Goal: Transaction & Acquisition: Purchase product/service

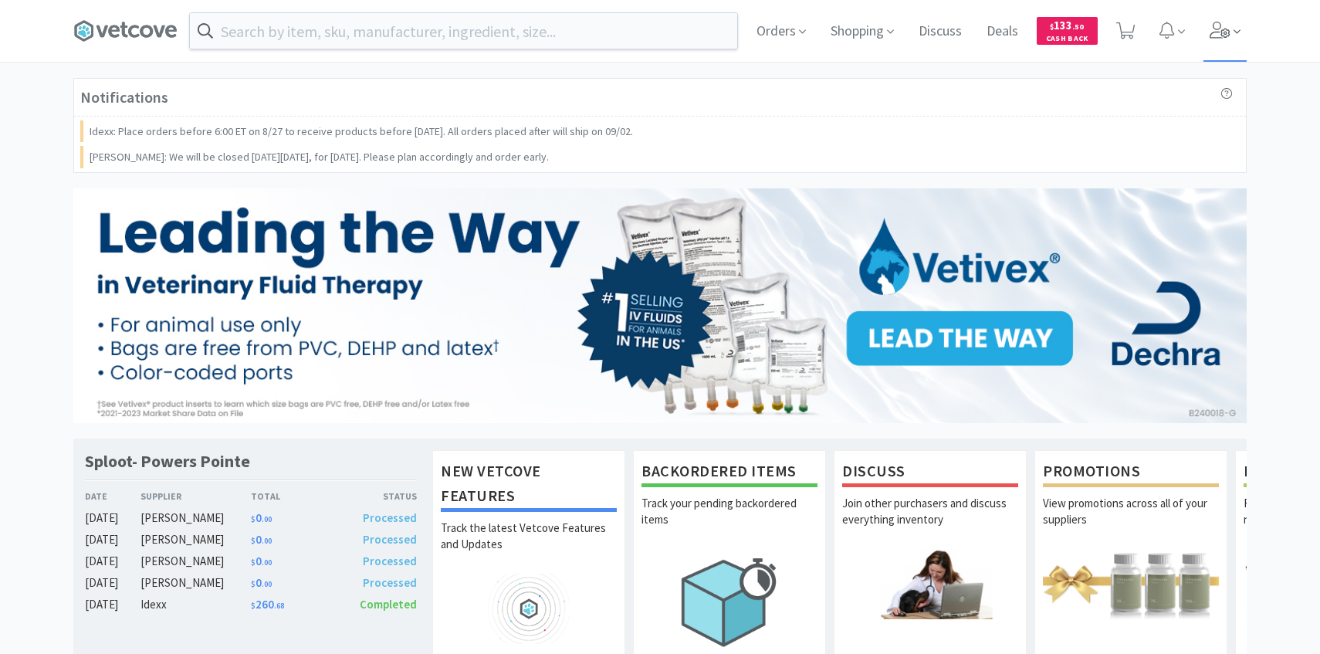
click at [1234, 36] on icon at bounding box center [1237, 32] width 7 height 14
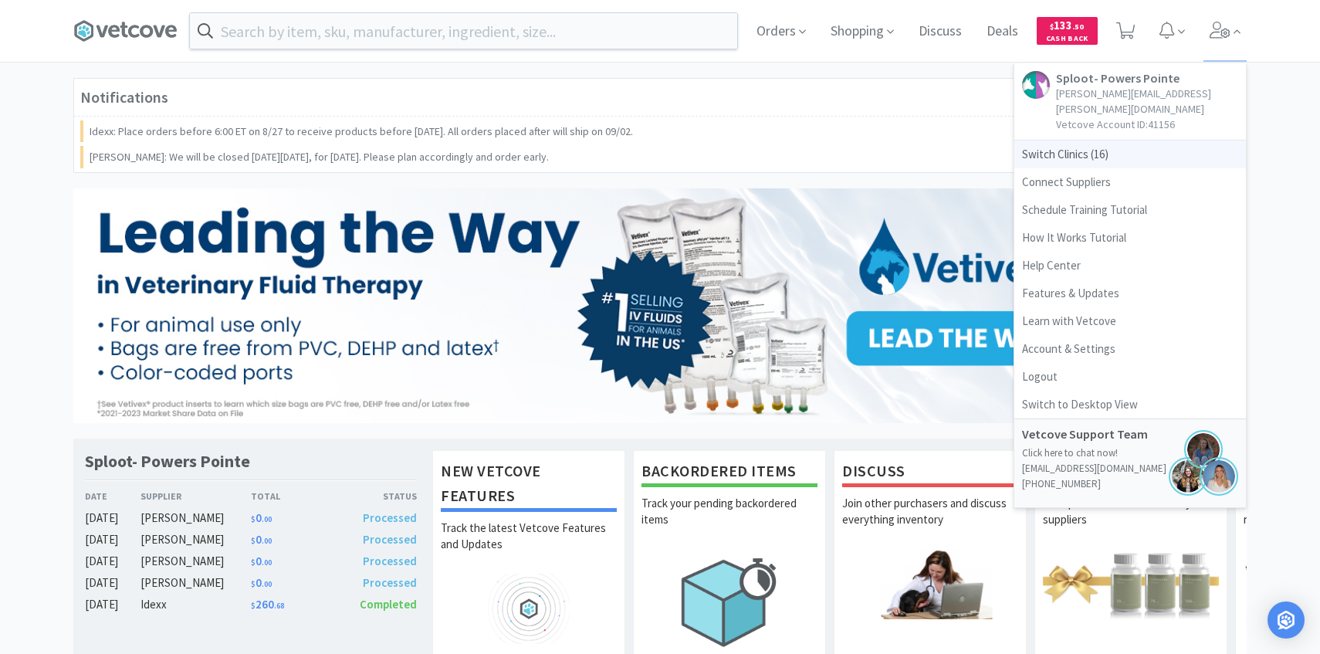
click at [1074, 140] on span "Switch Clinics ( 16 )" at bounding box center [1130, 154] width 232 height 28
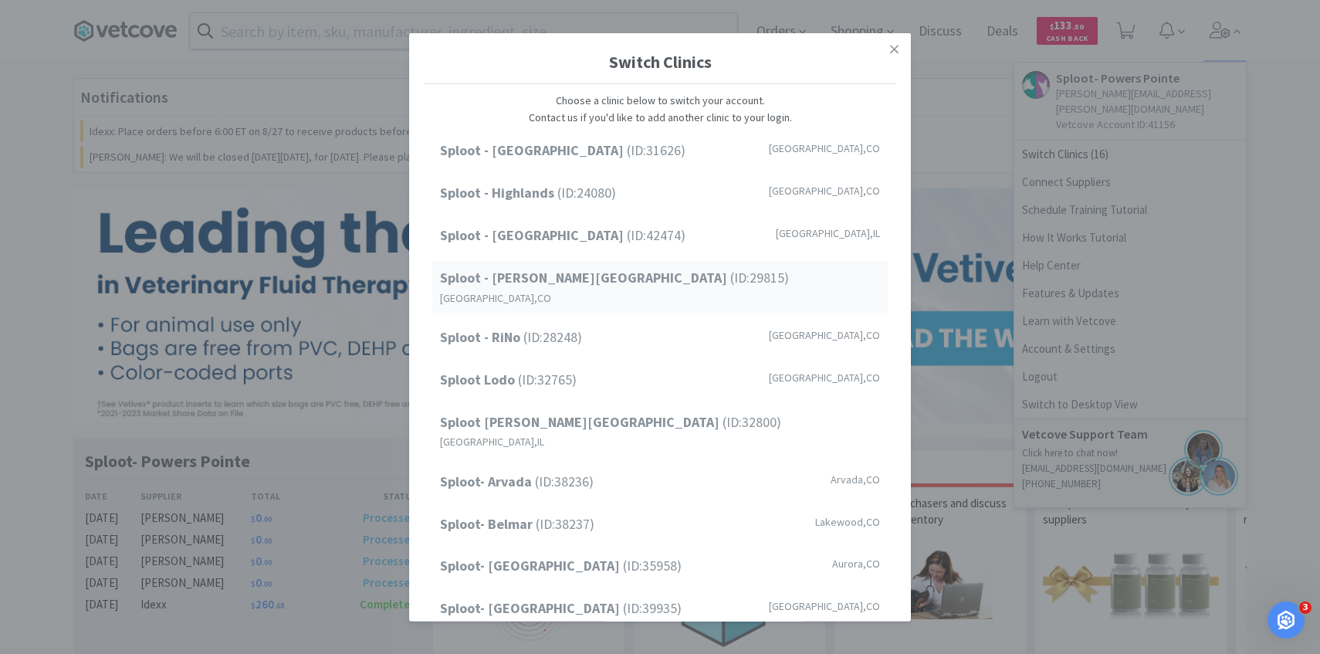
scroll to position [103, 0]
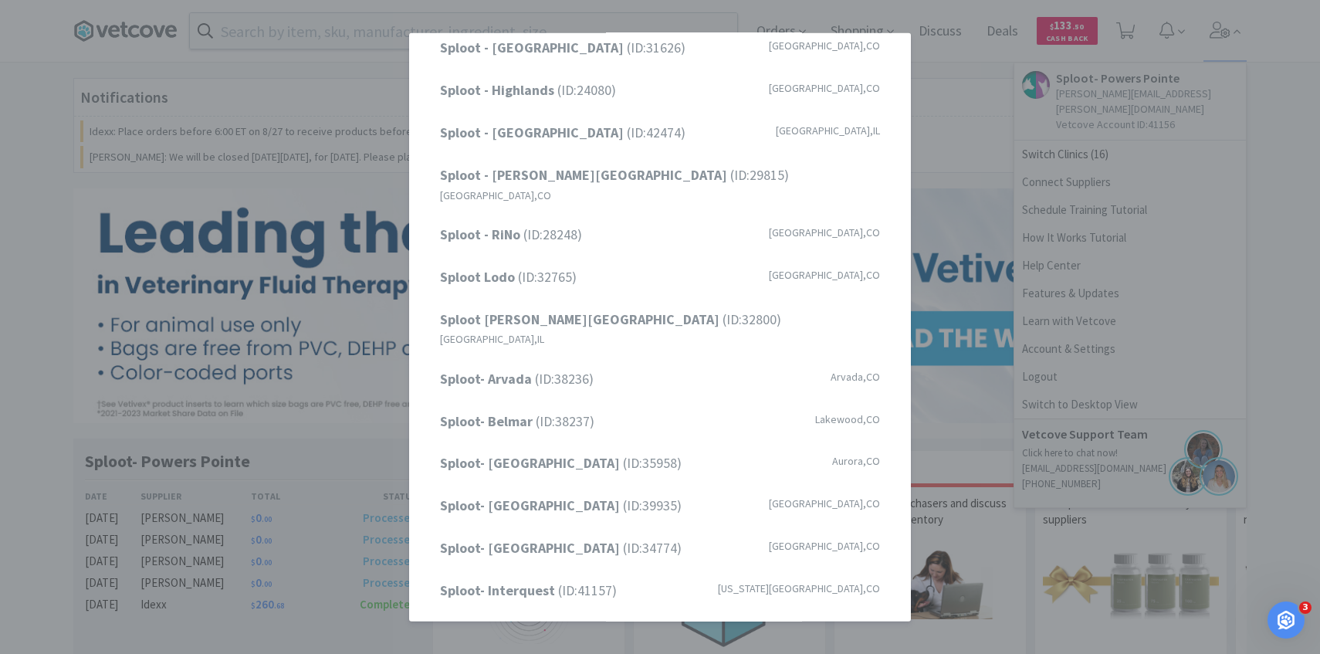
click at [1021, 159] on div "Switch Clinics Choose a clinic below to switch your account. Contact us if you'…" at bounding box center [660, 327] width 1320 height 654
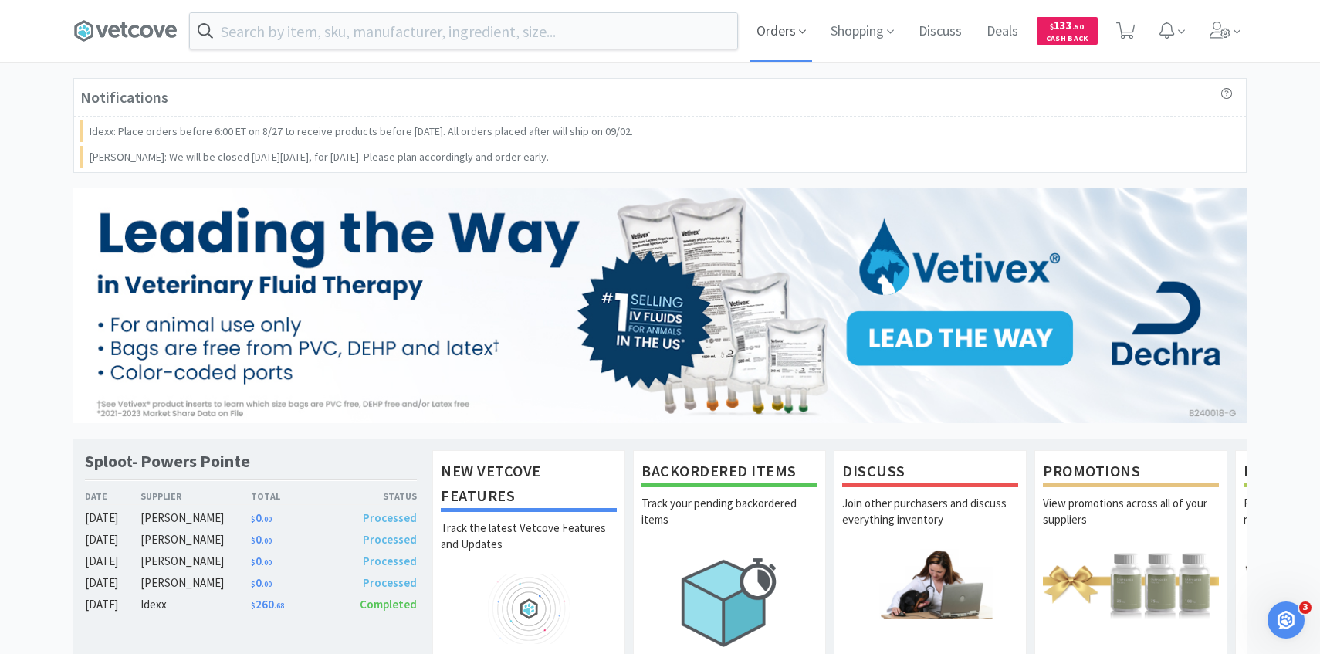
click at [797, 20] on span "Orders" at bounding box center [781, 31] width 62 height 62
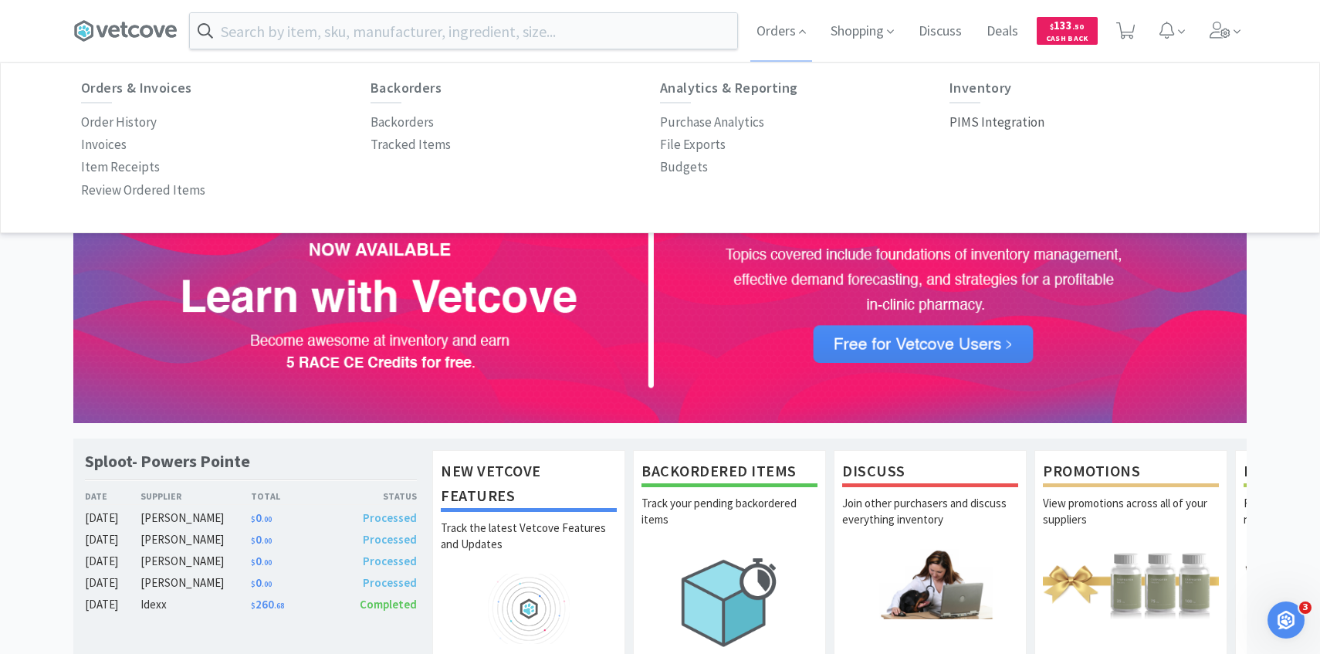
click at [993, 126] on p "PIMS Integration" at bounding box center [996, 122] width 95 height 21
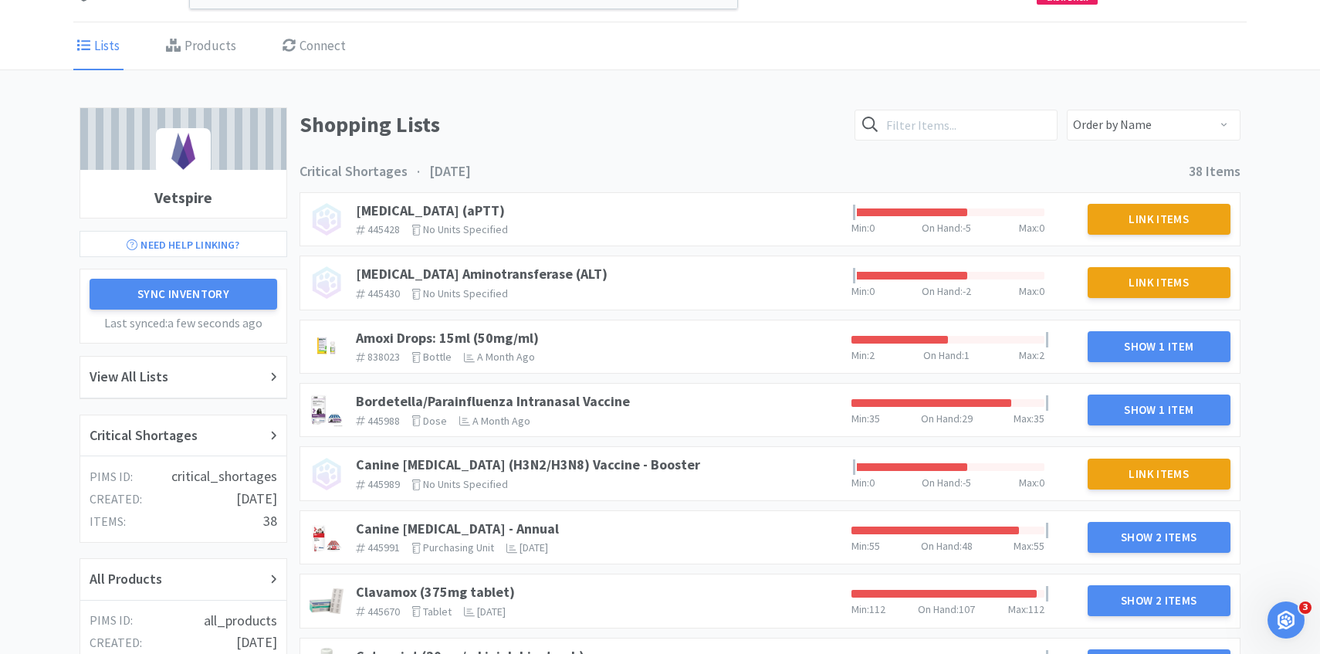
scroll to position [95, 0]
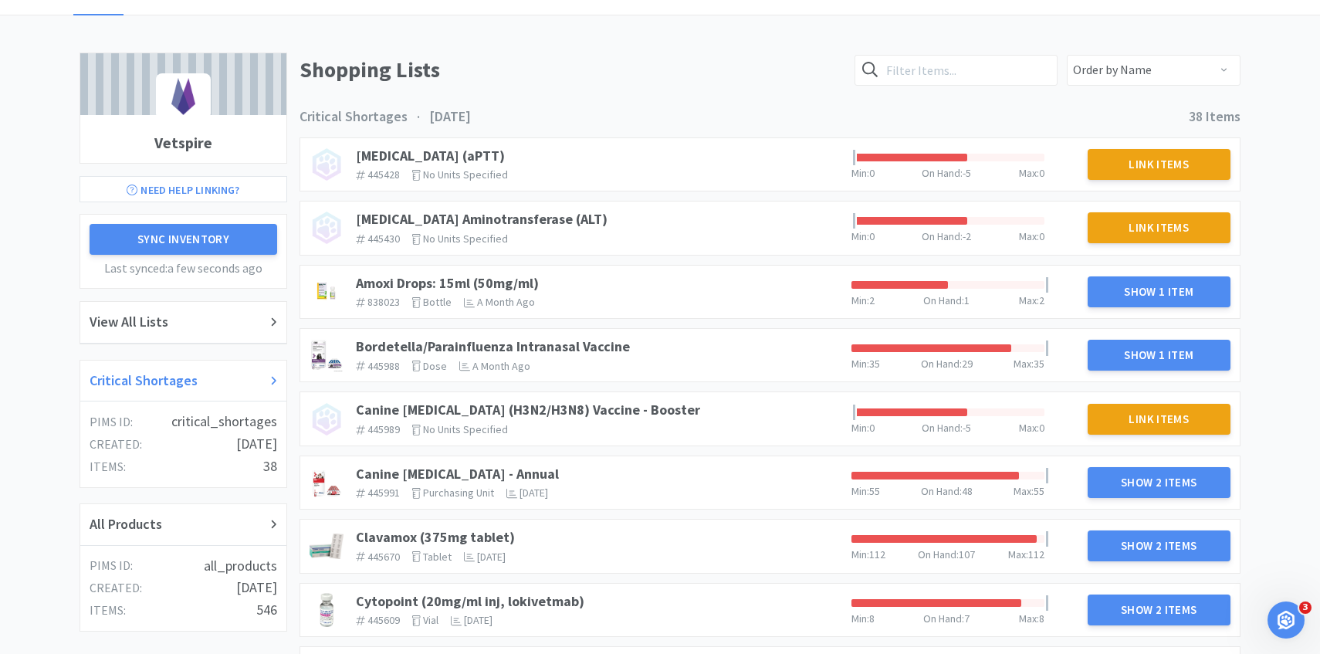
click at [217, 387] on div "Critical Shortages" at bounding box center [184, 381] width 188 height 22
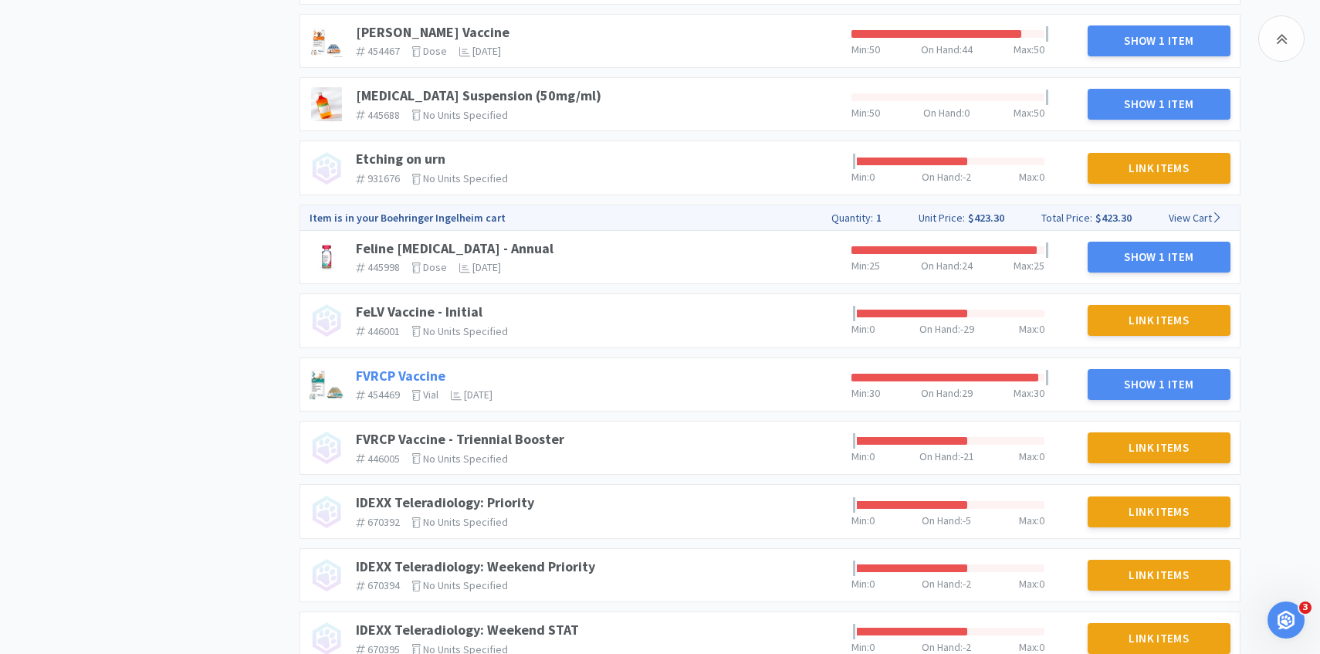
click at [409, 374] on link "FVRCP Vaccine" at bounding box center [401, 376] width 90 height 18
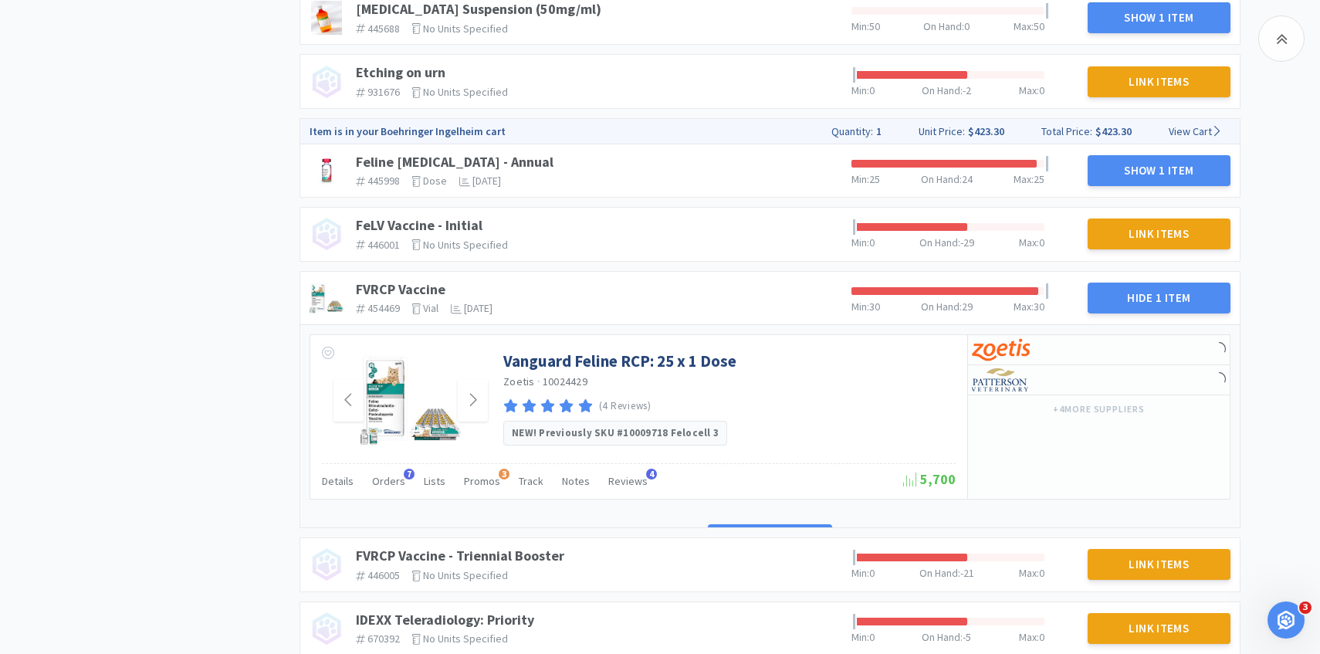
scroll to position [916, 0]
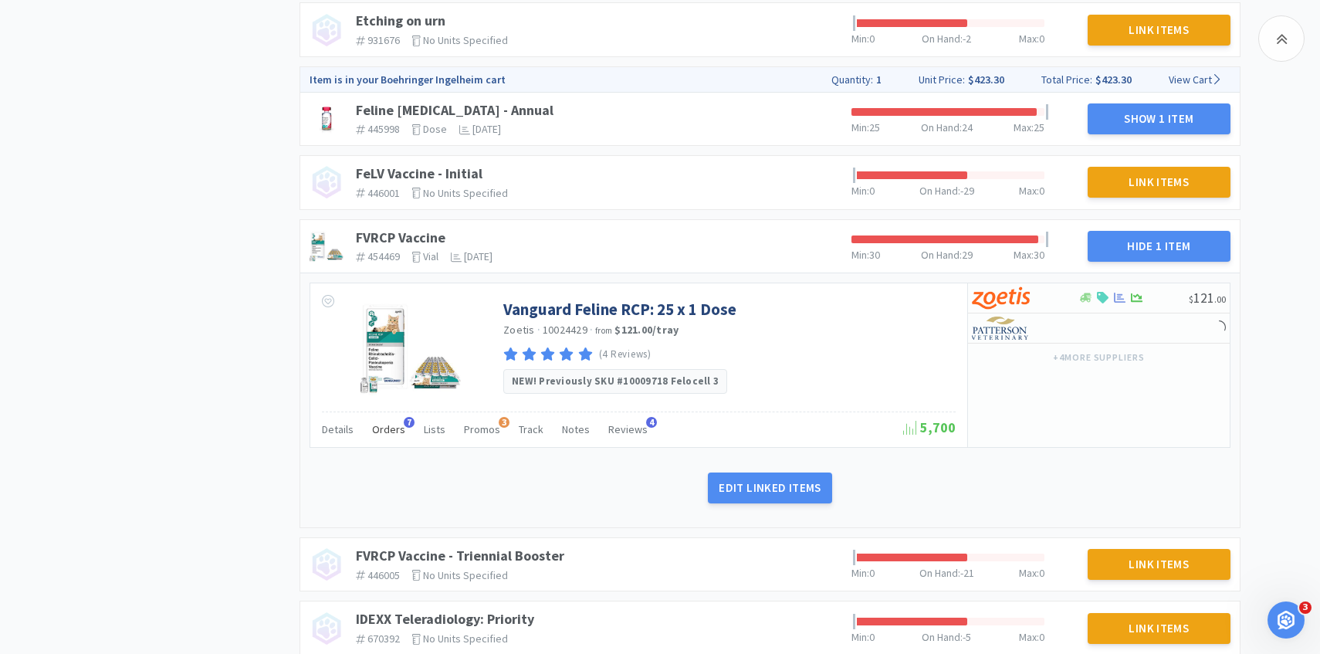
click at [384, 426] on span "Orders" at bounding box center [388, 429] width 33 height 14
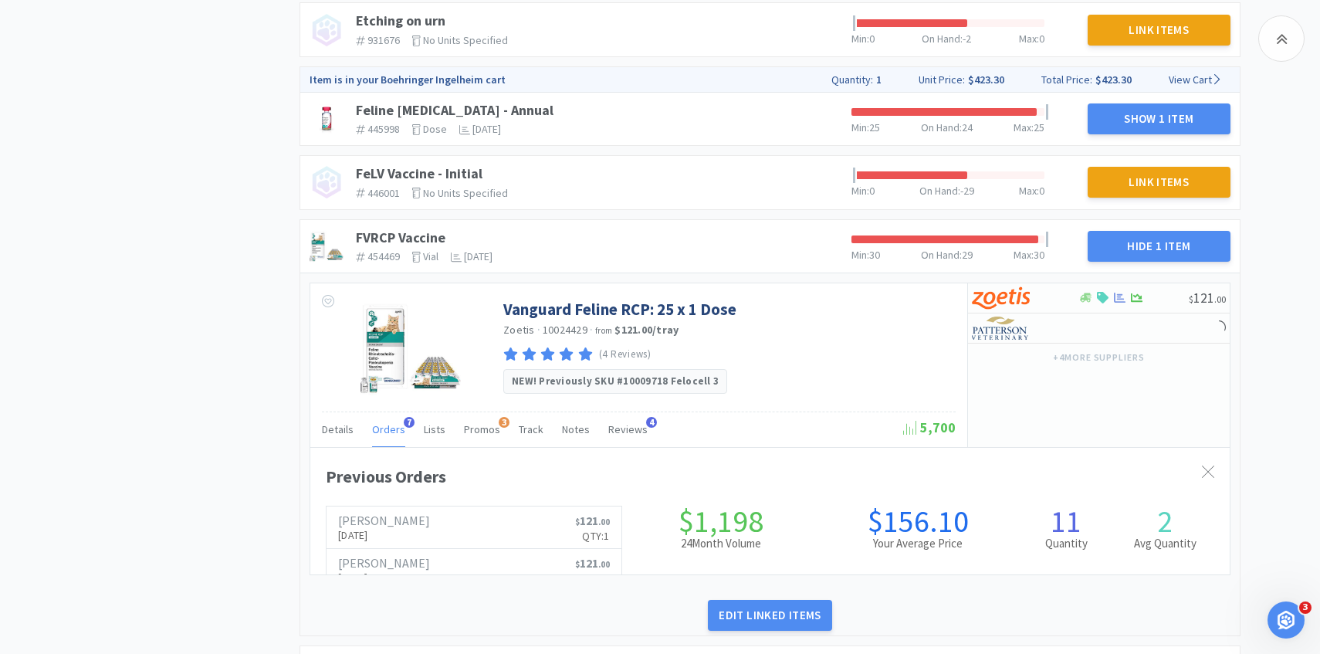
scroll to position [423, 919]
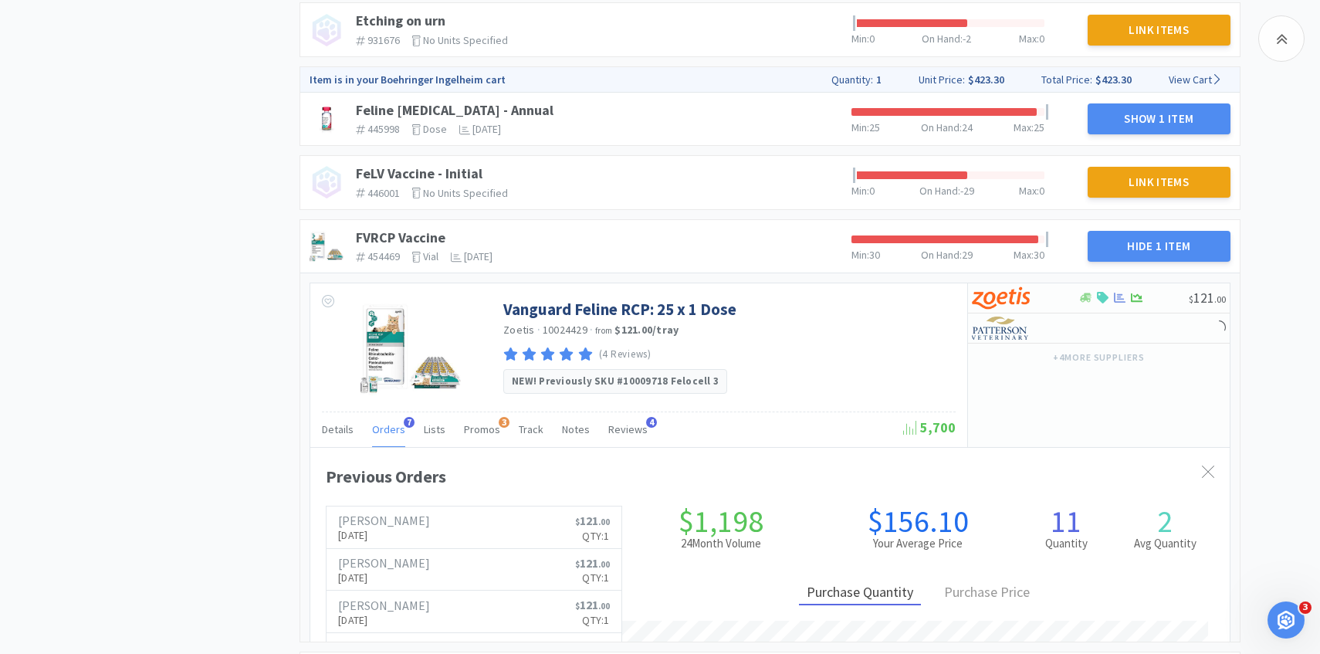
click at [384, 426] on span "Orders" at bounding box center [388, 429] width 33 height 14
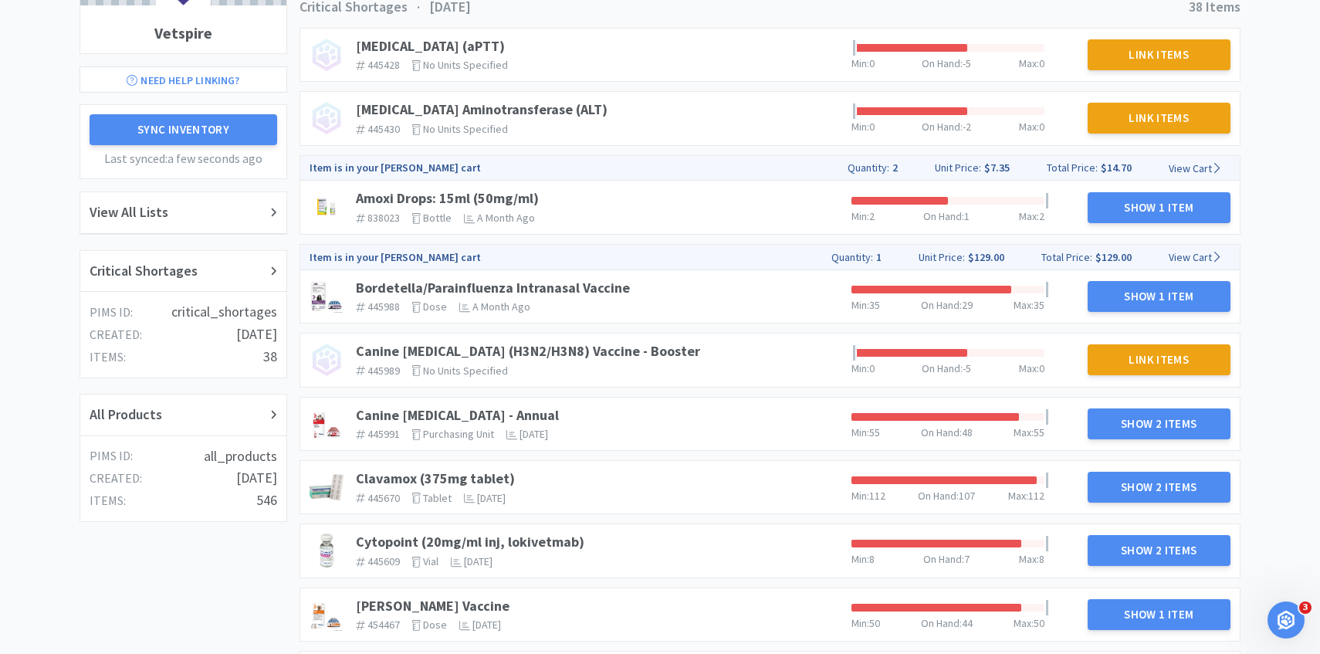
scroll to position [154, 0]
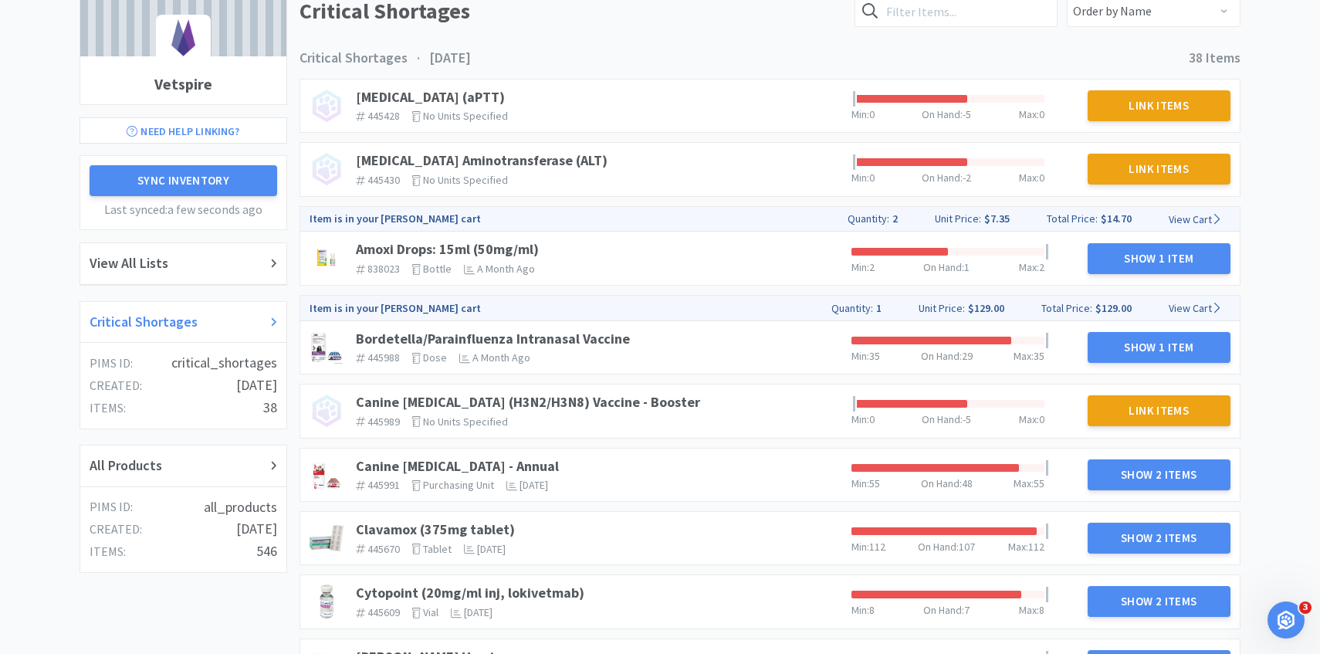
click at [204, 318] on div "Critical Shortages" at bounding box center [184, 322] width 188 height 22
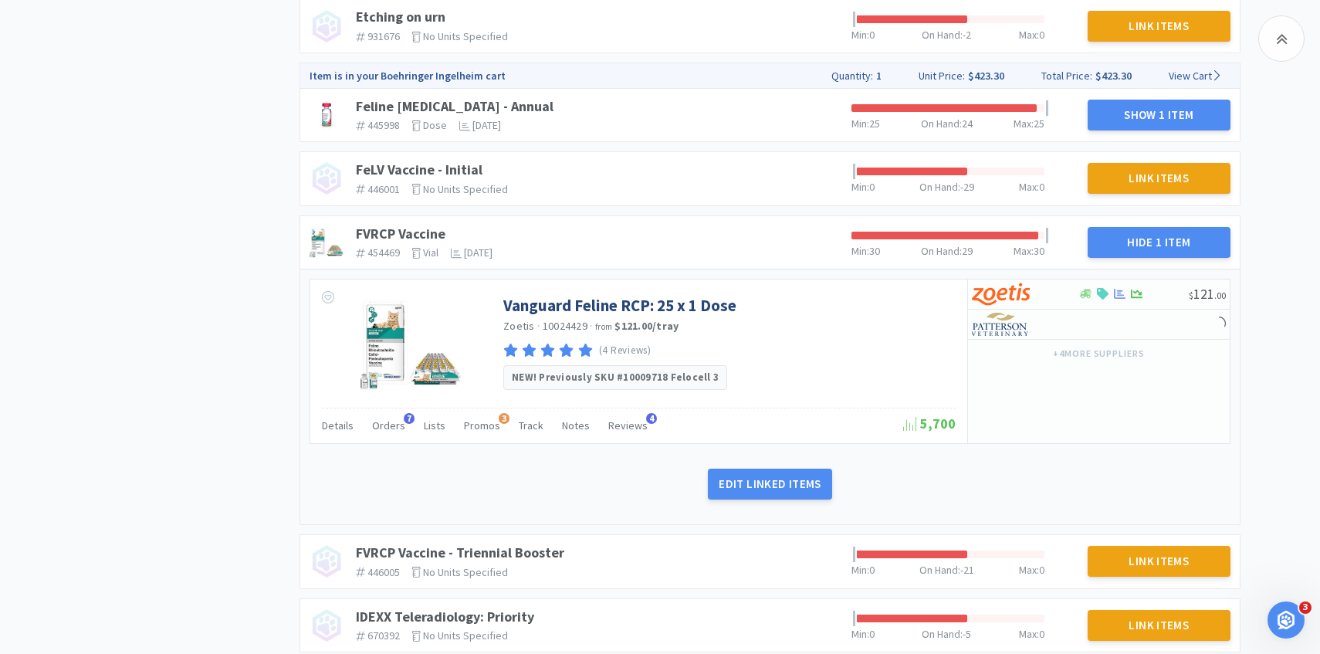
scroll to position [1584, 0]
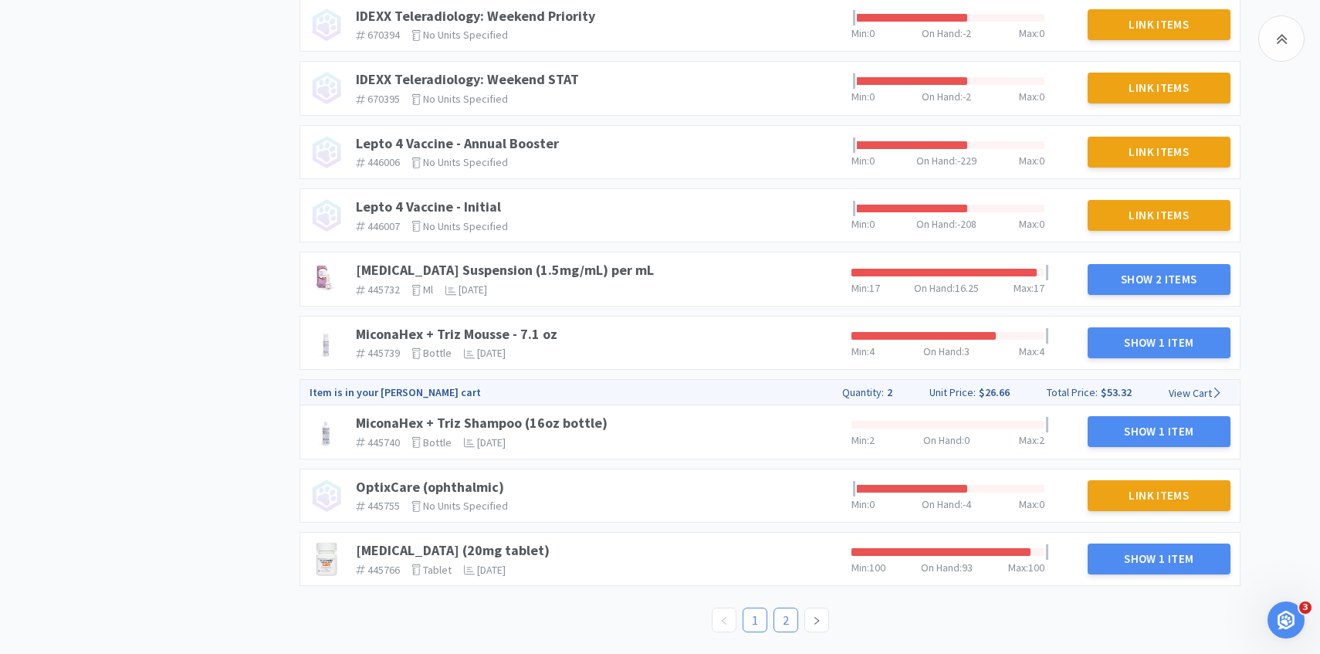
click at [776, 615] on link "2" at bounding box center [785, 619] width 23 height 23
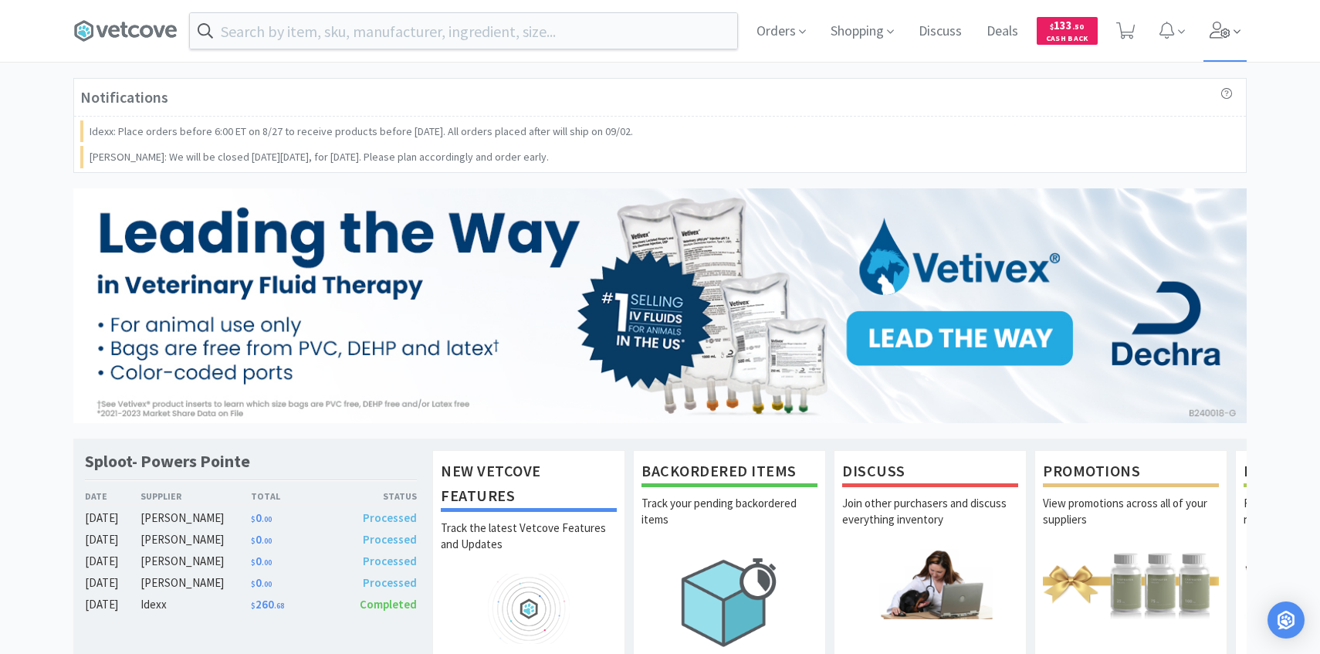
click at [1236, 27] on icon at bounding box center [1237, 32] width 7 height 14
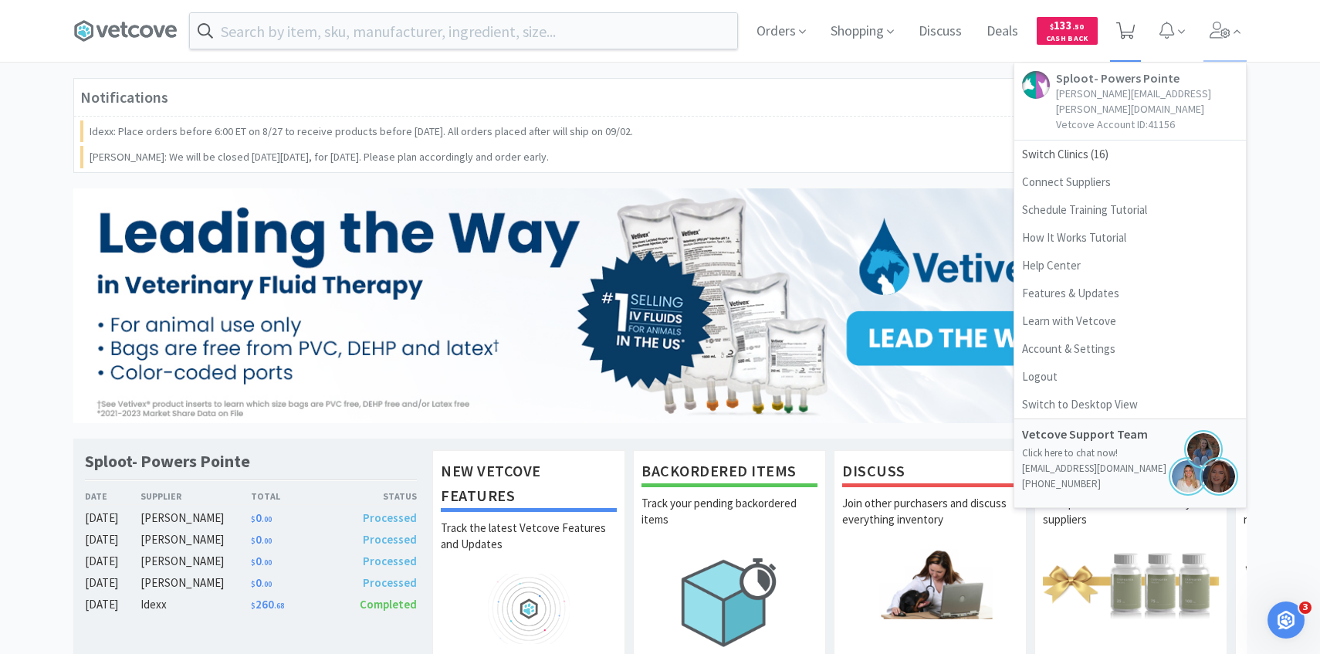
click at [1126, 30] on icon at bounding box center [1125, 30] width 19 height 17
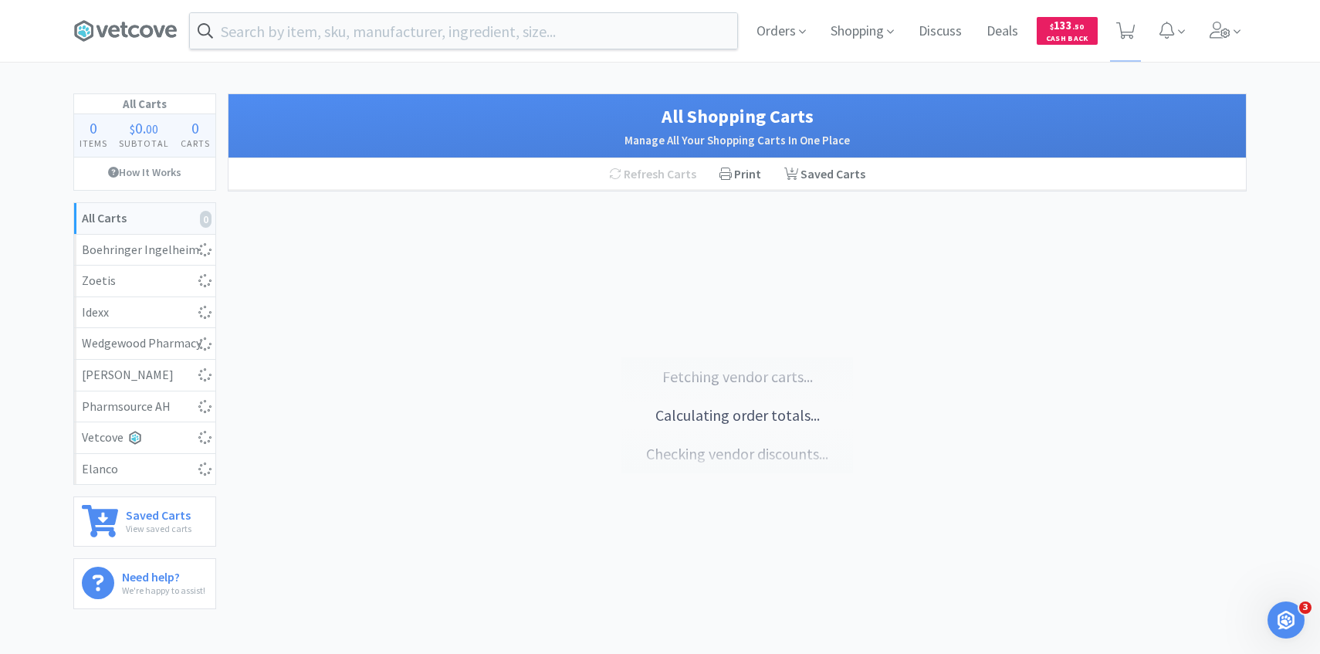
select select "1"
select select "2"
select select "3"
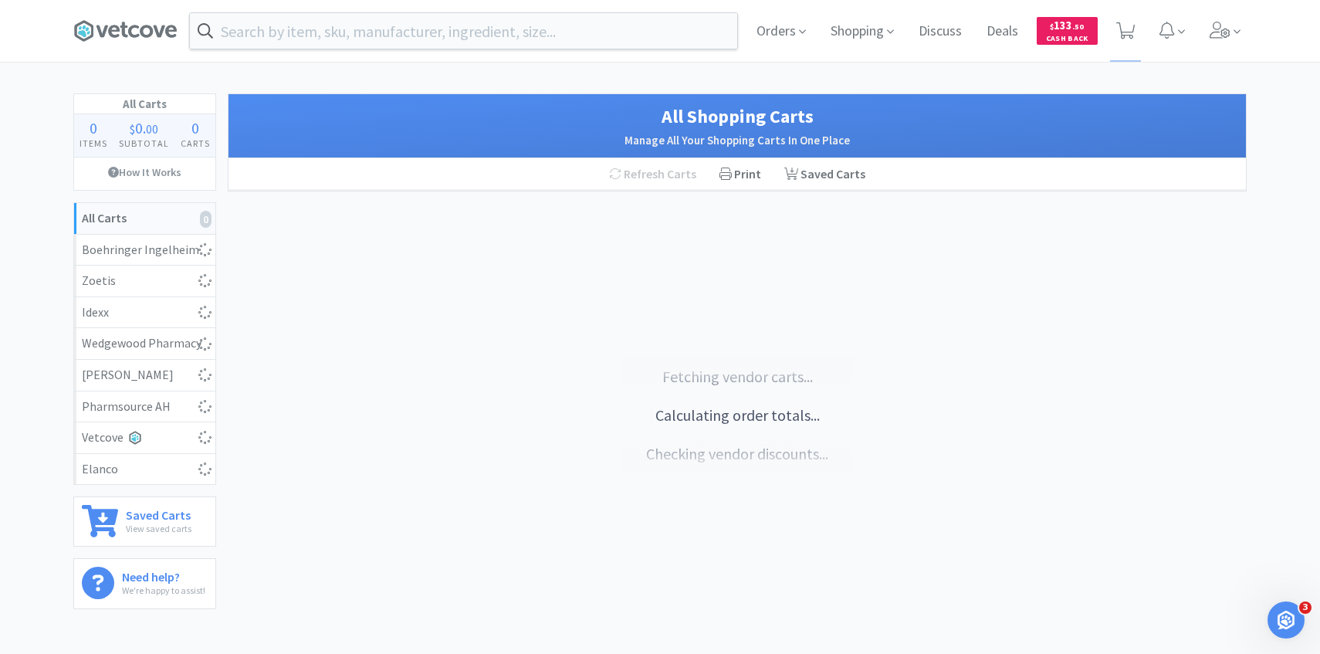
select select "2"
select select "1"
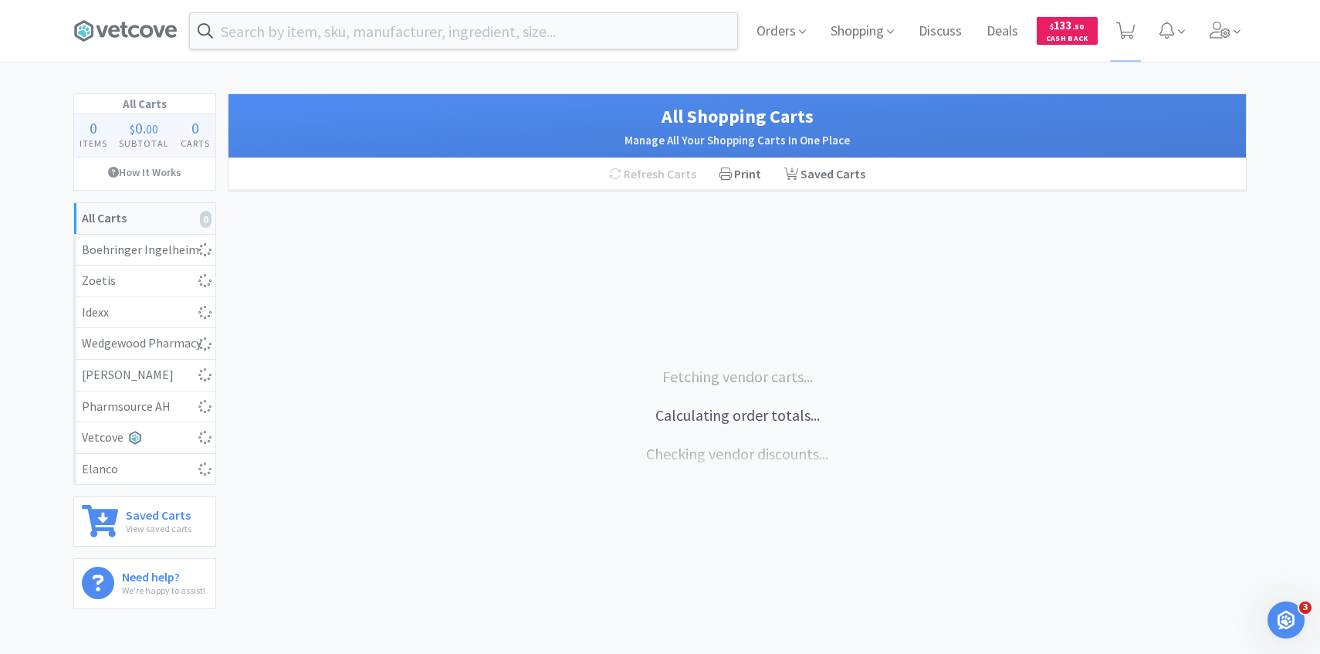
select select "2"
select select "1"
select select "2"
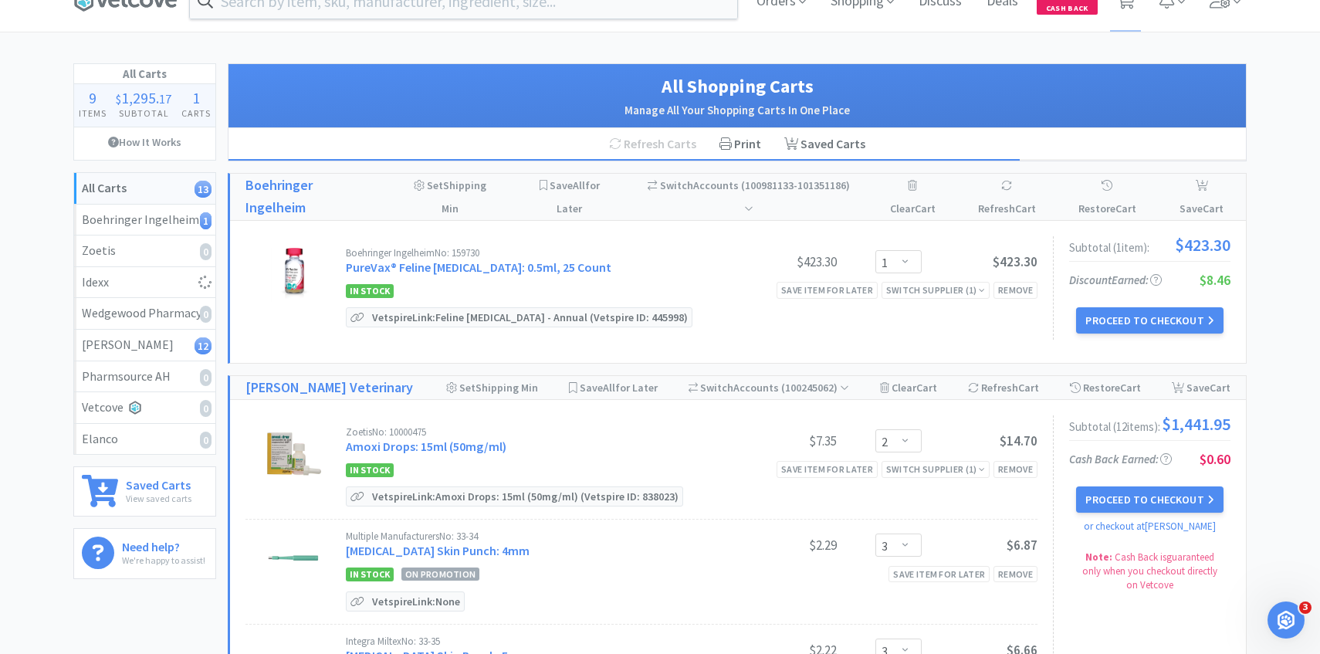
select select "2"
select select "1"
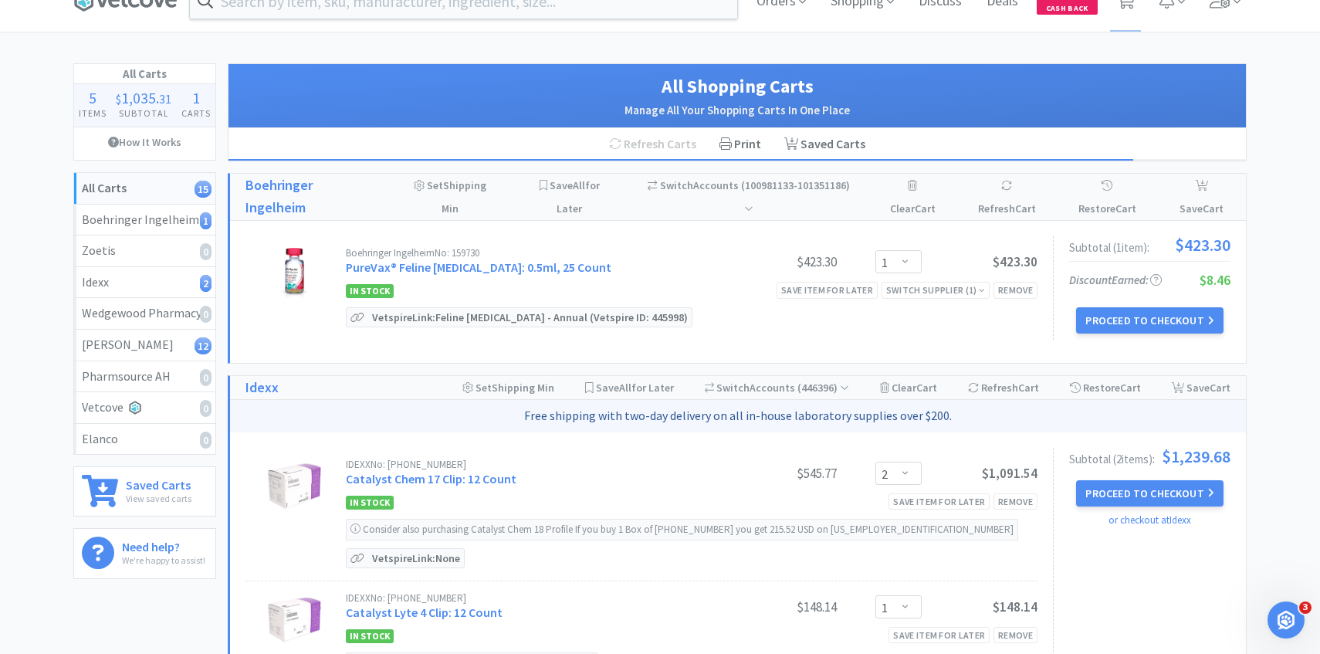
scroll to position [33, 0]
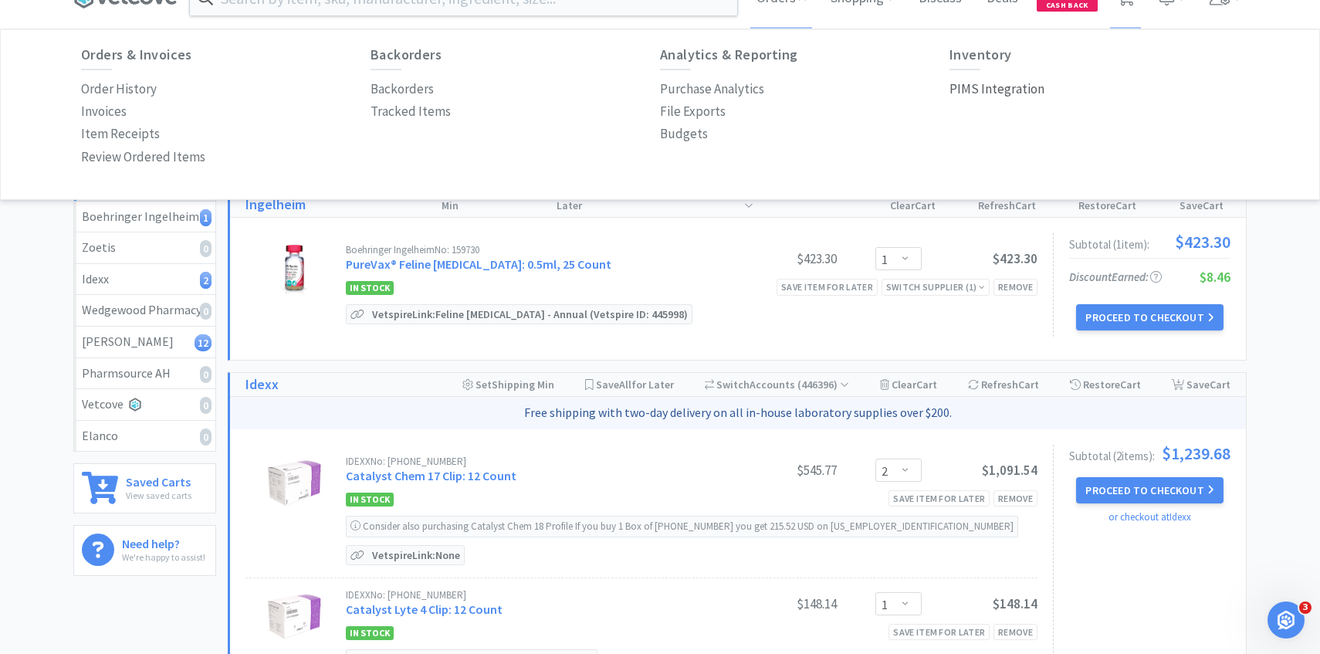
click at [983, 86] on p "PIMS Integration" at bounding box center [996, 89] width 95 height 21
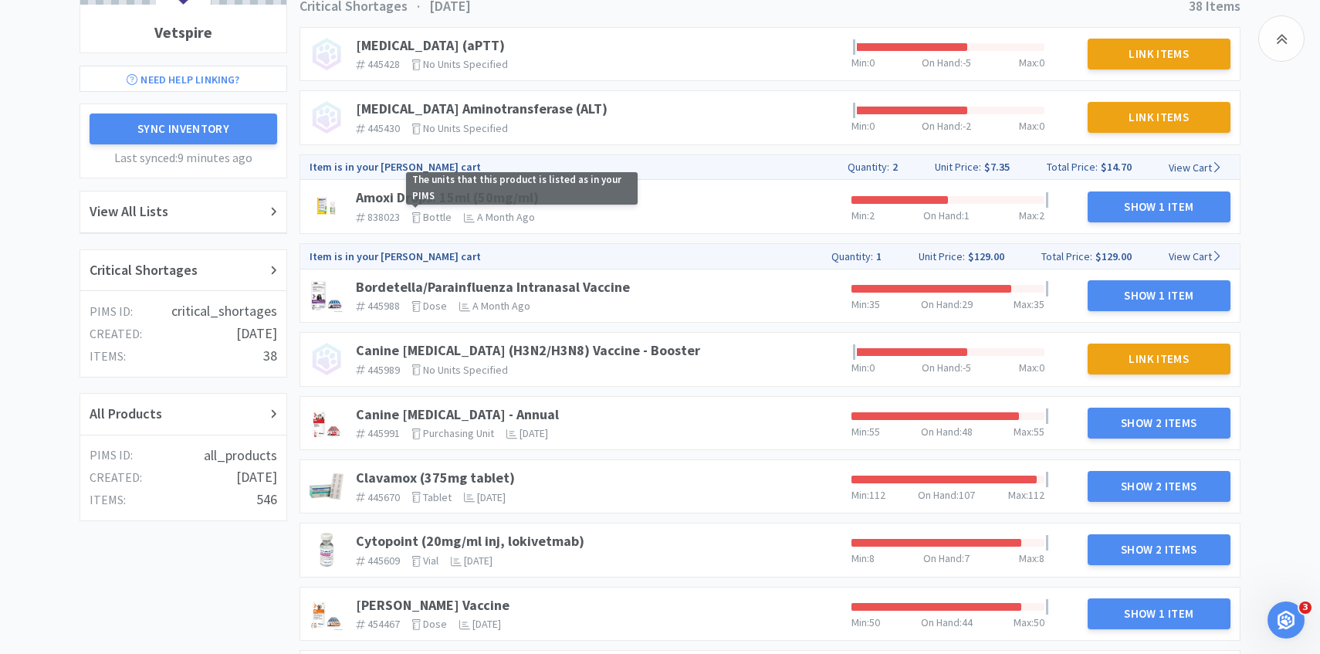
scroll to position [214, 0]
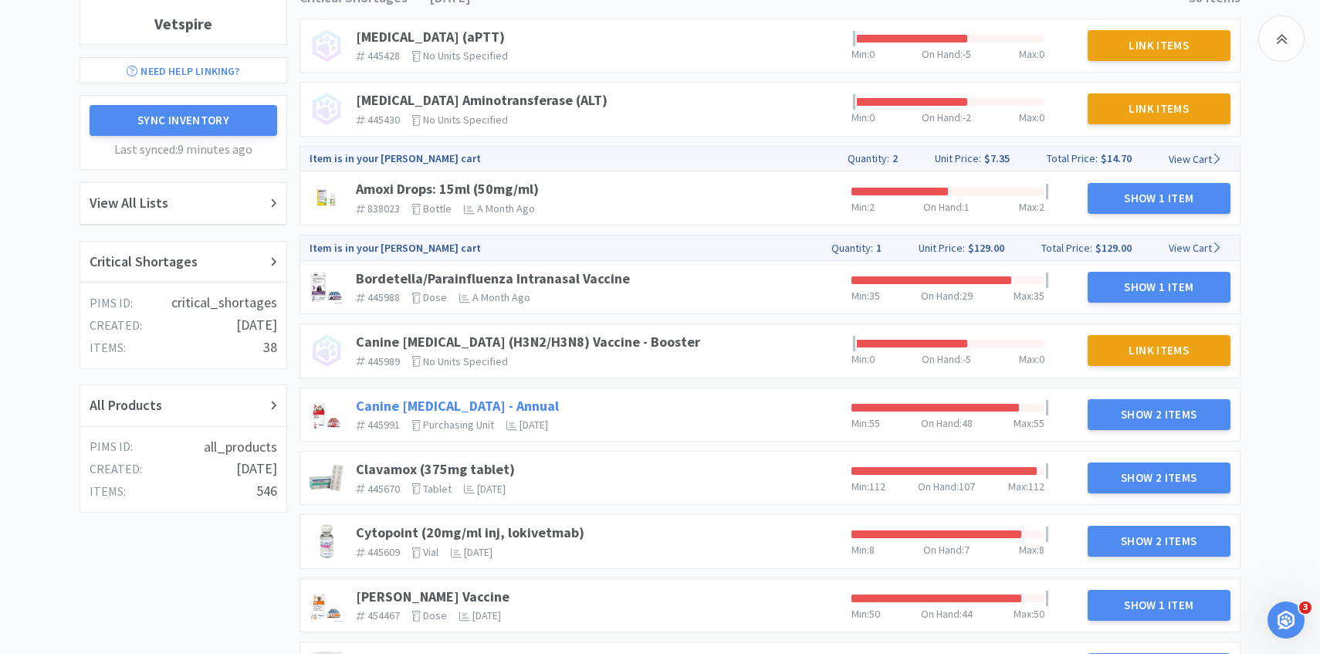
click at [385, 400] on link "Canine [MEDICAL_DATA] - Annual" at bounding box center [457, 406] width 203 height 18
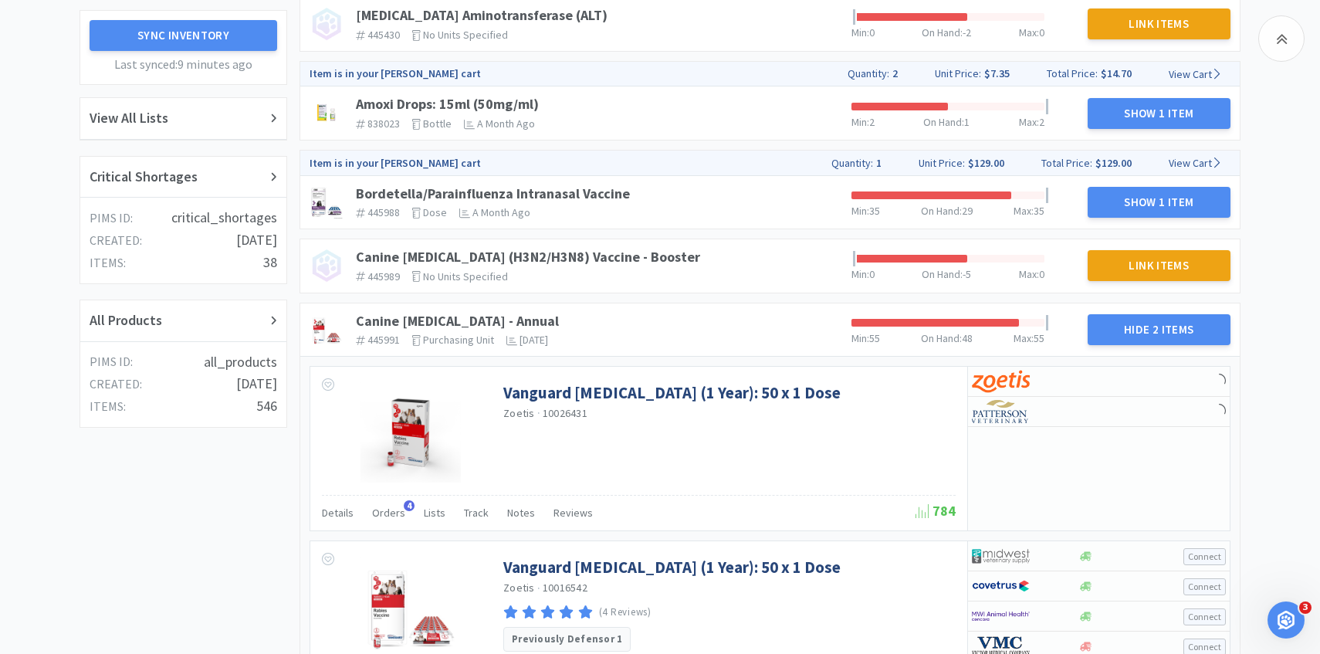
scroll to position [334, 0]
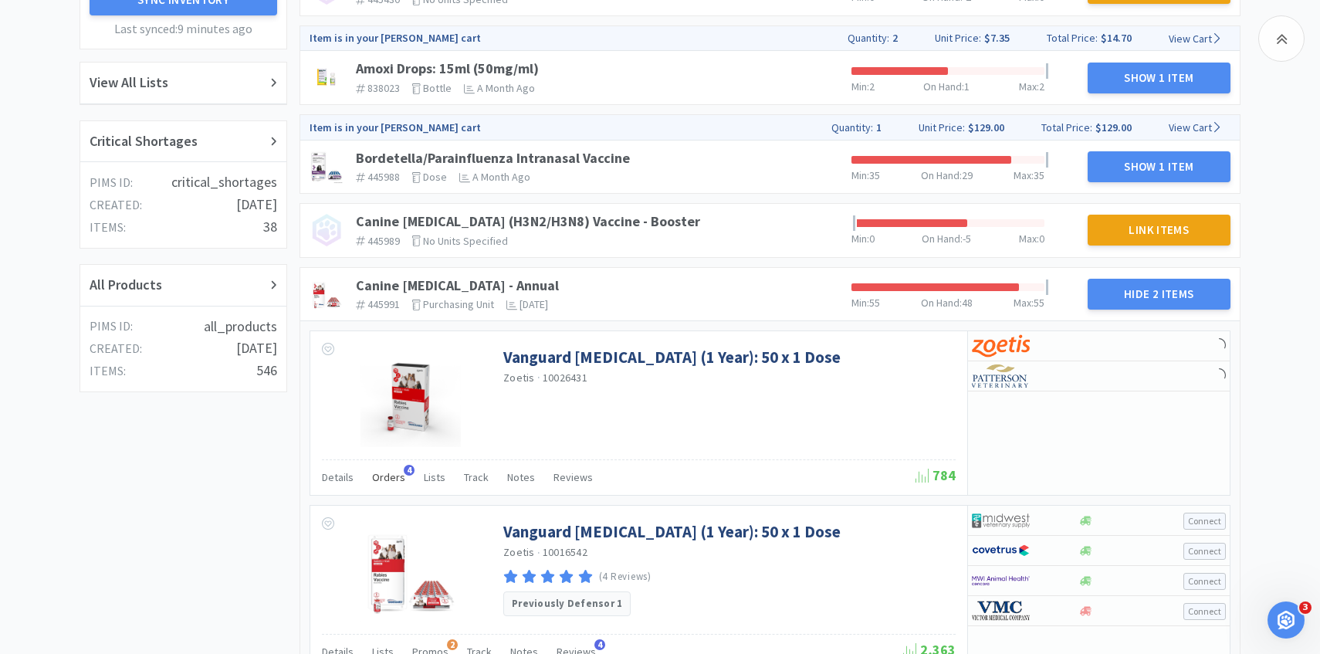
click at [391, 480] on span "Orders" at bounding box center [388, 477] width 33 height 14
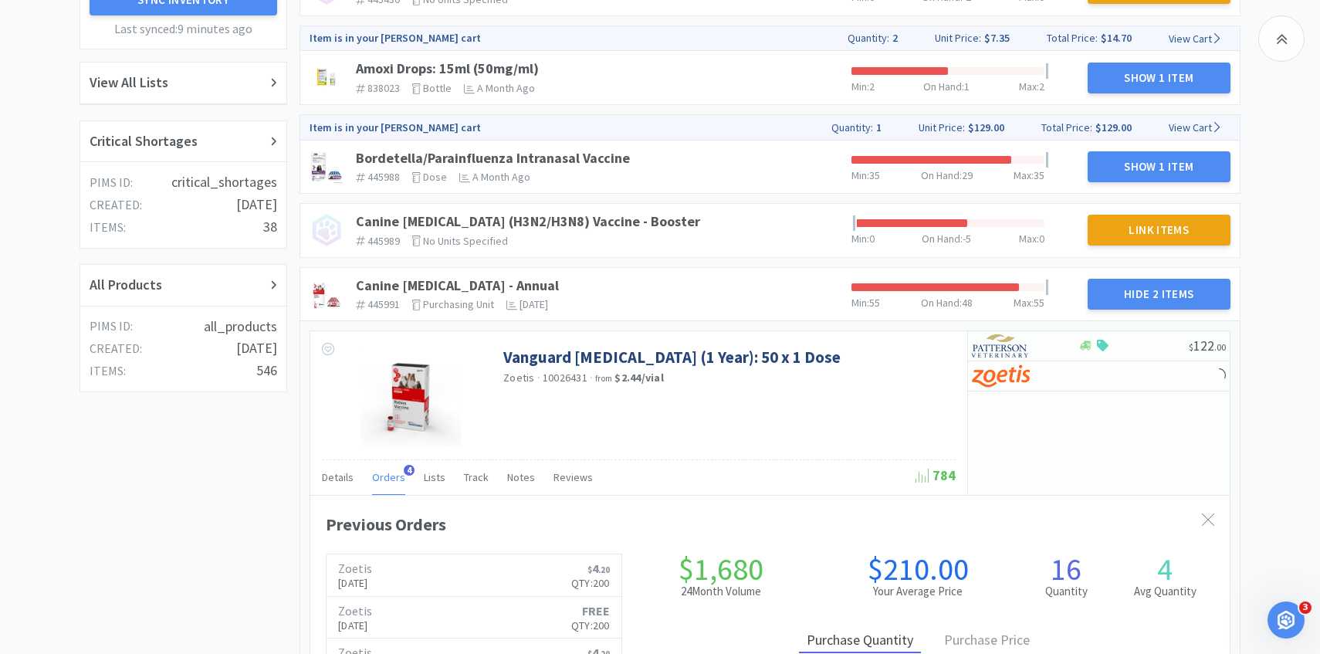
scroll to position [423, 919]
click at [391, 480] on span "Orders" at bounding box center [388, 477] width 33 height 14
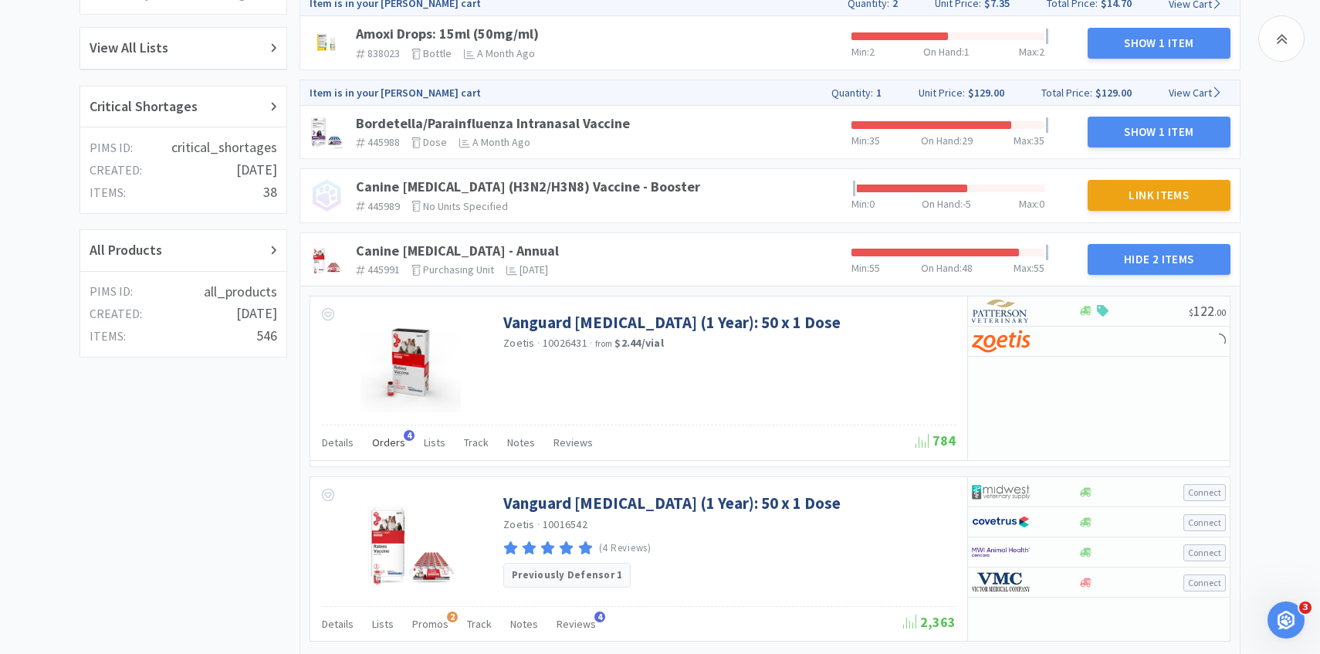
scroll to position [371, 0]
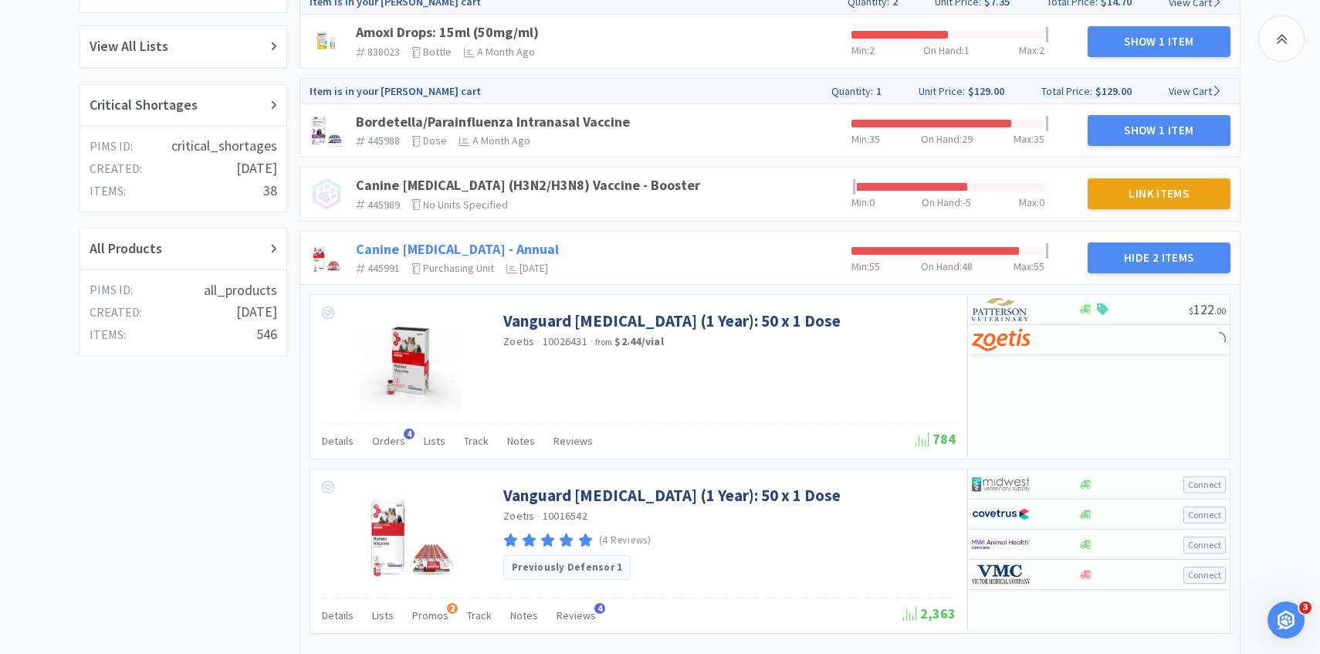
click at [394, 248] on link "Canine Rabies Vaccine - Annual" at bounding box center [457, 249] width 203 height 18
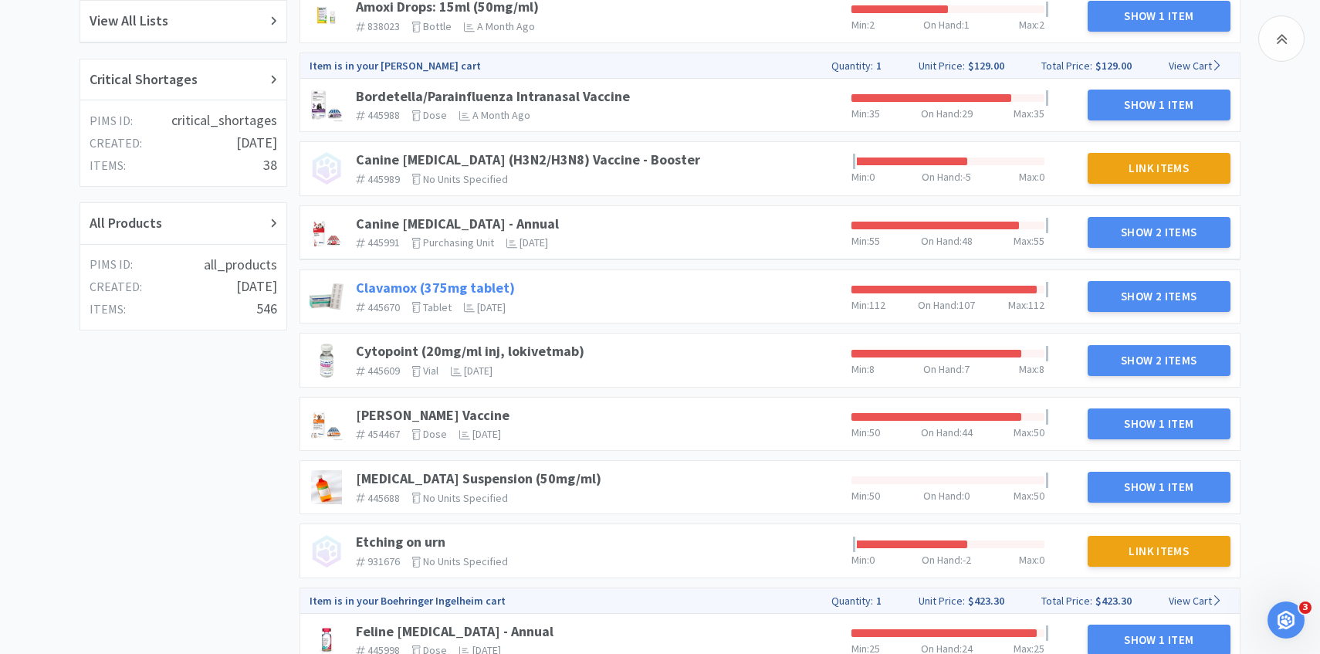
scroll to position [398, 0]
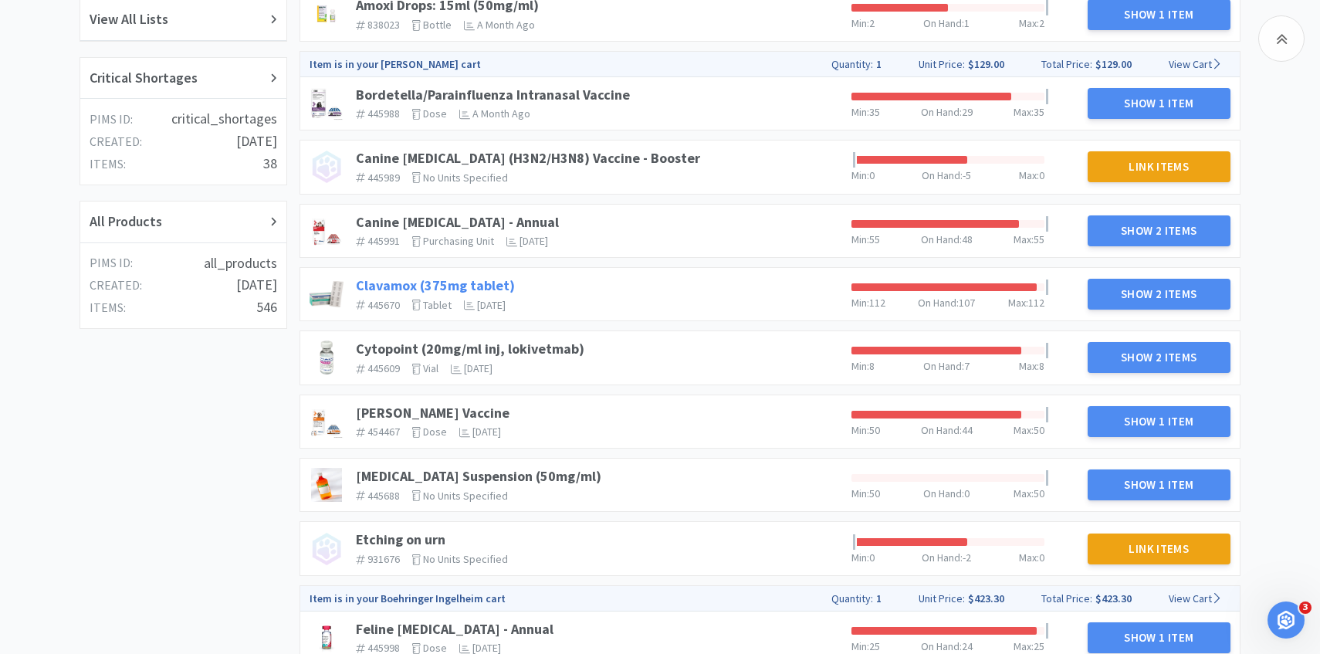
click at [401, 286] on link "Clavamox (375mg tablet)" at bounding box center [435, 285] width 159 height 18
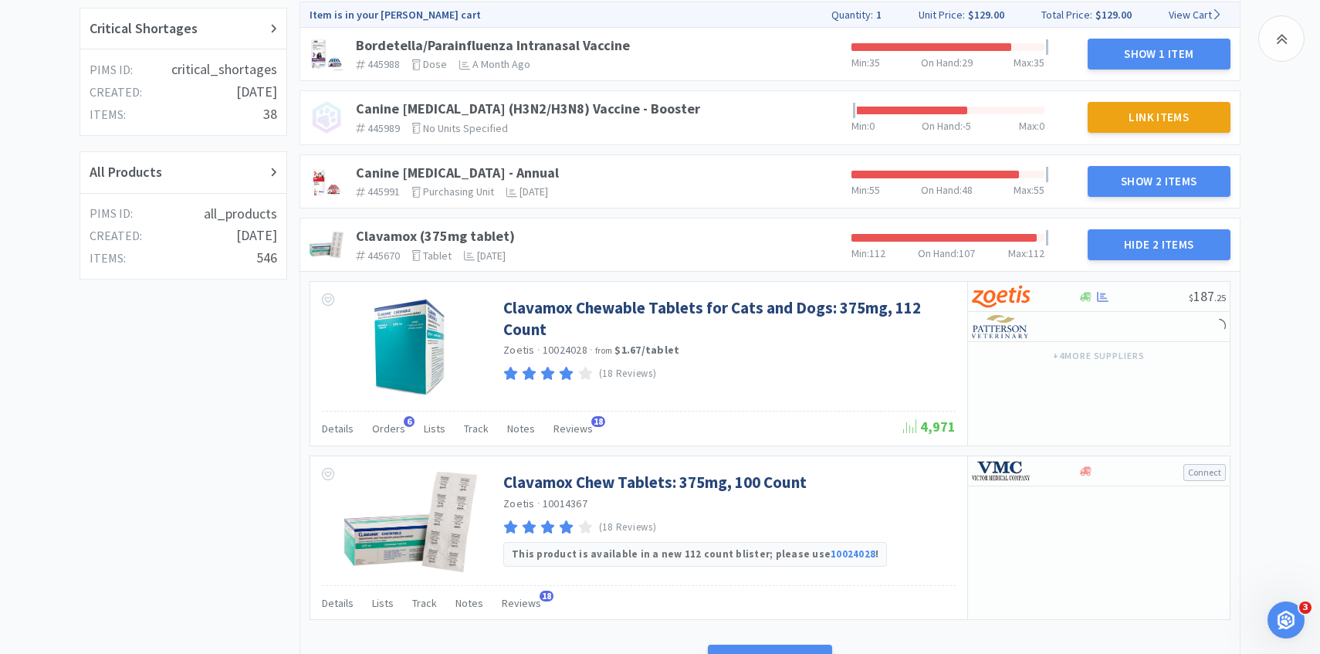
scroll to position [464, 0]
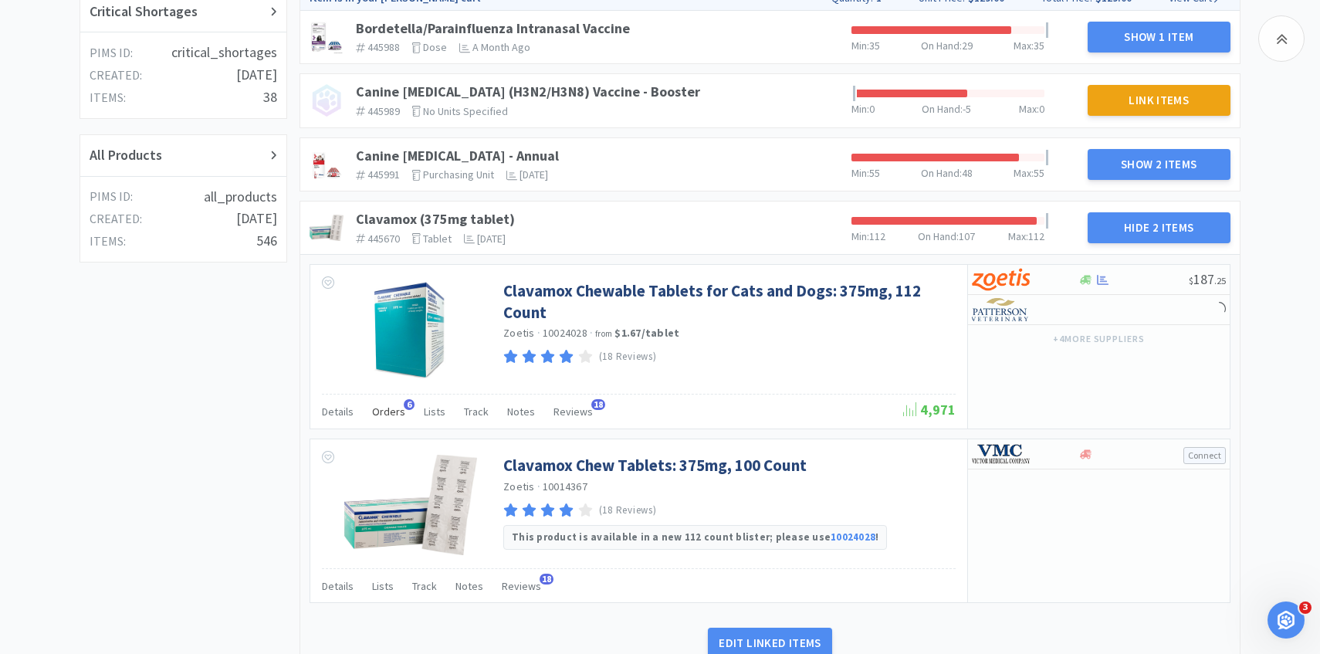
click at [389, 406] on span "Orders" at bounding box center [388, 411] width 33 height 14
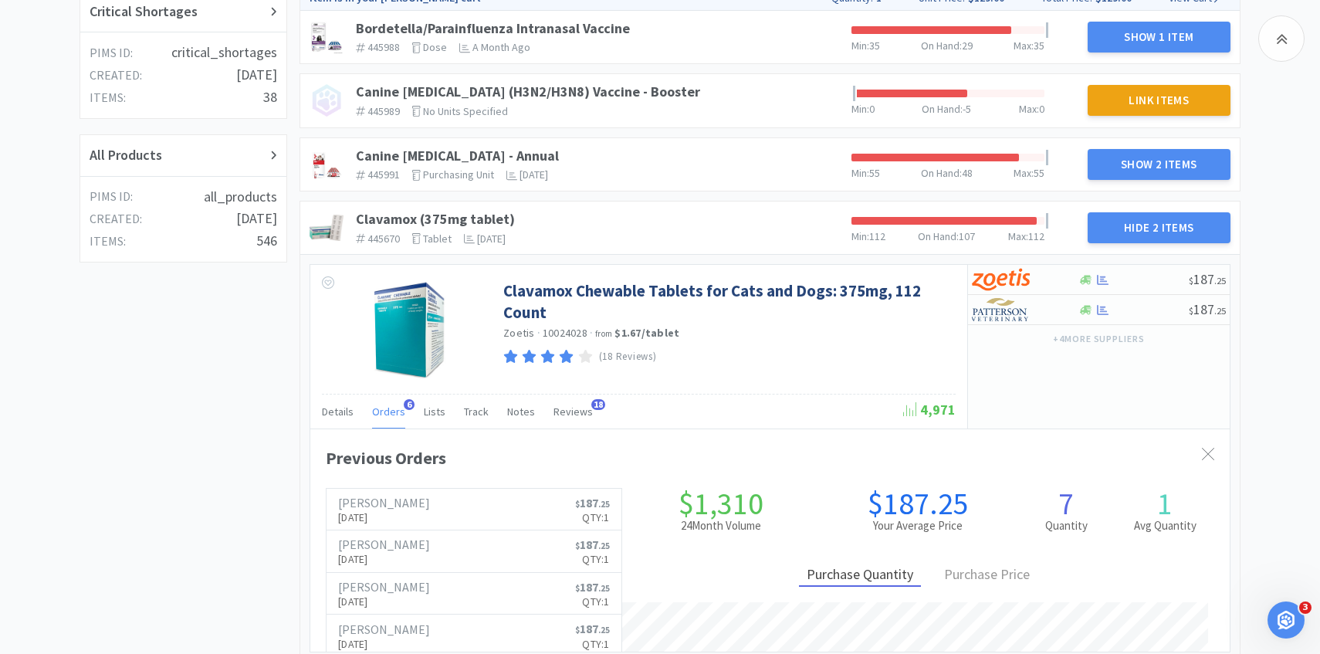
scroll to position [423, 919]
click at [388, 496] on h6 "[PERSON_NAME]" at bounding box center [384, 502] width 92 height 12
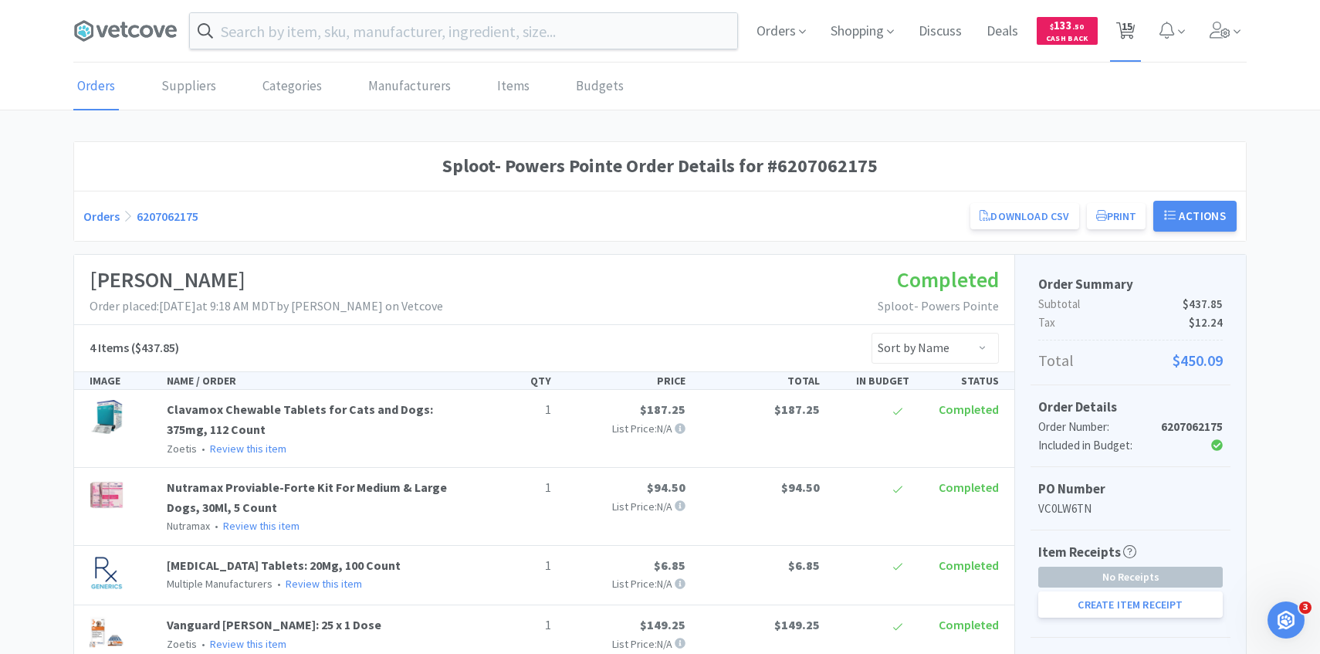
click at [1124, 34] on span "15" at bounding box center [1127, 26] width 11 height 62
select select "1"
select select "2"
select select "1"
select select "2"
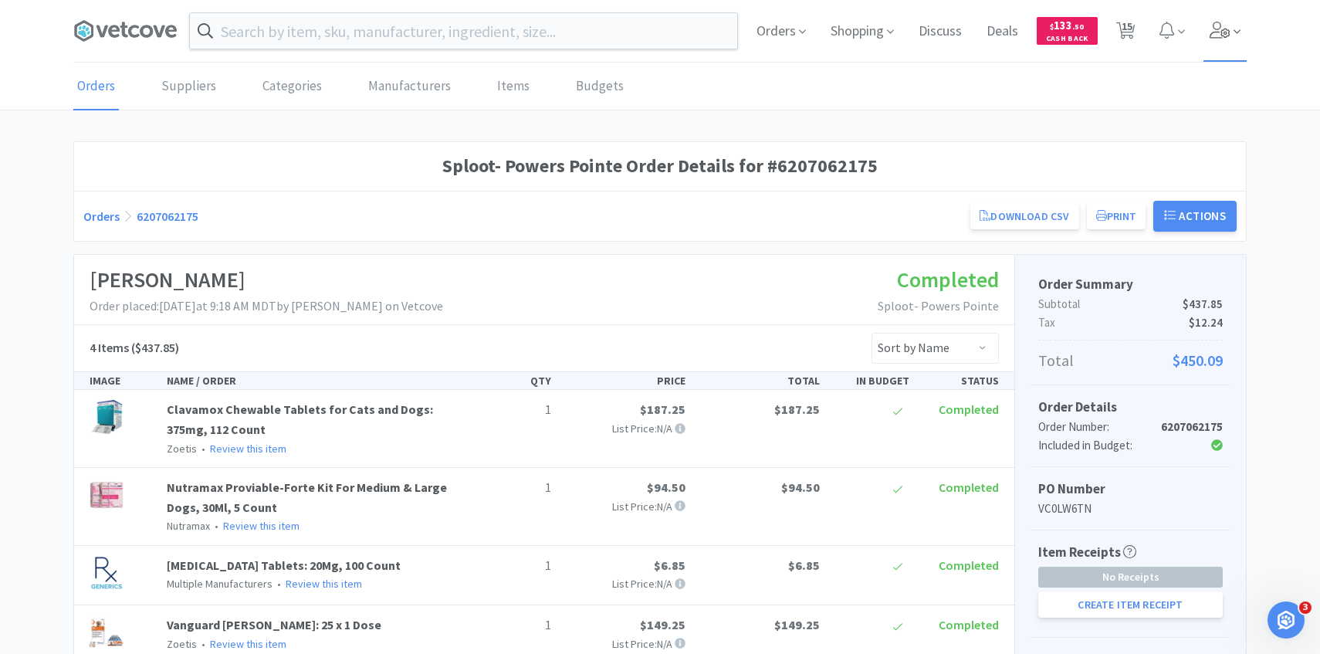
select select "3"
select select "2"
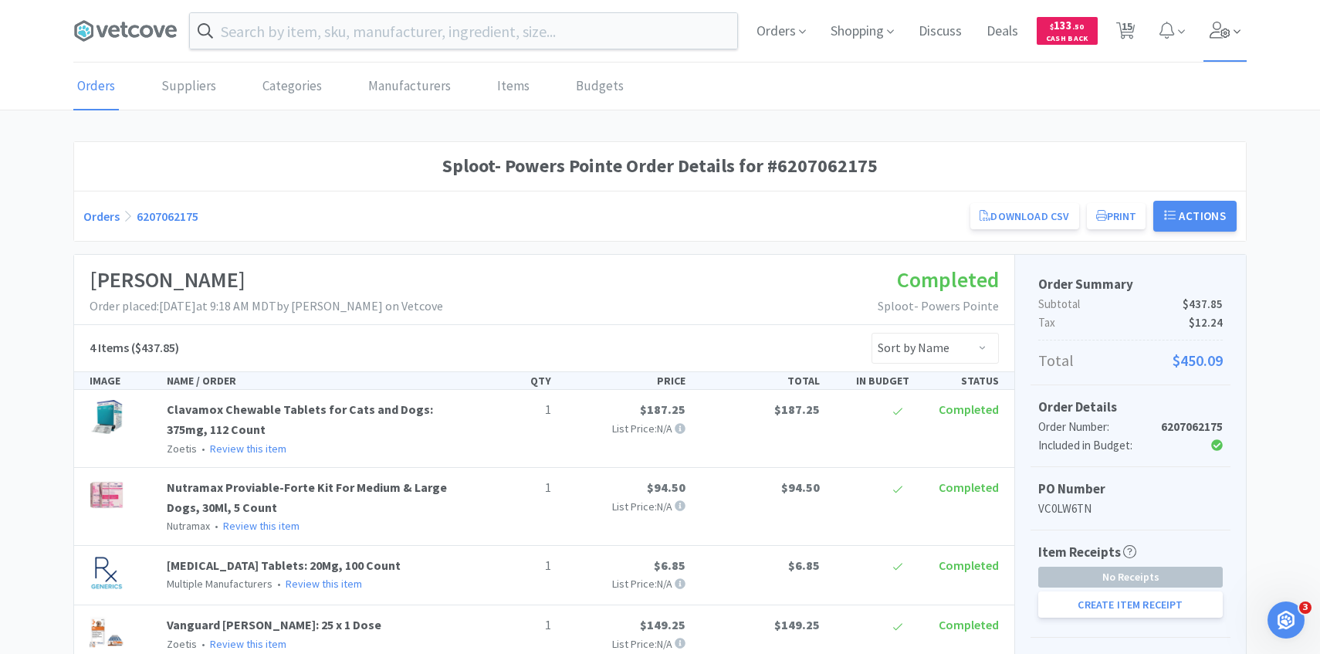
select select "2"
select select "1"
select select "2"
select select "1"
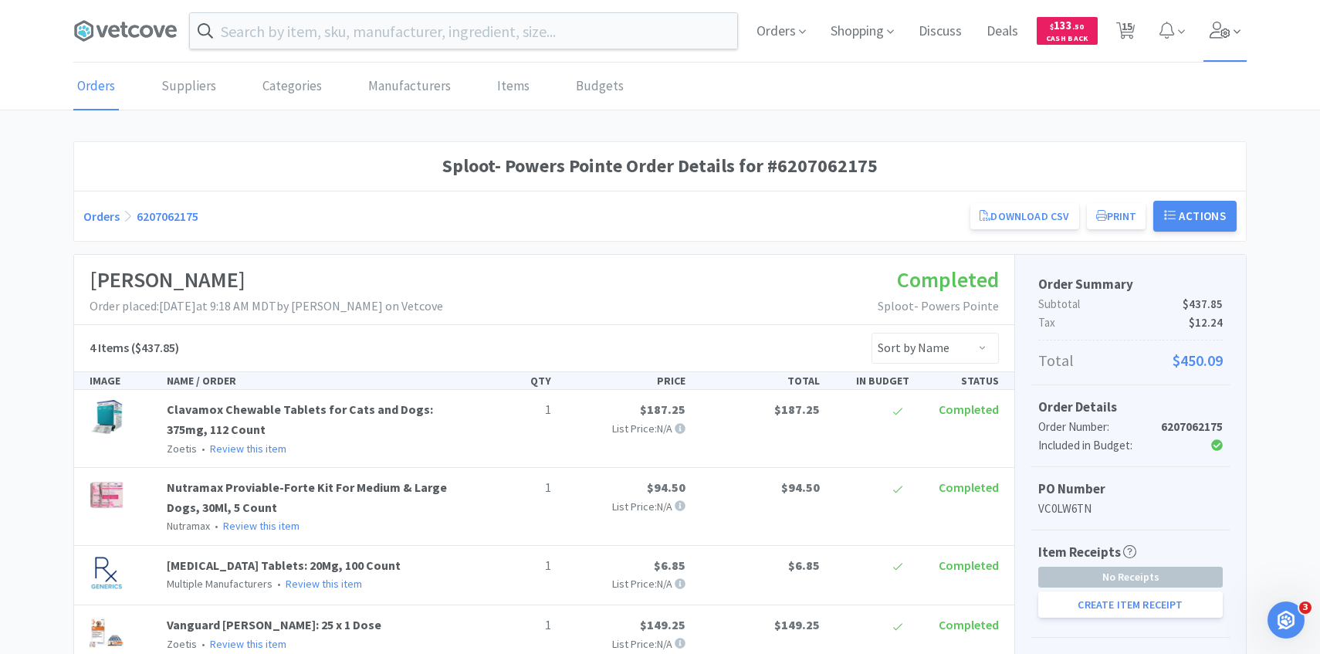
select select "2"
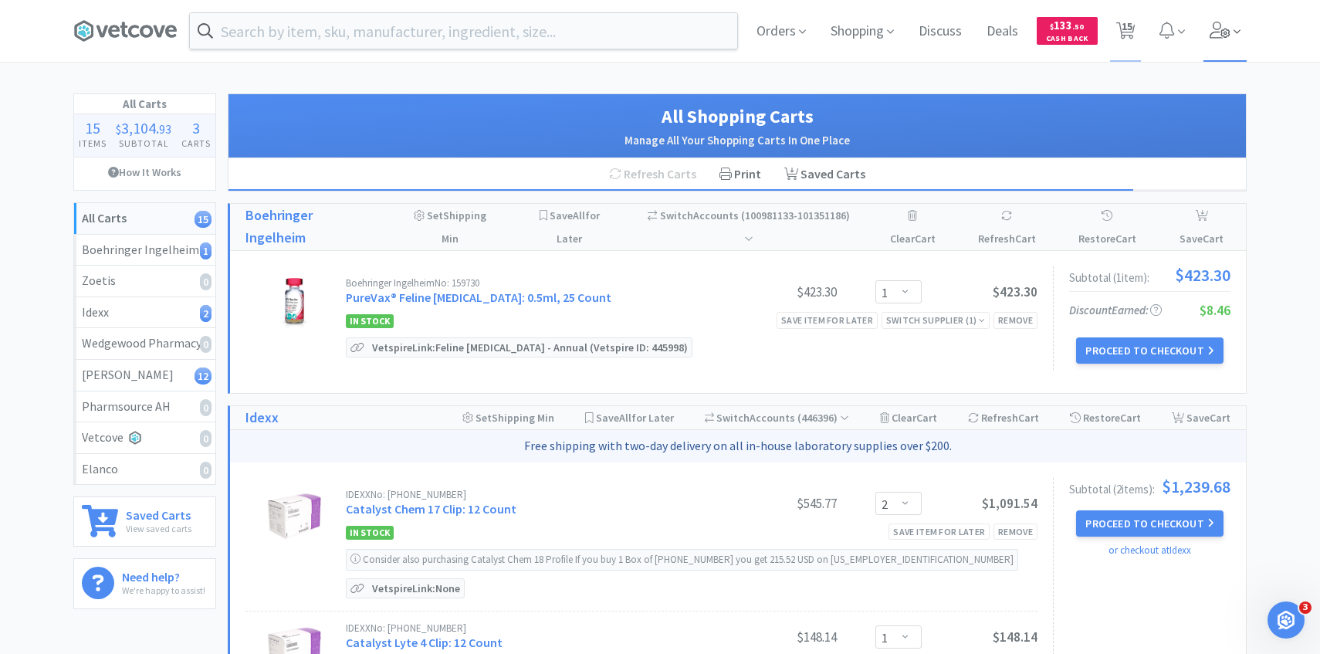
click at [1240, 39] on span at bounding box center [1225, 31] width 44 height 62
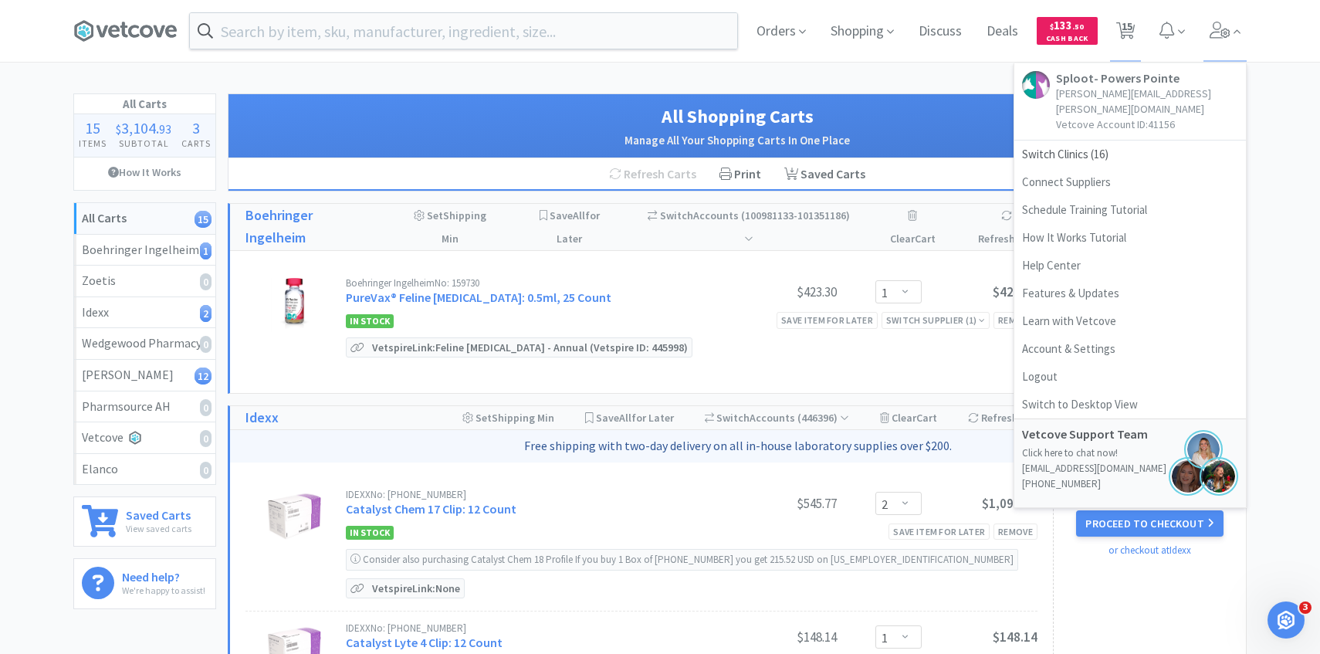
click at [552, 102] on h1 "All Shopping Carts" at bounding box center [737, 116] width 986 height 29
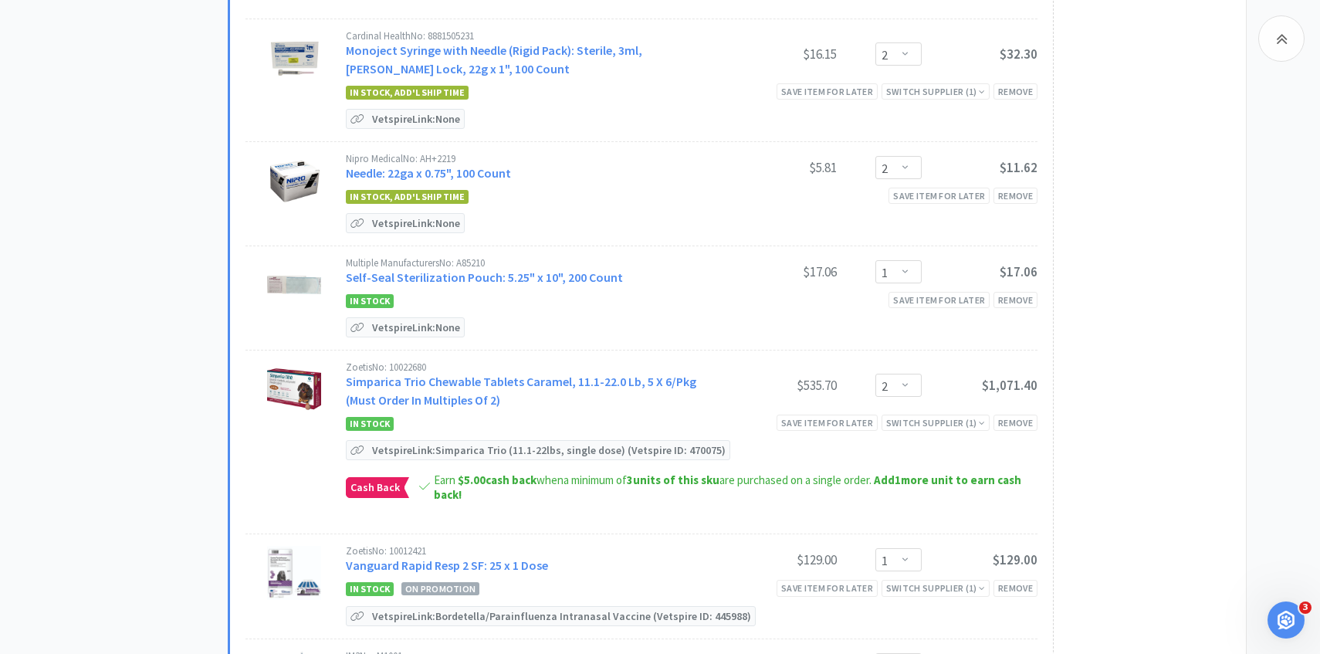
scroll to position [1088, 0]
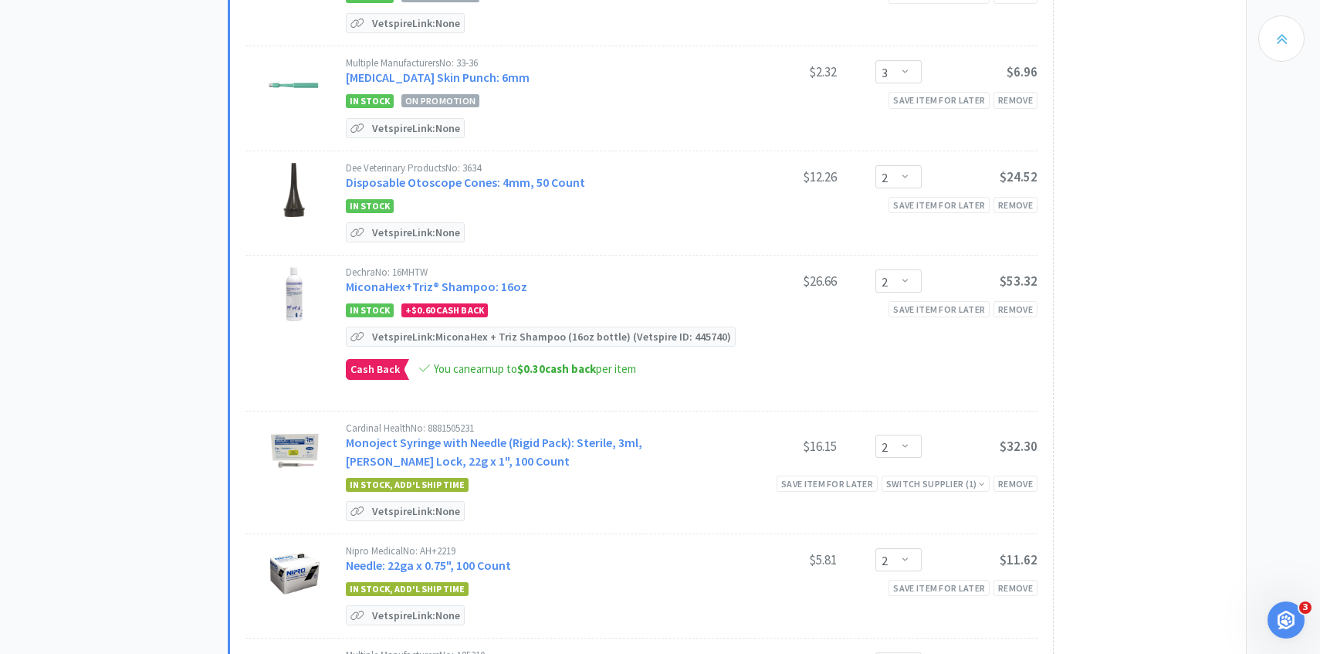
click at [1291, 40] on div at bounding box center [1281, 38] width 46 height 46
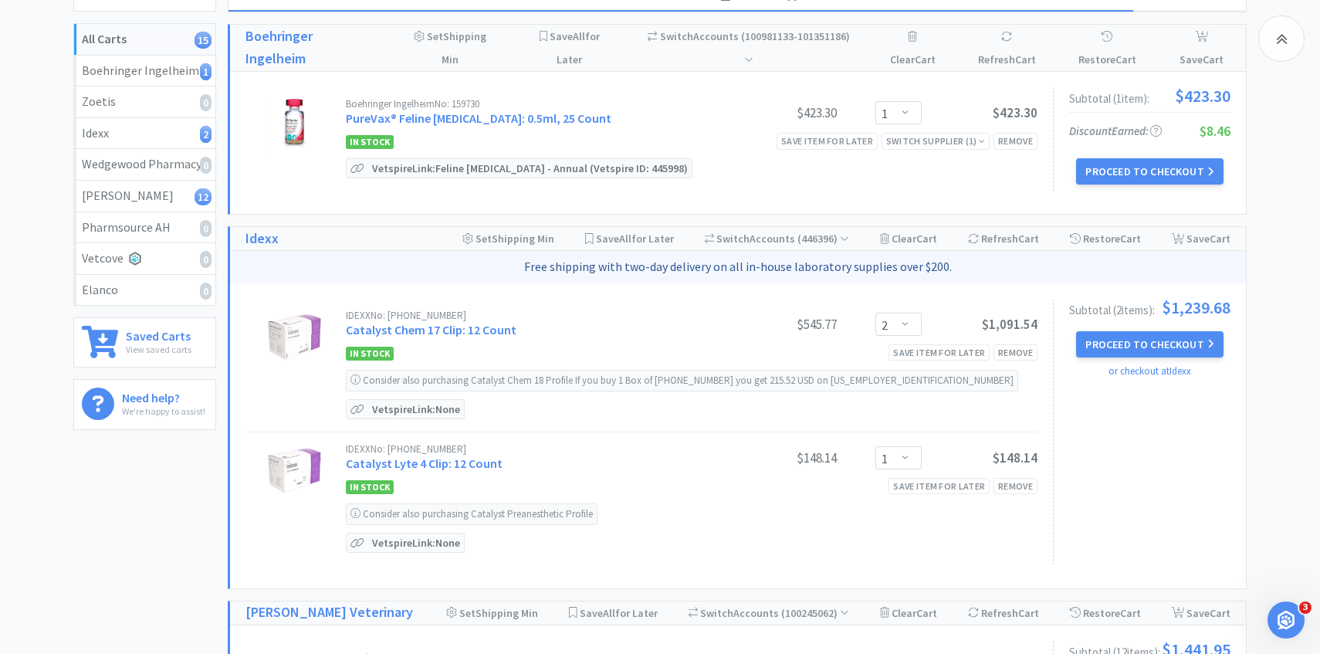
scroll to position [0, 0]
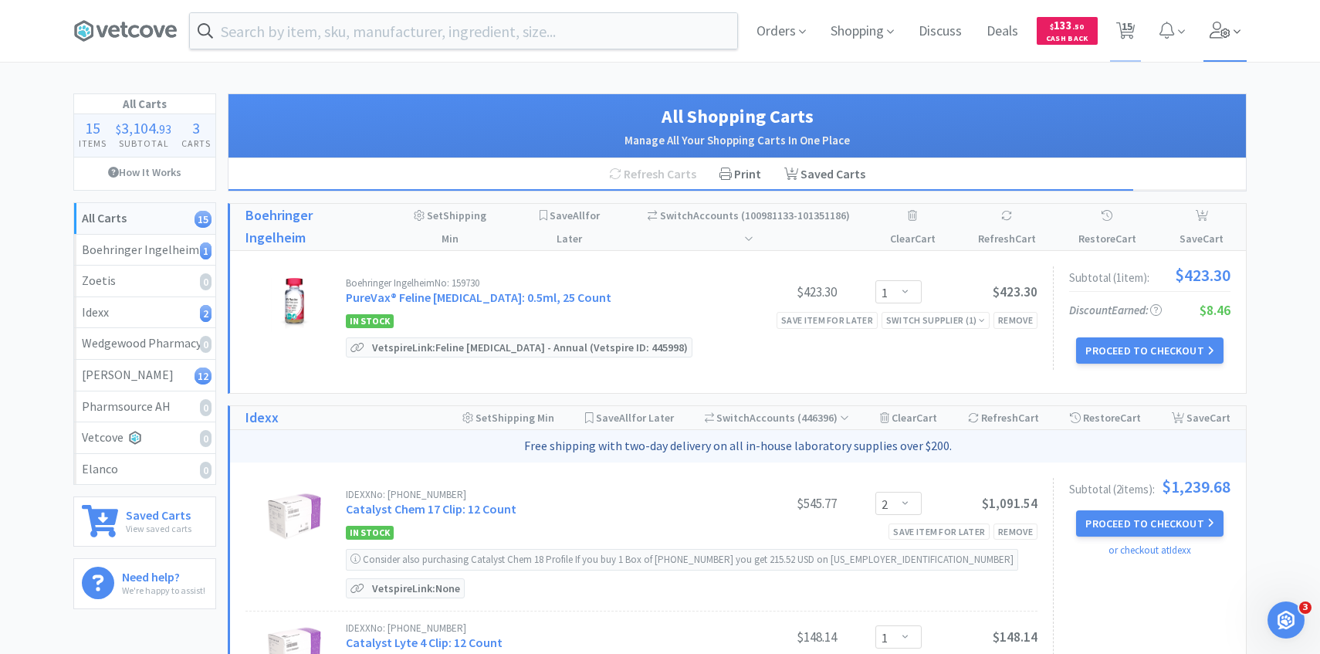
click at [1217, 40] on span at bounding box center [1225, 31] width 44 height 62
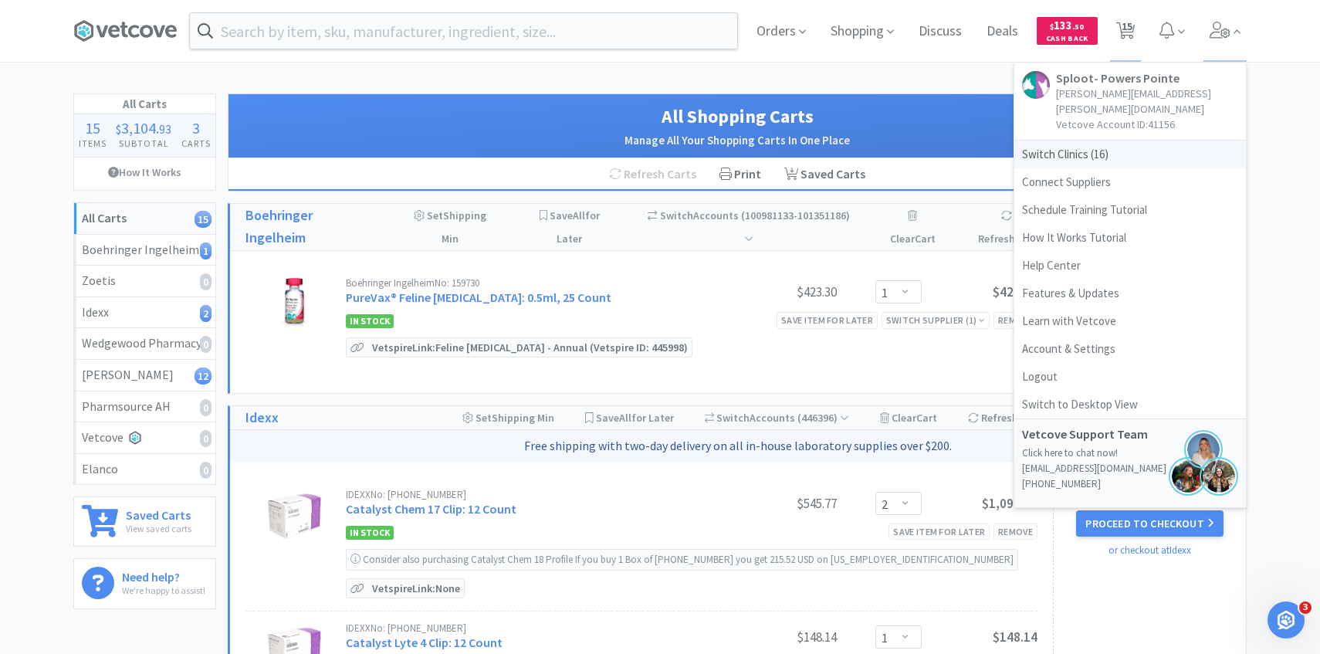
click at [1091, 140] on span "Switch Clinics ( 16 )" at bounding box center [1130, 154] width 232 height 28
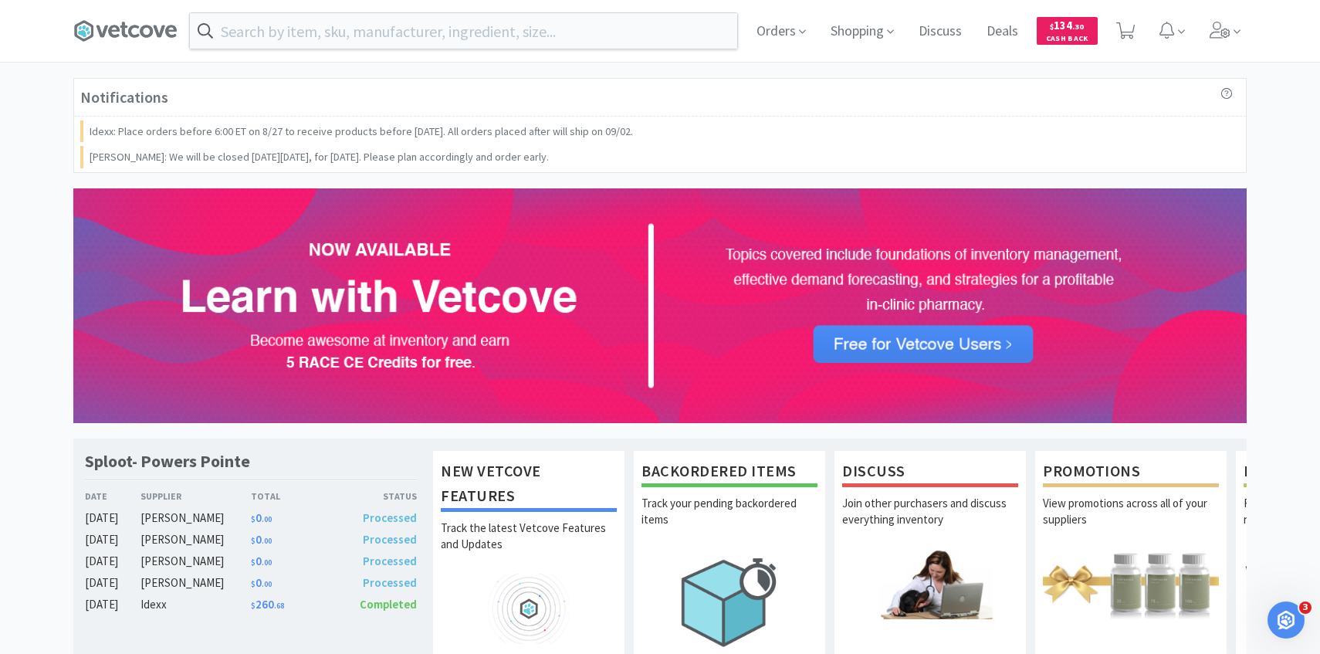
click at [1217, 62] on div "Orders Shopping Discuss Discuss Deals Deals $ 134 . 30 Cash Back" at bounding box center [660, 31] width 1320 height 63
click at [1211, 32] on icon at bounding box center [1221, 30] width 22 height 17
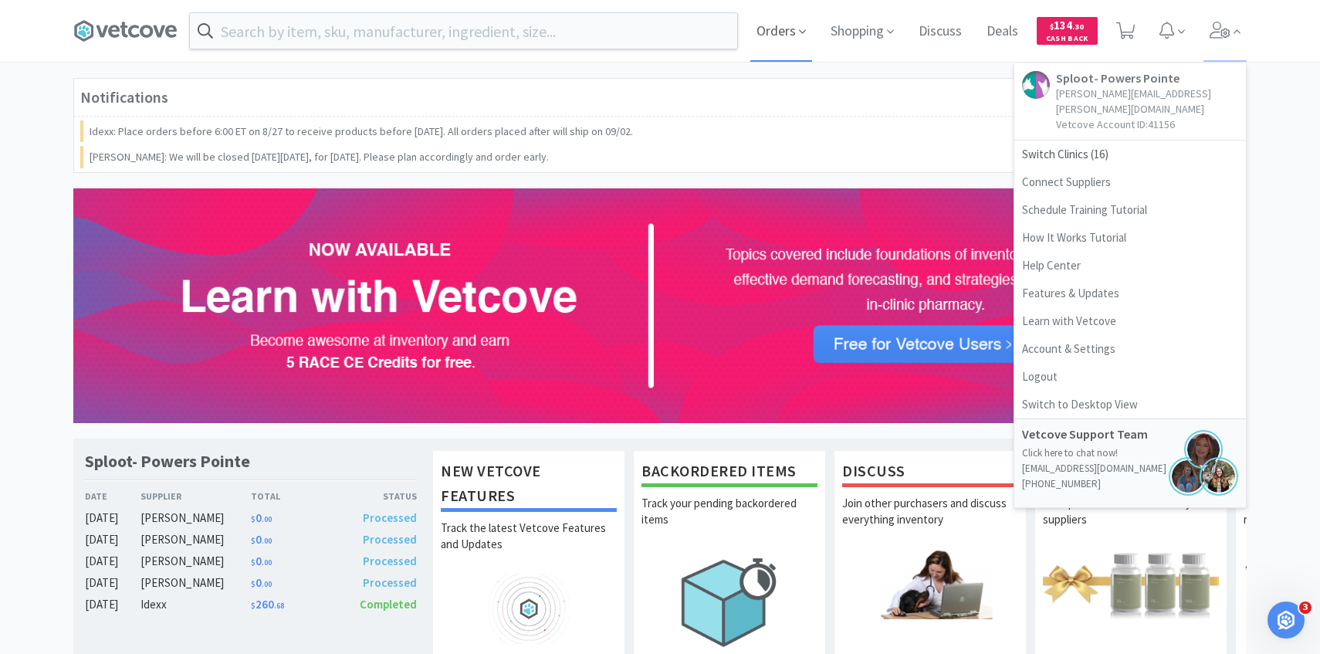
click at [787, 27] on span "Orders" at bounding box center [781, 31] width 62 height 62
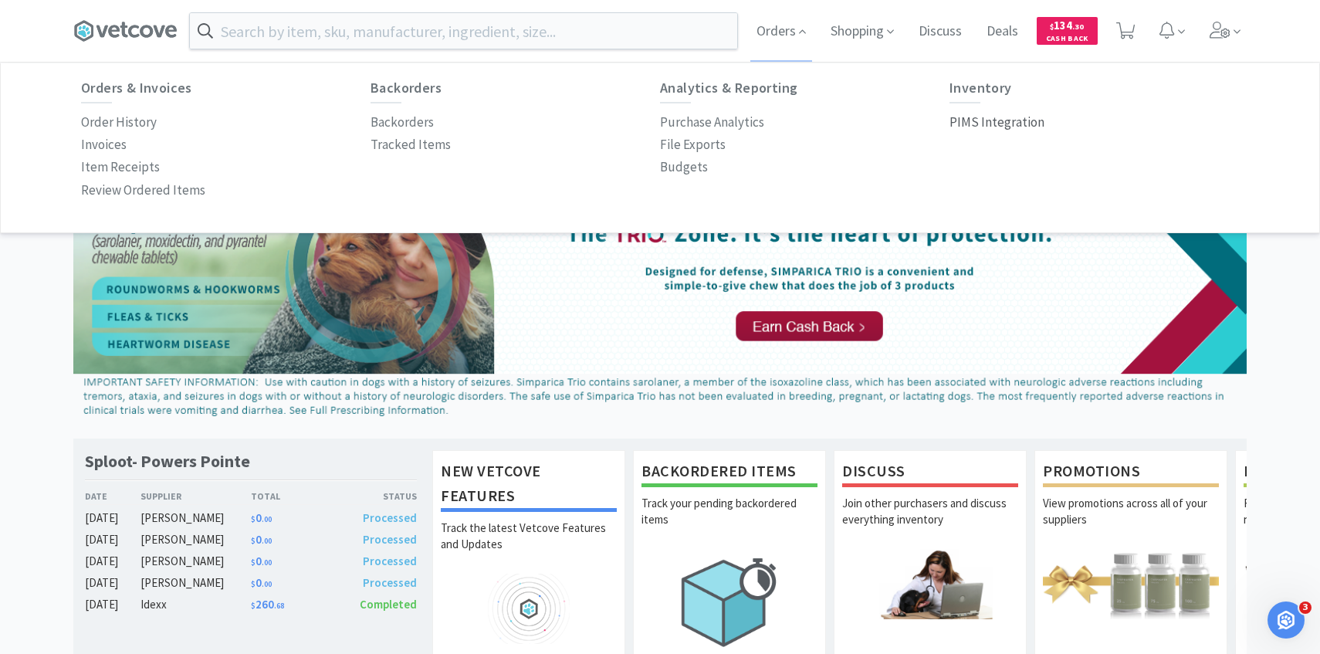
click at [979, 117] on p "PIMS Integration" at bounding box center [996, 122] width 95 height 21
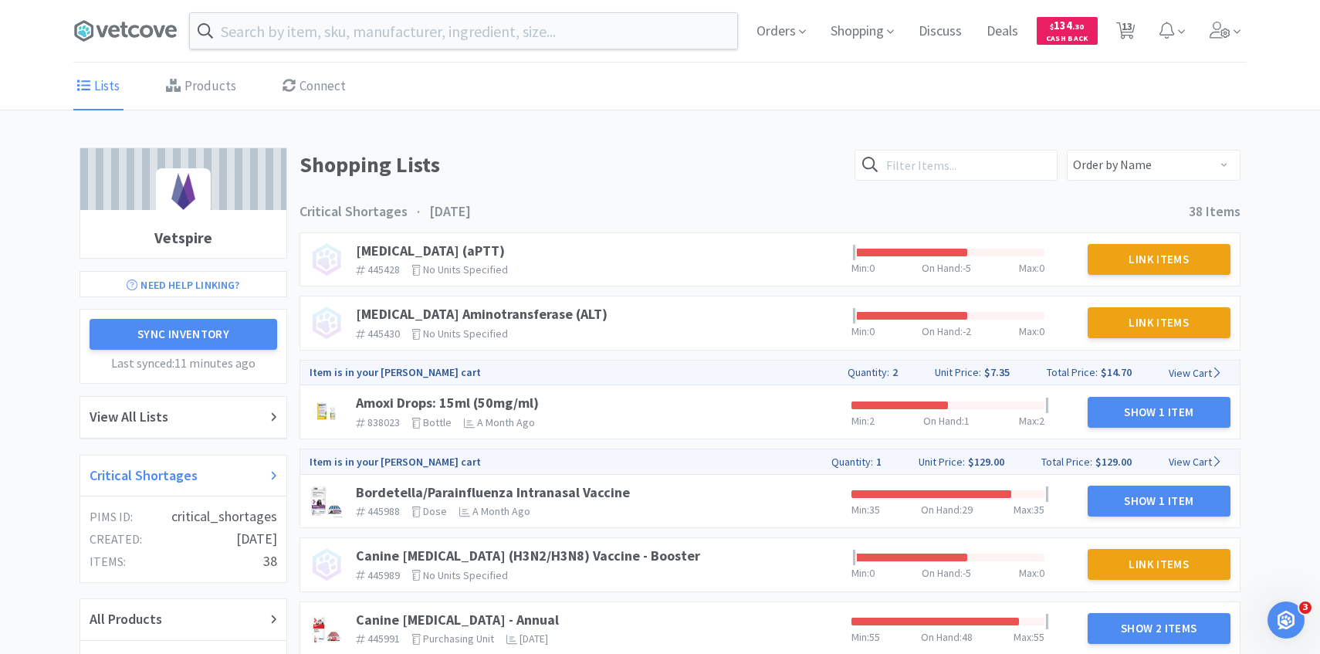
click at [225, 469] on div "Critical Shortages" at bounding box center [184, 476] width 188 height 22
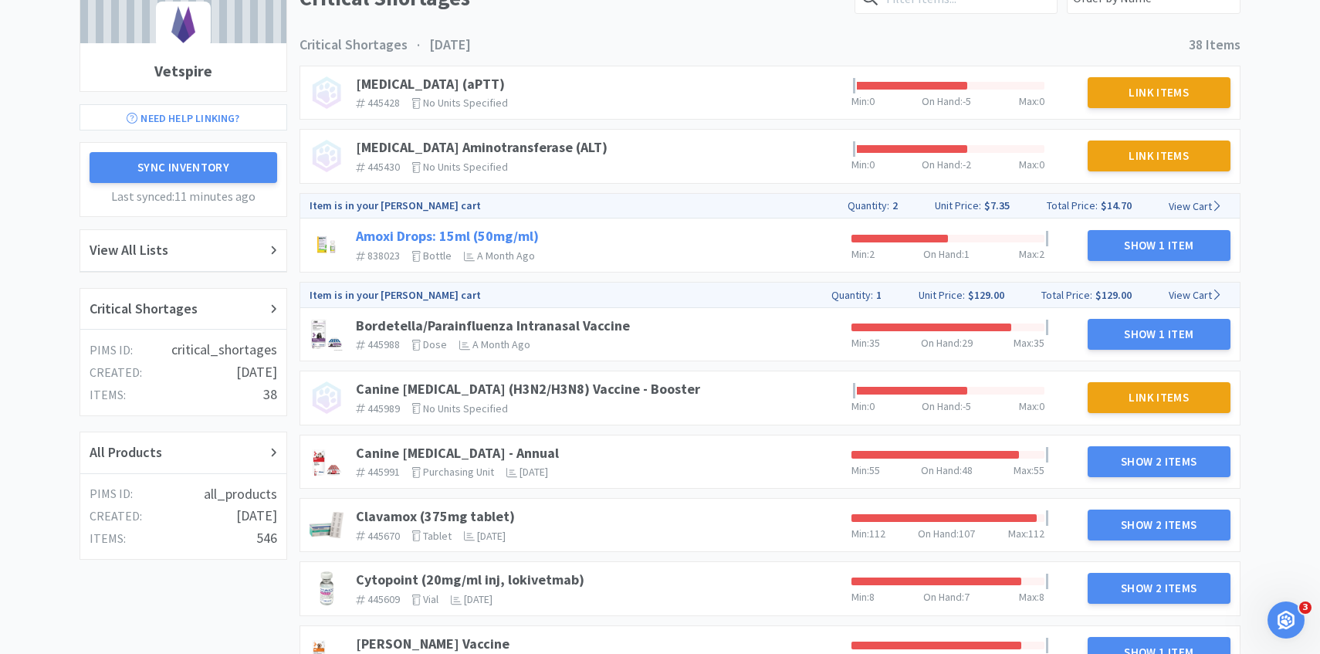
scroll to position [325, 0]
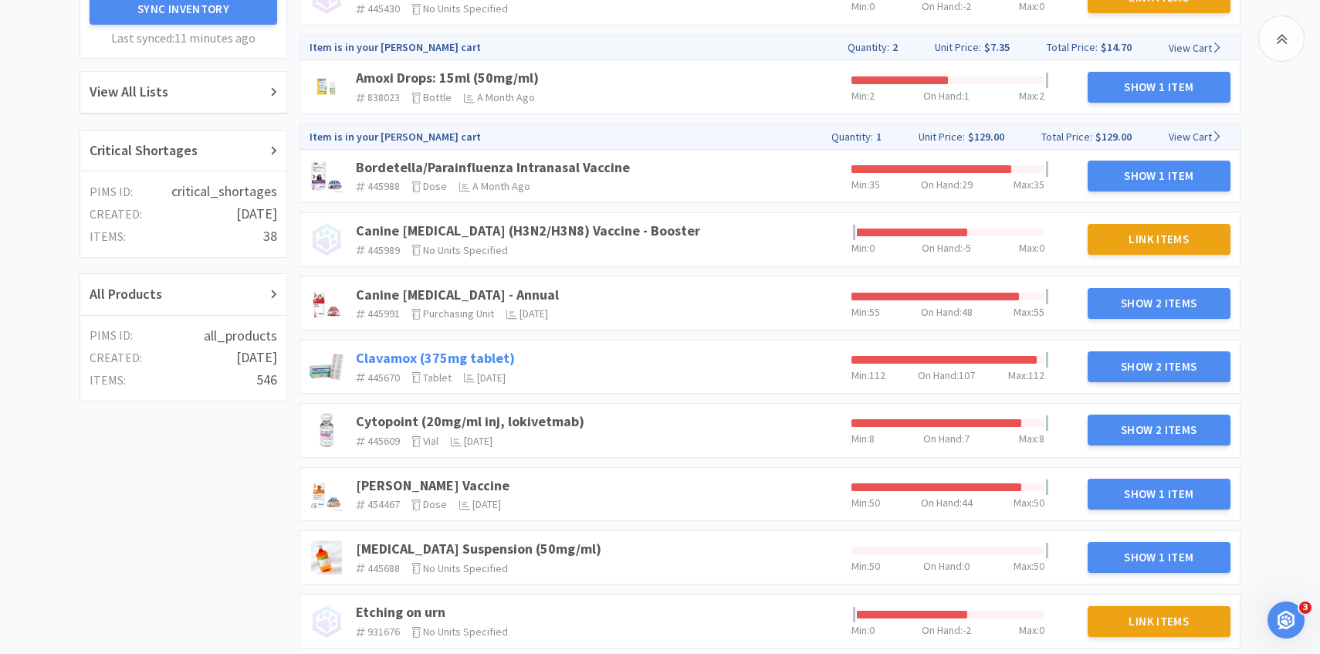
click at [404, 357] on link "Clavamox (375mg tablet)" at bounding box center [435, 358] width 159 height 18
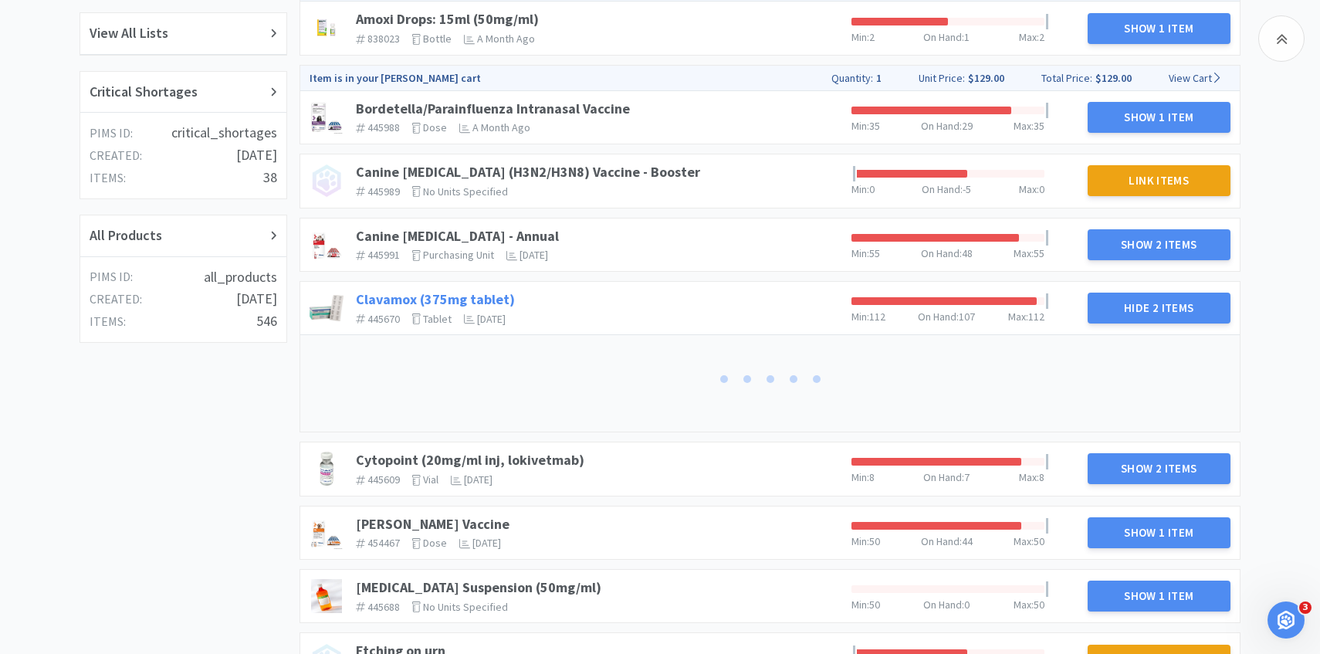
scroll to position [409, 0]
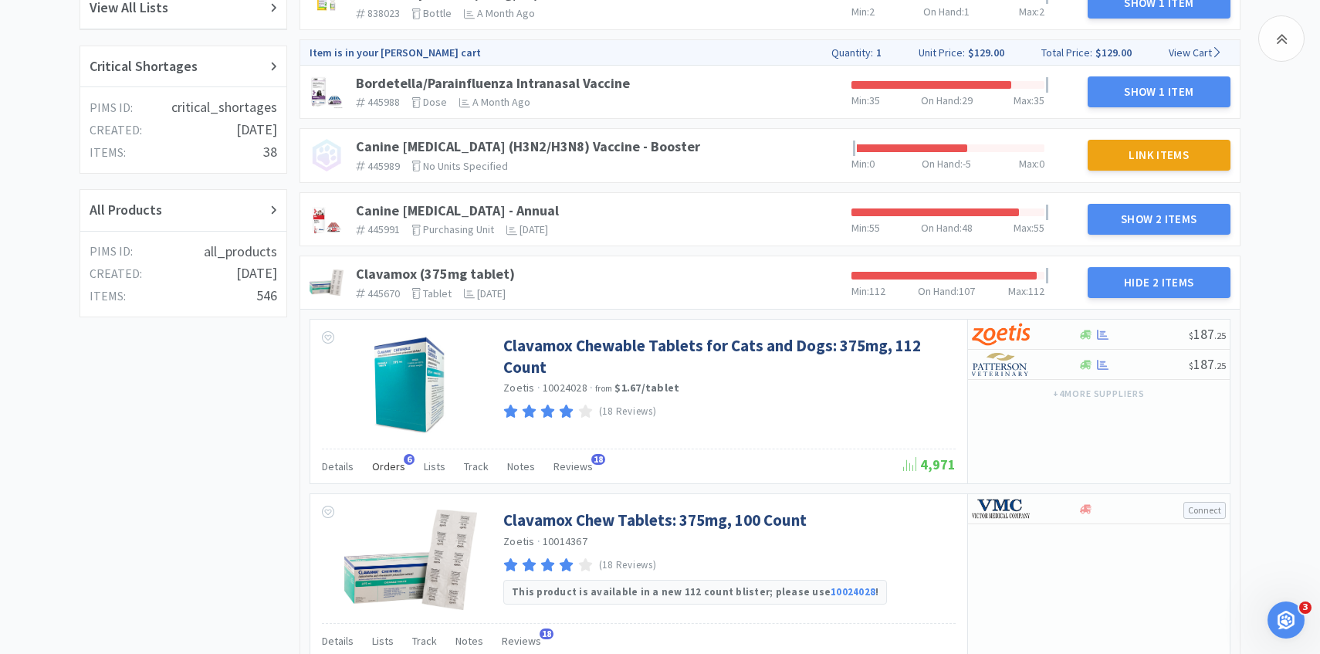
click at [383, 465] on span "Orders" at bounding box center [388, 466] width 33 height 14
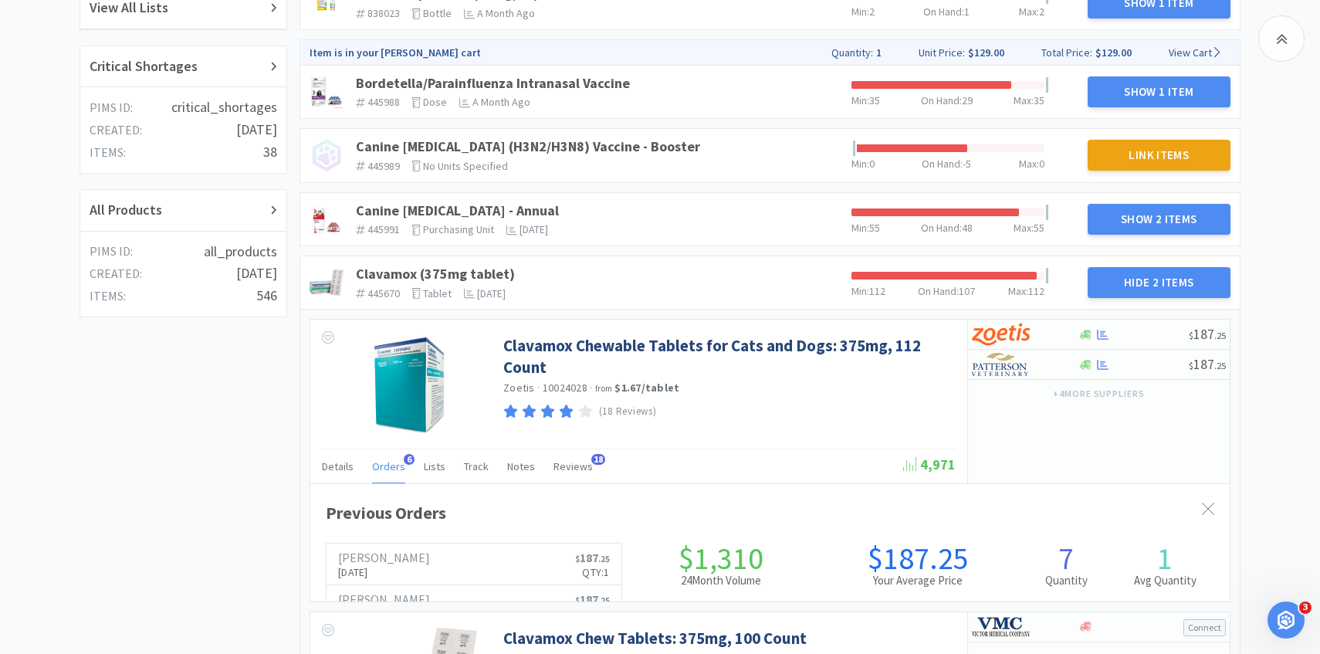
scroll to position [423, 919]
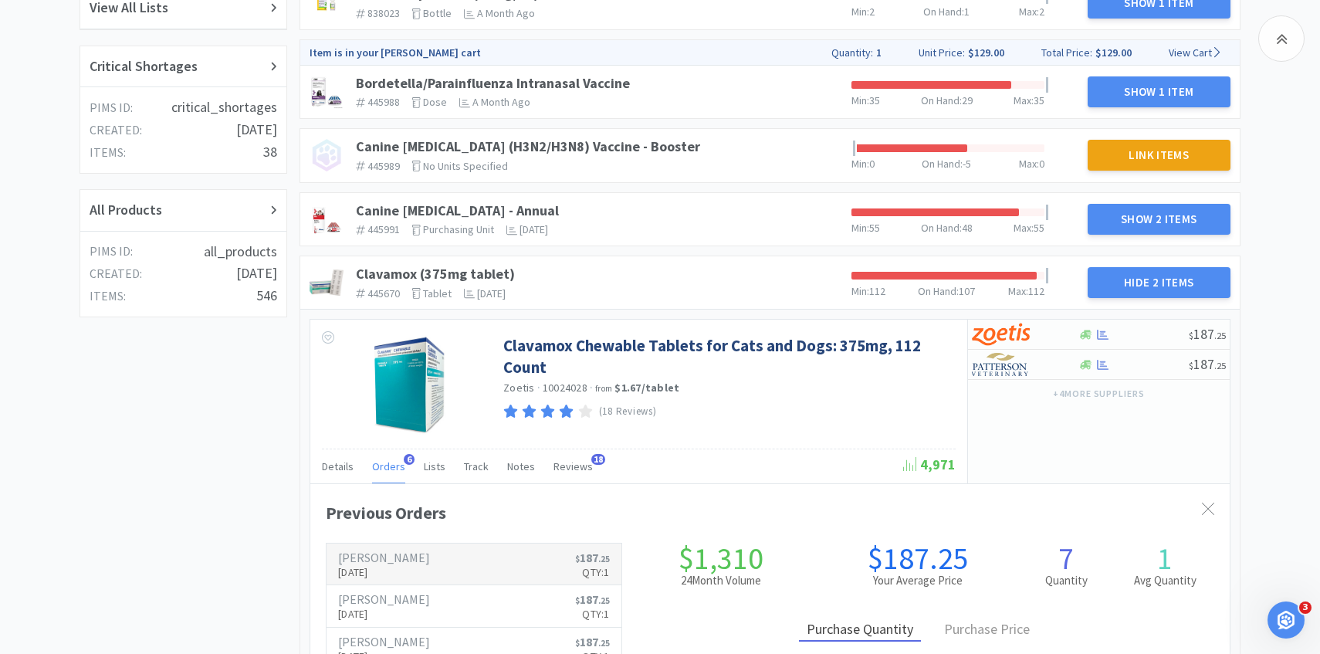
click at [390, 557] on h6 "[PERSON_NAME]" at bounding box center [384, 557] width 92 height 12
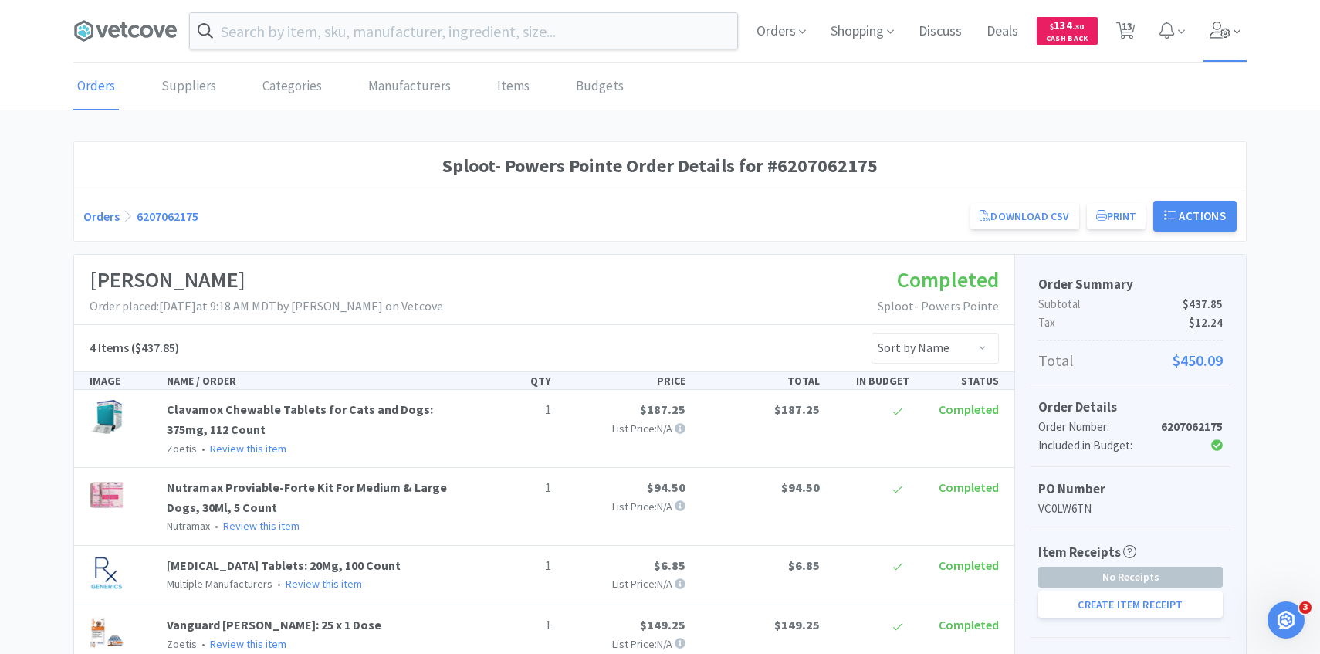
click at [1230, 38] on span at bounding box center [1225, 31] width 44 height 62
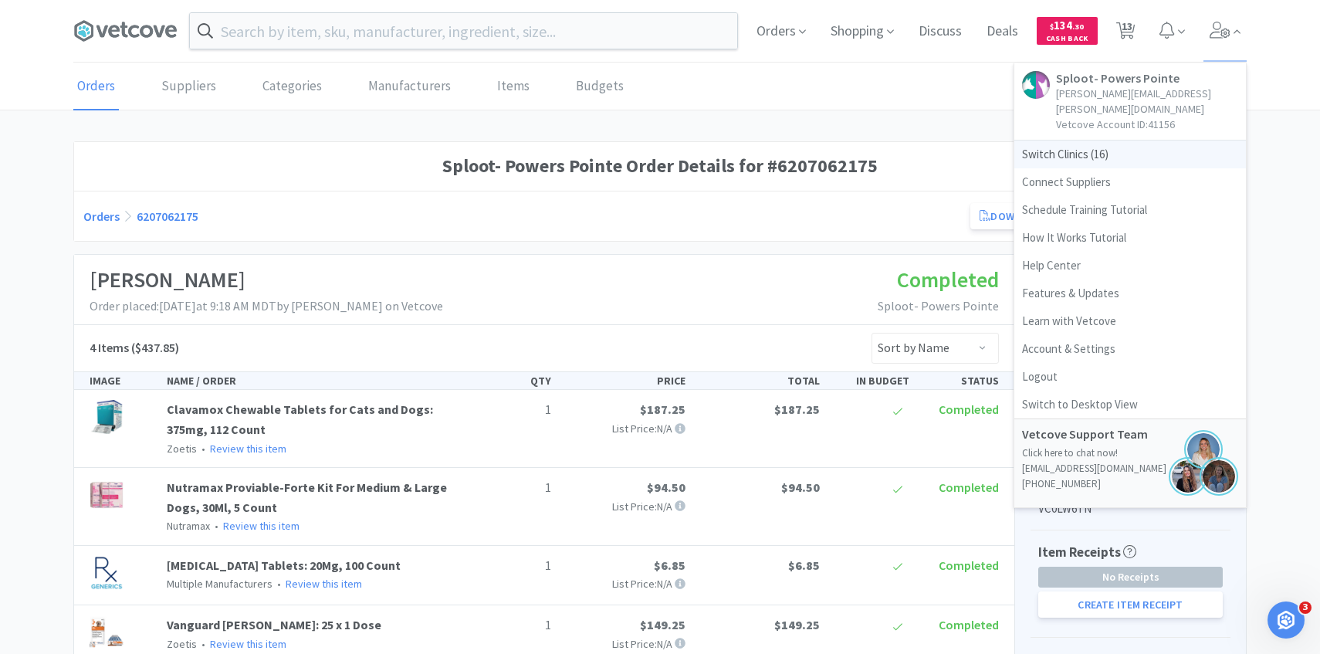
click at [1140, 140] on span "Switch Clinics ( 16 )" at bounding box center [1130, 154] width 232 height 28
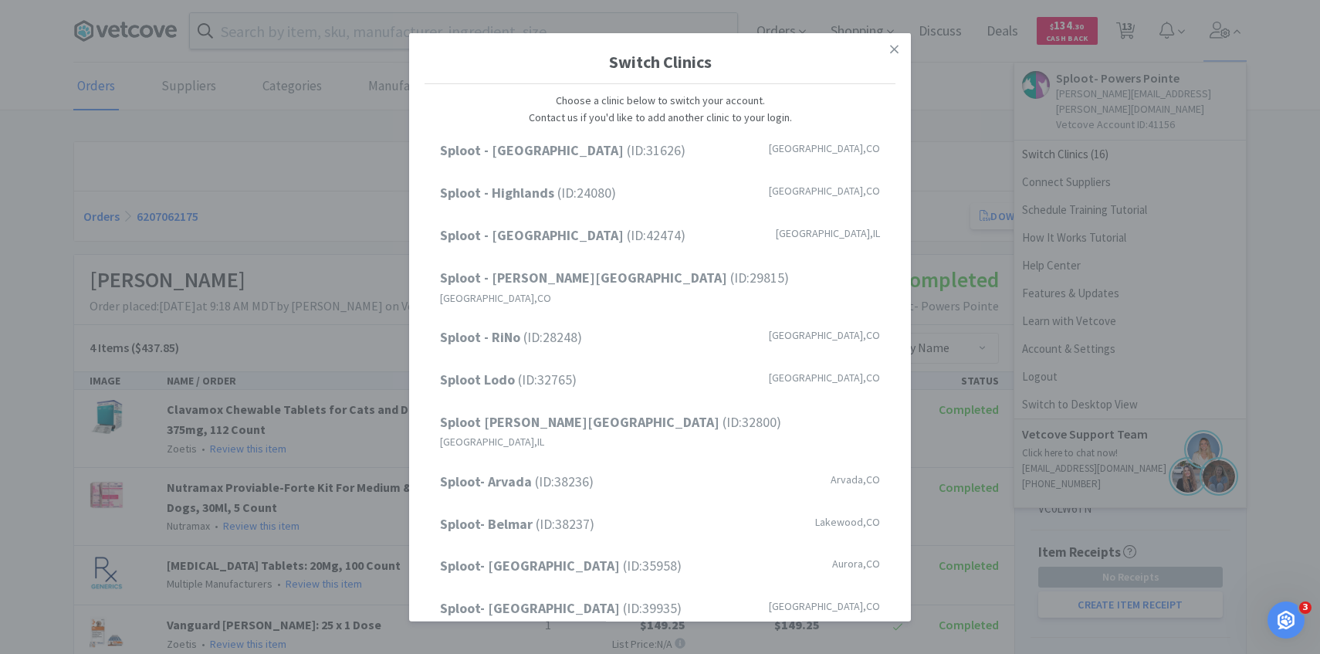
scroll to position [197, 0]
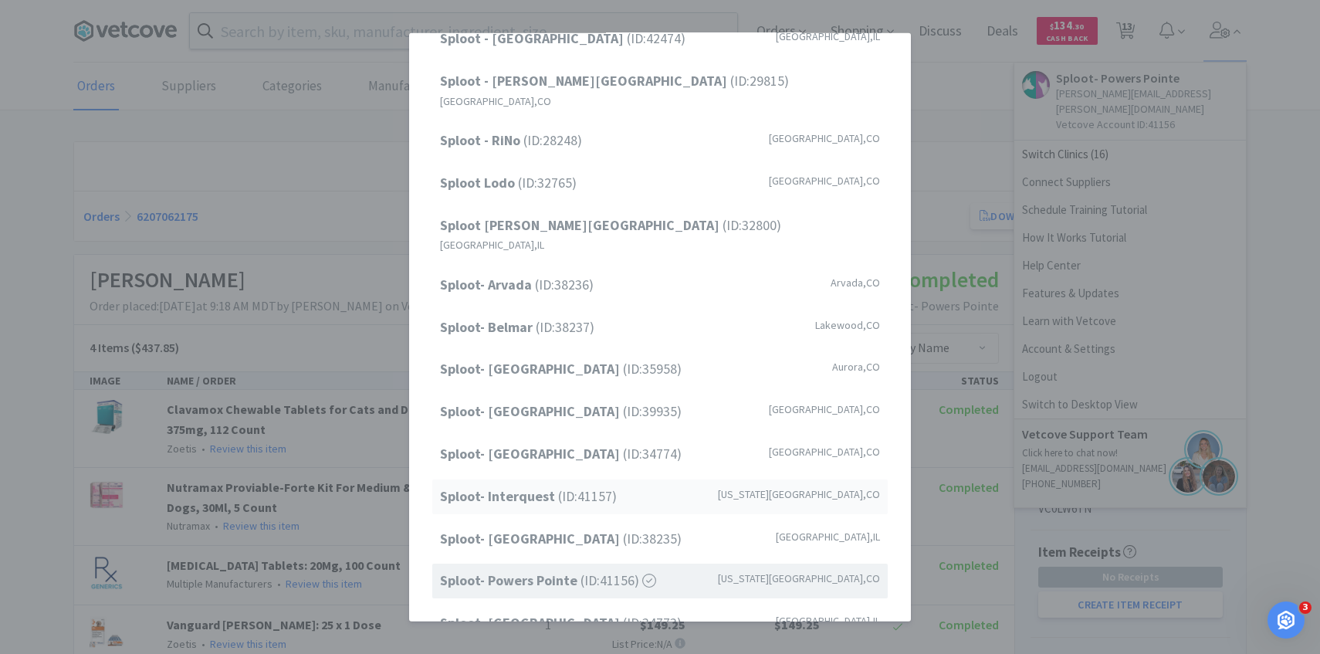
click at [635, 479] on div "Sploot- Interquest (ID: 41157 ) Colorado Springs , CO" at bounding box center [659, 496] width 455 height 35
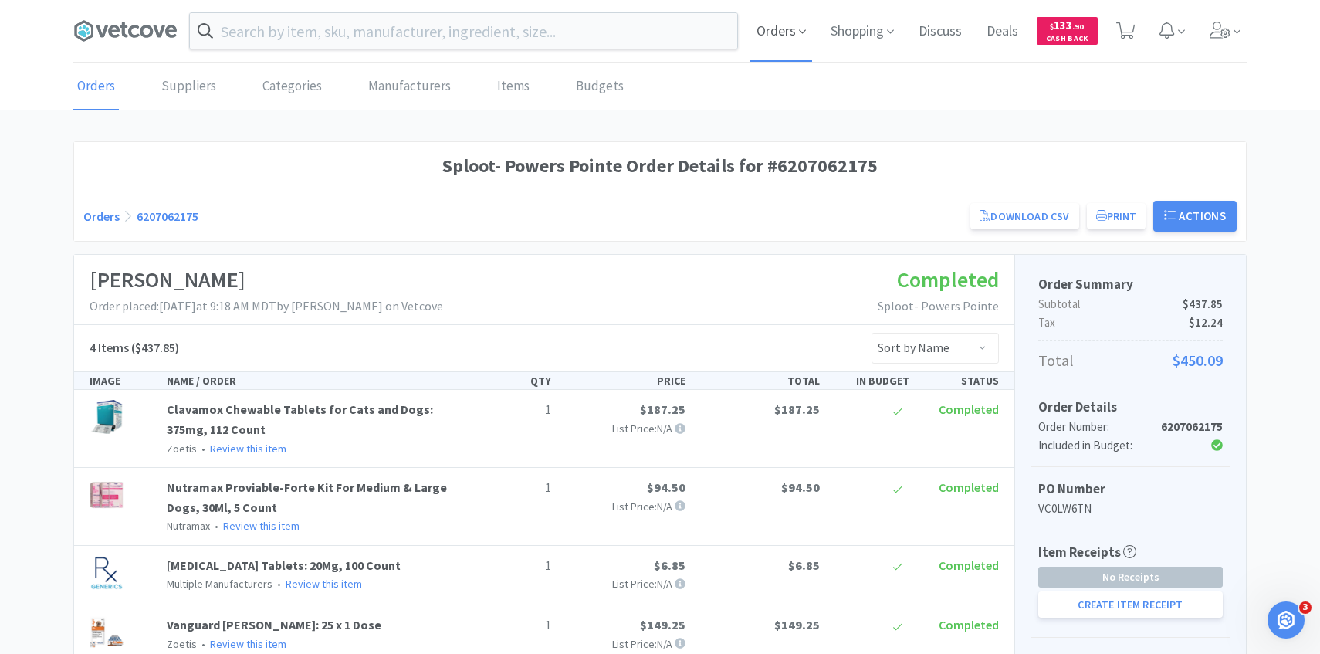
click at [784, 26] on span "Orders" at bounding box center [781, 31] width 62 height 62
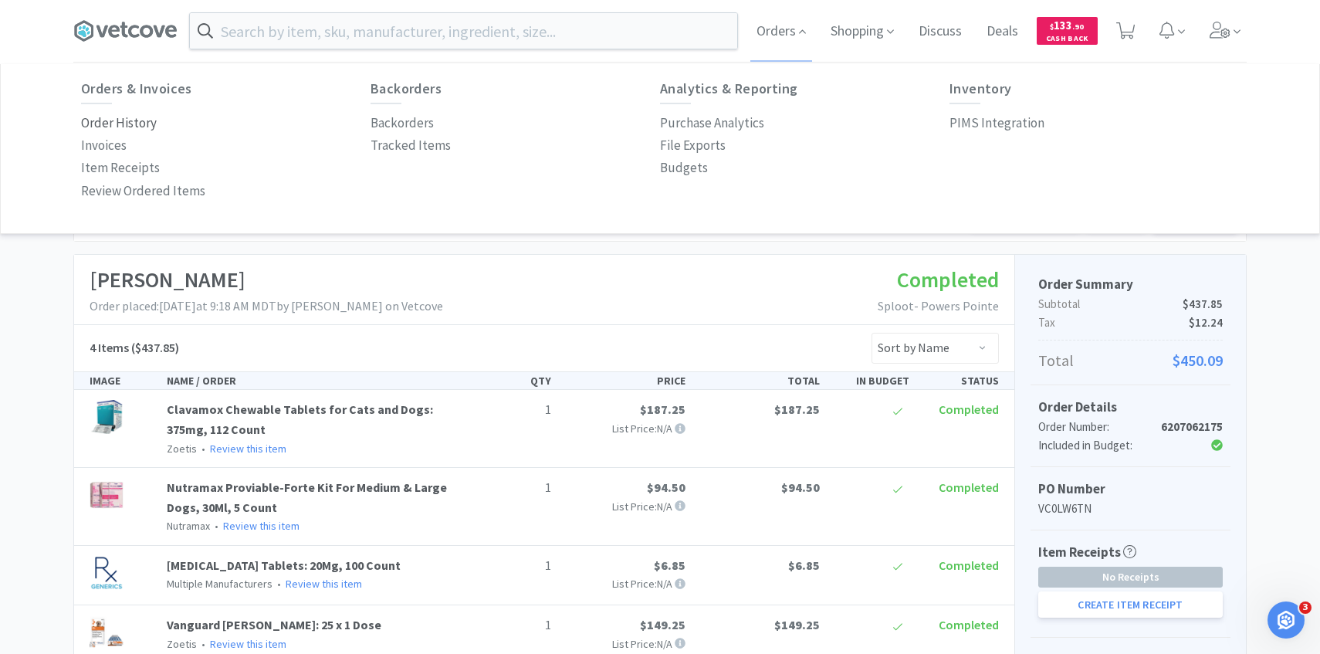
click at [143, 130] on p "Order History" at bounding box center [119, 123] width 76 height 21
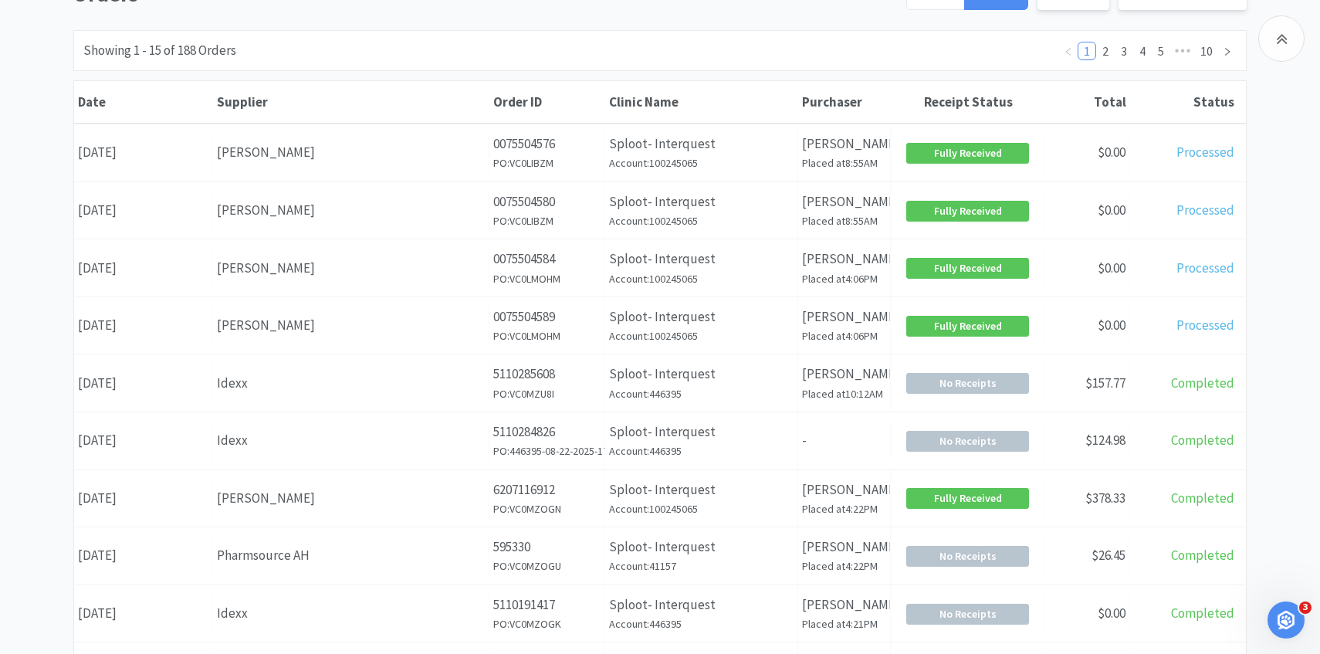
scroll to position [188, 0]
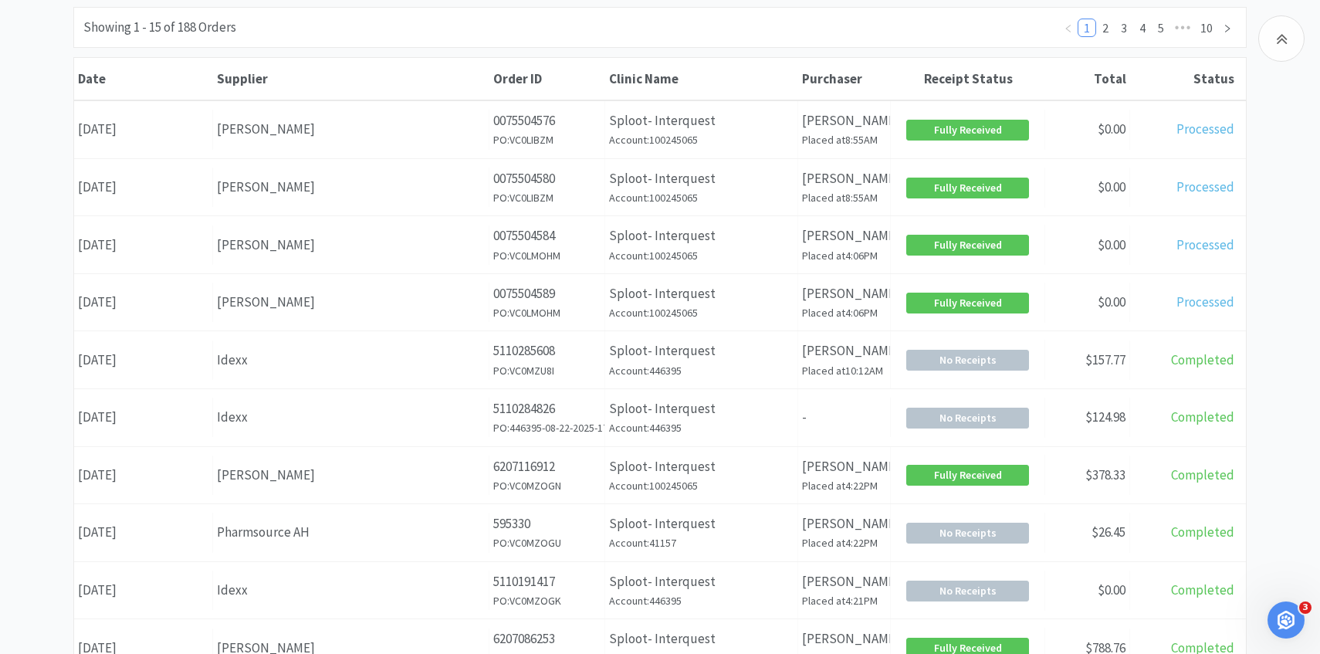
click at [544, 355] on p "5110285608" at bounding box center [546, 350] width 107 height 21
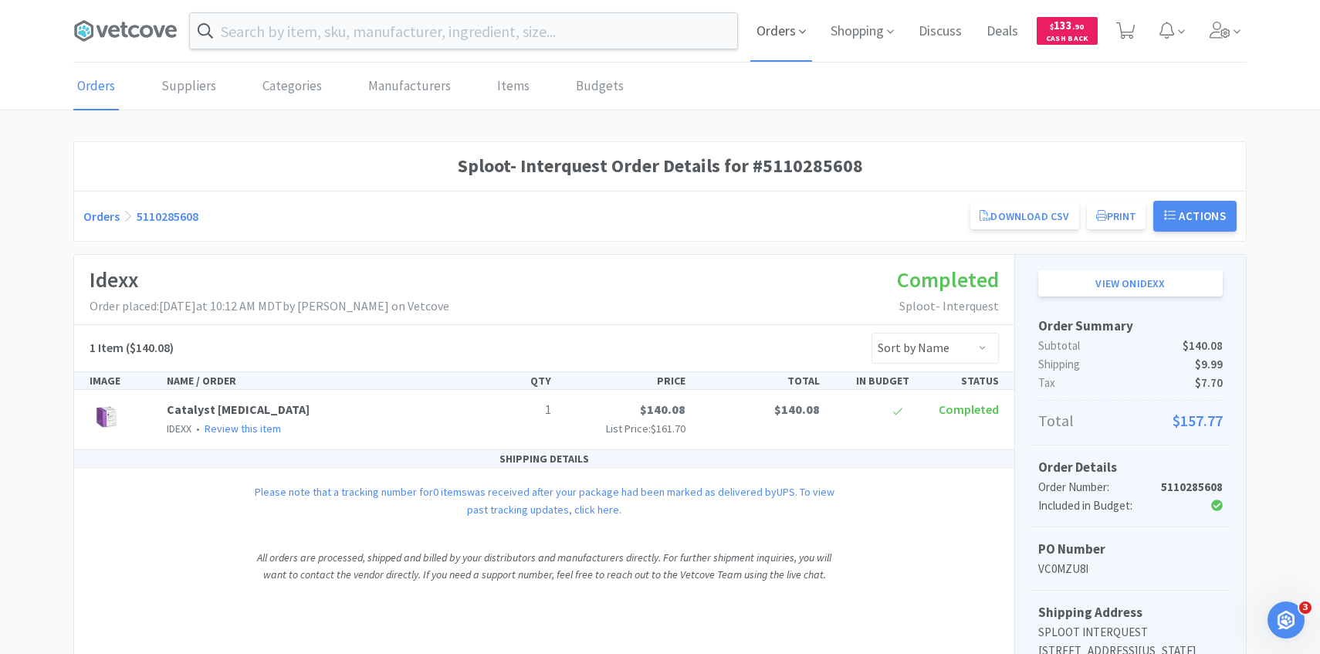
click at [793, 22] on span "Orders" at bounding box center [781, 31] width 62 height 62
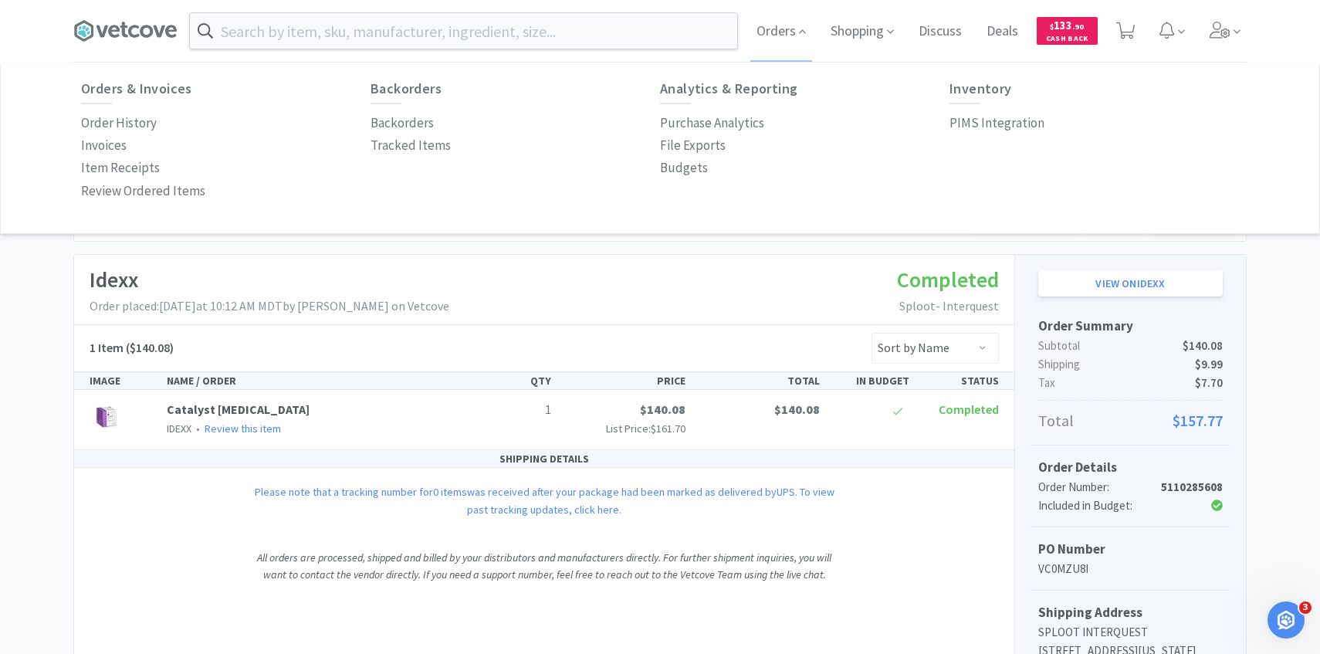
click at [962, 109] on div "Inventory PIMS Integration" at bounding box center [1093, 107] width 289 height 53
click at [954, 126] on p "PIMS Integration" at bounding box center [996, 123] width 95 height 21
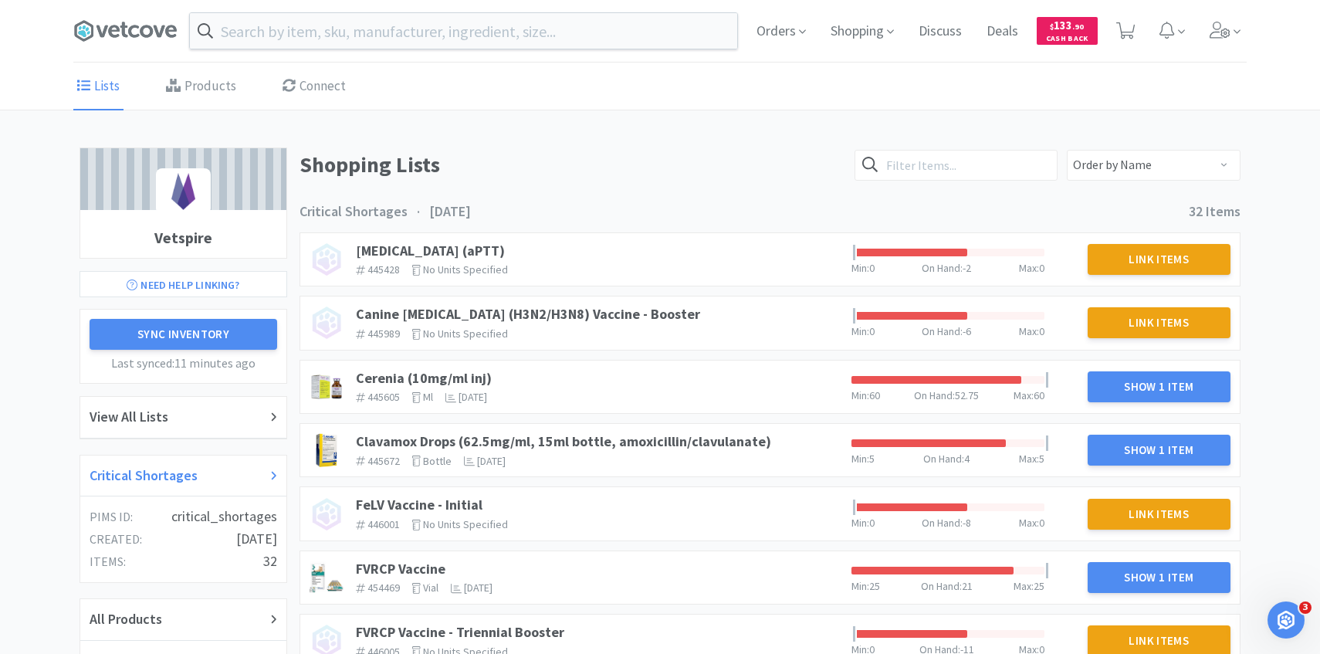
scroll to position [26, 0]
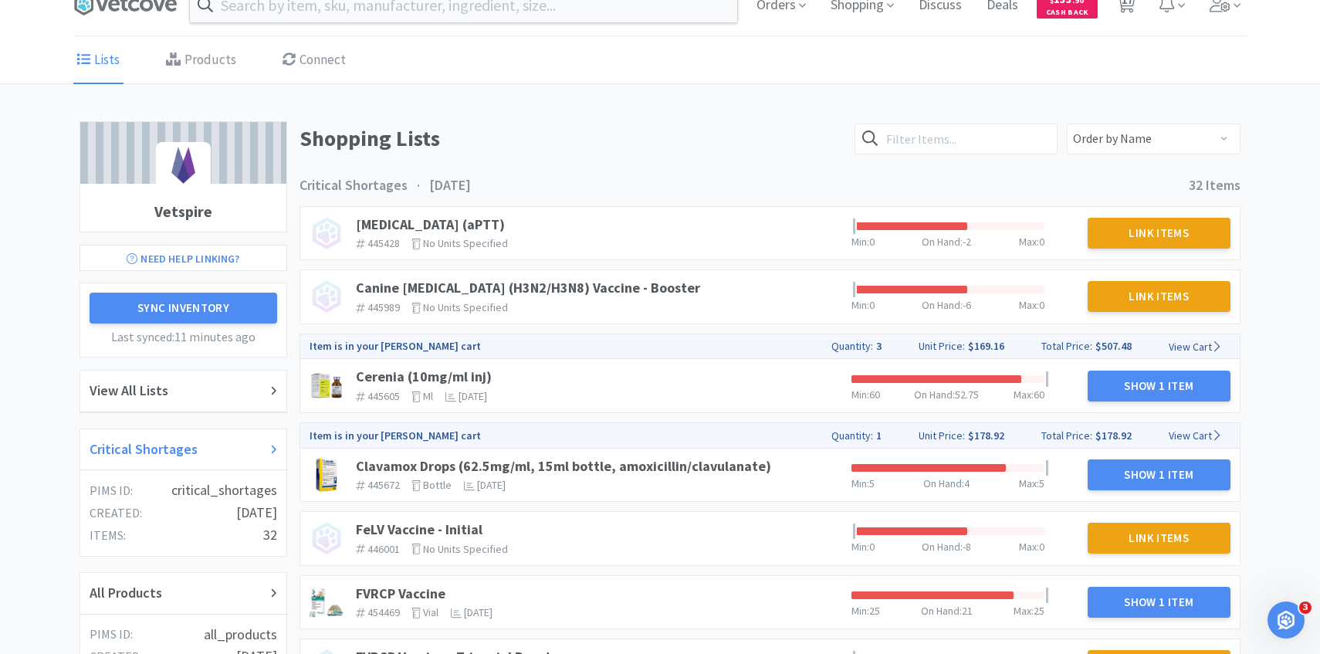
click at [206, 451] on div "Critical Shortages" at bounding box center [184, 449] width 188 height 22
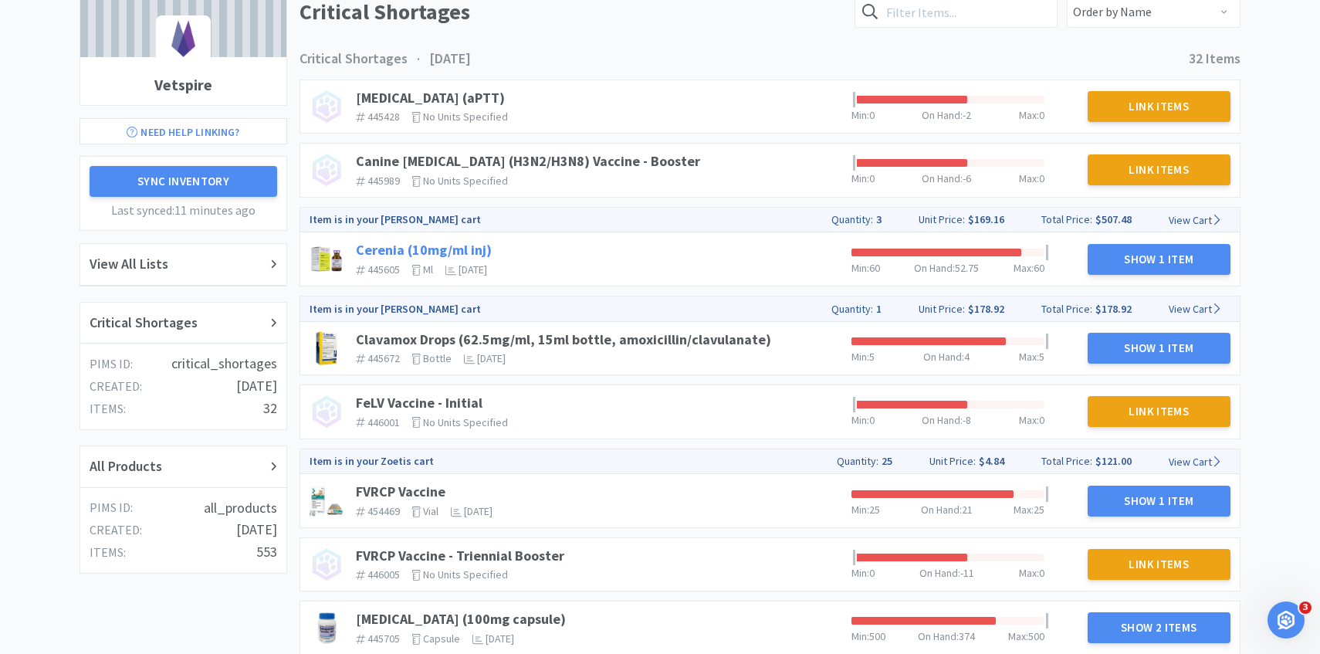
click at [424, 249] on link "Cerenia (10mg/ml inj)" at bounding box center [424, 250] width 136 height 18
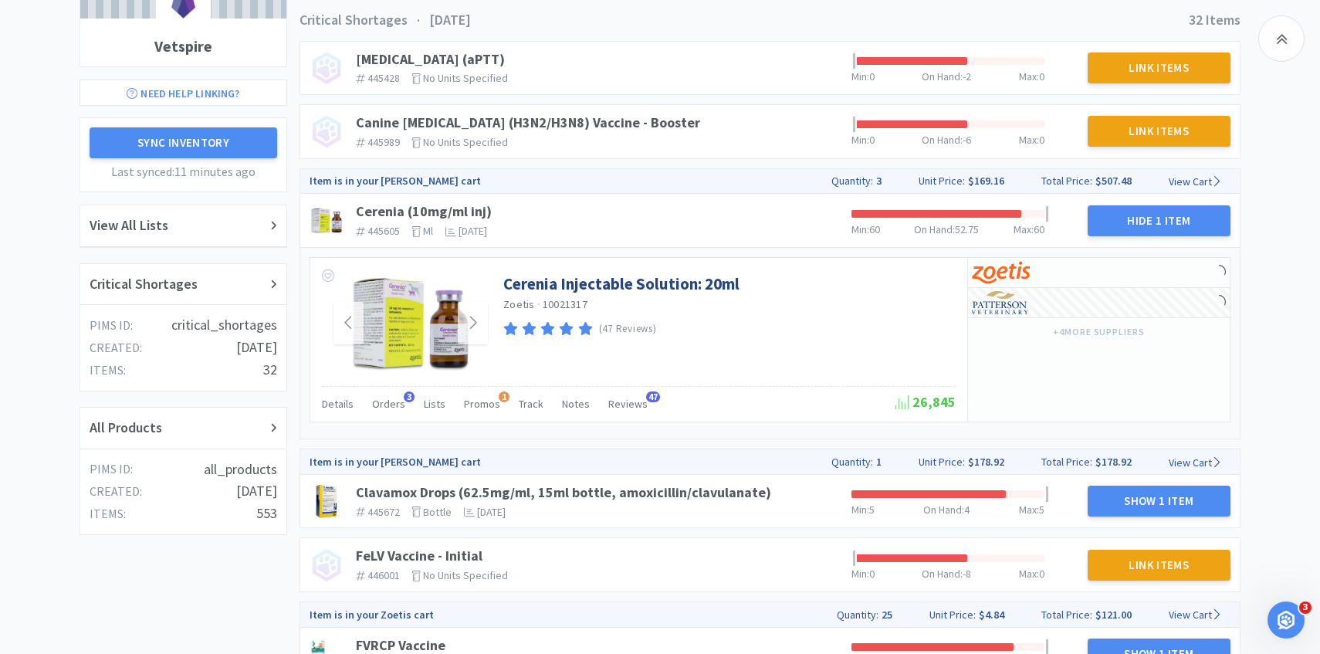
scroll to position [204, 0]
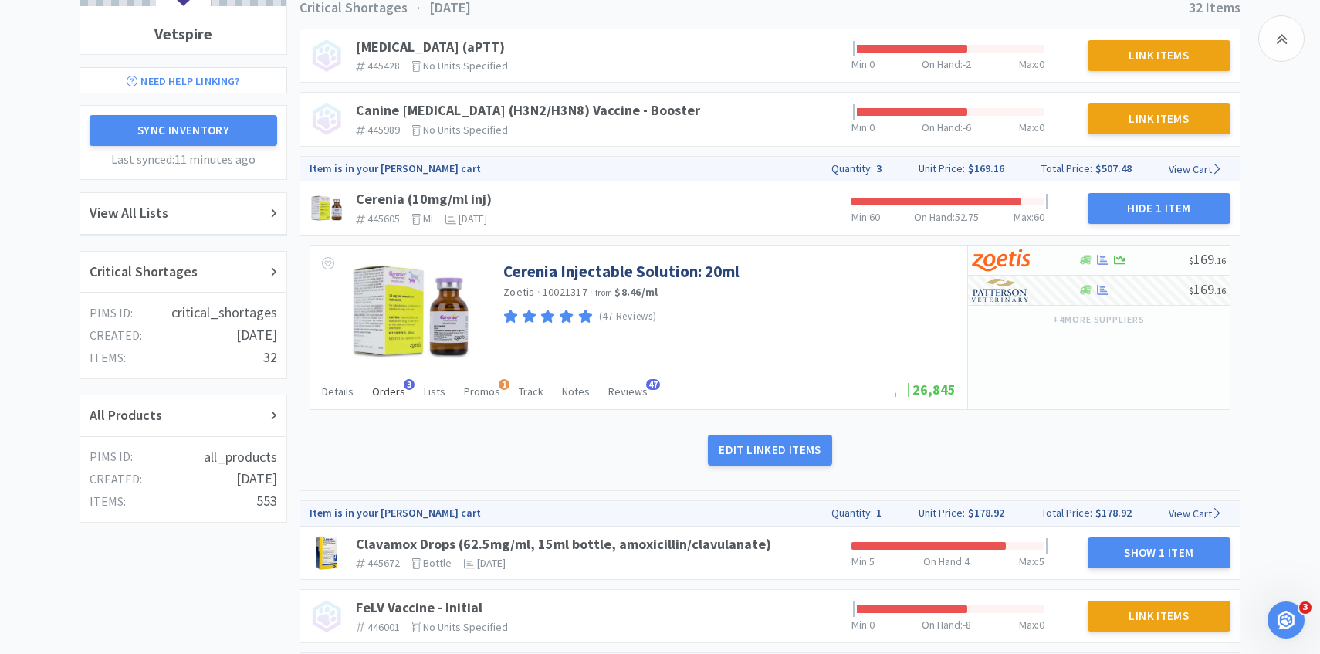
click at [377, 395] on span "Orders" at bounding box center [388, 391] width 33 height 14
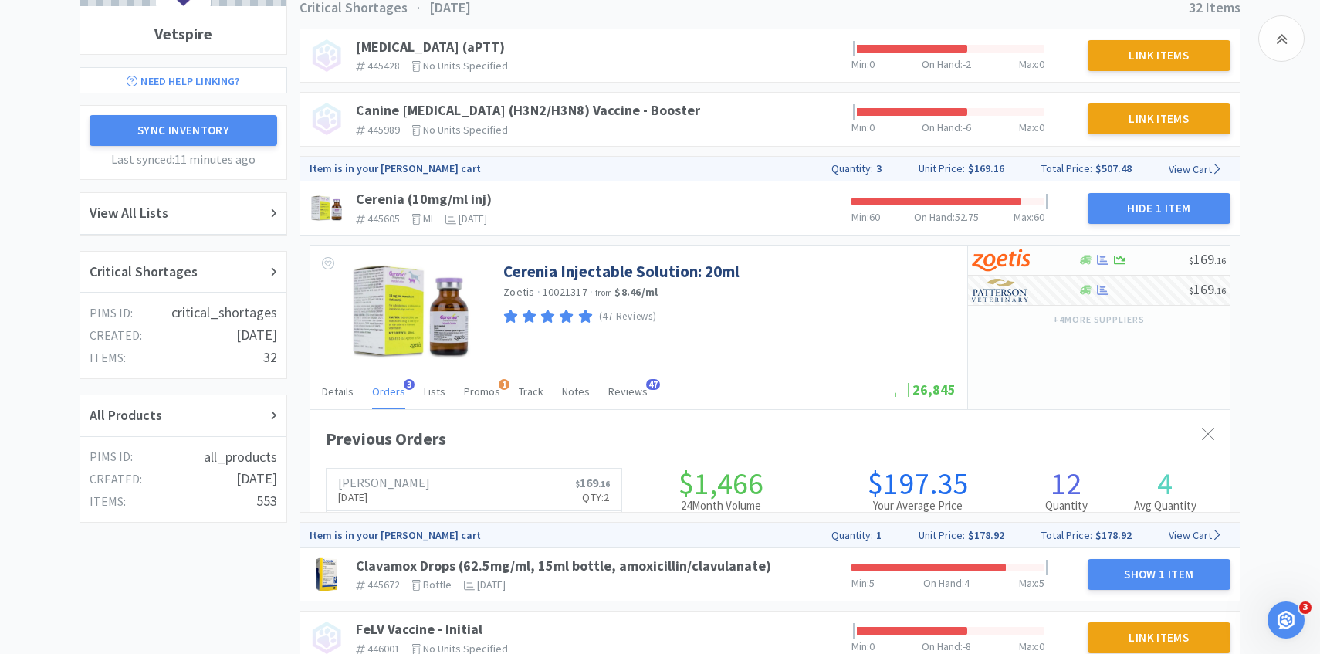
scroll to position [423, 919]
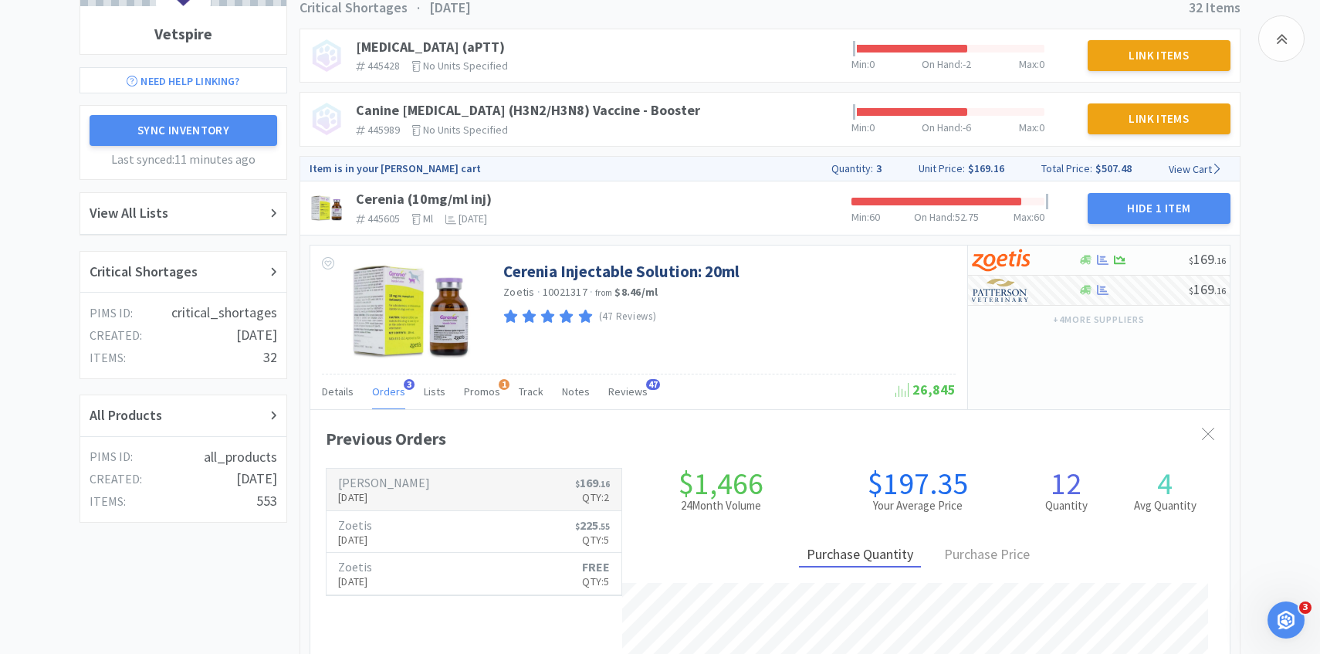
click at [383, 493] on p "[DATE]" at bounding box center [384, 497] width 92 height 17
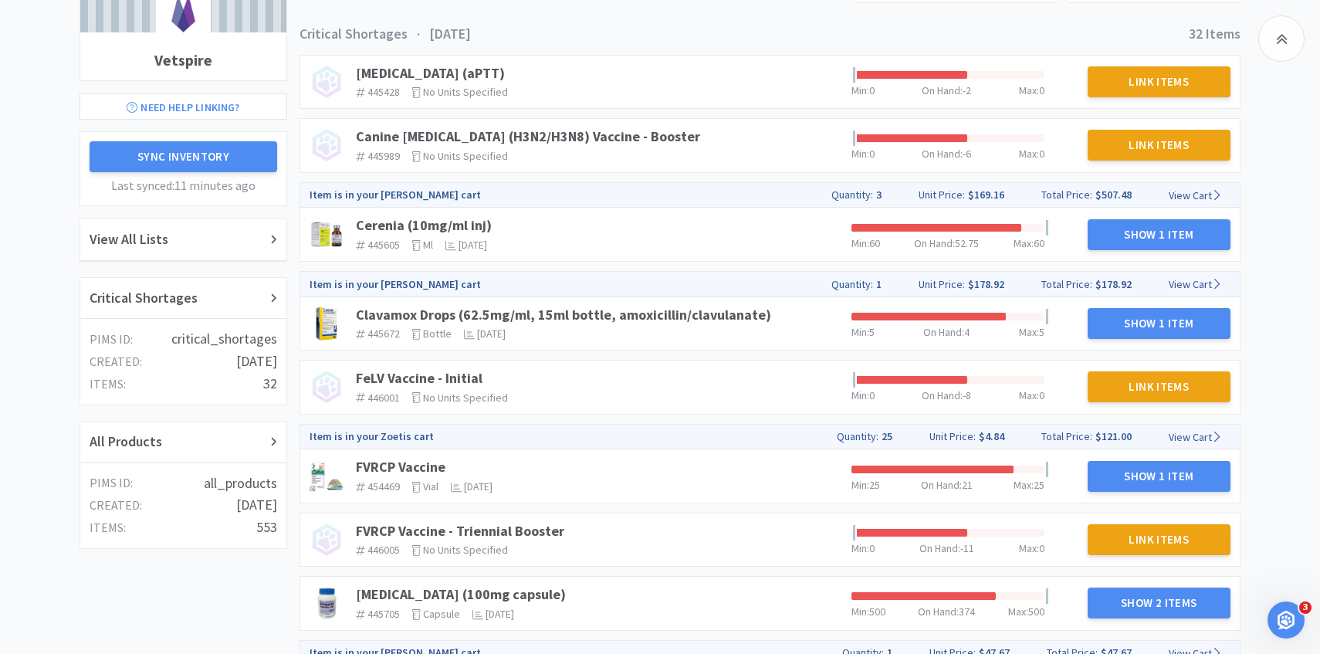
scroll to position [177, 0]
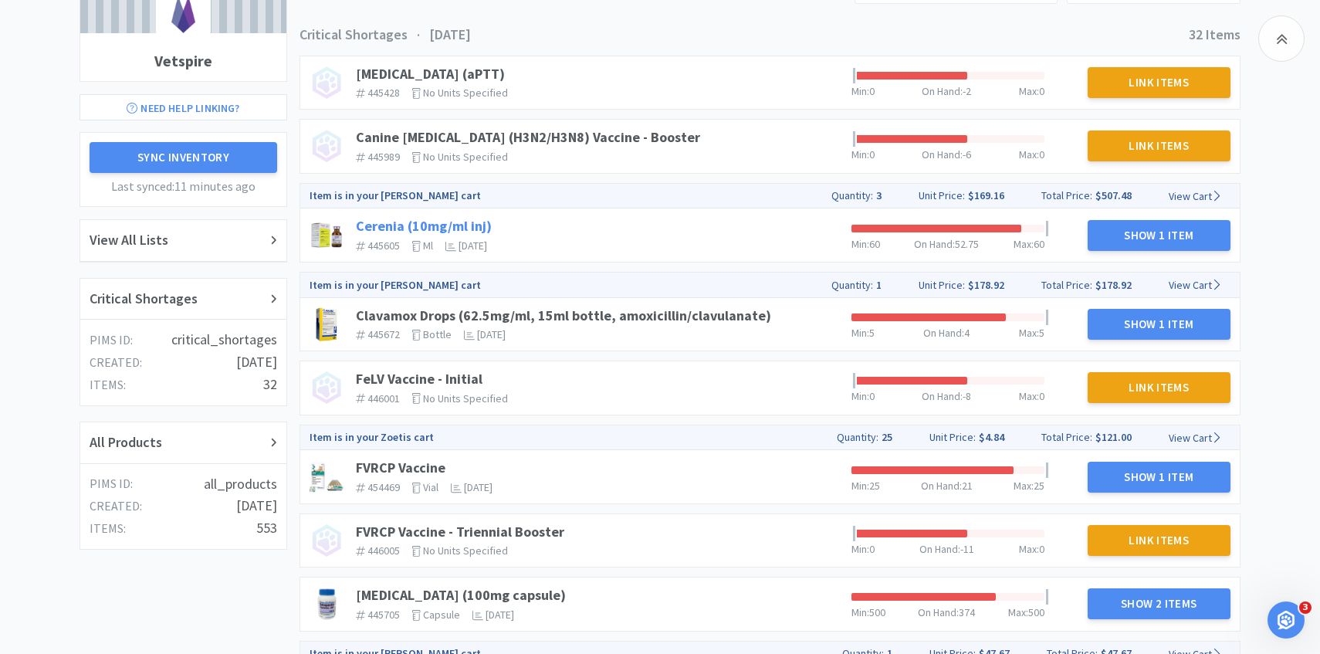
click at [456, 228] on link "Cerenia (10mg/ml inj)" at bounding box center [424, 226] width 136 height 18
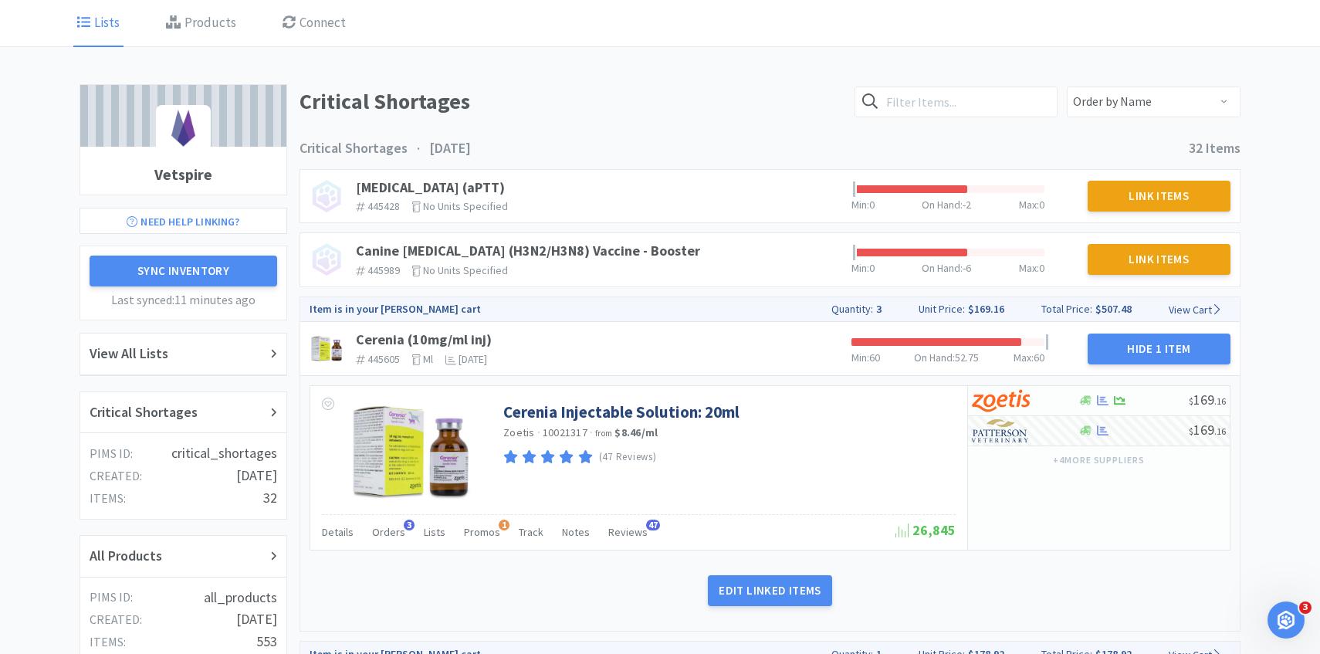
scroll to position [0, 0]
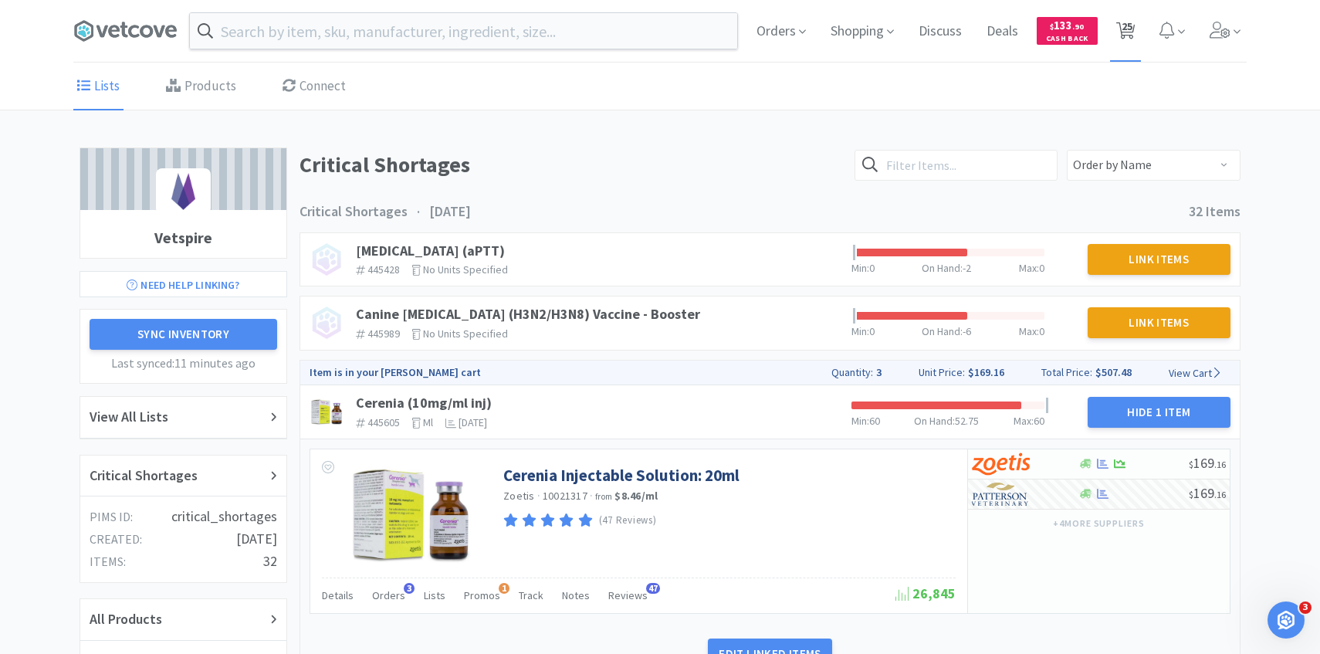
click at [1133, 37] on icon at bounding box center [1125, 30] width 19 height 17
select select "25"
select select "1"
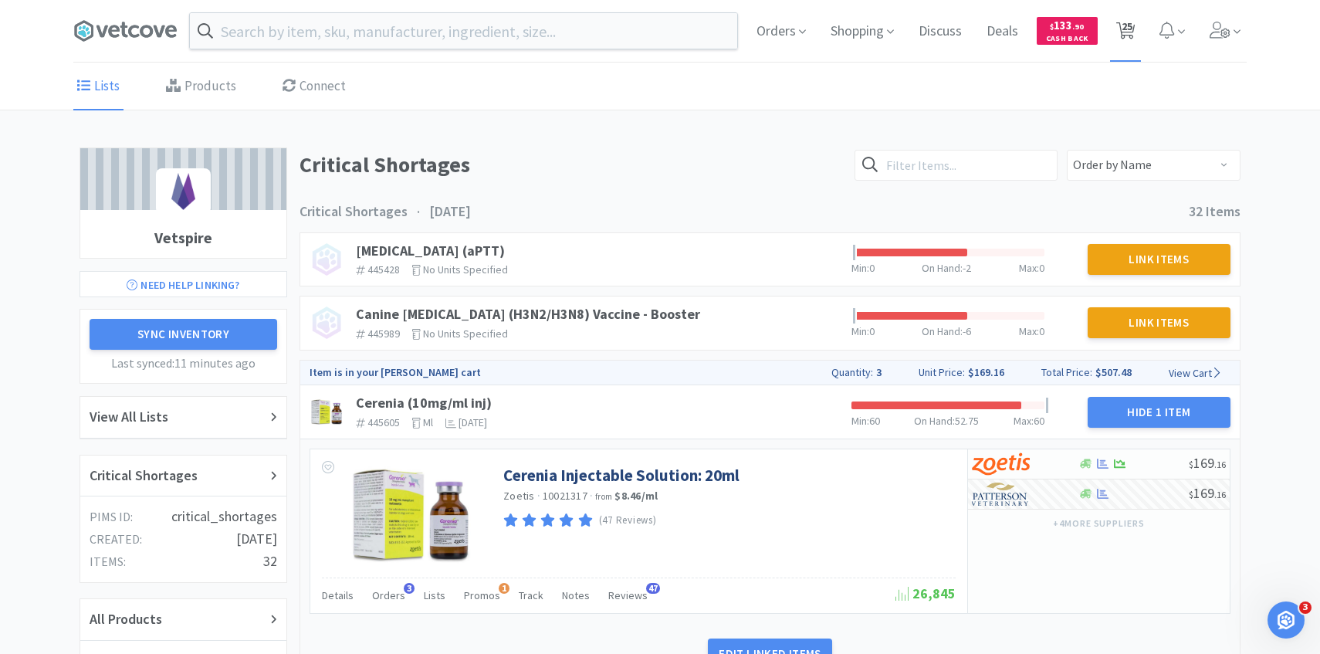
select select "50"
select select "1"
select select "100"
select select "2"
select select "1"
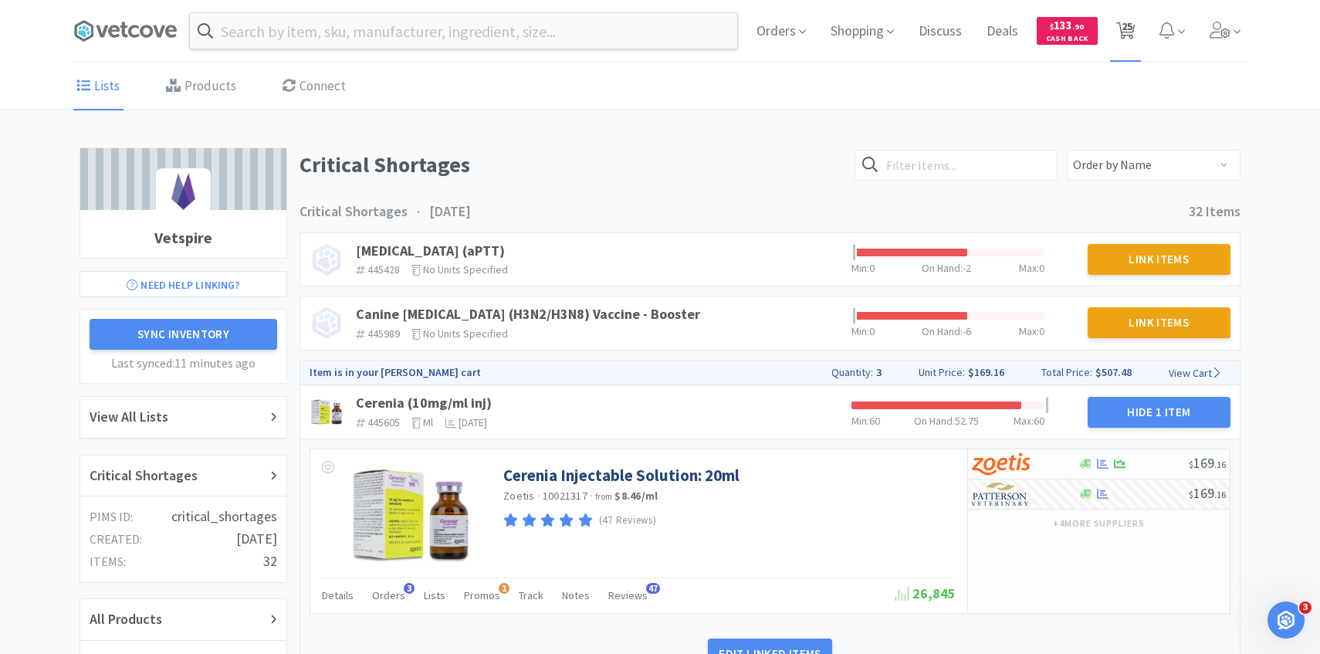
select select "3"
select select "1"
select select "2"
select select "1"
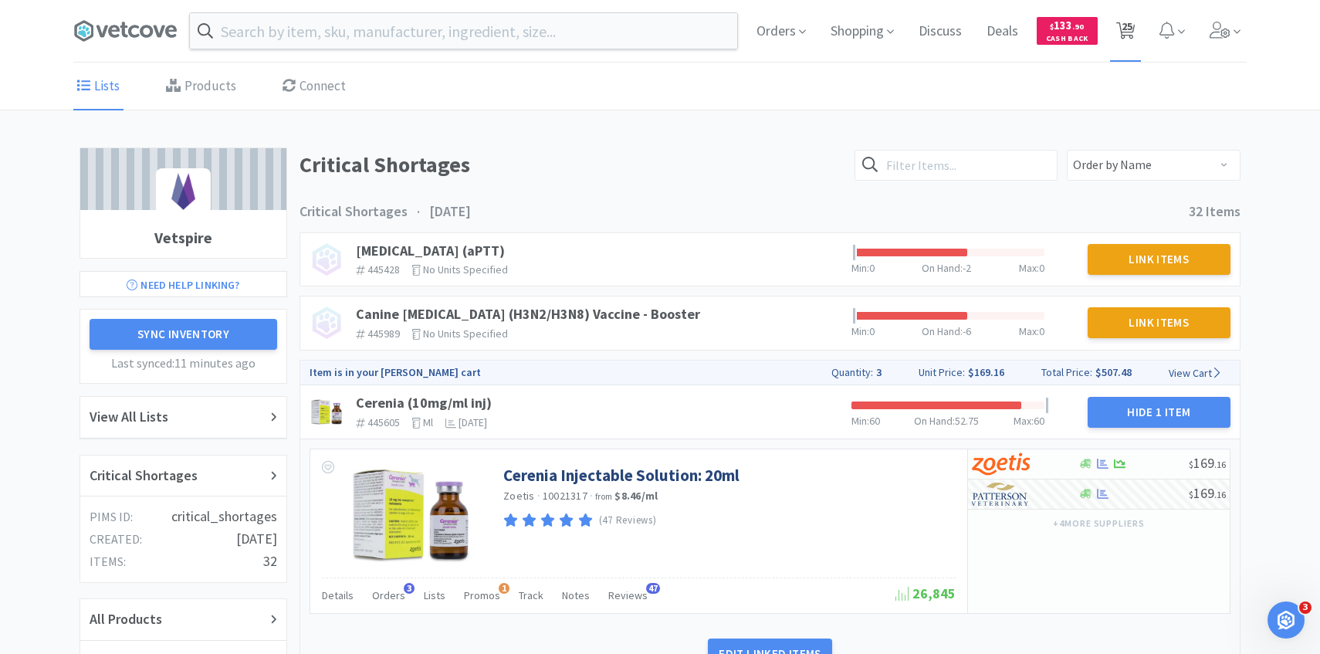
select select "4"
select select "2"
select select "4"
select select "1"
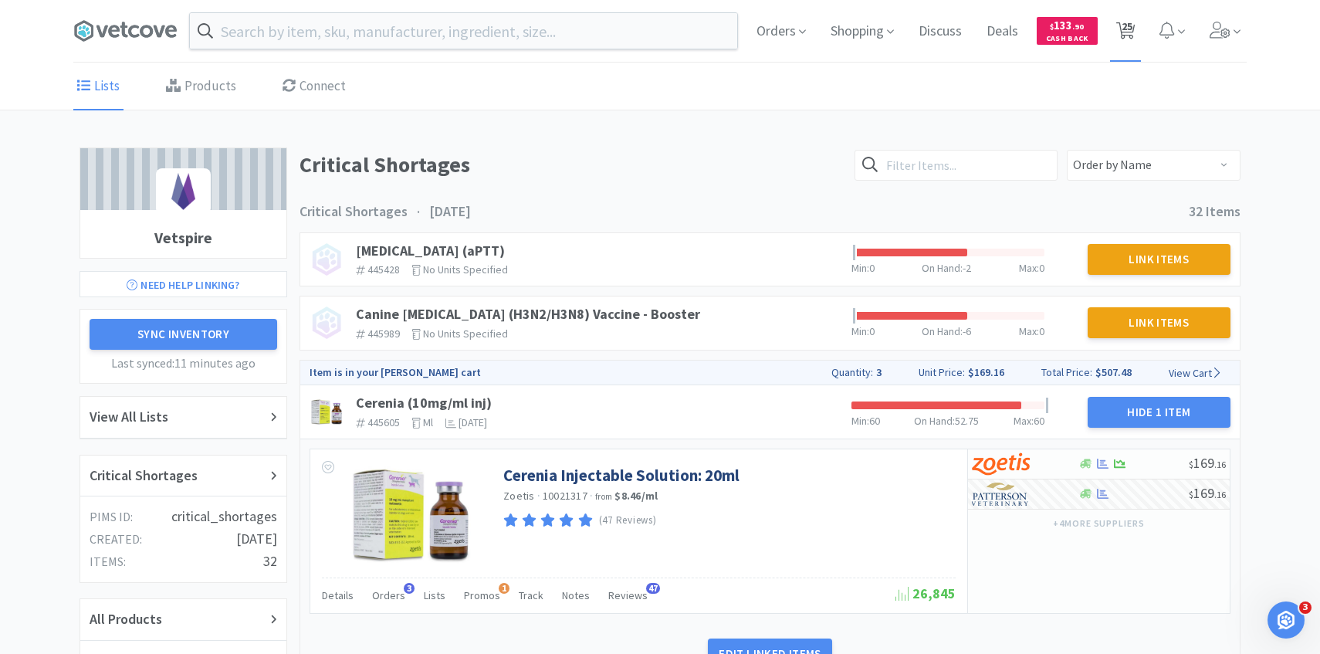
select select "2"
select select "1"
select select "2"
select select "1"
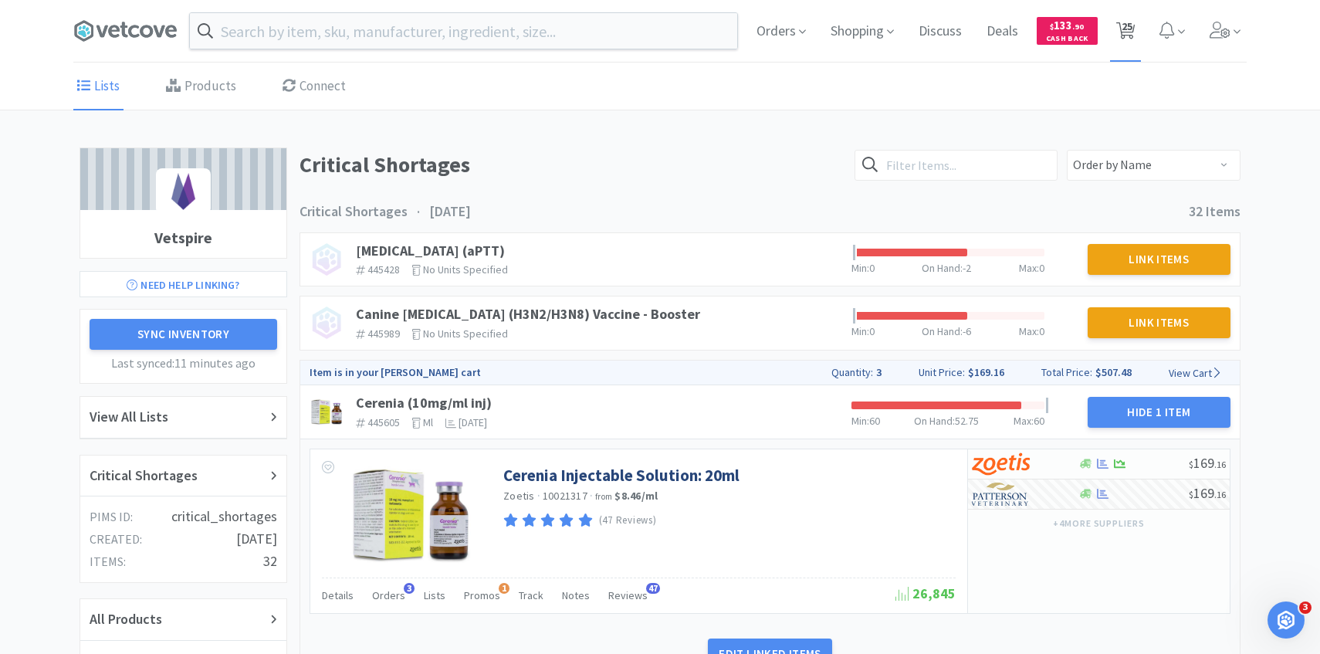
select select "1"
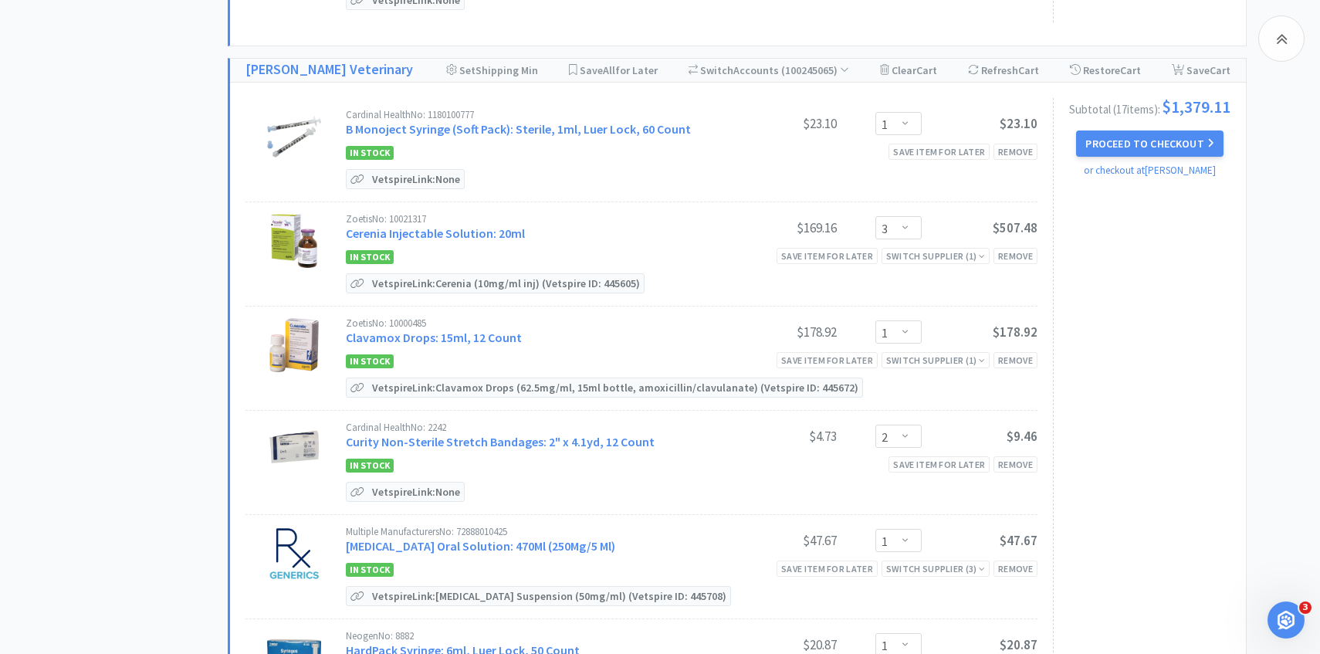
scroll to position [1344, 0]
click at [908, 227] on select "Enter Quantity 1 2 3 4 5 6 7 8 9 10 11 12 13 14 15 16 17 18 19 20 Enter Quantity" at bounding box center [898, 228] width 46 height 23
click at [875, 217] on select "Enter Quantity 1 2 3 4 5 6 7 8 9 10 11 12 13 14 15 16 17 18 19 20 Enter Quantity" at bounding box center [898, 228] width 46 height 23
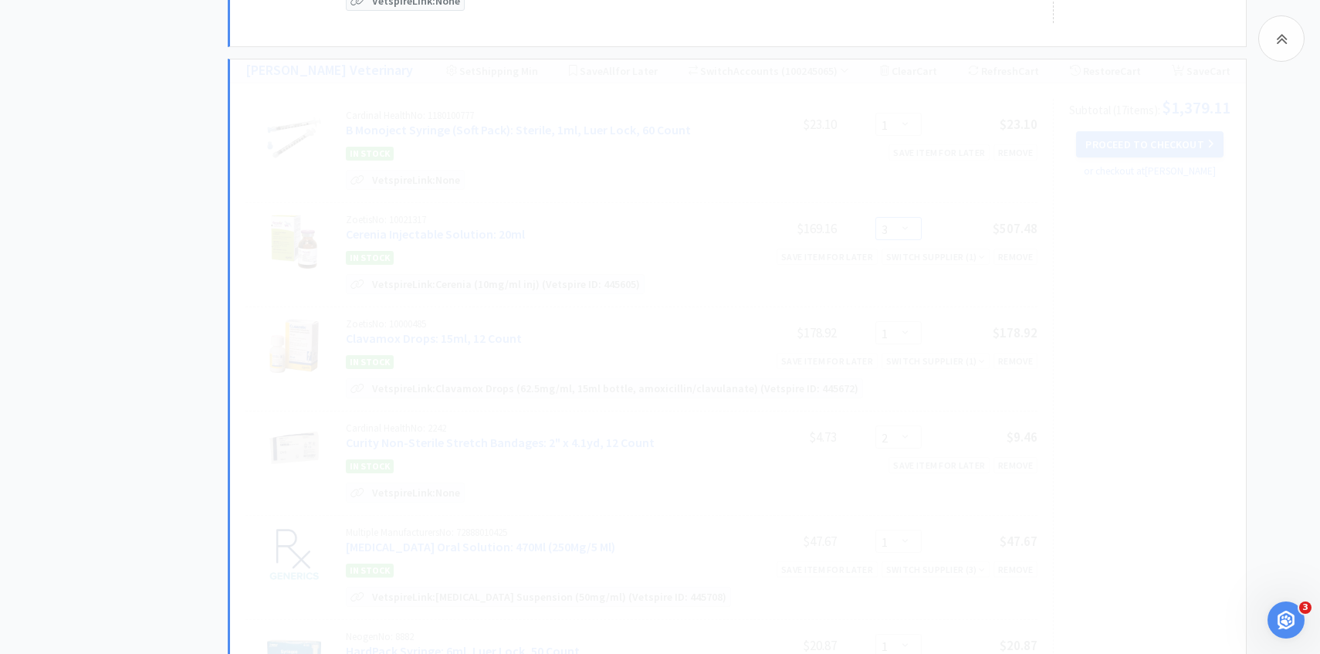
scroll to position [0, 0]
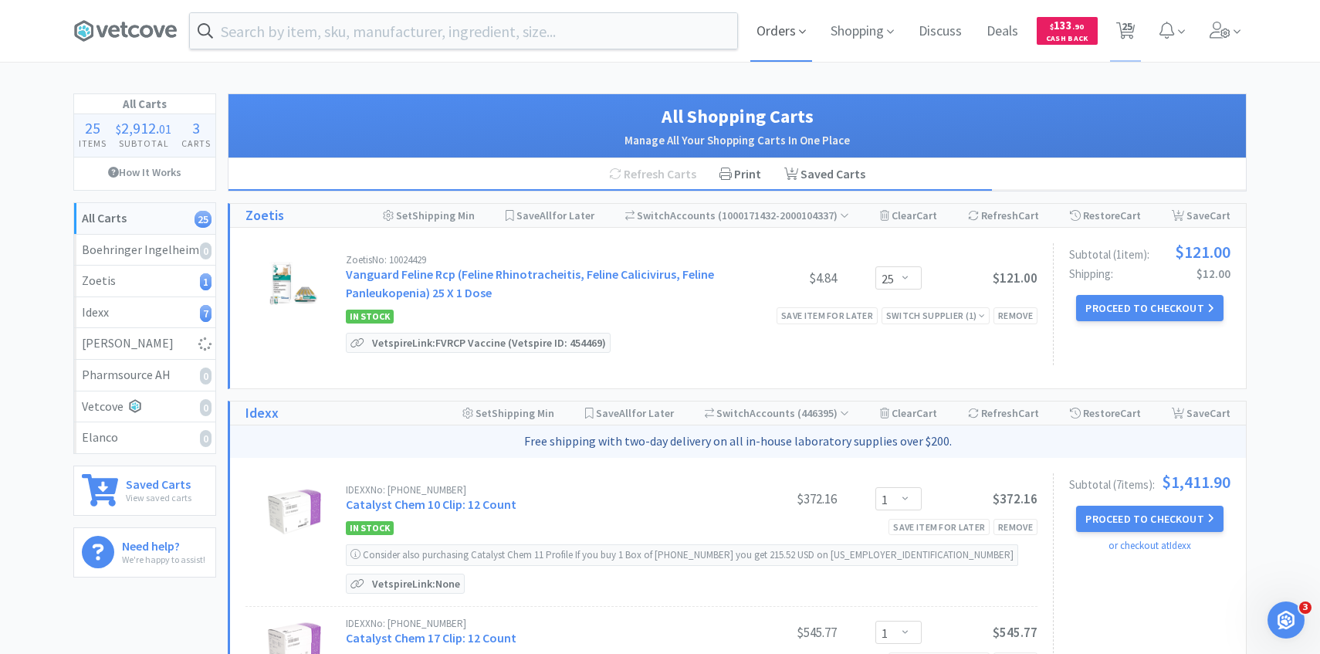
click at [773, 20] on span "Orders" at bounding box center [781, 31] width 62 height 62
select select "1"
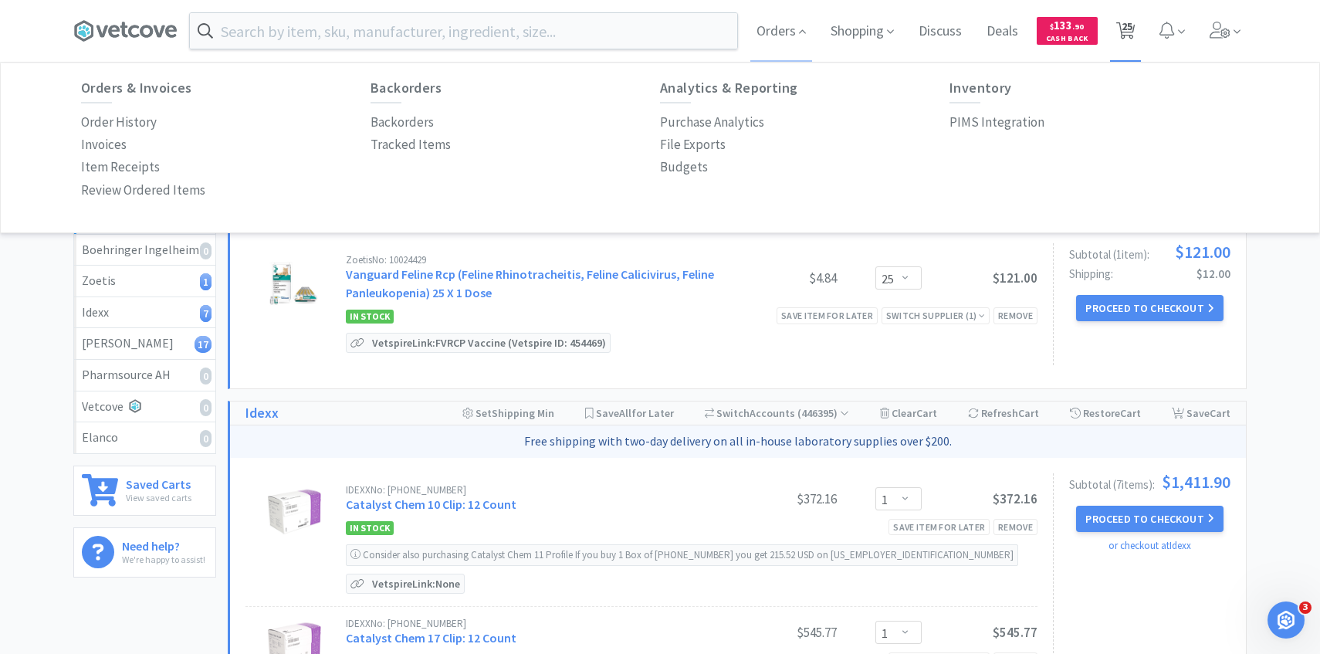
click at [1122, 37] on span "25" at bounding box center [1127, 26] width 11 height 62
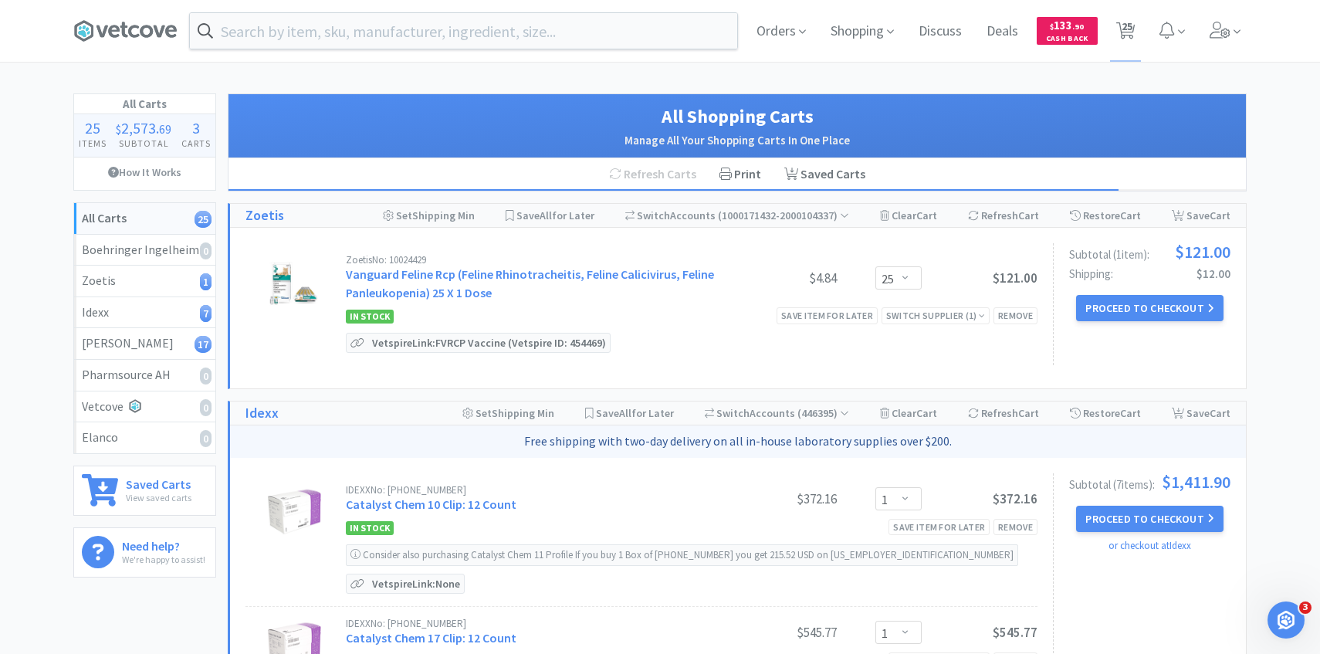
scroll to position [2, 0]
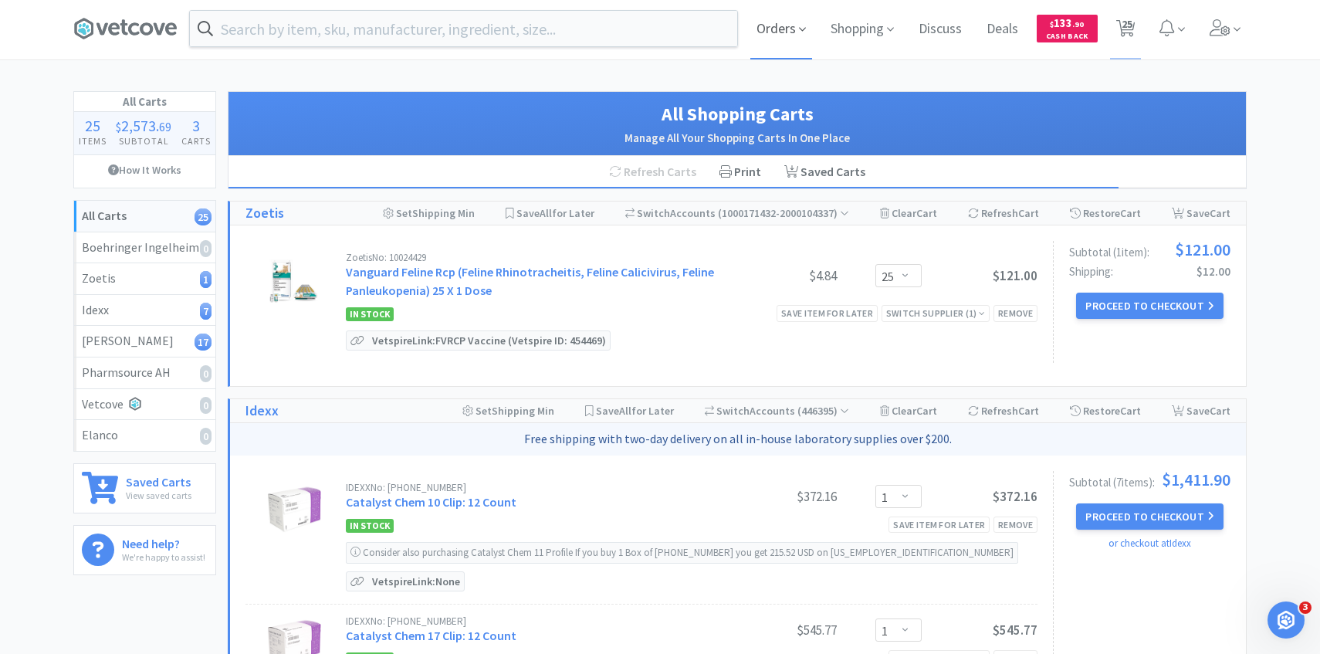
click at [765, 28] on span "Orders" at bounding box center [781, 29] width 62 height 62
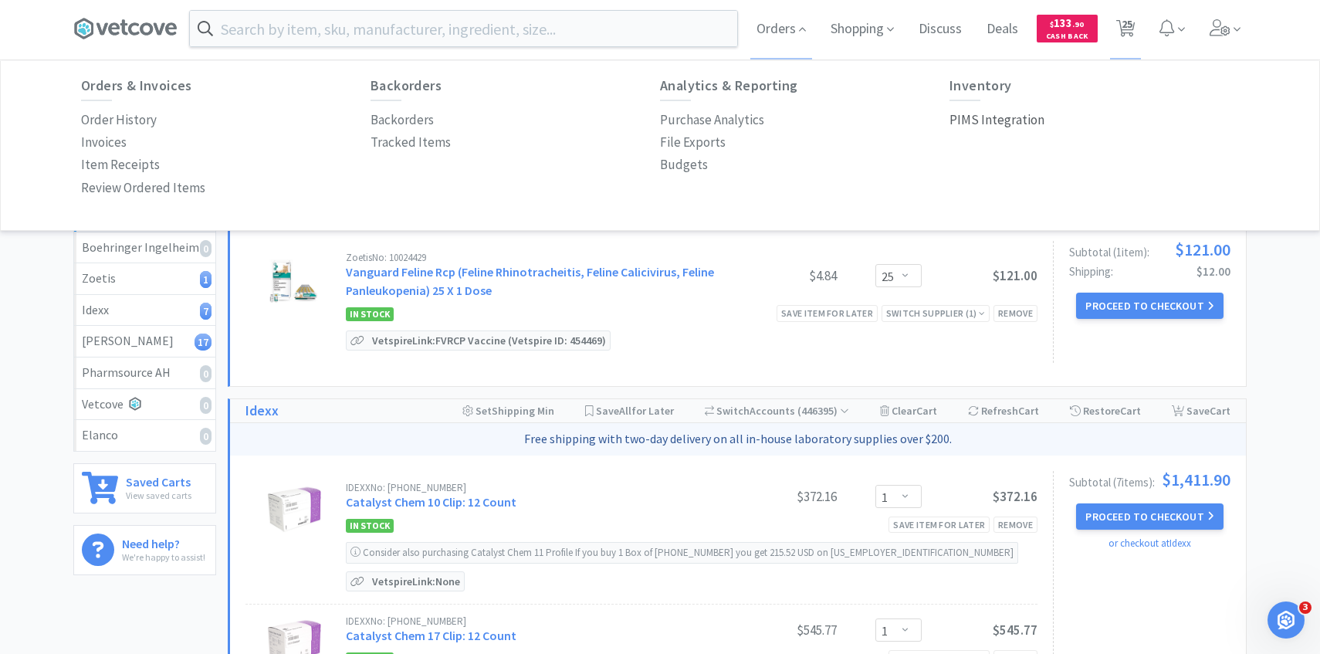
click at [979, 127] on p "PIMS Integration" at bounding box center [996, 120] width 95 height 21
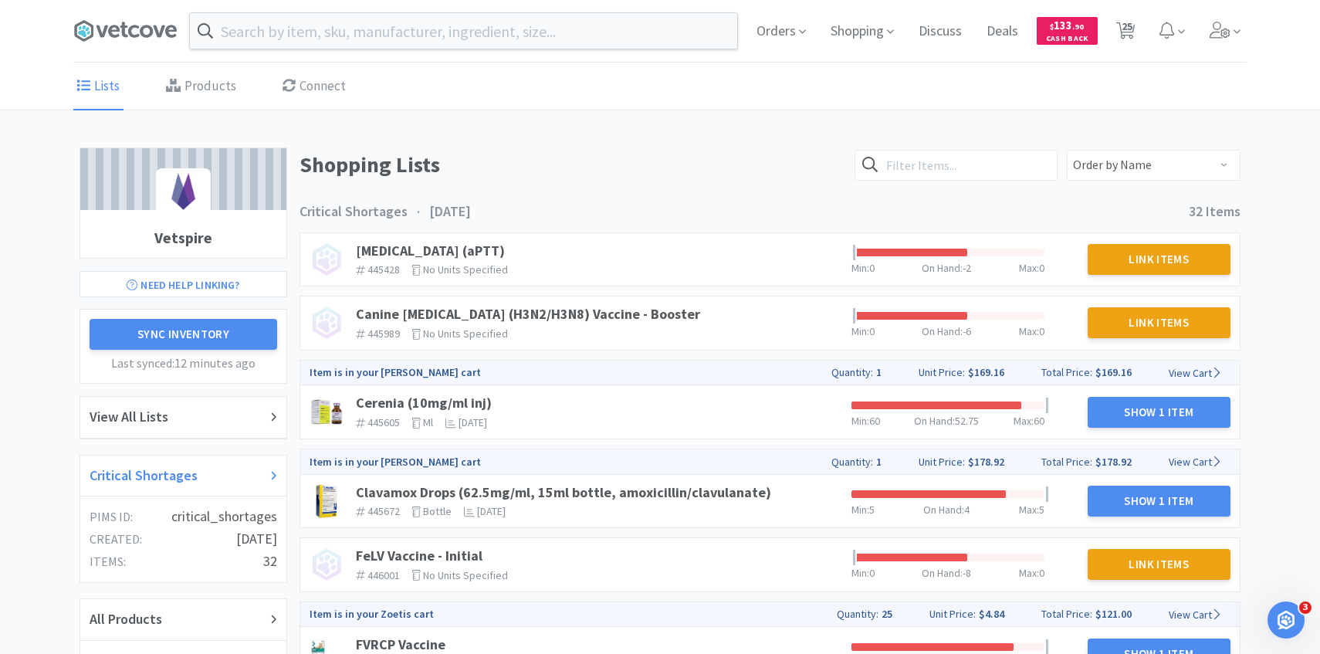
click at [173, 465] on h2 "Critical Shortages" at bounding box center [144, 476] width 108 height 22
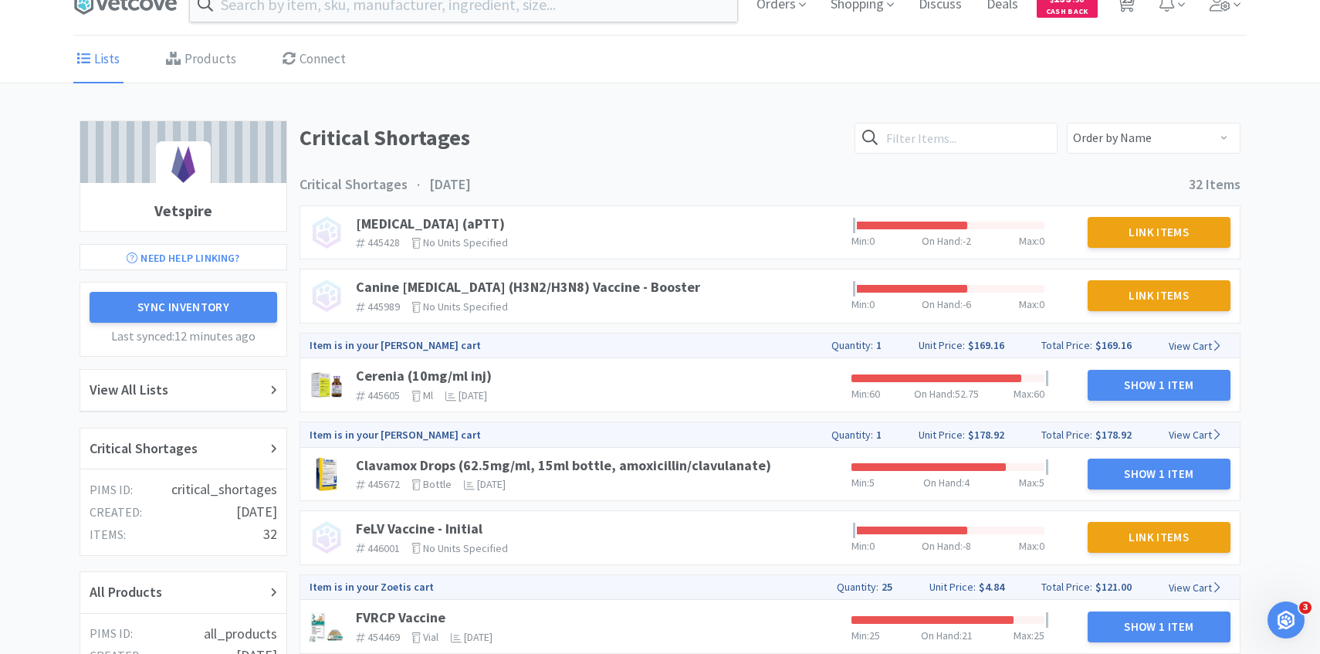
scroll to position [83, 0]
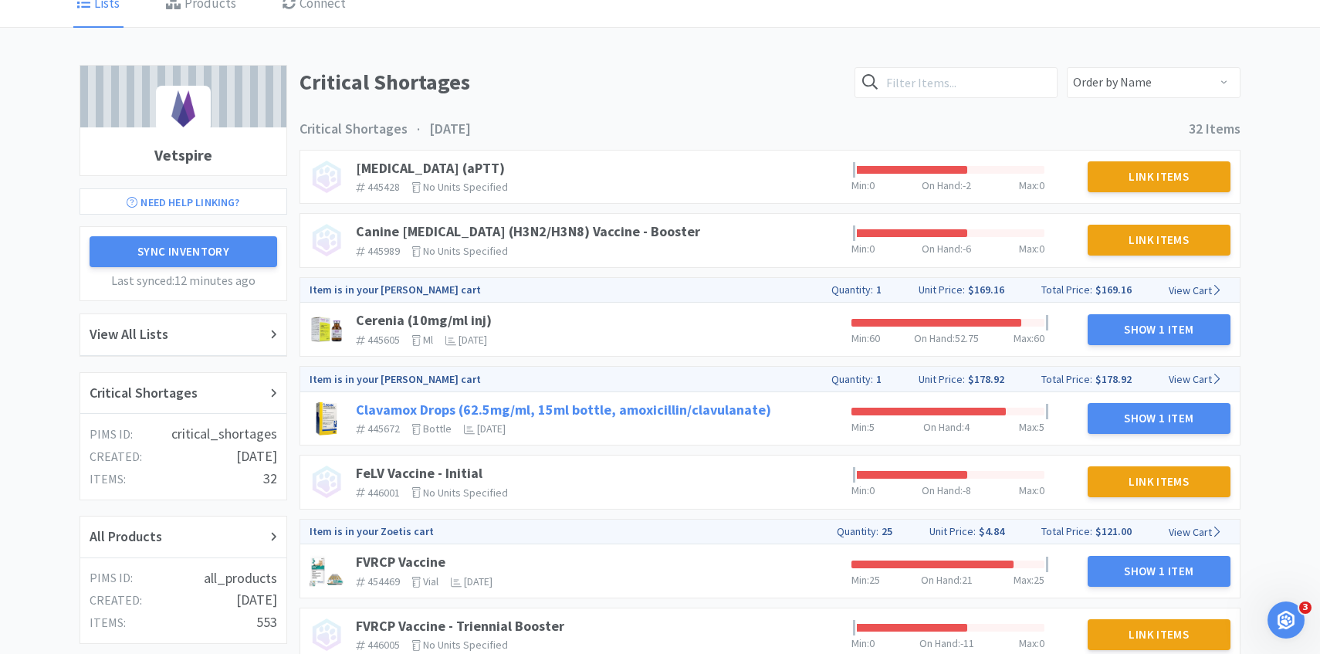
click at [647, 403] on link "Clavamox Drops (62.5mg/ml, 15ml bottle, amoxicillin/clavulanate)" at bounding box center [563, 410] width 415 height 18
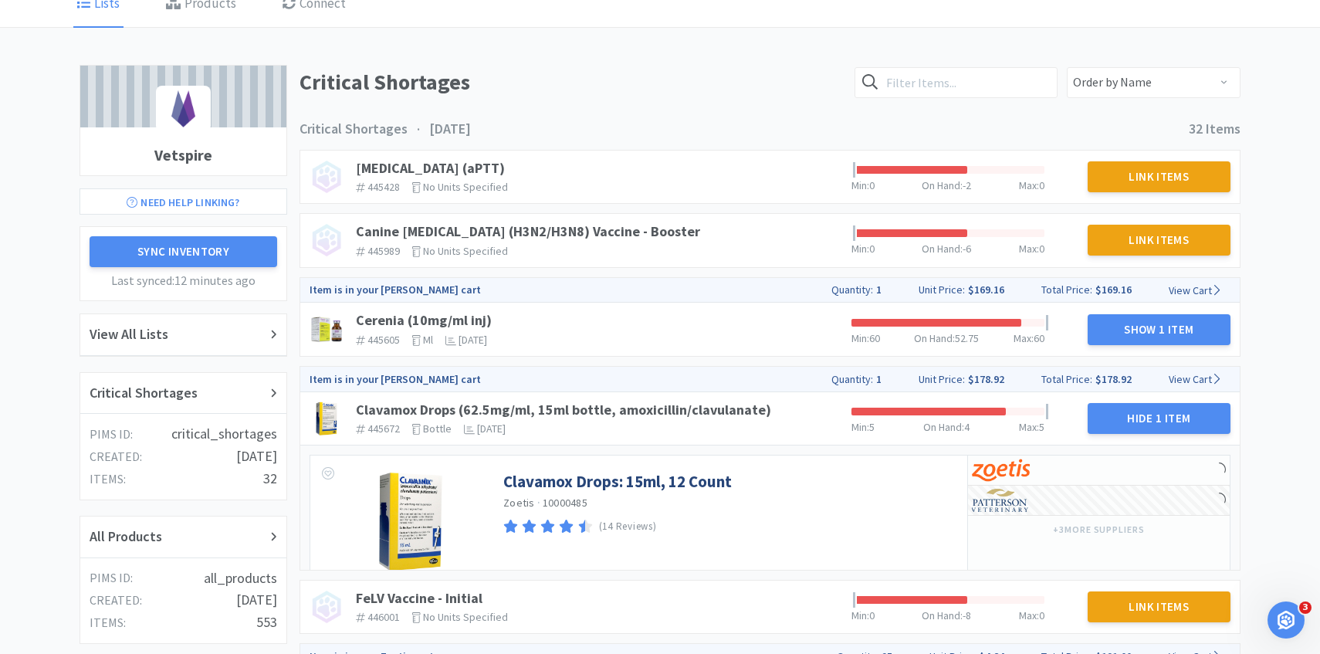
scroll to position [218, 0]
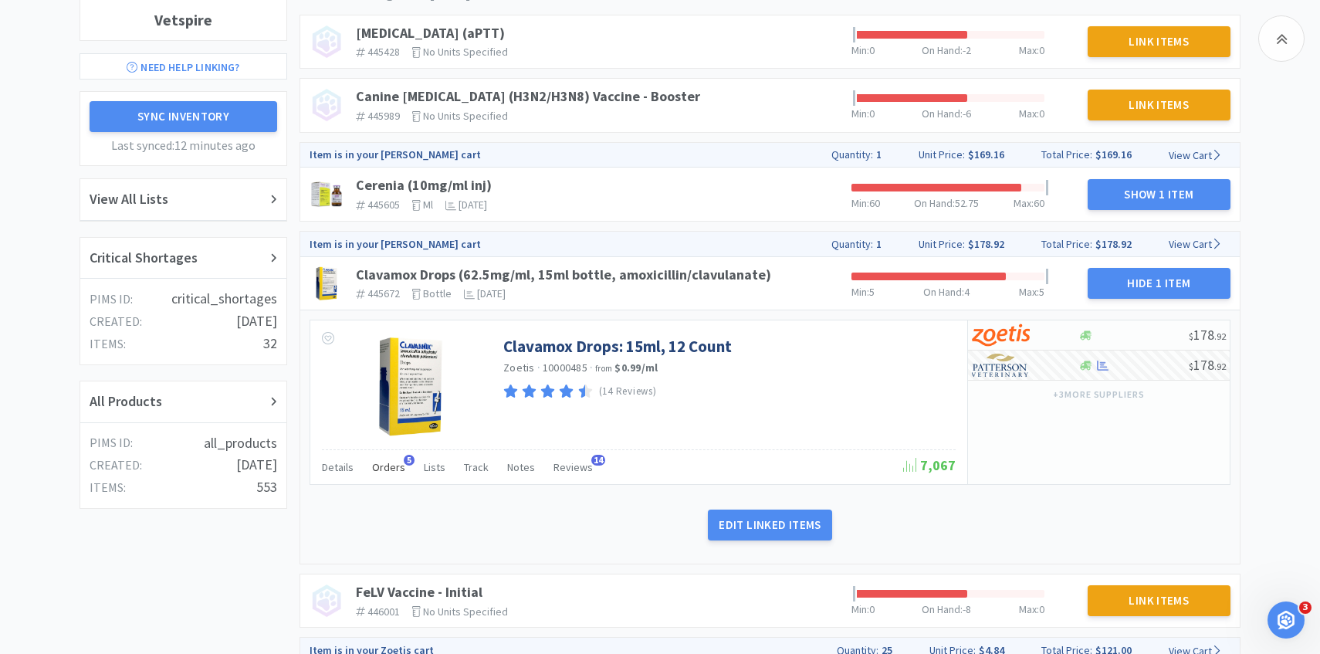
click at [395, 468] on span "Orders" at bounding box center [388, 467] width 33 height 14
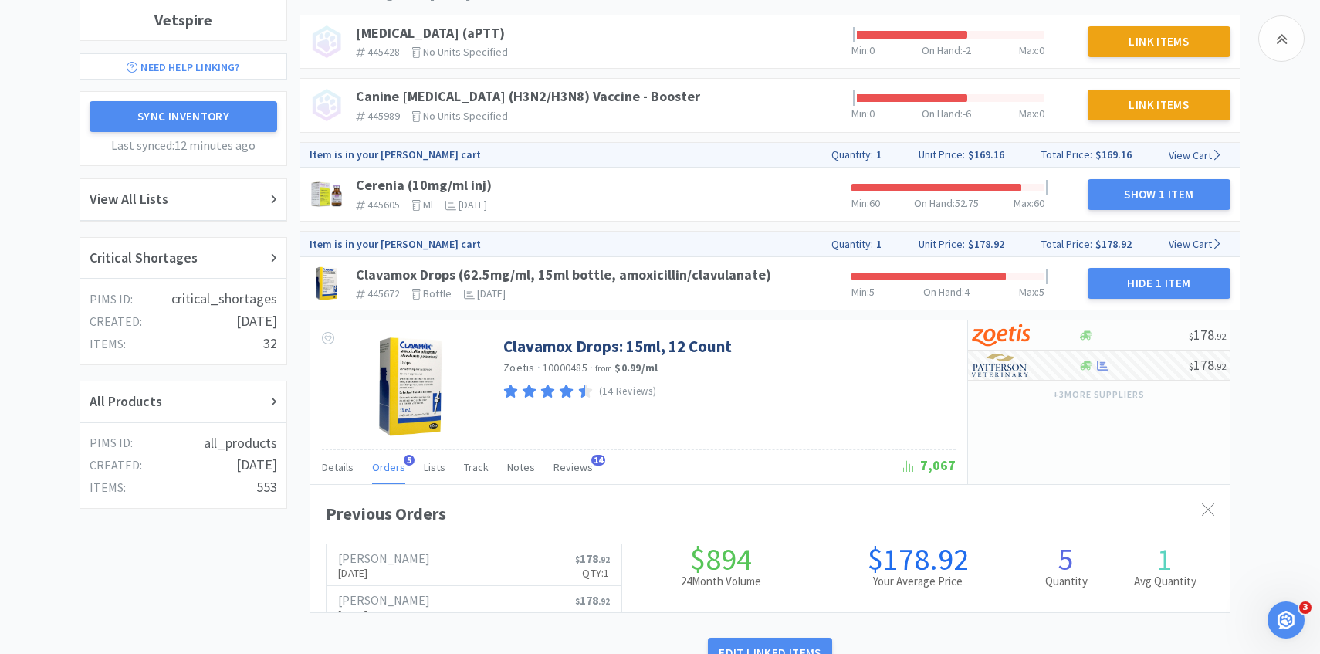
scroll to position [423, 919]
click at [394, 455] on div "Orders 5" at bounding box center [388, 469] width 33 height 29
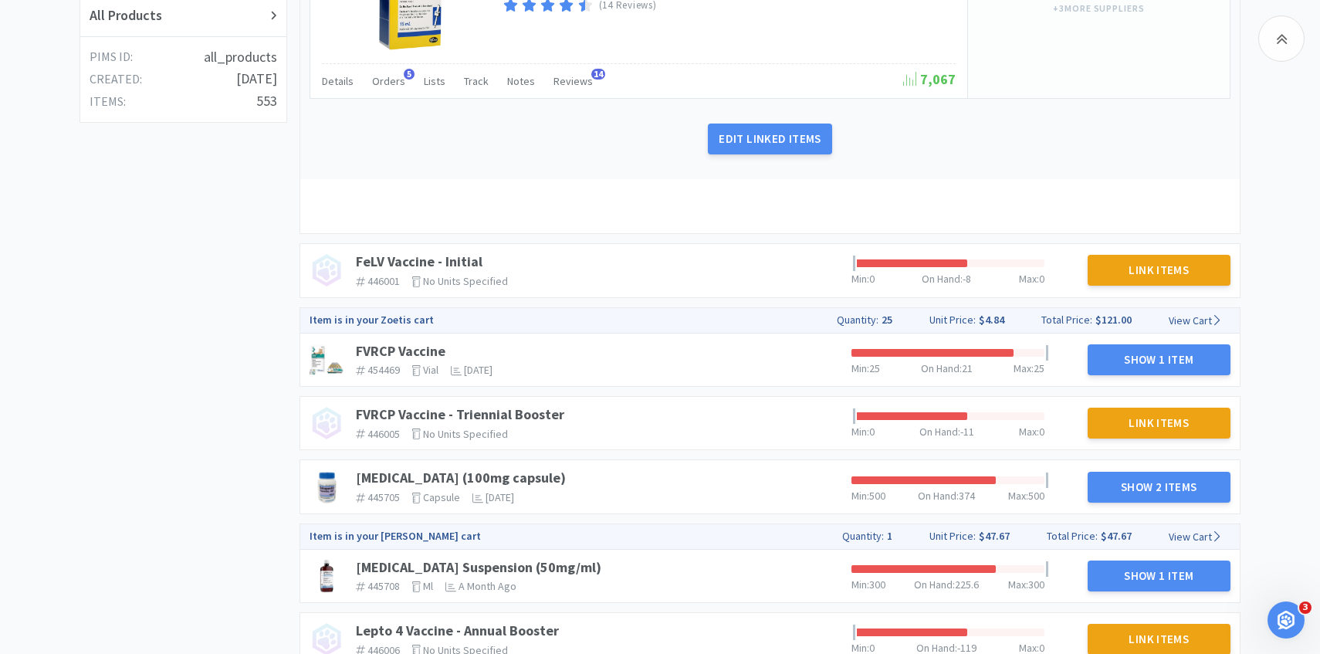
scroll to position [614, 0]
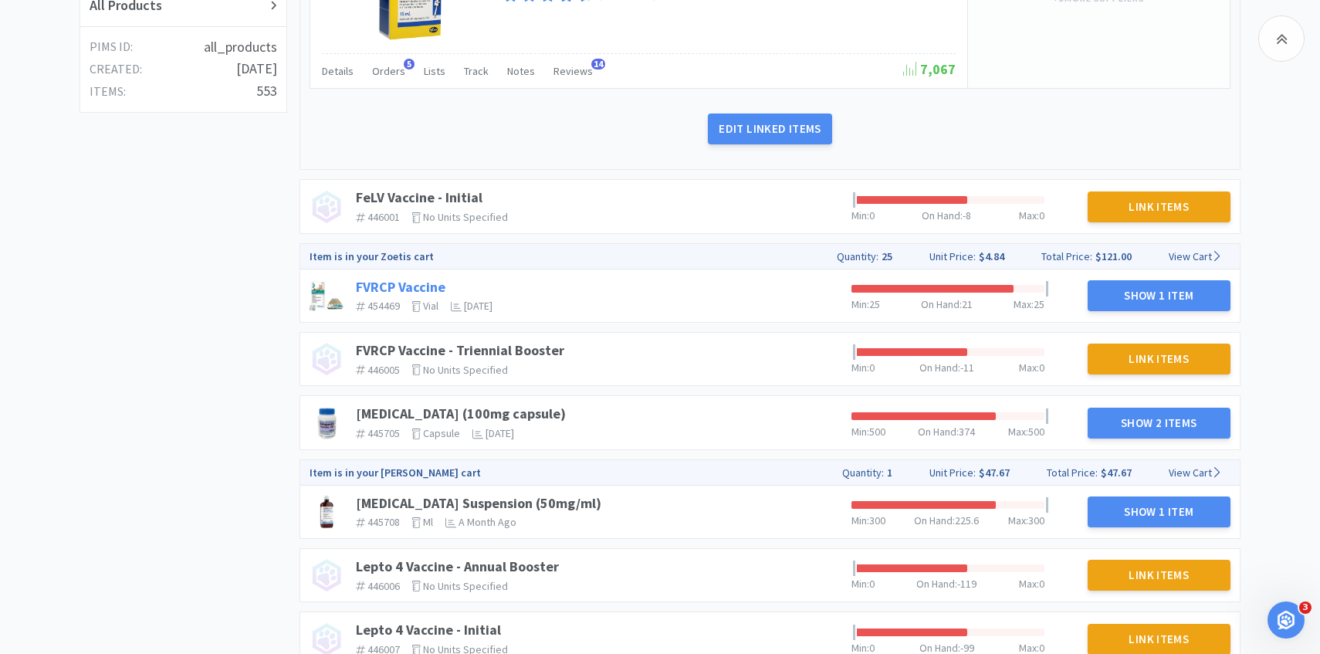
click at [411, 282] on link "FVRCP Vaccine" at bounding box center [401, 287] width 90 height 18
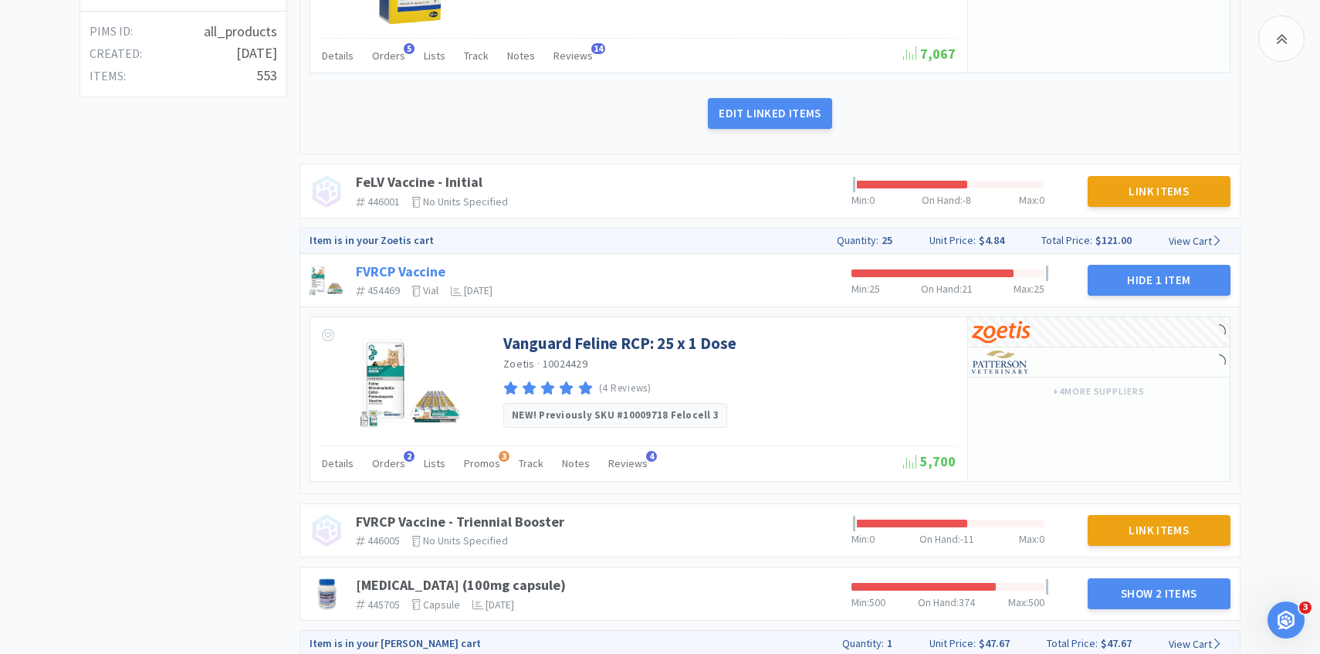
scroll to position [669, 0]
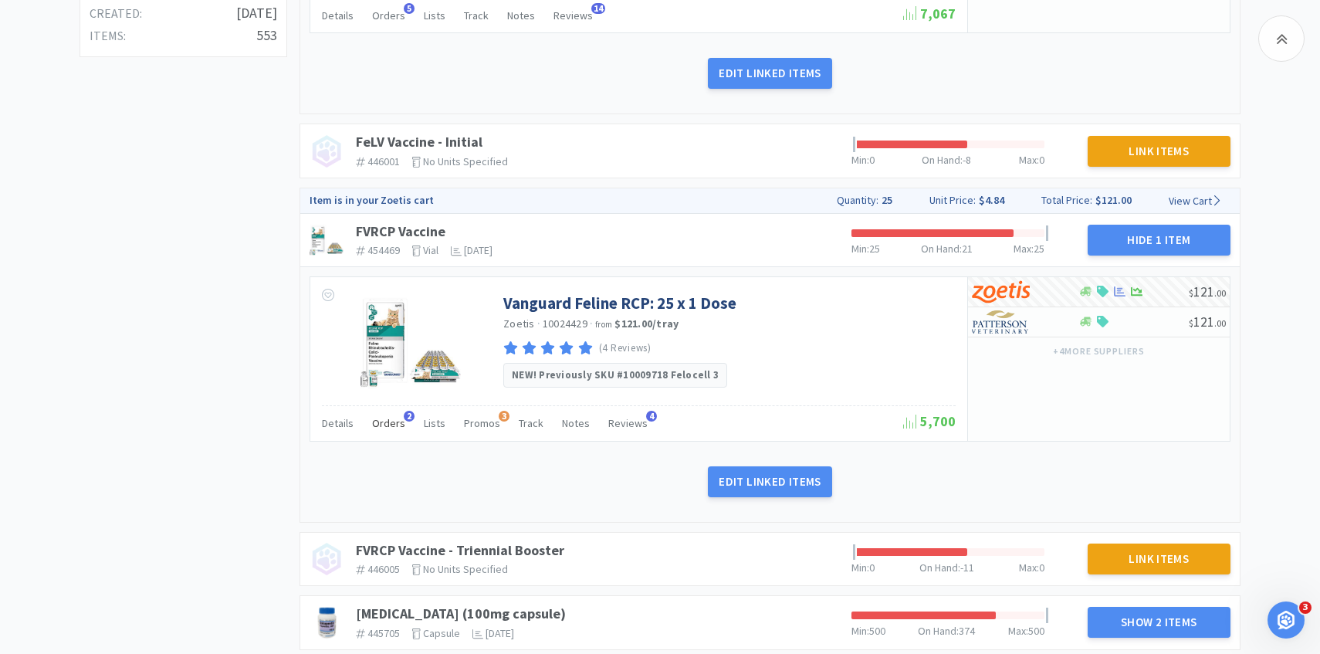
click at [387, 428] on span "Orders" at bounding box center [388, 423] width 33 height 14
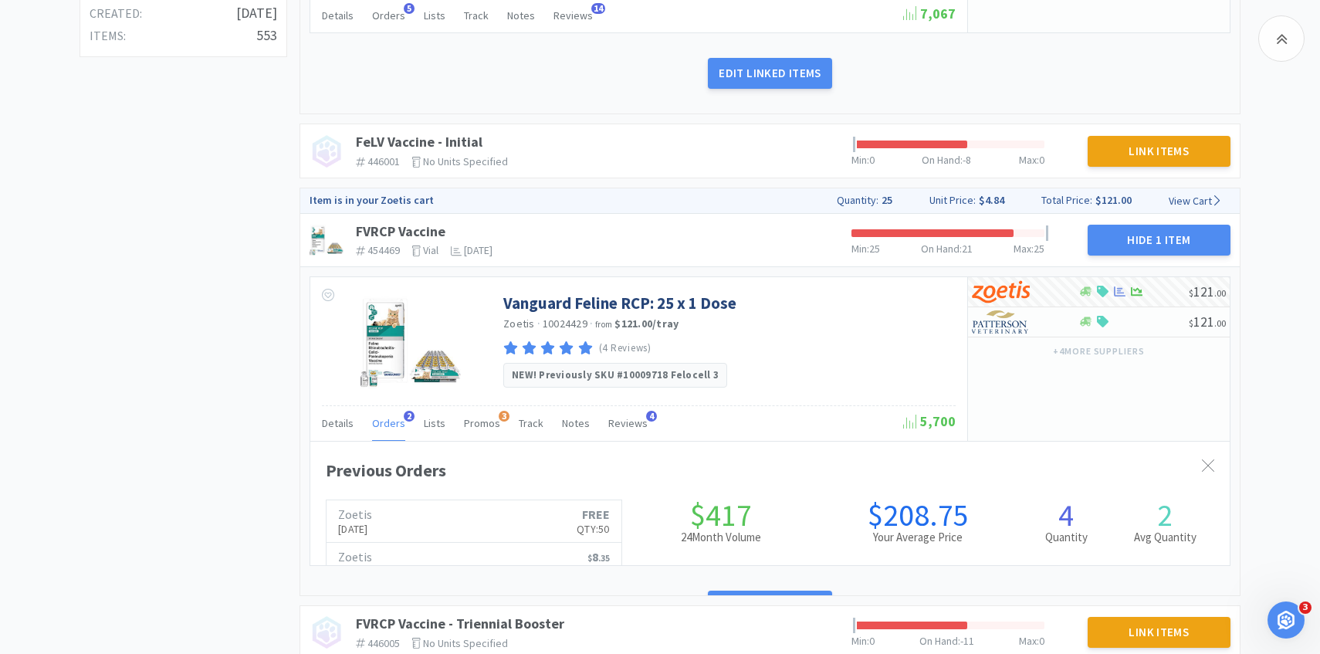
scroll to position [423, 919]
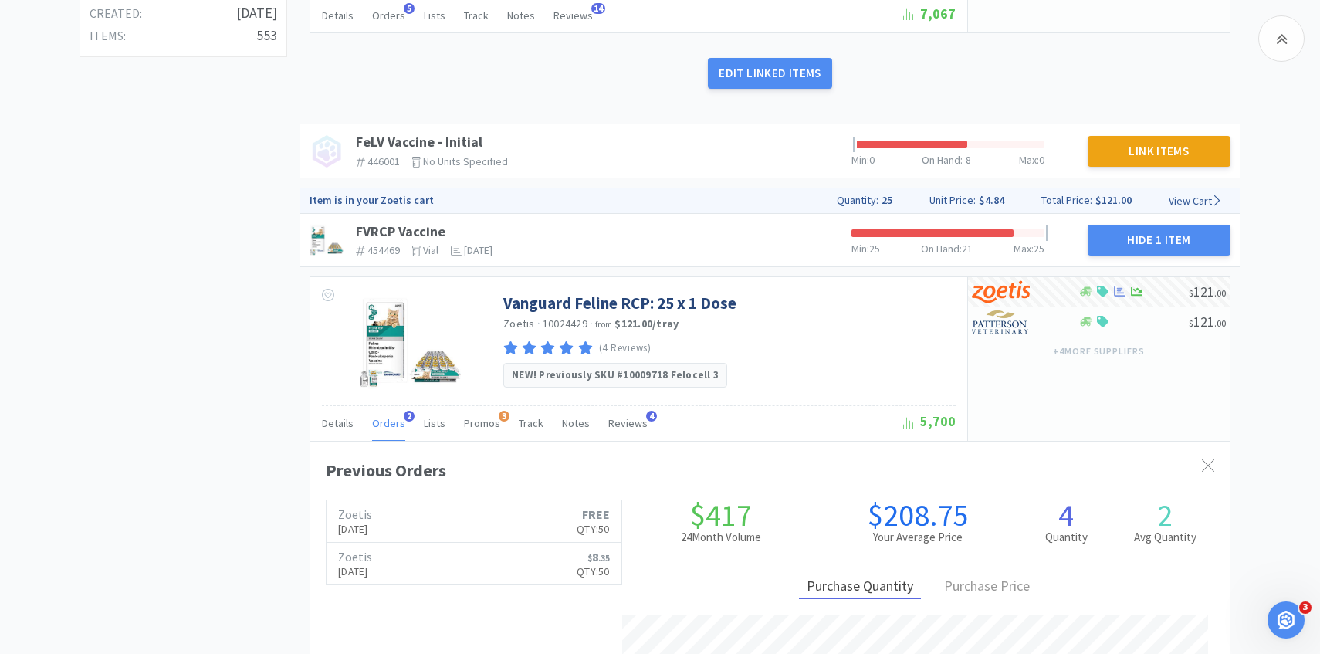
click at [387, 428] on span "Orders" at bounding box center [388, 423] width 33 height 14
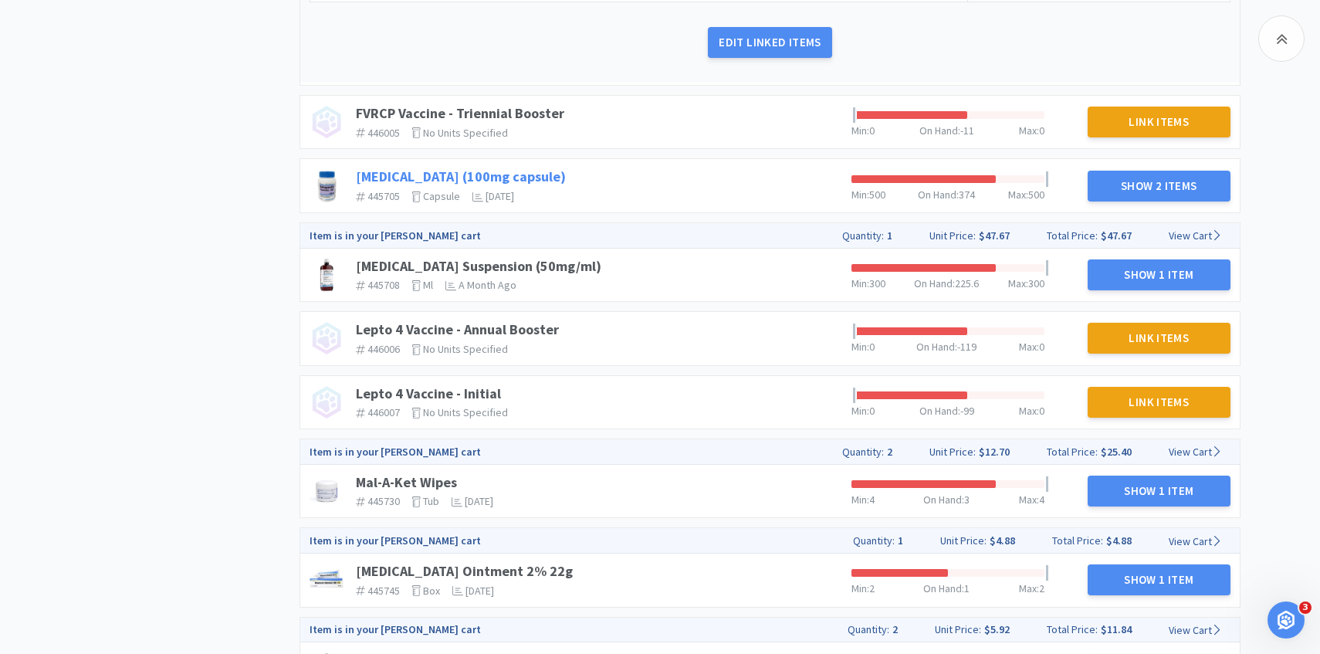
click at [503, 174] on link "Gabapentin (100mg capsule)" at bounding box center [461, 177] width 210 height 18
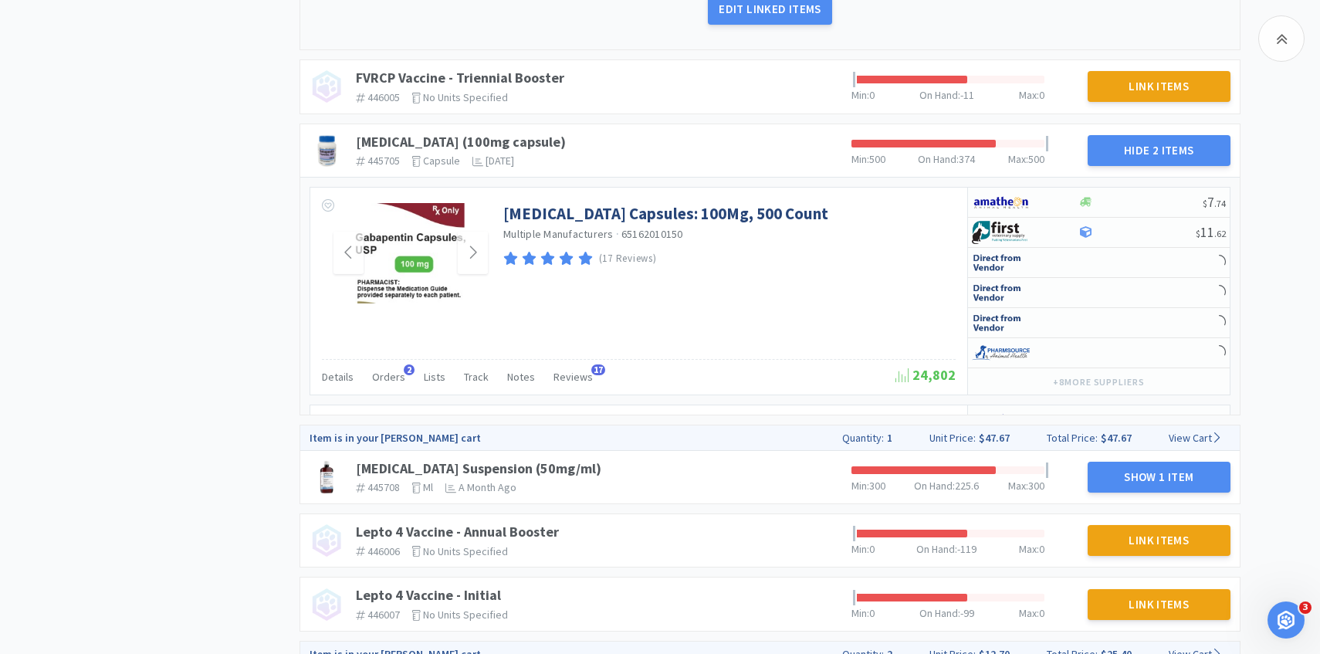
scroll to position [1157, 0]
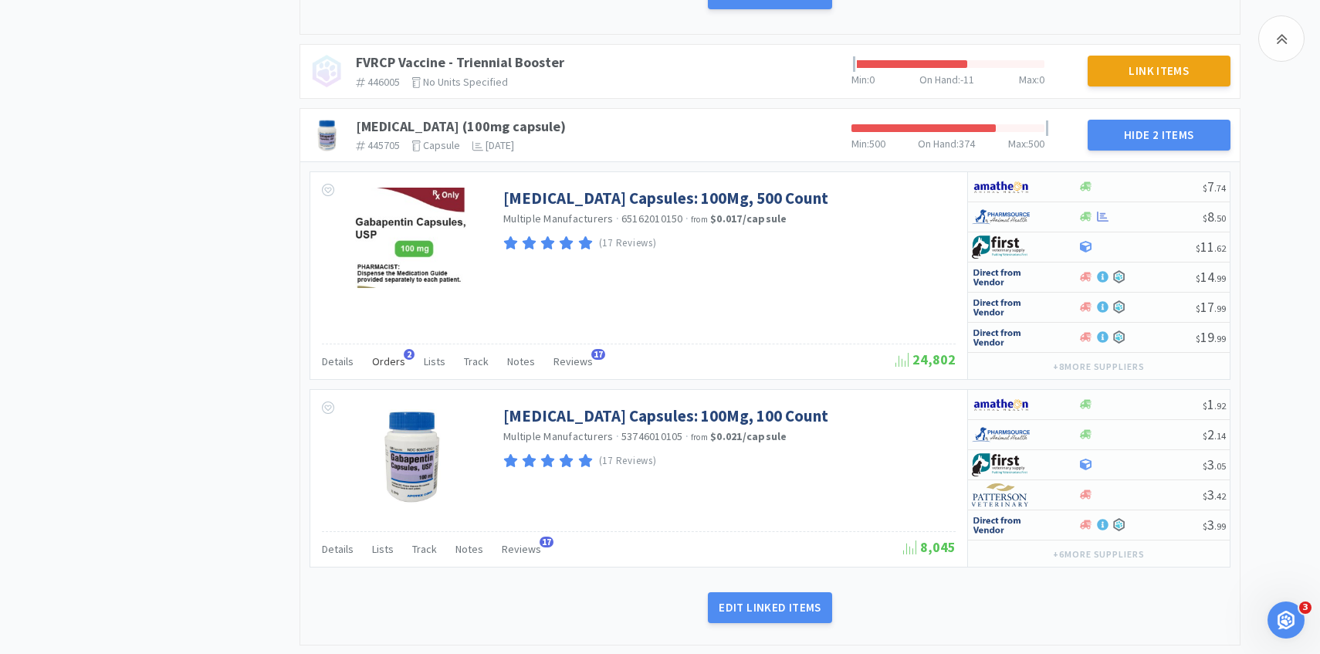
click at [395, 358] on span "Orders" at bounding box center [388, 361] width 33 height 14
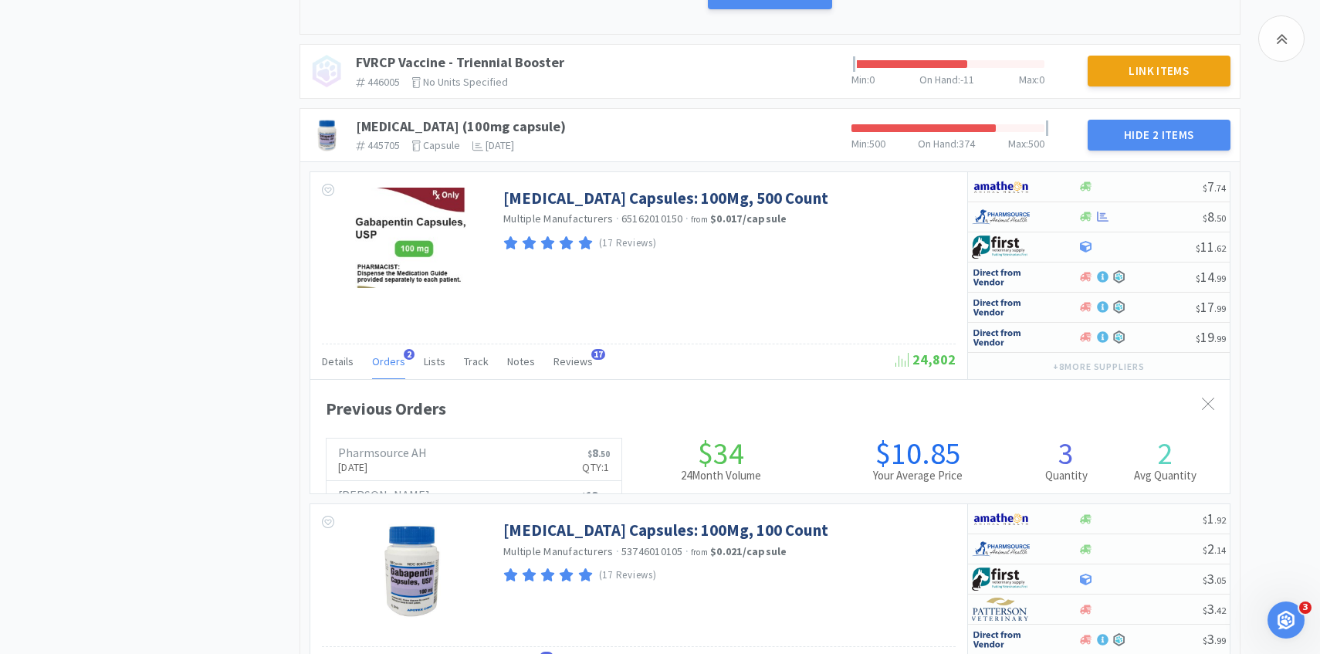
scroll to position [423, 919]
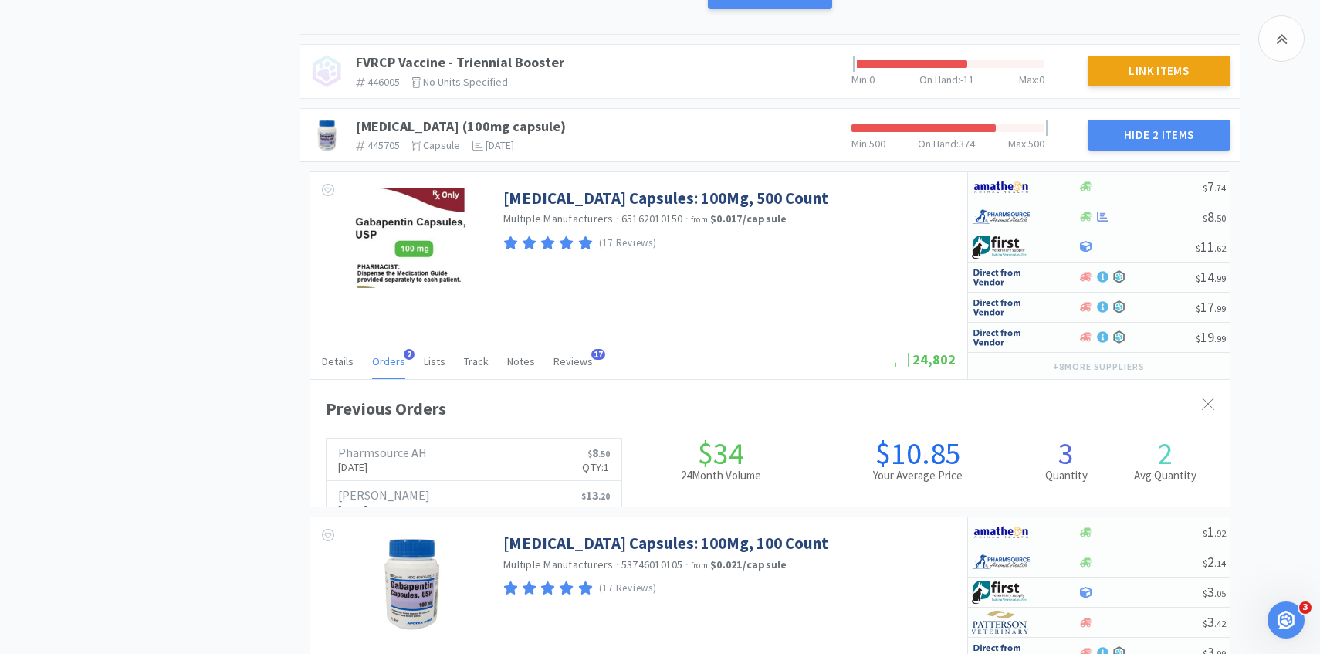
click at [395, 358] on span "Orders" at bounding box center [388, 361] width 33 height 14
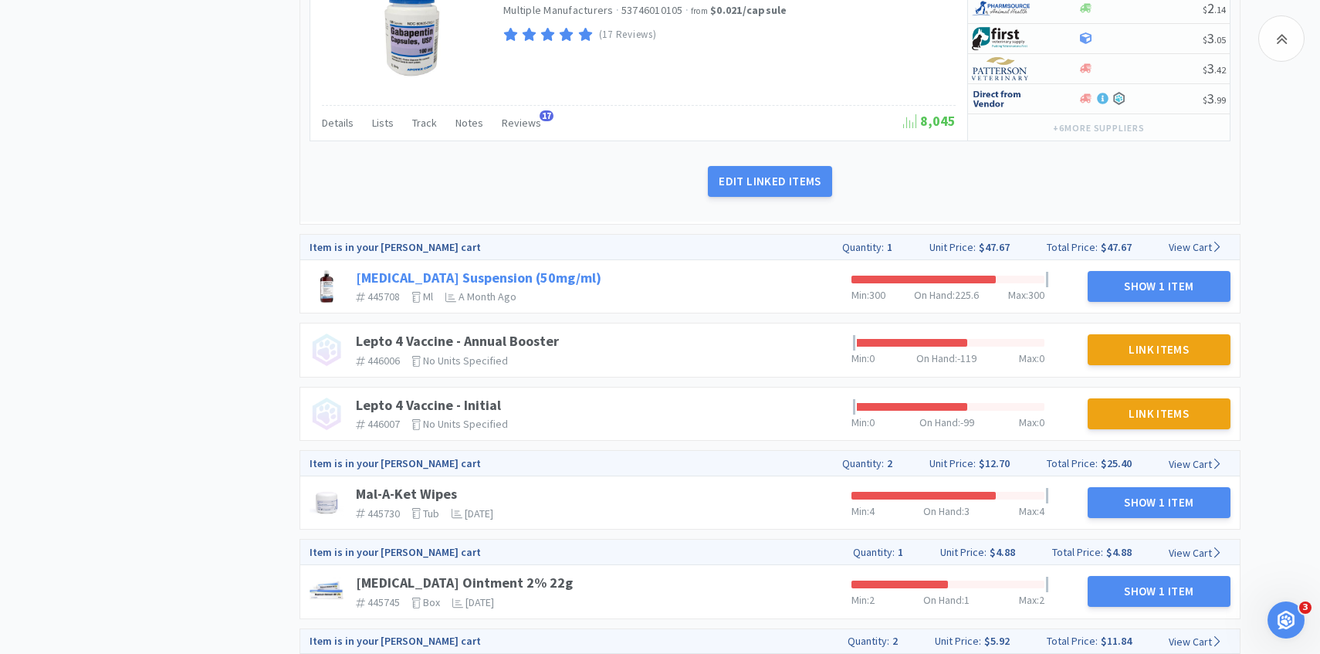
click at [519, 279] on link "Gabapentin Suspension (50mg/ml)" at bounding box center [478, 278] width 245 height 18
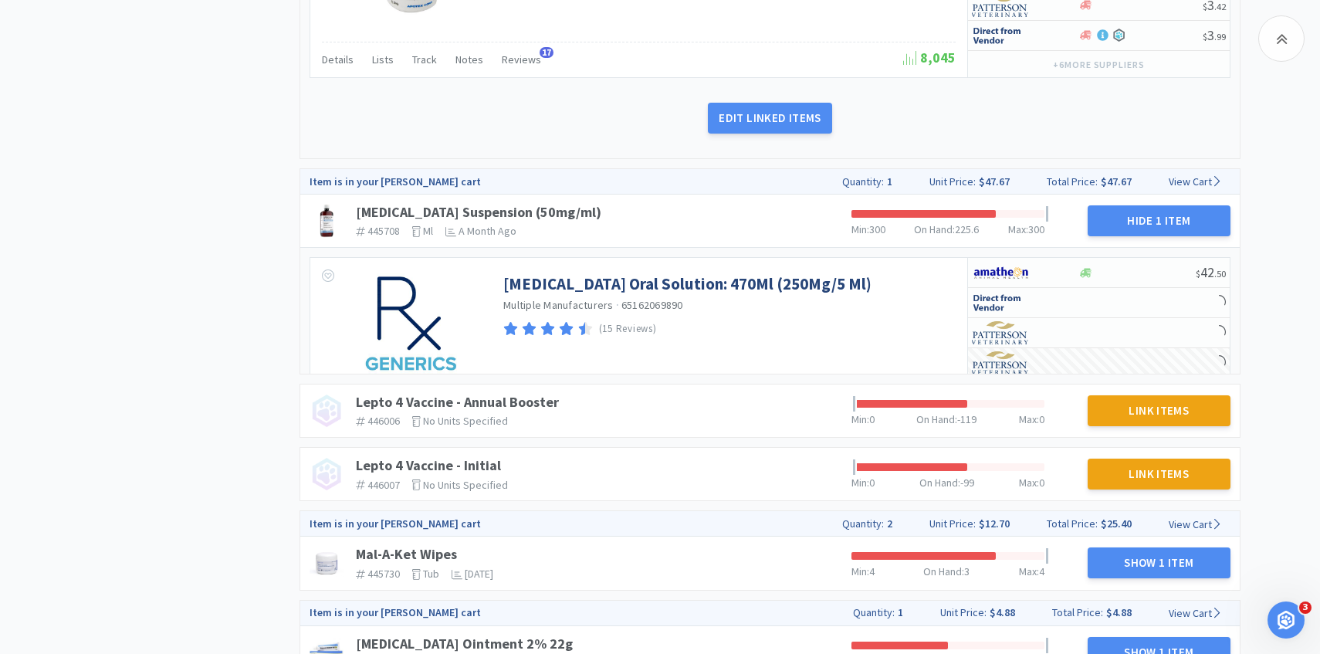
scroll to position [1684, 0]
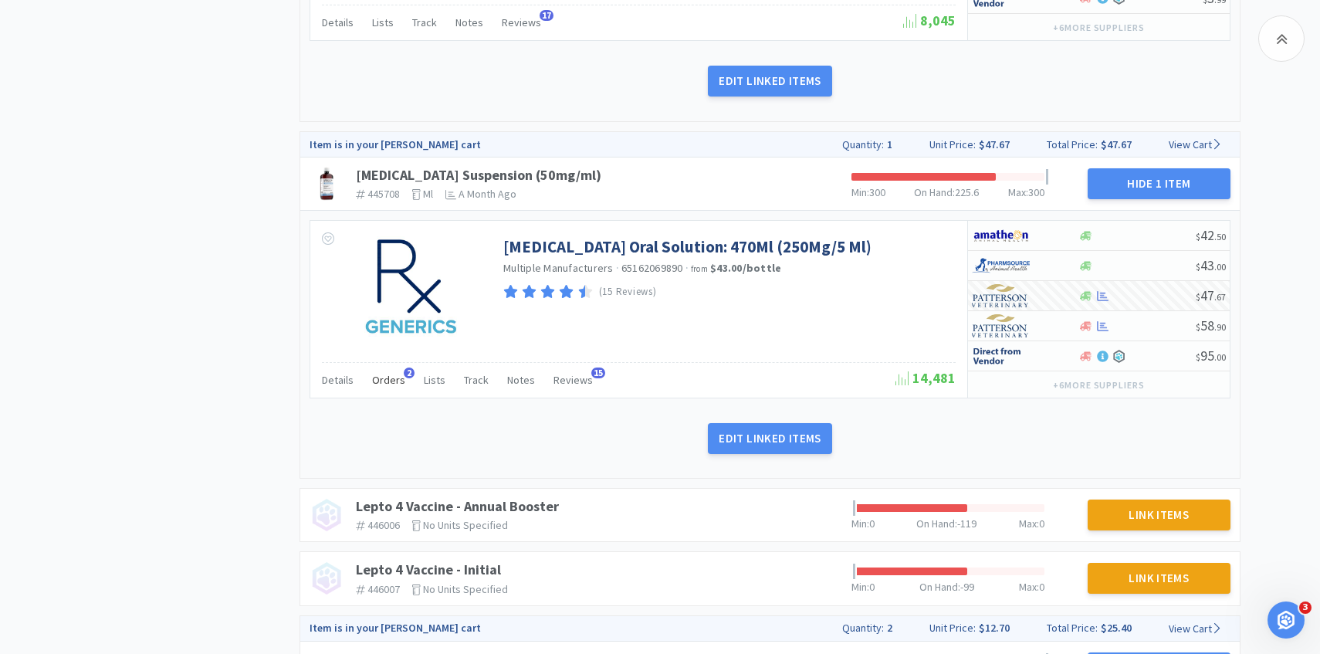
click at [394, 371] on div "Orders 2" at bounding box center [388, 381] width 33 height 29
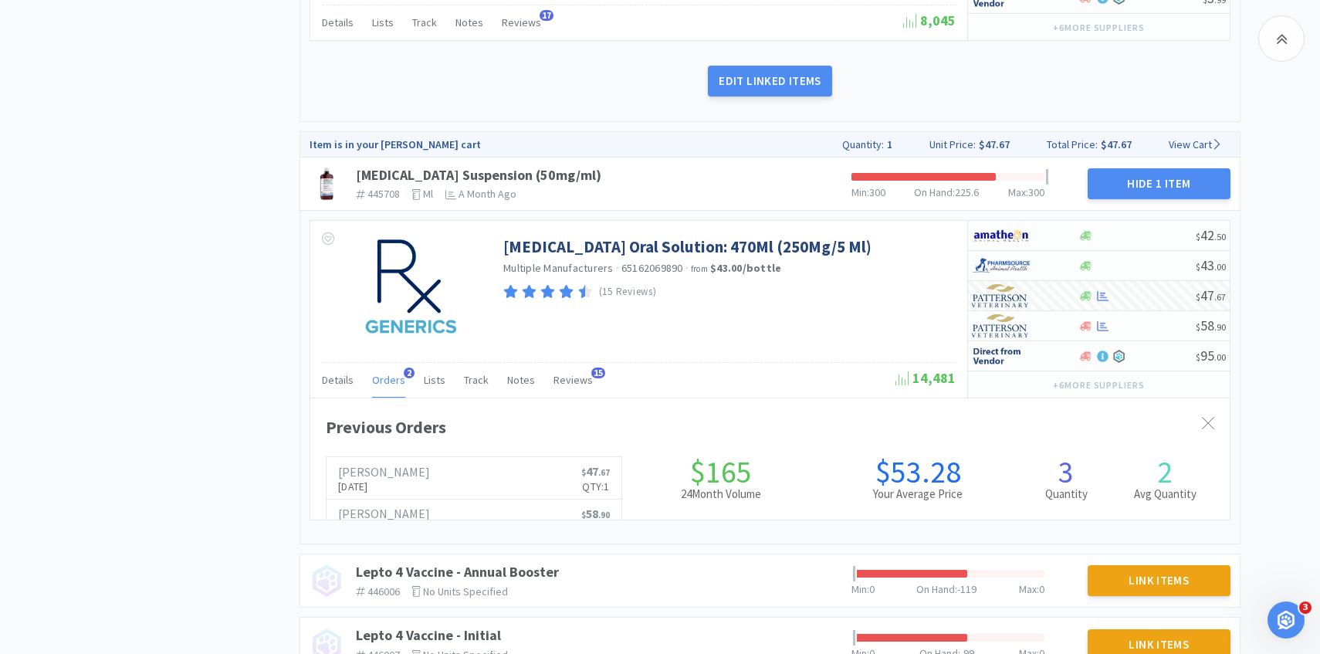
scroll to position [423, 919]
click at [394, 371] on div "Orders 2" at bounding box center [388, 381] width 33 height 29
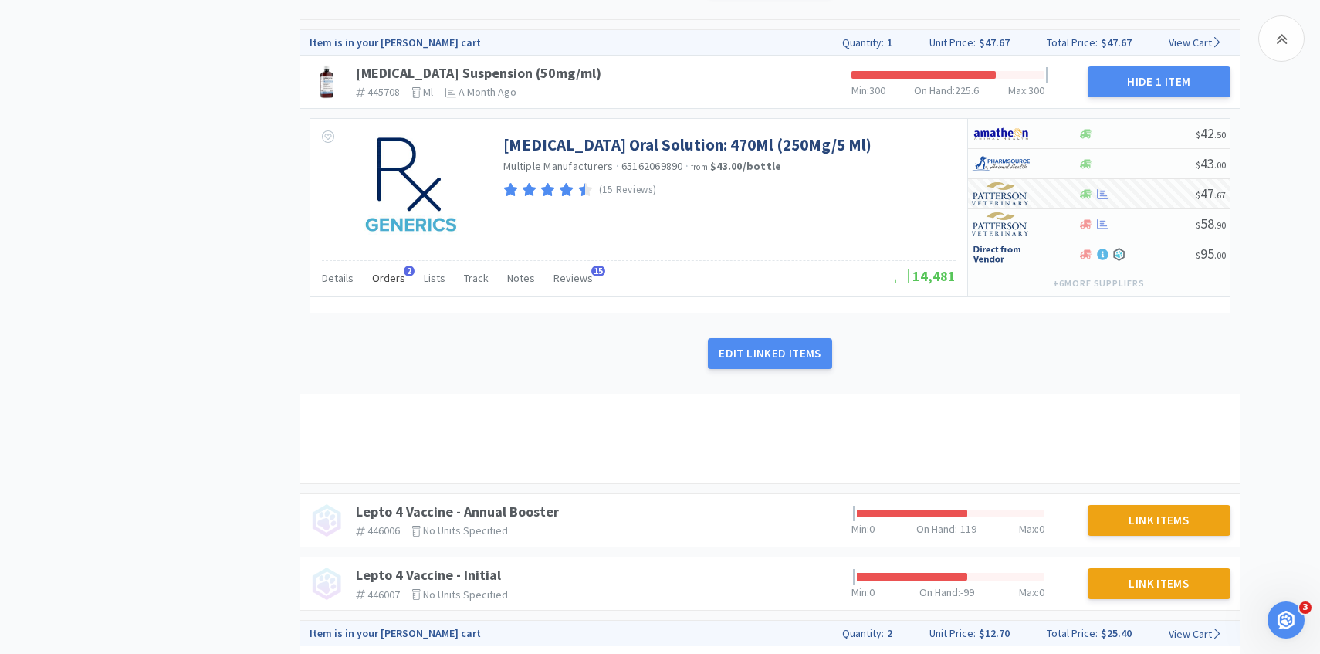
scroll to position [1833, 0]
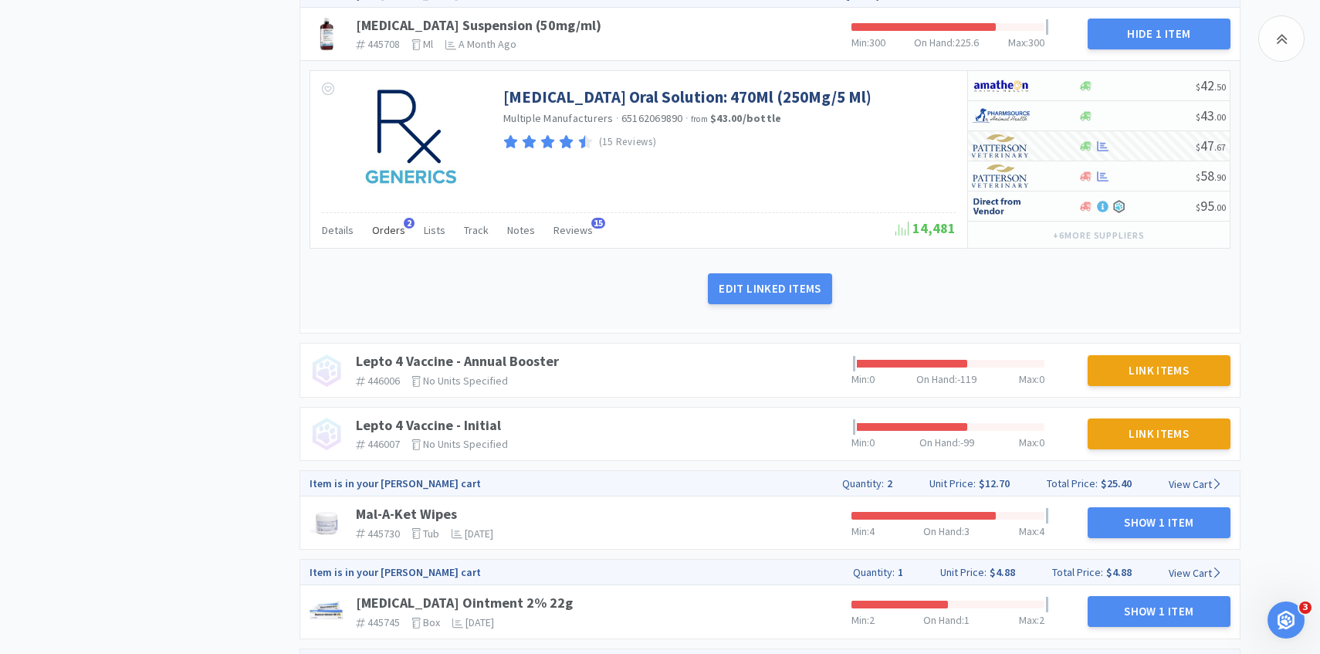
click at [394, 229] on span "Orders" at bounding box center [388, 230] width 33 height 14
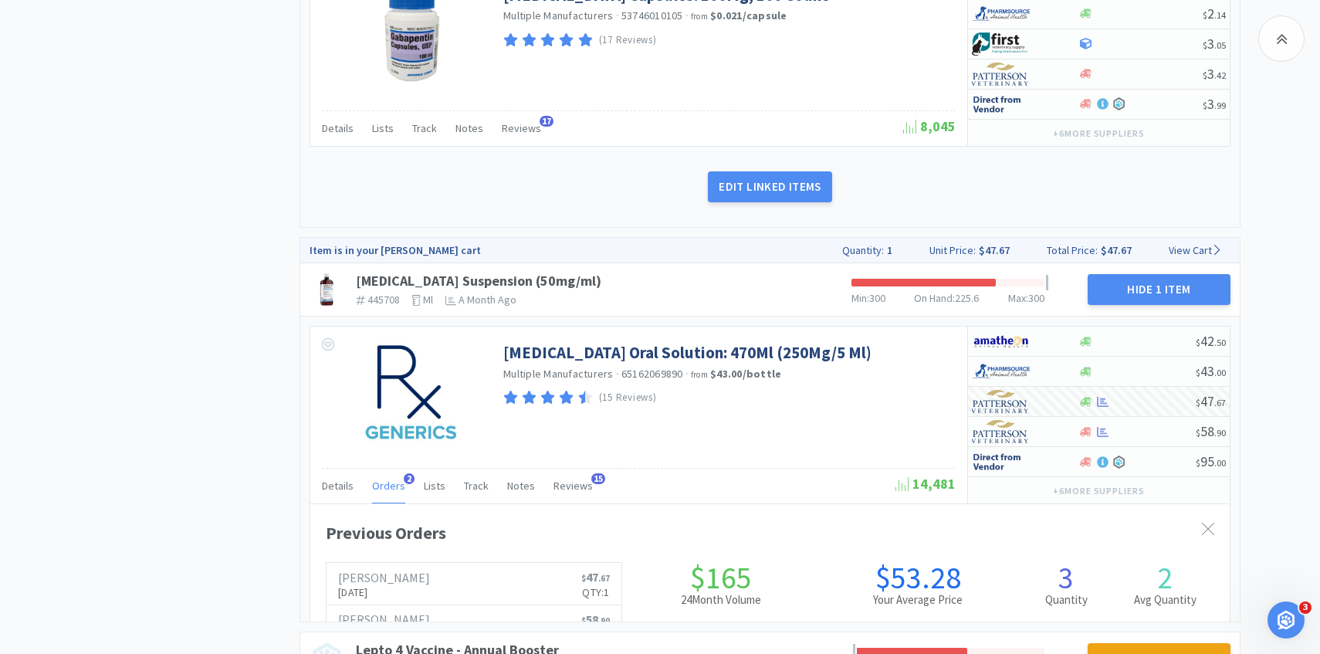
scroll to position [423, 919]
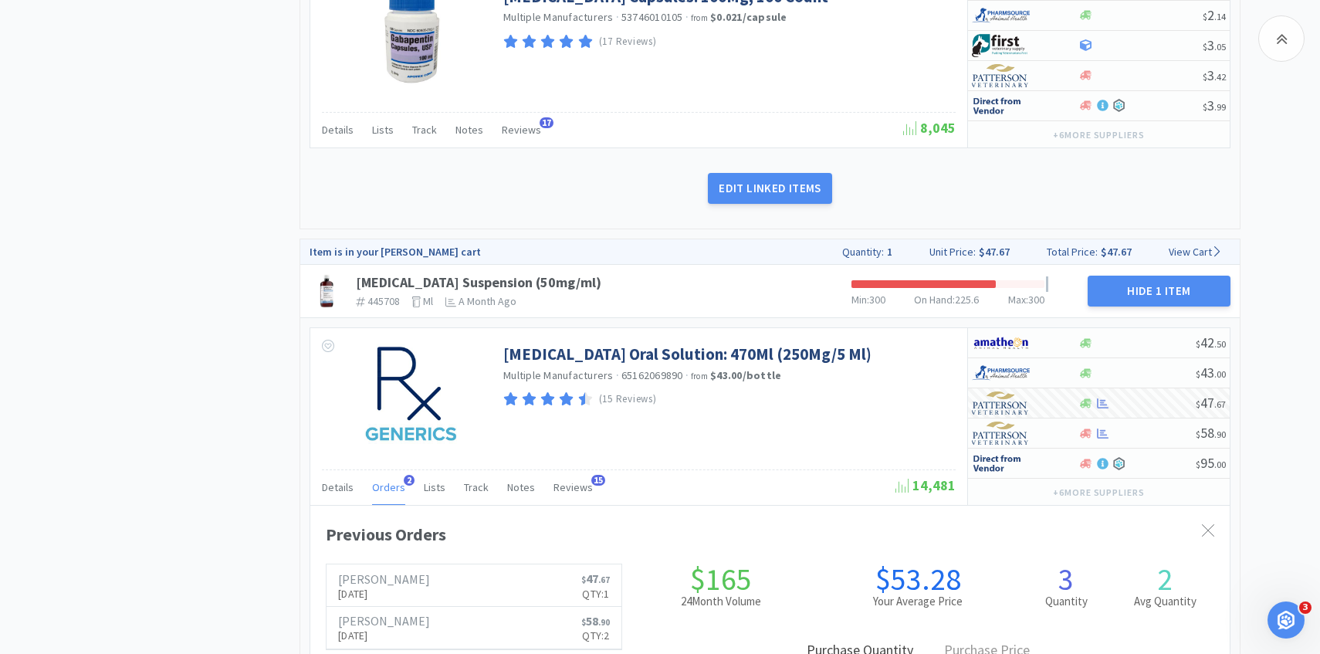
click at [390, 481] on span "Orders" at bounding box center [388, 487] width 33 height 14
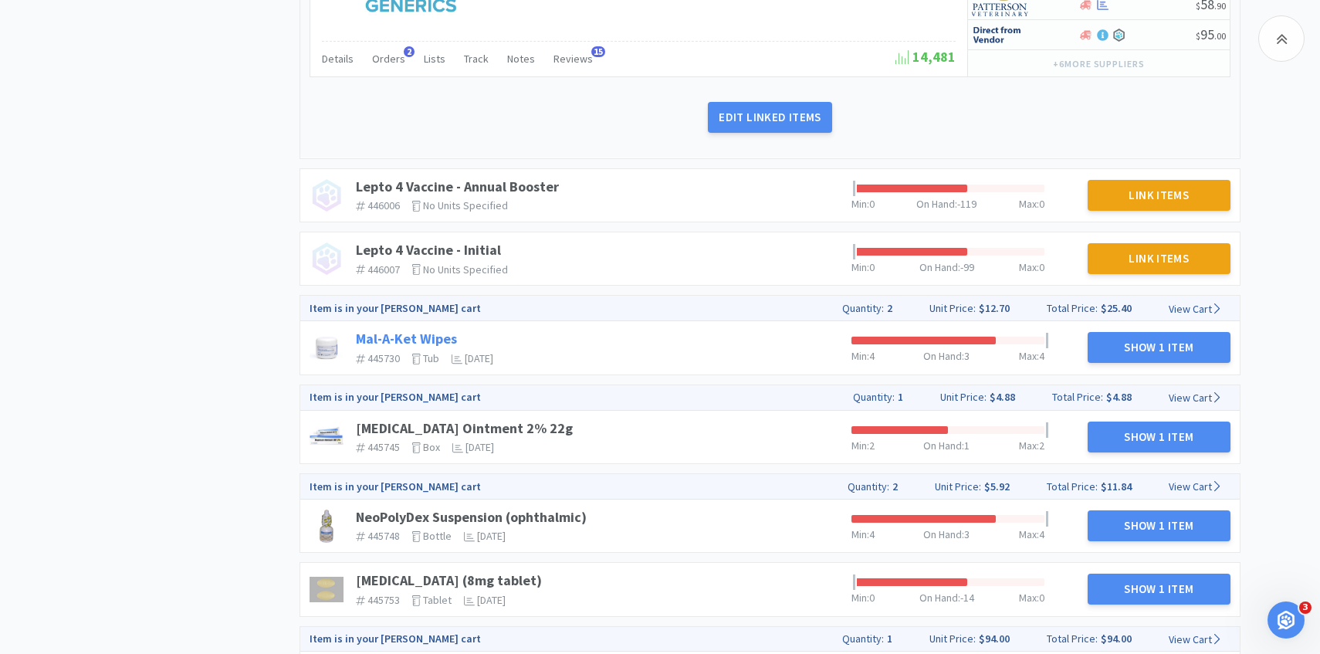
click at [439, 339] on link "Mal-A-Ket Wipes" at bounding box center [406, 339] width 101 height 18
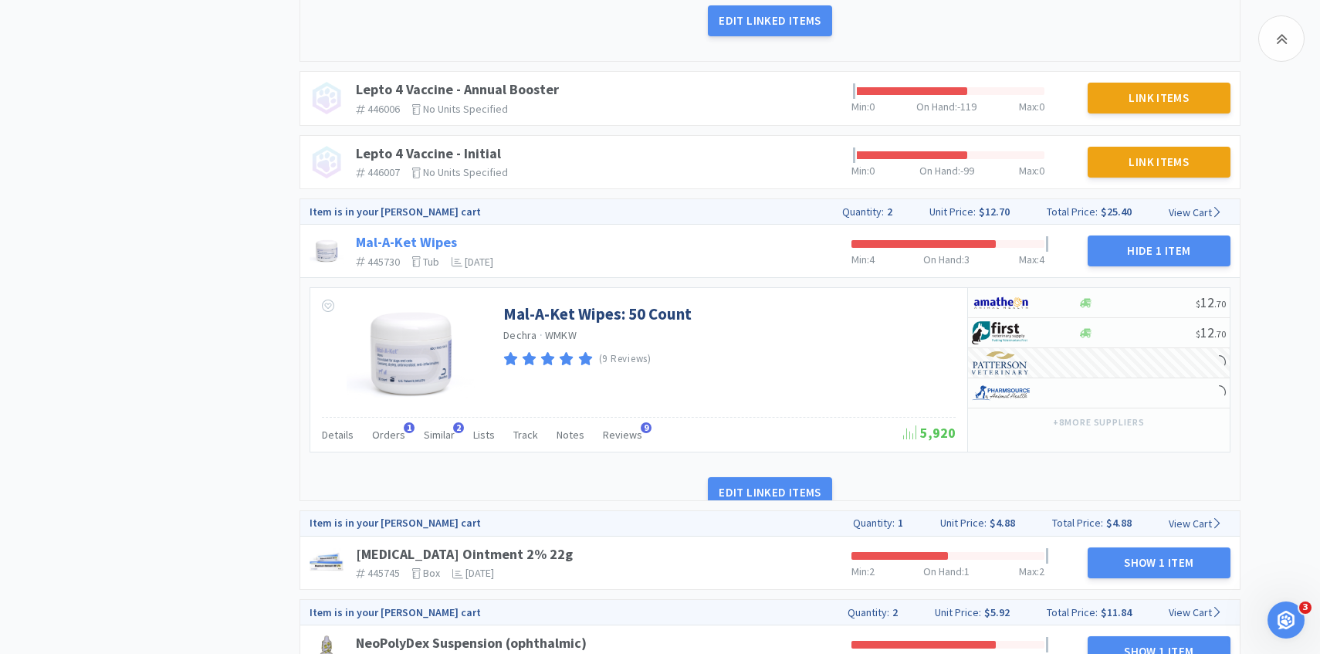
scroll to position [2155, 0]
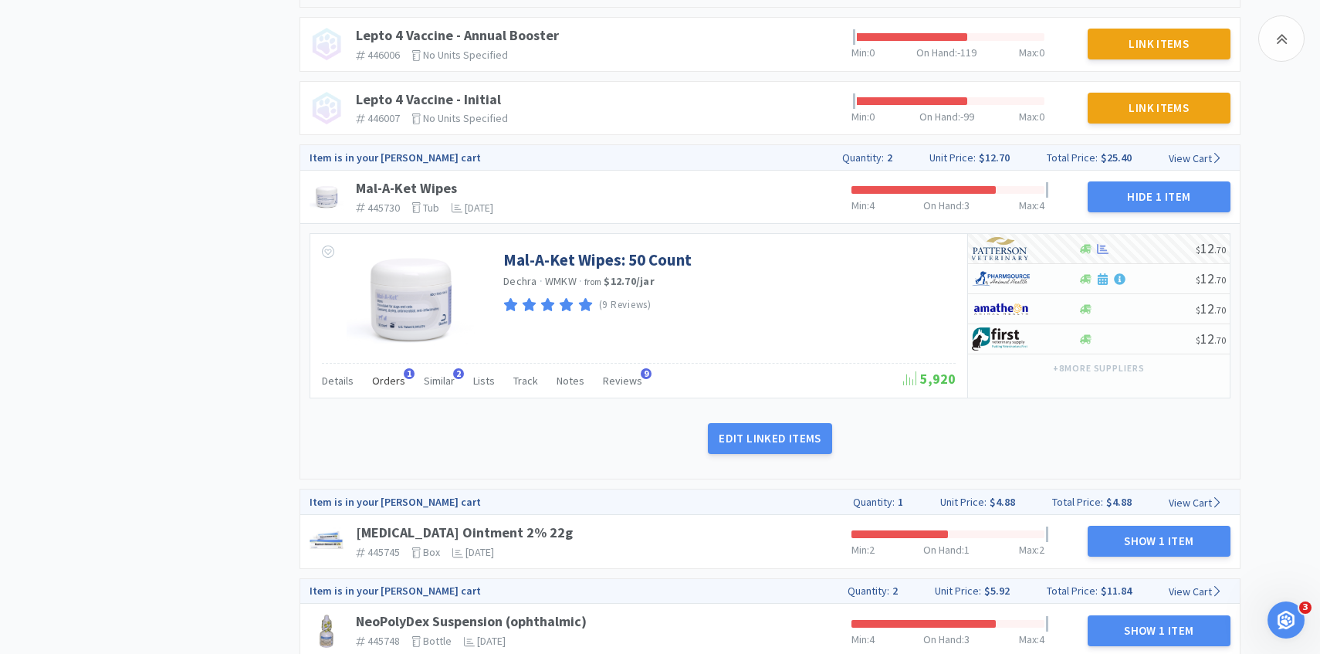
click at [394, 381] on span "Orders" at bounding box center [388, 381] width 33 height 14
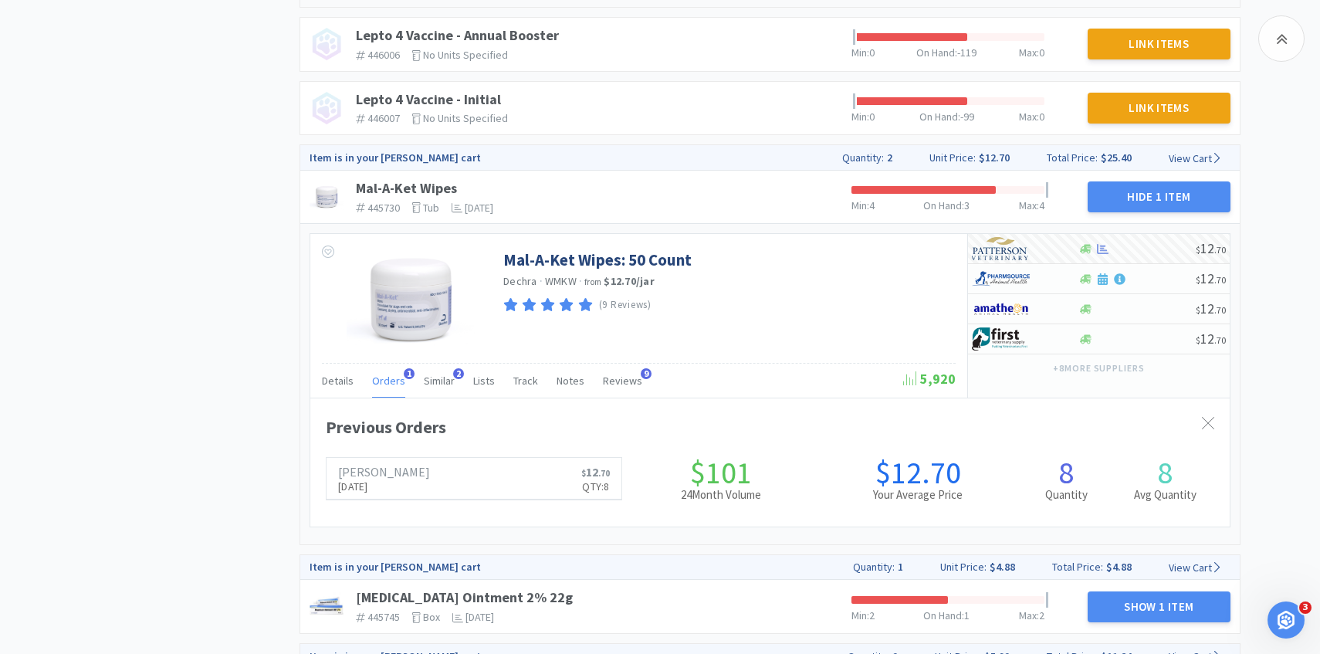
scroll to position [423, 919]
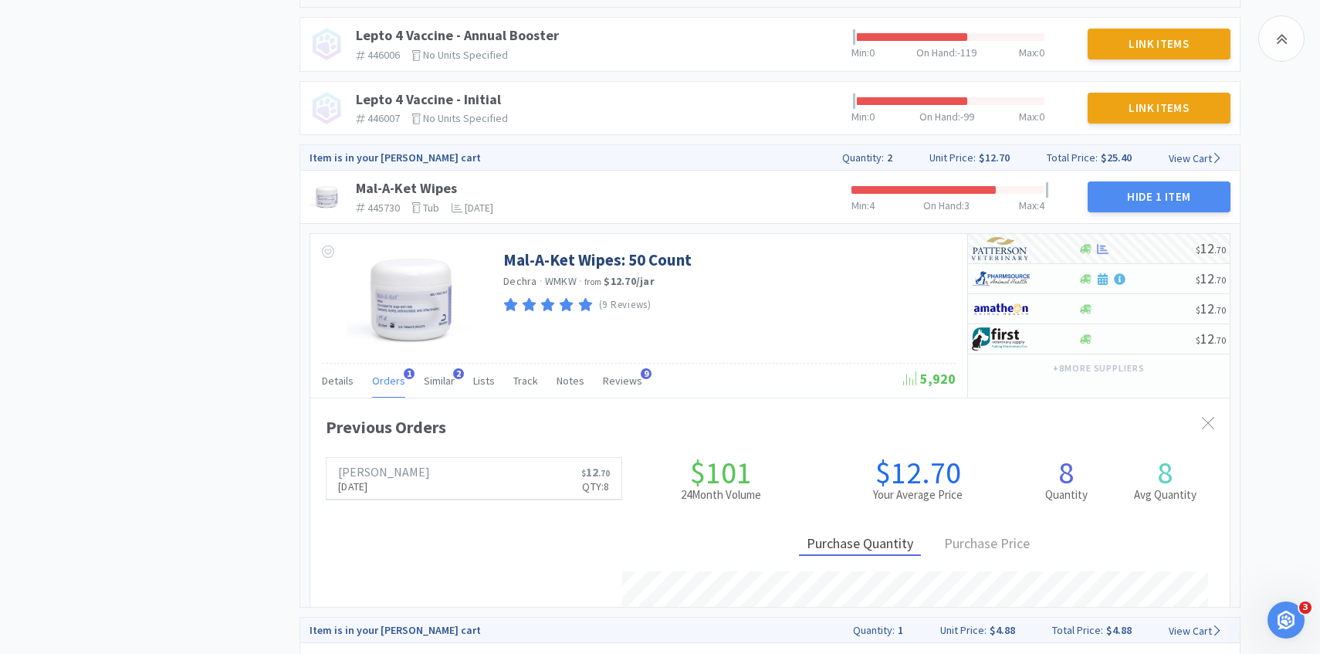
click at [394, 381] on span "Orders" at bounding box center [388, 381] width 33 height 14
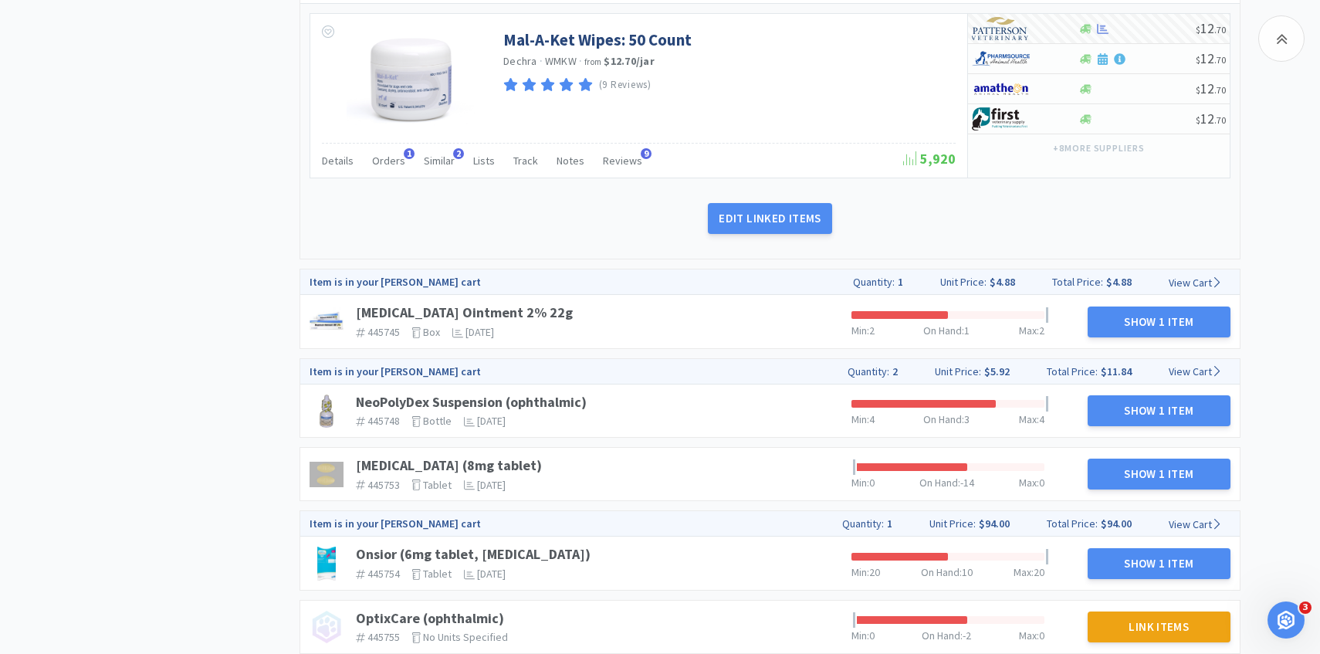
scroll to position [2413, 0]
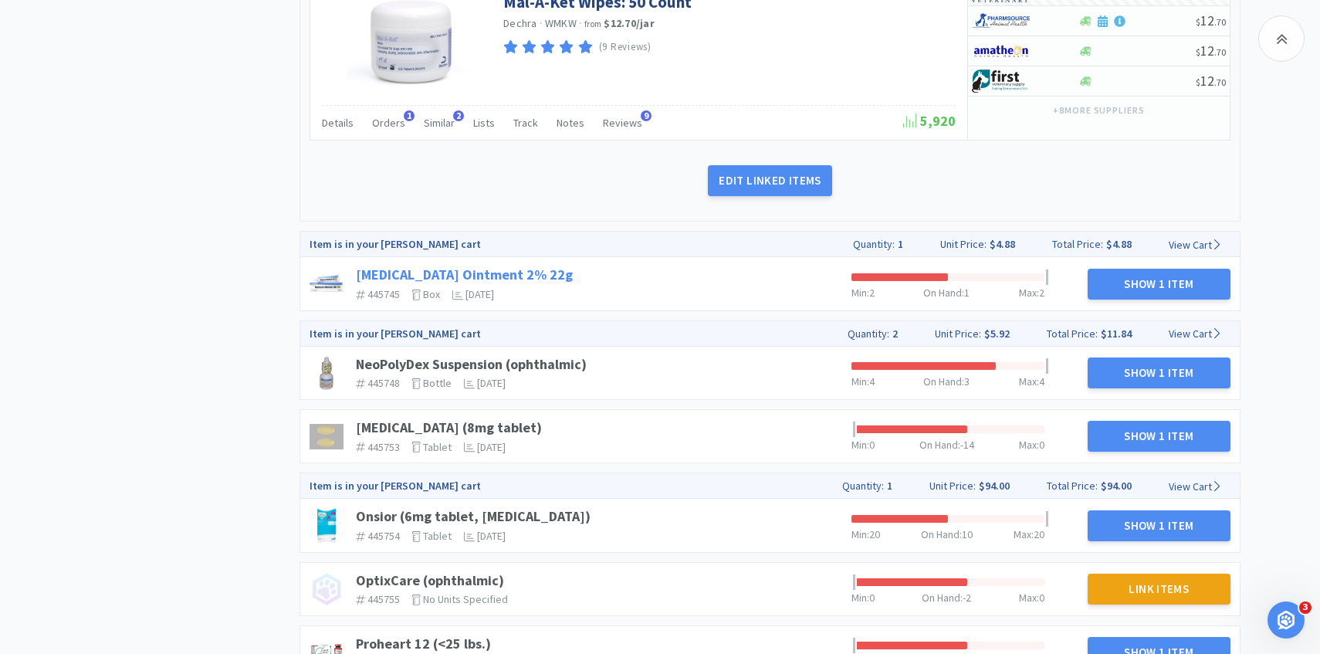
click at [445, 279] on link "Mupirocin Ointment 2% 22g" at bounding box center [464, 275] width 217 height 18
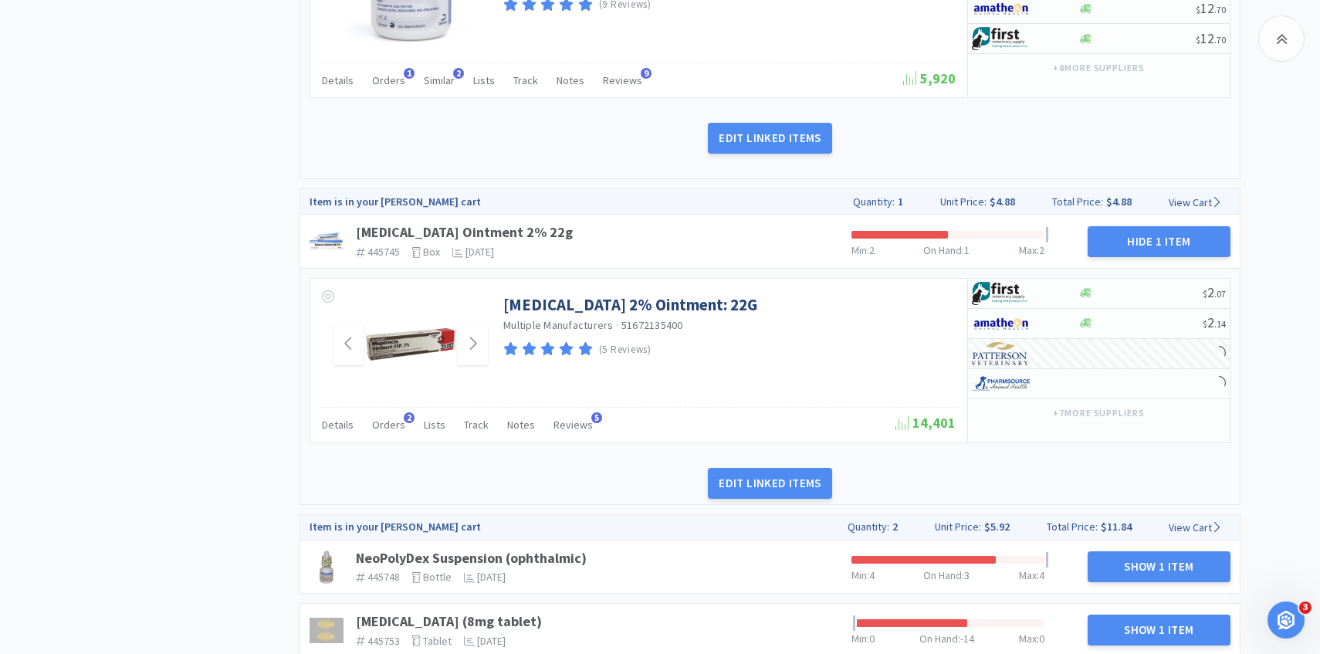
scroll to position [2459, 0]
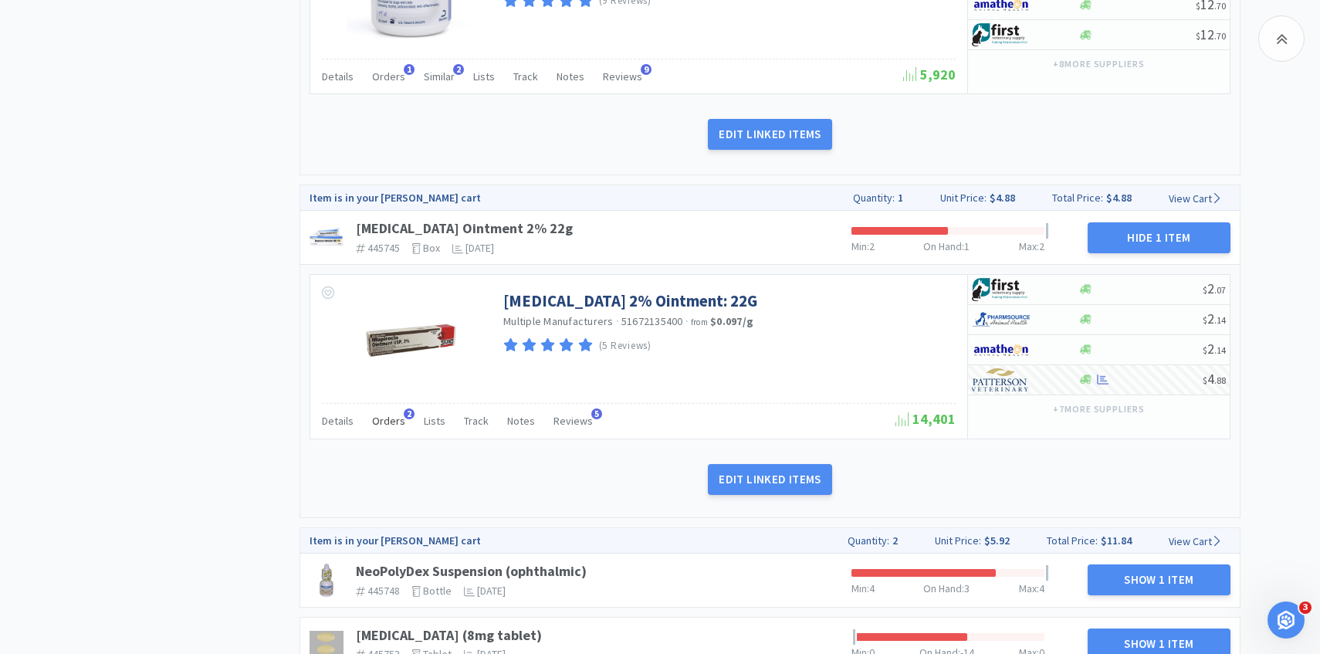
click at [391, 419] on span "Orders" at bounding box center [388, 421] width 33 height 14
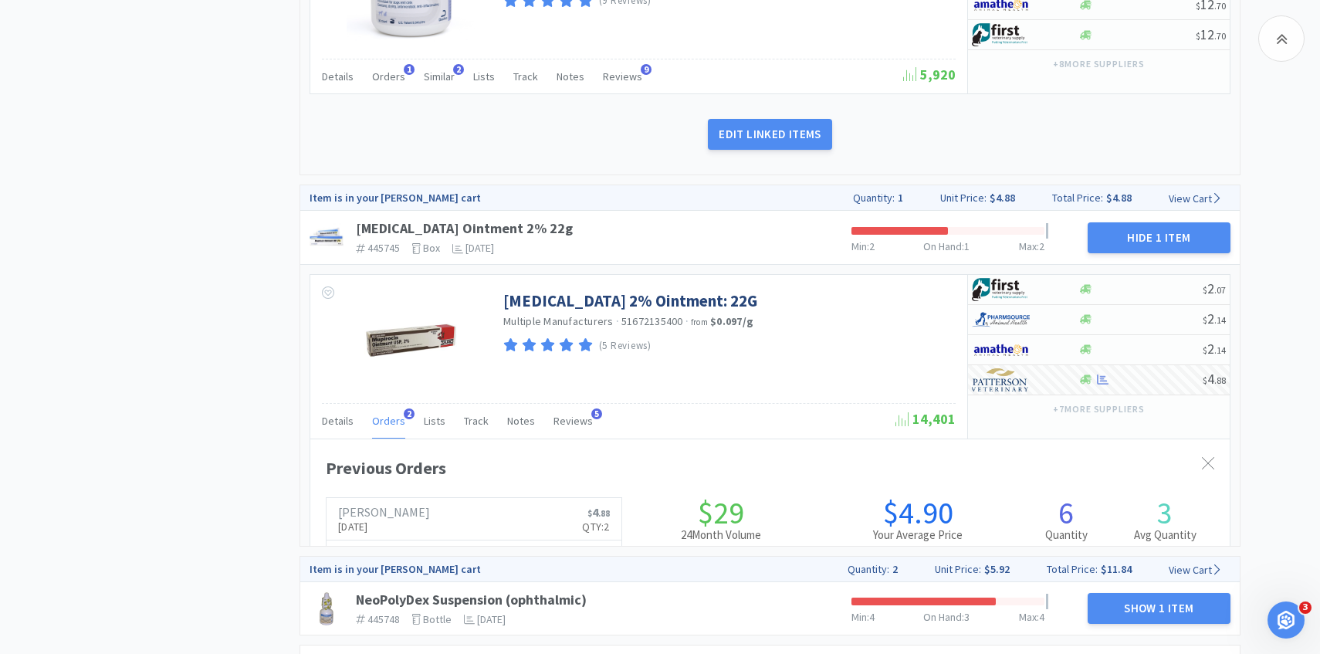
scroll to position [0, 0]
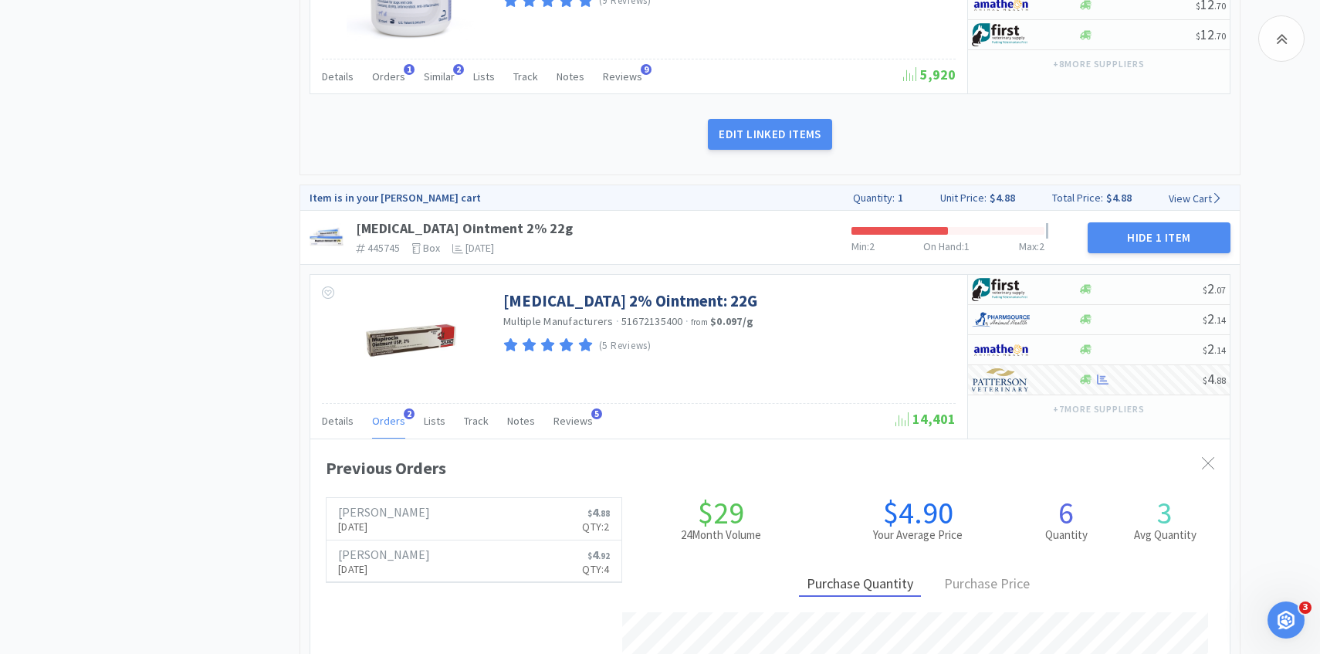
click at [391, 419] on span "Orders" at bounding box center [388, 421] width 33 height 14
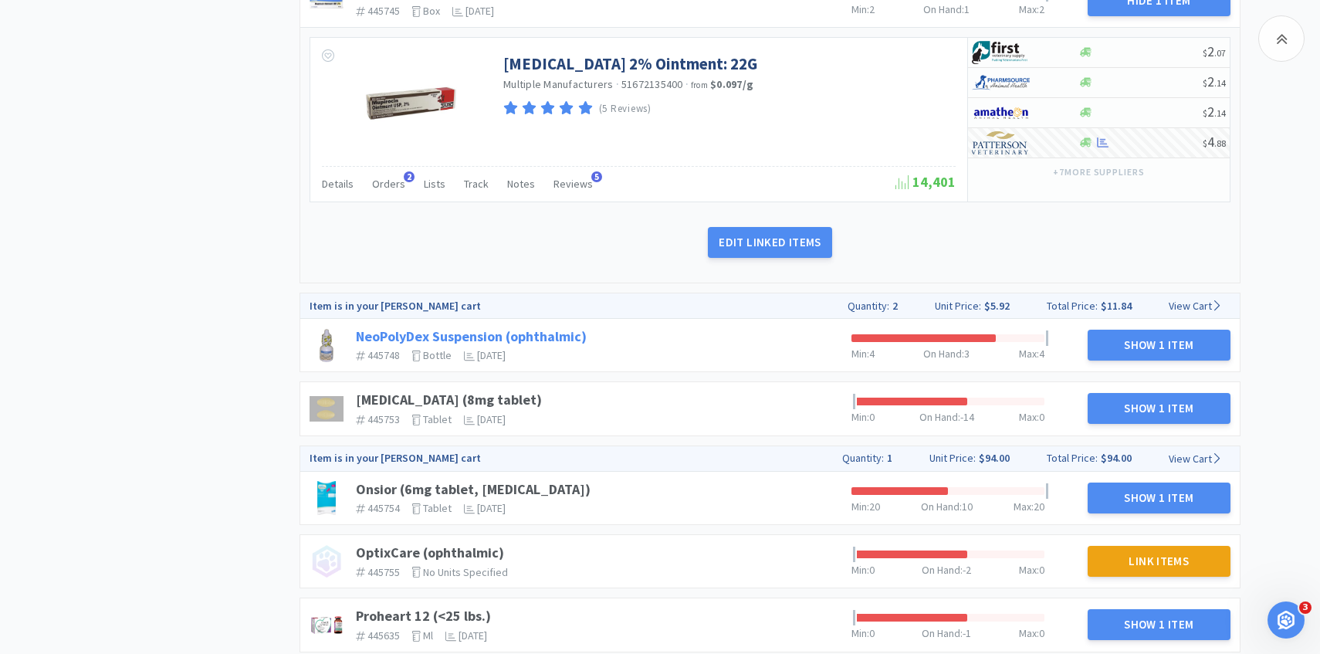
click at [567, 328] on link "NeoPolyDex Suspension (ophthalmic)" at bounding box center [471, 336] width 231 height 18
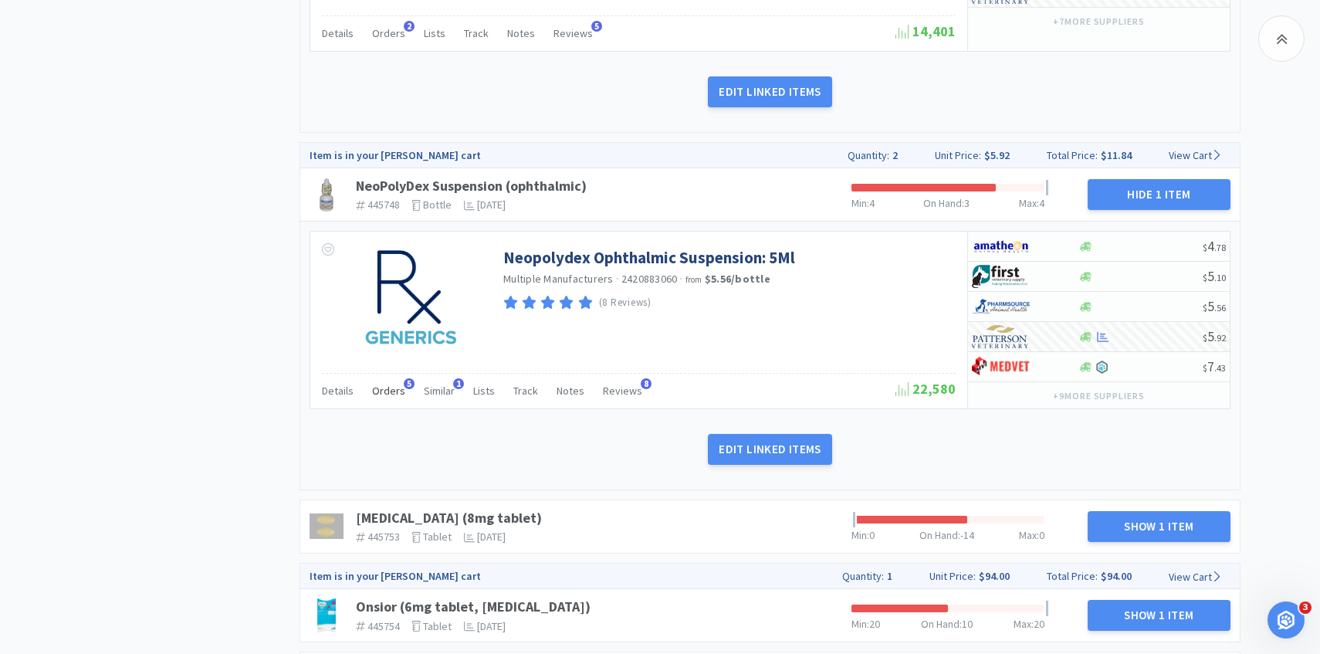
click at [387, 396] on span "Orders" at bounding box center [388, 391] width 33 height 14
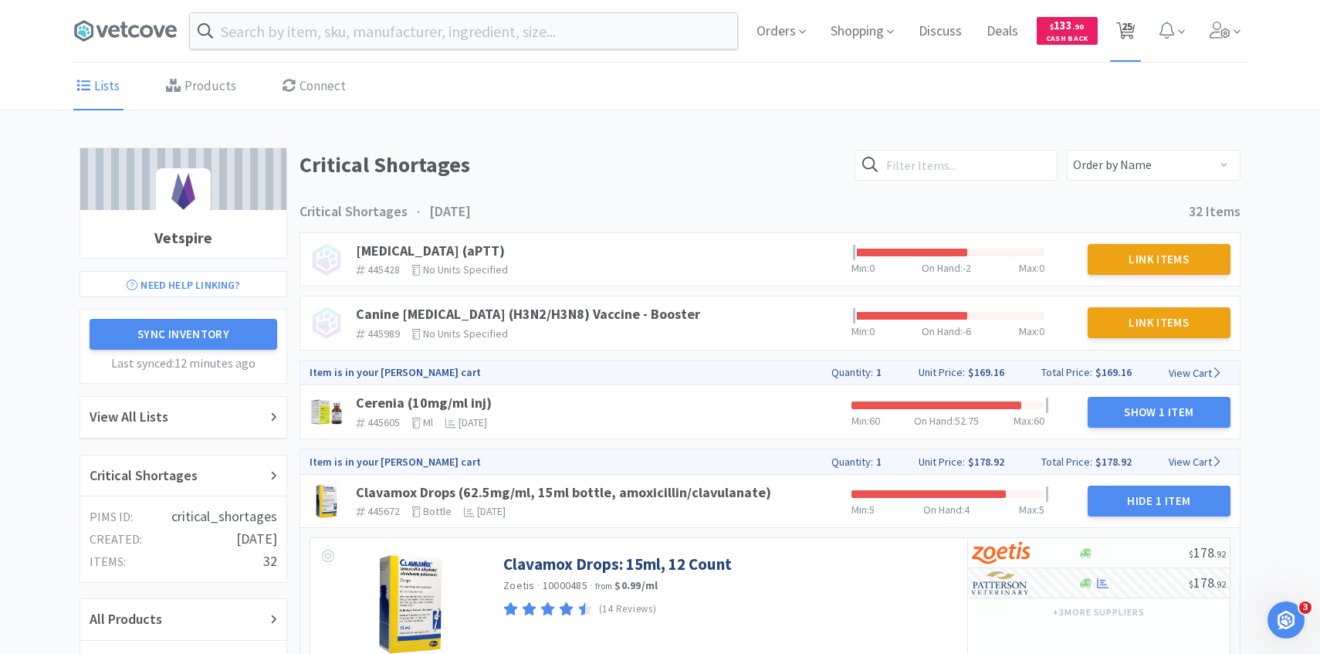
click at [1124, 29] on span "25" at bounding box center [1127, 26] width 11 height 62
select select "25"
select select "1"
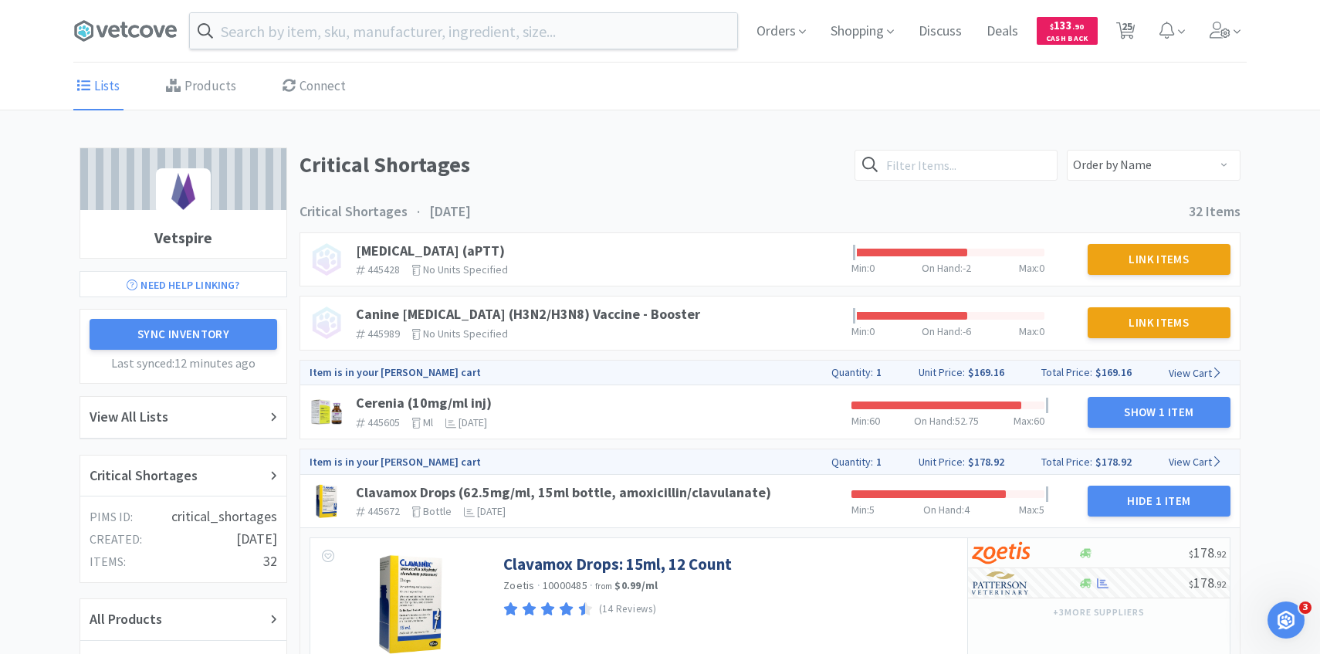
select select "50"
select select "1"
select select "100"
select select "2"
select select "1"
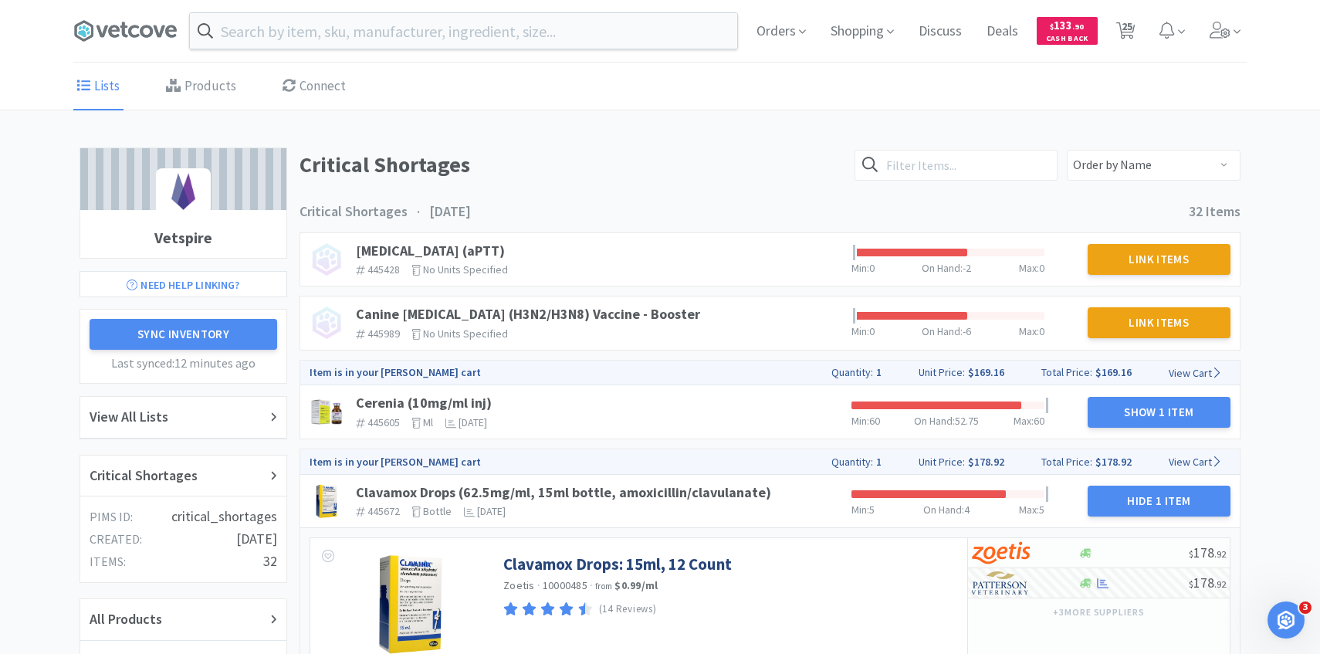
select select "1"
select select "2"
select select "1"
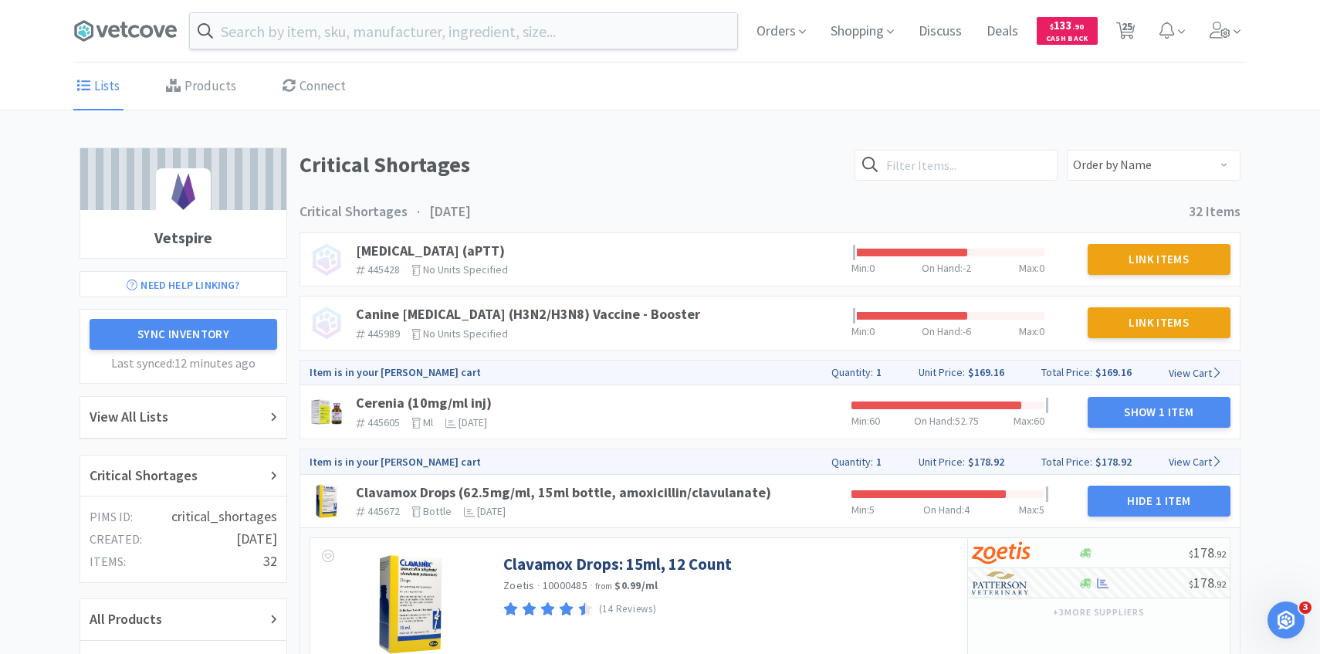
select select "4"
select select "2"
select select "4"
select select "1"
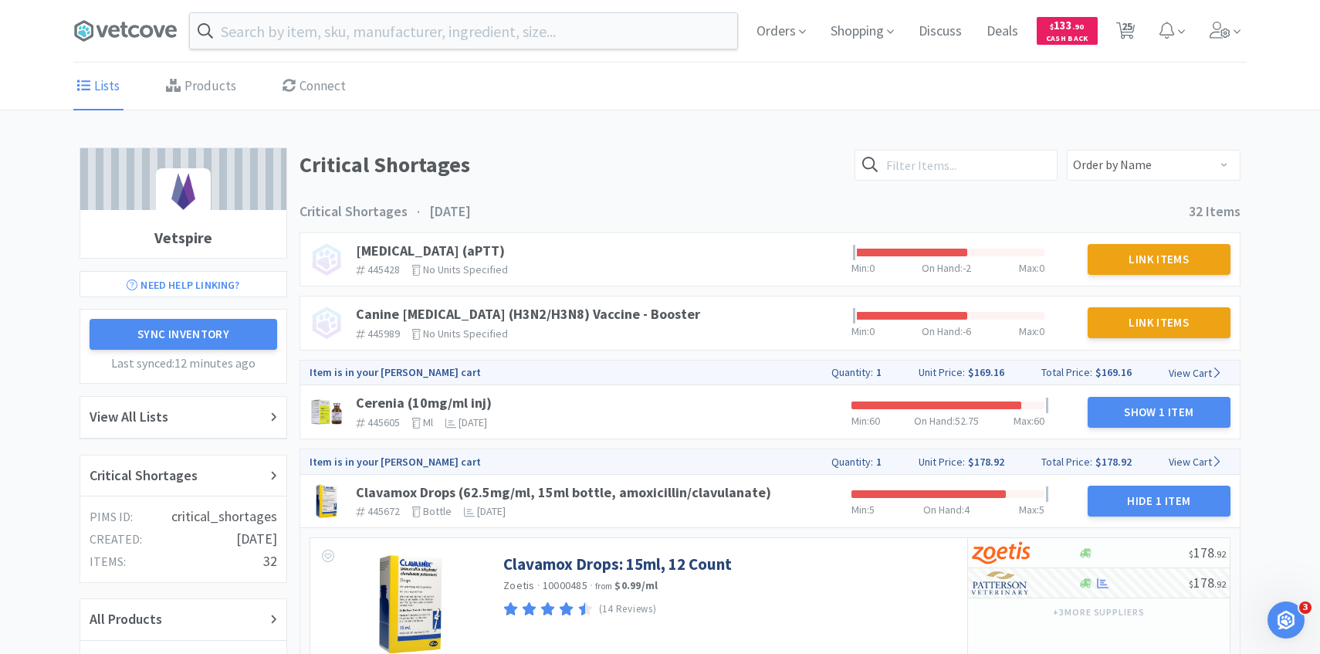
select select "2"
select select "1"
select select "2"
select select "1"
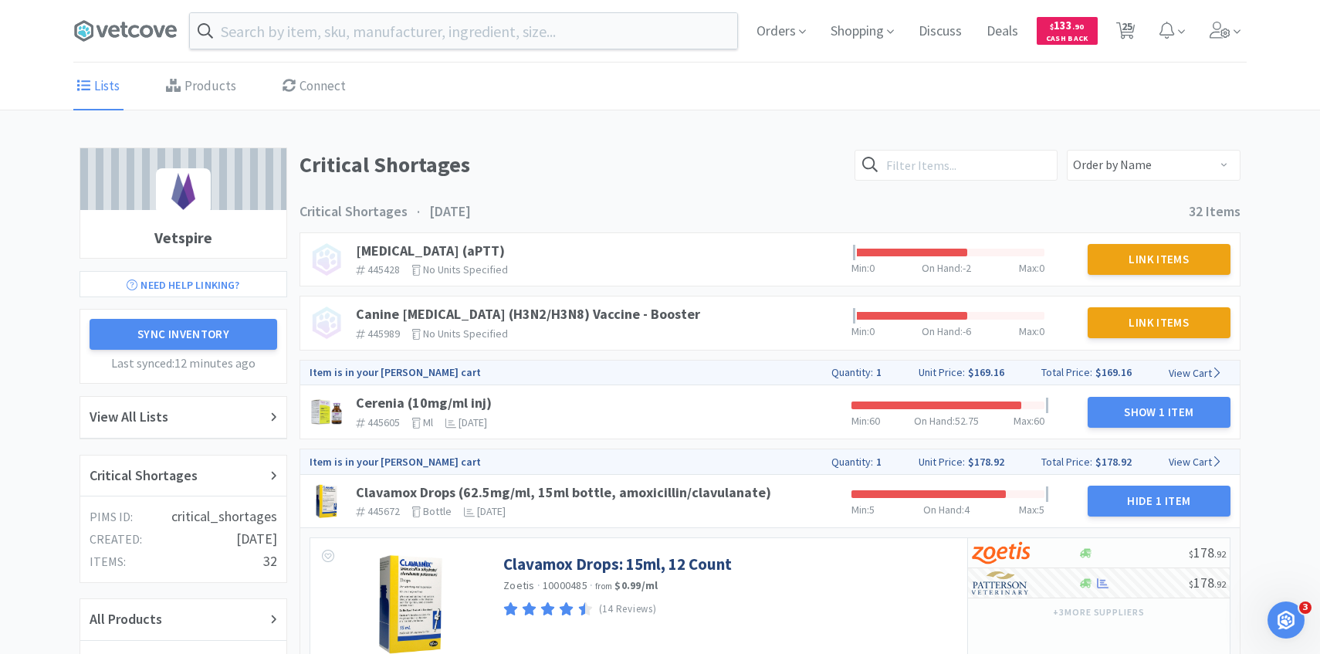
select select "1"
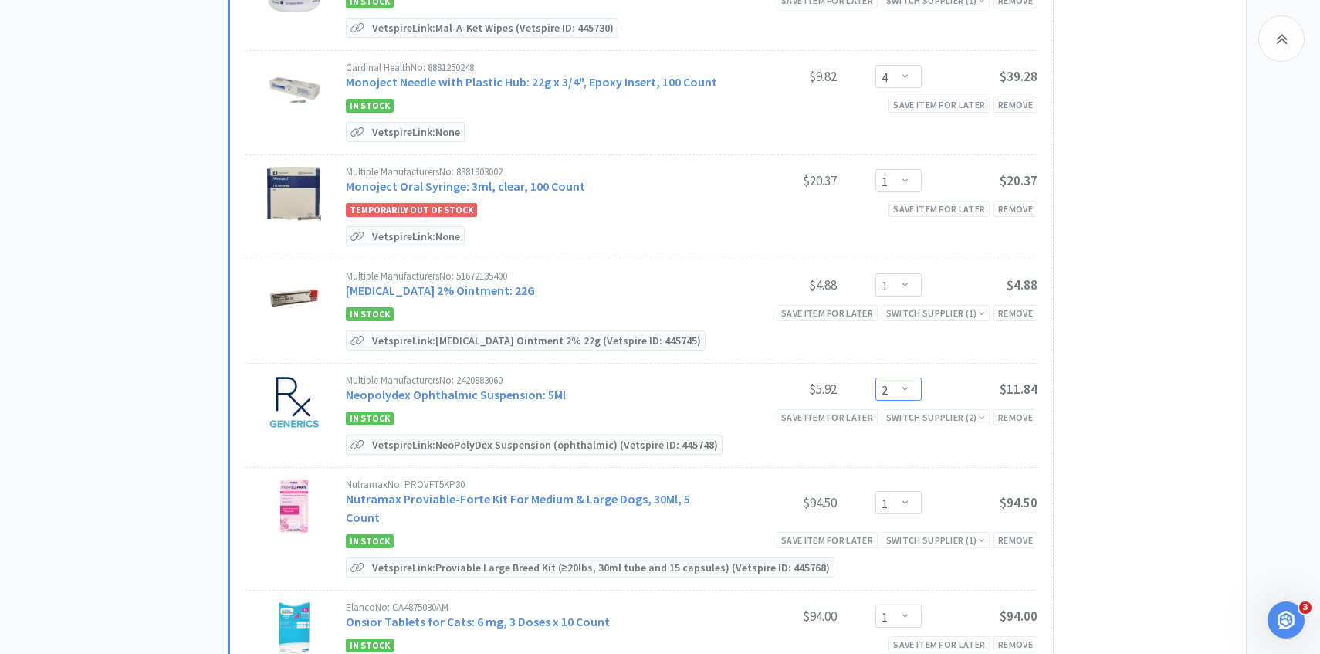
click at [889, 386] on select "Enter Quantity 1 2 3 4 5 6 7 8 9 10 11 12 13 14 15 16 17 18 19 20 Enter Quantity" at bounding box center [898, 388] width 46 height 23
click at [875, 377] on select "Enter Quantity 1 2 3 4 5 6 7 8 9 10 11 12 13 14 15 16 17 18 19 20 Enter Quantity" at bounding box center [898, 388] width 46 height 23
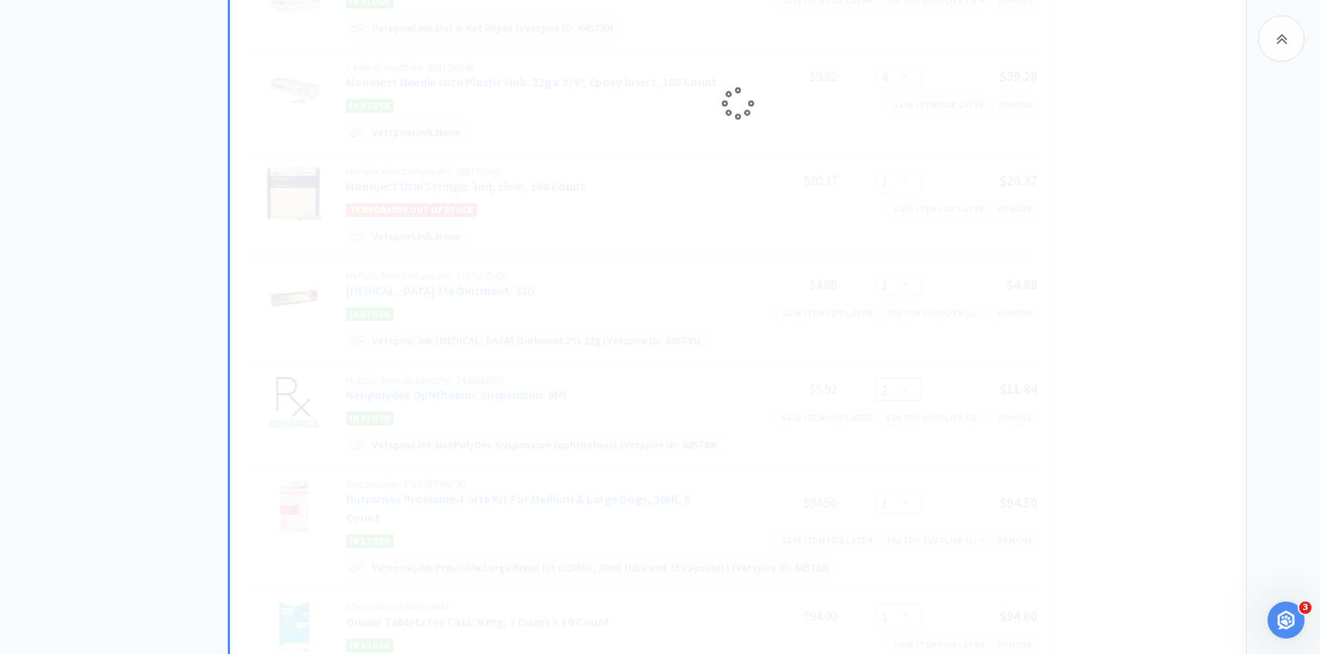
select select "3"
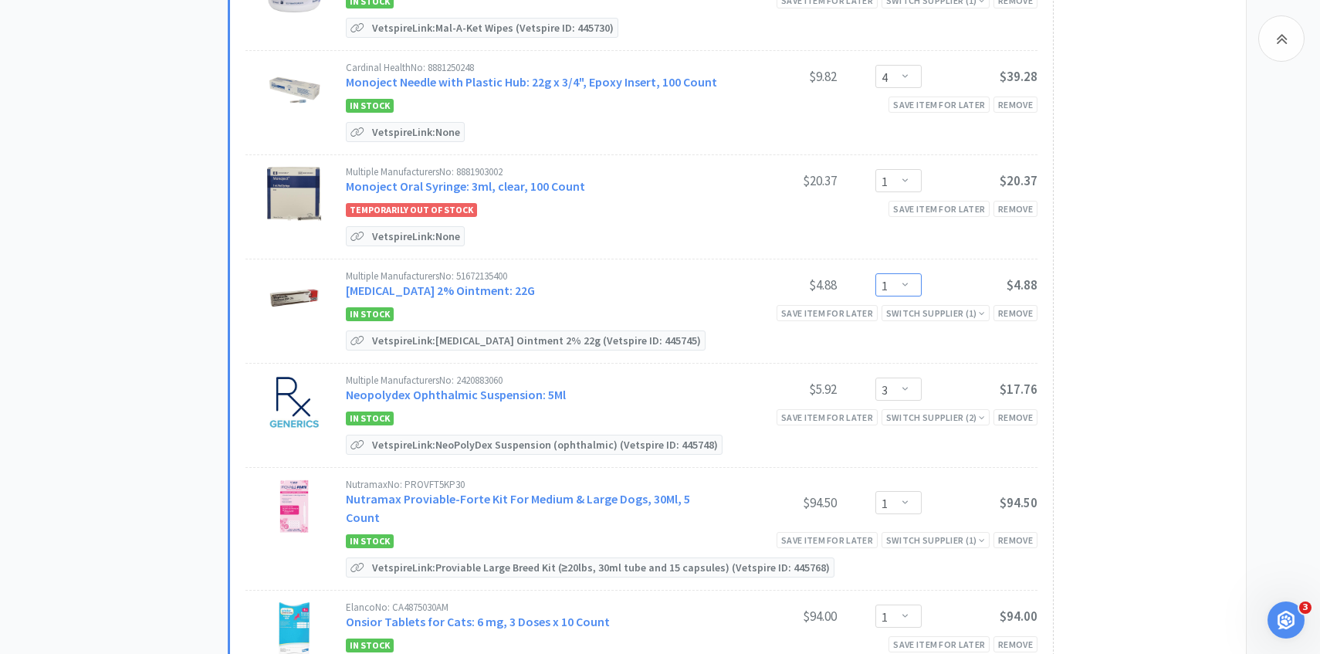
click at [902, 281] on select "Enter Quantity 1 2 3 4 5 6 7 8 9 10 11 12 13 14 15 16 17 18 19 20 Enter Quantity" at bounding box center [898, 284] width 46 height 23
click at [875, 273] on select "Enter Quantity 1 2 3 4 5 6 7 8 9 10 11 12 13 14 15 16 17 18 19 20 Enter Quantity" at bounding box center [898, 284] width 46 height 23
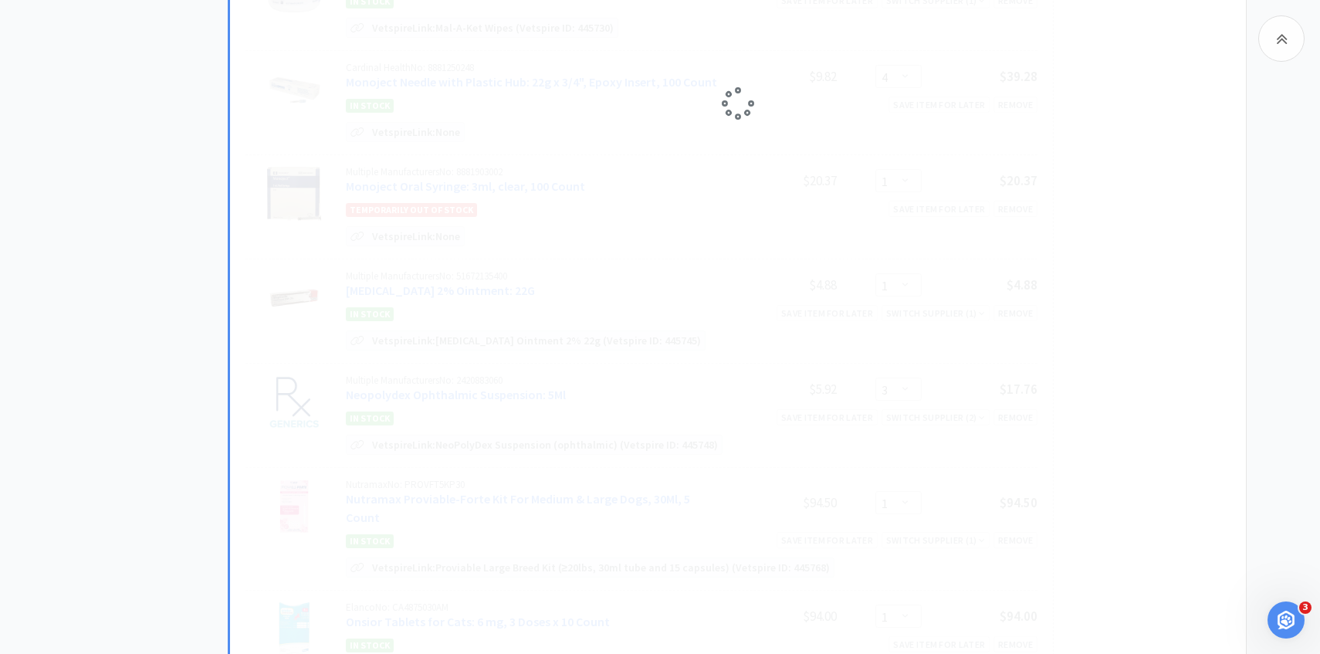
select select "2"
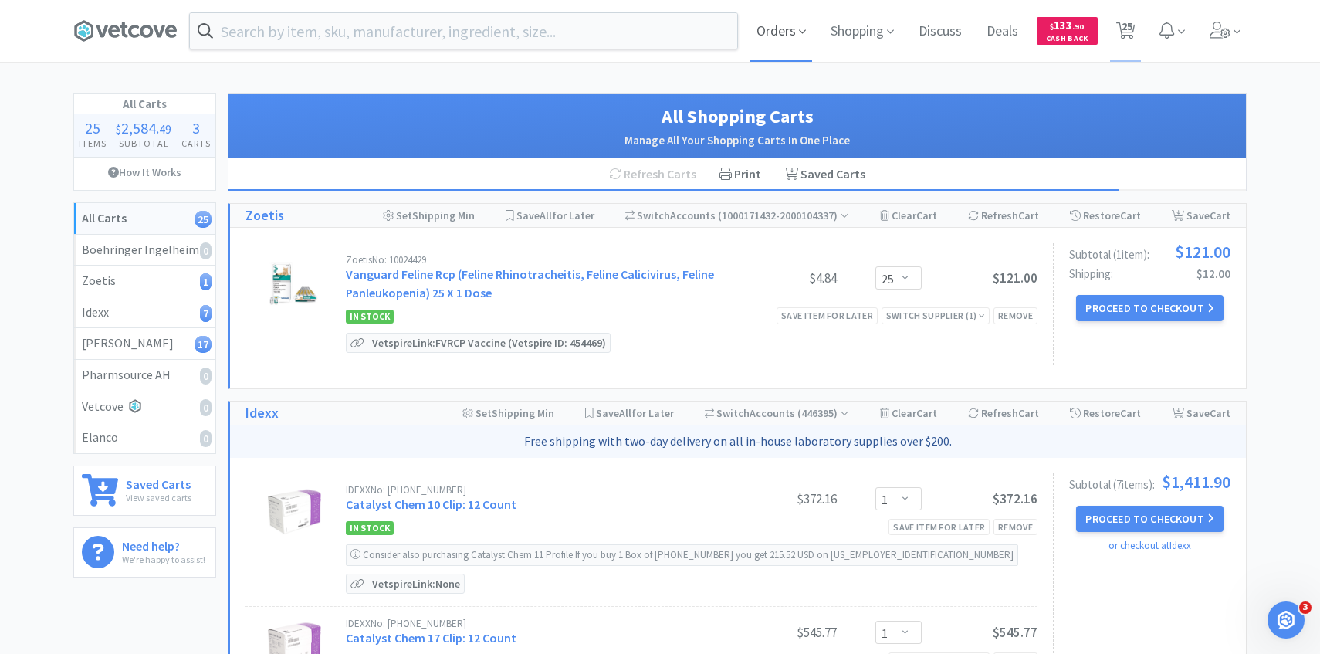
click at [777, 37] on span "Orders" at bounding box center [781, 31] width 62 height 62
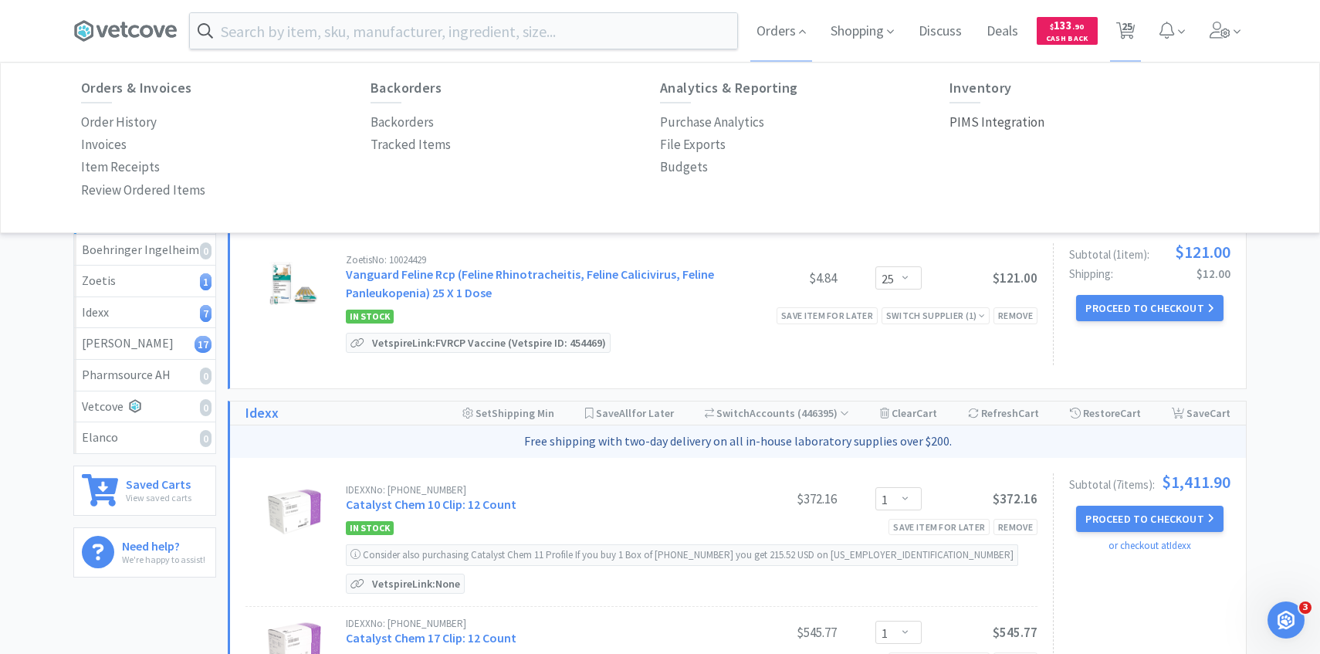
click at [980, 121] on p "PIMS Integration" at bounding box center [996, 122] width 95 height 21
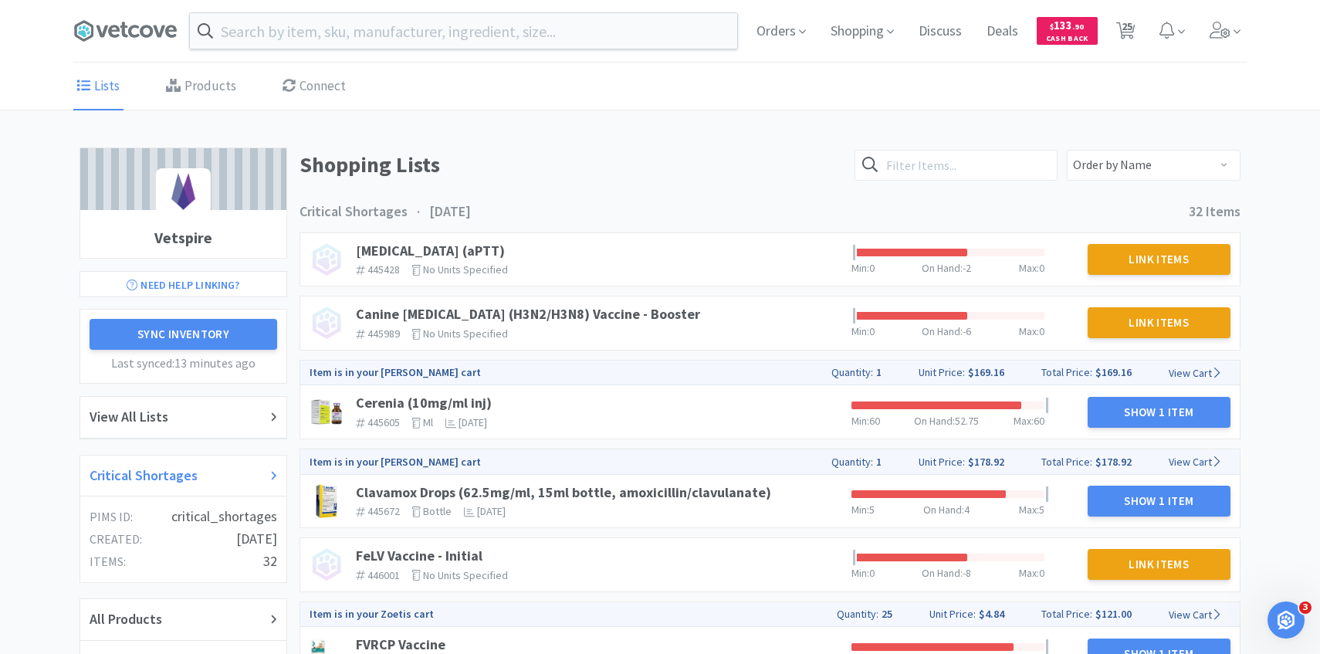
click at [201, 475] on div "Critical Shortages" at bounding box center [184, 476] width 188 height 22
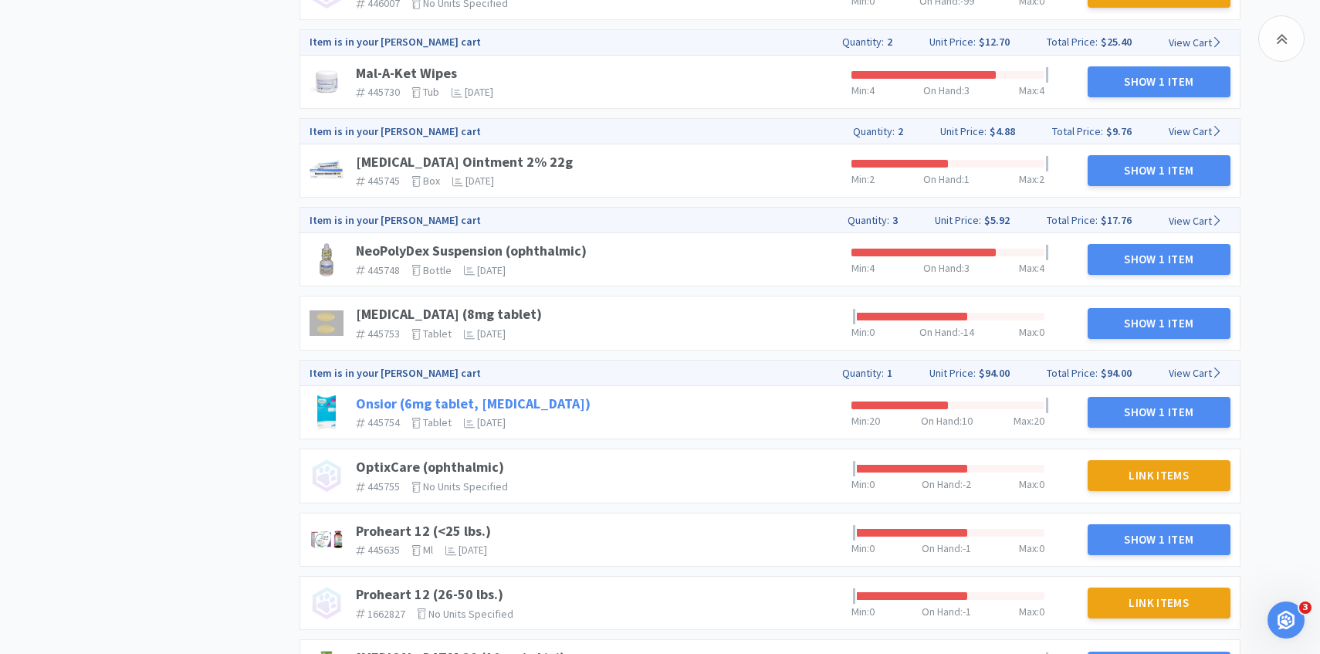
click at [523, 407] on link "Onsior (6mg tablet, robenacoxib)" at bounding box center [473, 403] width 235 height 18
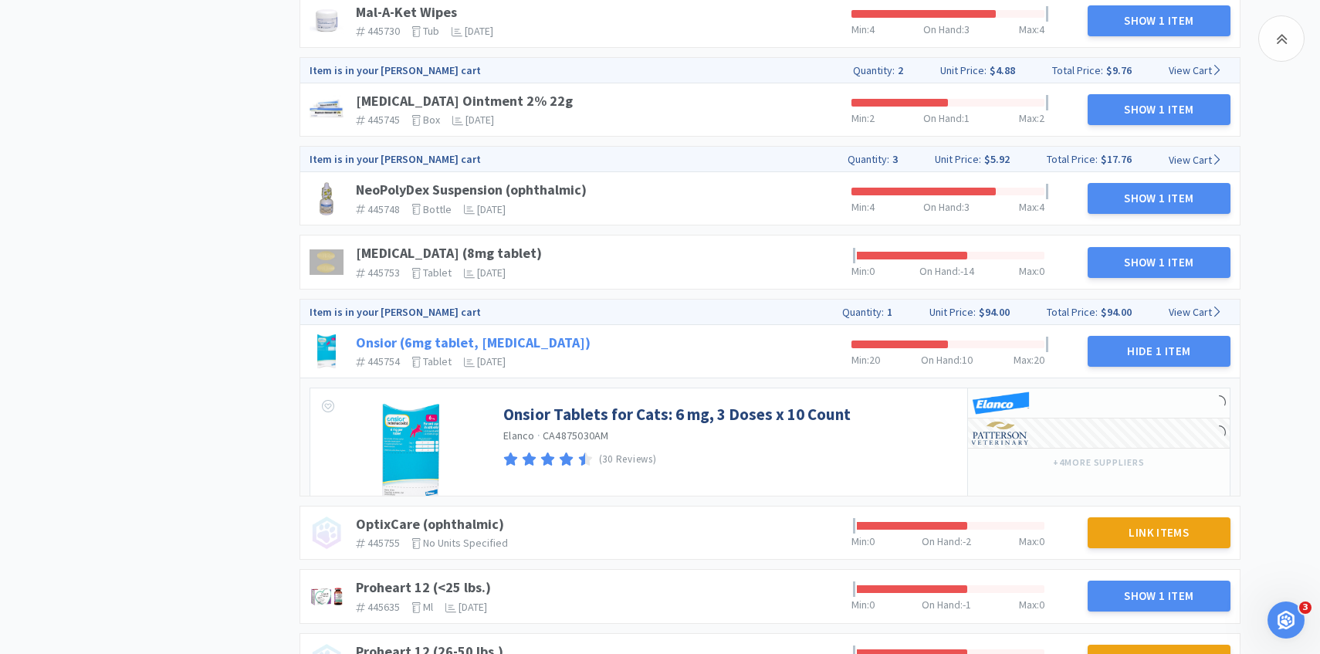
scroll to position [1095, 0]
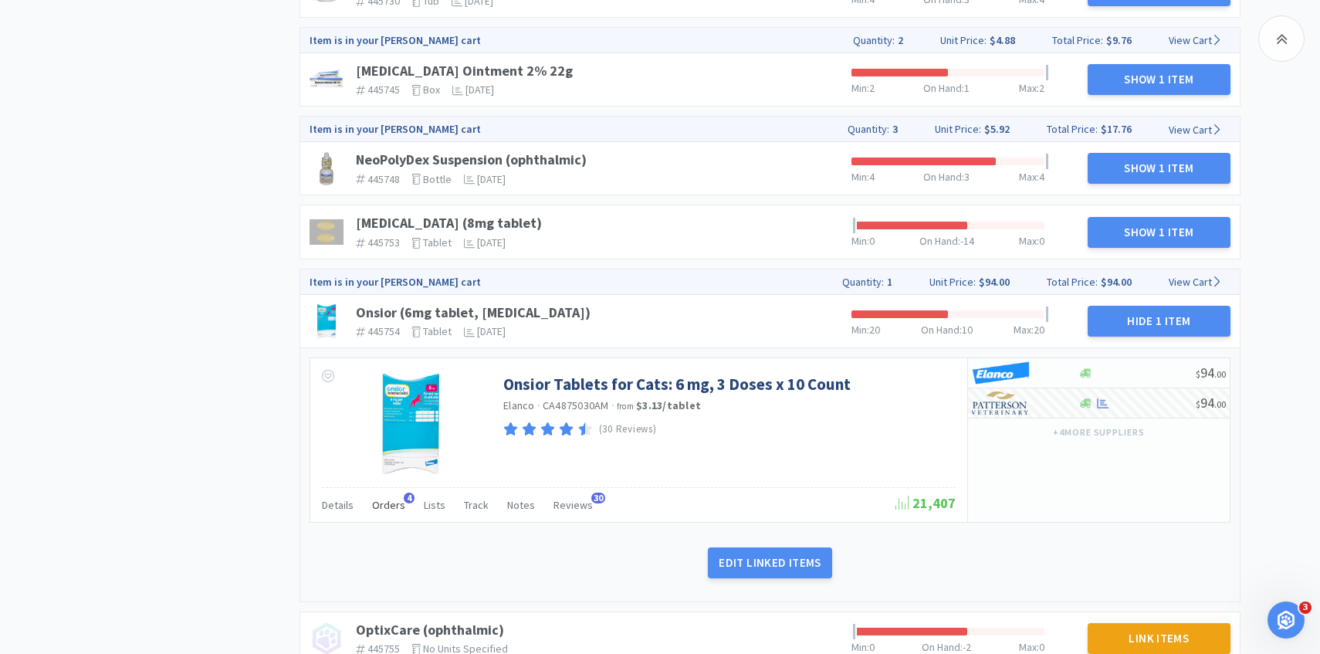
click at [392, 514] on div "Orders 4" at bounding box center [388, 506] width 33 height 29
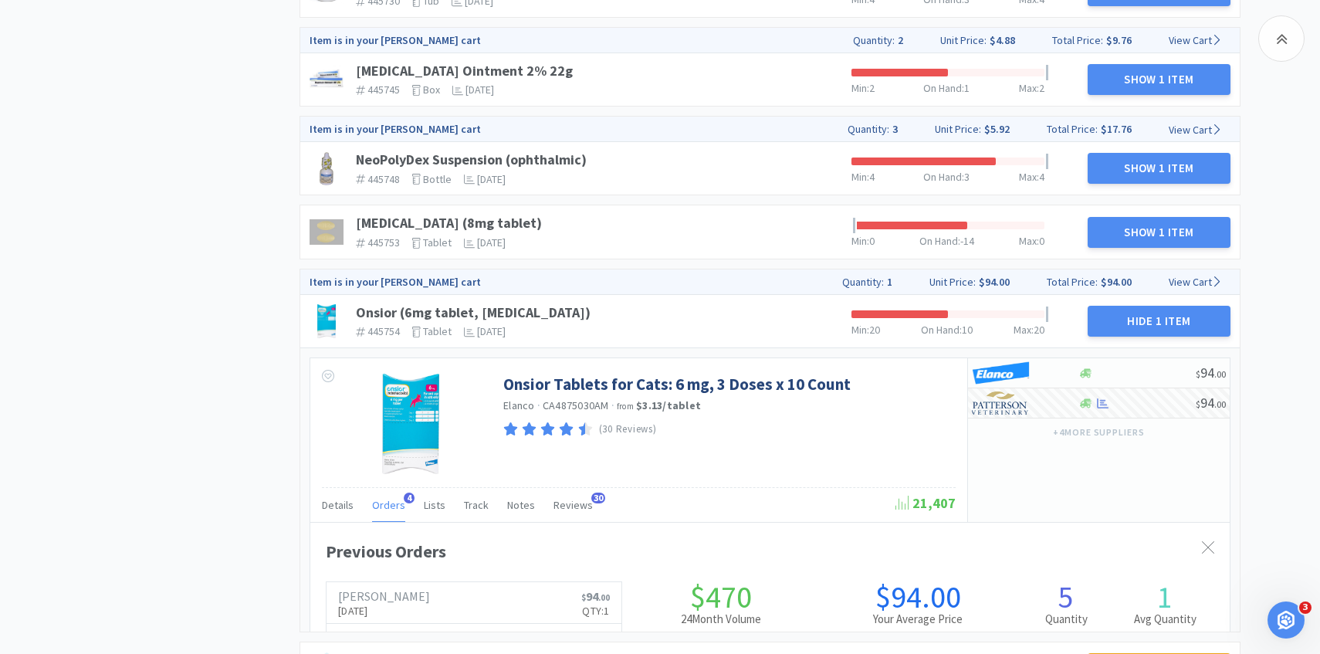
scroll to position [423, 919]
click at [392, 512] on div "Orders 4" at bounding box center [388, 506] width 33 height 29
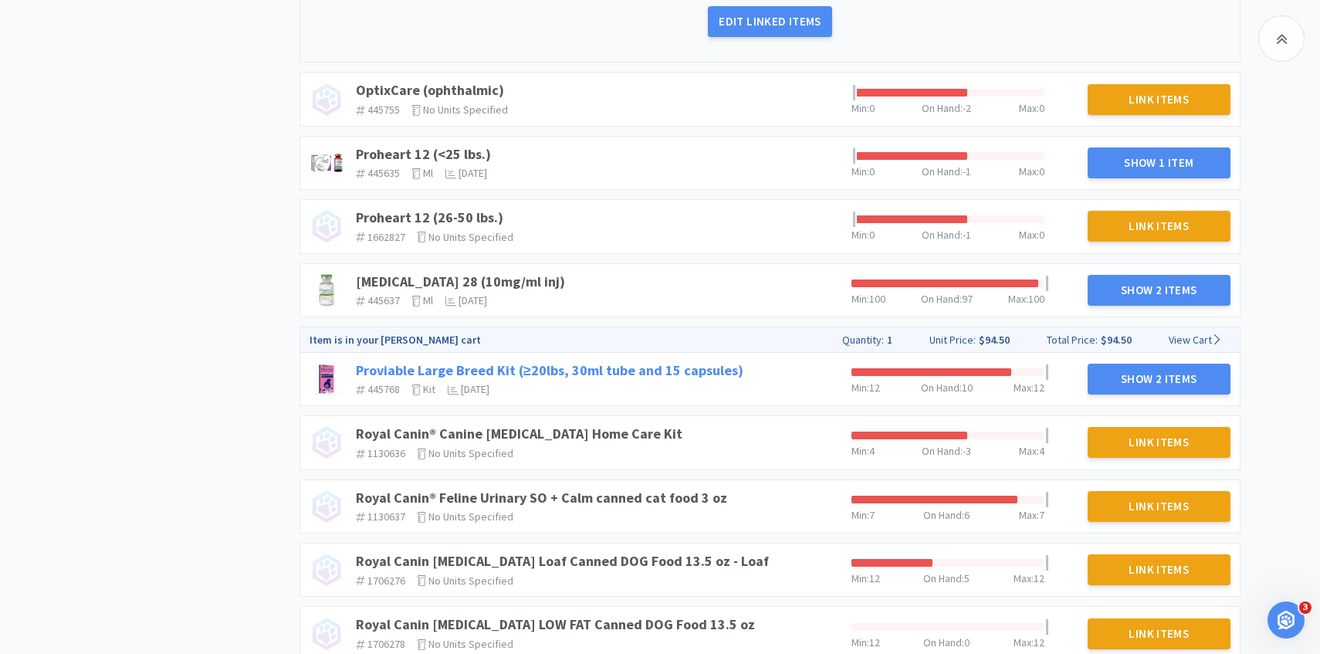
click at [541, 371] on link "Proviable Large Breed Kit (≥20lbs, 30ml tube and 15 capsules)" at bounding box center [549, 370] width 387 height 18
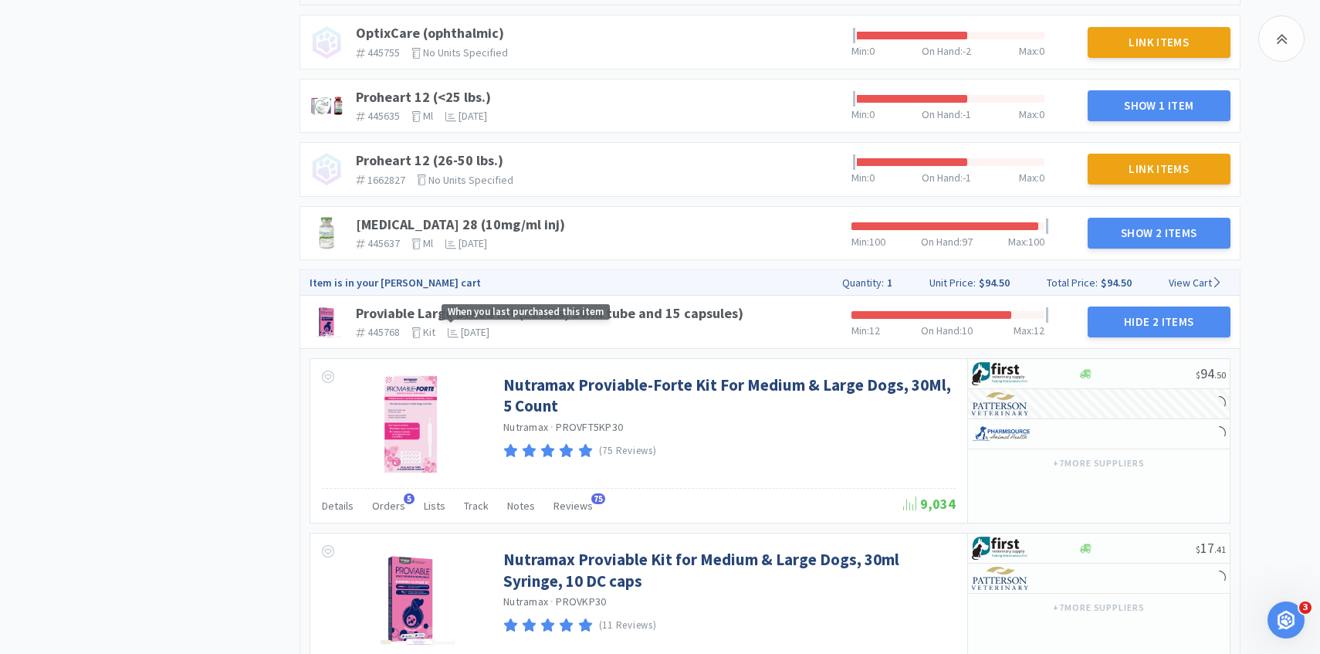
scroll to position [1775, 0]
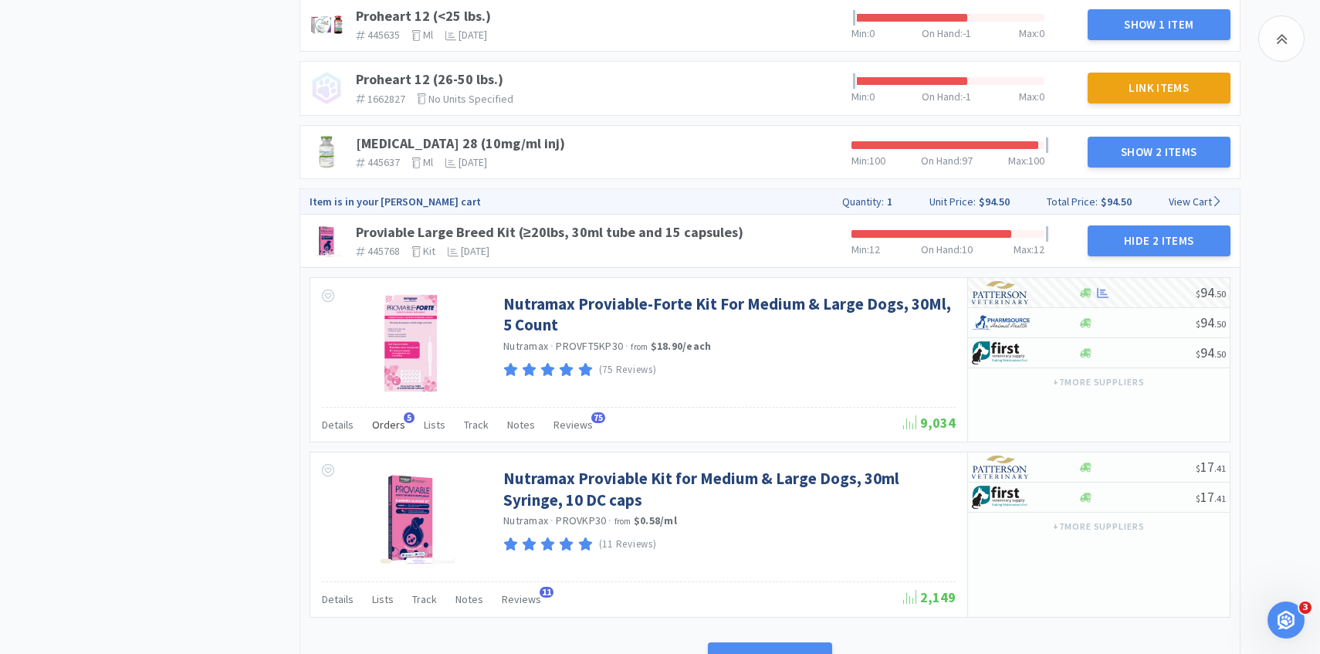
click at [399, 424] on span "Orders" at bounding box center [388, 425] width 33 height 14
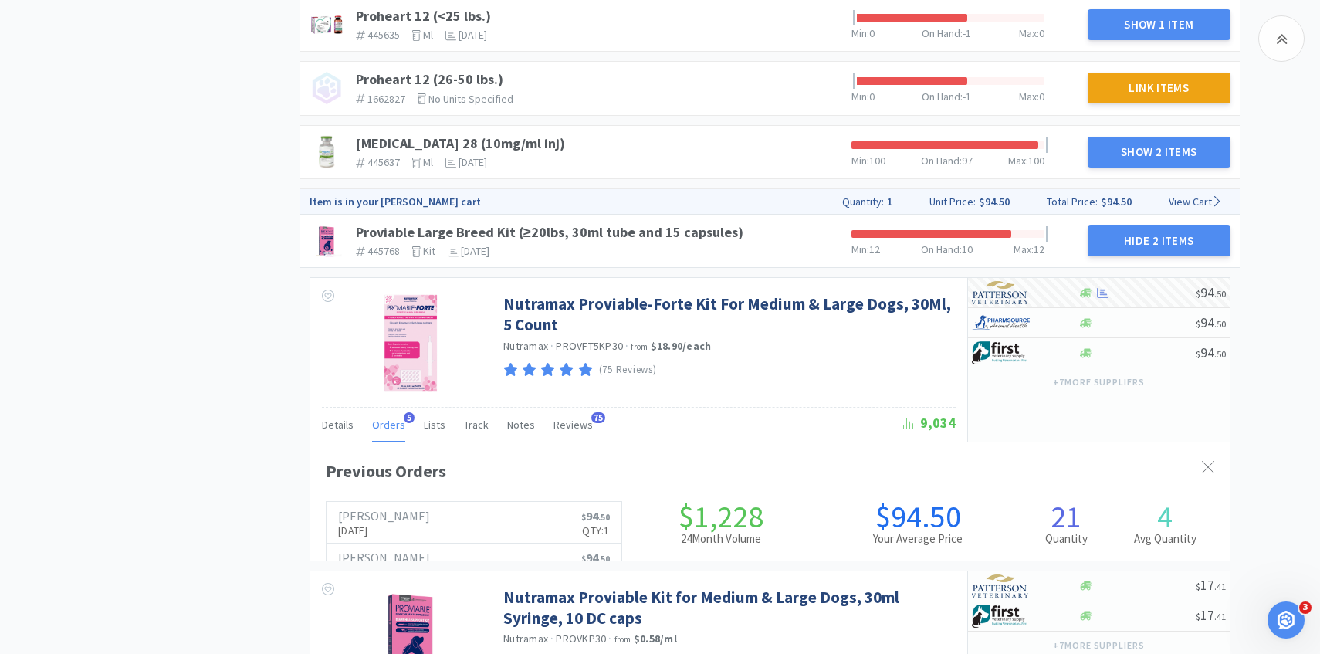
scroll to position [423, 919]
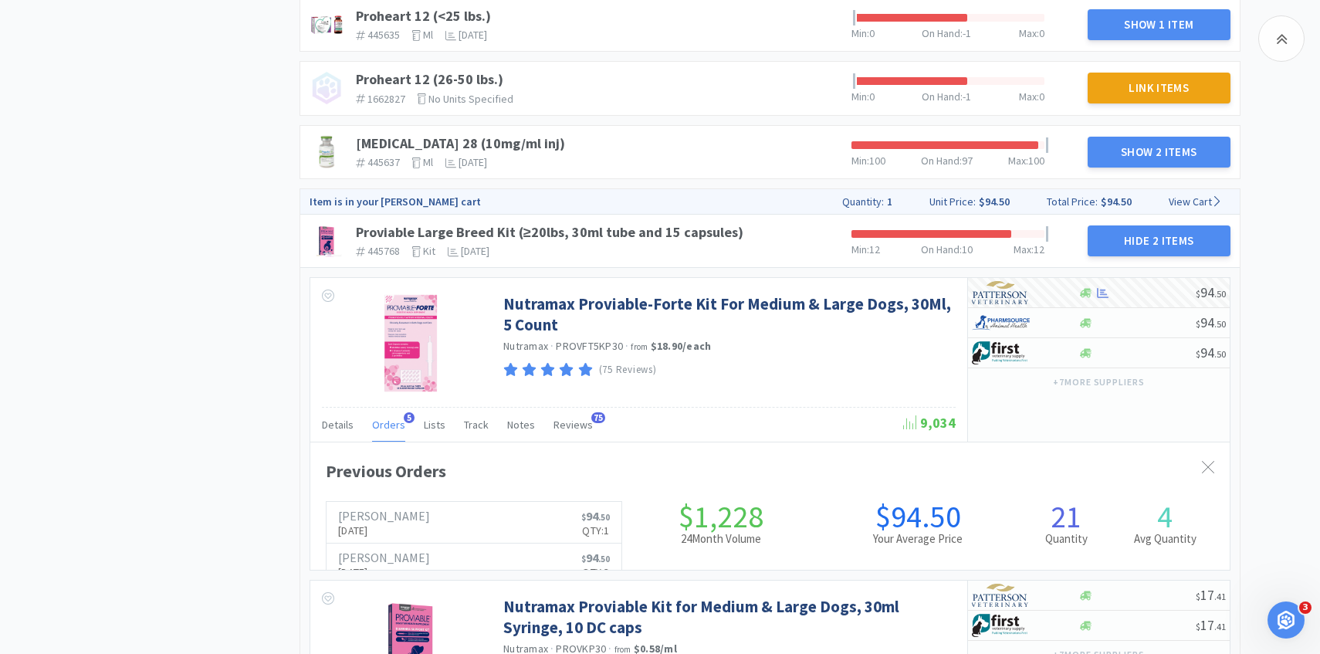
click at [399, 425] on span "Orders" at bounding box center [388, 425] width 33 height 14
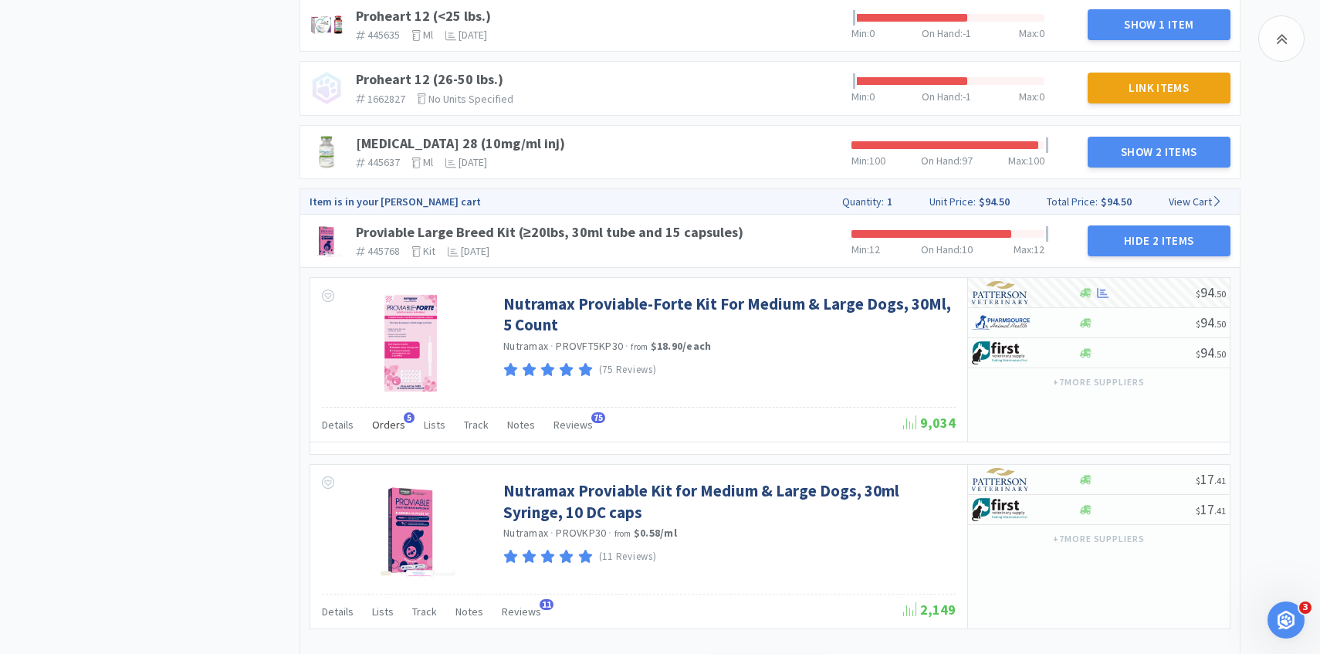
click at [399, 425] on span "Orders" at bounding box center [388, 425] width 33 height 14
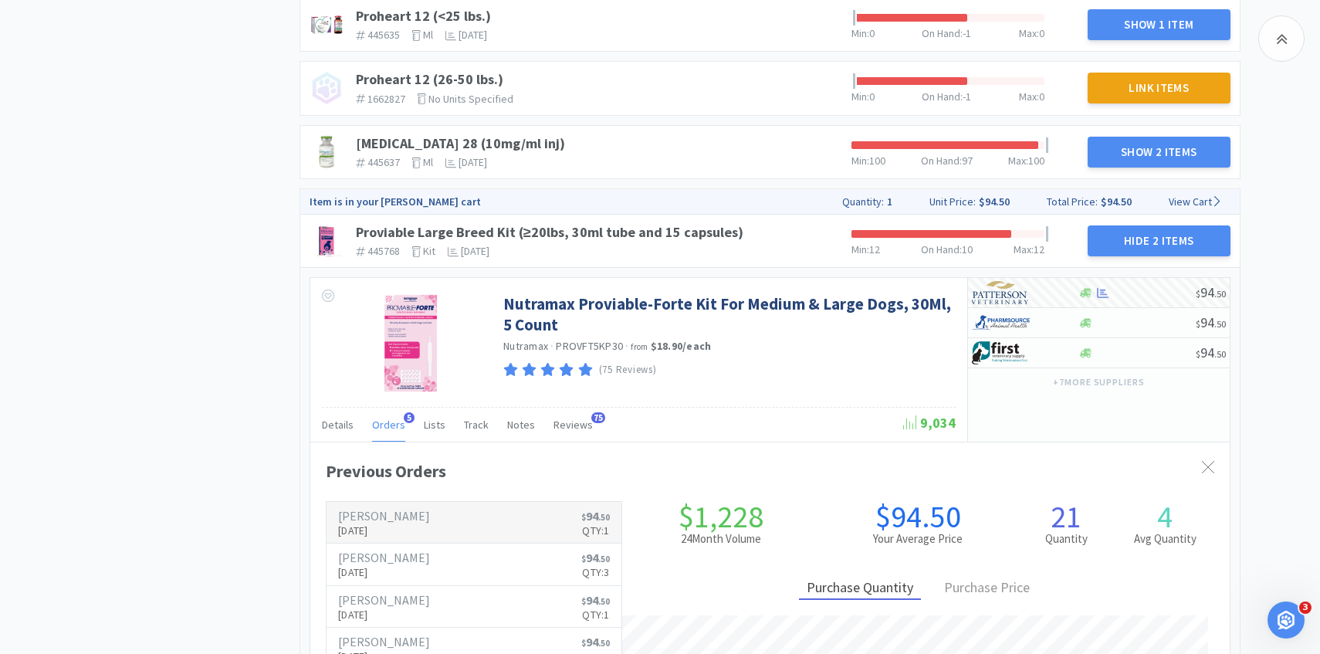
click at [408, 519] on h6 "[PERSON_NAME]" at bounding box center [384, 515] width 92 height 12
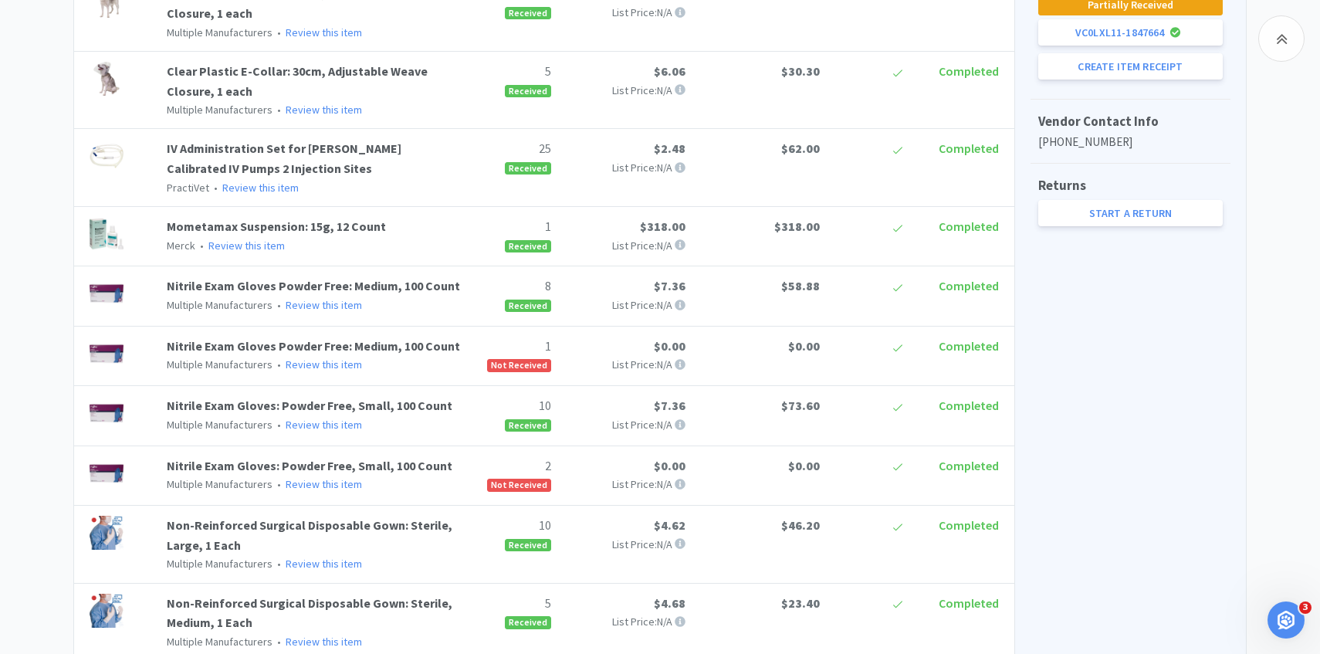
scroll to position [639, 0]
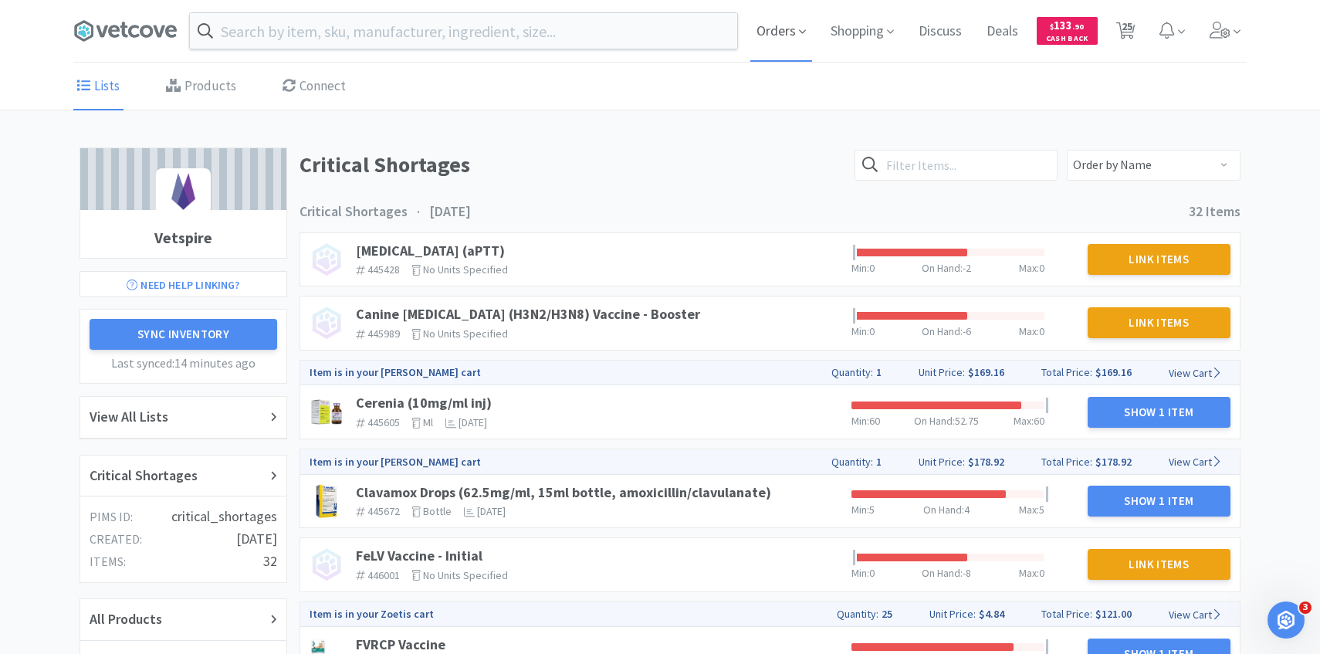
click at [794, 19] on span "Orders" at bounding box center [781, 31] width 62 height 62
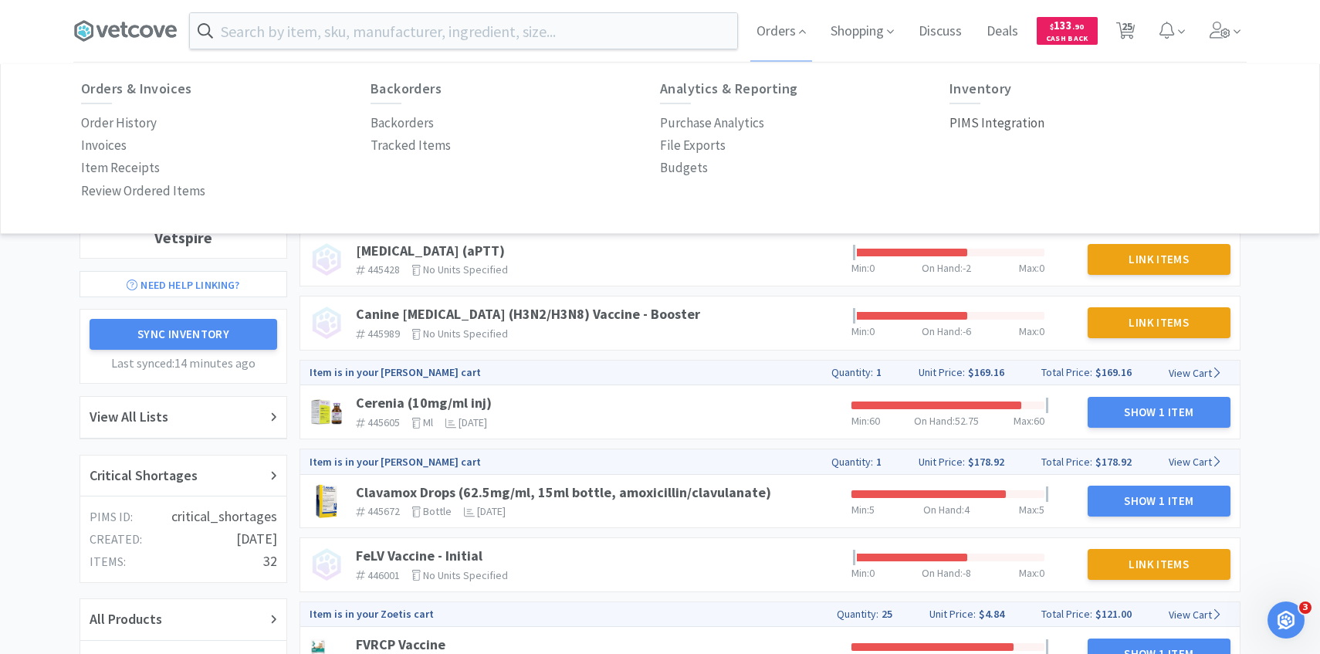
click at [966, 127] on p "PIMS Integration" at bounding box center [996, 123] width 95 height 21
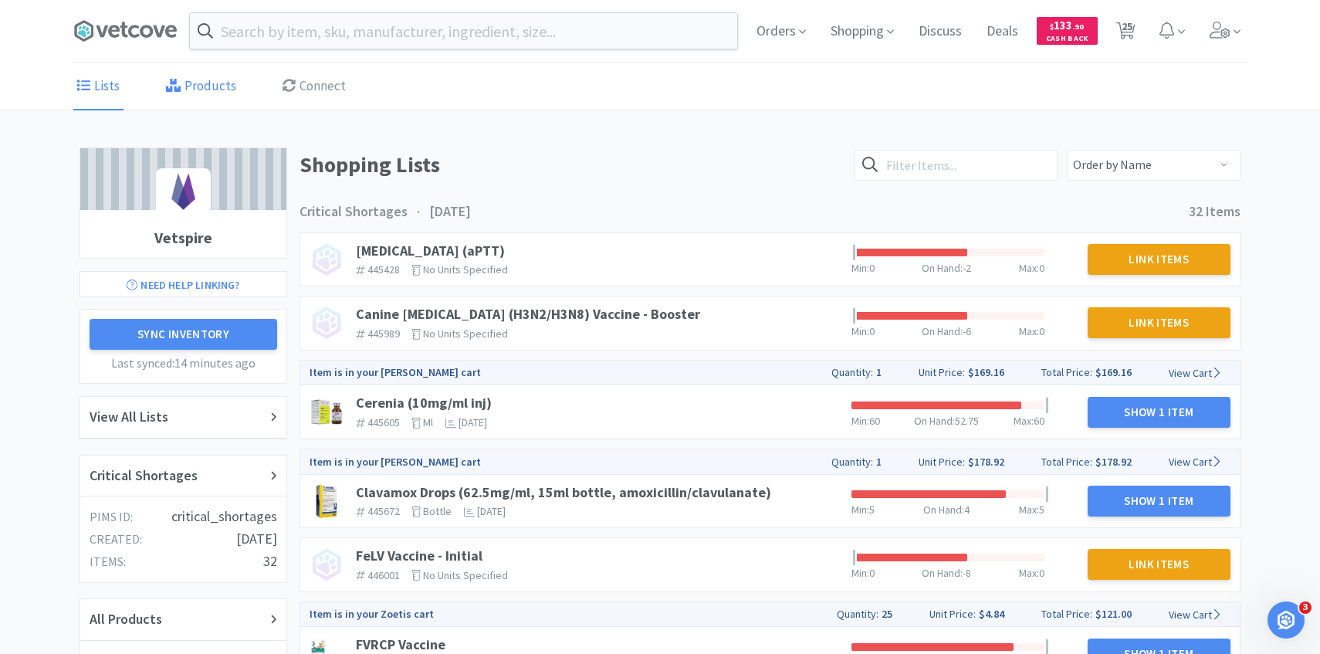
click at [201, 89] on link "Products" at bounding box center [201, 86] width 78 height 47
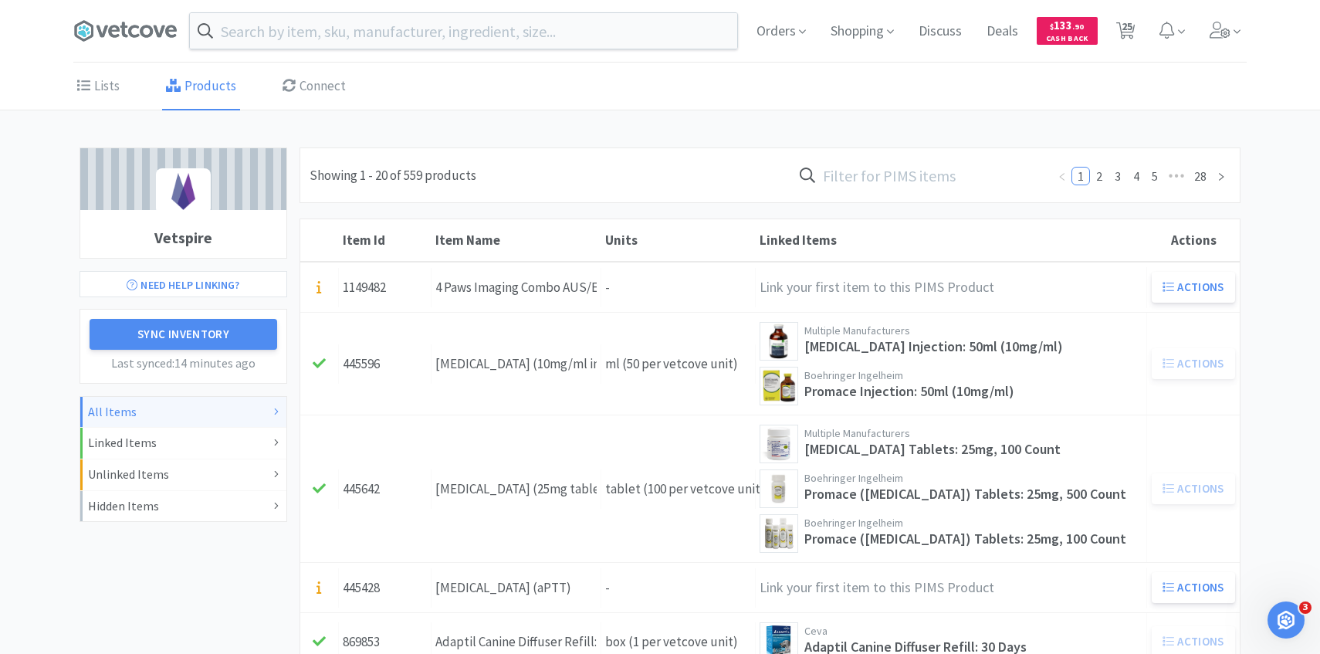
click at [937, 181] on input "text" at bounding box center [919, 175] width 255 height 36
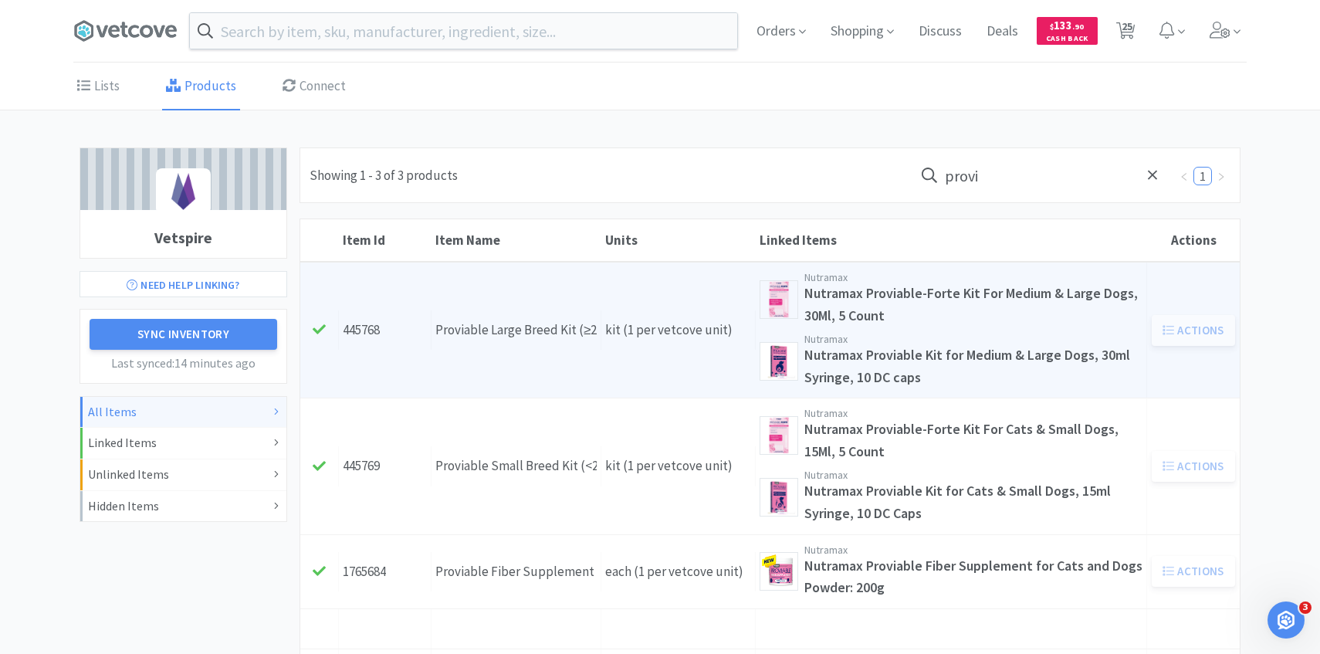
type input "provi"
click at [663, 344] on div "Units kit (1 per vetcove unit)" at bounding box center [678, 329] width 154 height 39
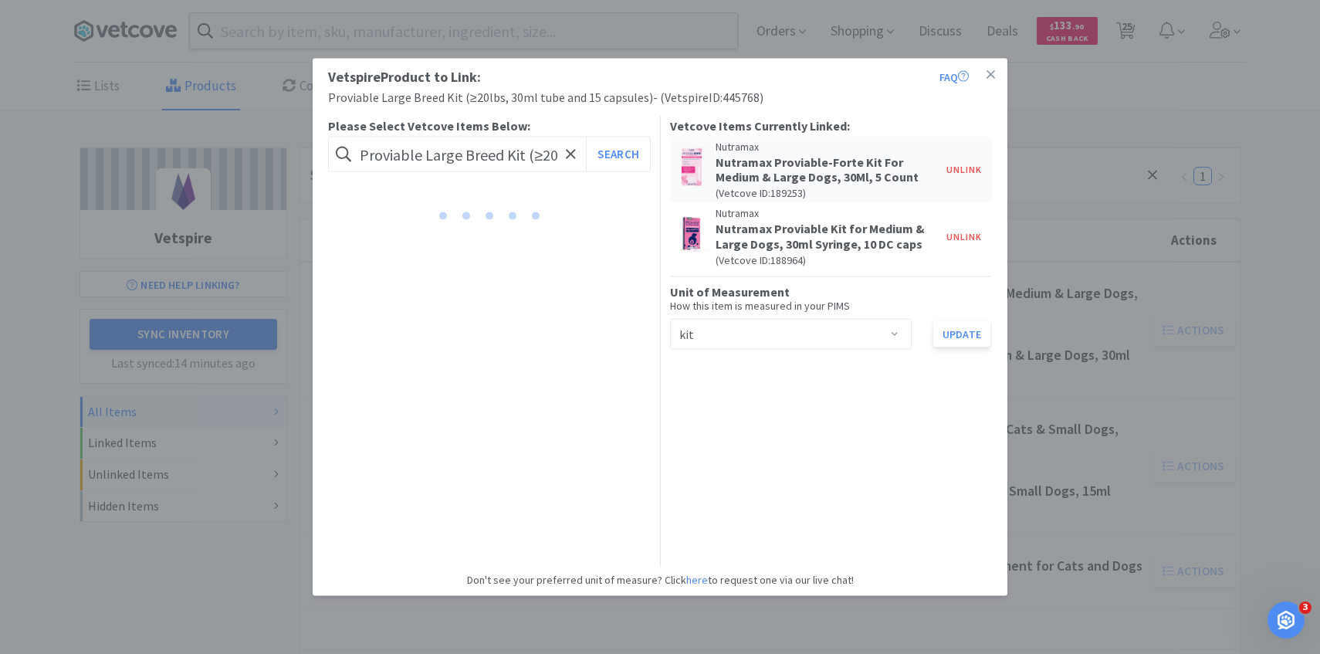
scroll to position [0, 196]
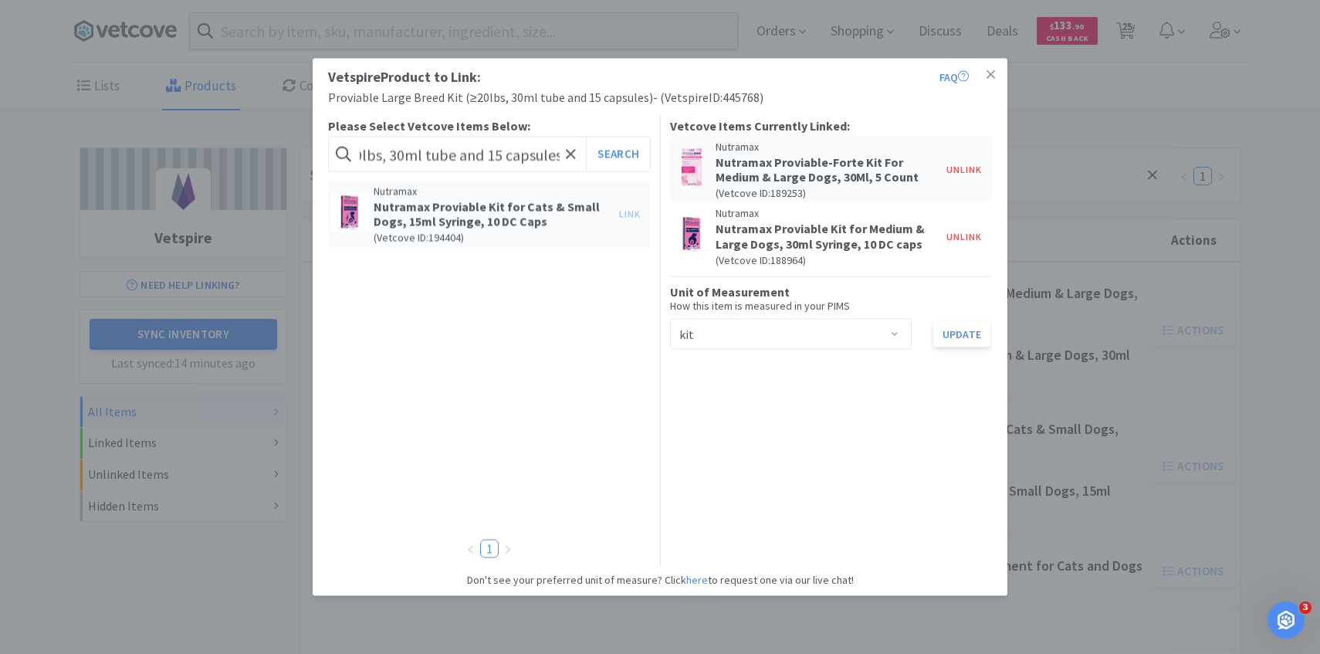
click at [783, 334] on div "Select unit of measurement kit" at bounding box center [785, 333] width 213 height 29
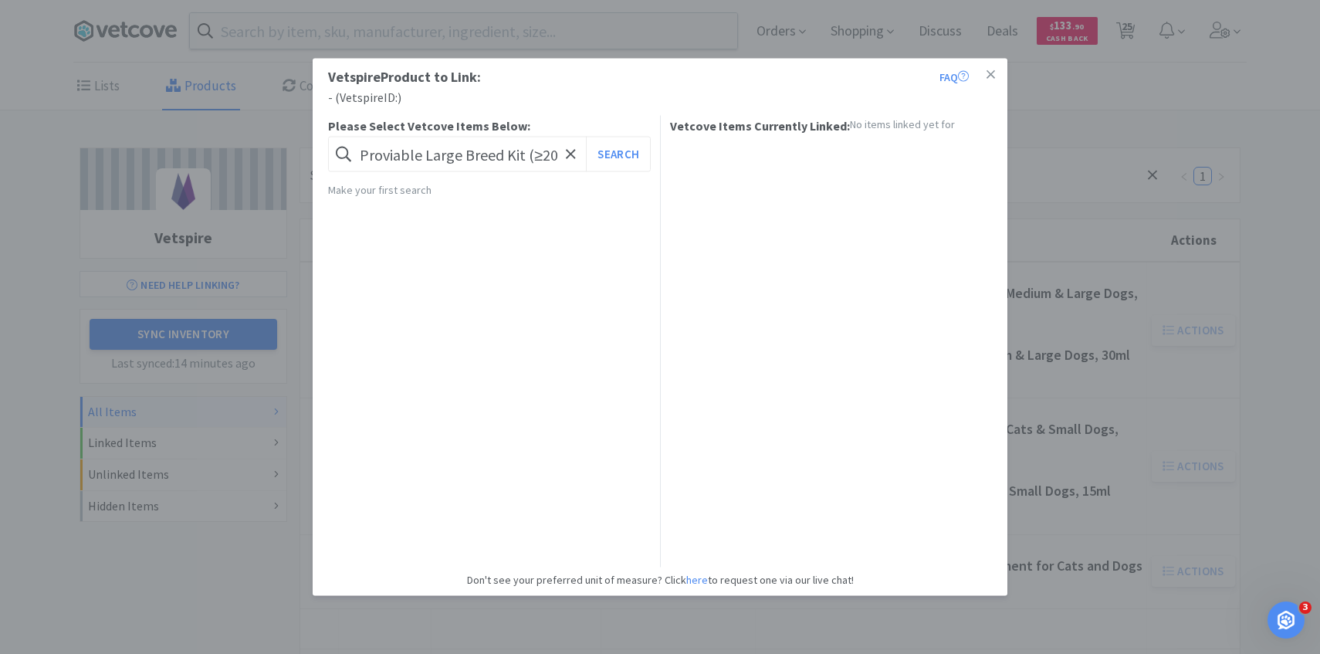
click at [1122, 259] on div "Vetspire Product to Link: FAQ - ( Vetspire ID: ) Please Select Vetcove Items Be…" at bounding box center [660, 327] width 1320 height 654
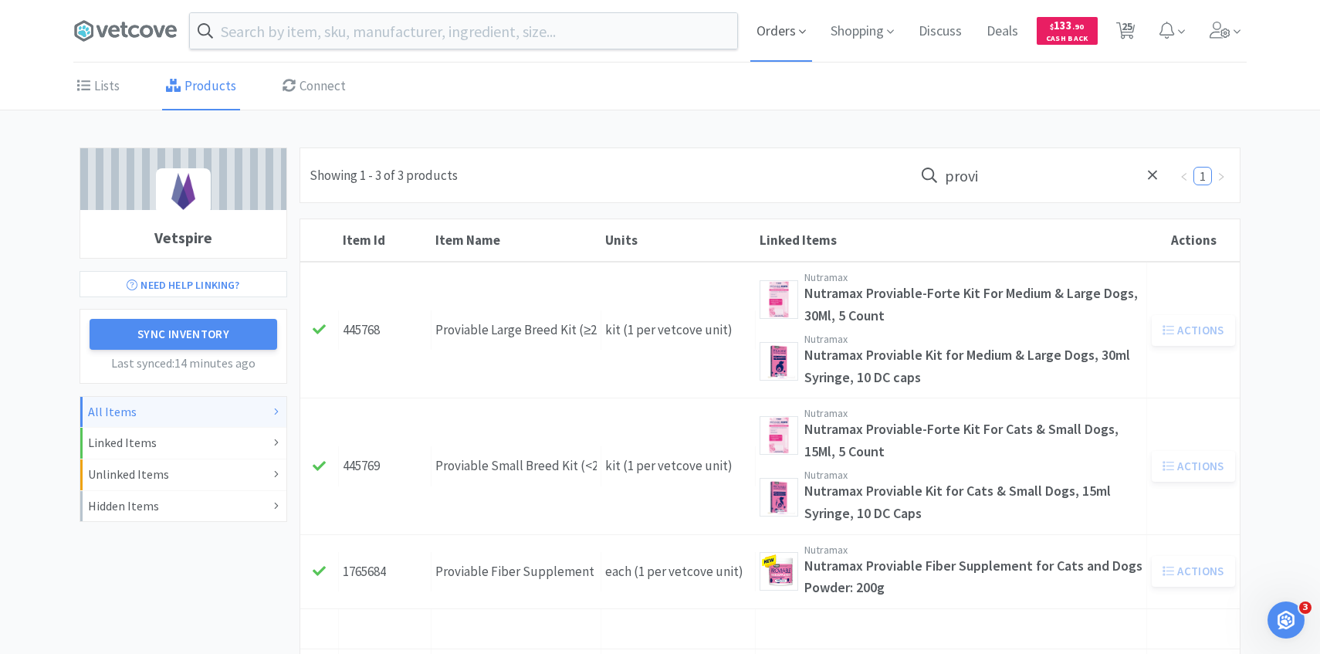
click at [753, 7] on span "Orders" at bounding box center [781, 31] width 62 height 62
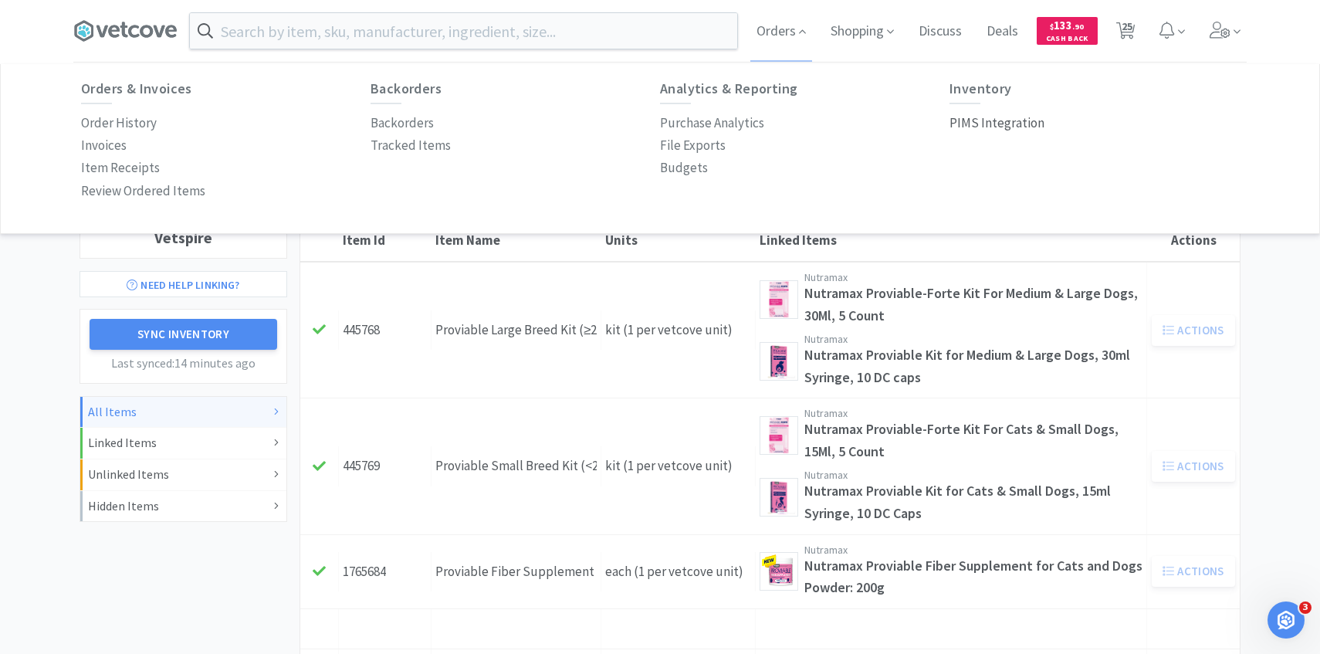
click at [1017, 115] on p "PIMS Integration" at bounding box center [996, 123] width 95 height 21
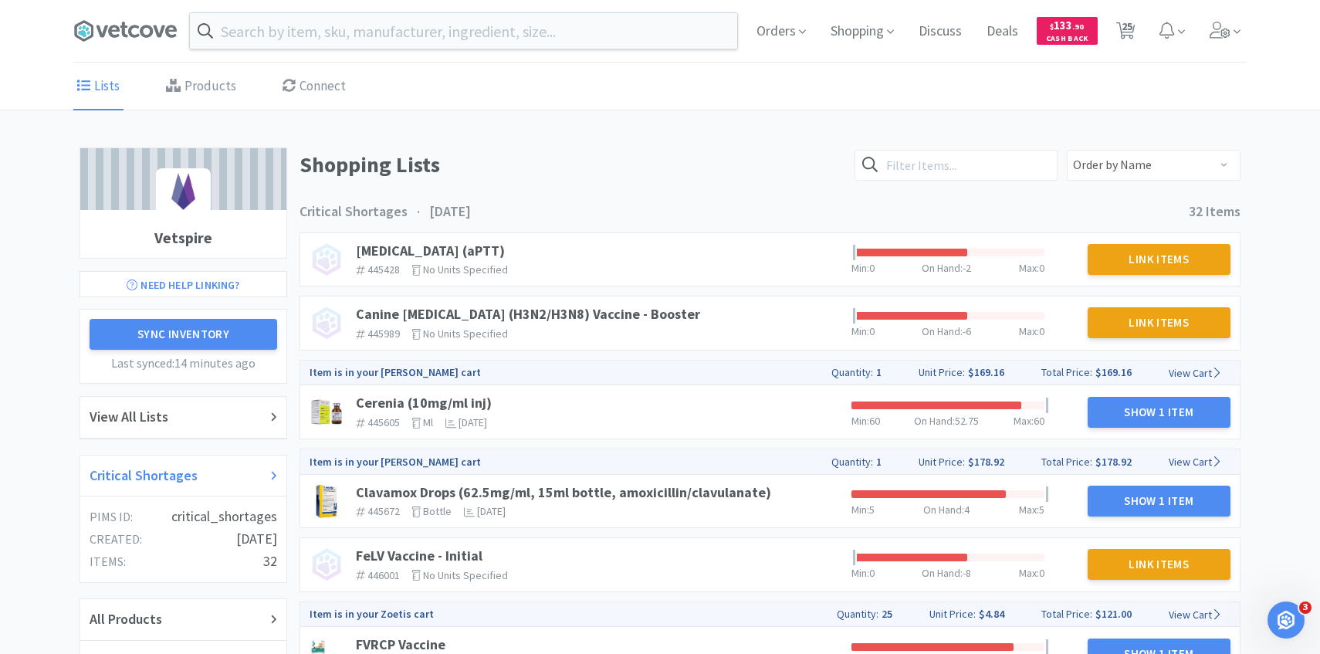
click at [212, 483] on div "Critical Shortages" at bounding box center [184, 476] width 188 height 22
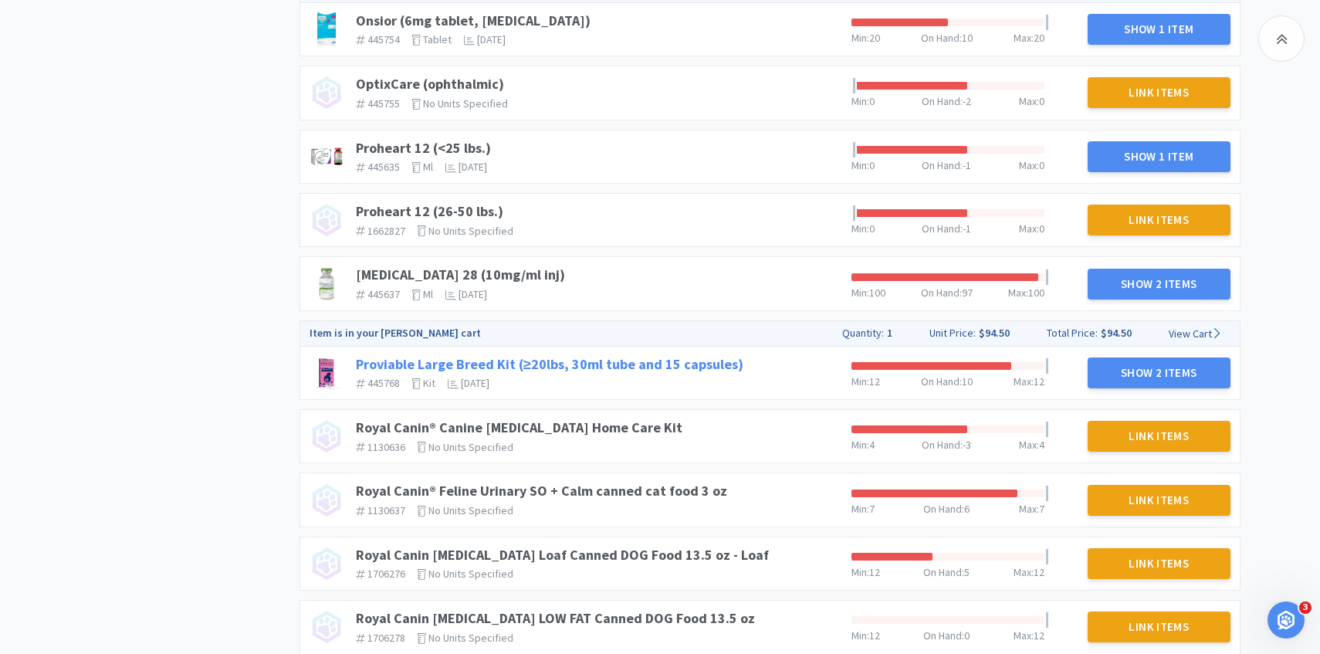
scroll to position [1455, 0]
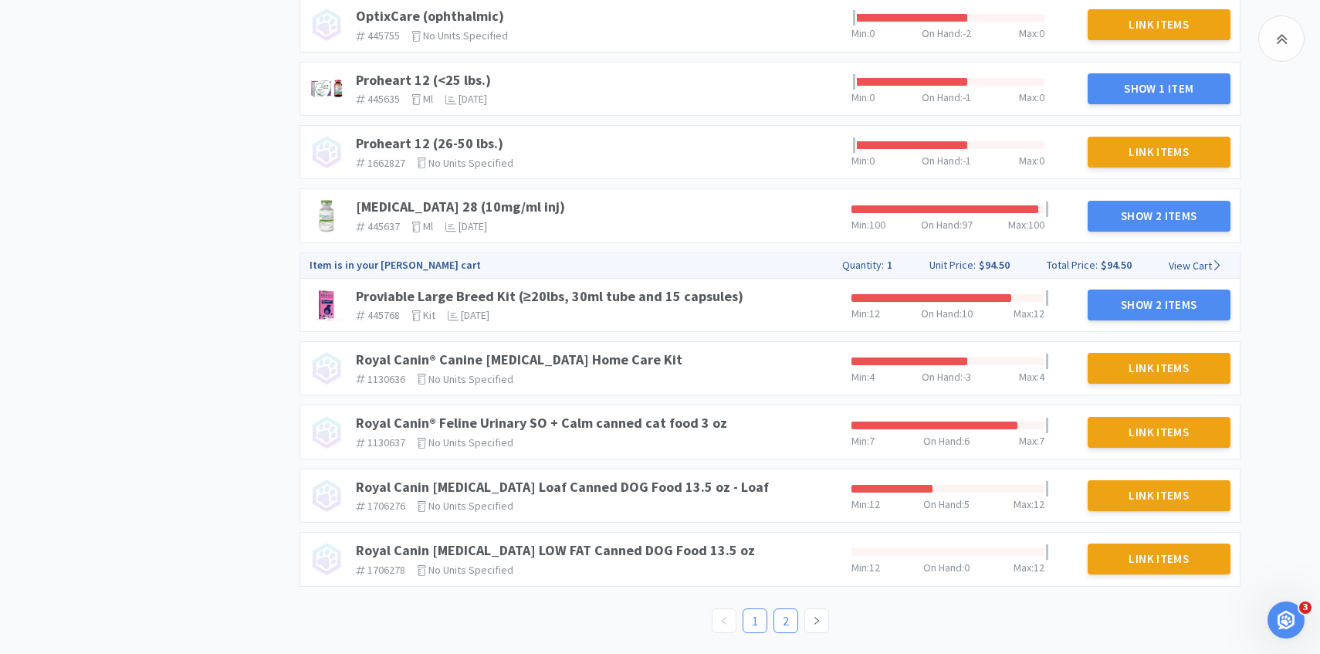
click at [773, 622] on li "2" at bounding box center [785, 620] width 25 height 25
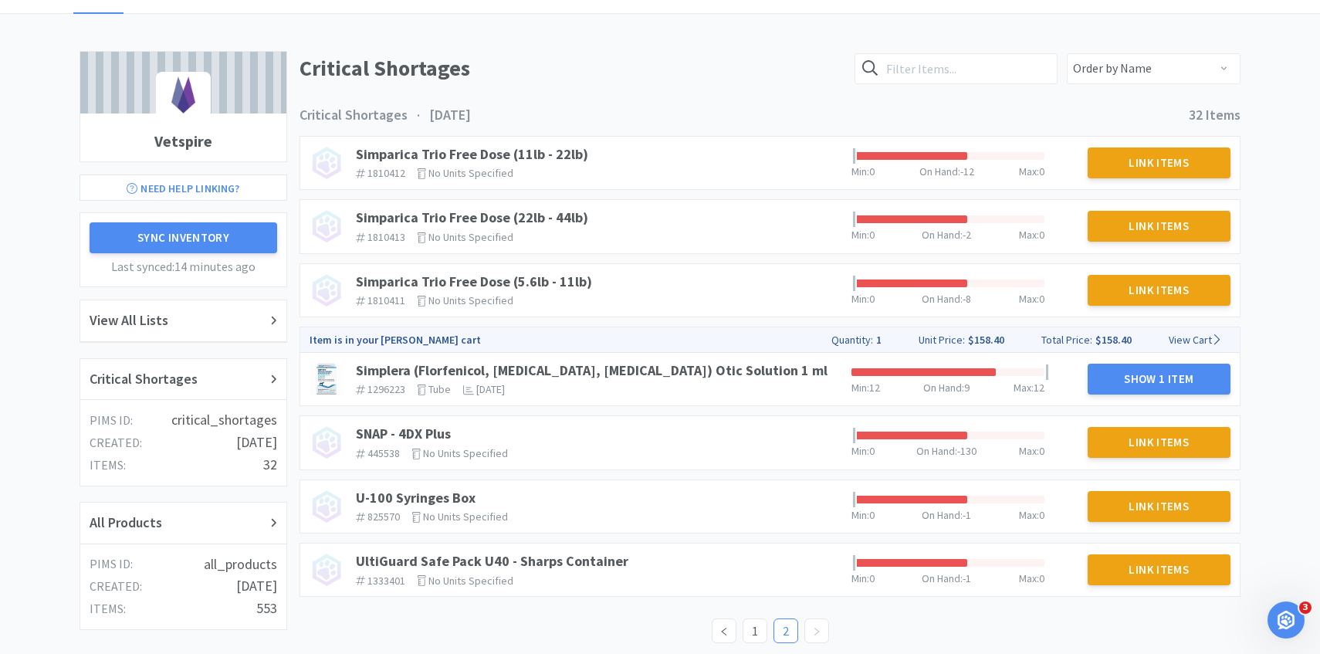
scroll to position [104, 0]
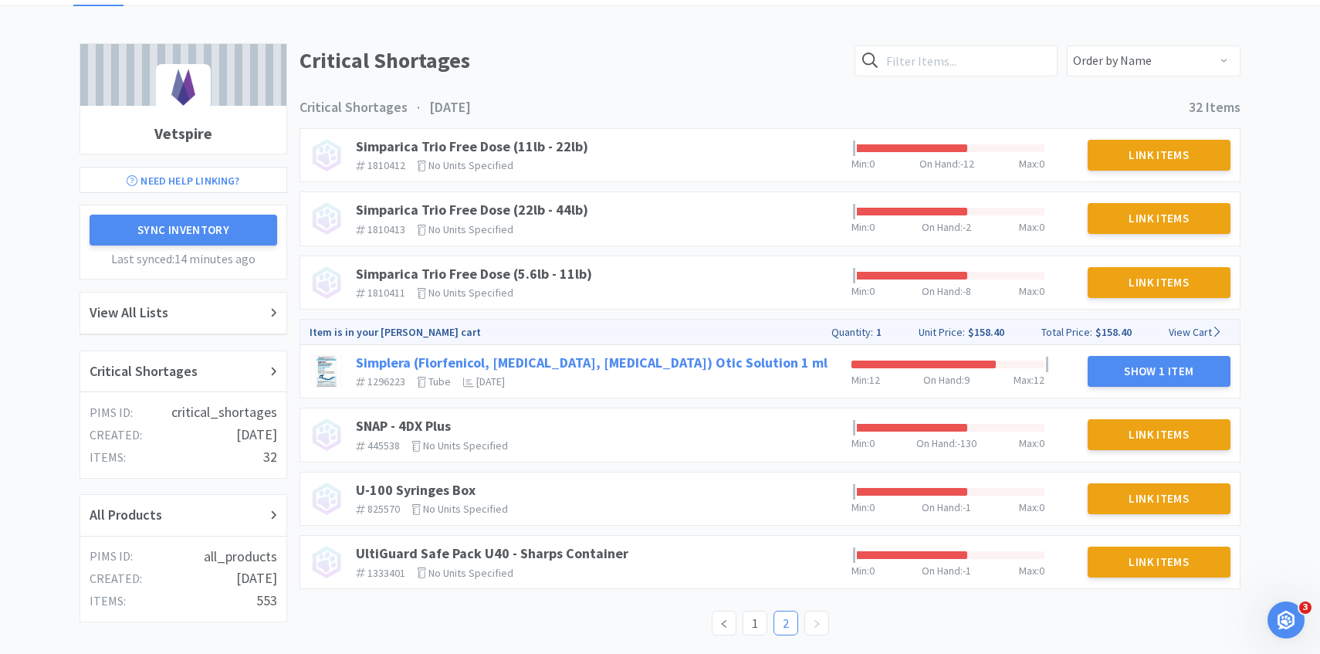
click at [645, 367] on link "Simplera (Florfenicol, Terbinafine, Mometasone Furoate) Otic Solution 1 ml" at bounding box center [592, 363] width 472 height 18
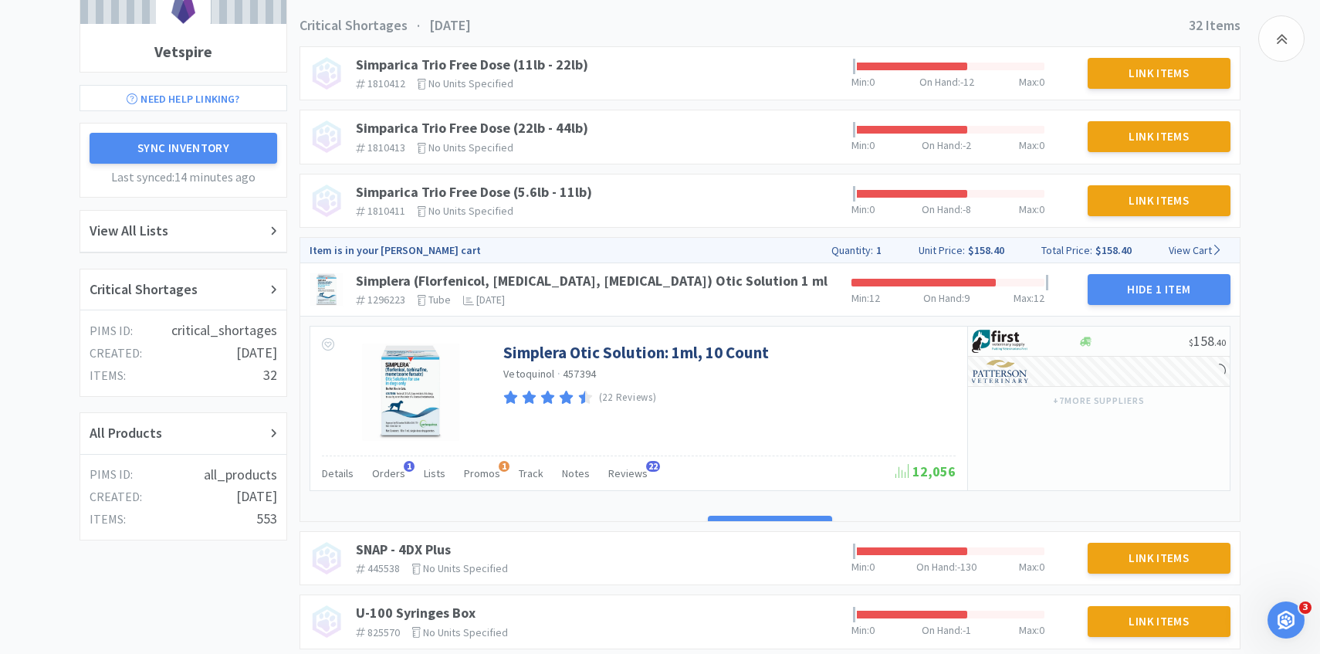
scroll to position [238, 0]
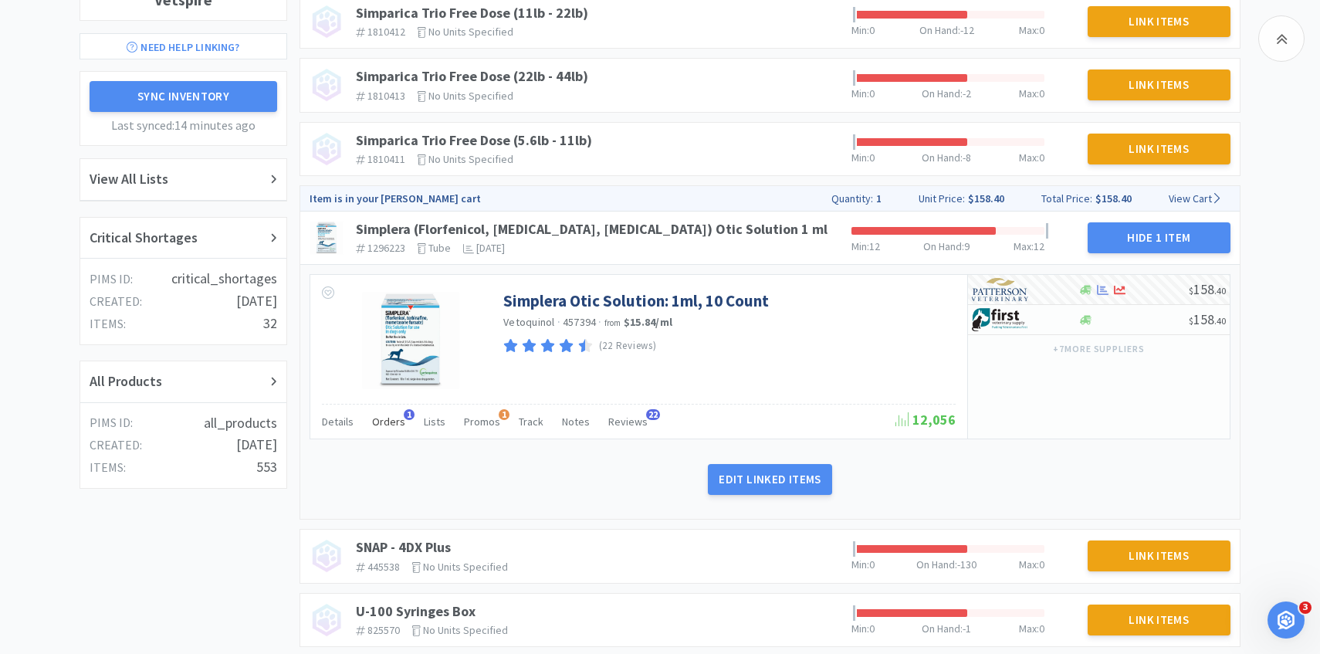
click at [398, 421] on span "Orders" at bounding box center [388, 422] width 33 height 14
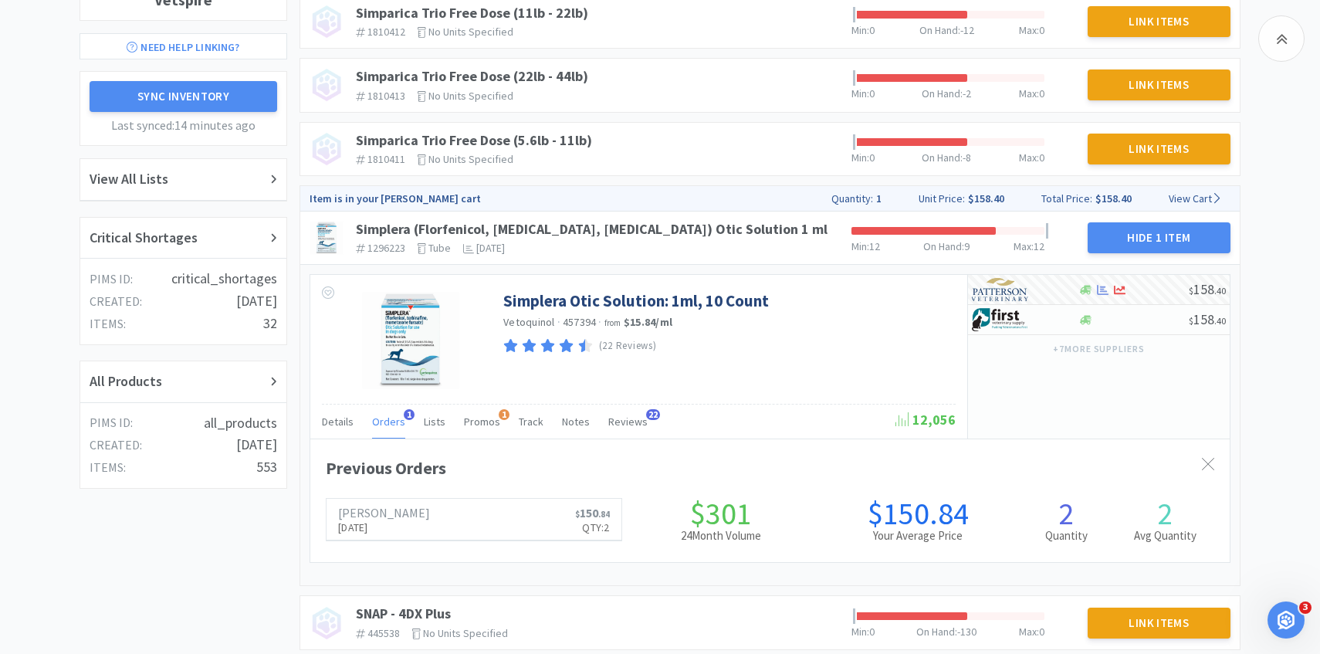
scroll to position [423, 919]
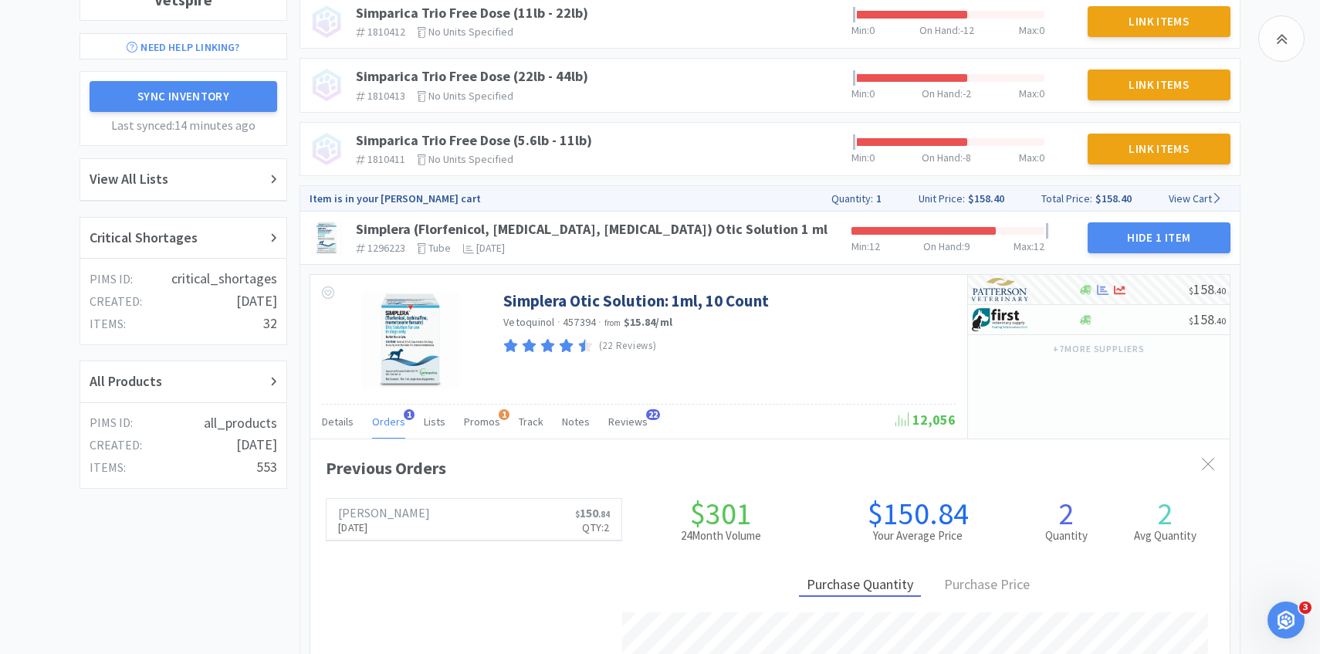
click at [397, 422] on span "Orders" at bounding box center [388, 422] width 33 height 14
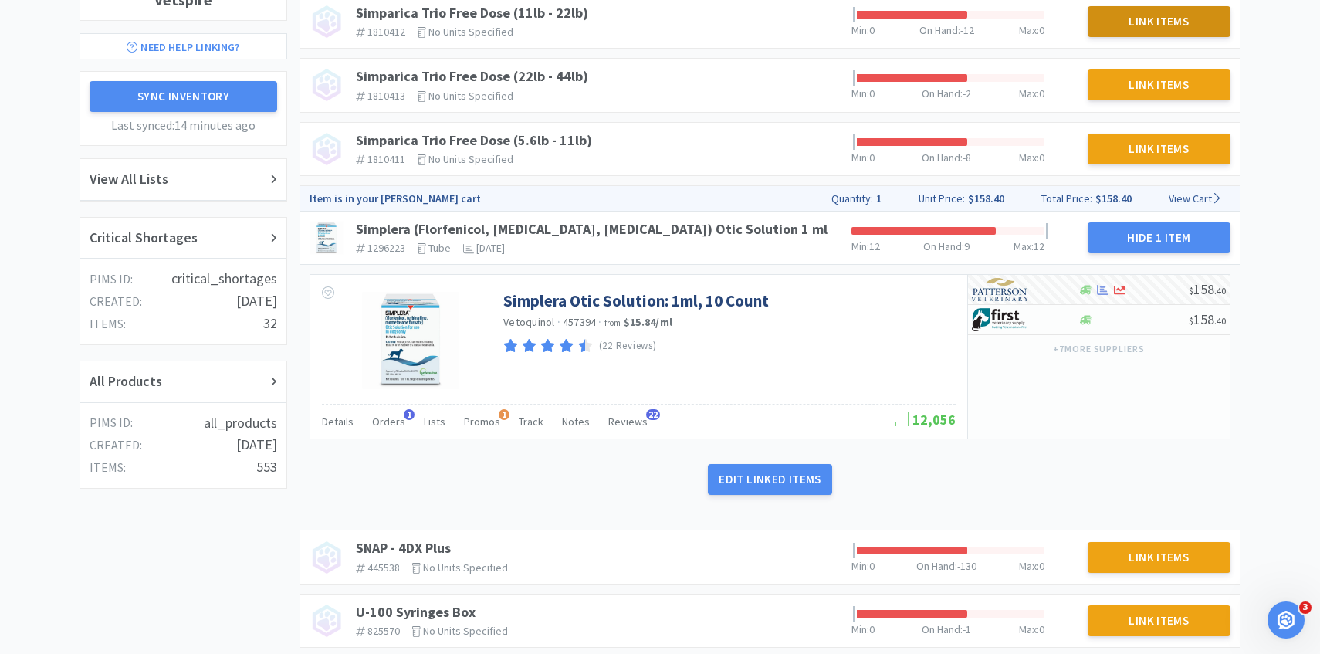
scroll to position [0, 0]
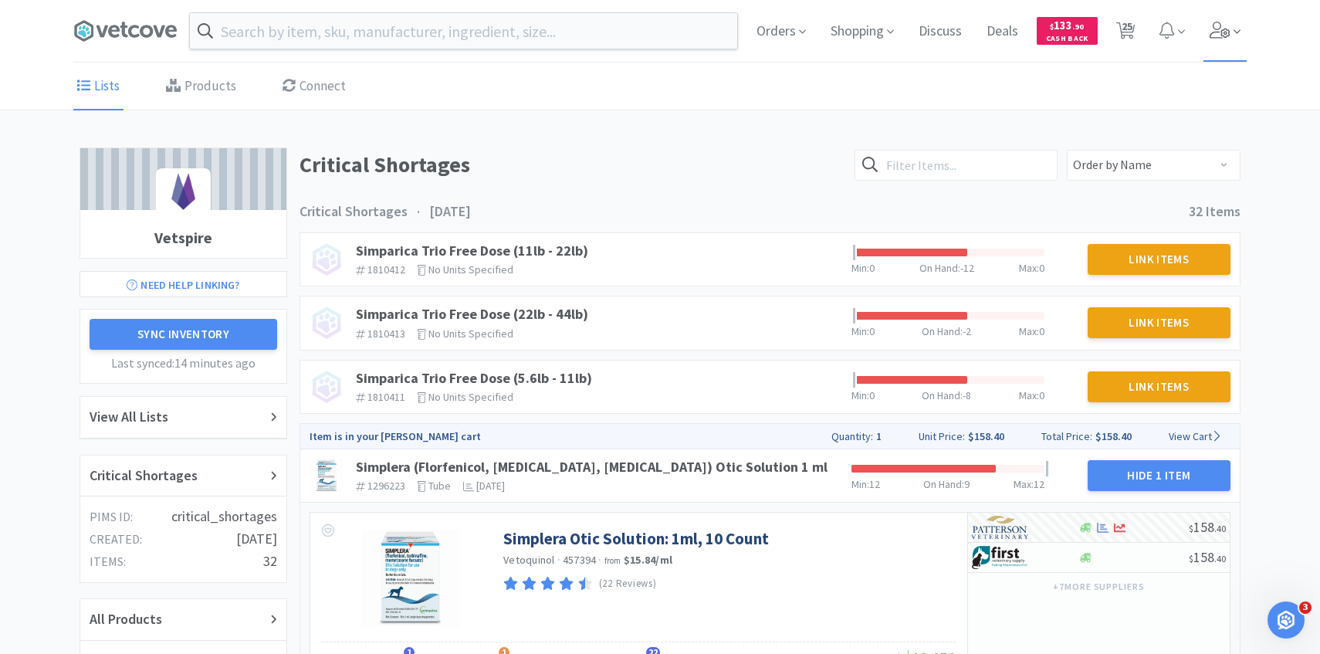
click at [1207, 27] on span at bounding box center [1225, 31] width 44 height 62
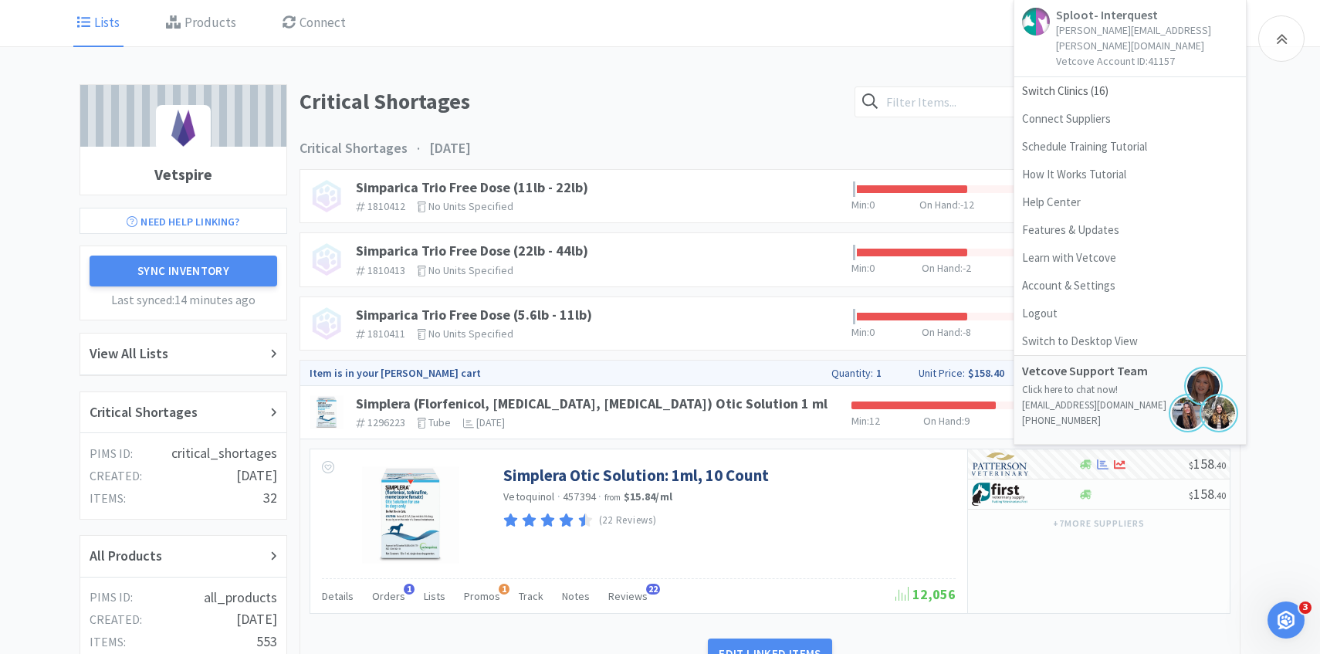
scroll to position [363, 0]
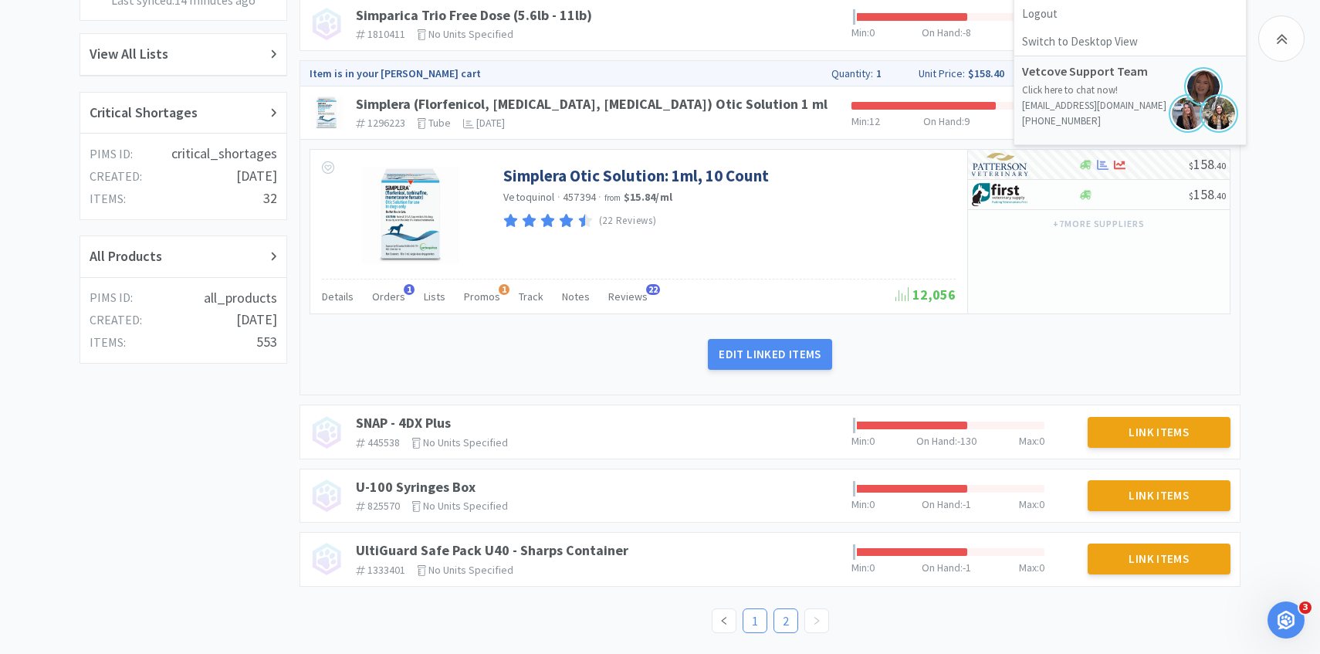
click at [760, 617] on link "1" at bounding box center [754, 620] width 23 height 23
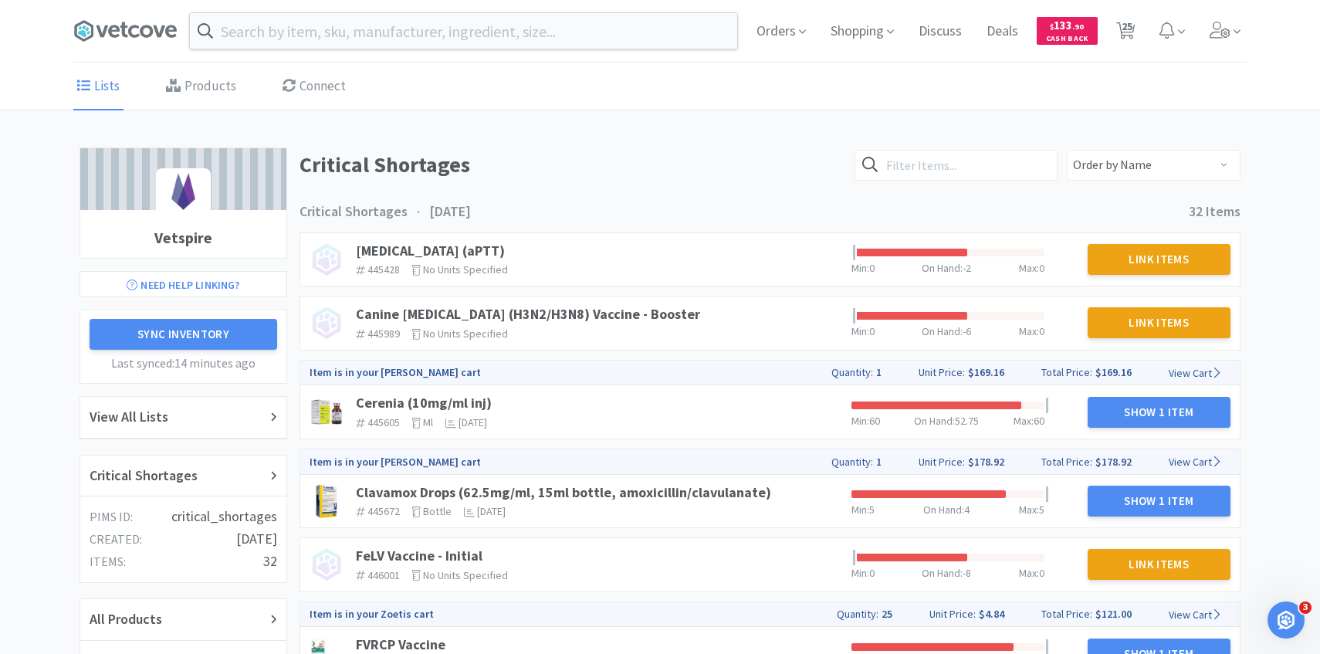
click at [1142, 51] on div "Orders Shopping Discuss Discuss Deals Deals $ 133 . 90 Cash Back 25 25" at bounding box center [995, 31] width 503 height 62
click at [1139, 39] on span "25" at bounding box center [1126, 31] width 32 height 62
select select "25"
select select "1"
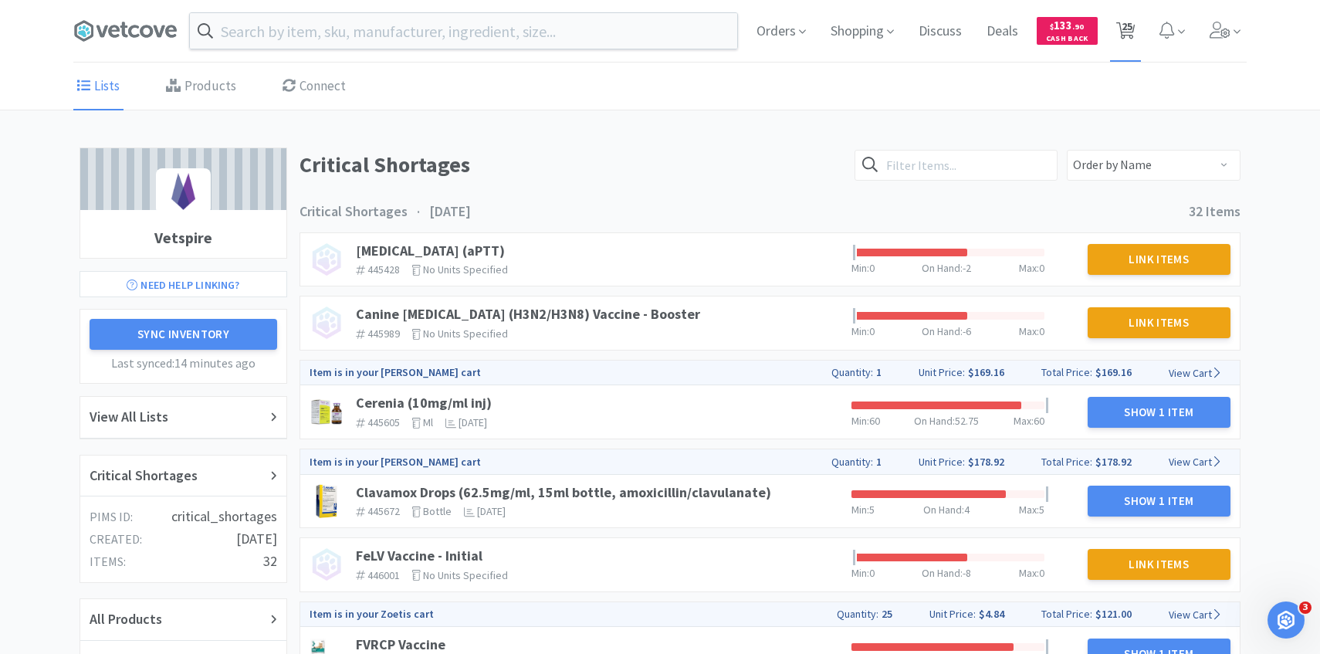
select select "1"
select select "50"
select select "1"
select select "100"
select select "2"
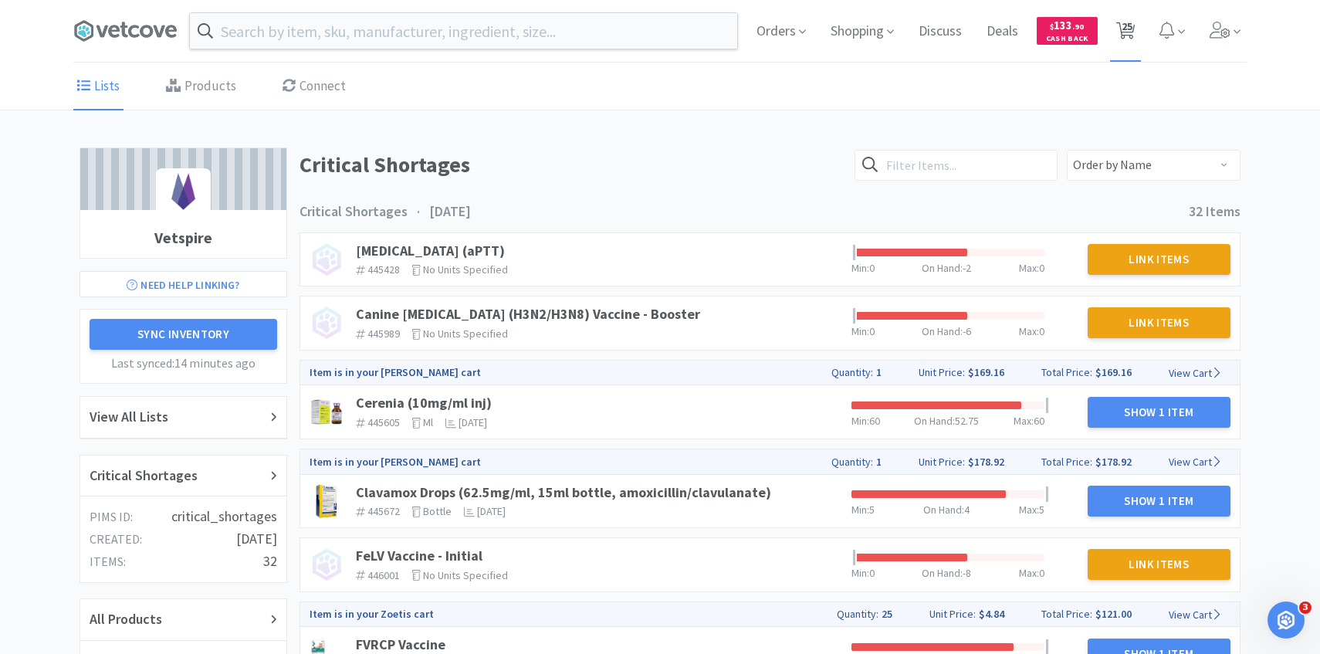
select select "1"
select select "2"
select select "1"
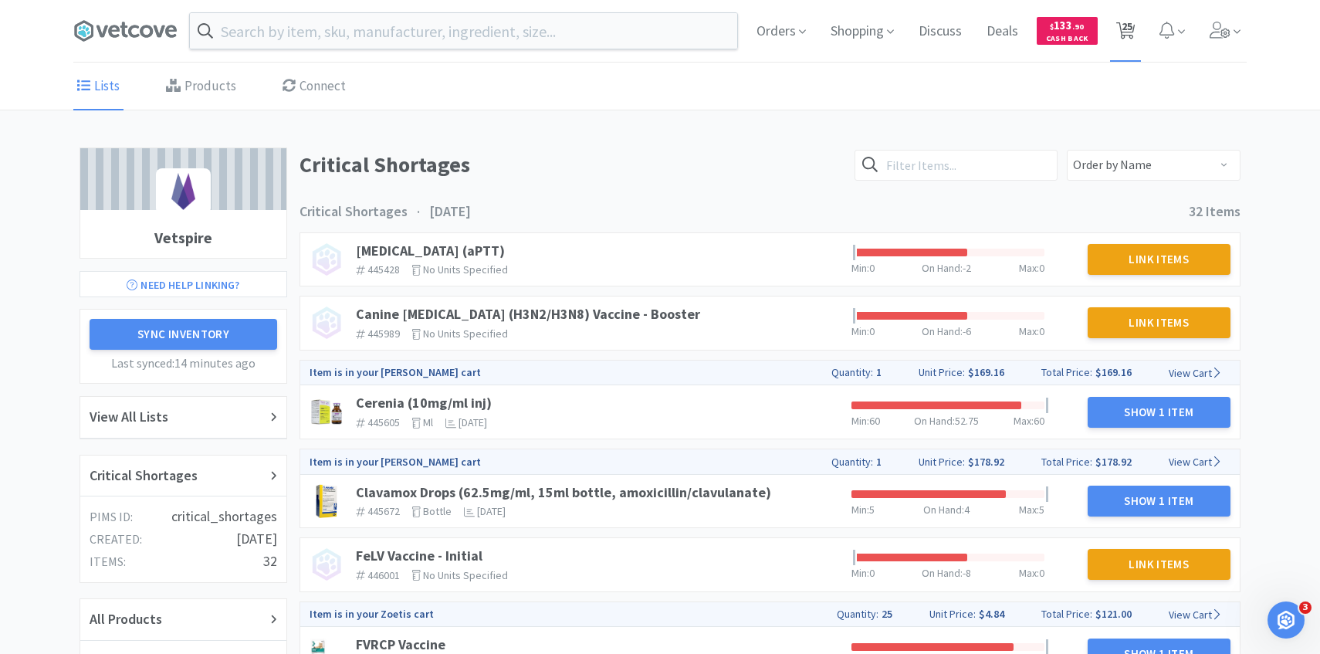
select select "1"
select select "4"
select select "2"
select select "4"
select select "1"
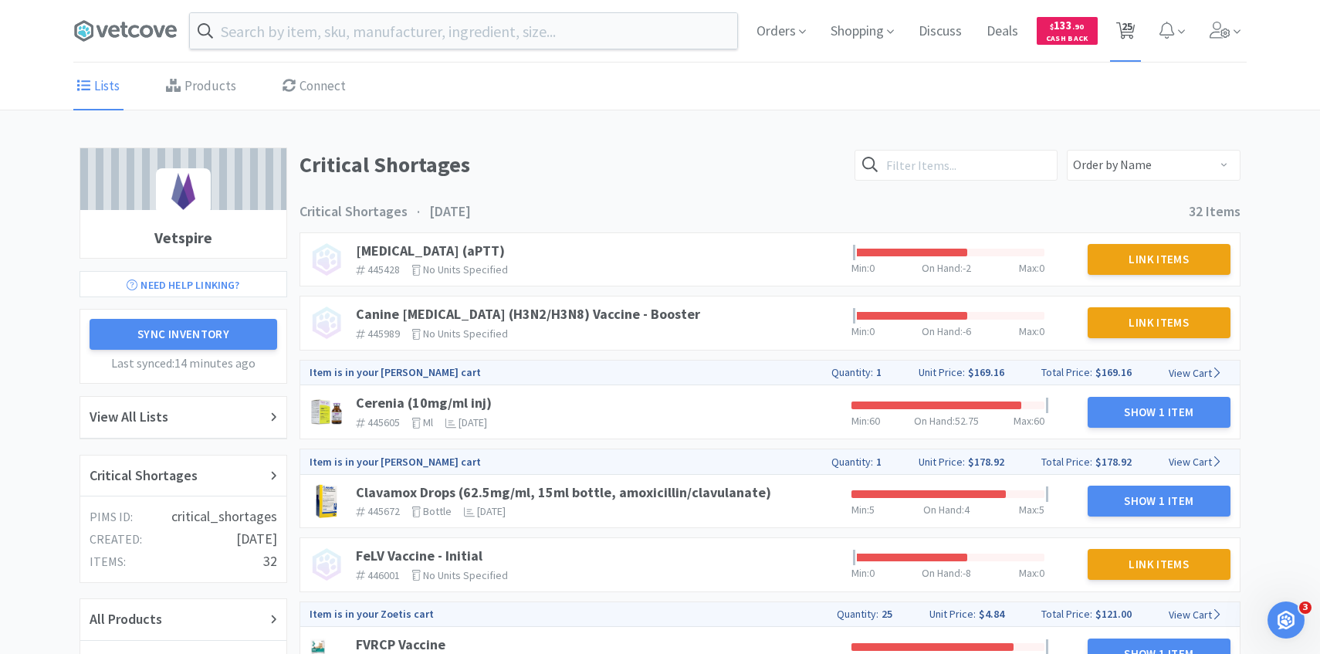
select select "2"
select select "3"
select select "1"
select select "2"
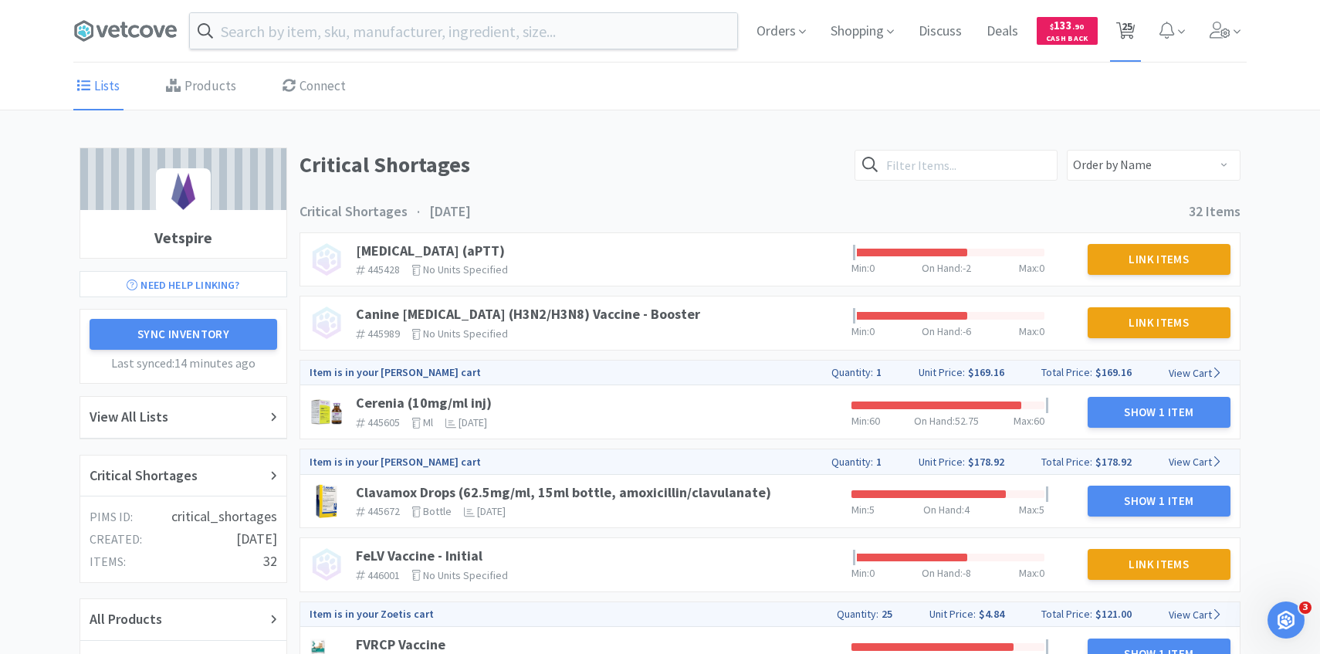
select select "1"
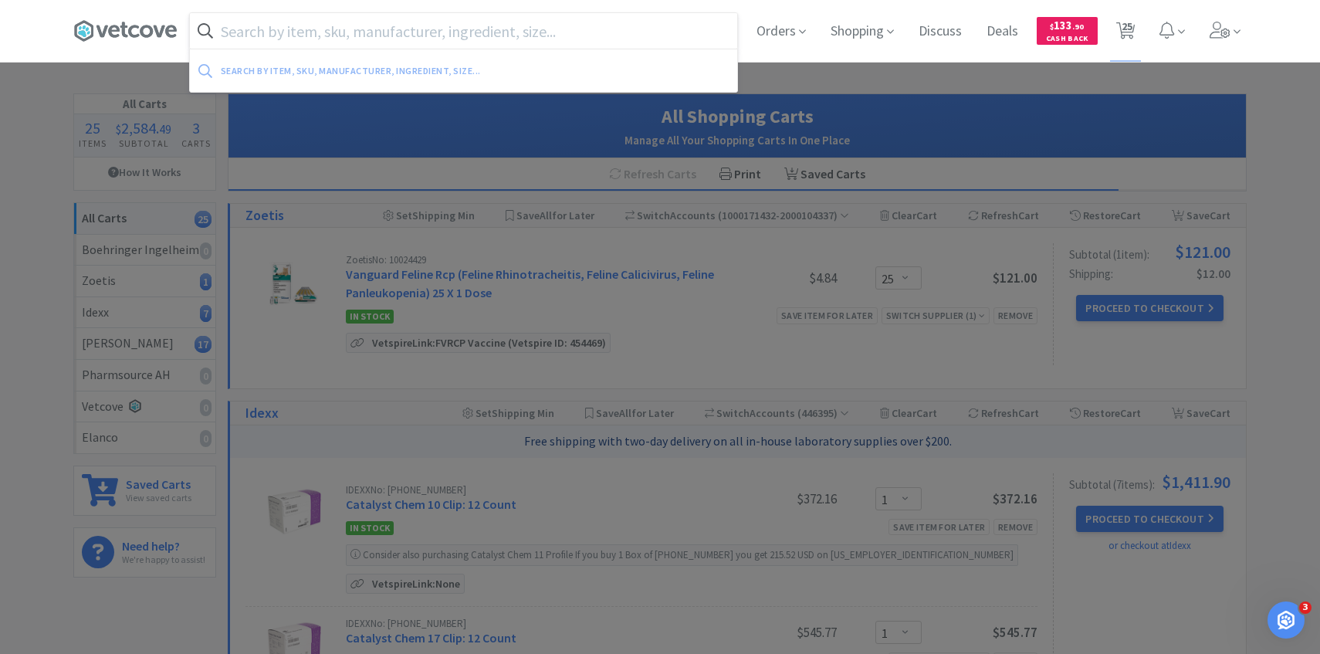
click at [431, 22] on input "text" at bounding box center [463, 31] width 547 height 36
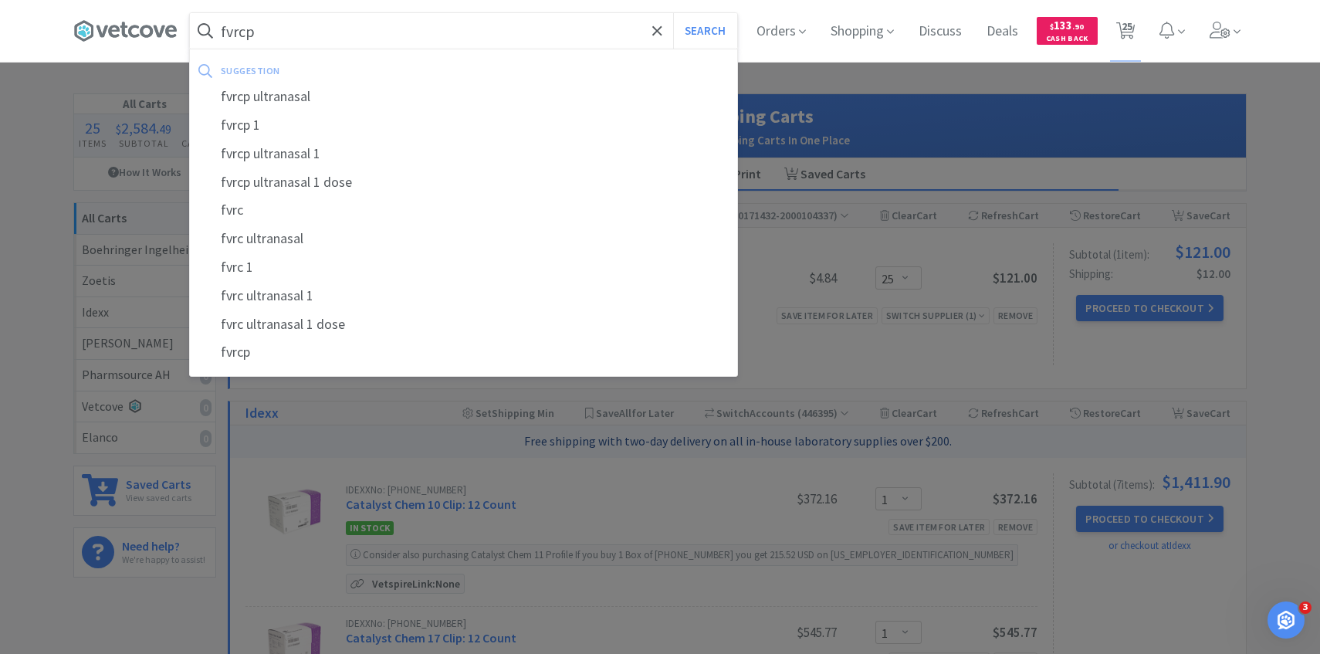
type input "fvrcp"
click at [673, 13] on button "Search" at bounding box center [705, 31] width 64 height 36
select select "1"
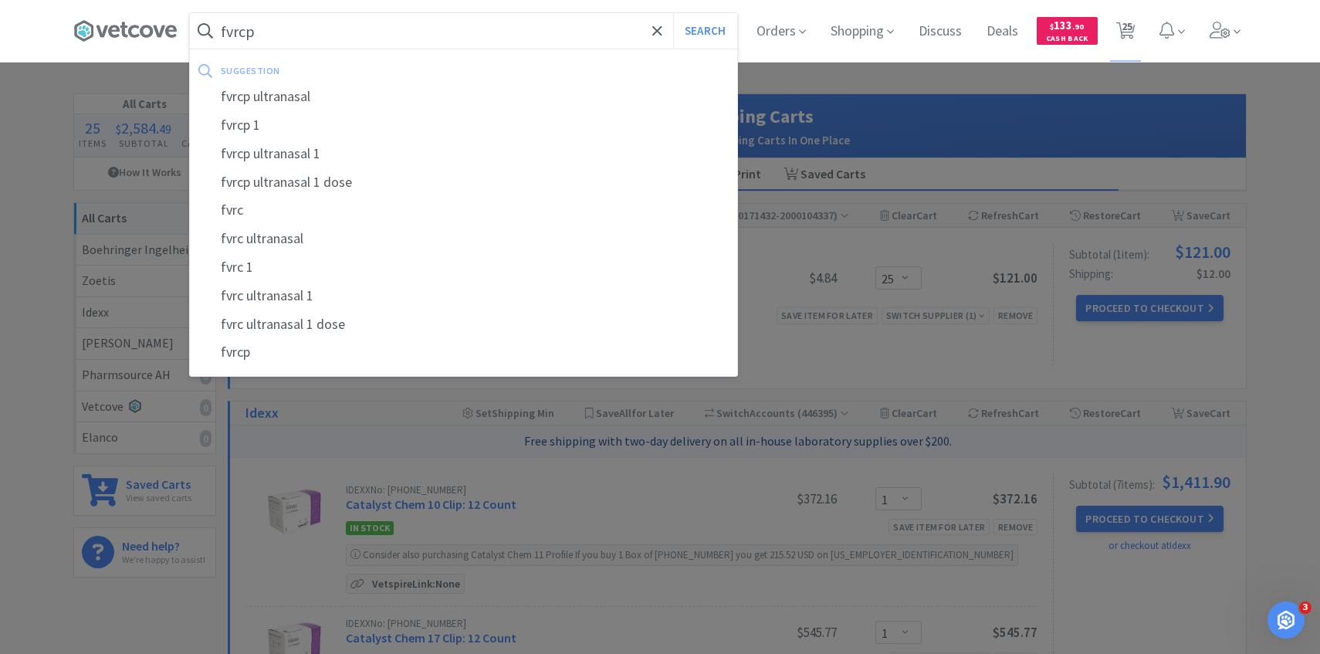
select select "2"
select select "1"
select select "4"
select select "2"
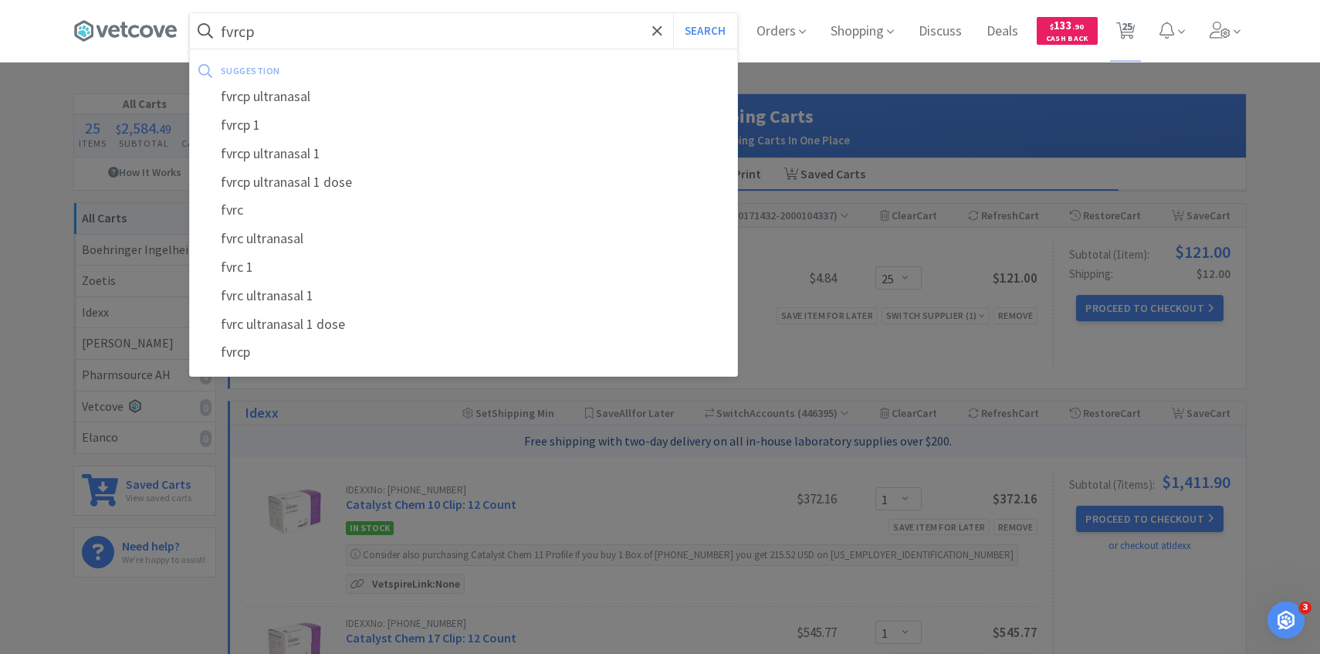
select select "4"
select select "1"
select select "2"
select select "3"
select select "1"
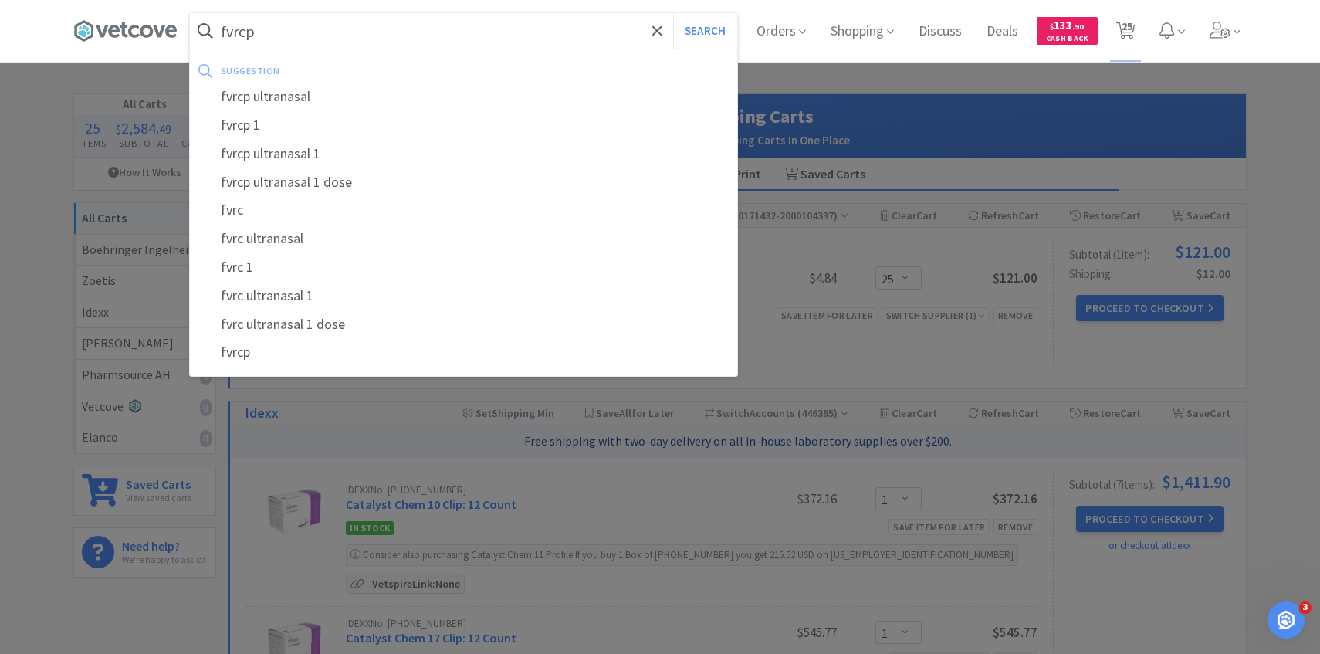
select select "1"
select select "2"
select select "1"
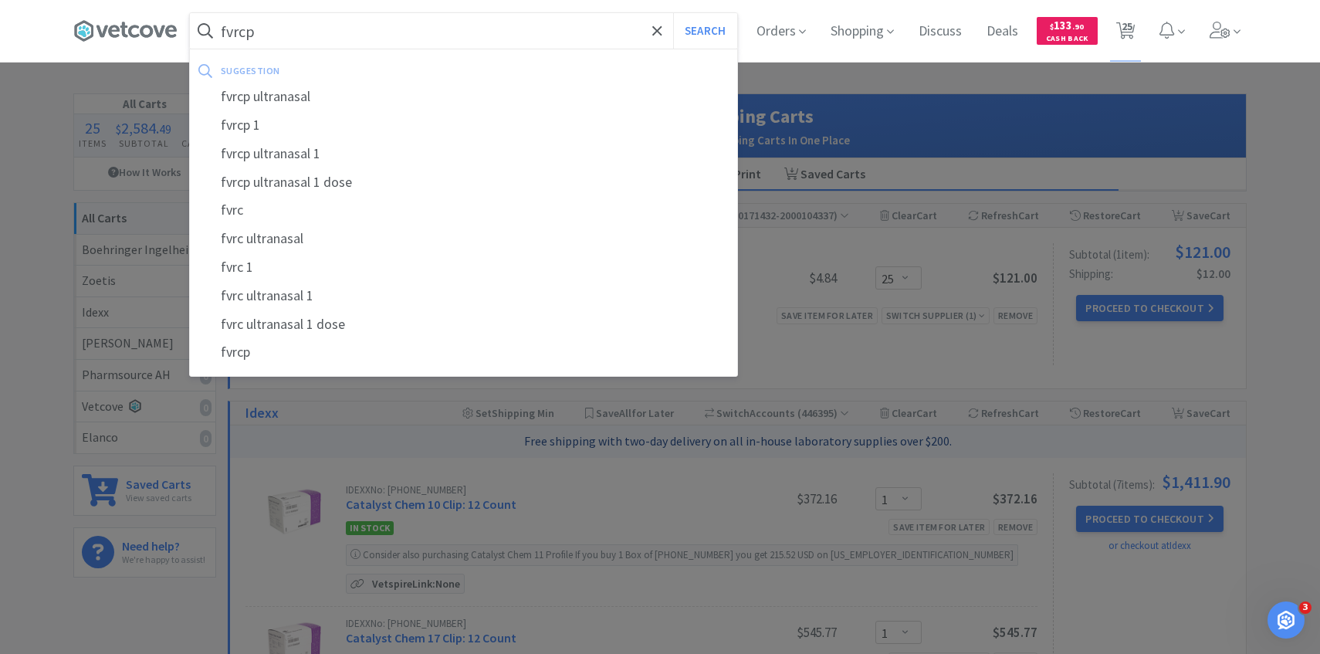
select select "1"
select select "50"
select select "1"
select select "100"
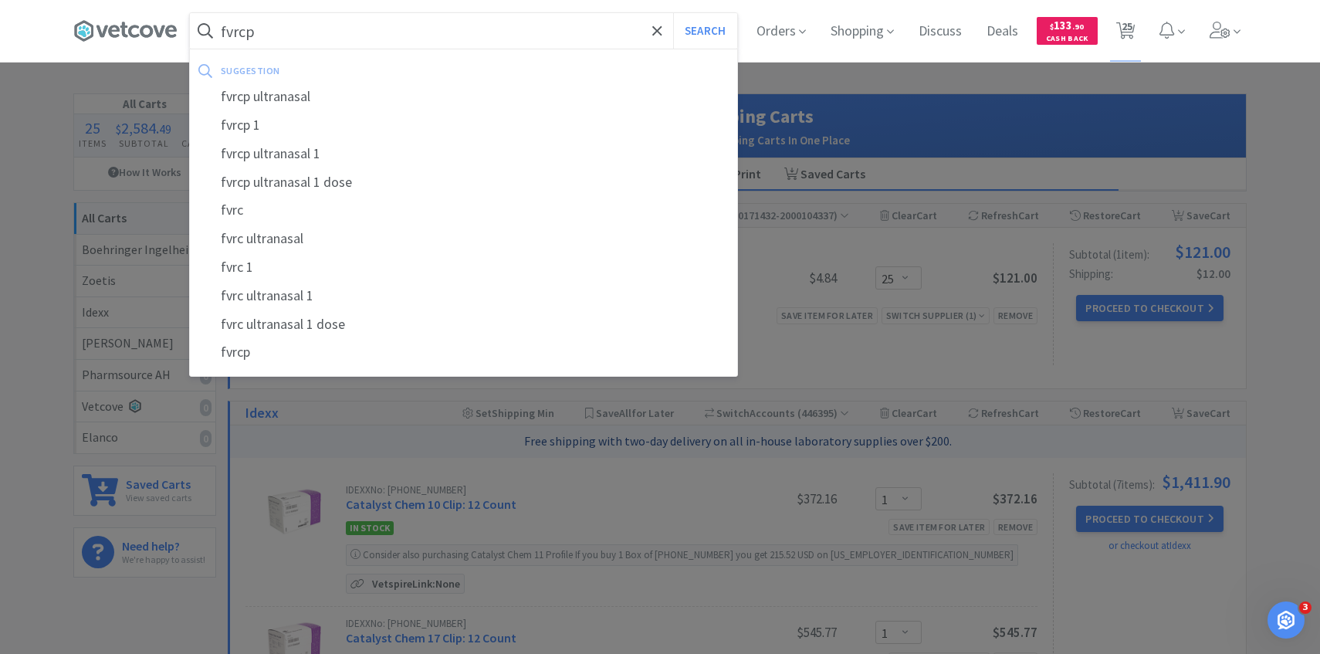
select select "2"
select select "25"
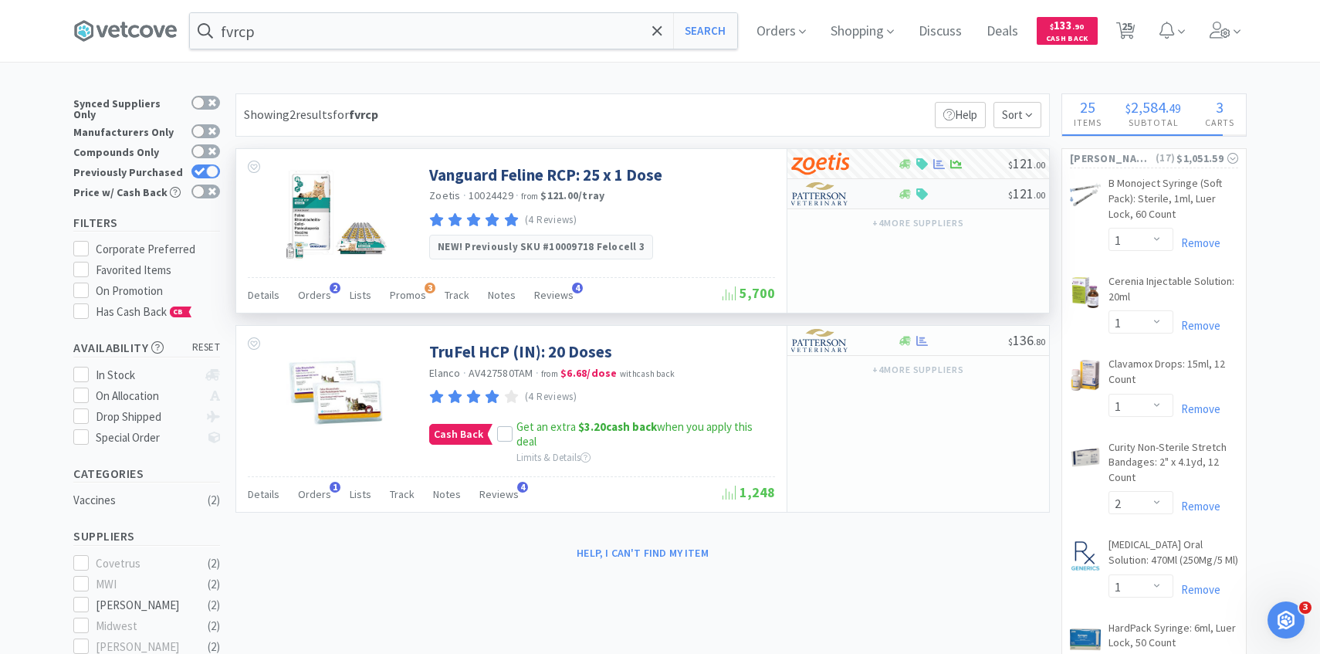
click at [831, 197] on img at bounding box center [820, 193] width 58 height 23
select select "1"
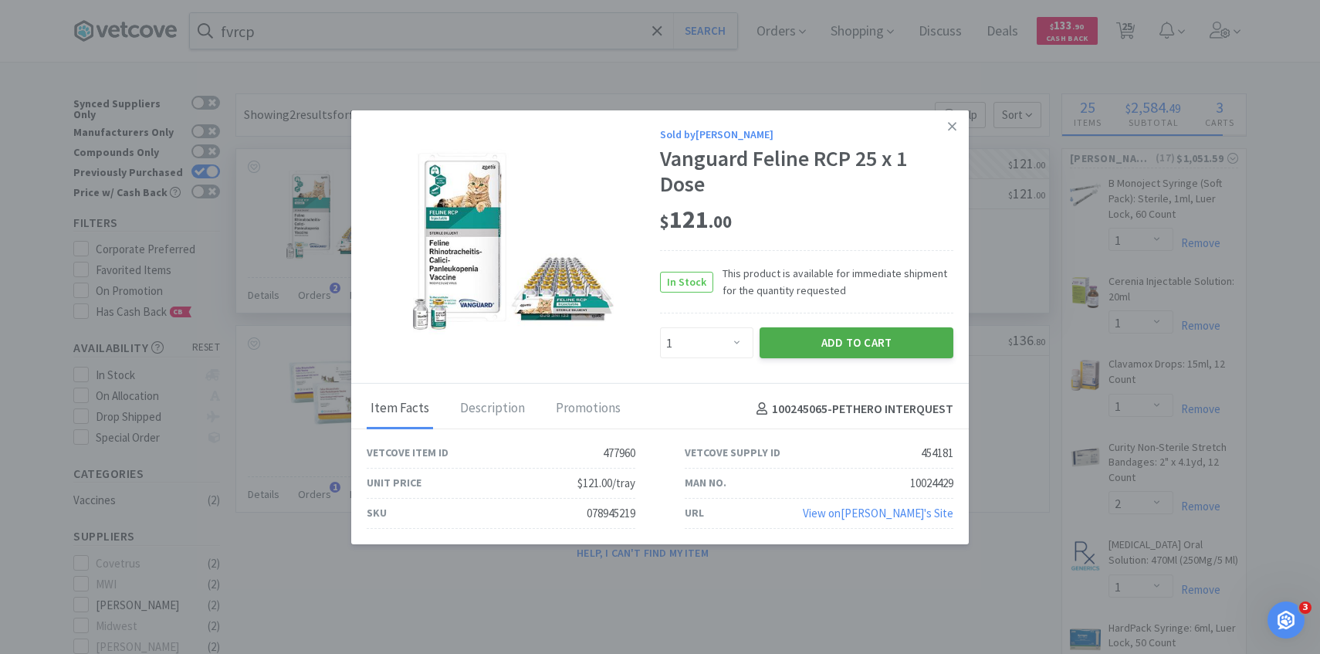
click at [823, 341] on button "Add to Cart" at bounding box center [857, 342] width 194 height 31
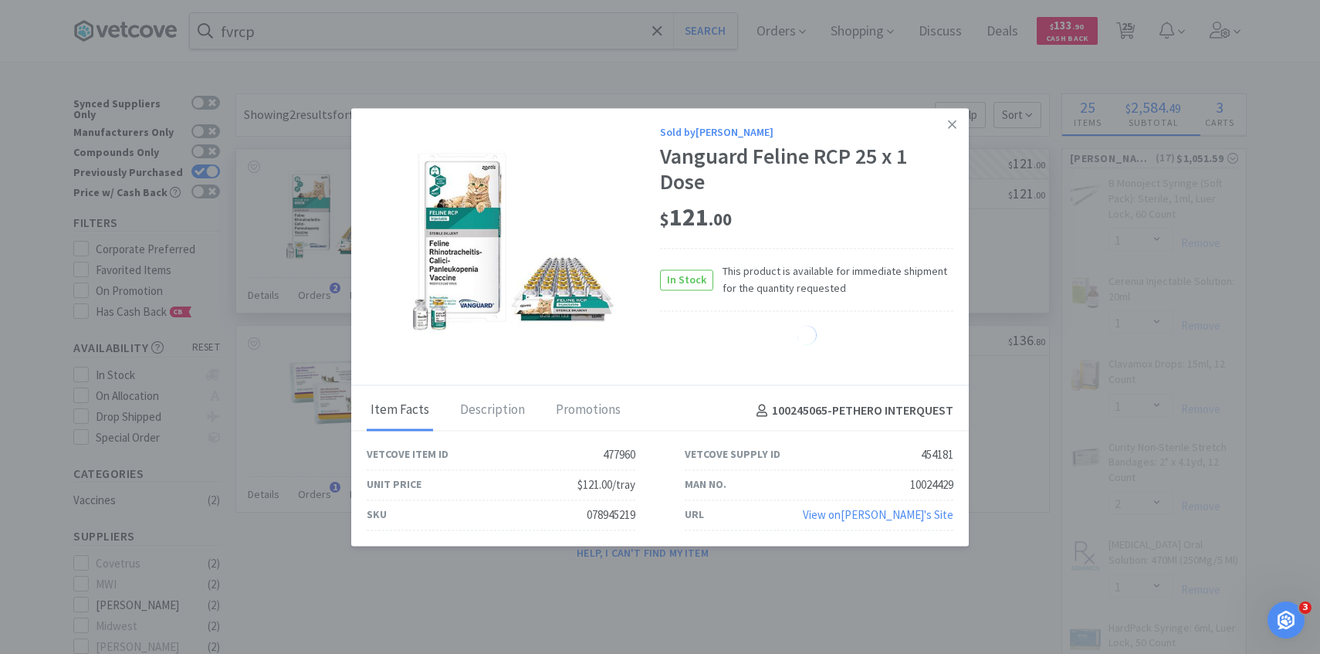
select select "1"
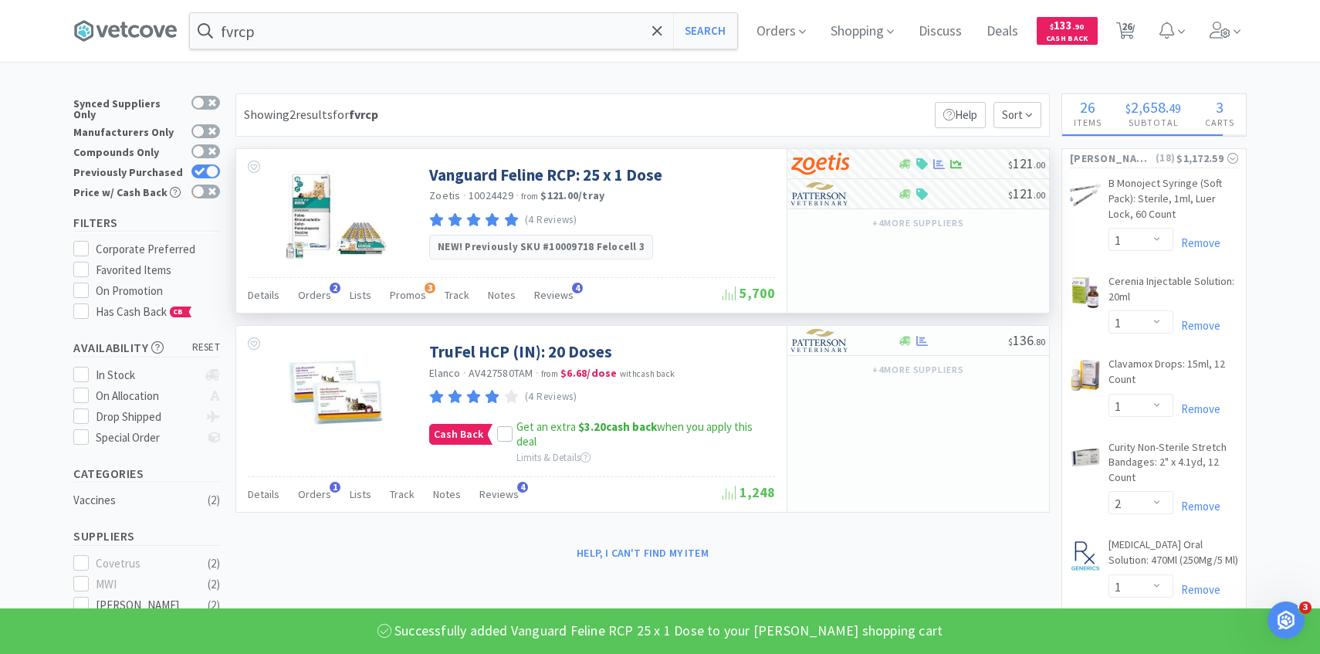
click at [1129, 25] on span "26" at bounding box center [1127, 26] width 11 height 62
select select "25"
select select "1"
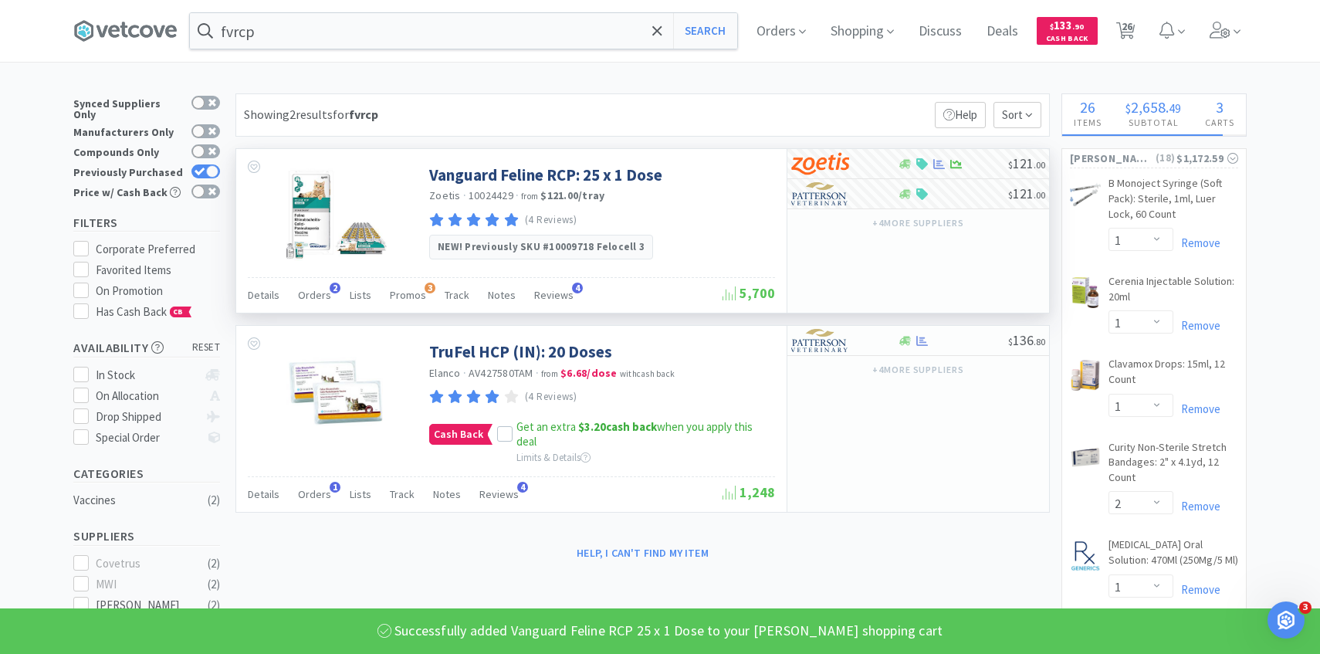
select select "50"
select select "1"
select select "100"
select select "2"
select select "1"
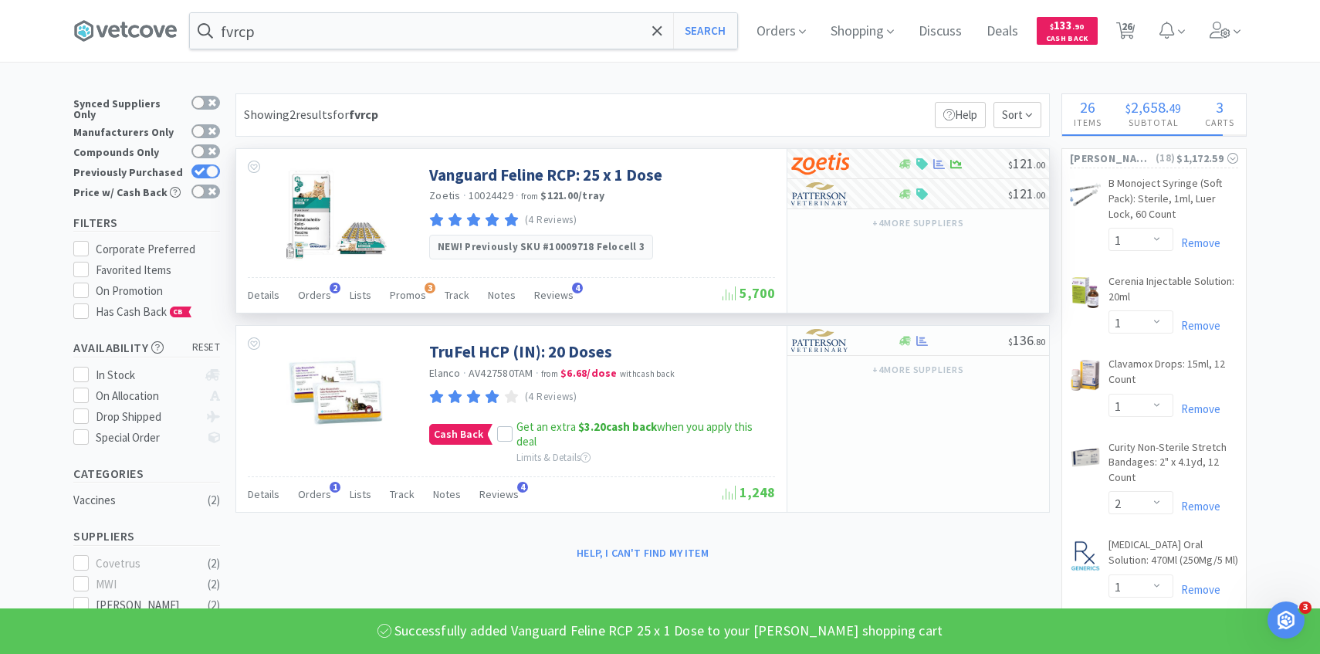
select select "1"
select select "2"
select select "1"
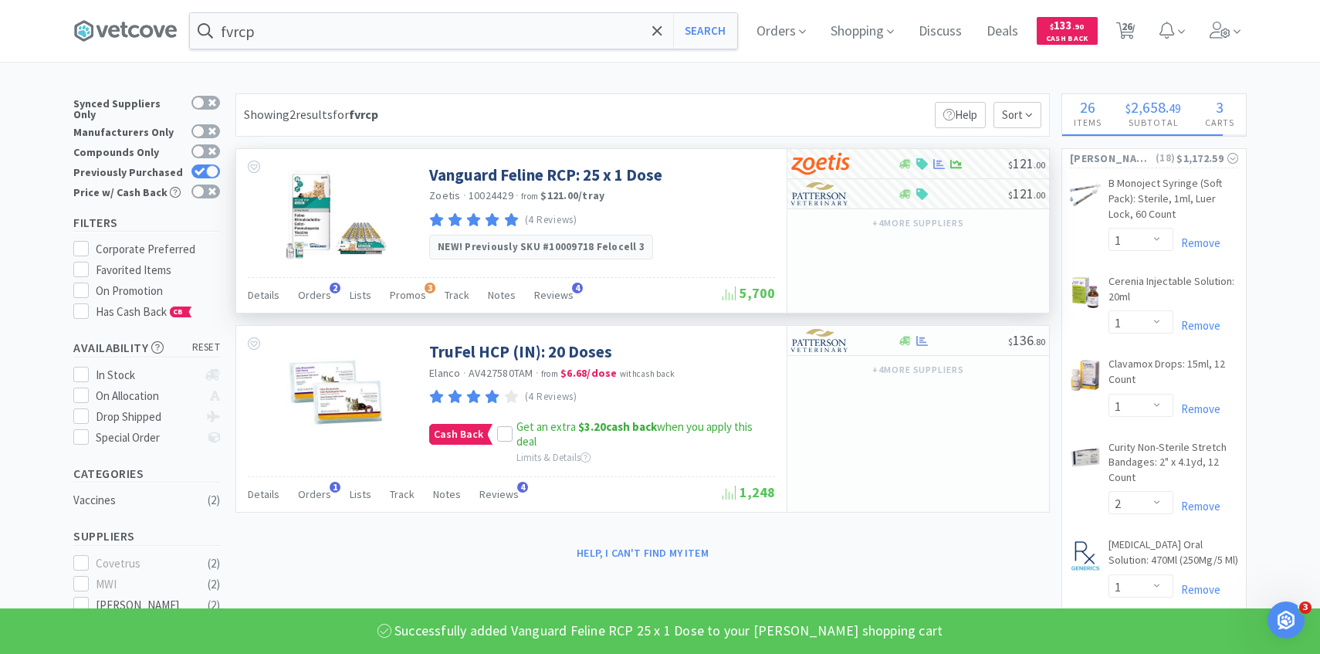
select select "4"
select select "2"
select select "4"
select select "1"
select select "2"
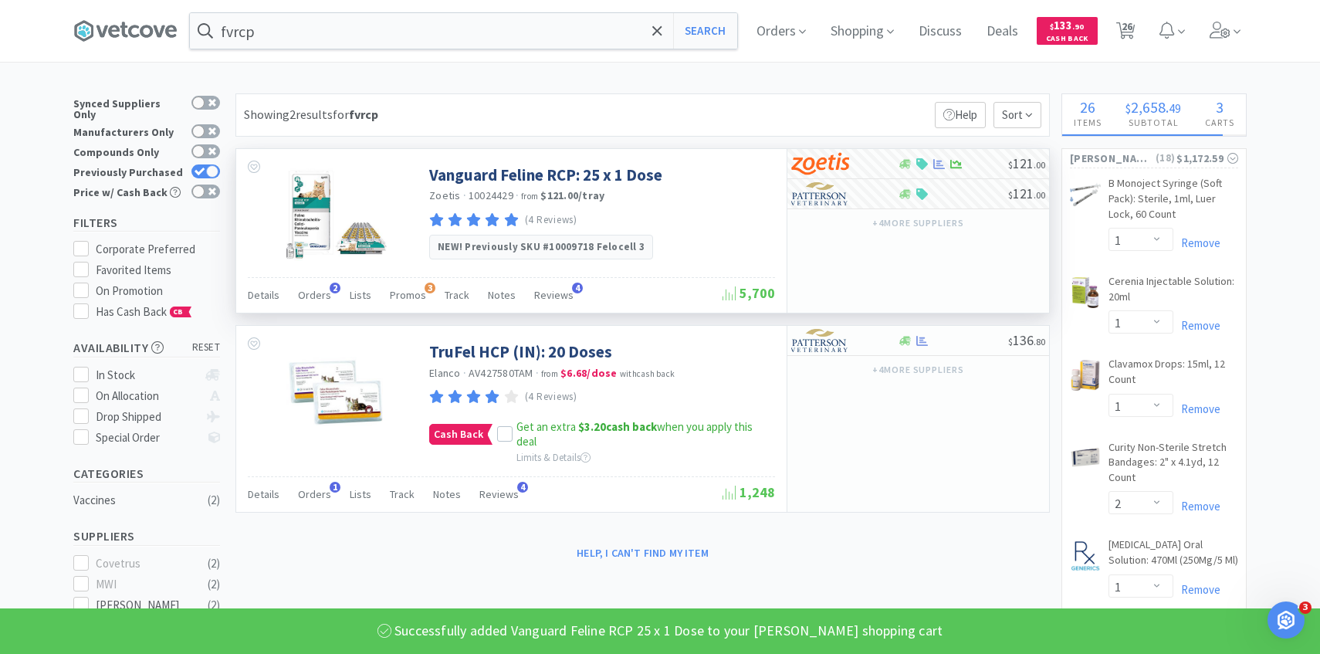
select select "3"
select select "1"
select select "2"
select select "1"
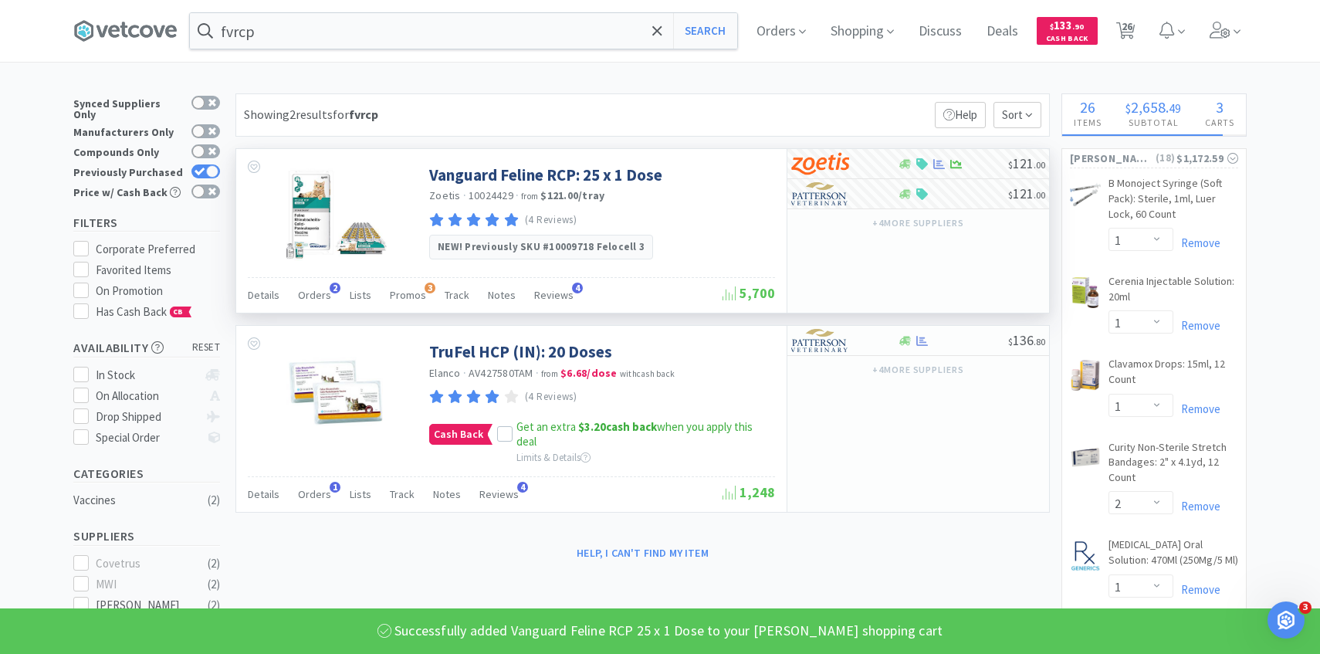
select select "1"
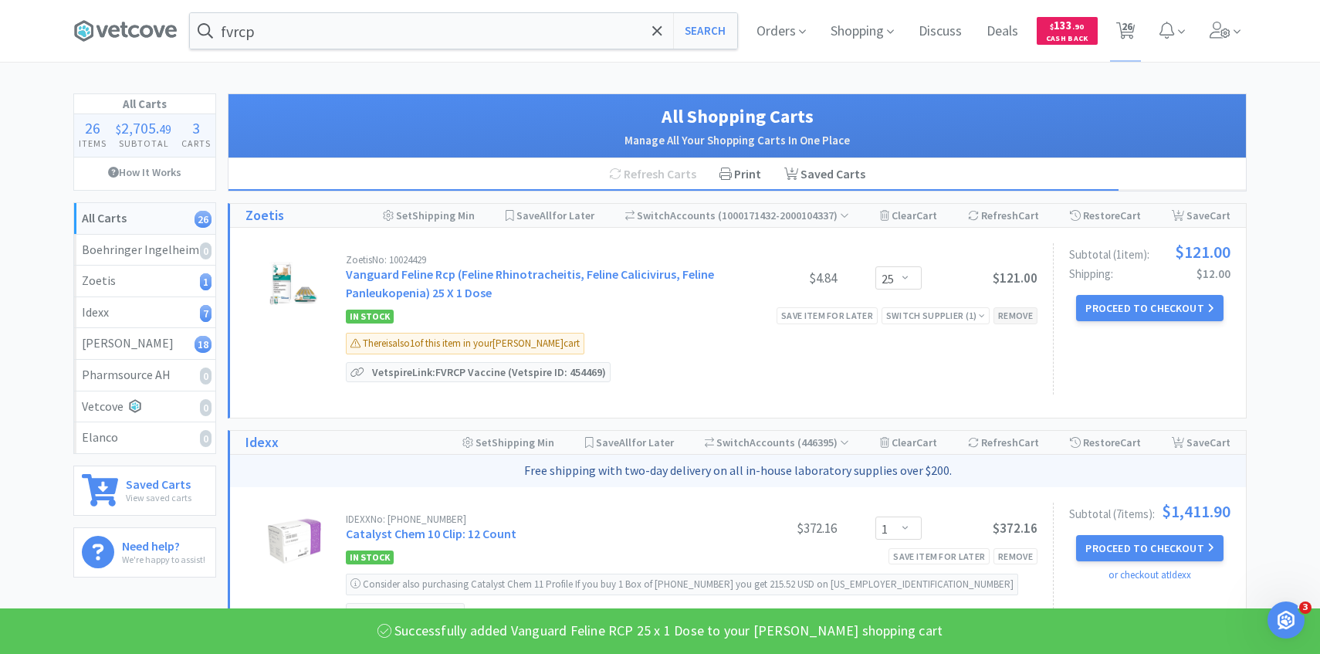
click at [1011, 309] on div "Remove" at bounding box center [1015, 315] width 44 height 16
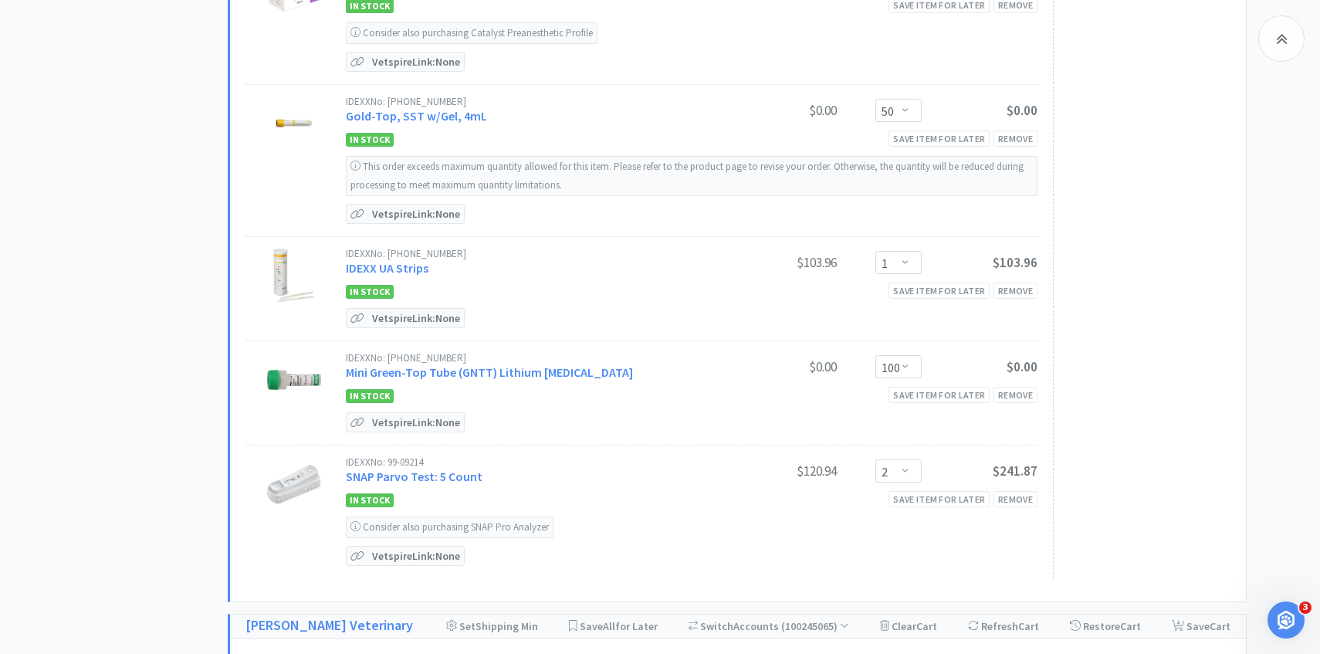
scroll to position [599, 0]
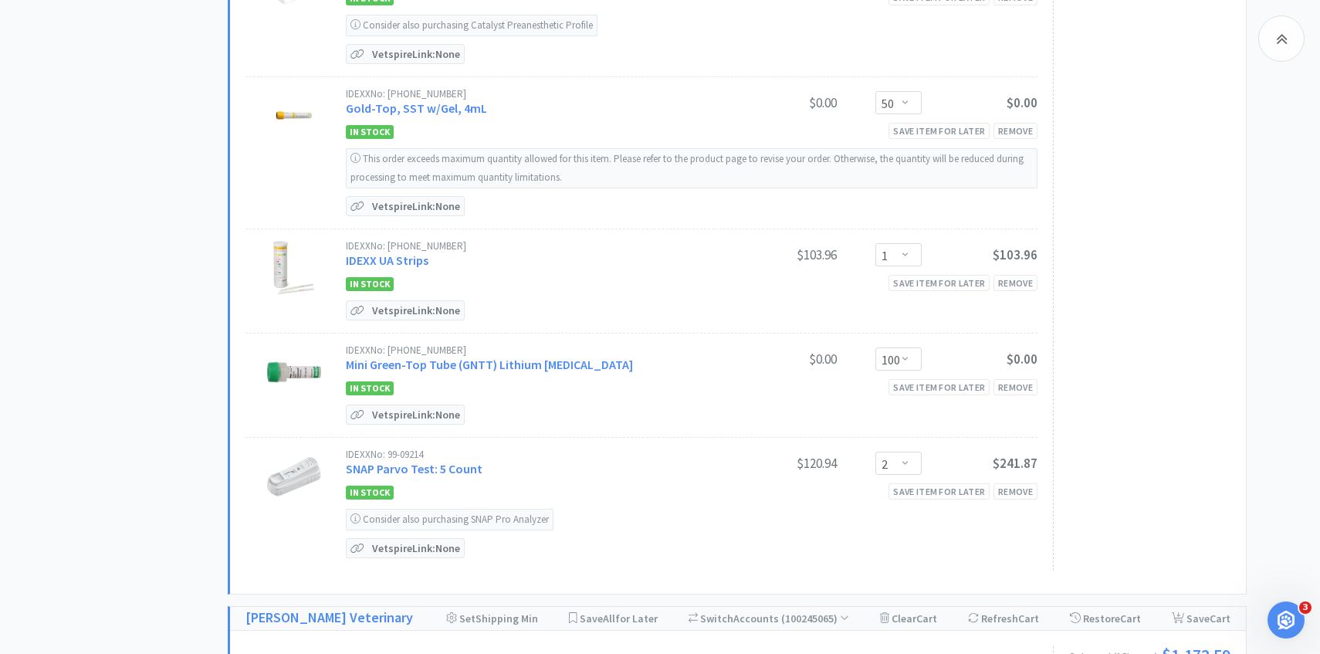
click at [452, 455] on div "IDEXX No: 99-09214" at bounding box center [533, 454] width 375 height 10
click at [452, 462] on link "SNAP Parvo Test: 5 Count" at bounding box center [414, 468] width 137 height 15
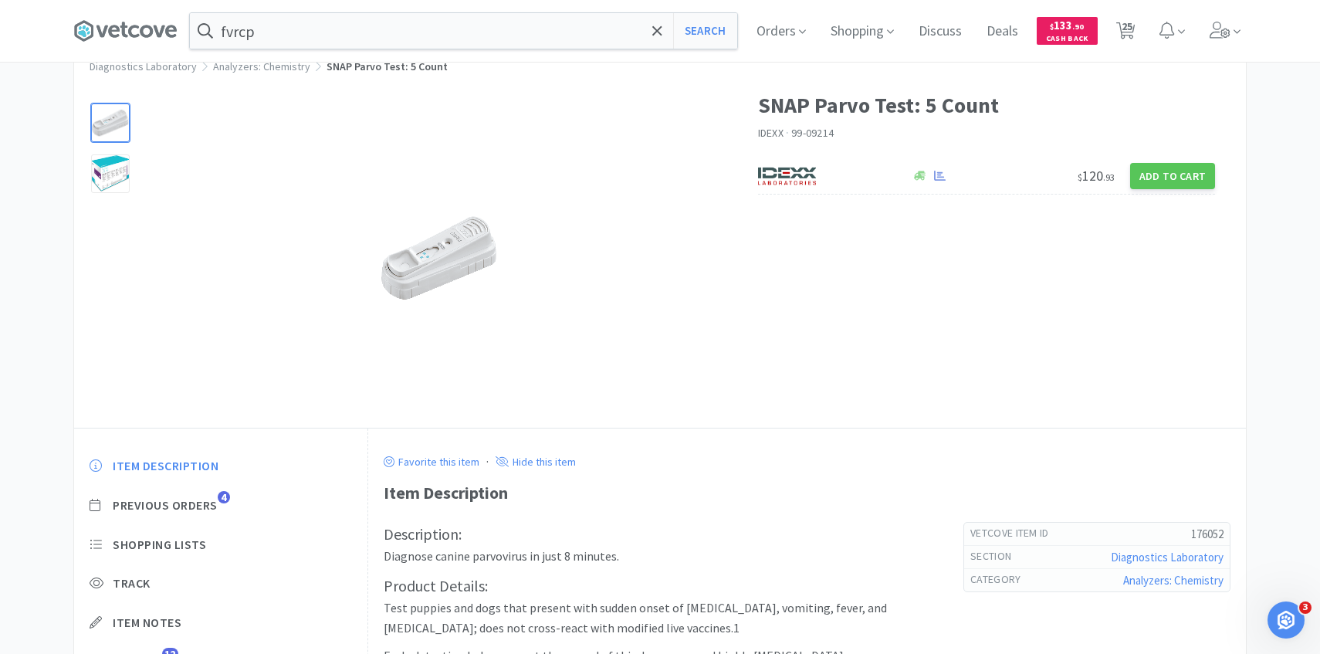
scroll to position [69, 0]
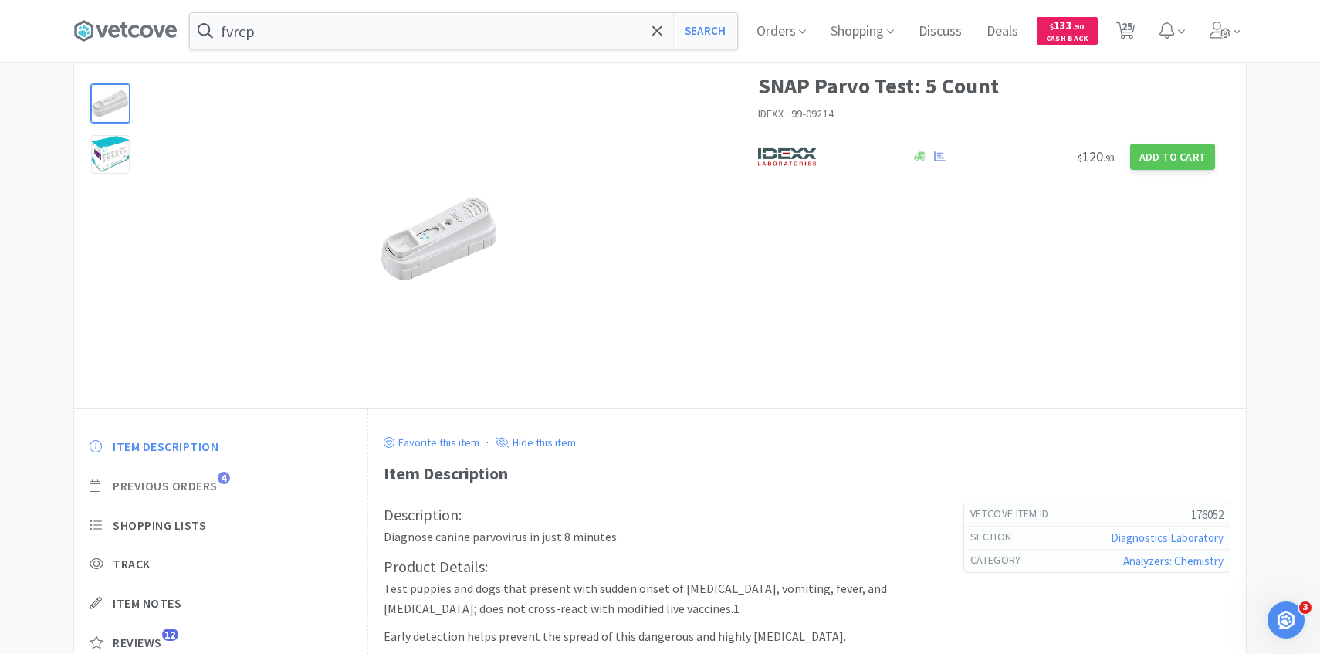
click at [181, 482] on span "Previous Orders" at bounding box center [165, 486] width 105 height 16
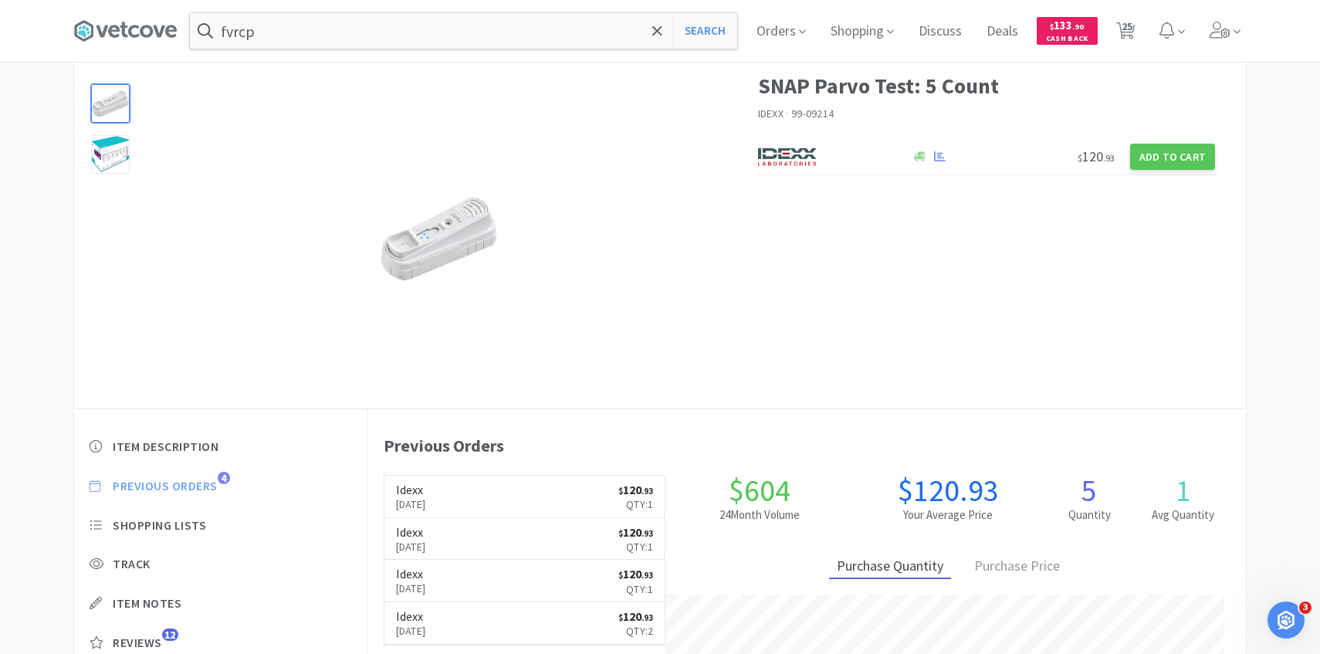
scroll to position [424, 878]
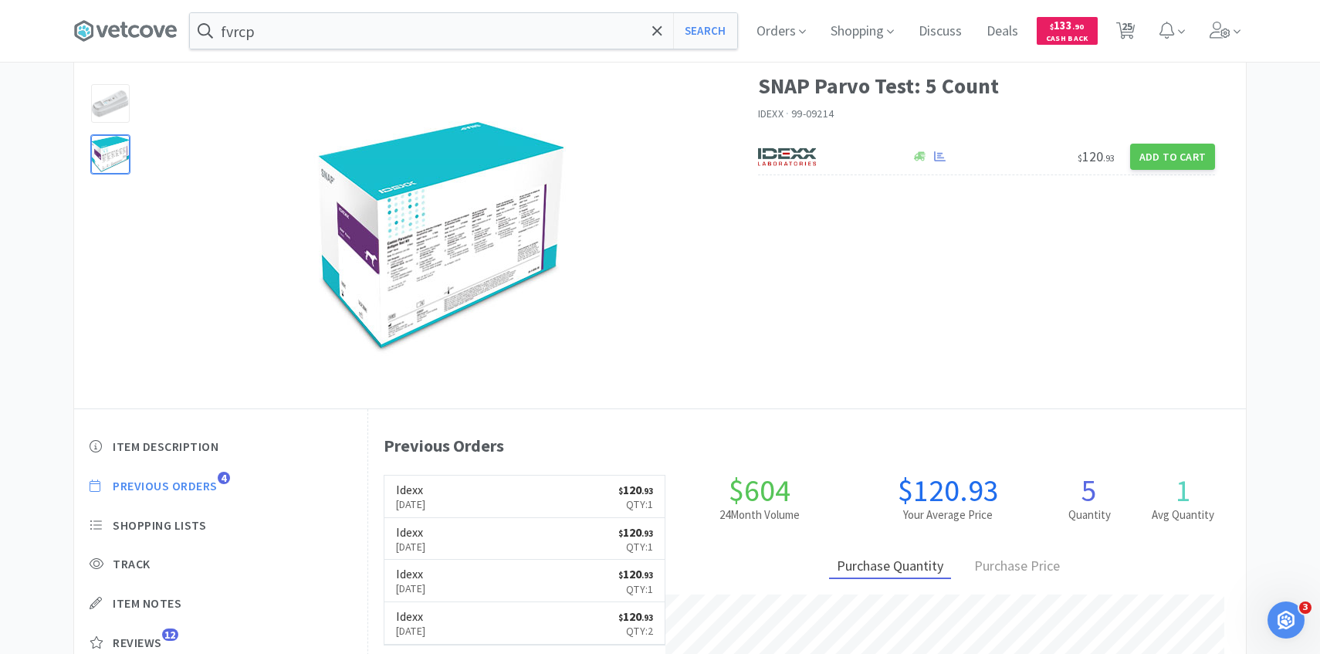
select select "1"
select select "50"
select select "1"
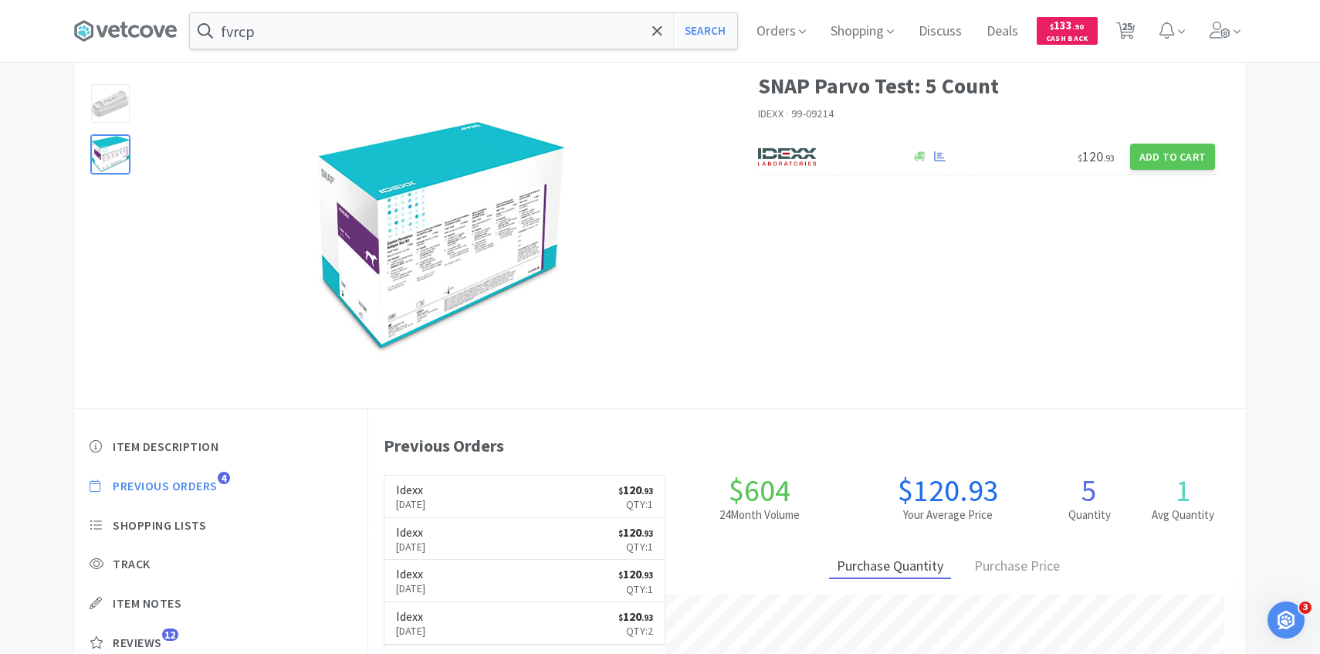
select select "100"
select select "2"
select select "1"
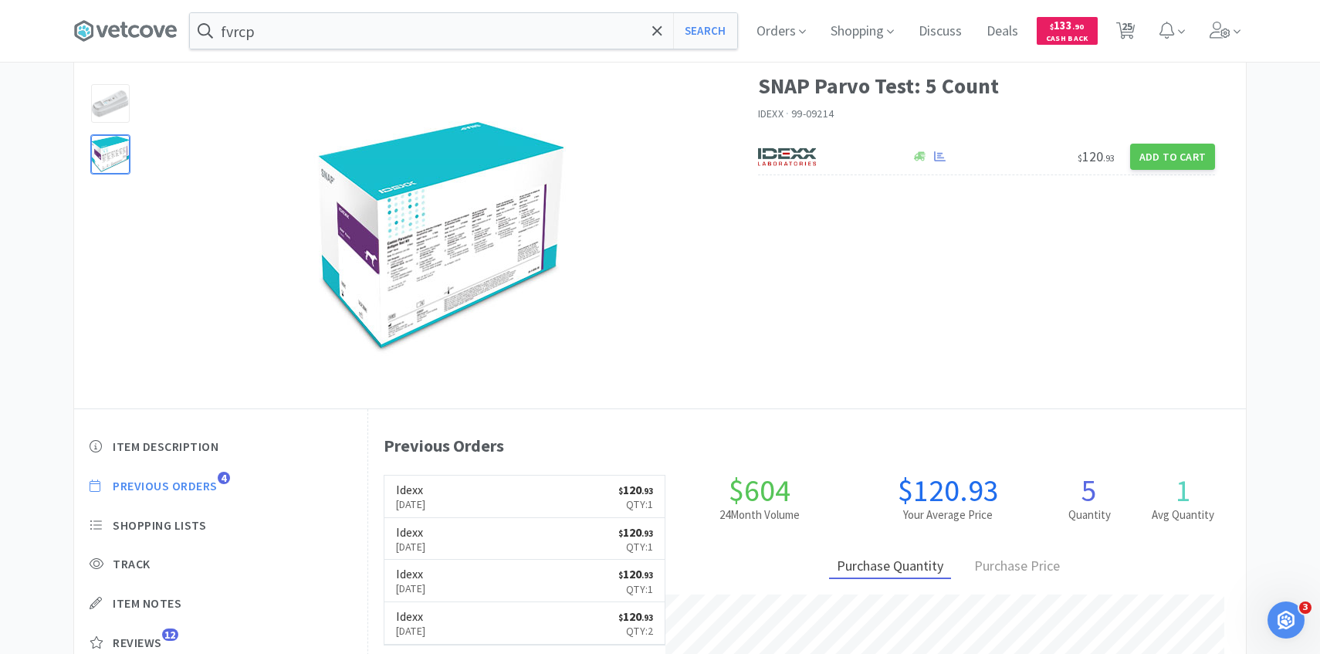
select select "2"
select select "1"
select select "4"
select select "2"
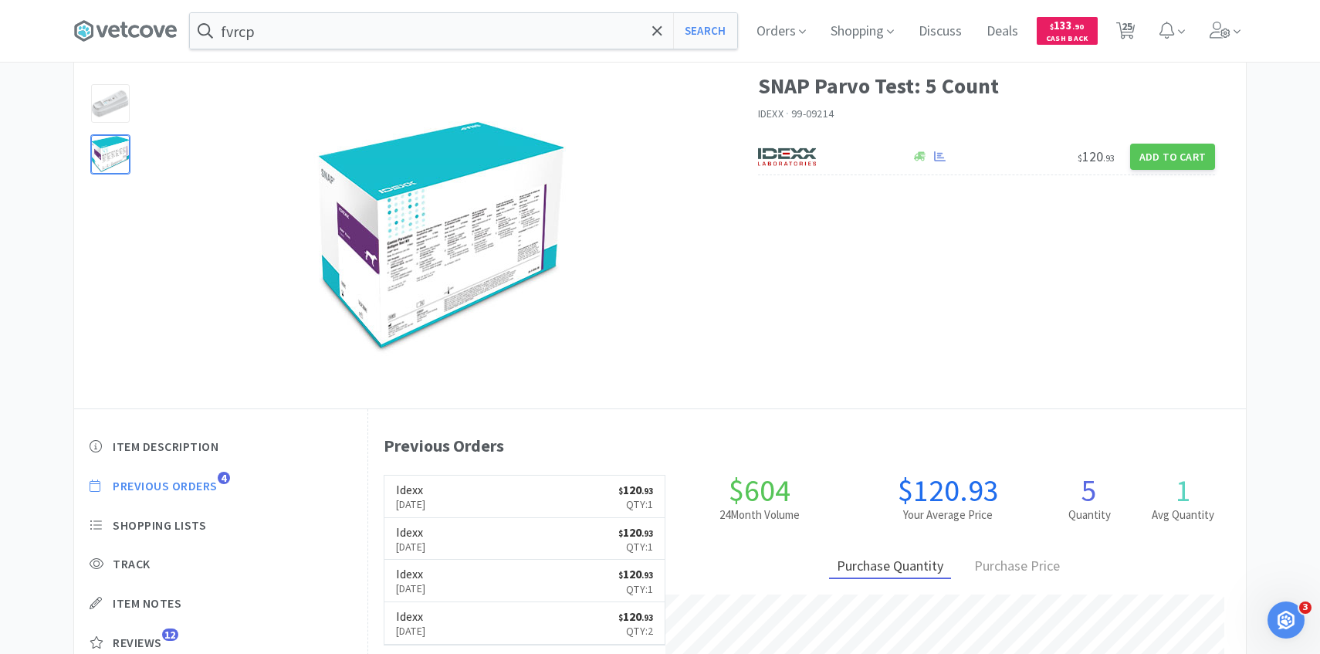
select select "4"
select select "1"
select select "2"
select select "3"
select select "1"
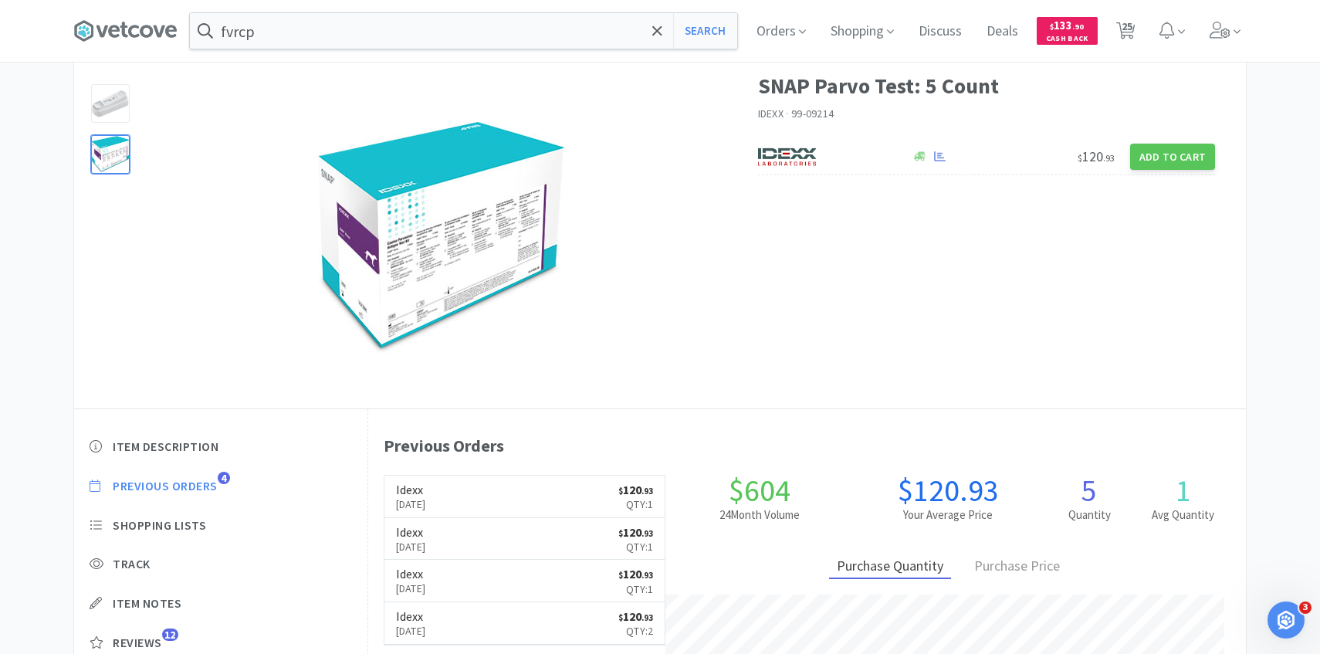
select select "1"
select select "2"
select select "1"
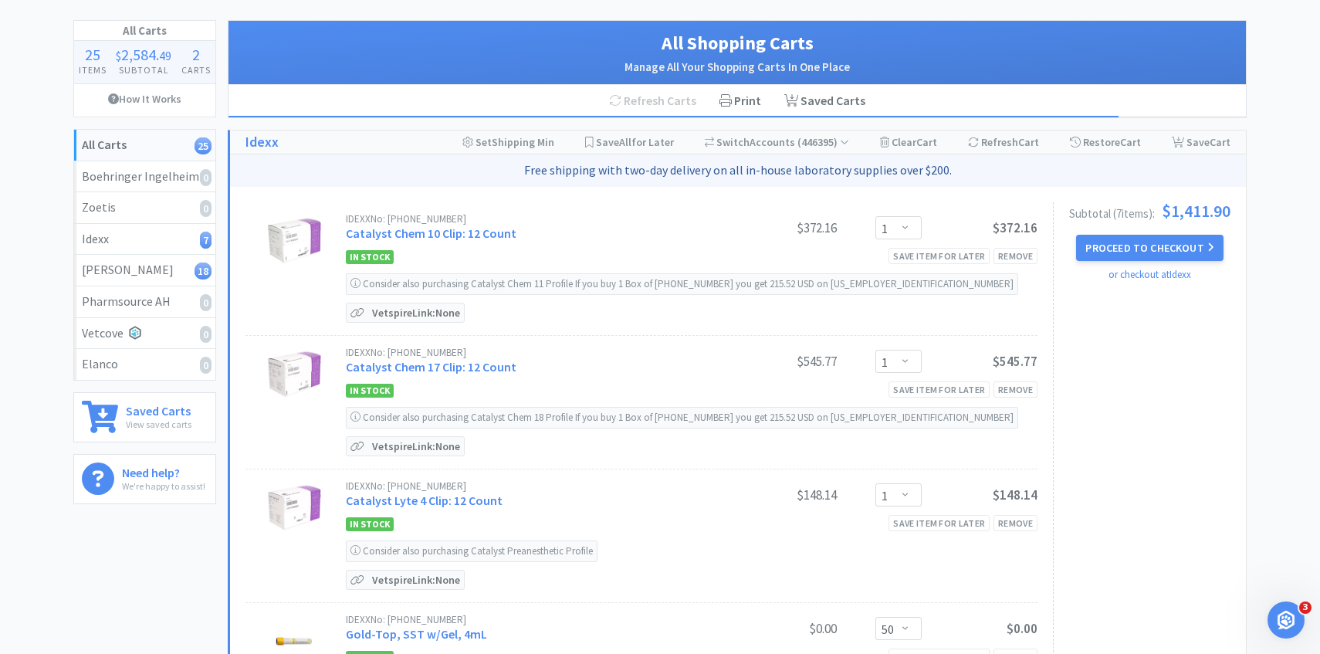
scroll to position [63, 0]
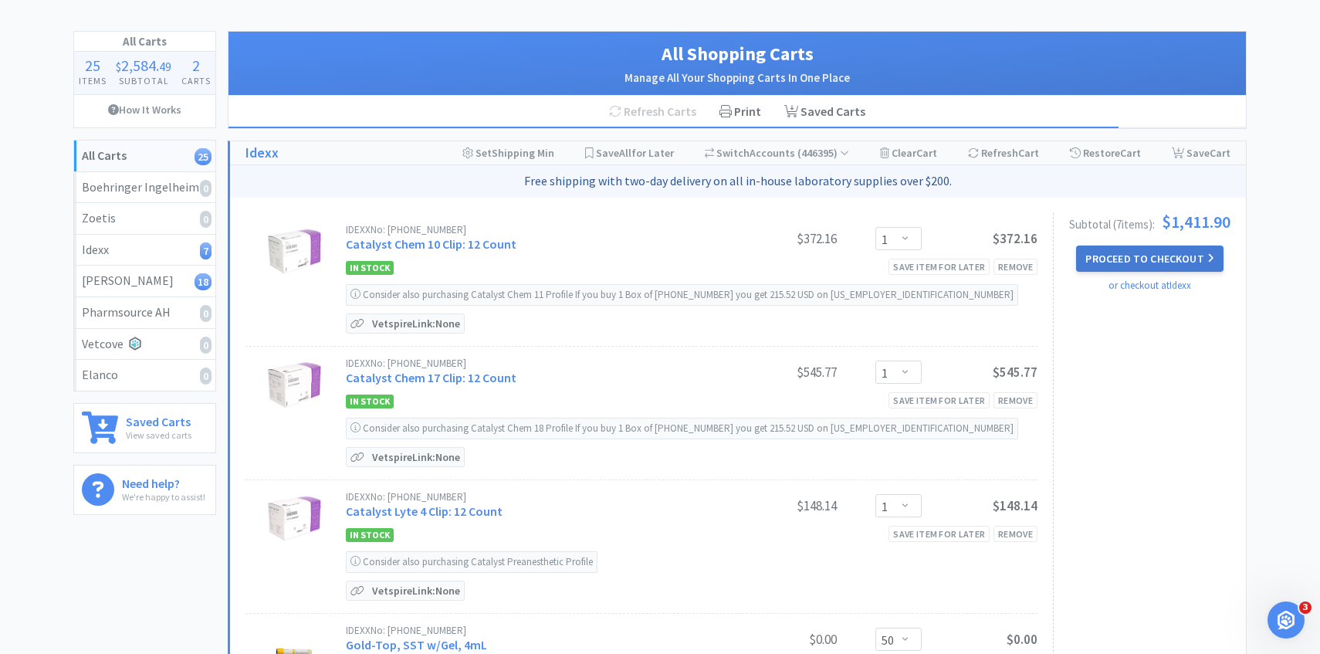
click at [1107, 249] on button "Proceed to Checkout" at bounding box center [1149, 258] width 147 height 26
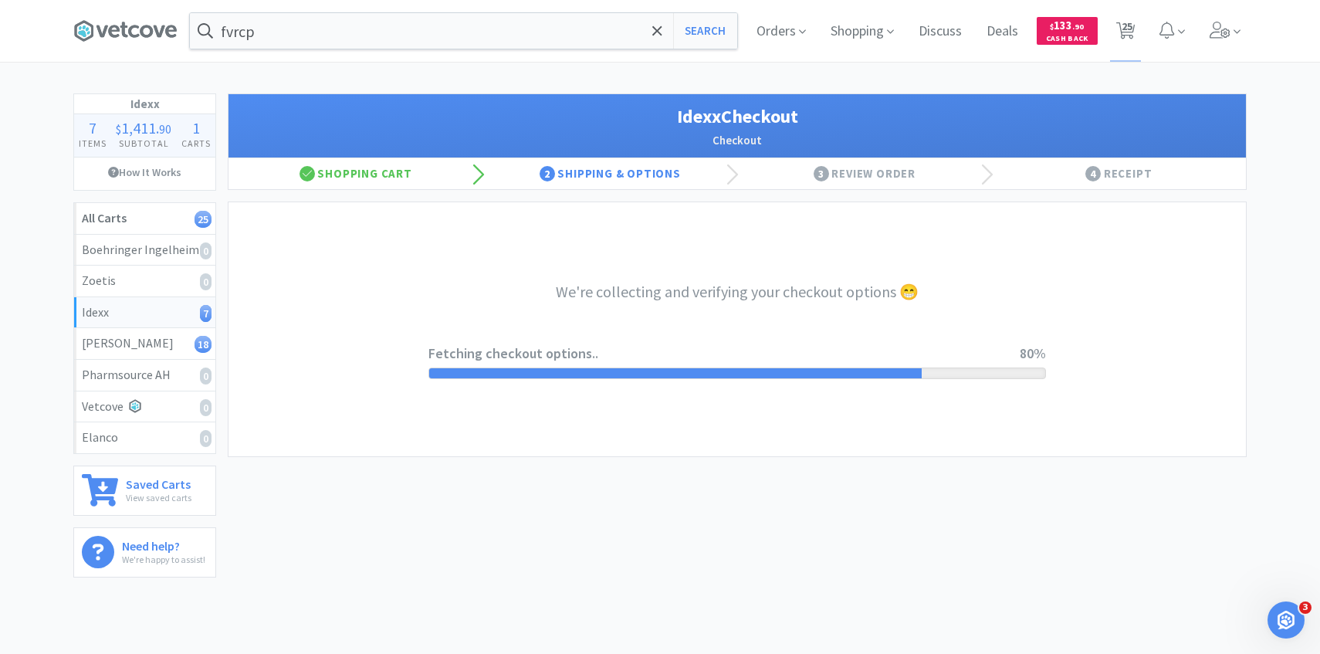
select select "904"
select select "003"
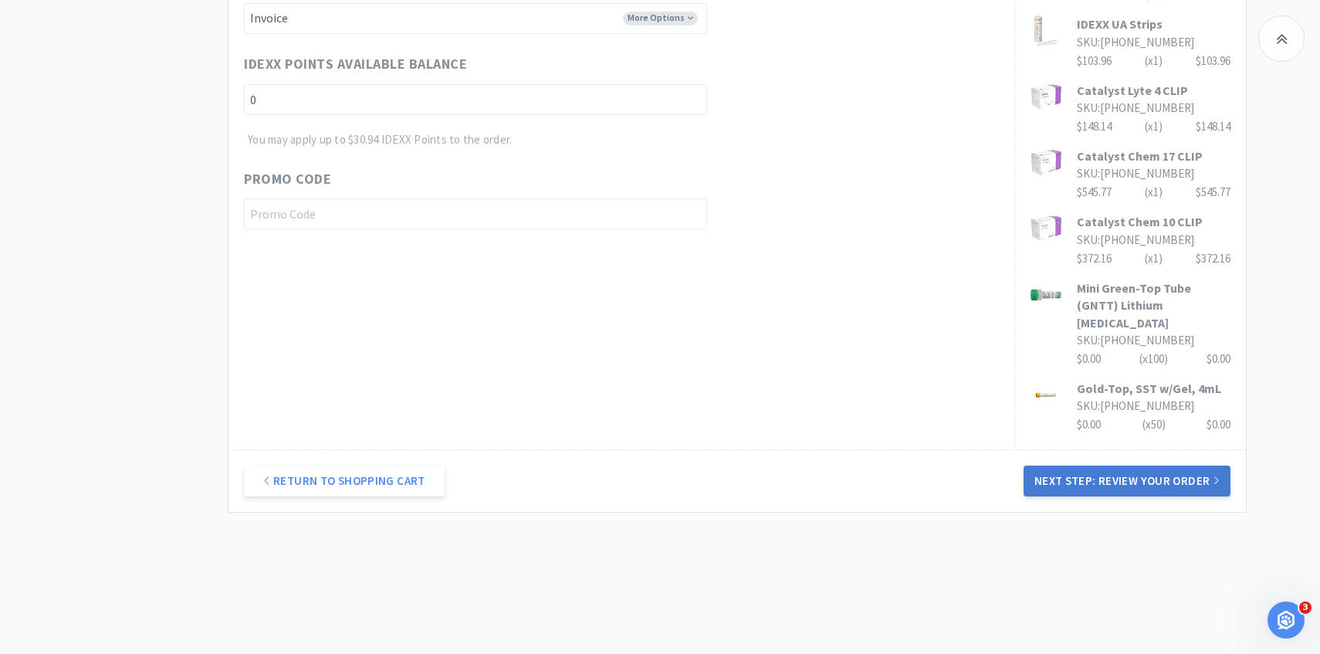
click at [1058, 465] on button "Next Step: Review Your Order" at bounding box center [1127, 480] width 207 height 31
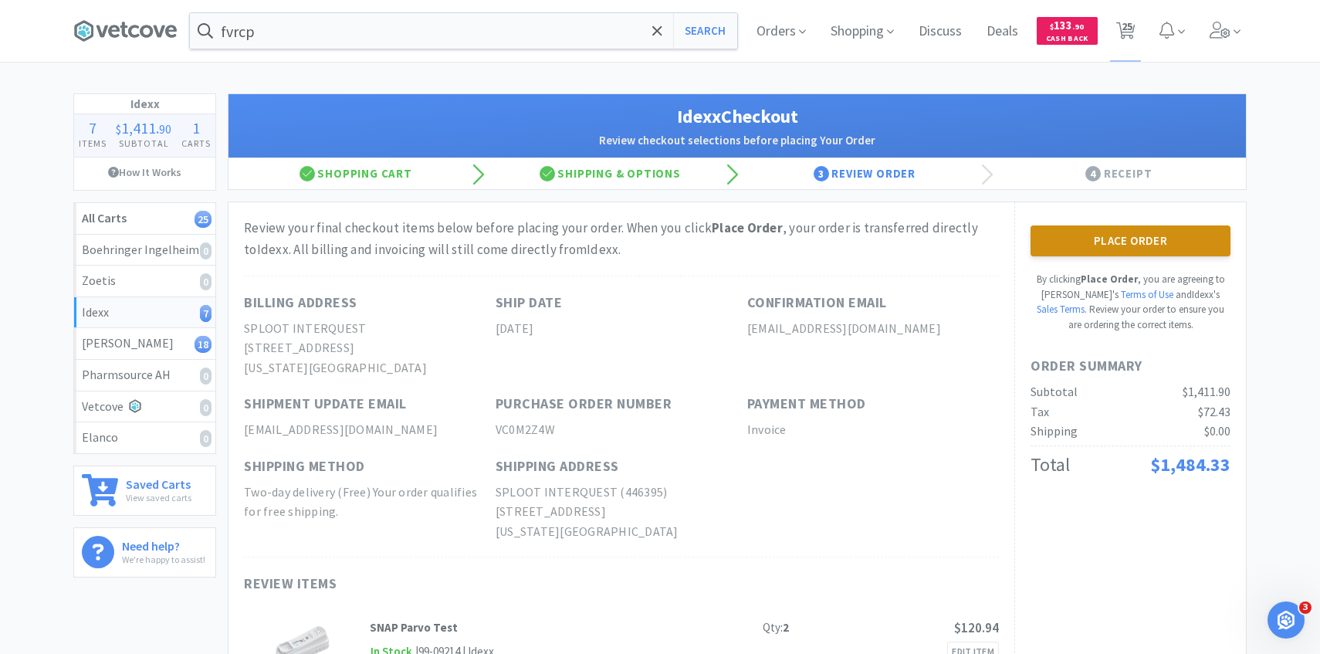
click at [1103, 256] on button "Place Order" at bounding box center [1130, 240] width 200 height 31
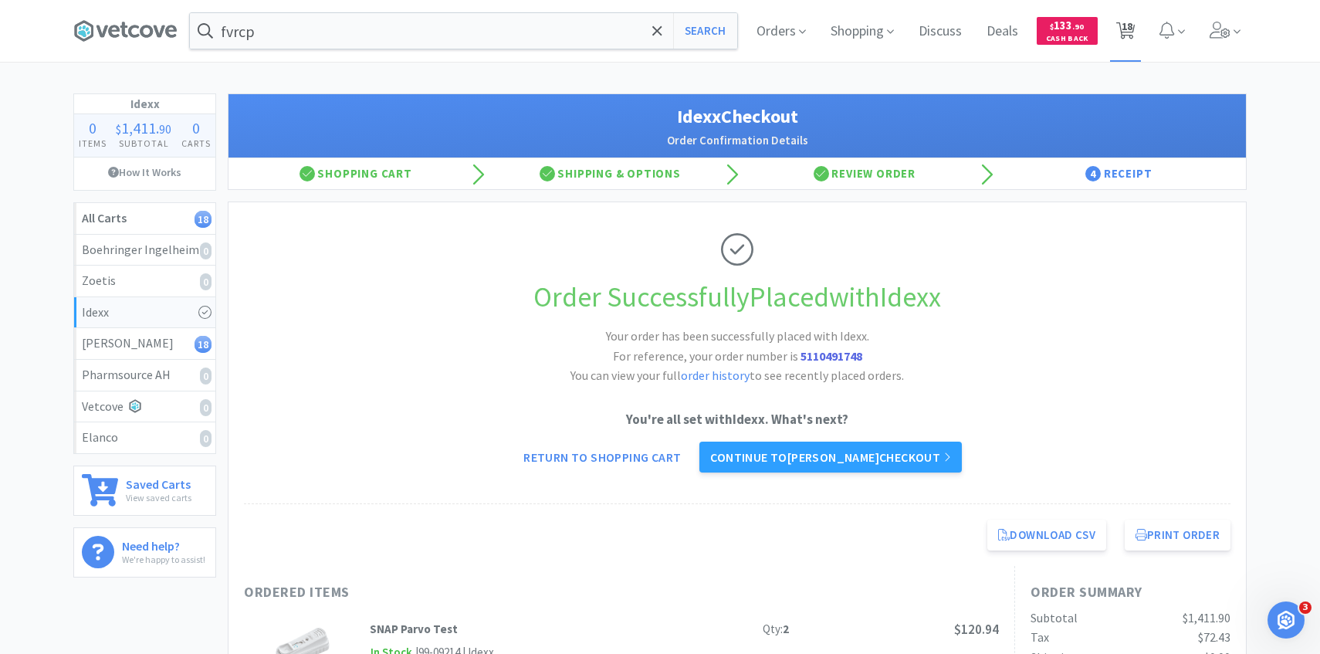
click at [1139, 36] on span "18" at bounding box center [1126, 31] width 32 height 62
select select "1"
select select "2"
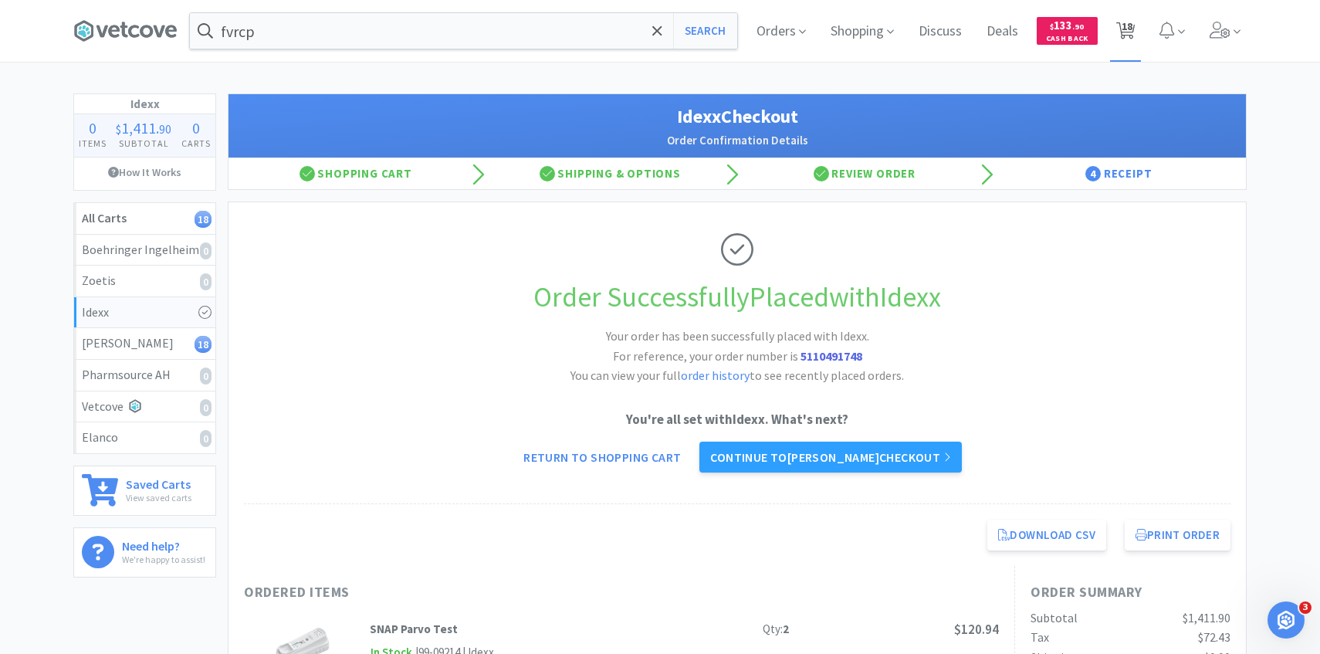
select select "1"
select select "4"
select select "2"
select select "4"
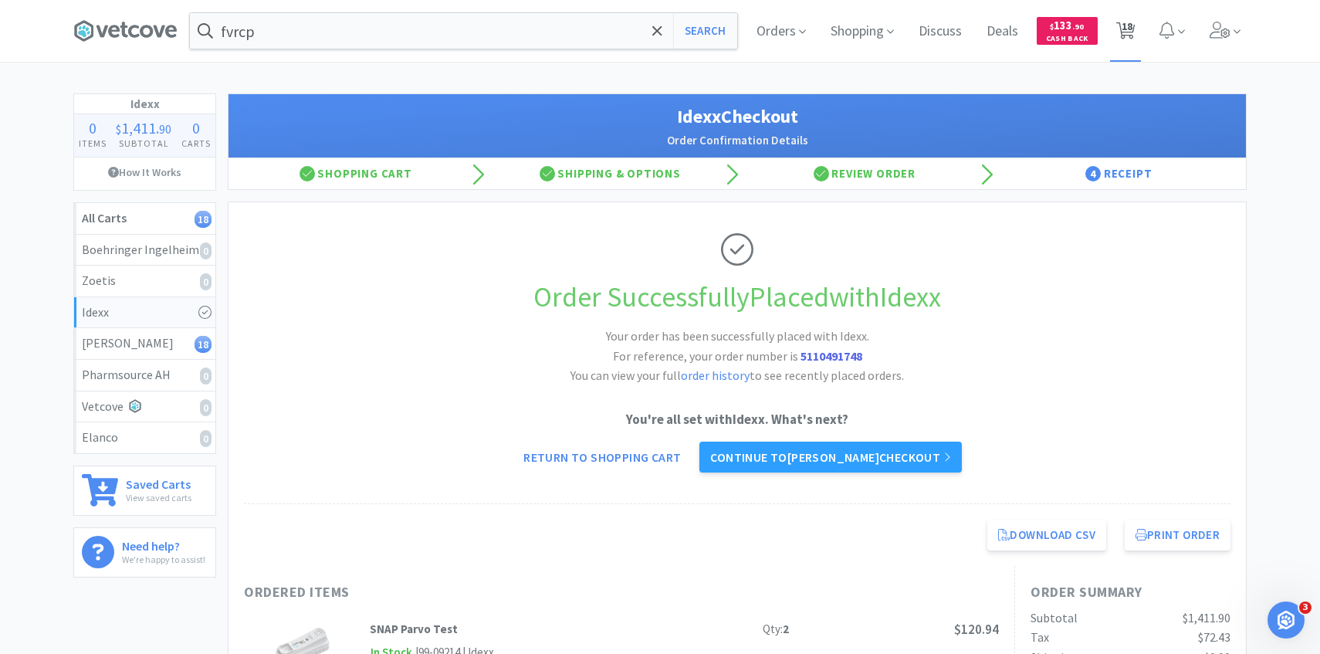
select select "1"
select select "2"
select select "3"
select select "1"
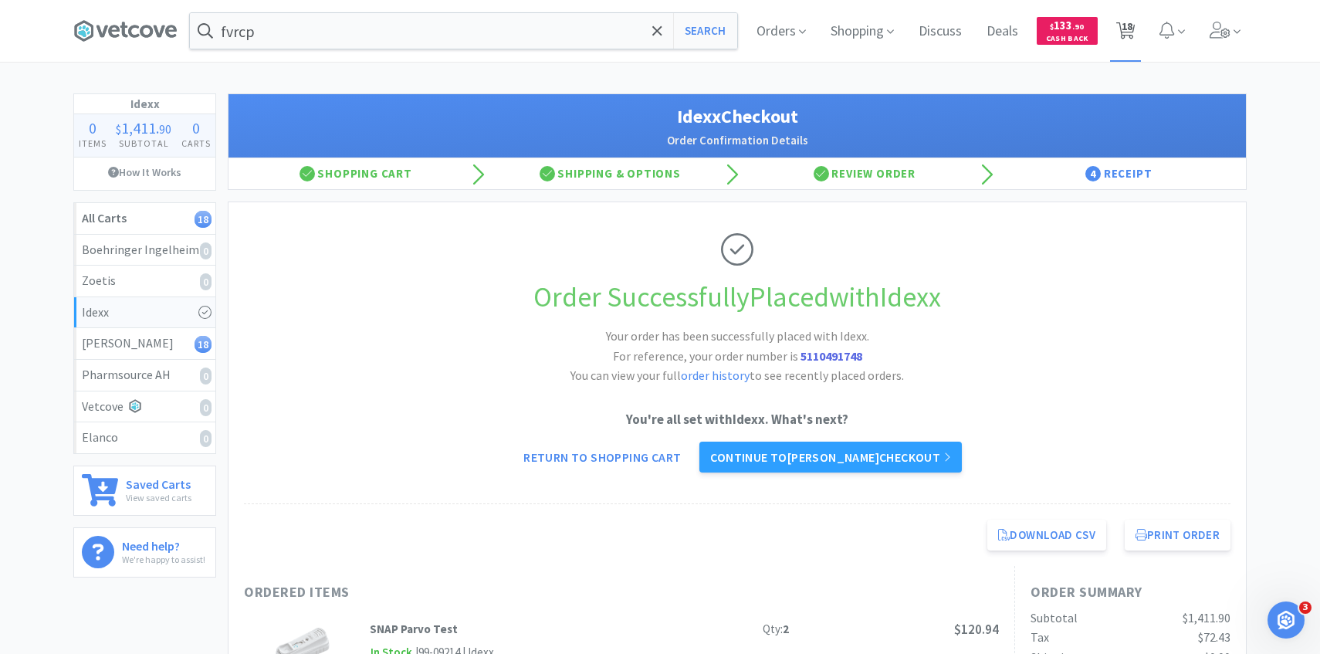
select select "2"
select select "1"
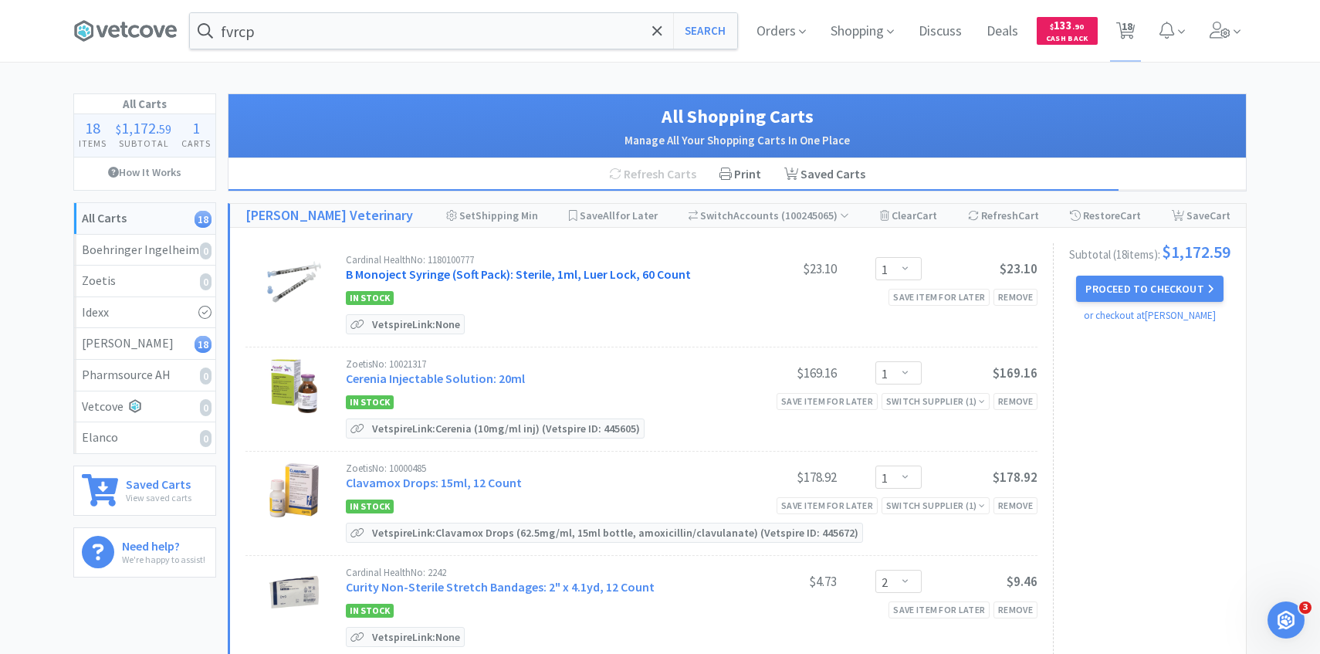
click at [670, 279] on link "B Monoject Syringe (Soft Pack): Sterile, 1ml, Luer Lock, 60 Count" at bounding box center [518, 273] width 345 height 15
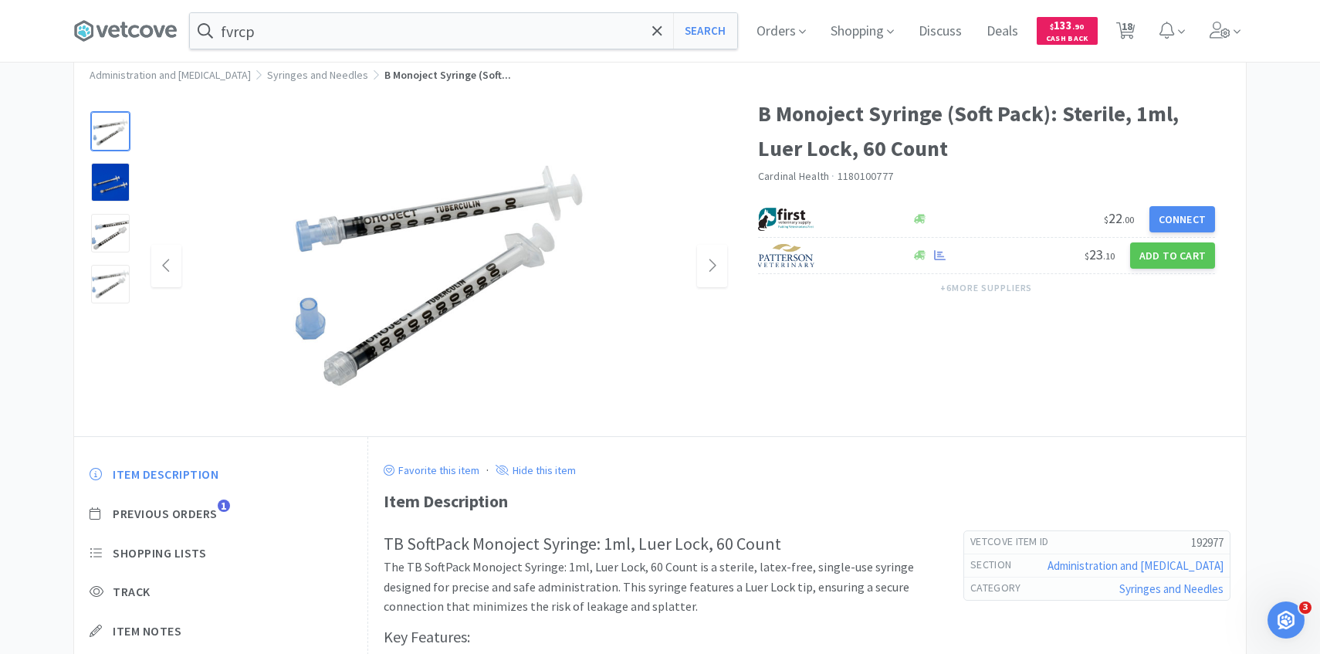
scroll to position [46, 0]
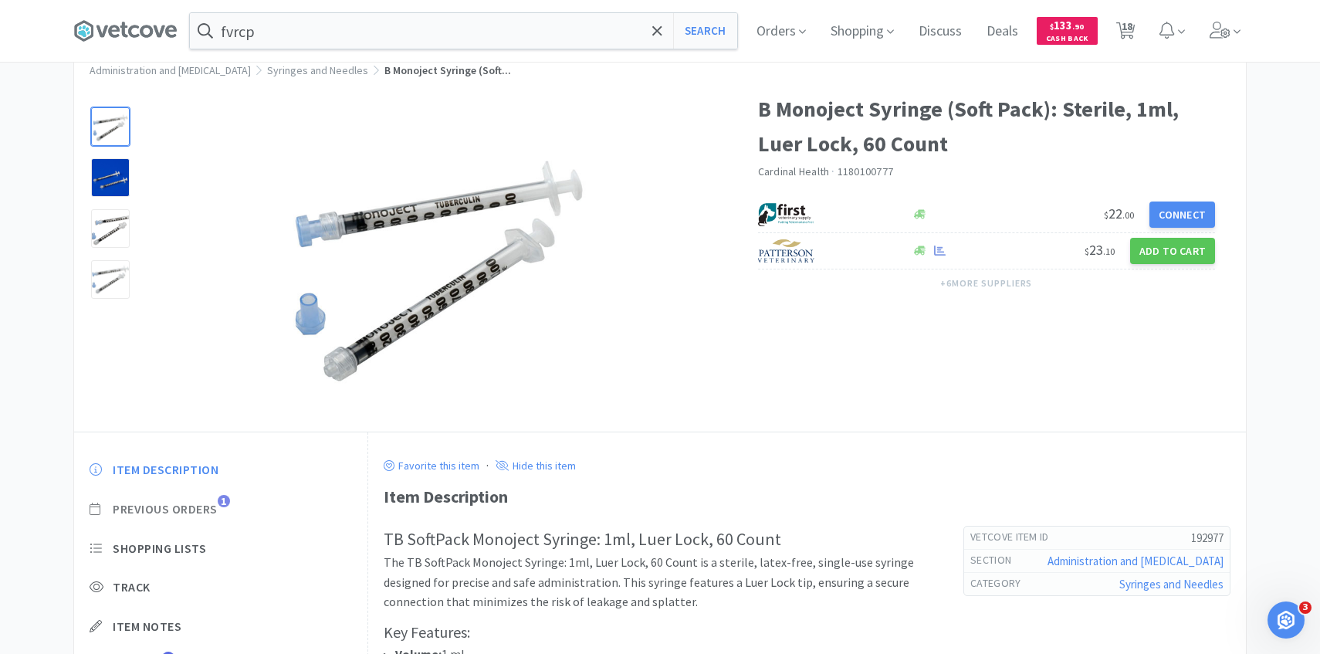
click at [214, 506] on span "Previous Orders" at bounding box center [165, 509] width 105 height 16
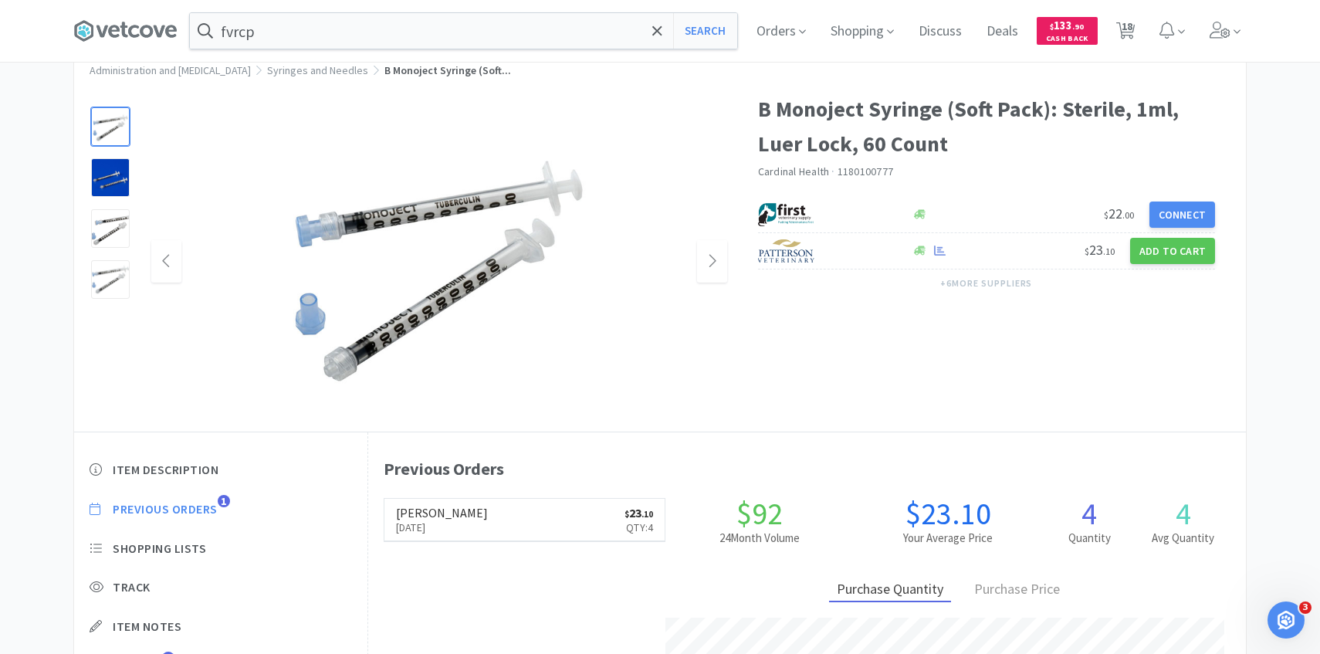
scroll to position [424, 878]
select select "1"
select select "2"
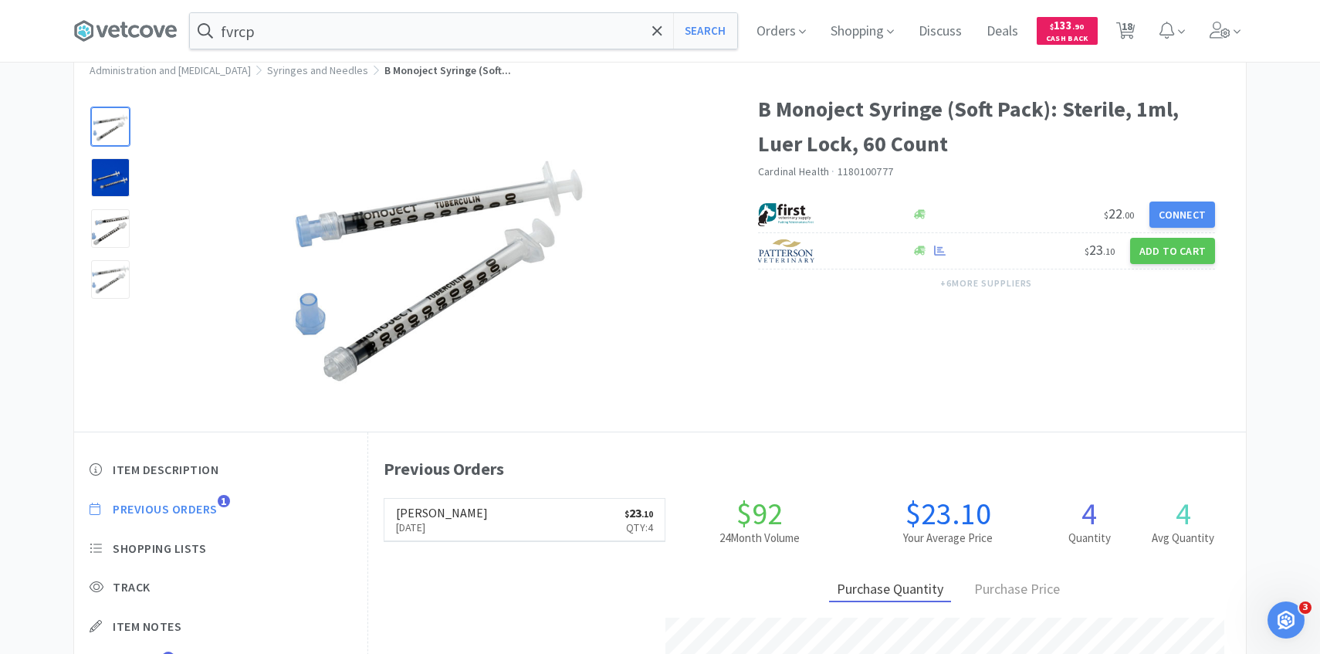
select select "1"
select select "4"
select select "2"
select select "4"
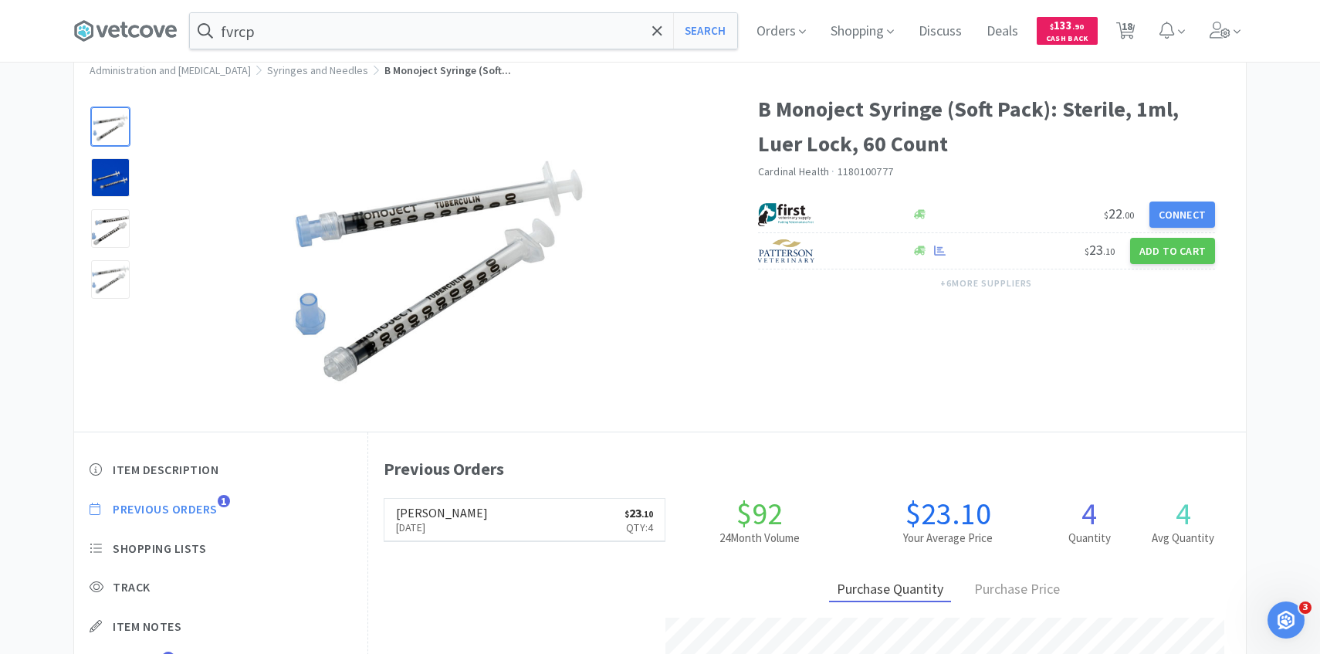
select select "1"
select select "2"
select select "3"
select select "1"
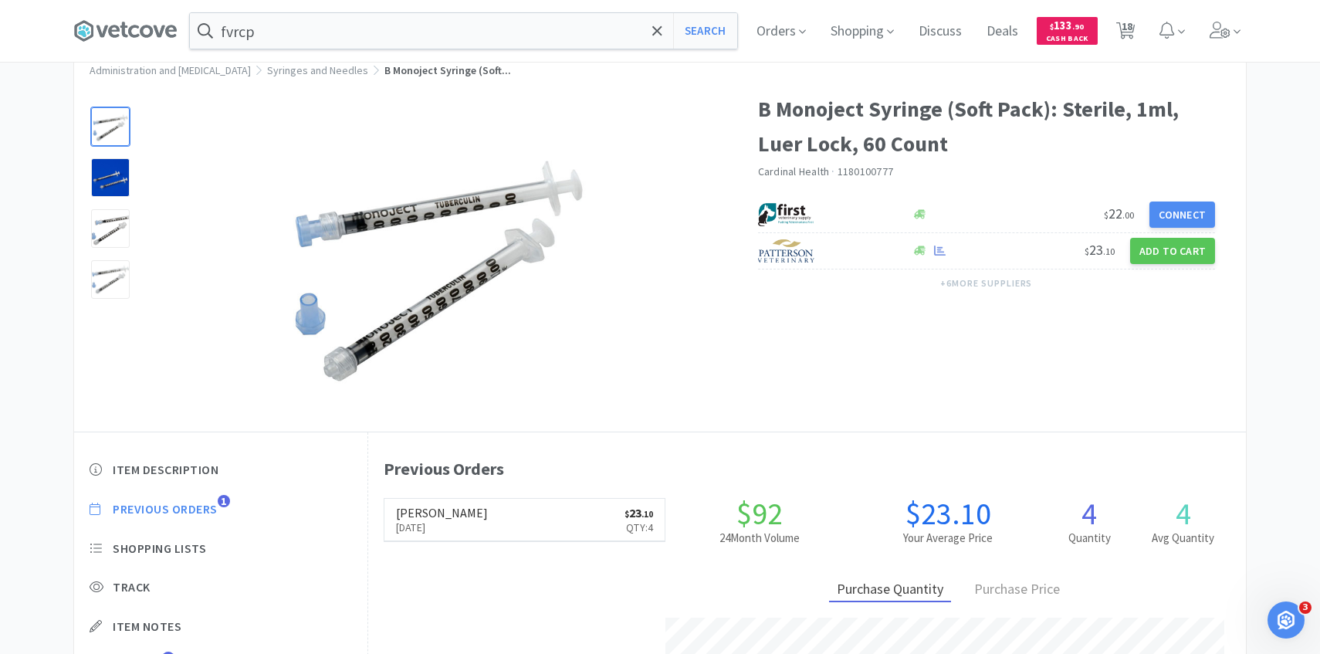
select select "2"
select select "1"
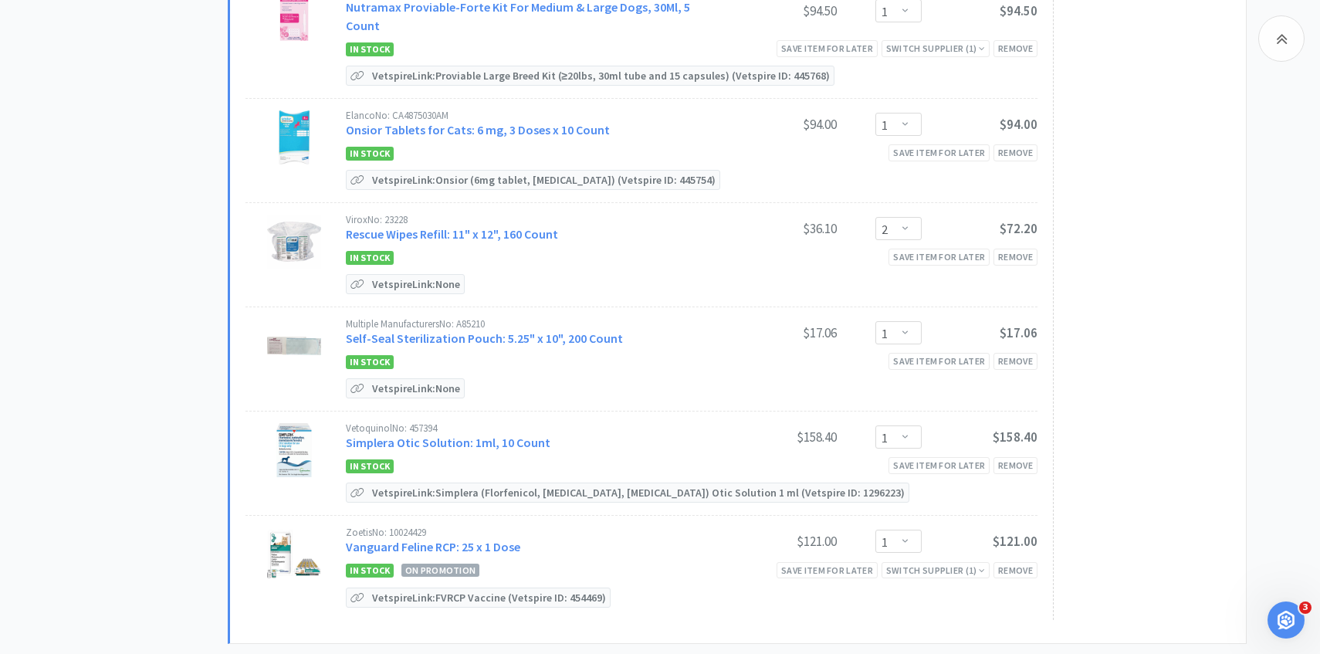
scroll to position [1518, 0]
click at [1018, 456] on div "Remove" at bounding box center [1015, 464] width 44 height 16
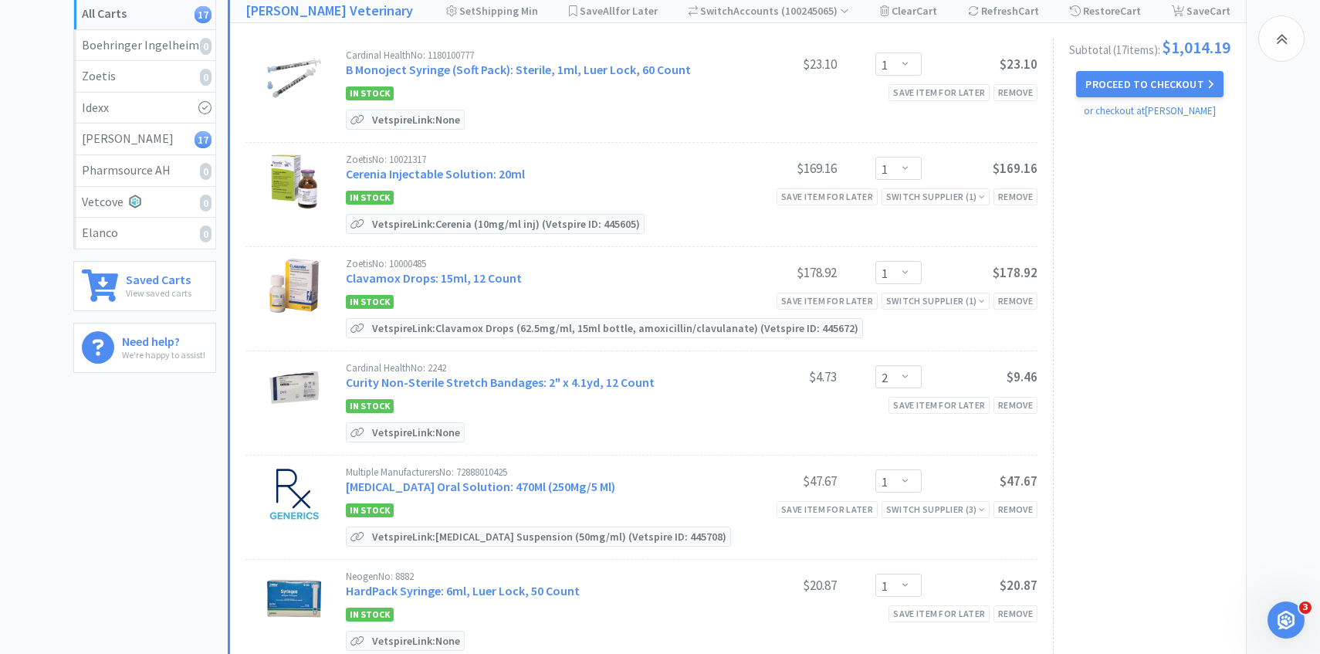
scroll to position [0, 0]
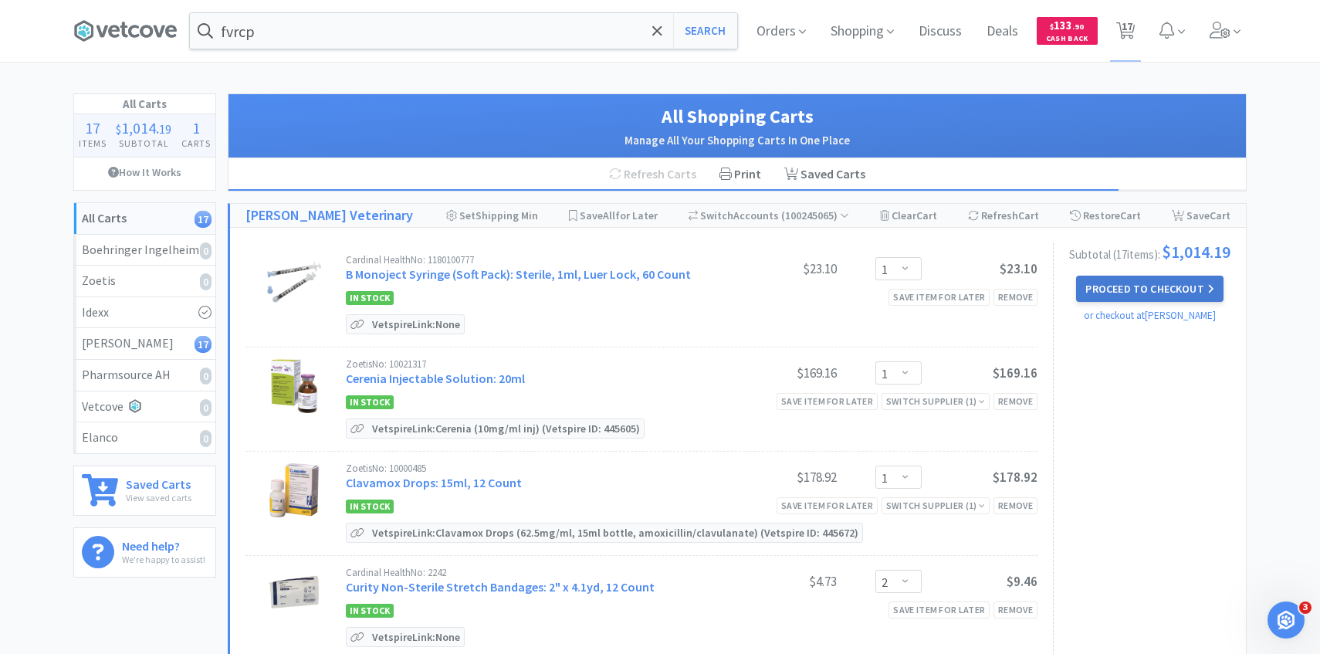
click at [1169, 302] on button "Proceed to Checkout" at bounding box center [1149, 289] width 147 height 26
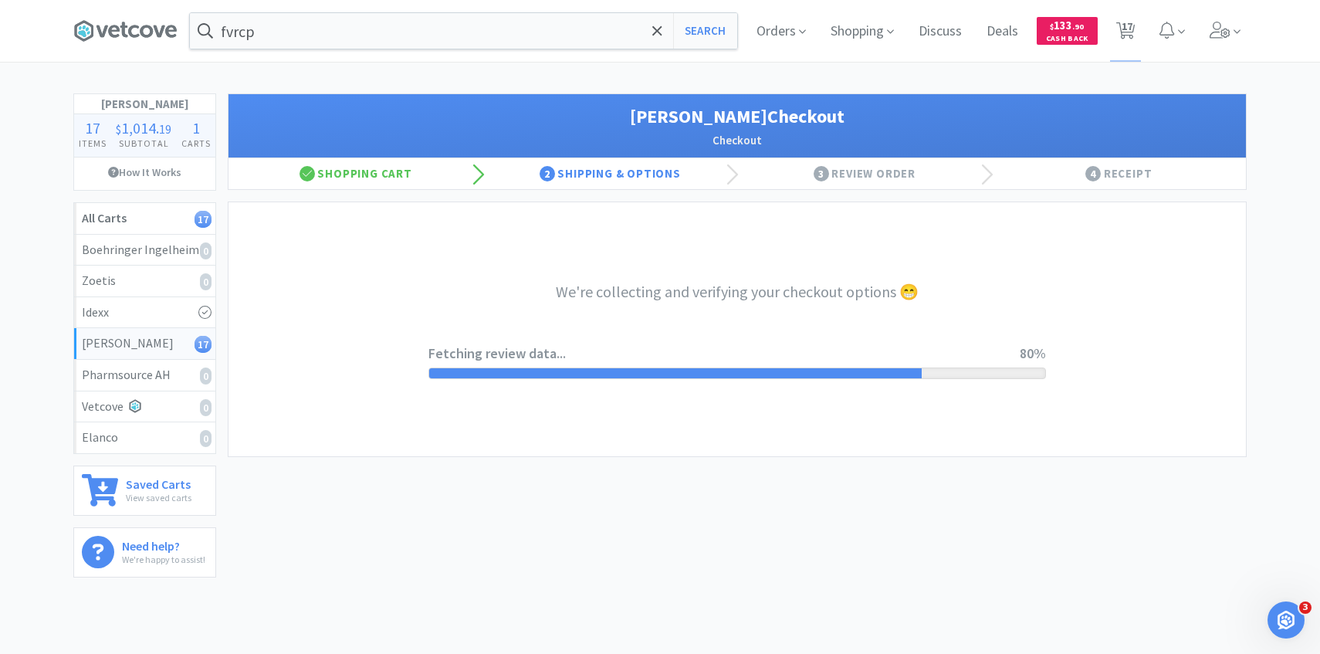
select select "1"
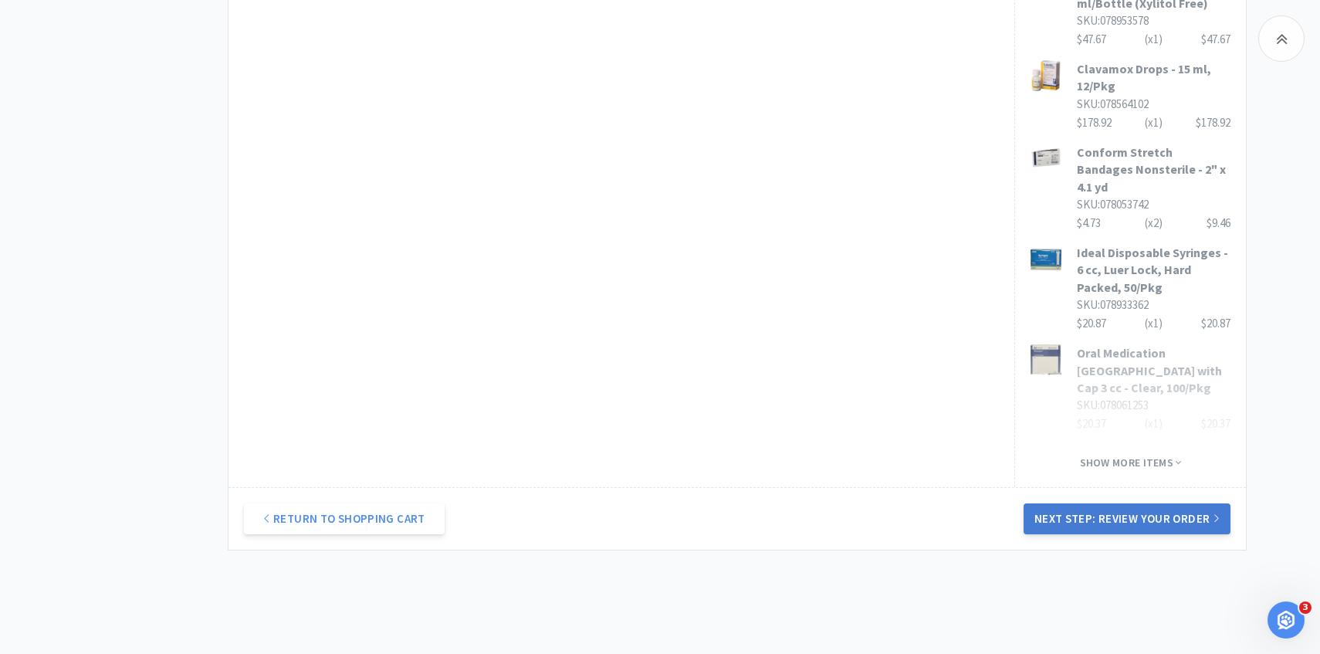
click at [1152, 503] on button "Next Step: Review Your Order" at bounding box center [1127, 518] width 207 height 31
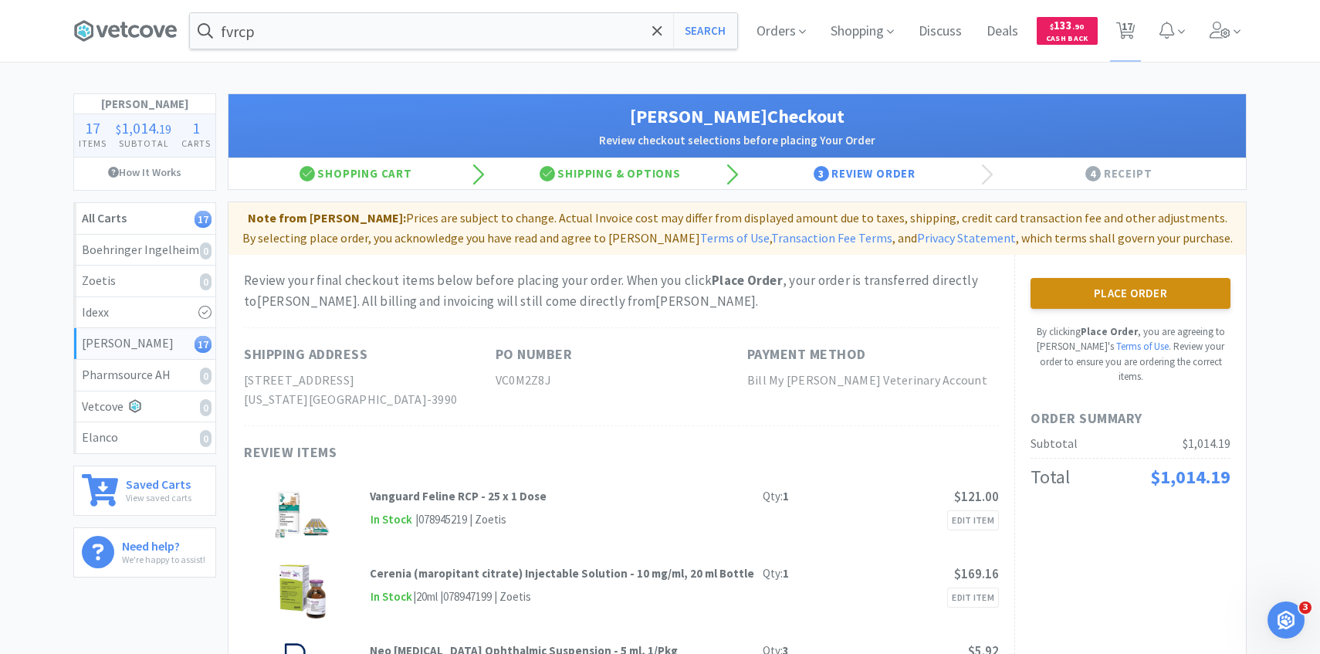
click at [1157, 289] on button "Place Order" at bounding box center [1130, 293] width 200 height 31
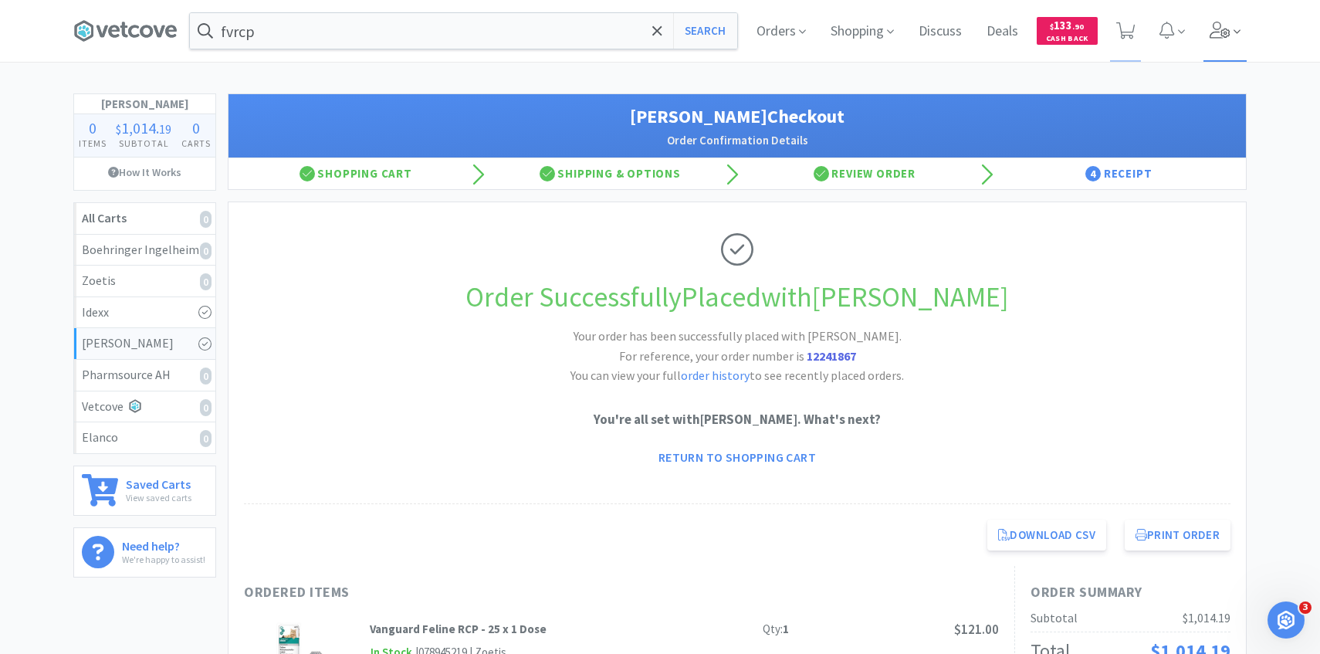
click at [1217, 22] on icon at bounding box center [1221, 30] width 22 height 17
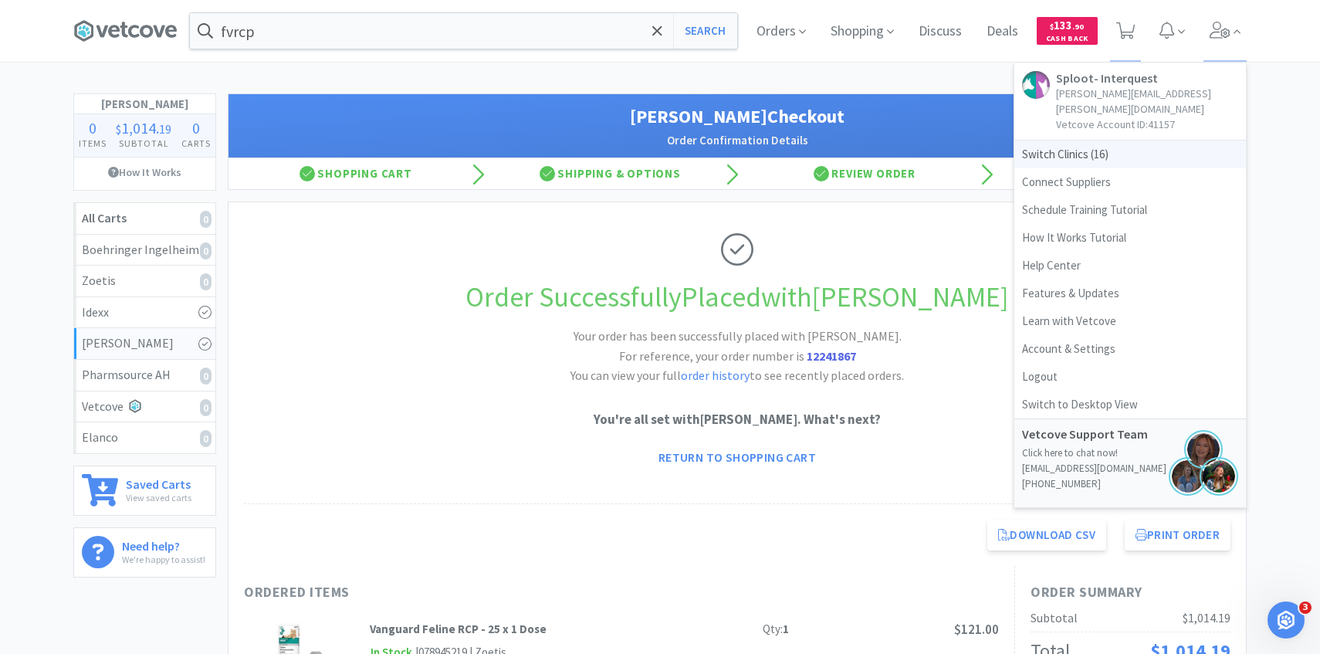
click at [1124, 140] on span "Switch Clinics ( 16 )" at bounding box center [1130, 154] width 232 height 28
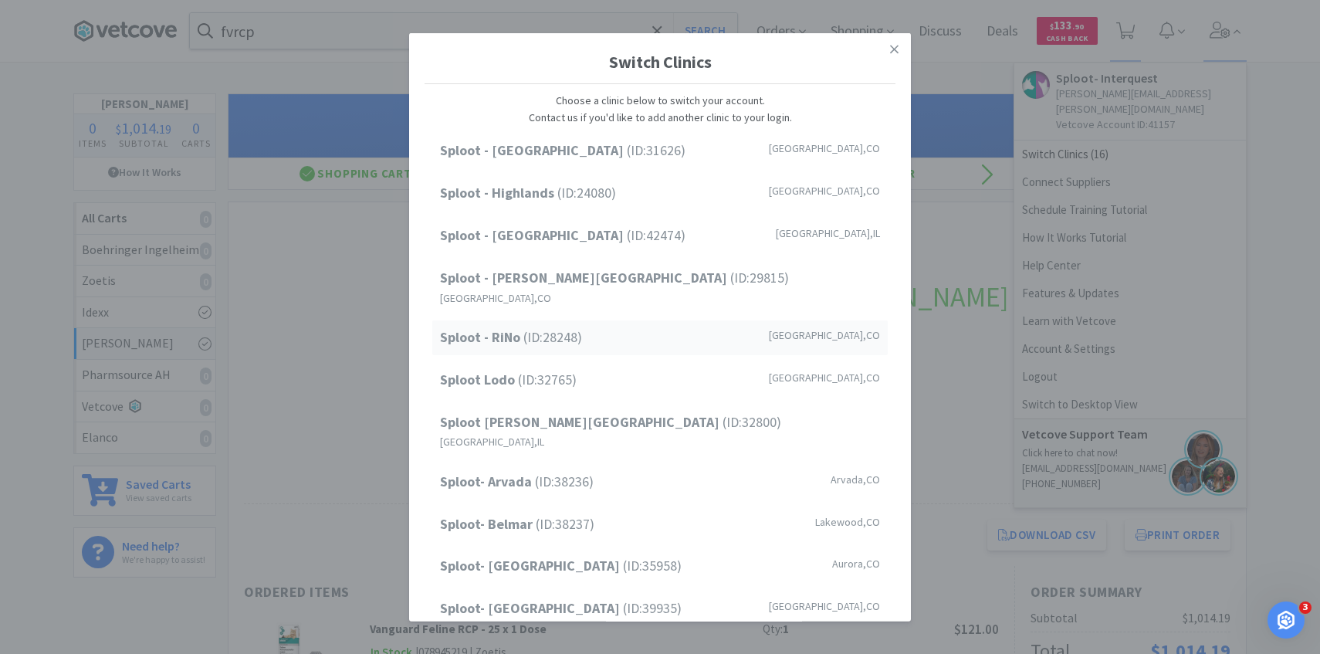
click at [651, 271] on div "Sploot - Platt Park (ID: 29815 ) Denver , CO" at bounding box center [659, 287] width 455 height 52
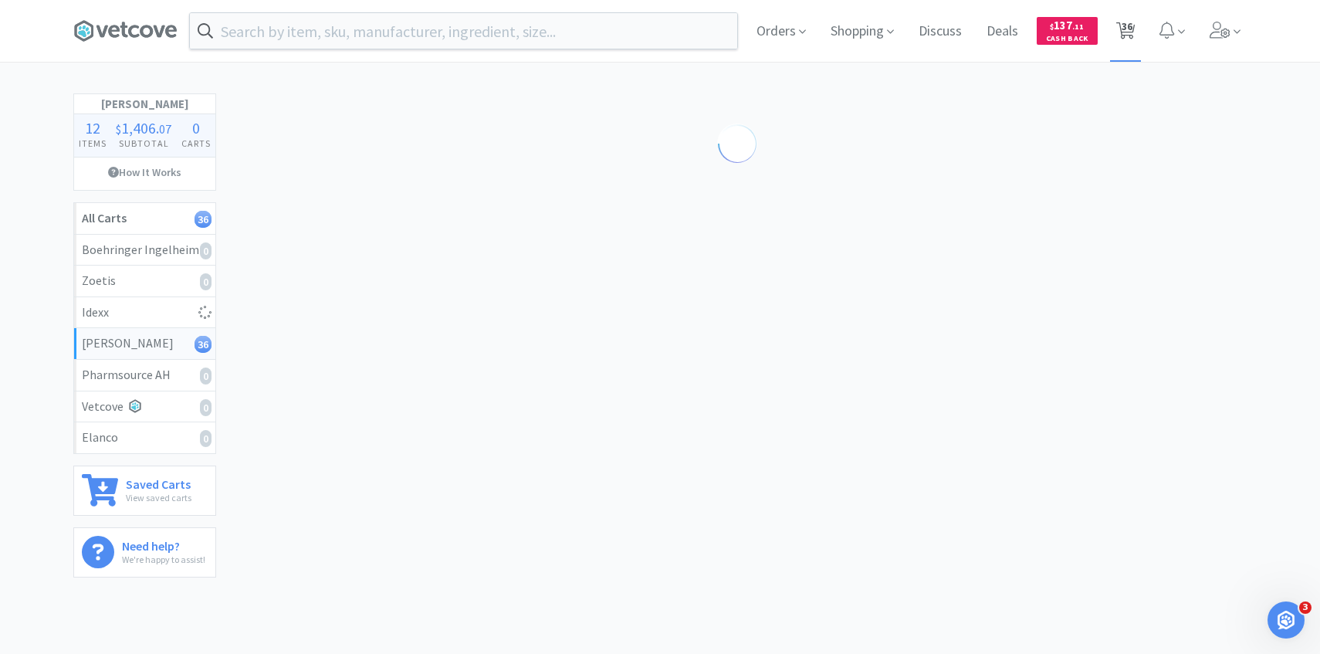
click at [1125, 36] on span "36" at bounding box center [1127, 26] width 11 height 62
select select "1"
select select "5"
select select "1"
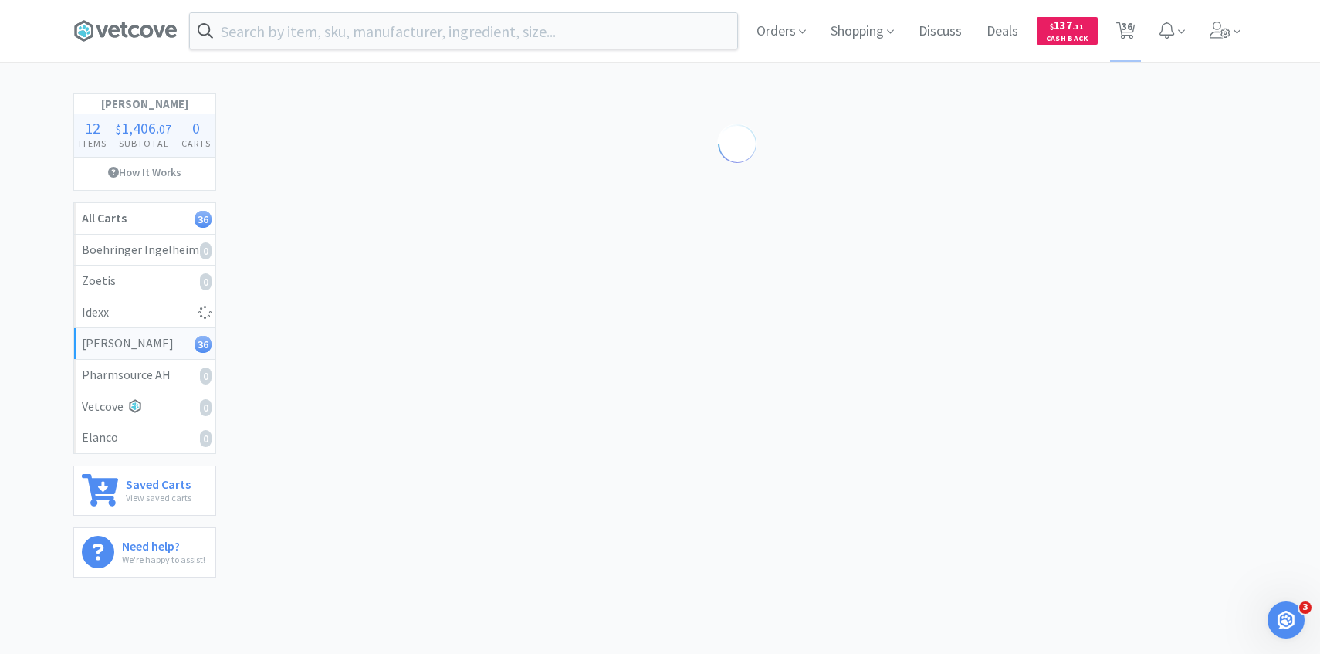
select select "1"
select select "5"
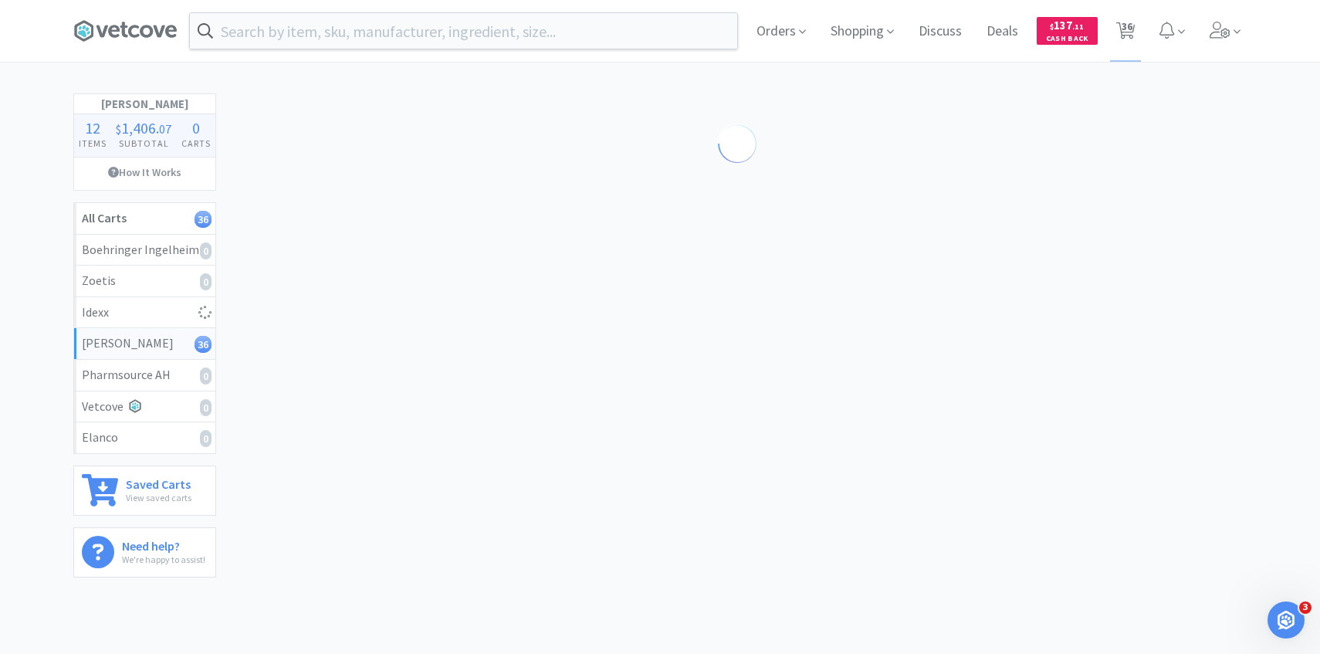
select select "1"
select select "4"
select select "3"
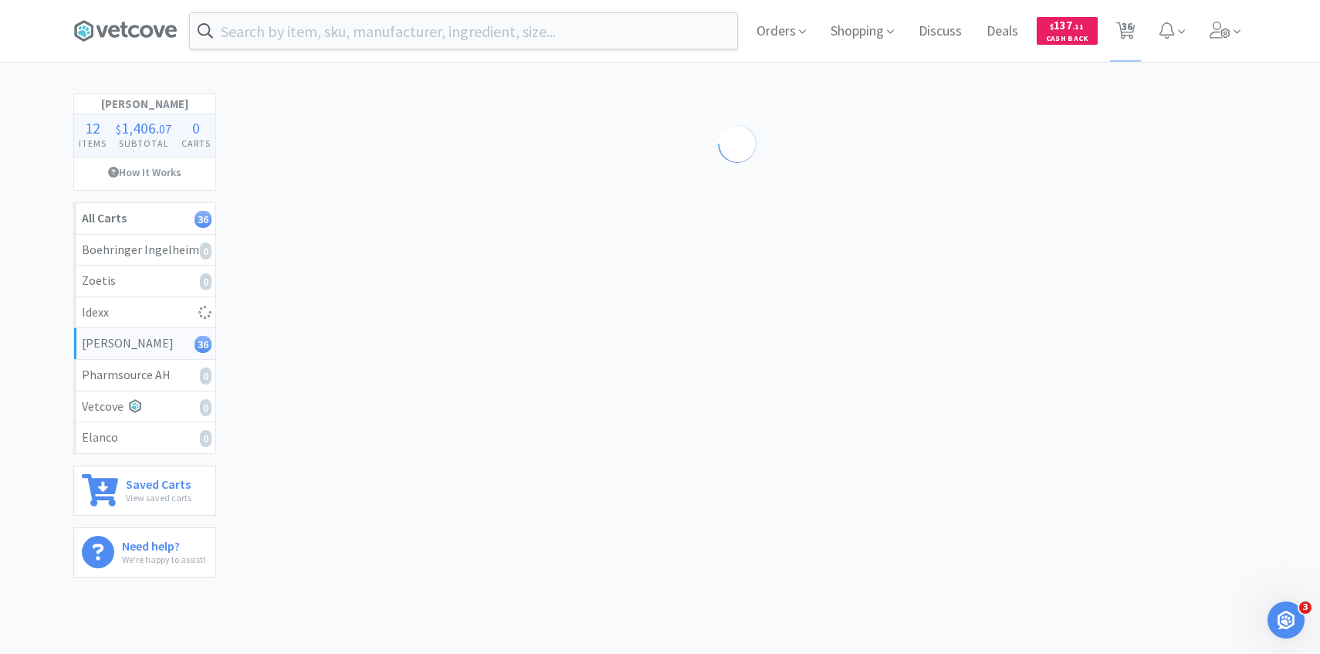
select select "4"
select select "20"
select select "5"
select select "3"
select select "1"
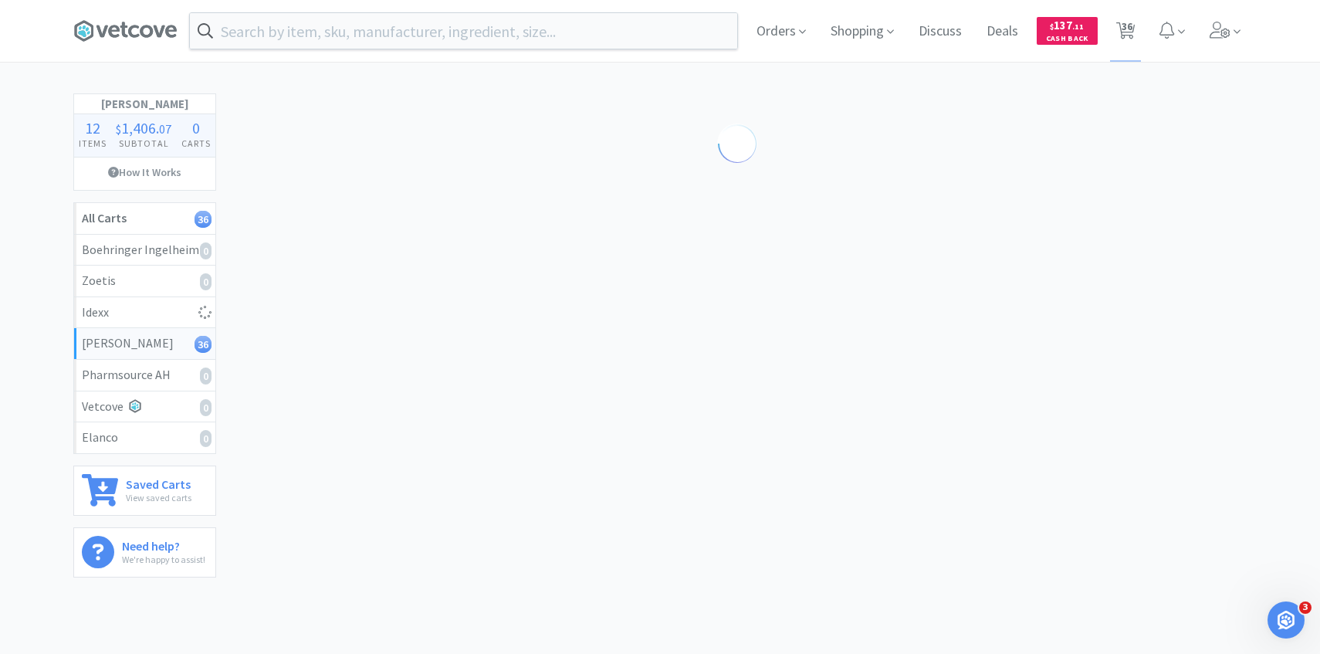
select select "1"
select select "2"
select select "1"
select select "3"
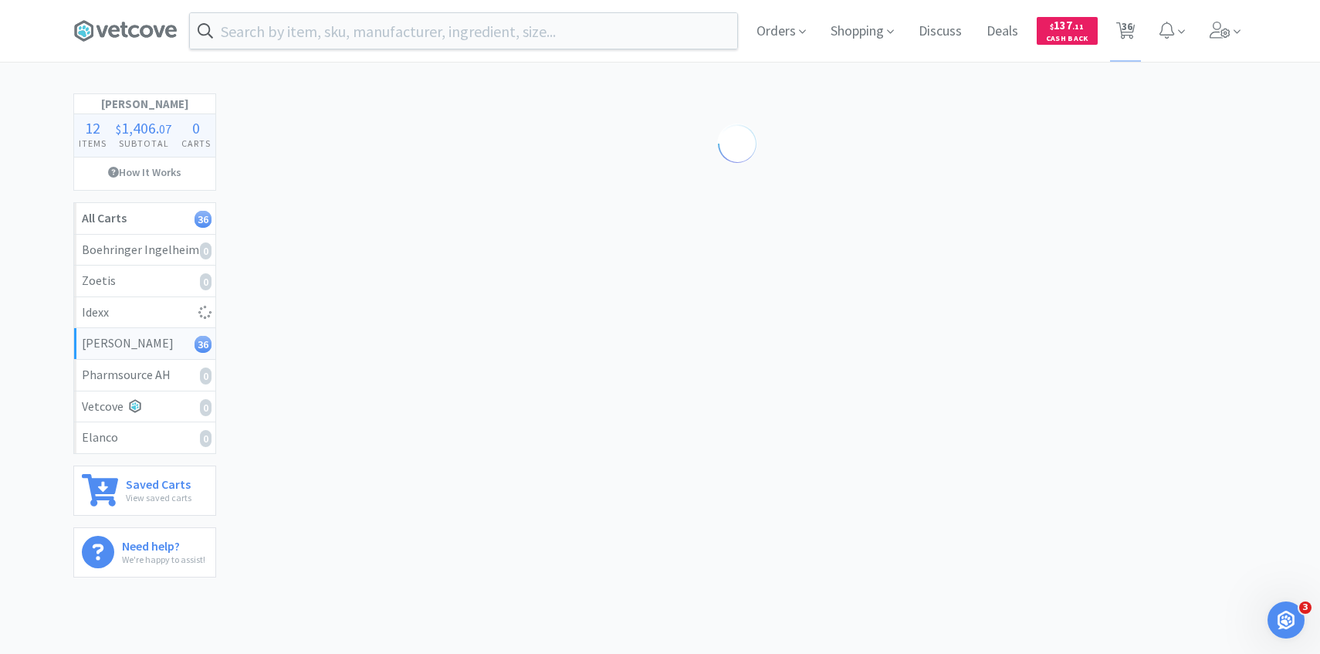
select select "1"
select select "2"
select select "10"
select select "5"
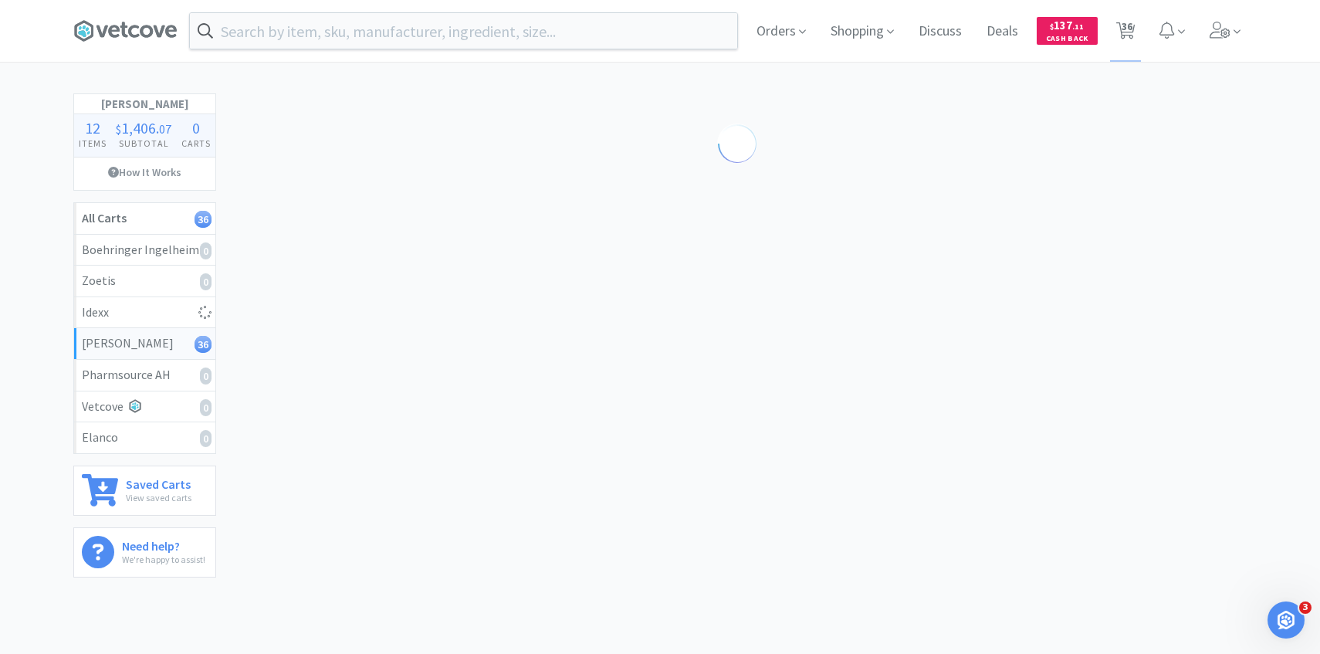
select select "1"
select select "4"
select select "1"
select select "3"
select select "1"
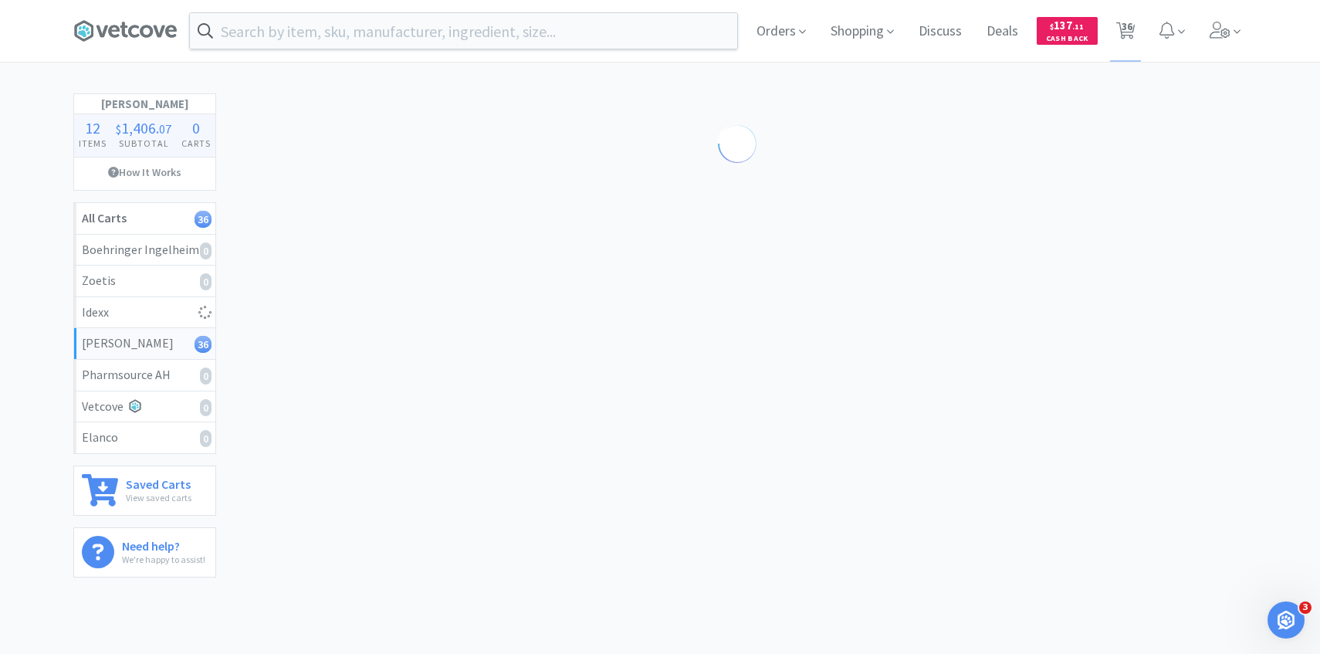
select select "1"
select select "2"
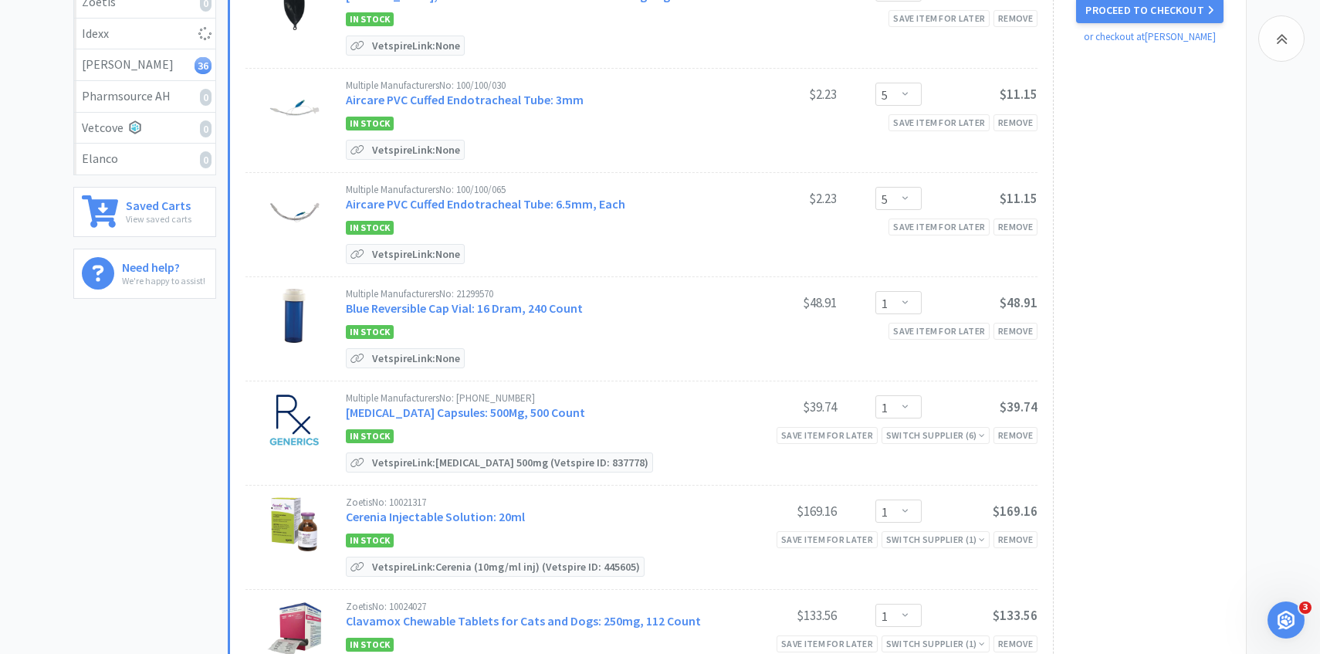
scroll to position [291, 0]
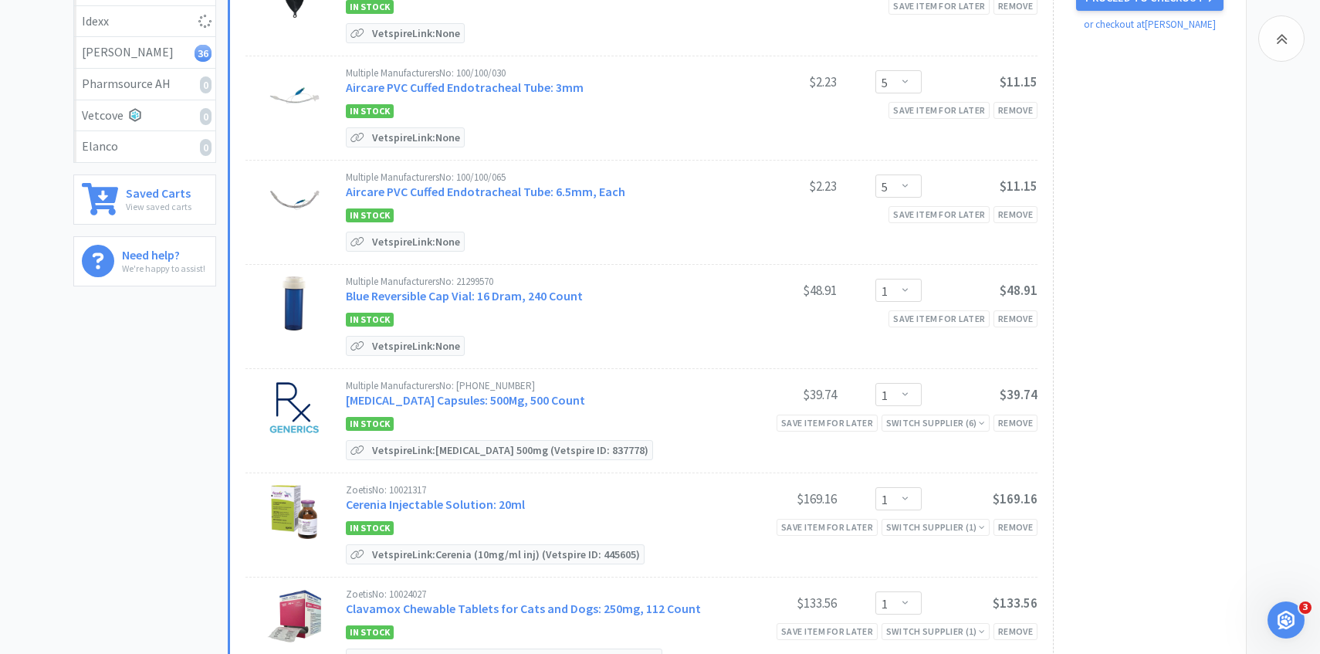
select select "1"
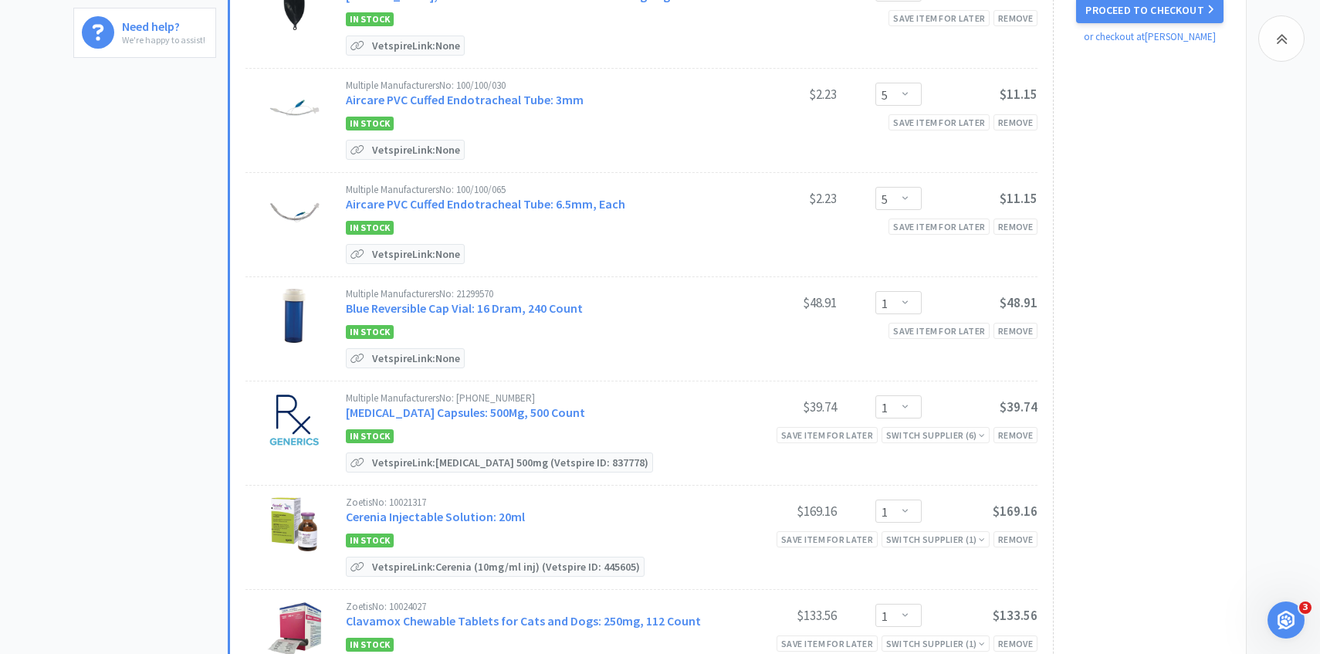
scroll to position [521, 0]
click at [481, 404] on link "[MEDICAL_DATA] Capsules: 500Mg, 500 Count" at bounding box center [465, 410] width 239 height 15
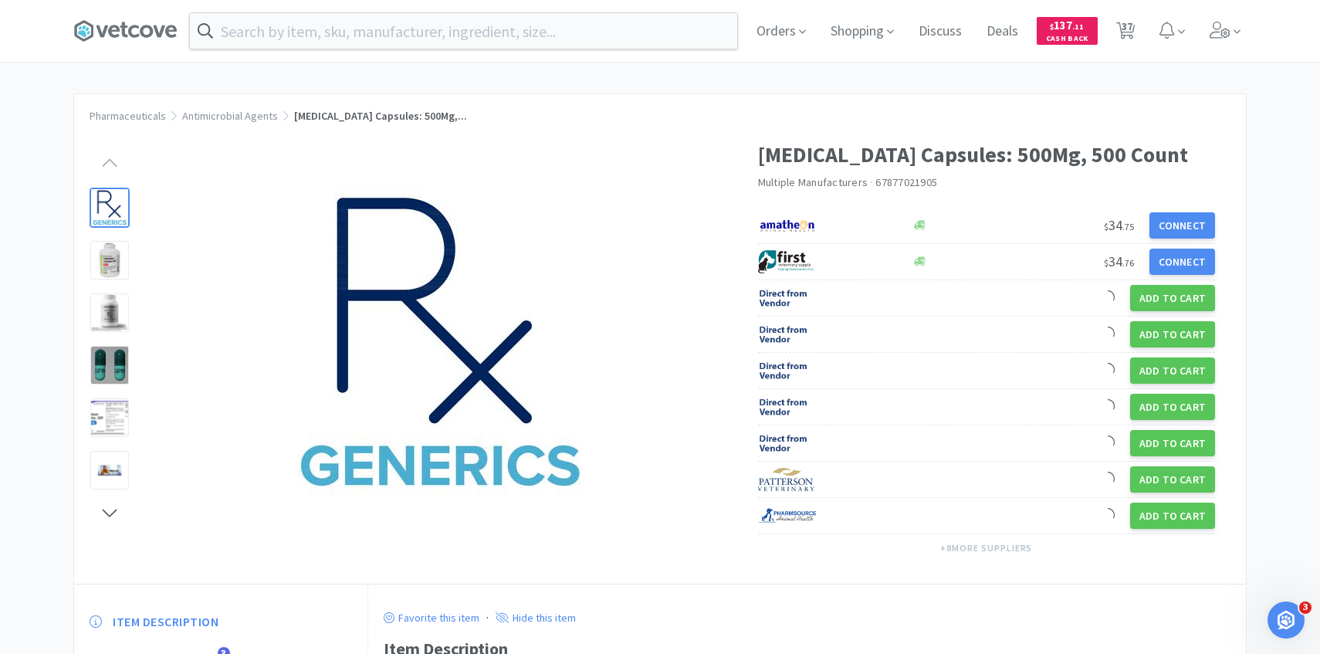
scroll to position [113, 0]
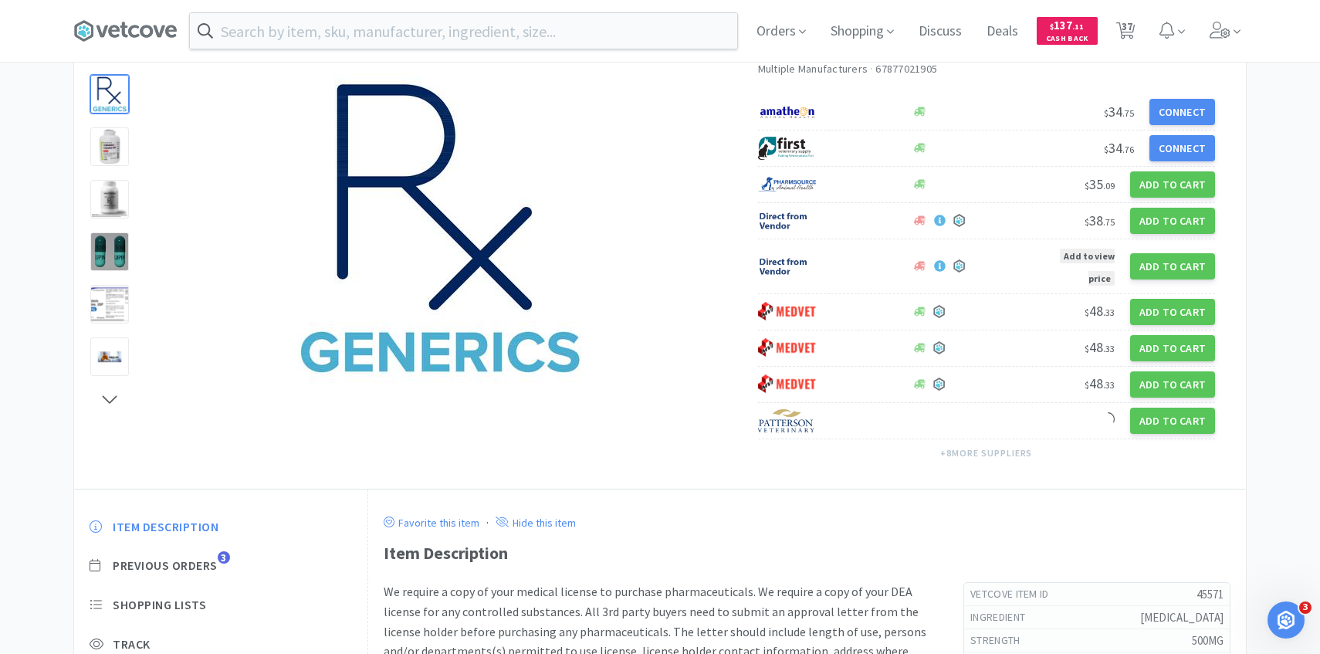
click at [212, 553] on div "Item Description Previous Orders 3 Shopping Lists Track Item Notes Reviews 6" at bounding box center [220, 636] width 293 height 266
click at [212, 566] on span "Previous Orders" at bounding box center [165, 565] width 105 height 16
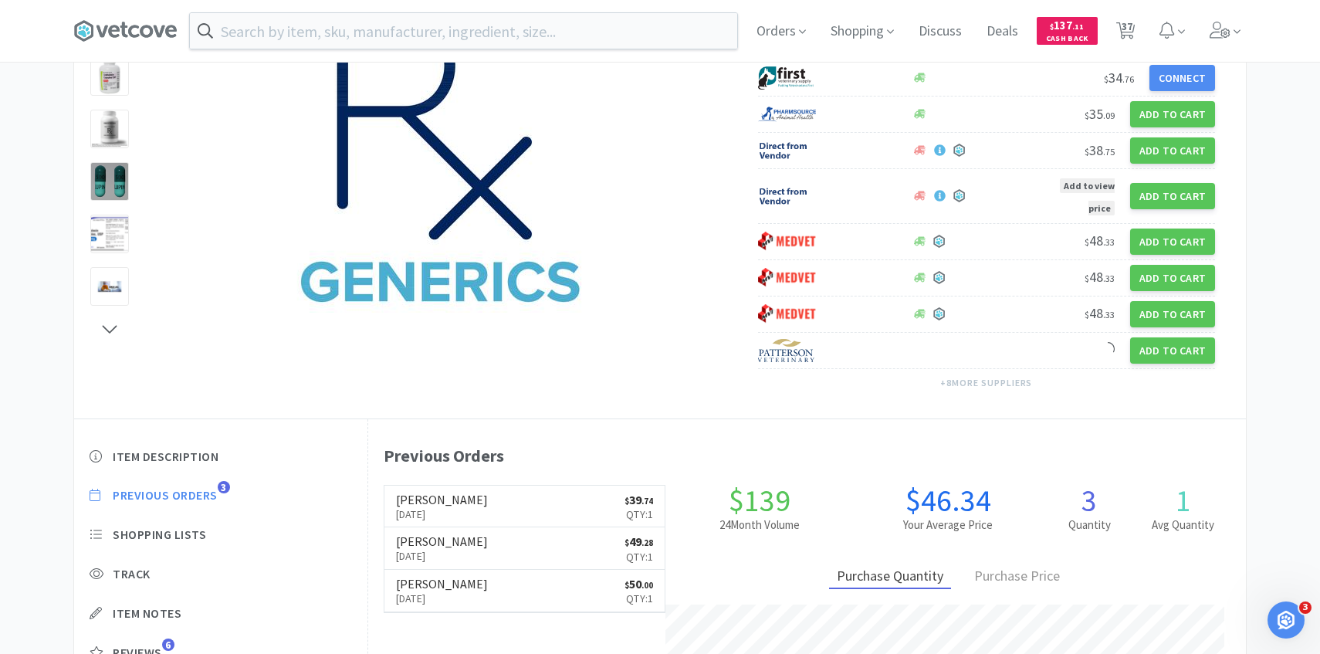
scroll to position [187, 0]
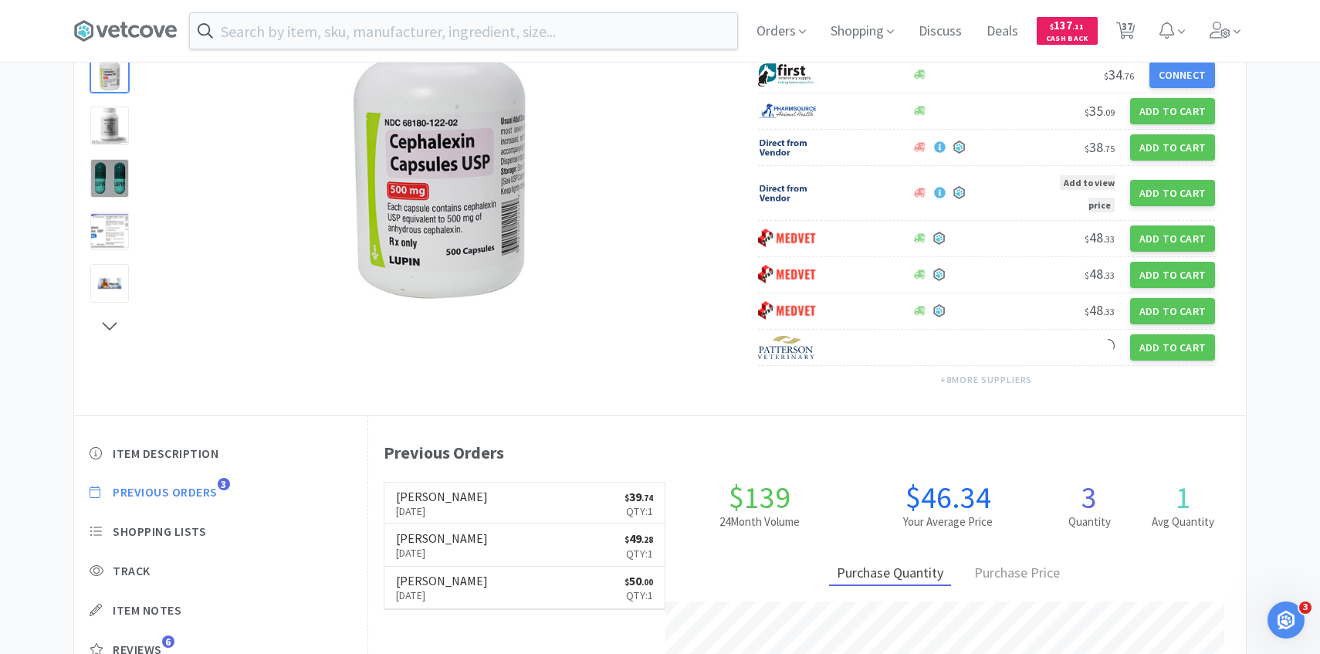
select select "1"
select select "5"
select select "1"
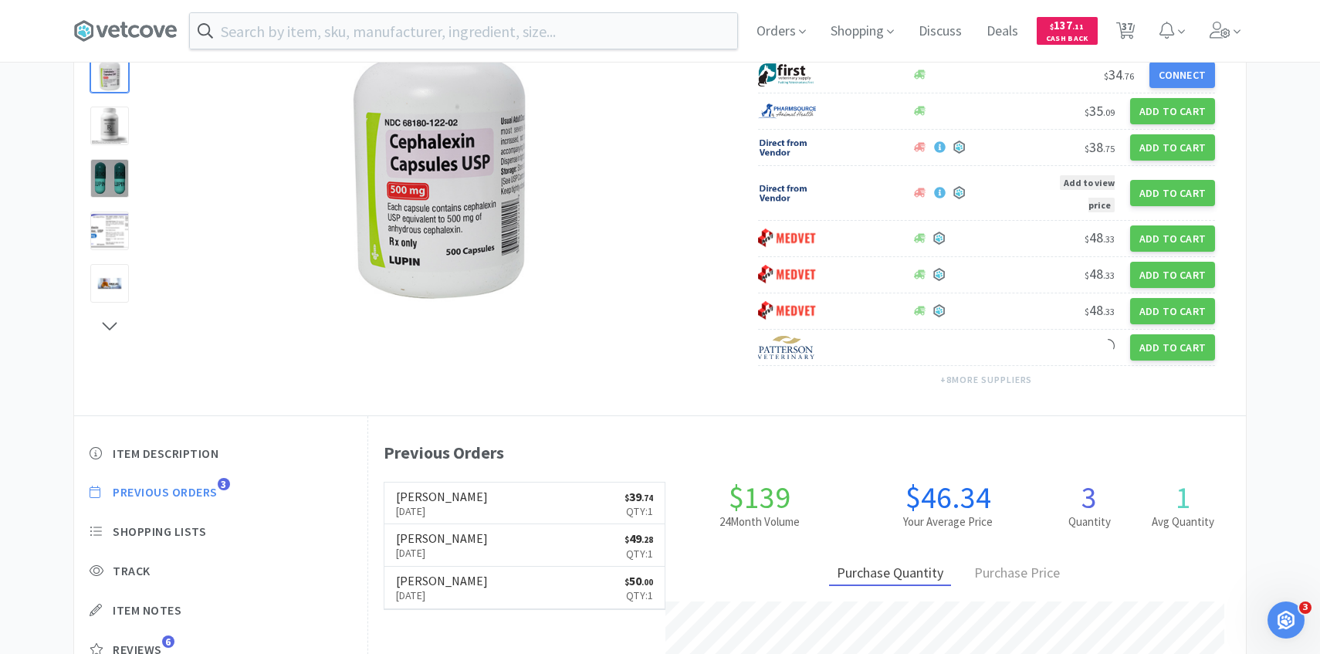
select select "1"
select select "5"
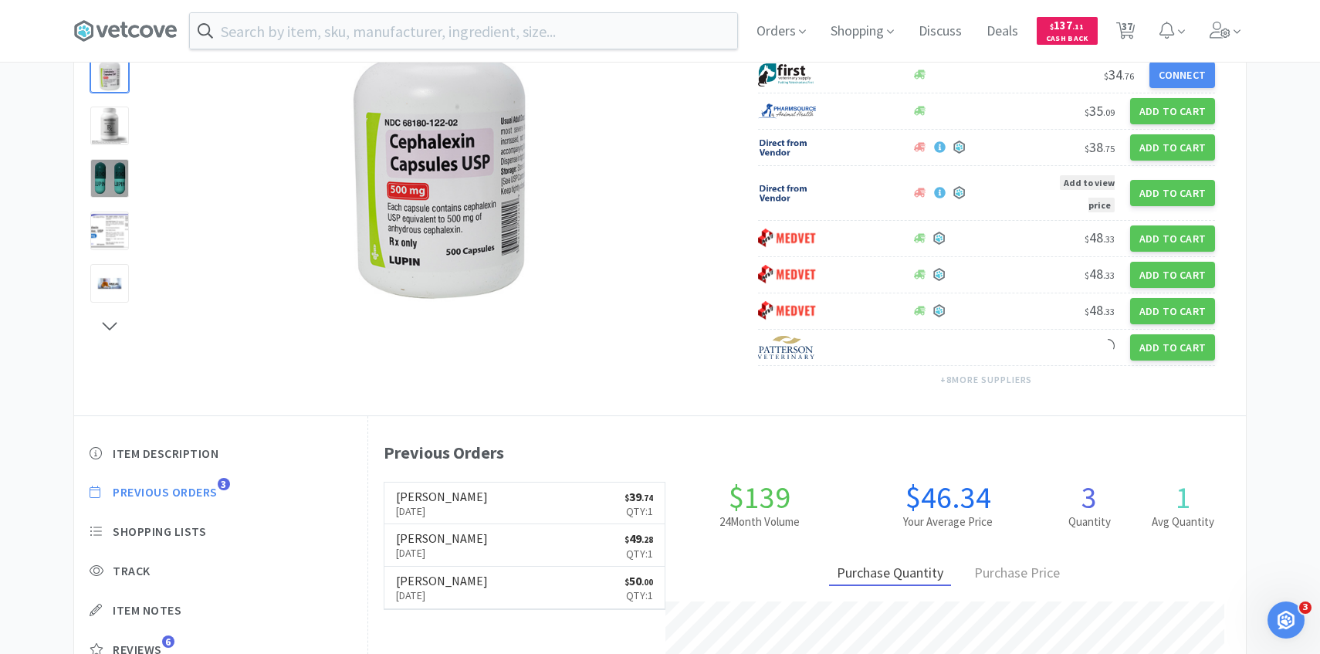
select select "1"
select select "4"
select select "3"
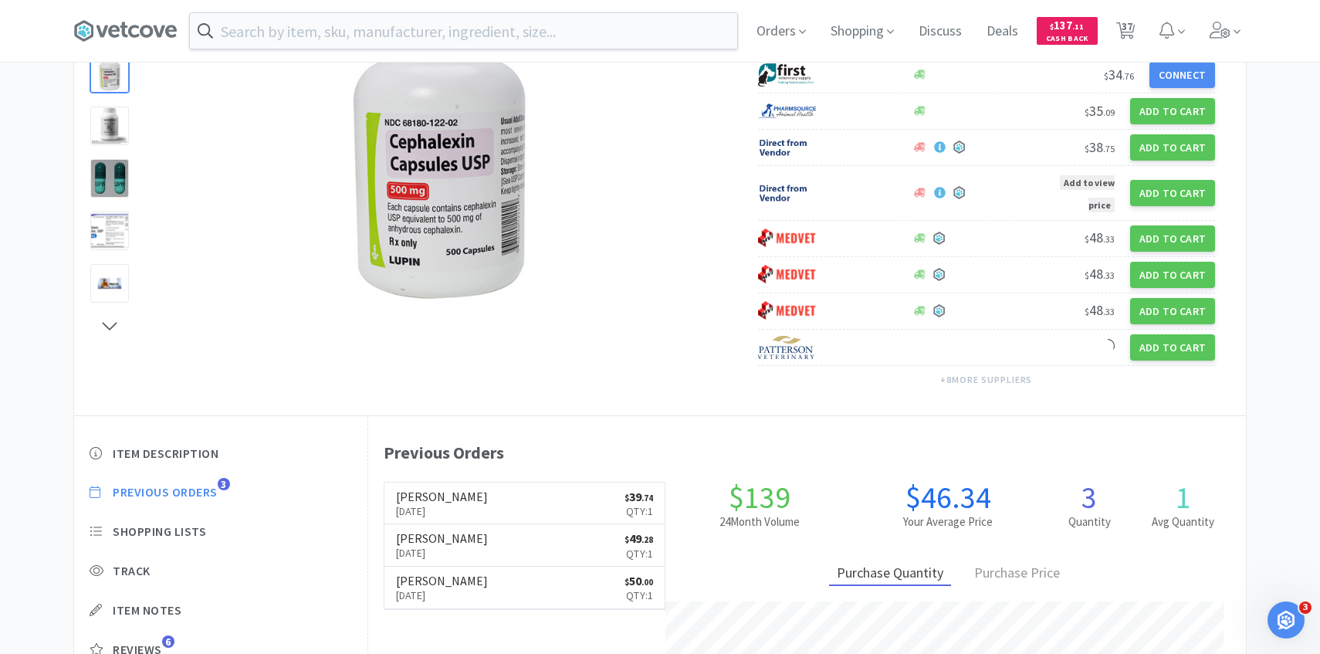
select select "4"
select select "20"
select select "5"
select select "3"
select select "1"
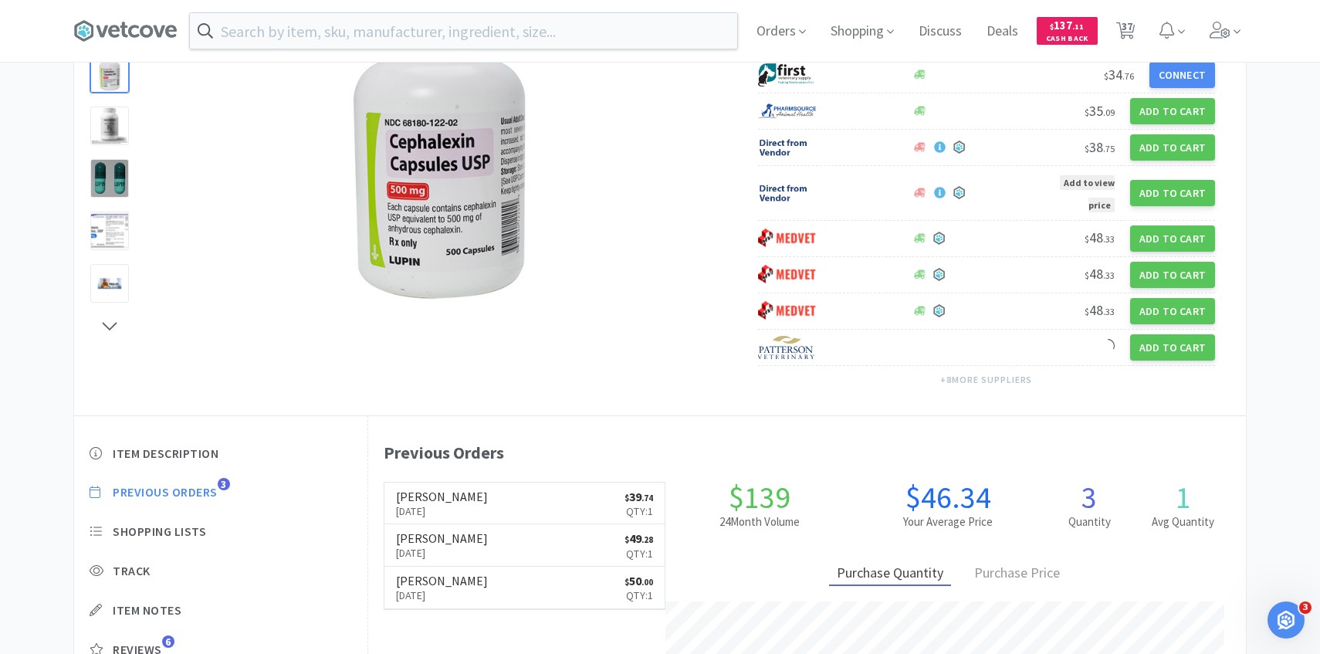
select select "1"
select select "2"
select select "1"
select select "3"
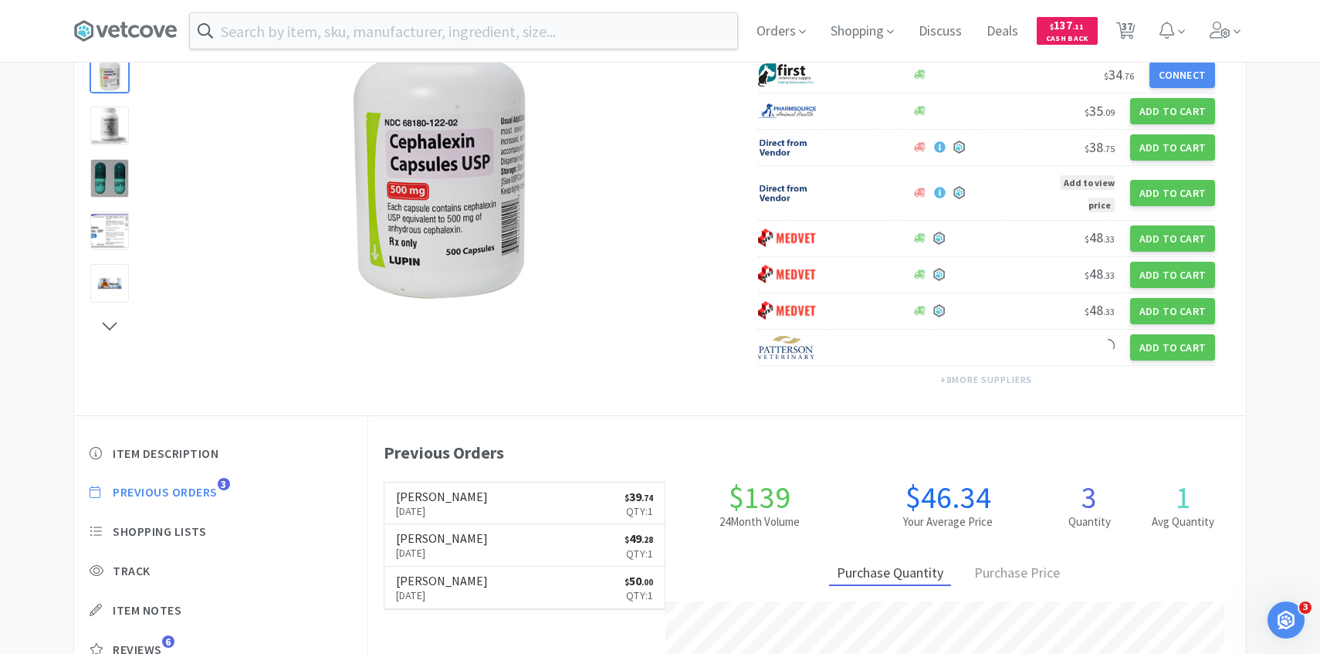
select select "1"
select select "2"
select select "10"
select select "5"
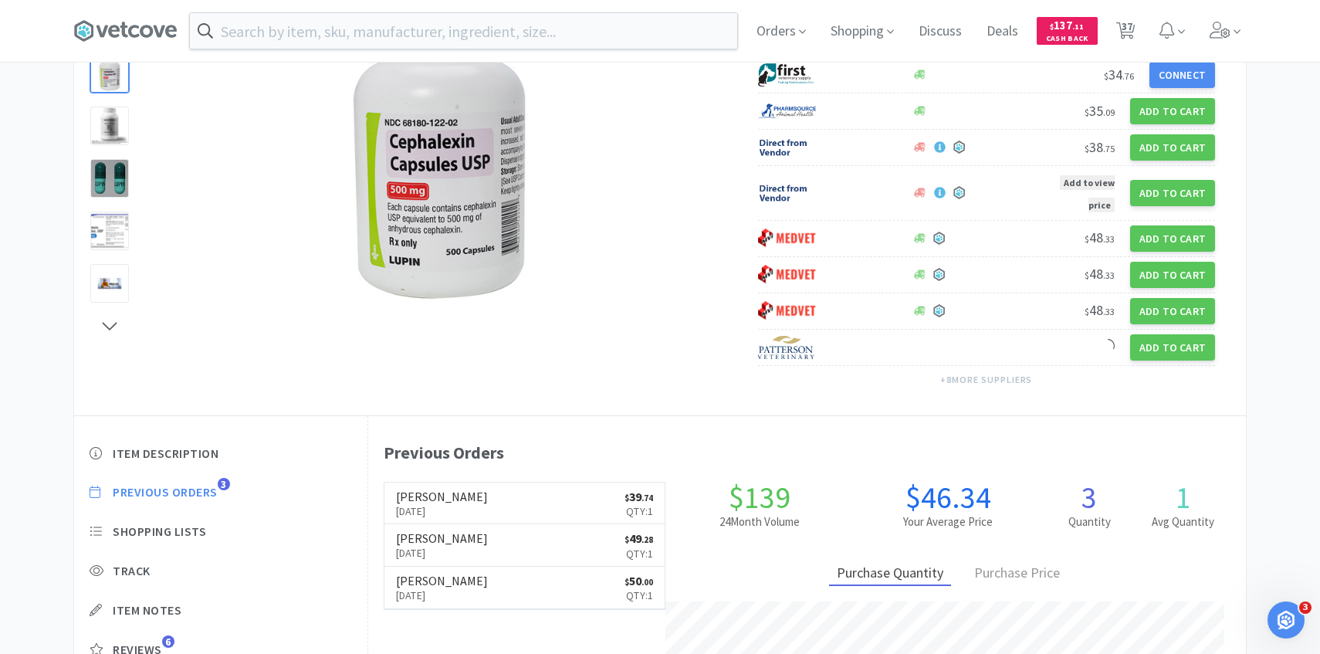
select select "1"
select select "4"
select select "1"
select select "3"
select select "1"
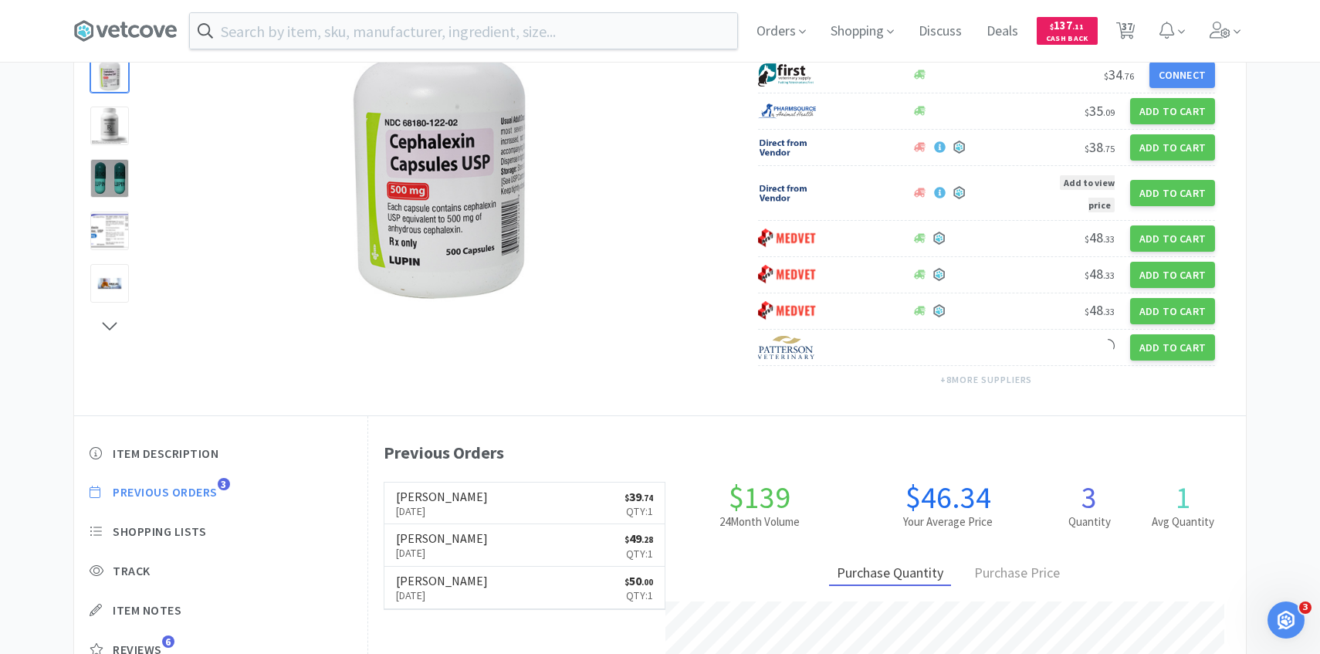
select select "1"
select select "2"
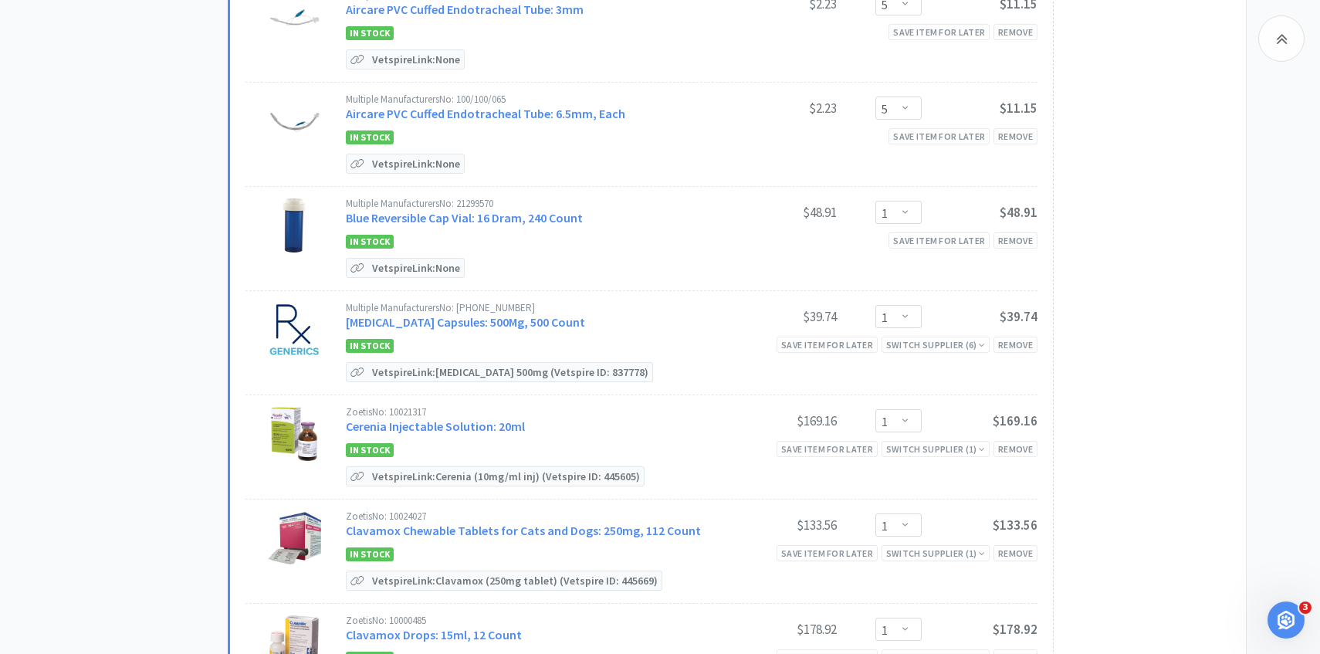
scroll to position [686, 0]
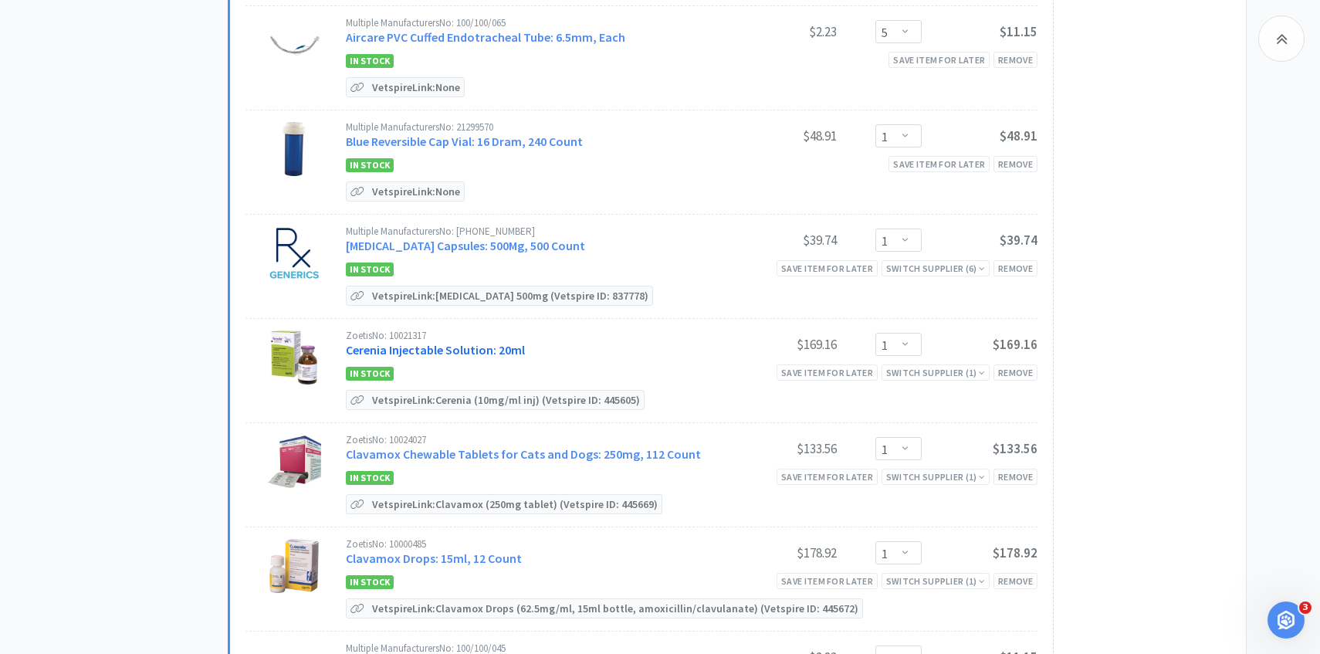
click at [452, 346] on link "Cerenia Injectable Solution: 20ml" at bounding box center [435, 349] width 179 height 15
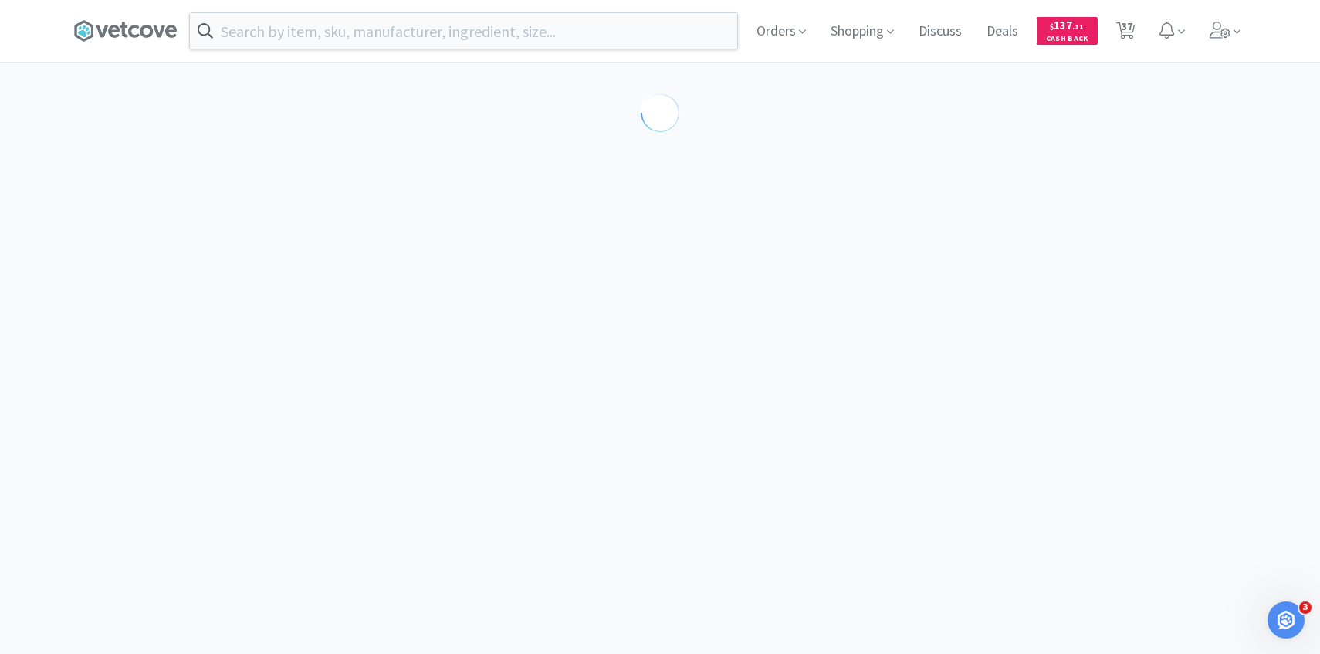
scroll to position [148, 0]
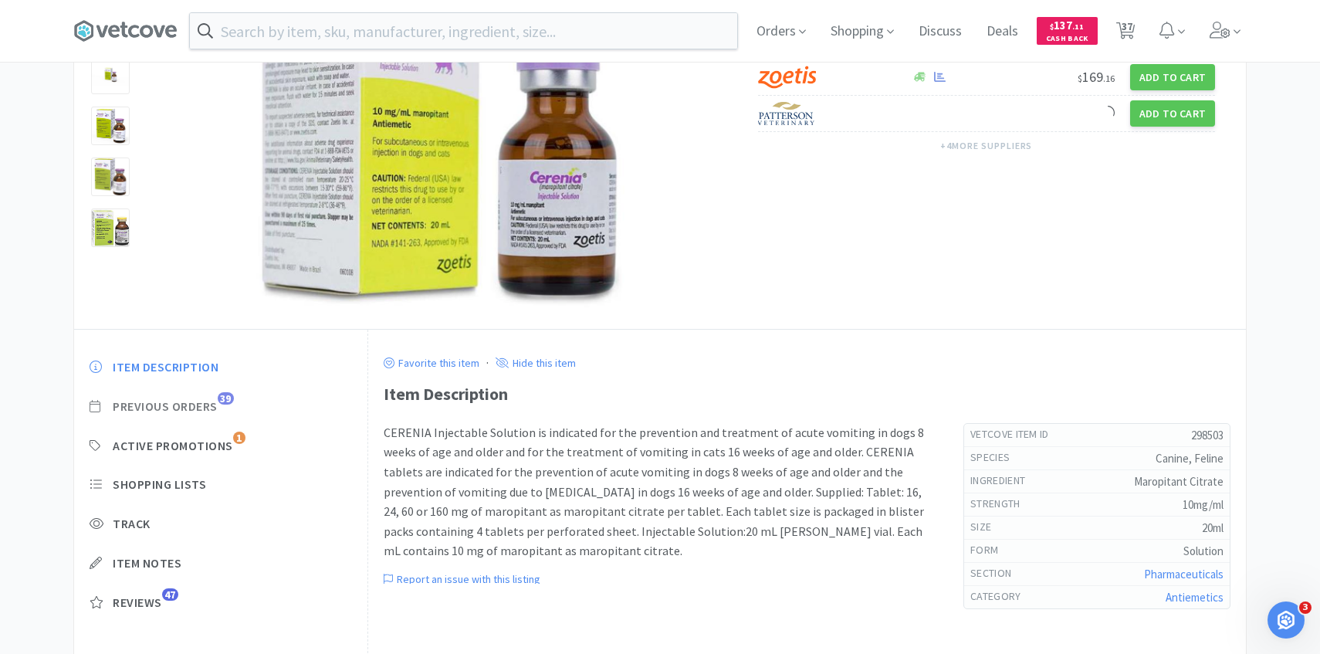
click at [226, 394] on span "39" at bounding box center [226, 398] width 16 height 12
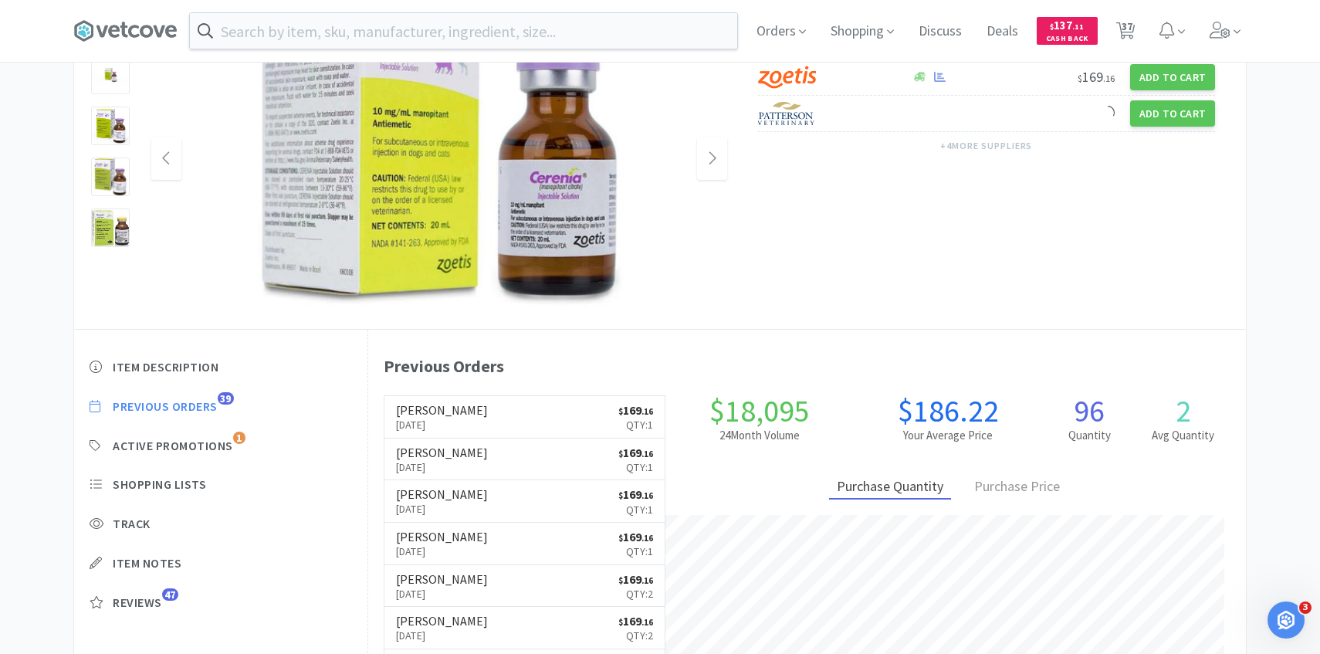
scroll to position [424, 878]
click at [501, 408] on link "Patterson Aug 18th, 2025 $ 169 . 16 Qty: 1" at bounding box center [524, 417] width 281 height 42
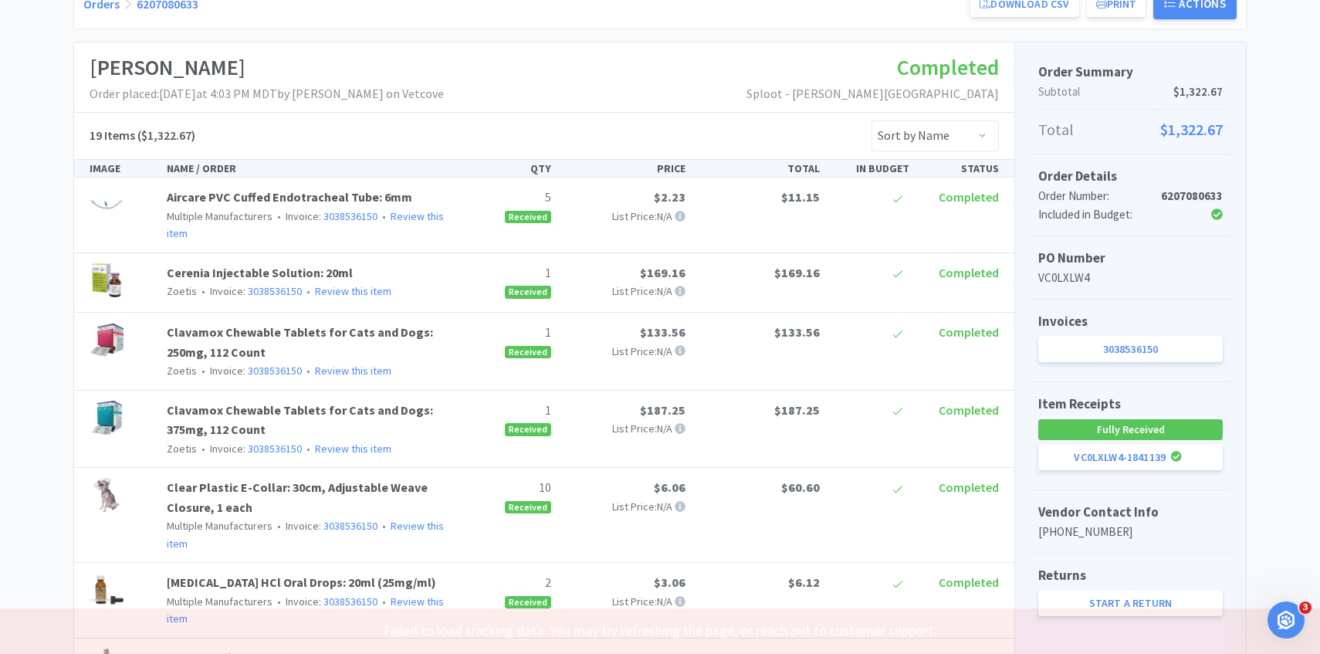
scroll to position [744, 0]
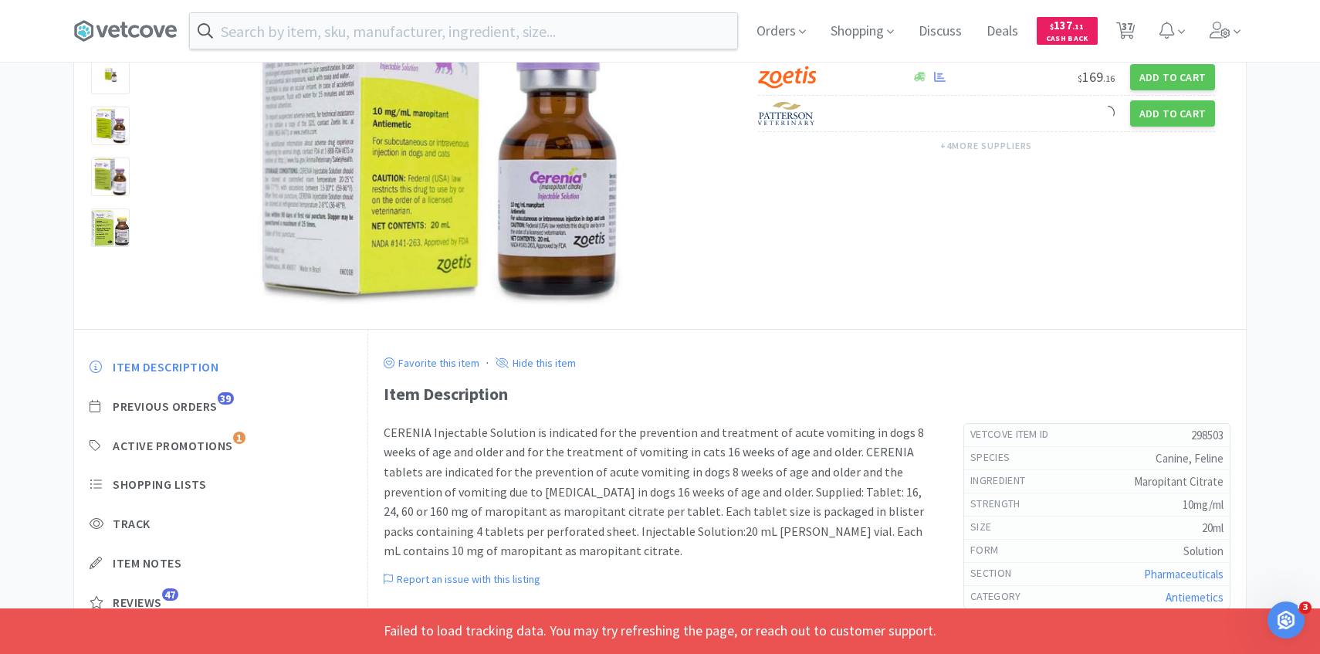
select select "1"
select select "5"
select select "1"
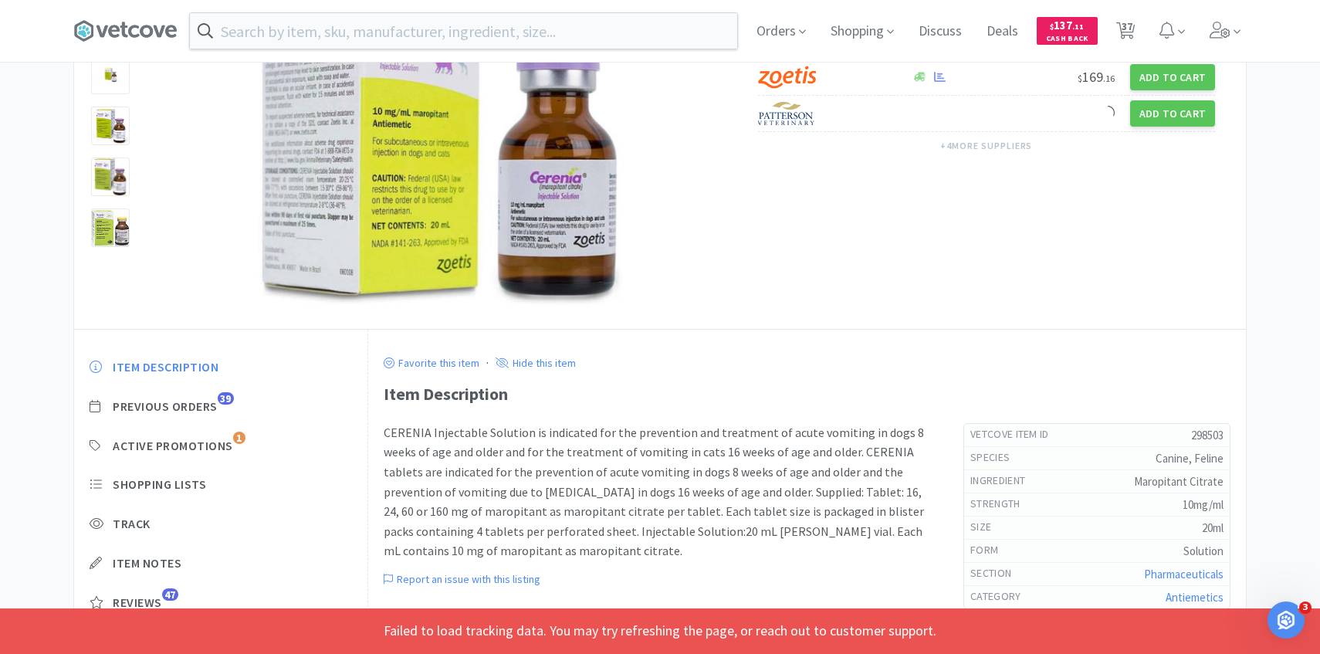
select select "1"
select select "5"
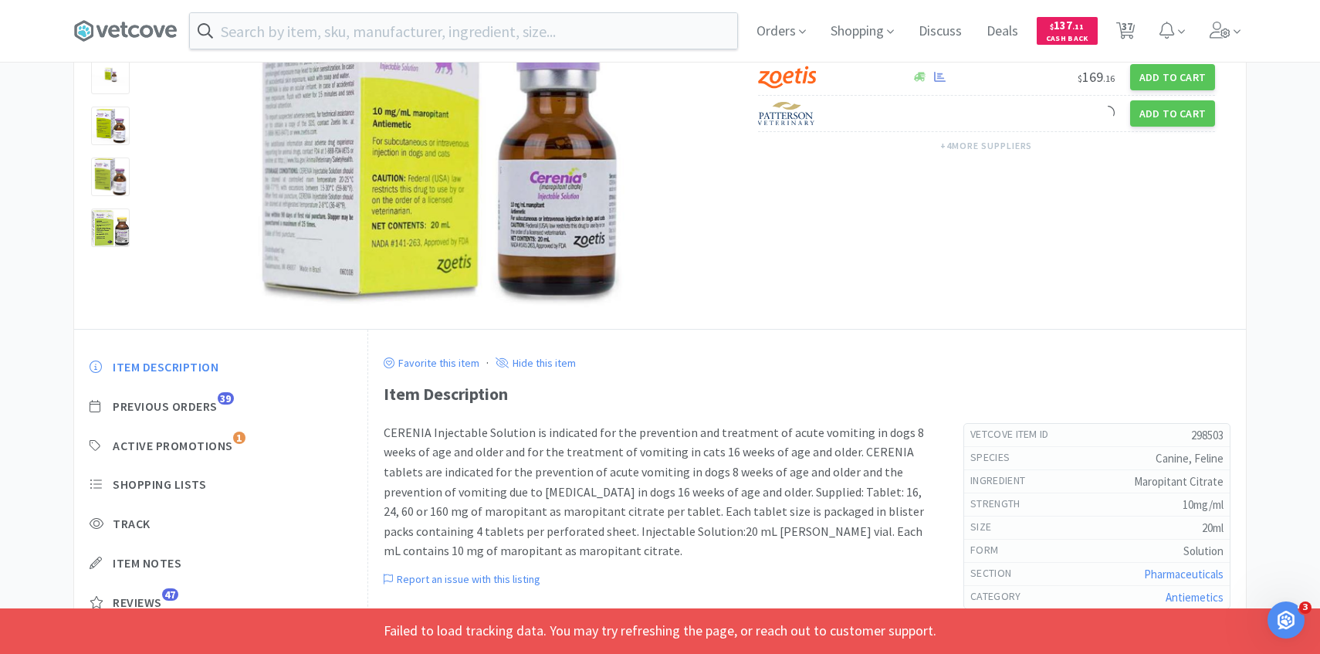
select select "1"
select select "4"
select select "3"
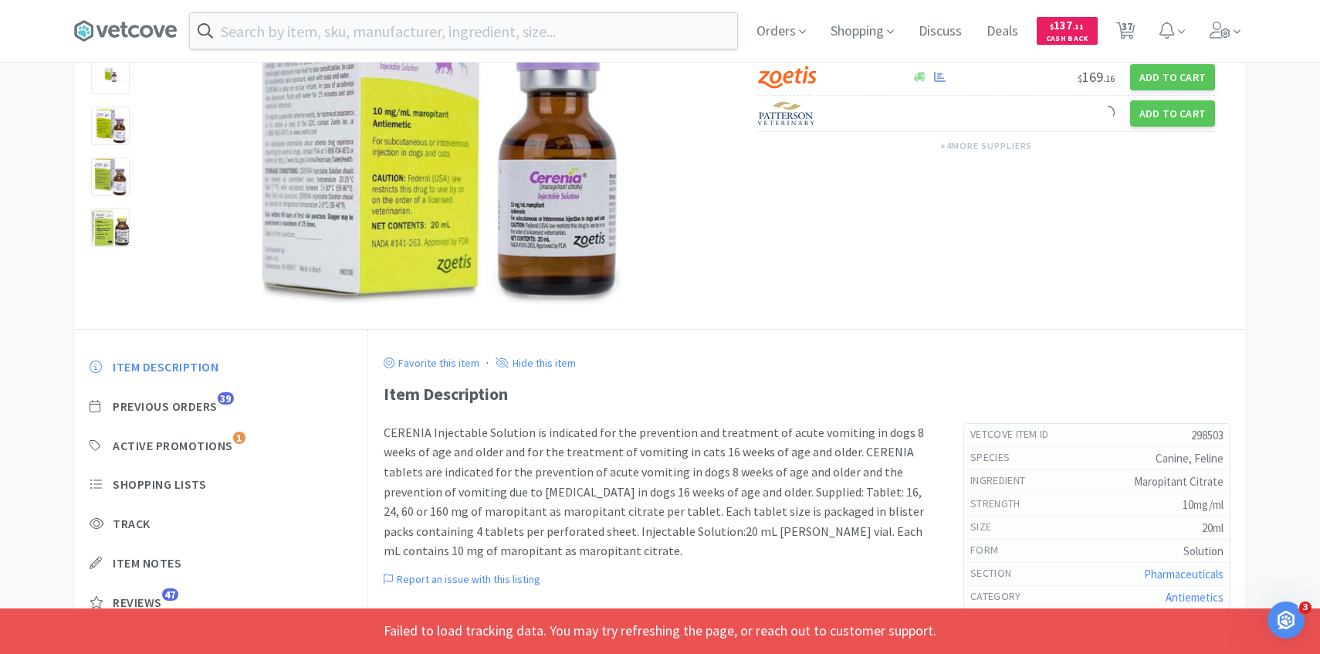
select select "4"
select select "20"
select select "5"
select select "3"
select select "1"
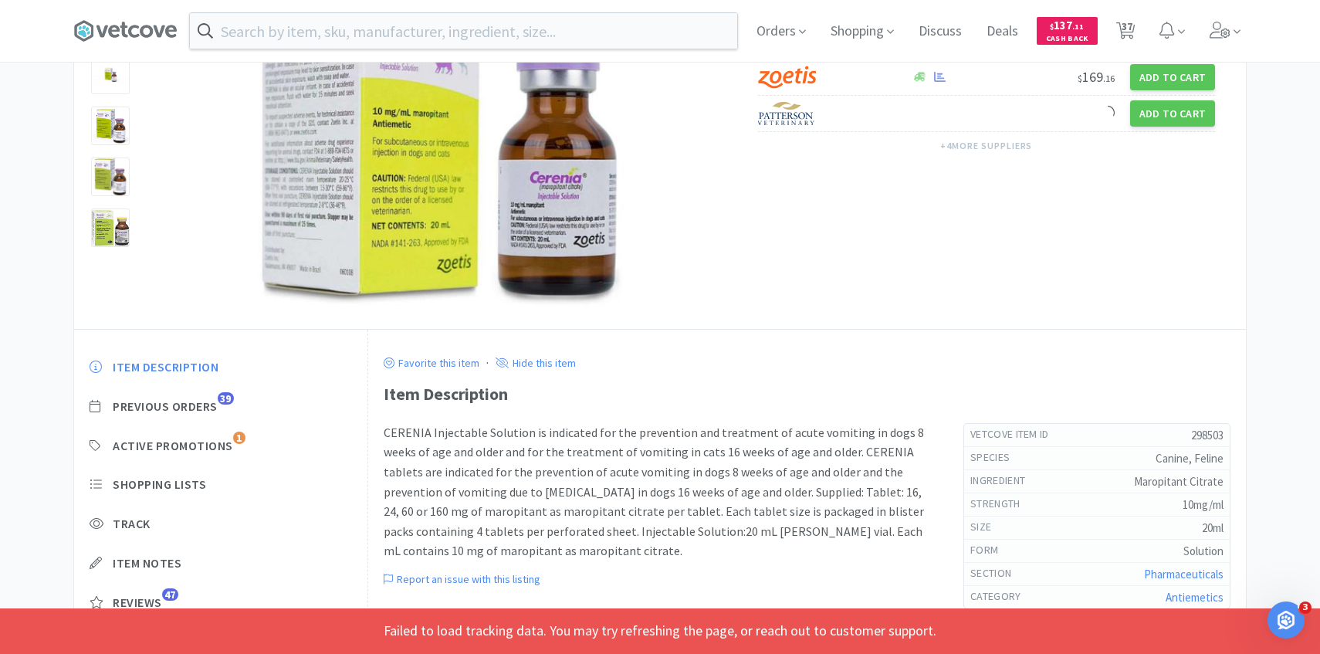
select select "1"
select select "2"
select select "1"
select select "3"
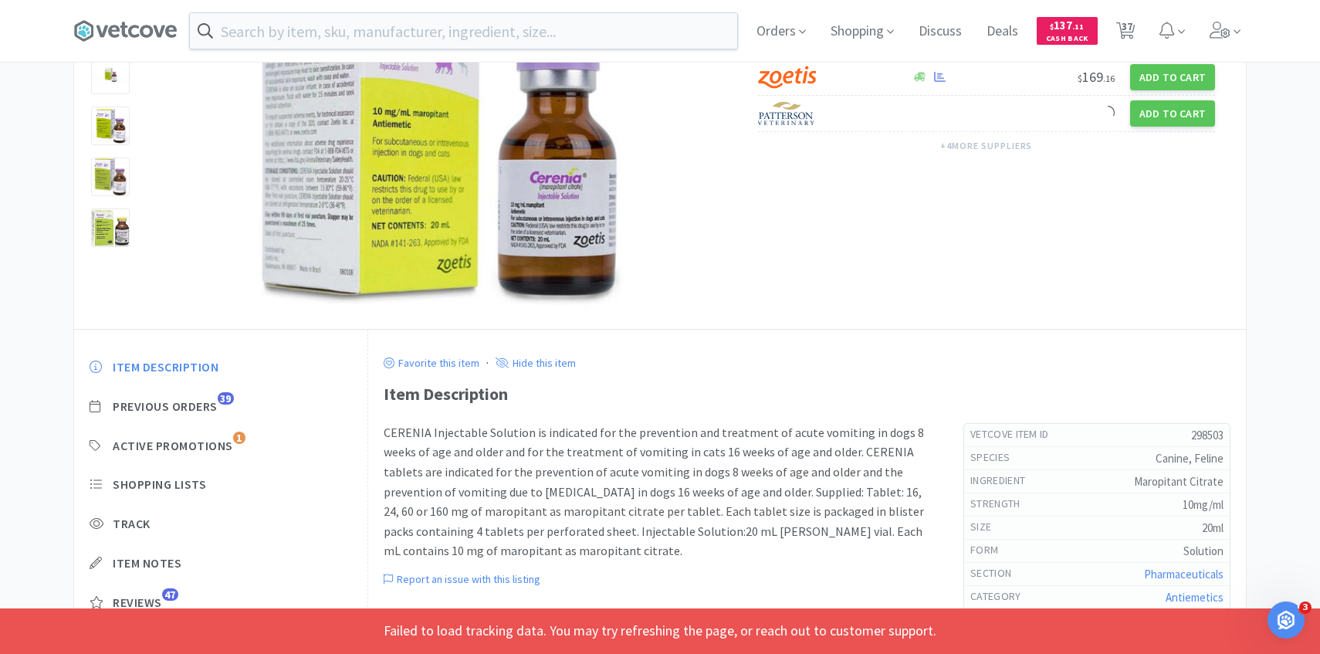
select select "1"
select select "2"
select select "10"
select select "5"
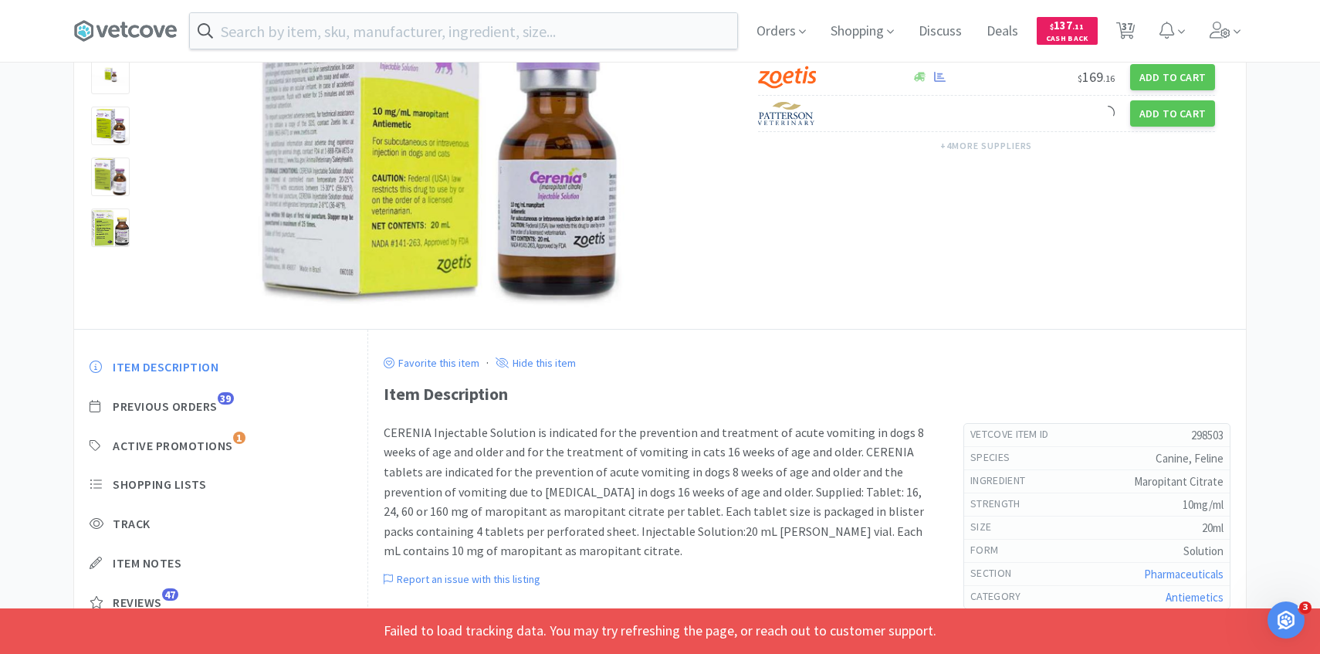
select select "1"
select select "4"
select select "1"
select select "3"
select select "1"
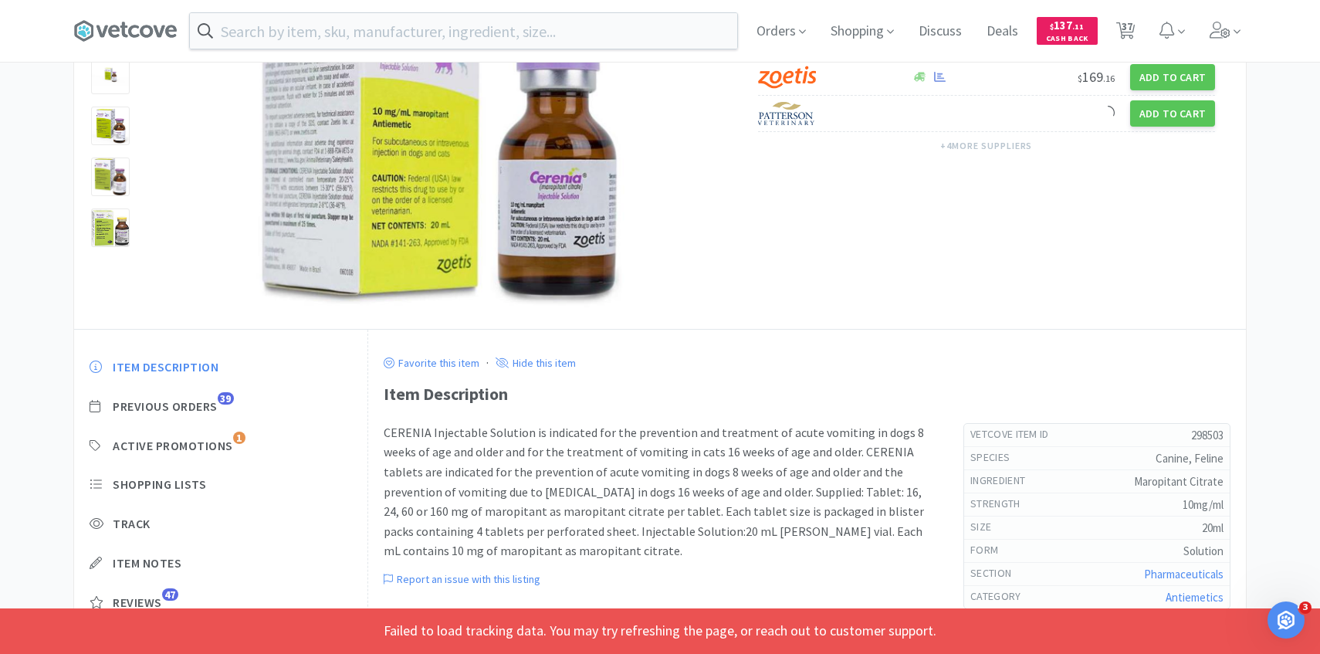
select select "1"
select select "2"
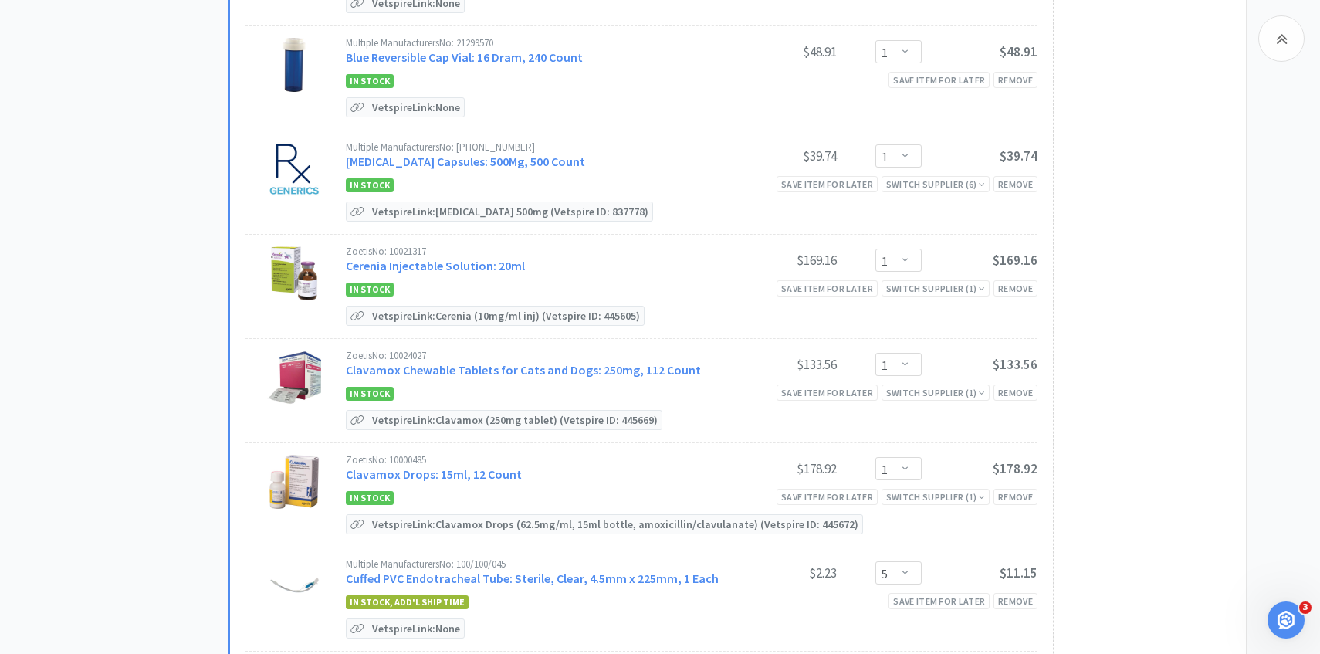
scroll to position [836, 0]
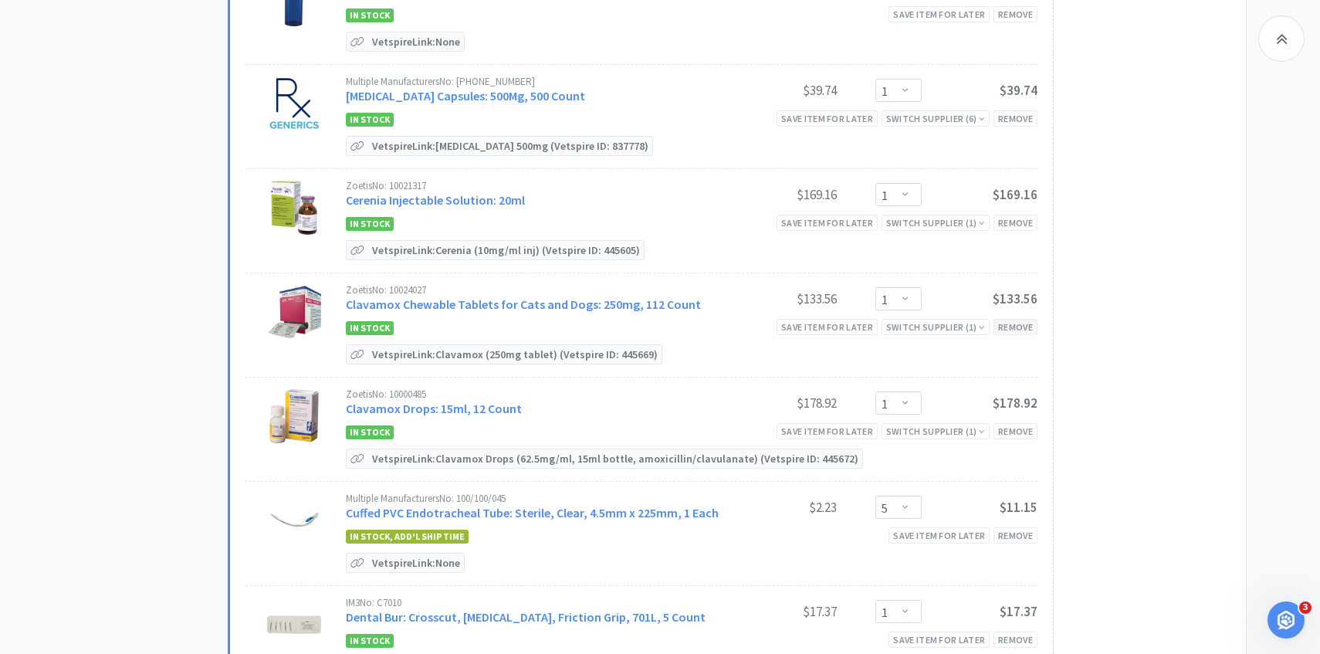
click at [1005, 323] on div "Remove" at bounding box center [1015, 327] width 44 height 16
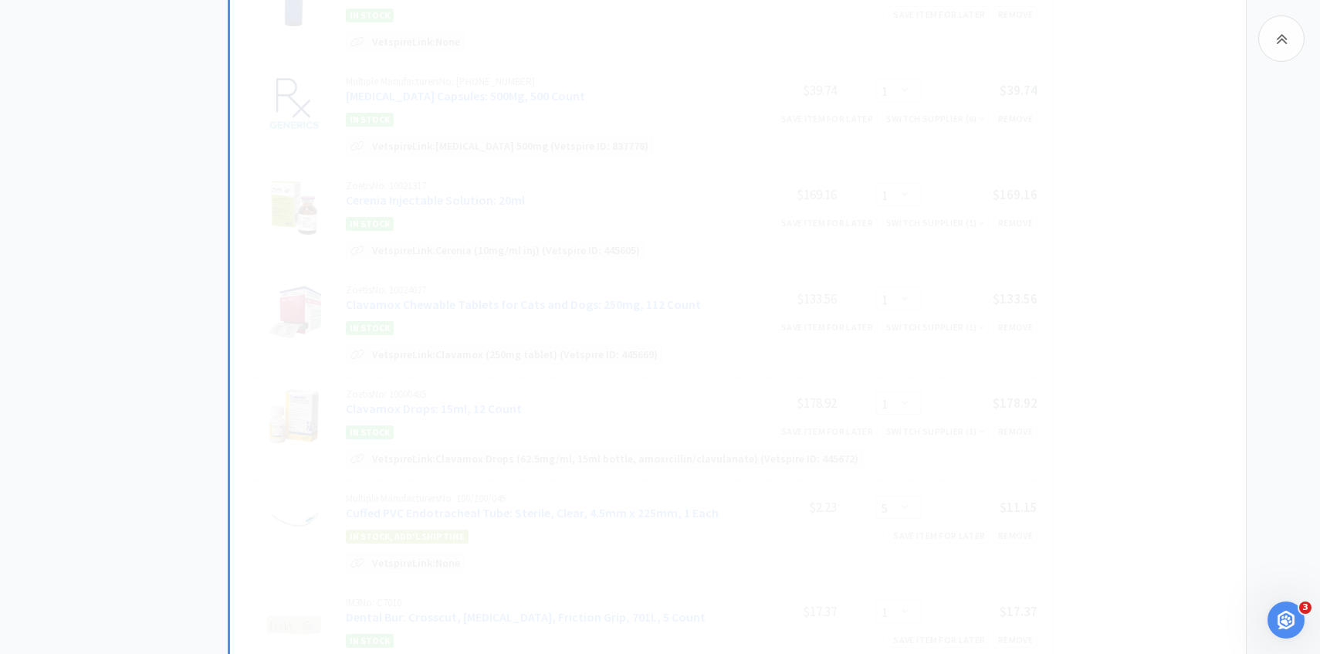
select select "5"
select select "1"
select select "4"
select select "3"
select select "4"
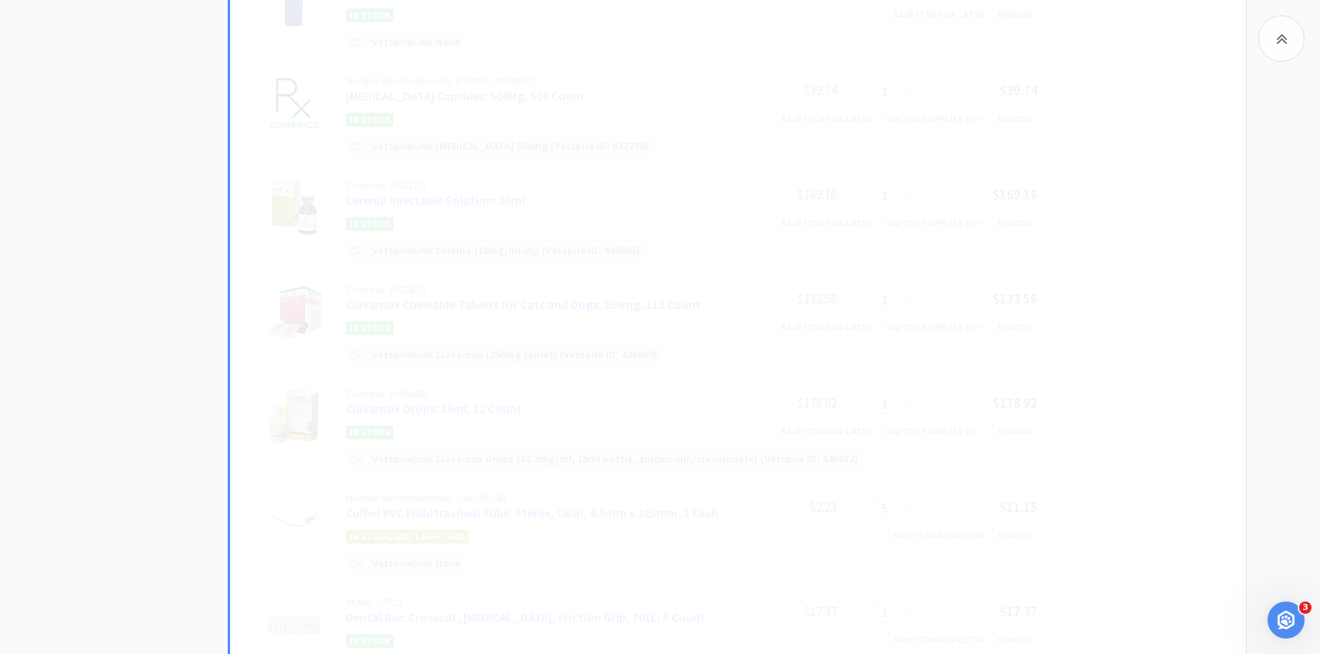
select select "20"
select select "5"
select select "3"
select select "1"
select select "2"
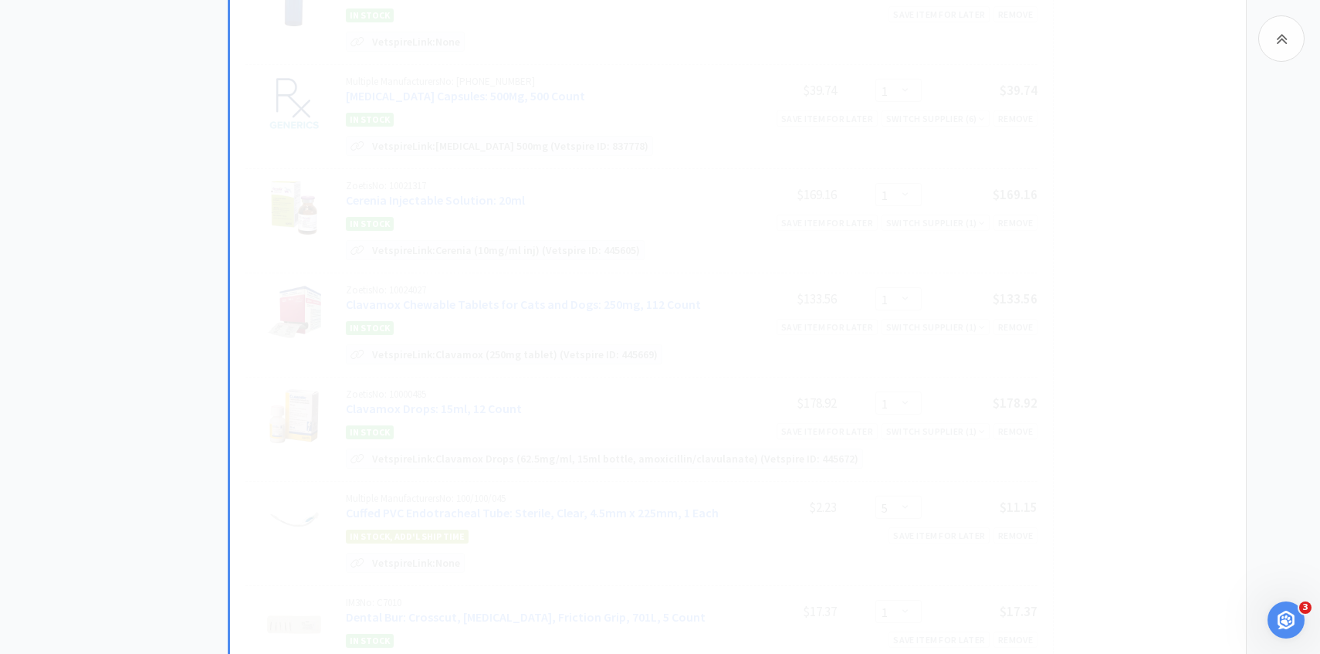
select select "1"
select select "3"
select select "1"
select select "2"
select select "10"
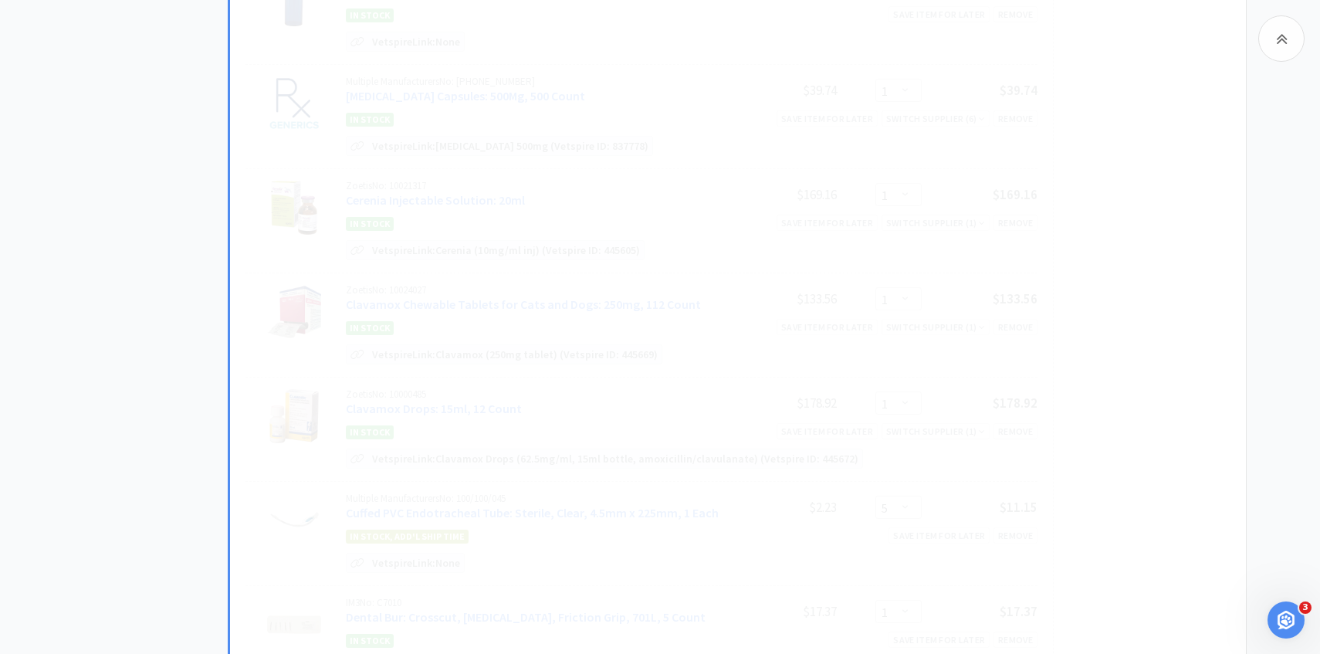
select select "5"
select select "1"
select select "4"
select select "1"
select select "3"
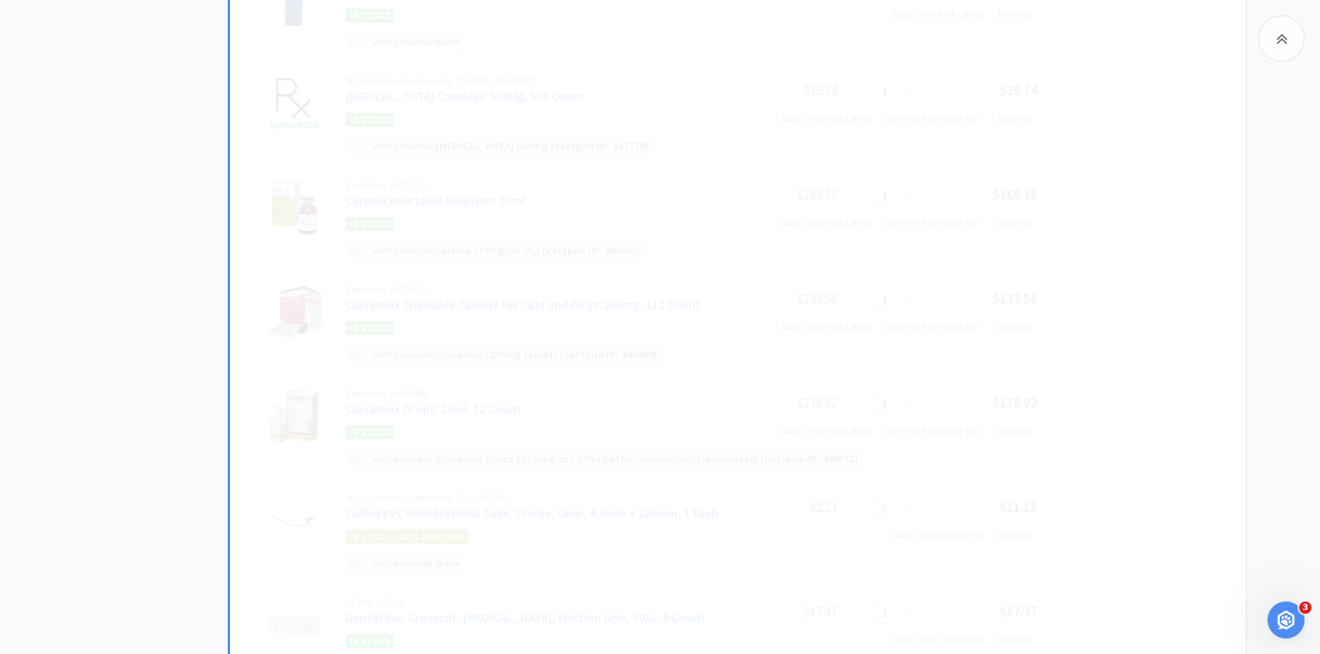
select select "1"
select select "2"
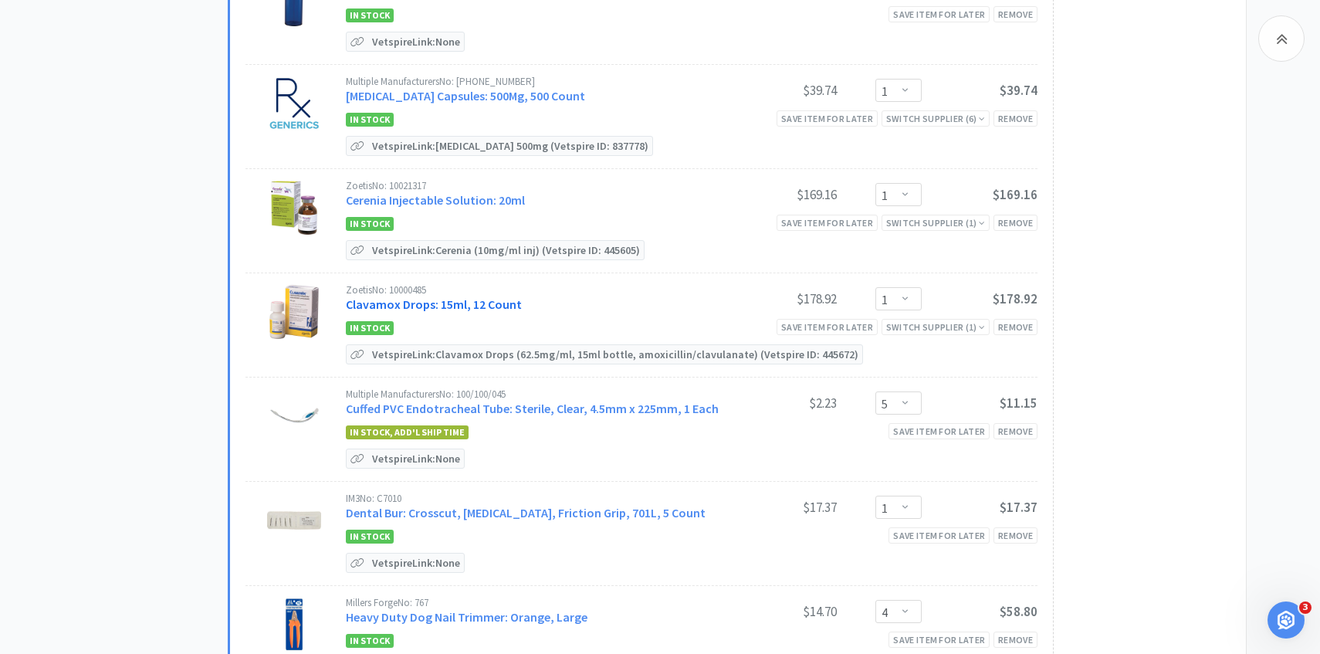
click at [469, 306] on link "Clavamox Drops: 15ml, 12 Count" at bounding box center [434, 303] width 176 height 15
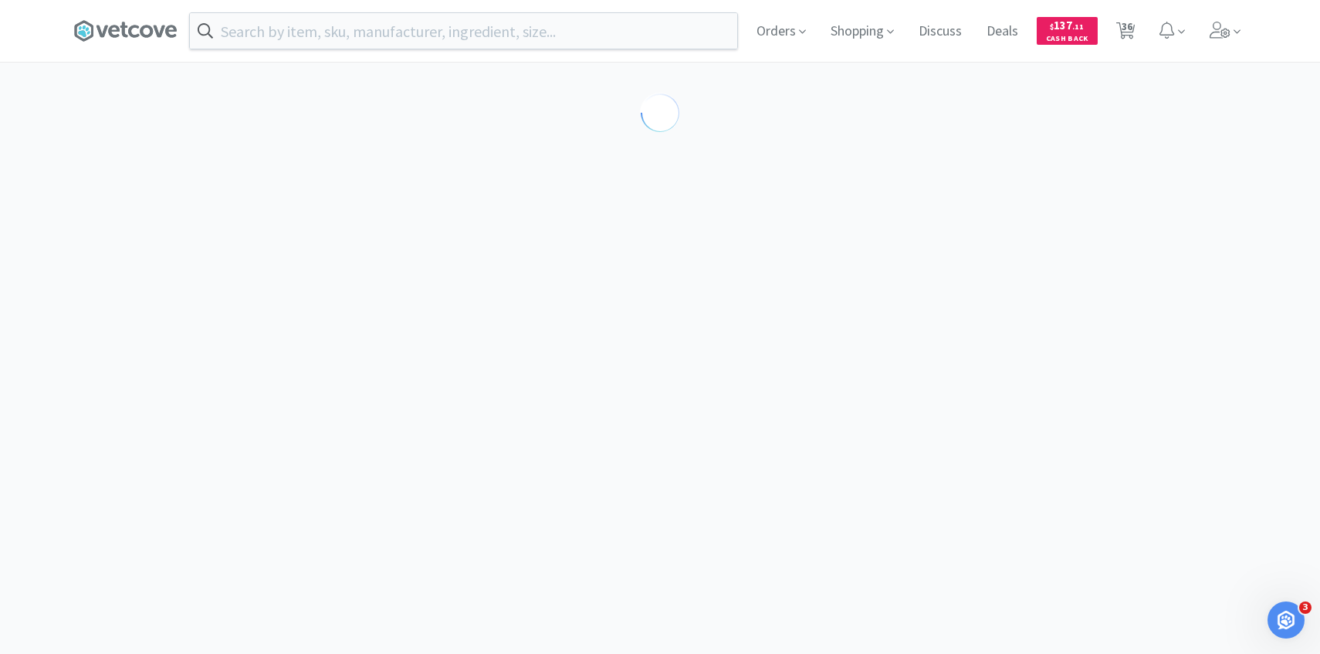
scroll to position [90, 0]
select select "120153"
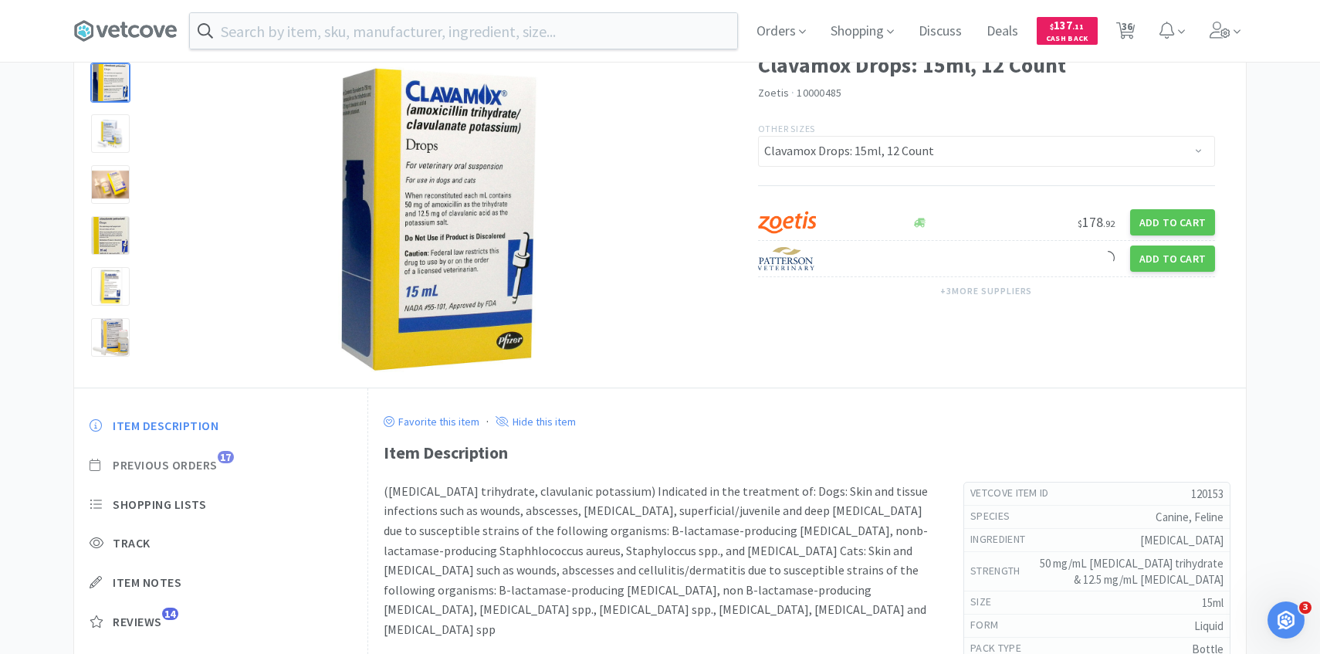
click at [188, 462] on span "Previous Orders" at bounding box center [165, 465] width 105 height 16
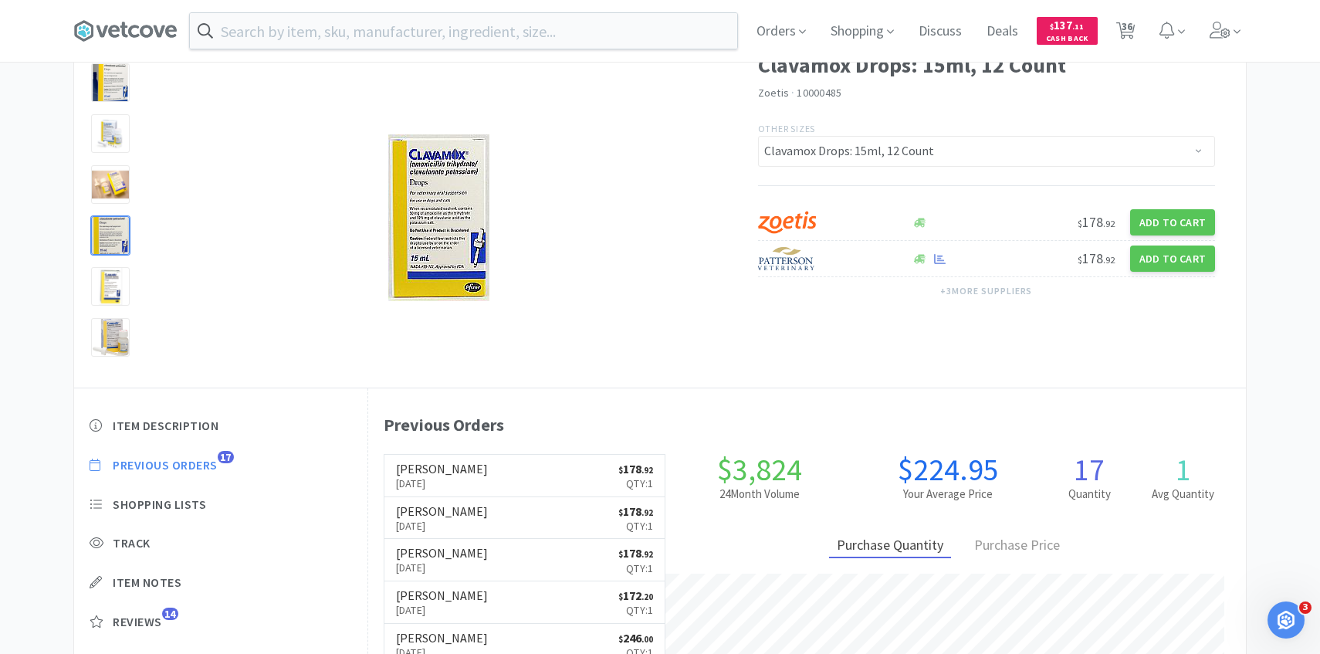
scroll to position [424, 878]
select select "1"
select select "5"
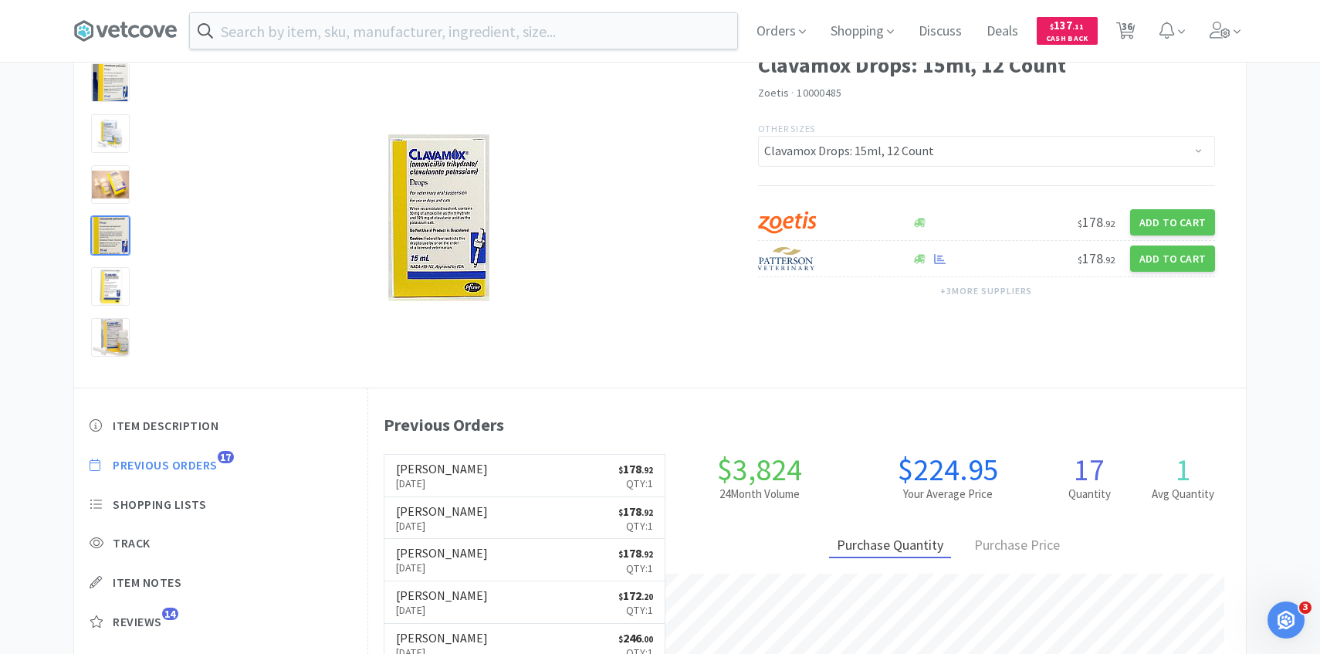
select select "1"
select select "5"
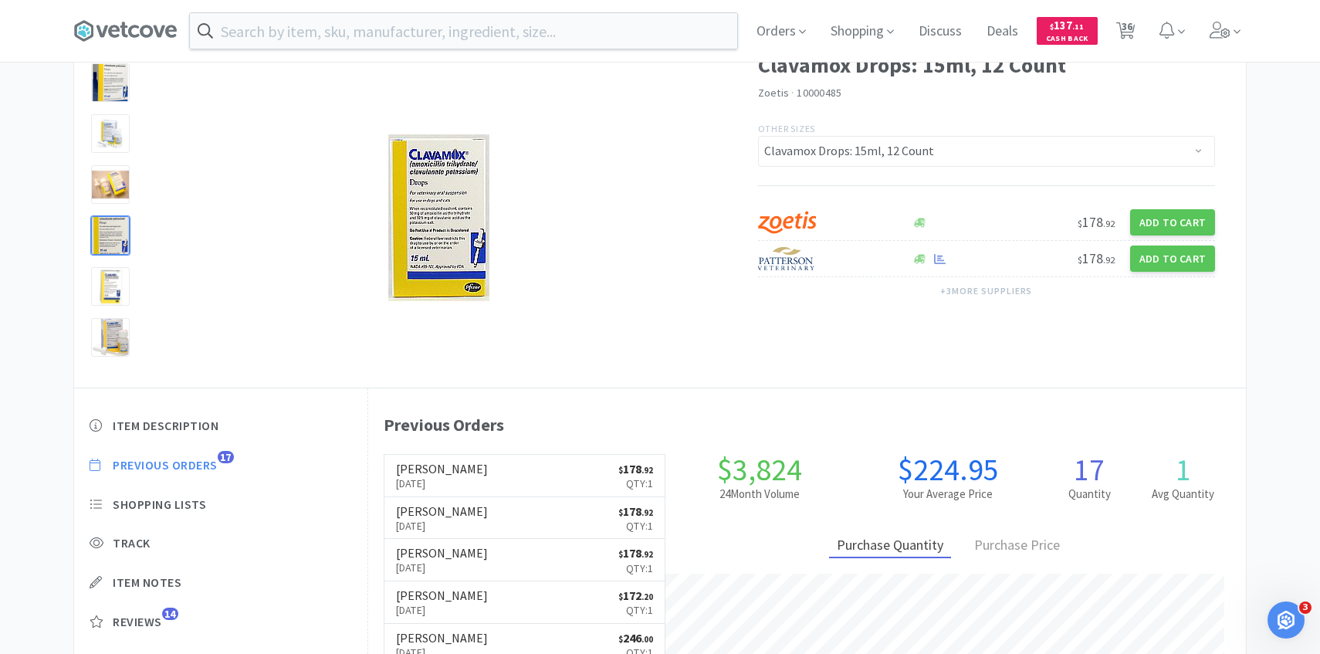
select select "1"
select select "4"
select select "3"
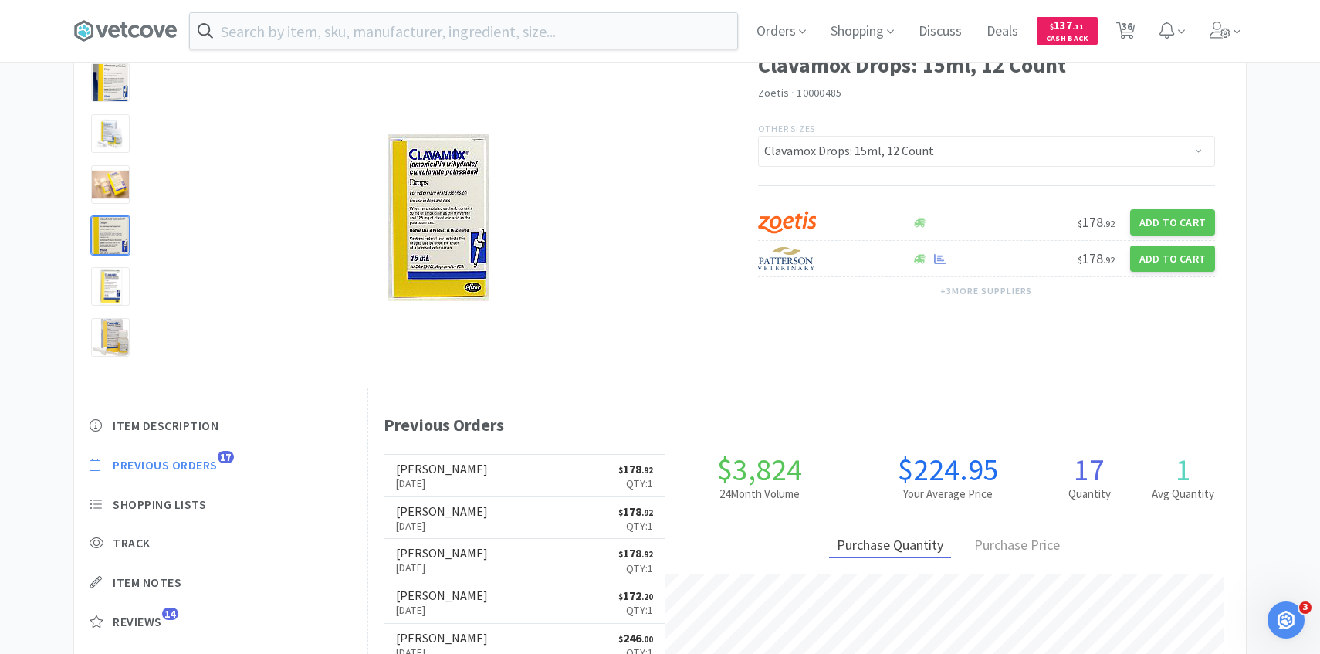
select select "4"
select select "20"
select select "5"
select select "3"
select select "1"
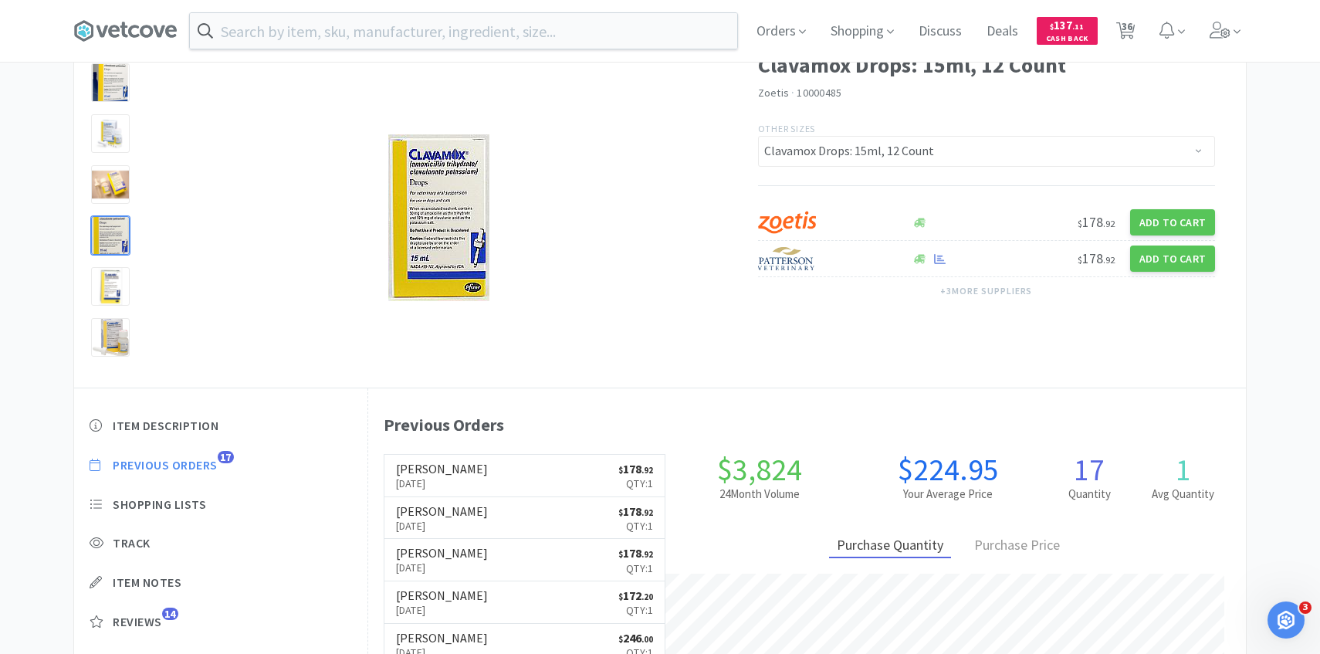
select select "1"
select select "2"
select select "1"
select select "3"
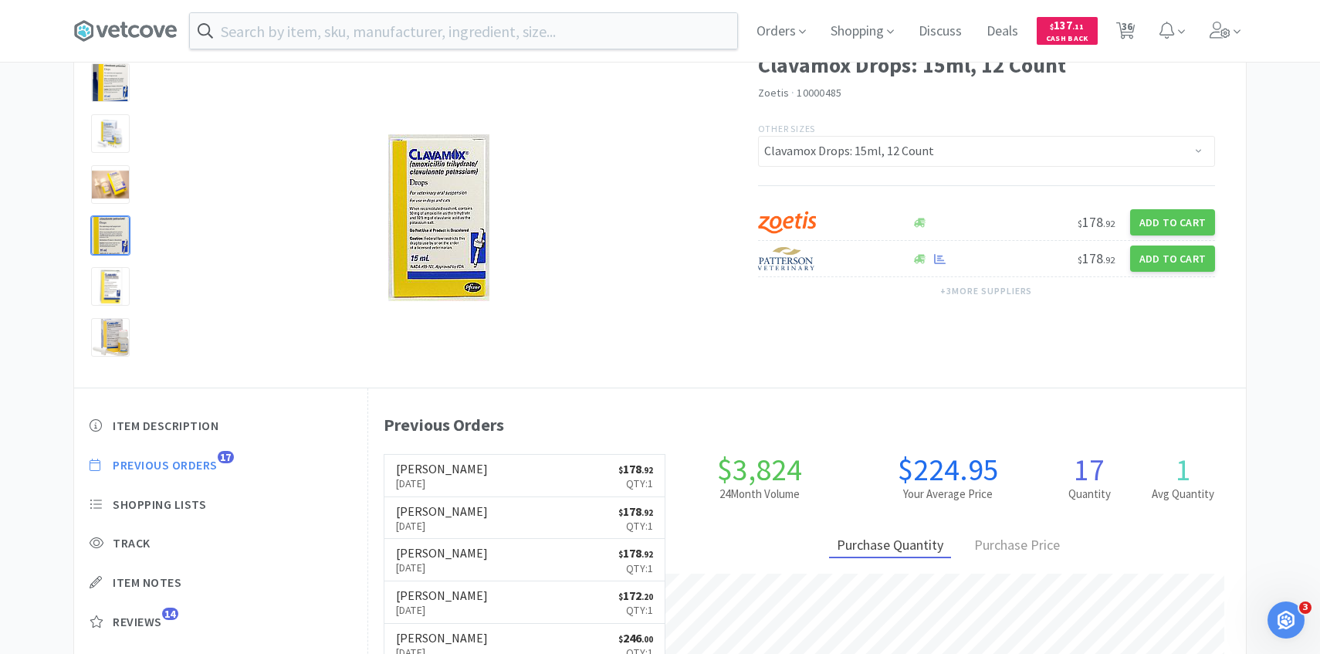
select select "1"
select select "2"
select select "10"
select select "5"
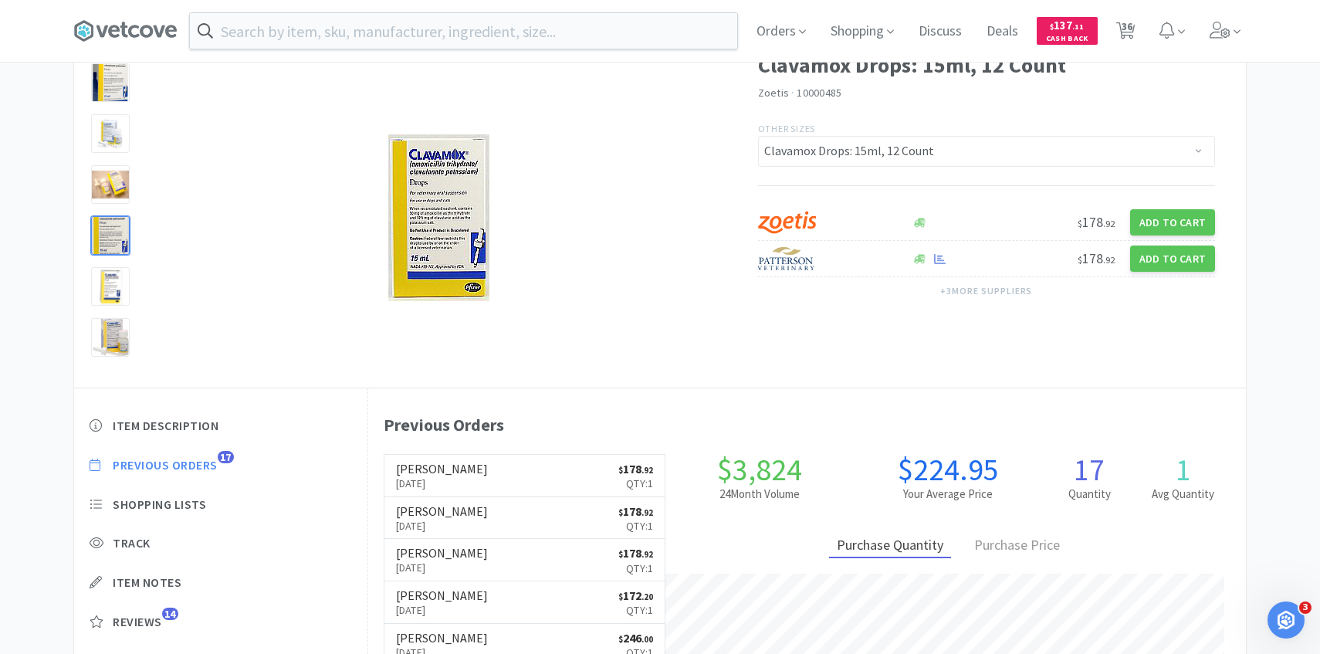
select select "1"
select select "4"
select select "1"
select select "3"
select select "1"
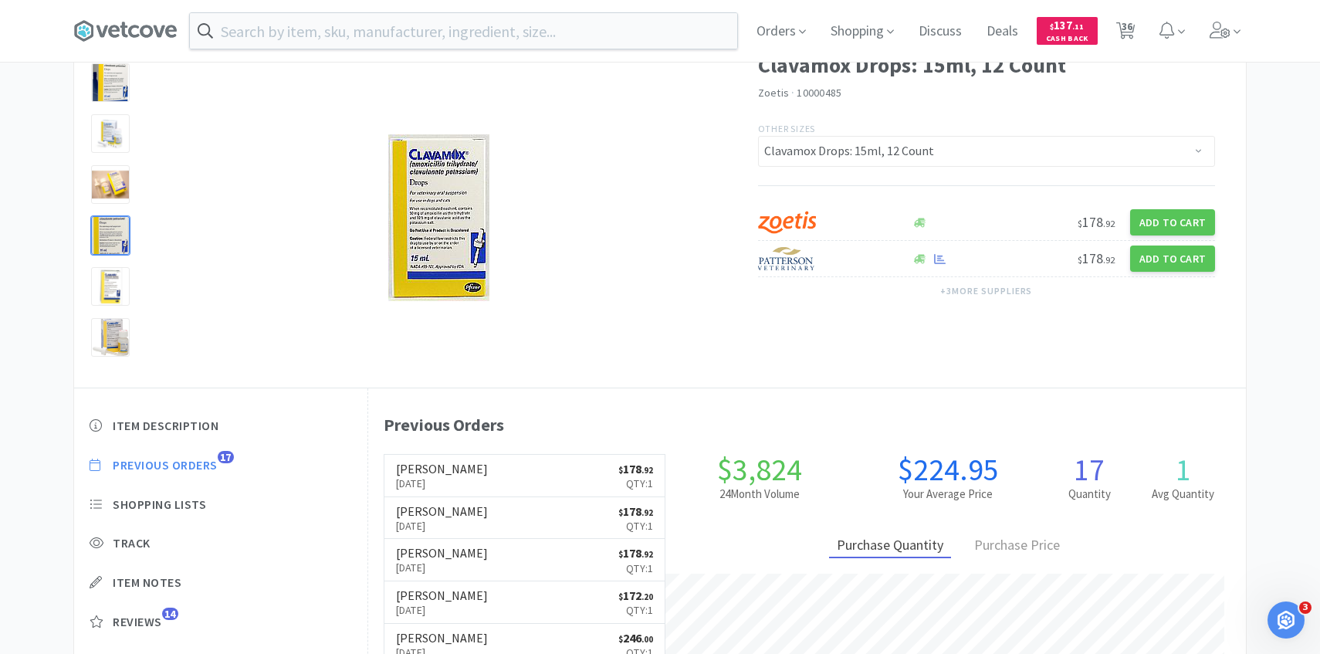
select select "1"
select select "2"
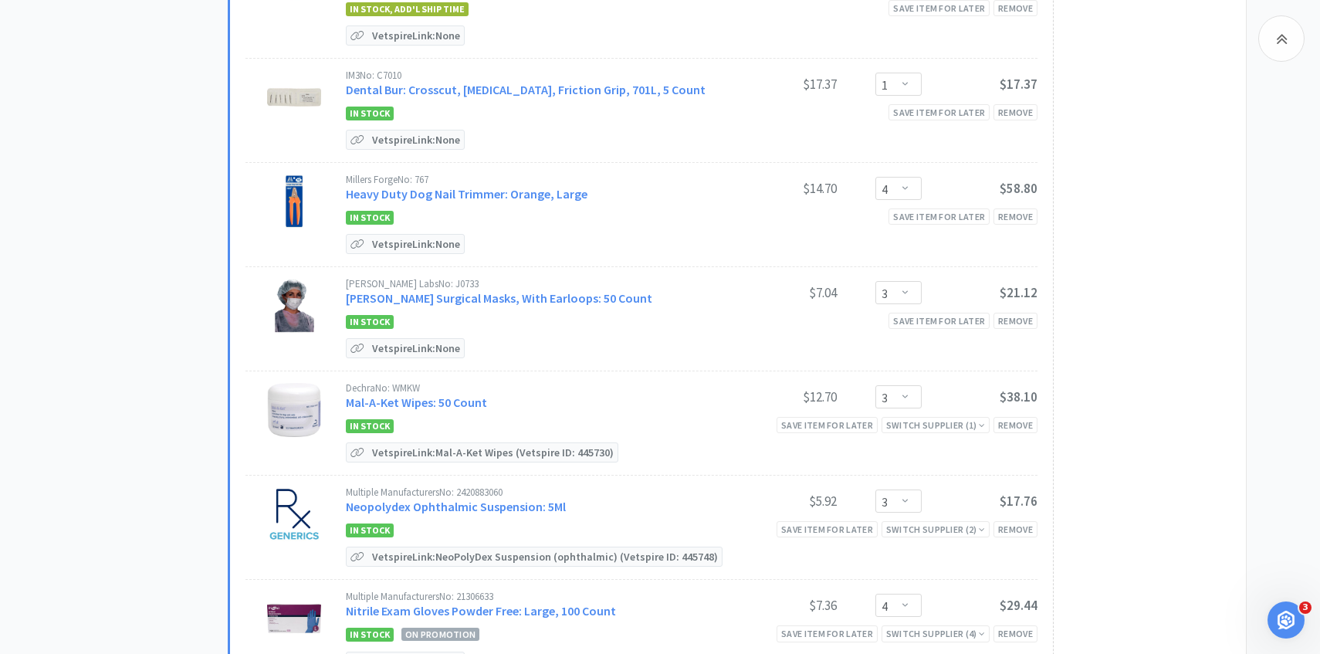
scroll to position [1294, 0]
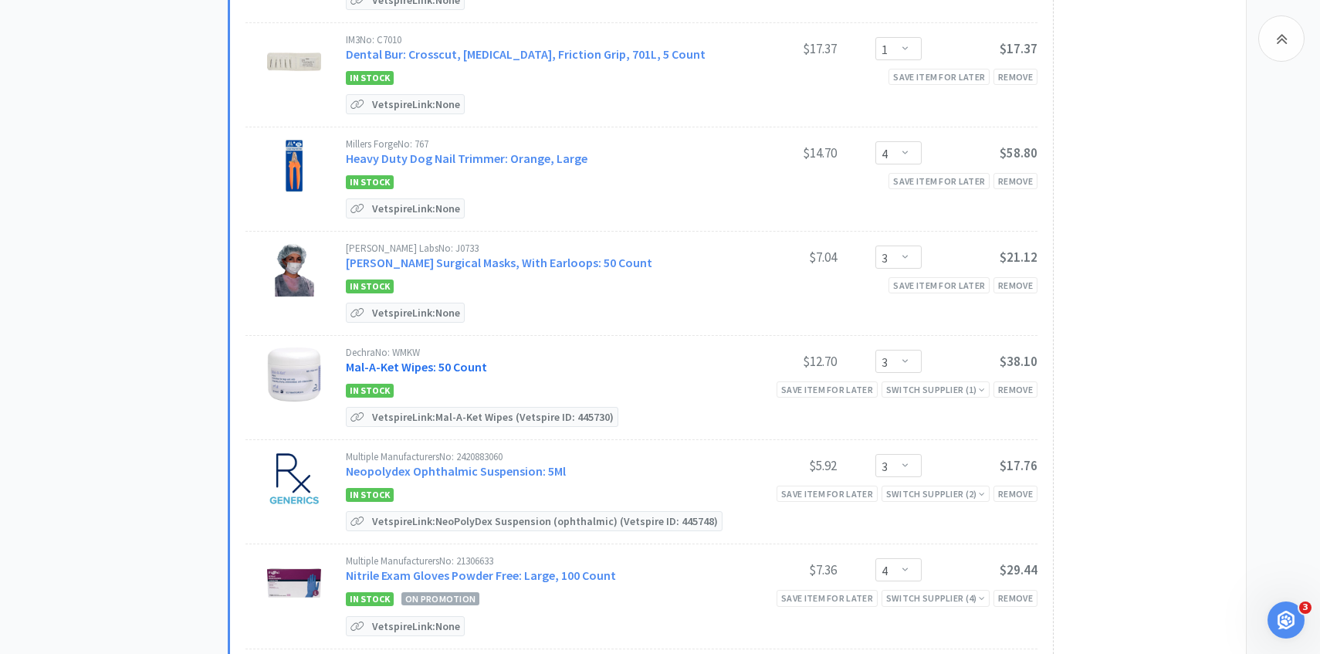
click at [450, 361] on link "Mal-A-Ket Wipes: 50 Count" at bounding box center [416, 366] width 141 height 15
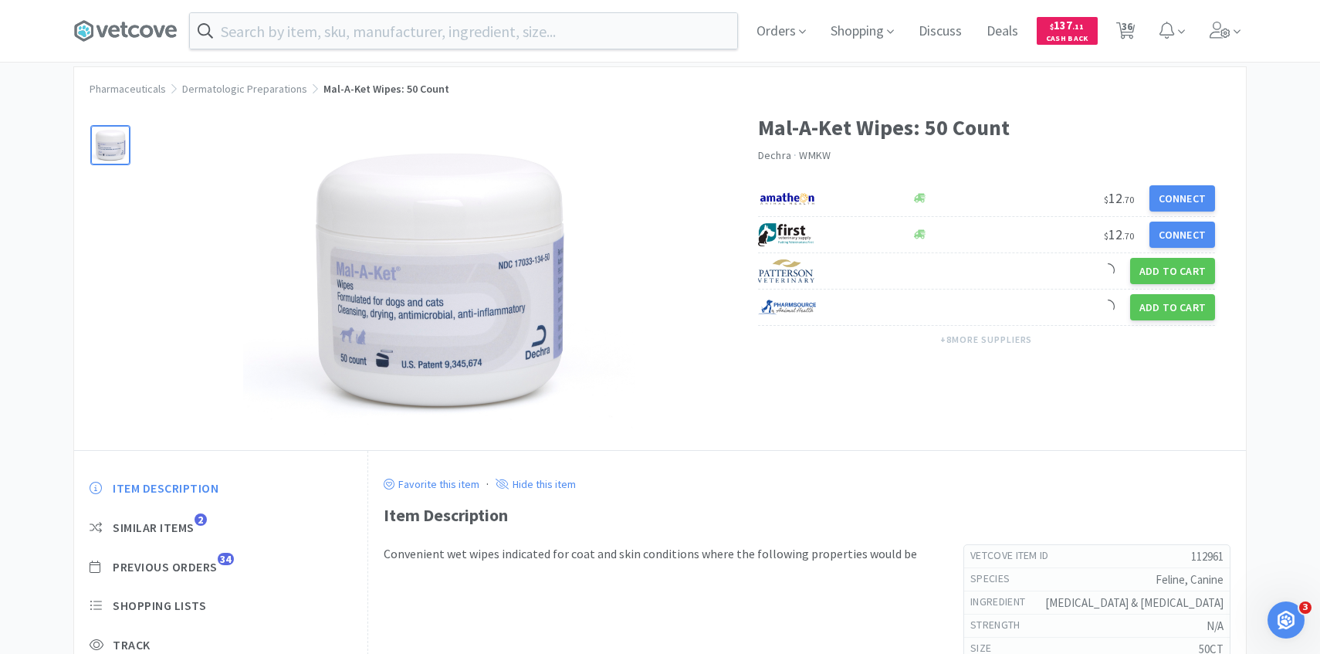
scroll to position [116, 0]
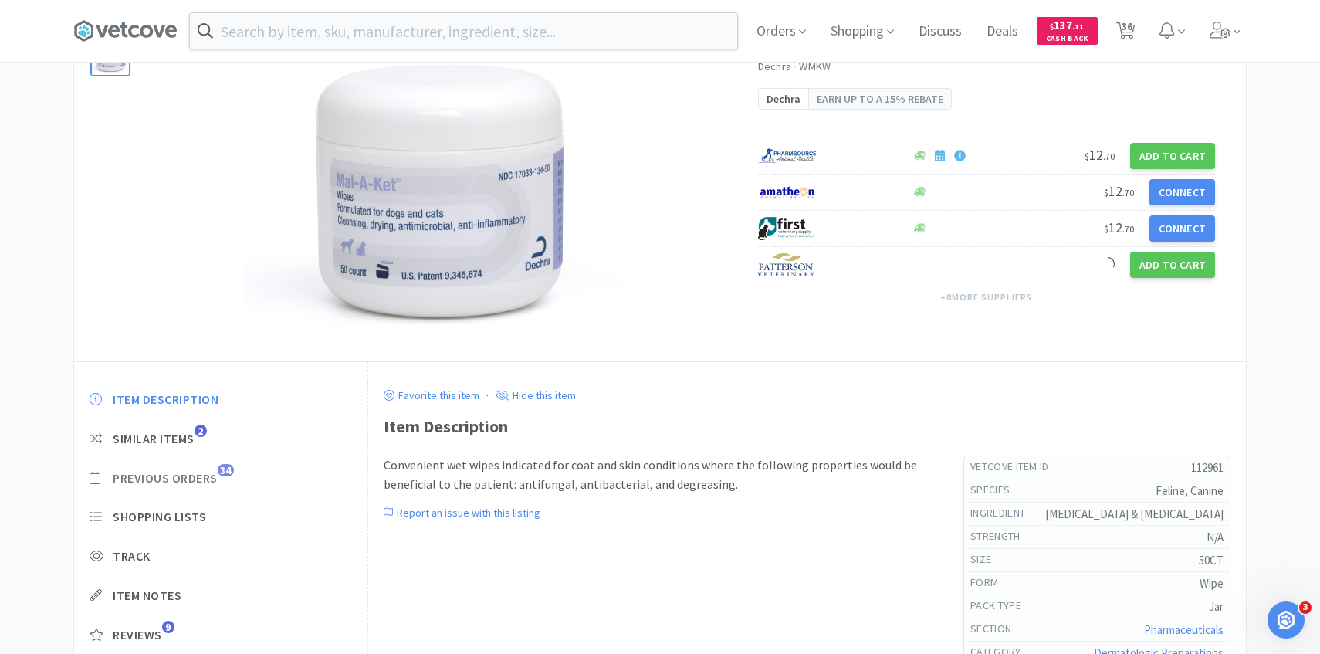
click at [211, 475] on span "Previous Orders" at bounding box center [165, 478] width 105 height 16
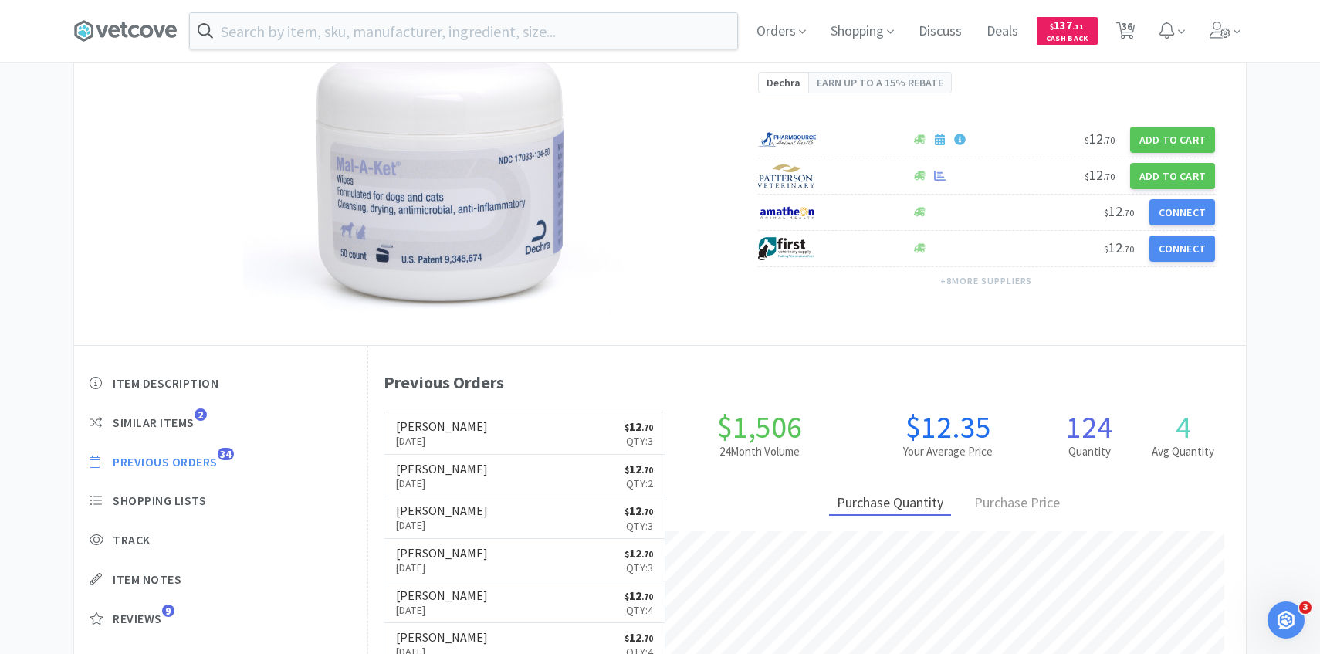
scroll to position [424, 878]
select select "1"
select select "5"
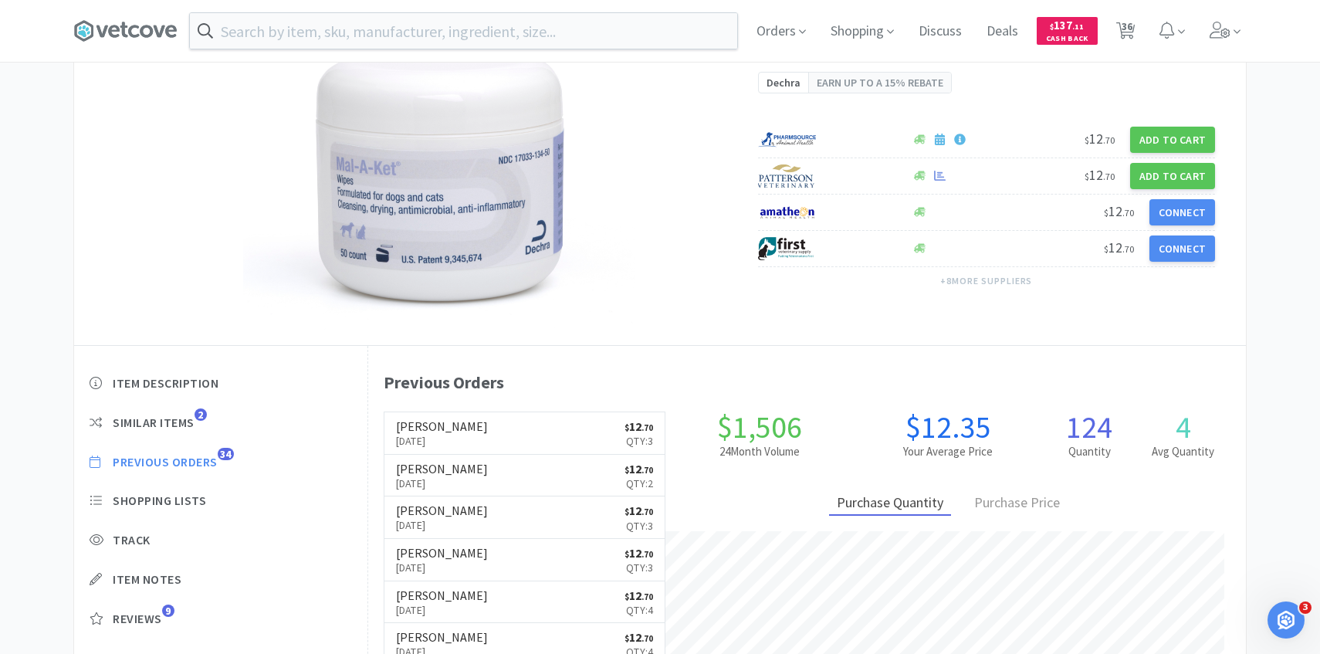
select select "1"
select select "5"
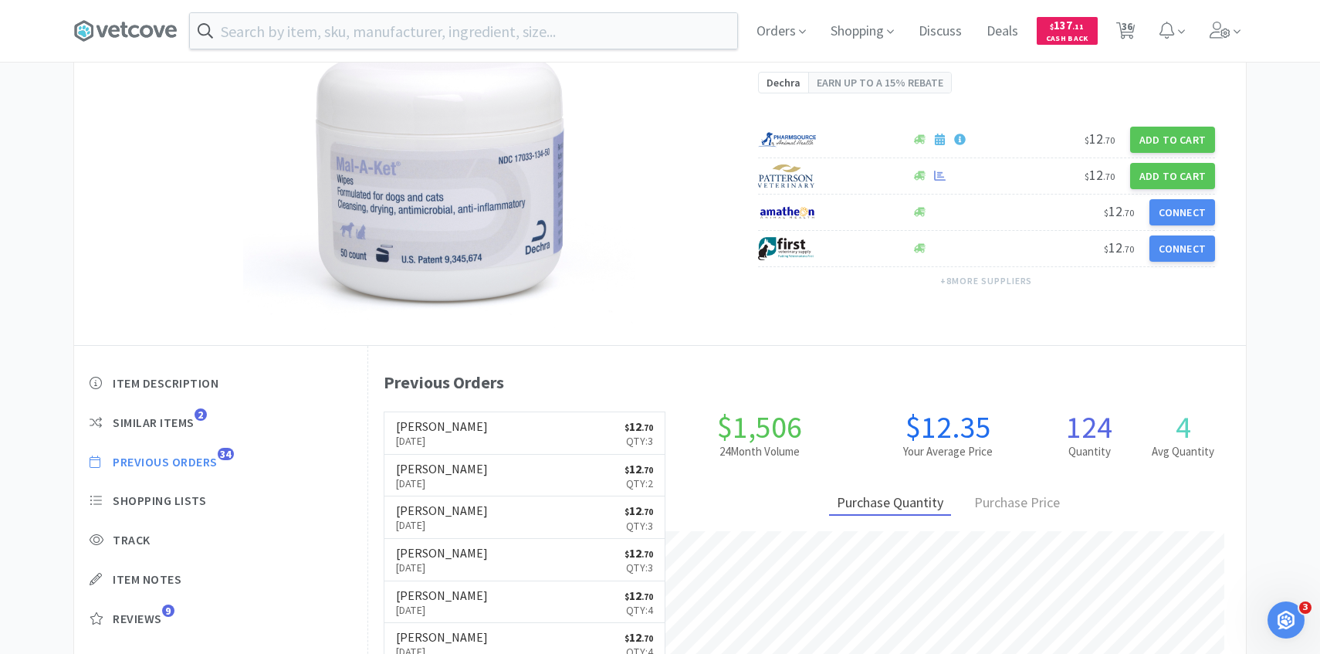
select select "1"
select select "4"
select select "3"
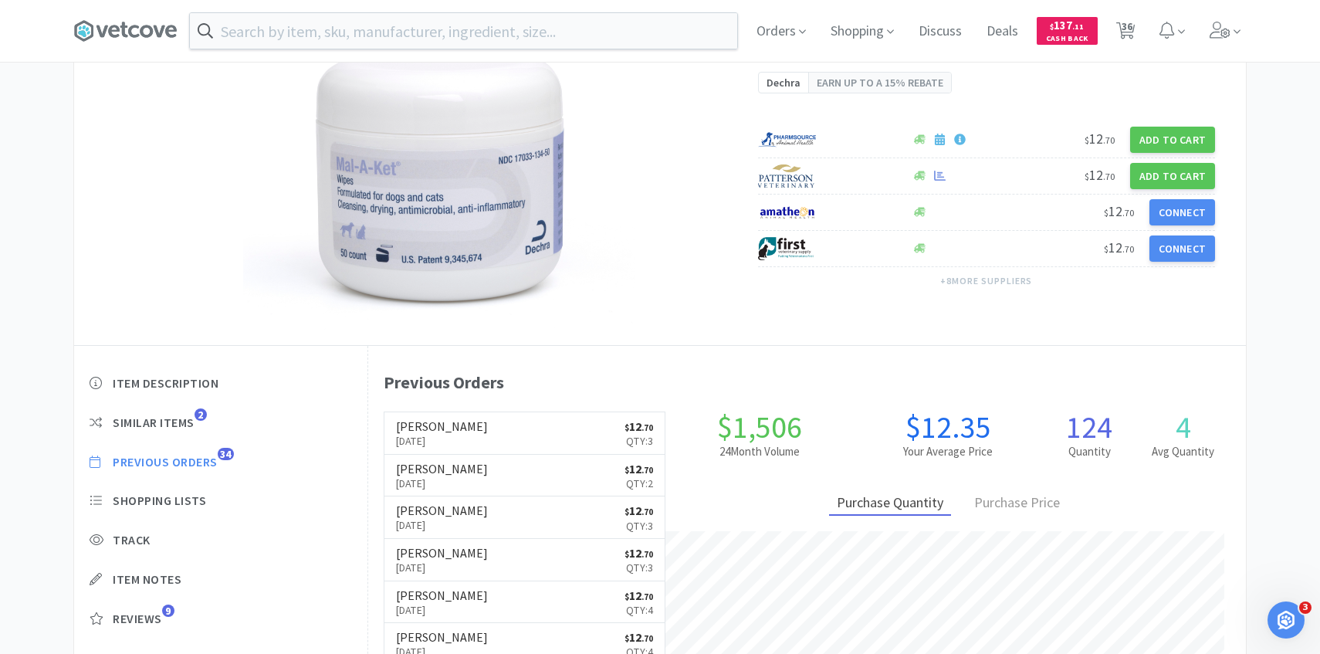
select select "4"
select select "20"
select select "5"
select select "3"
select select "1"
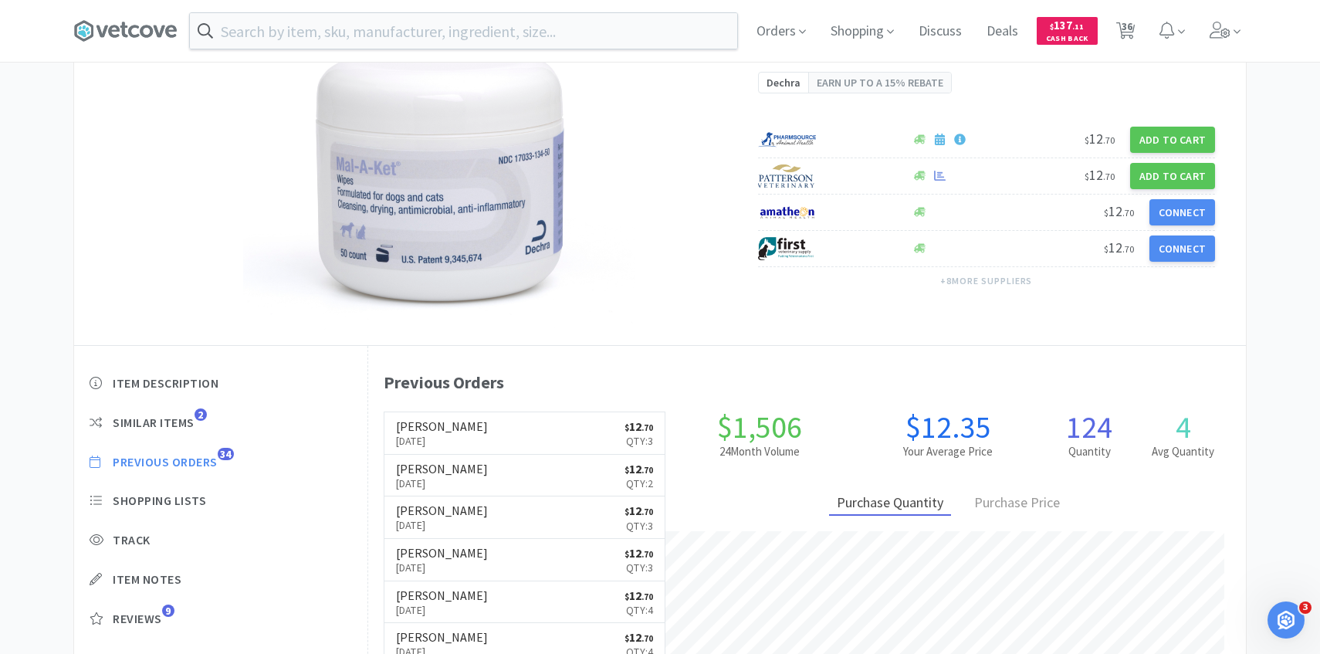
select select "1"
select select "2"
select select "1"
select select "3"
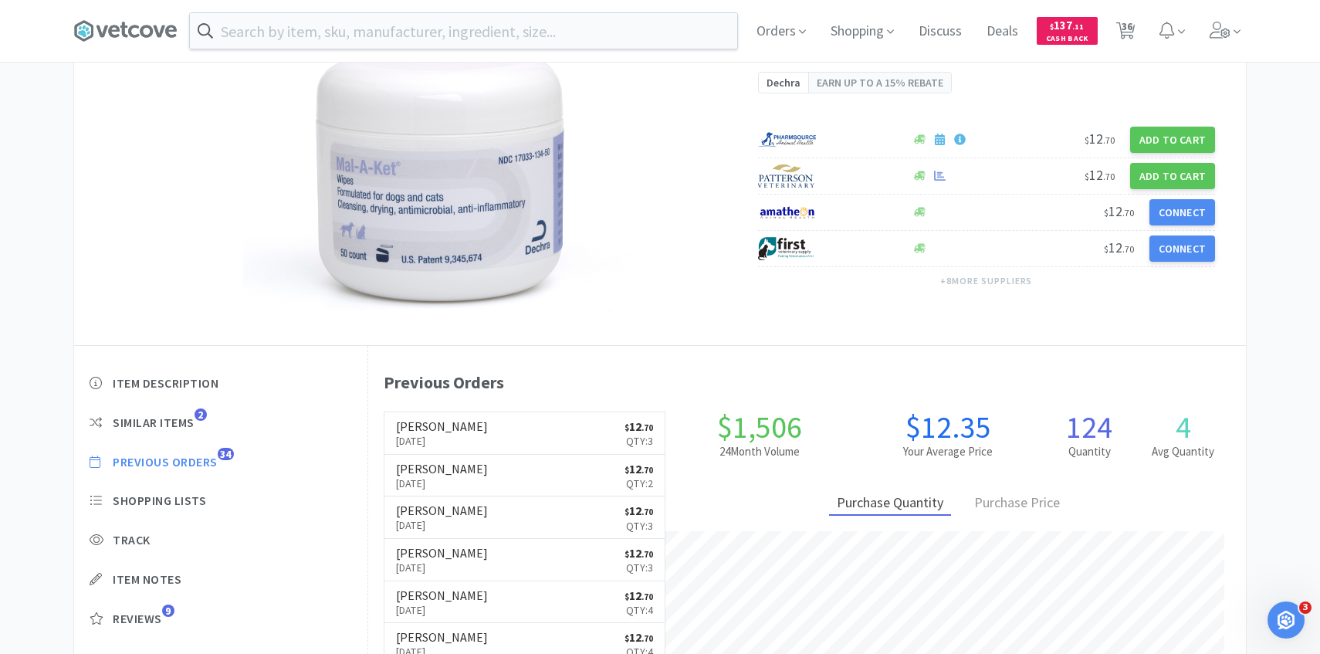
select select "1"
select select "2"
select select "10"
select select "5"
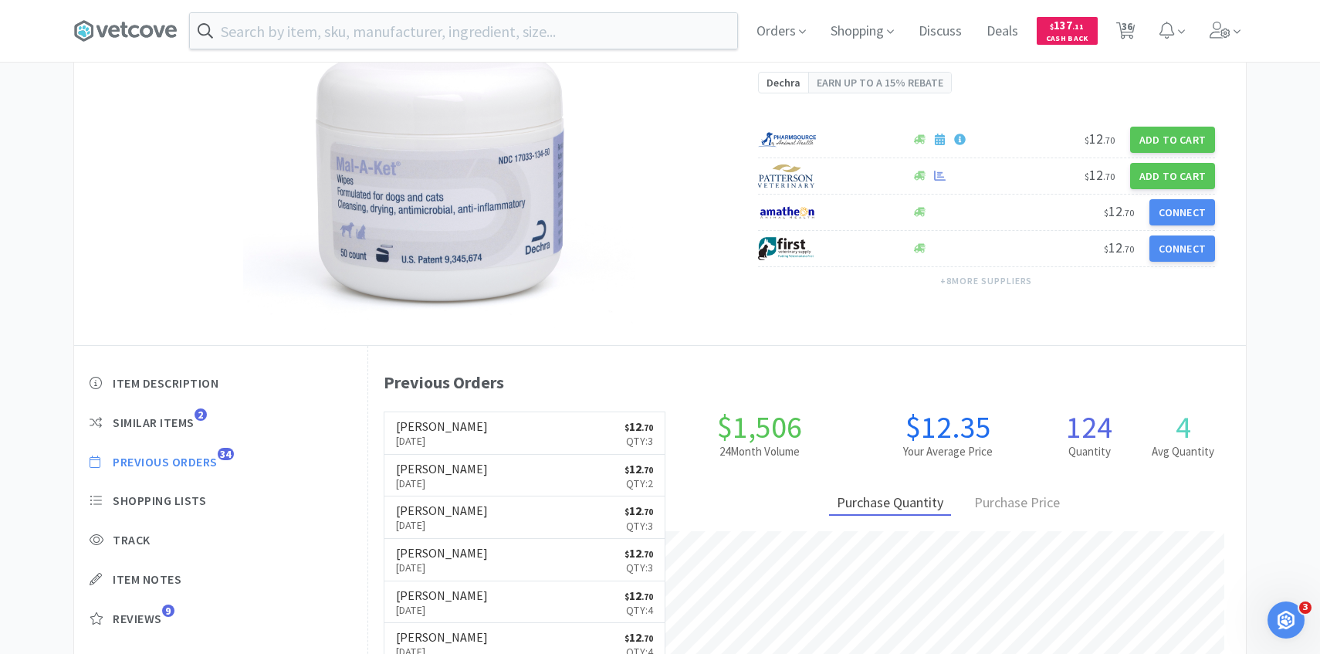
select select "1"
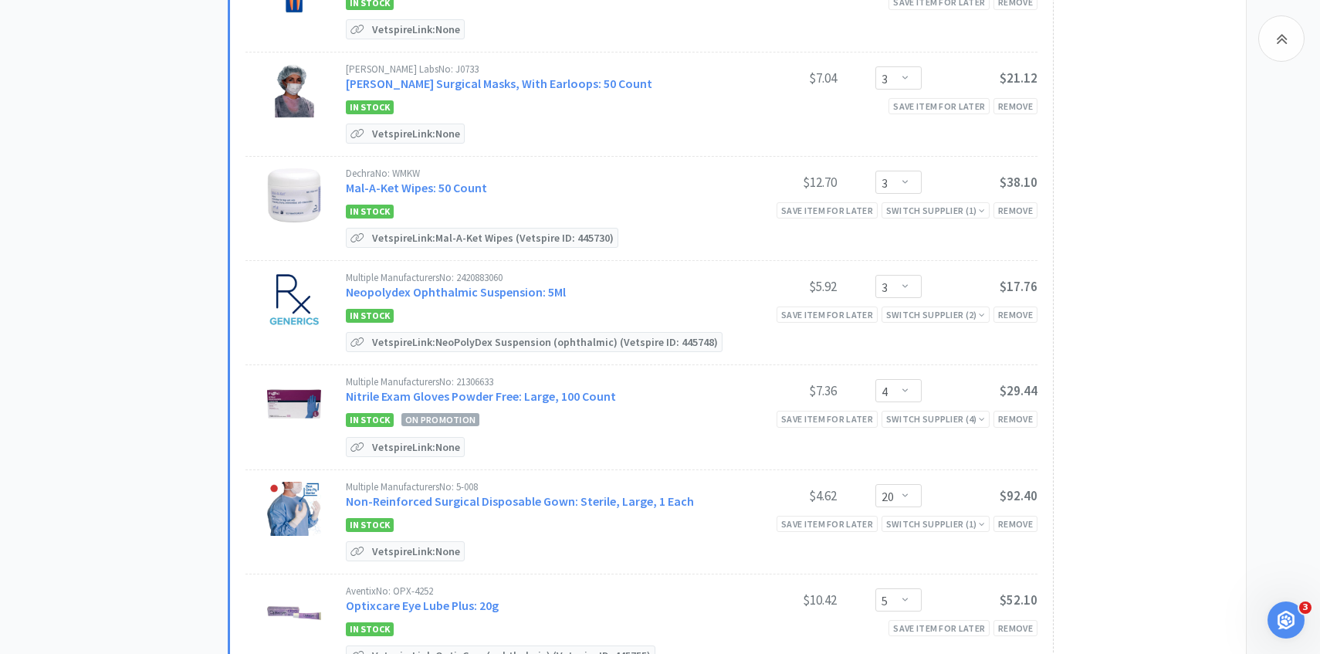
scroll to position [1479, 0]
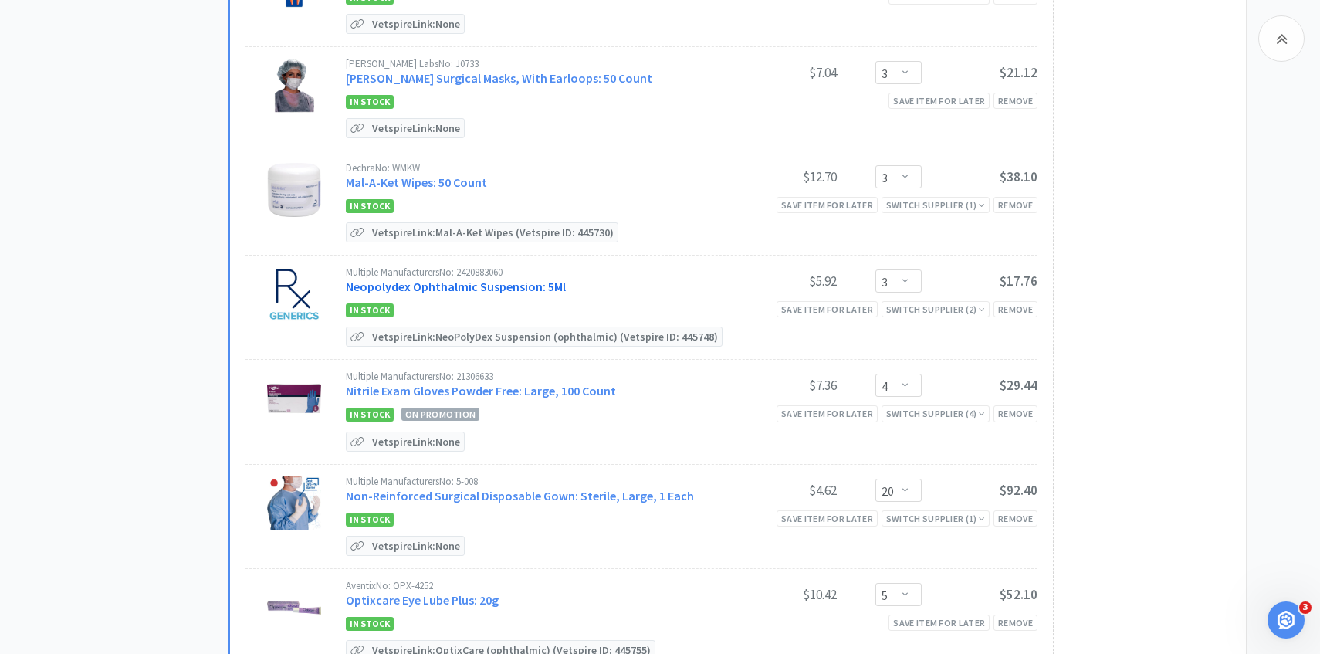
click at [440, 283] on link "Neopolydex Ophthalmic Suspension: 5Ml" at bounding box center [456, 286] width 220 height 15
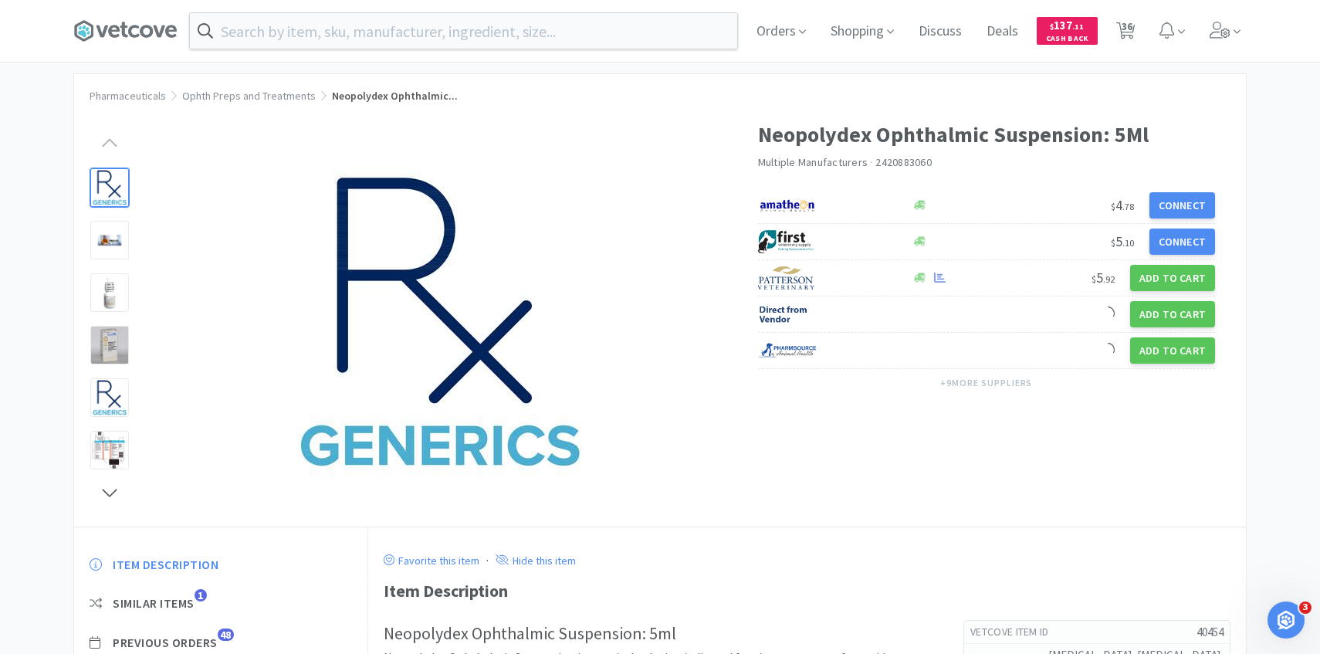
scroll to position [66, 0]
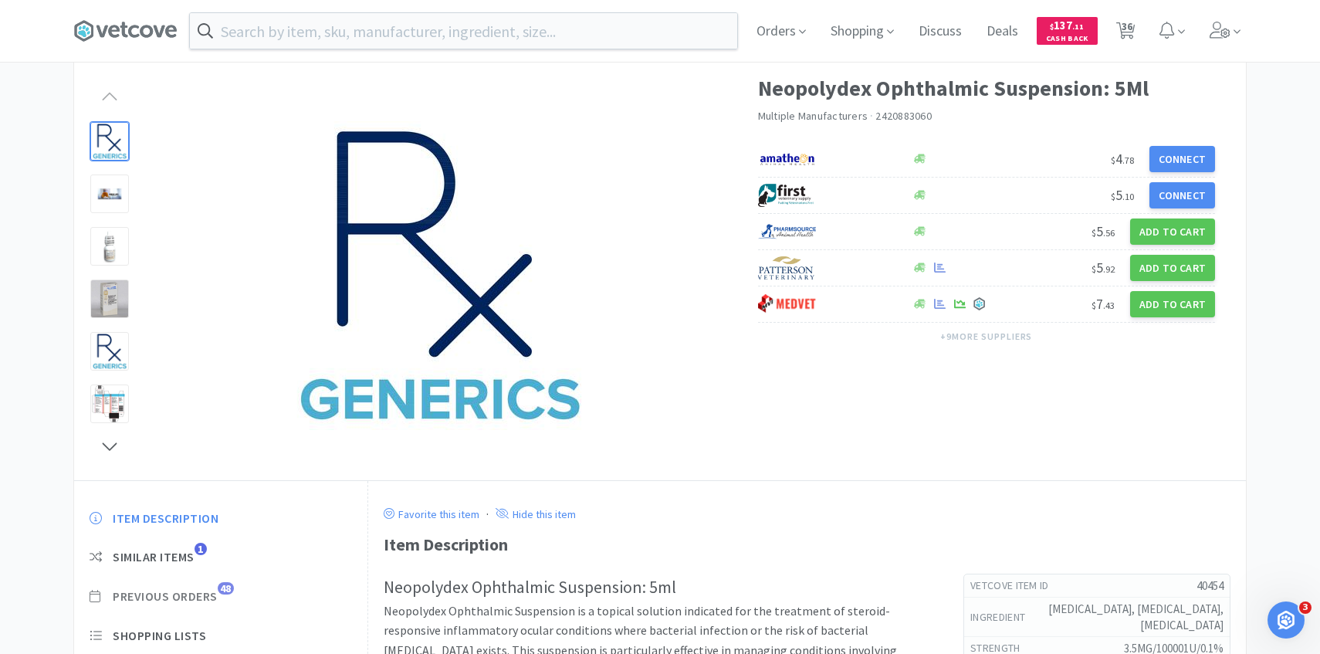
click at [213, 591] on span "Previous Orders" at bounding box center [165, 596] width 105 height 16
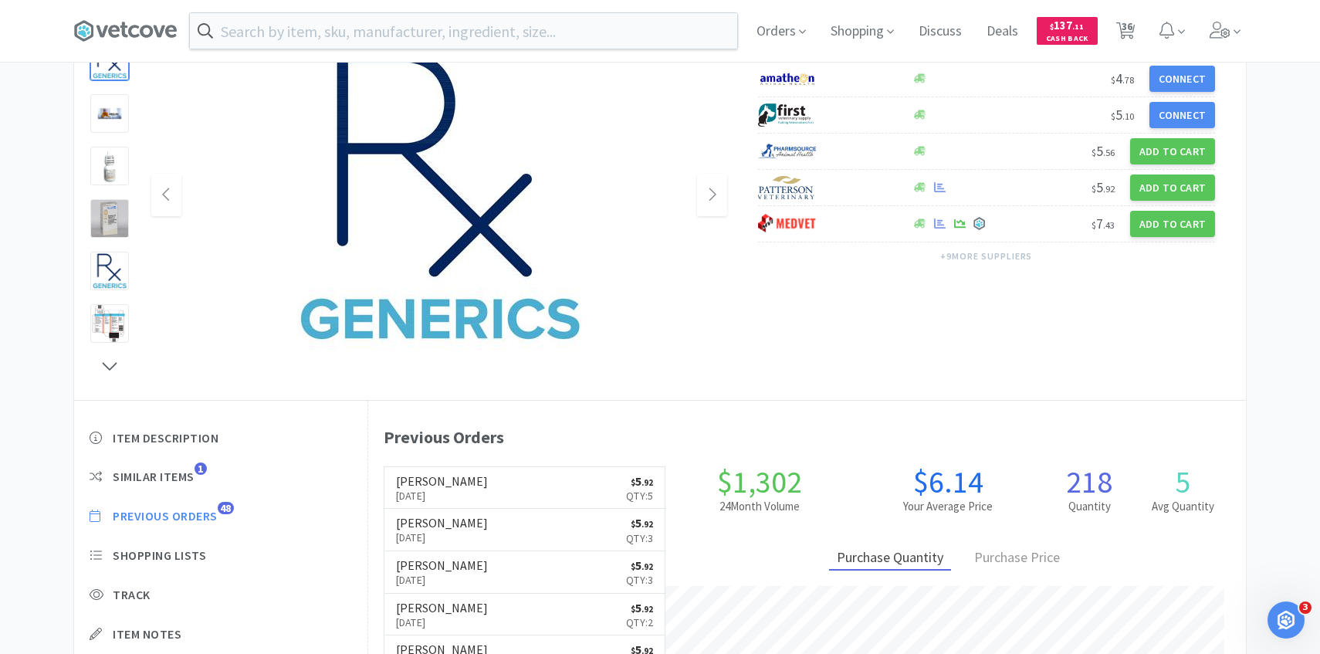
scroll to position [424, 878]
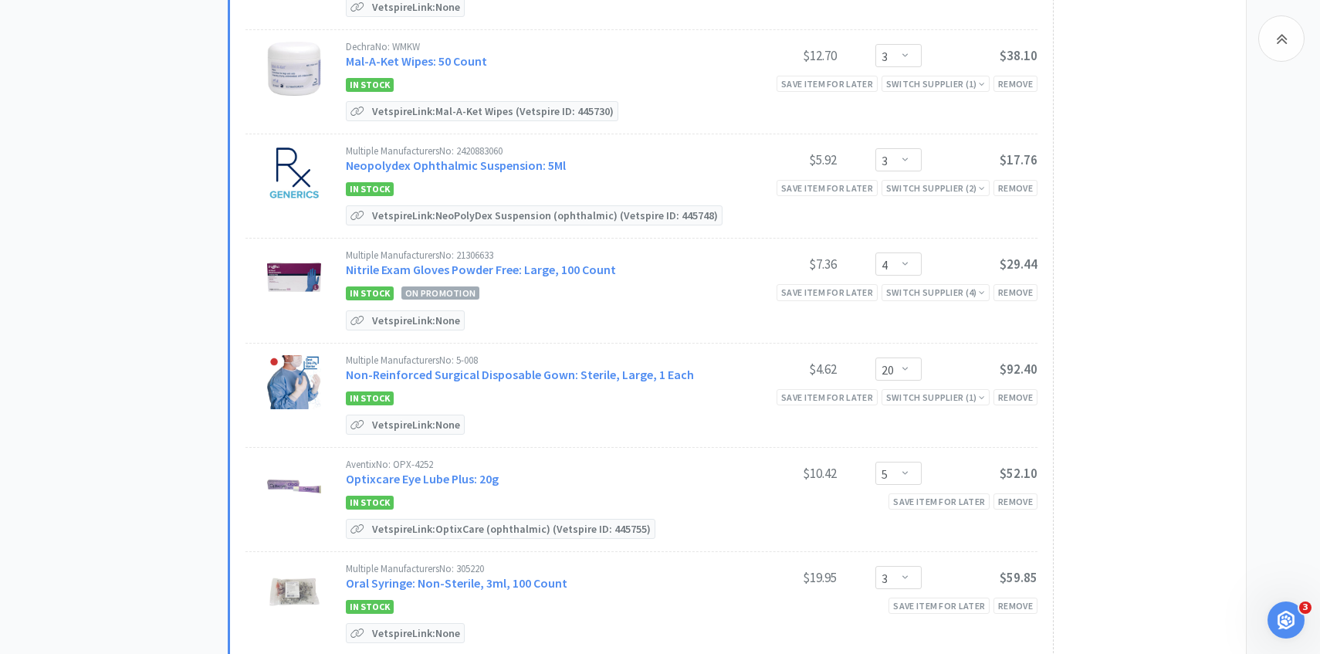
scroll to position [1624, 0]
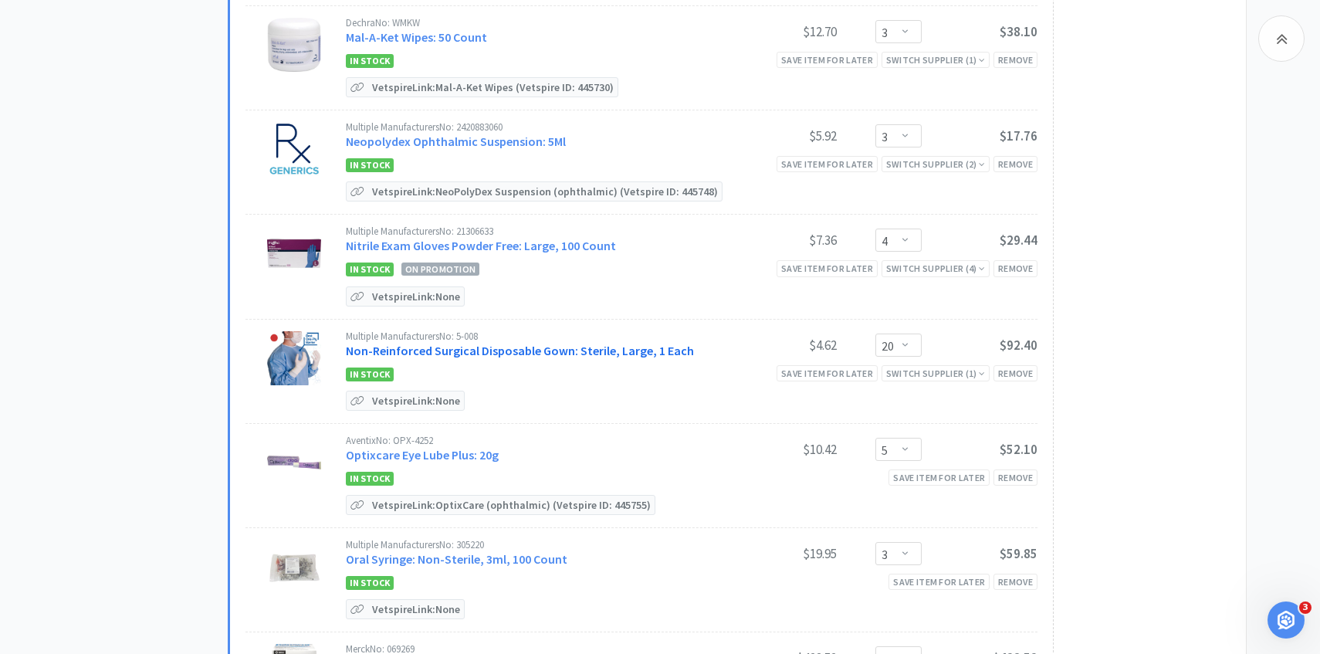
click at [577, 348] on link "Non-Reinforced Surgical Disposable Gown: Sterile, Large, 1 Each" at bounding box center [520, 350] width 348 height 15
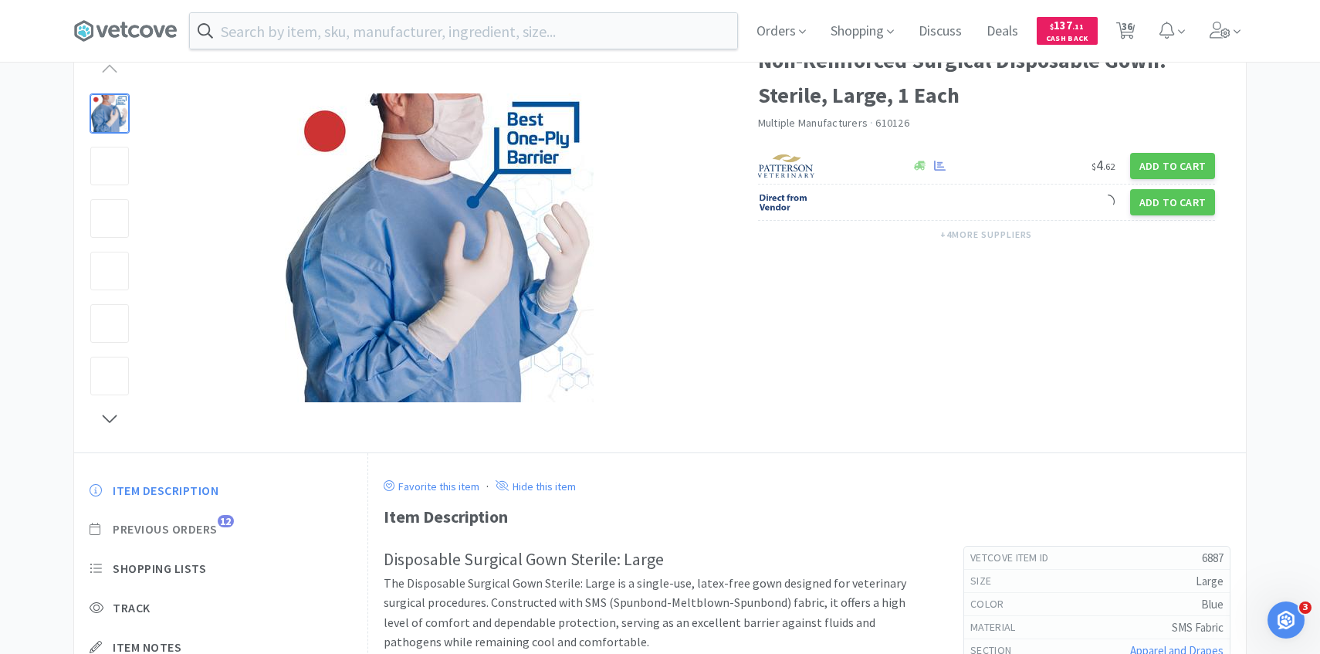
scroll to position [118, 0]
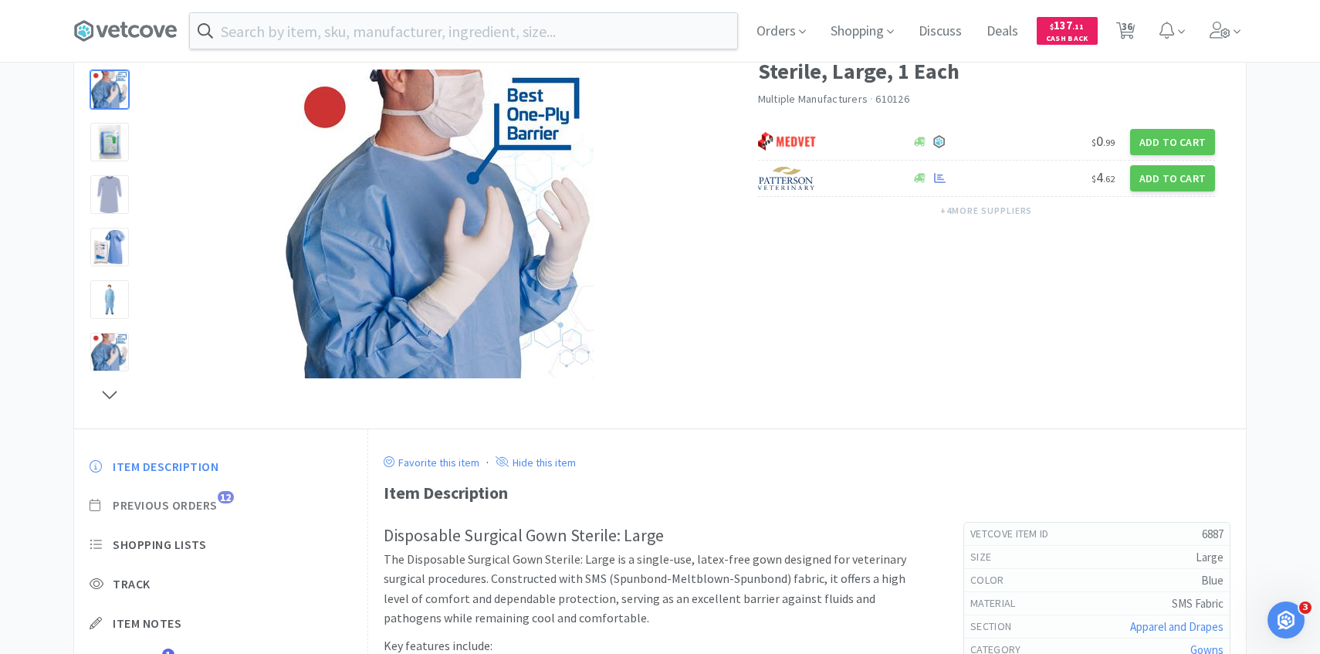
click at [195, 506] on span "Previous Orders" at bounding box center [165, 505] width 105 height 16
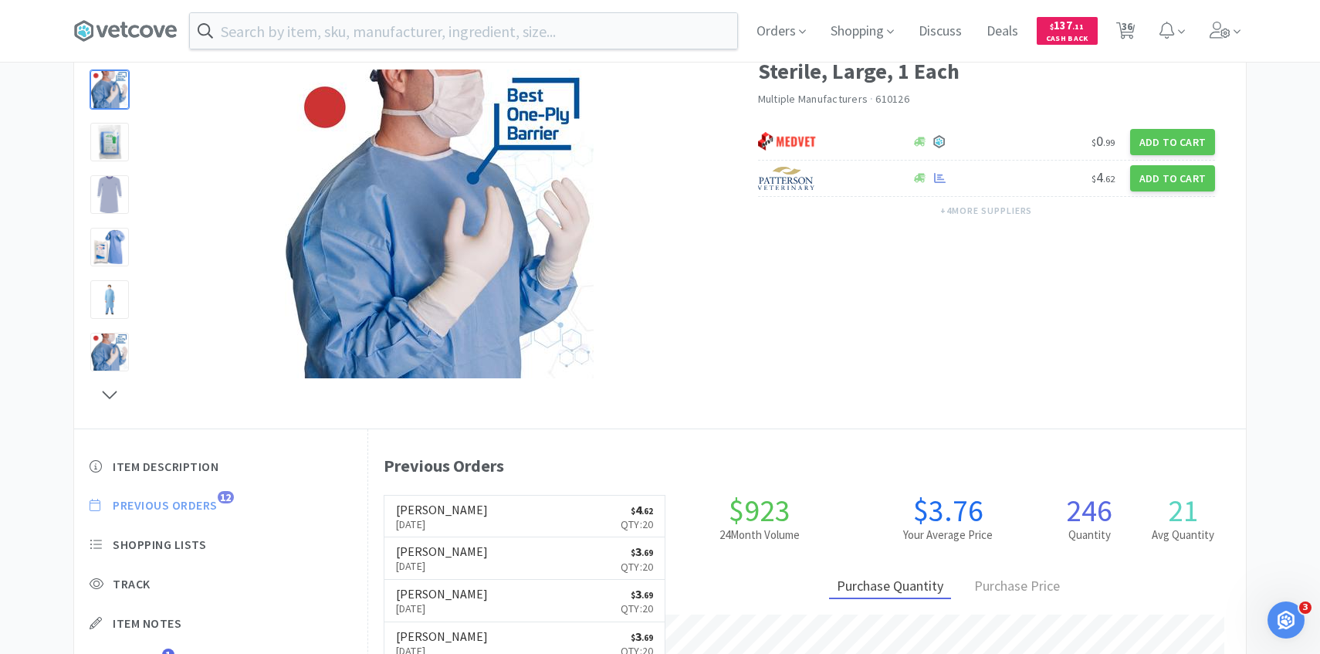
scroll to position [424, 878]
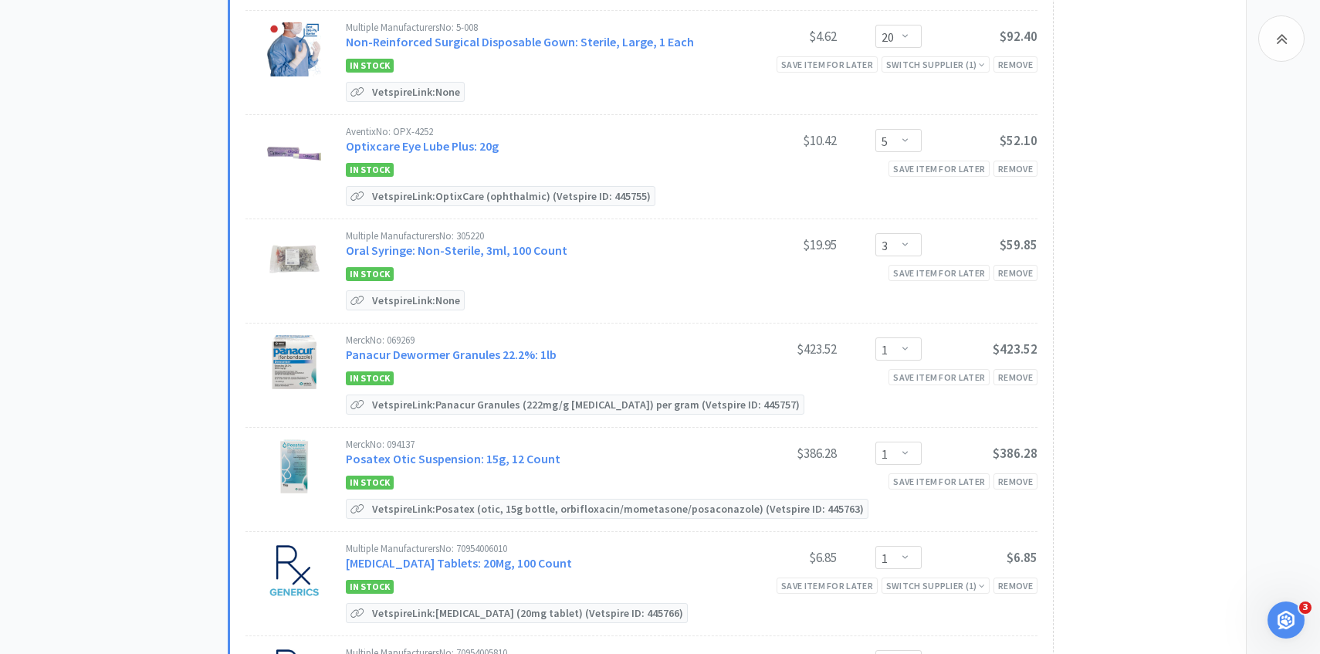
scroll to position [1935, 0]
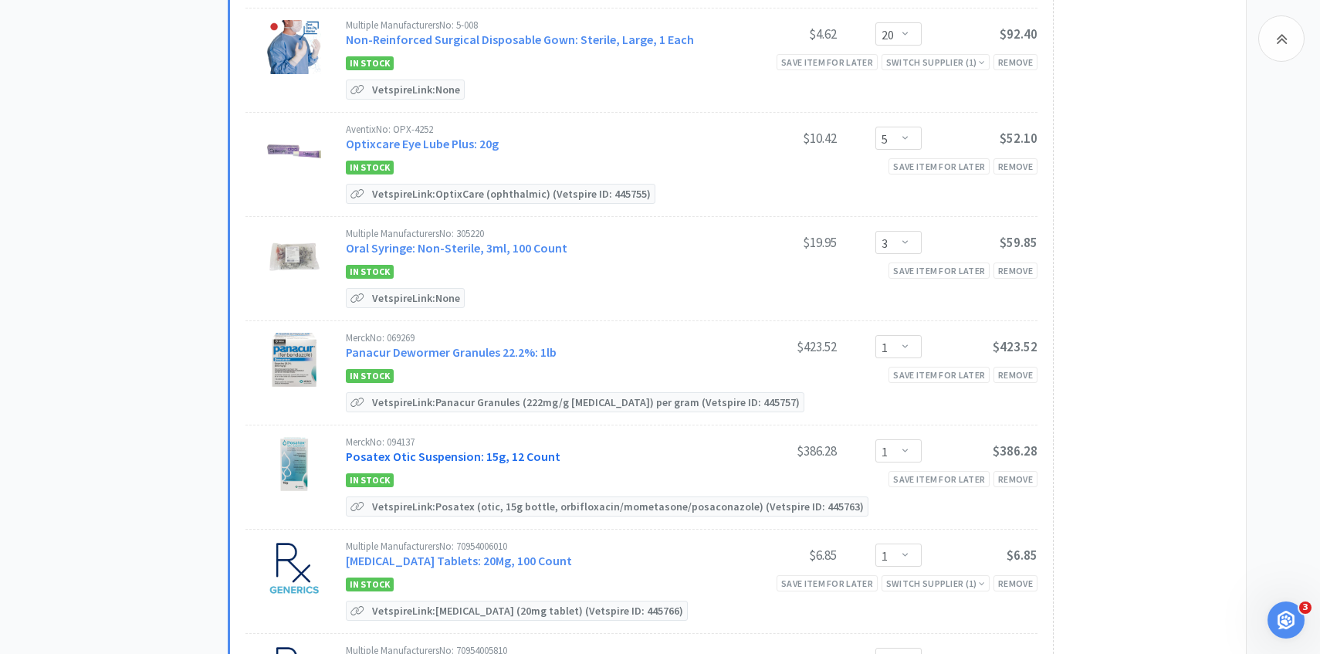
click at [479, 448] on link "Posatex Otic Suspension: 15g, 12 Count" at bounding box center [453, 455] width 215 height 15
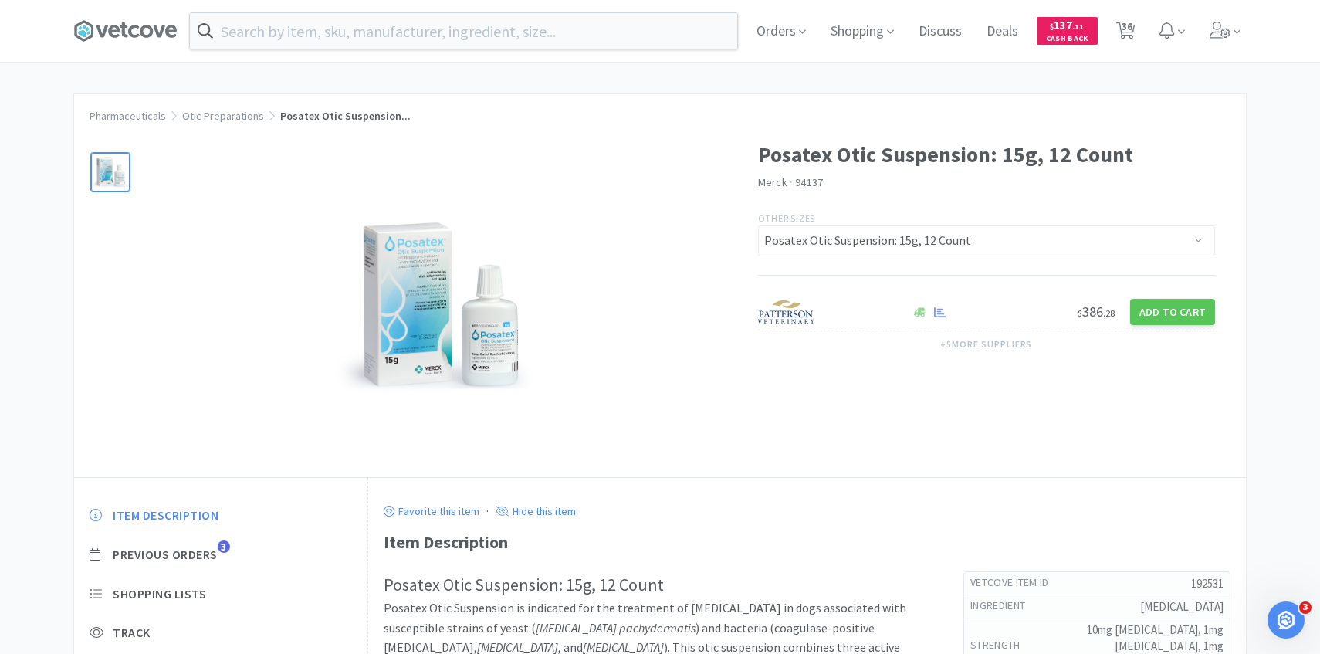
scroll to position [94, 0]
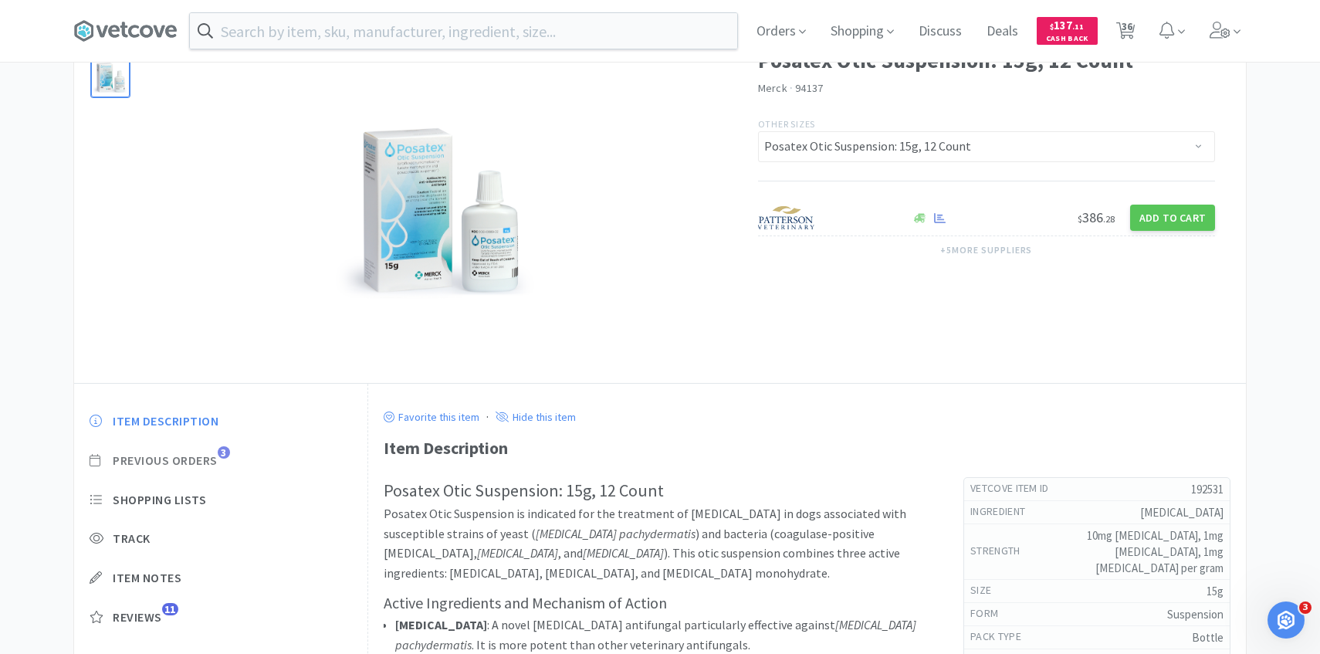
click at [205, 467] on span "Previous Orders" at bounding box center [165, 460] width 105 height 16
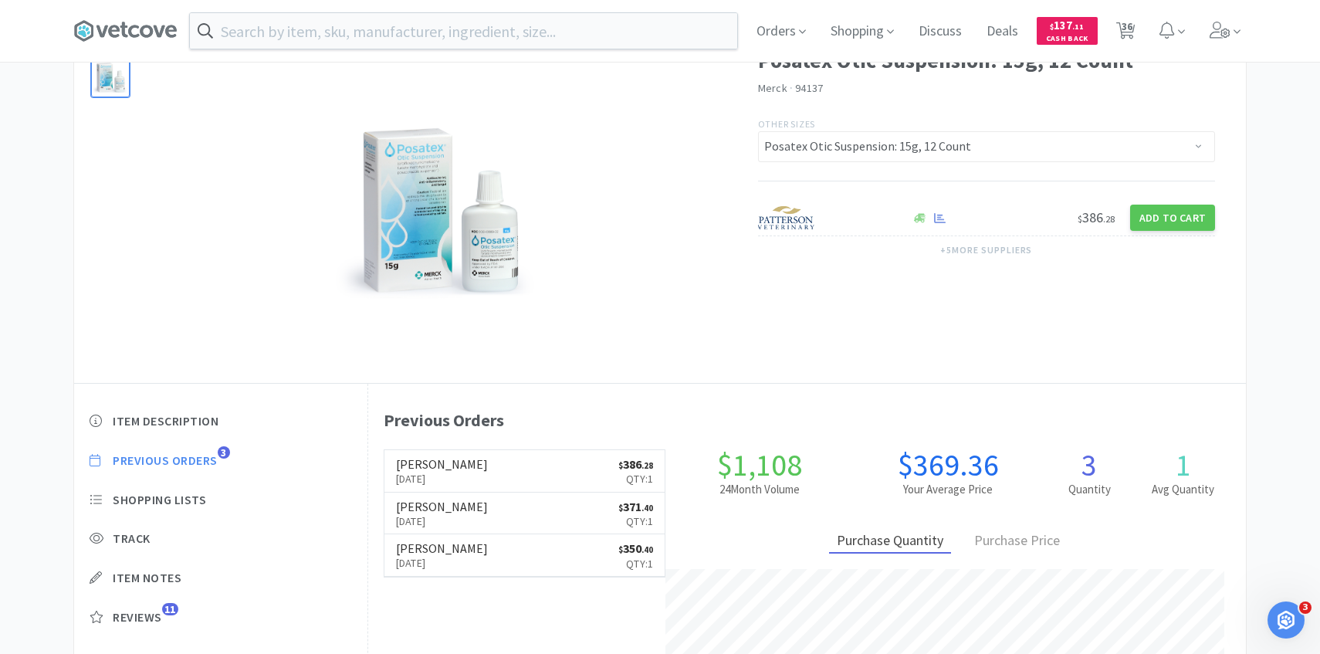
scroll to position [424, 878]
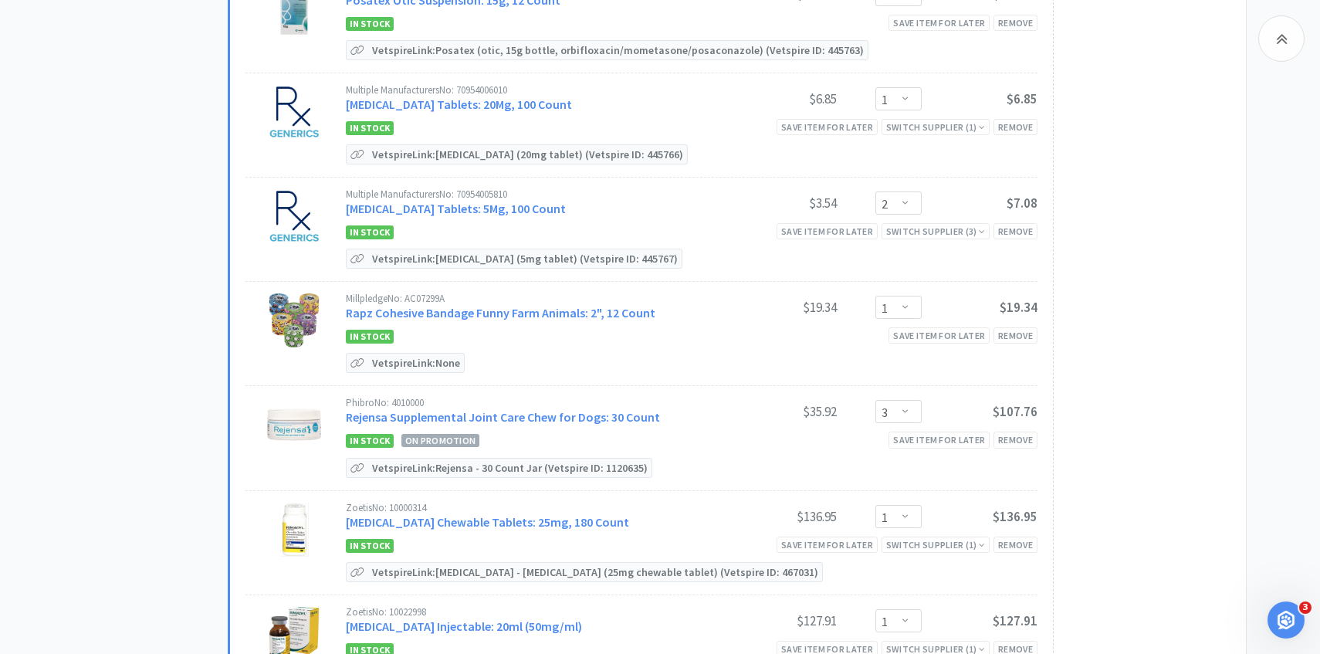
scroll to position [2419, 0]
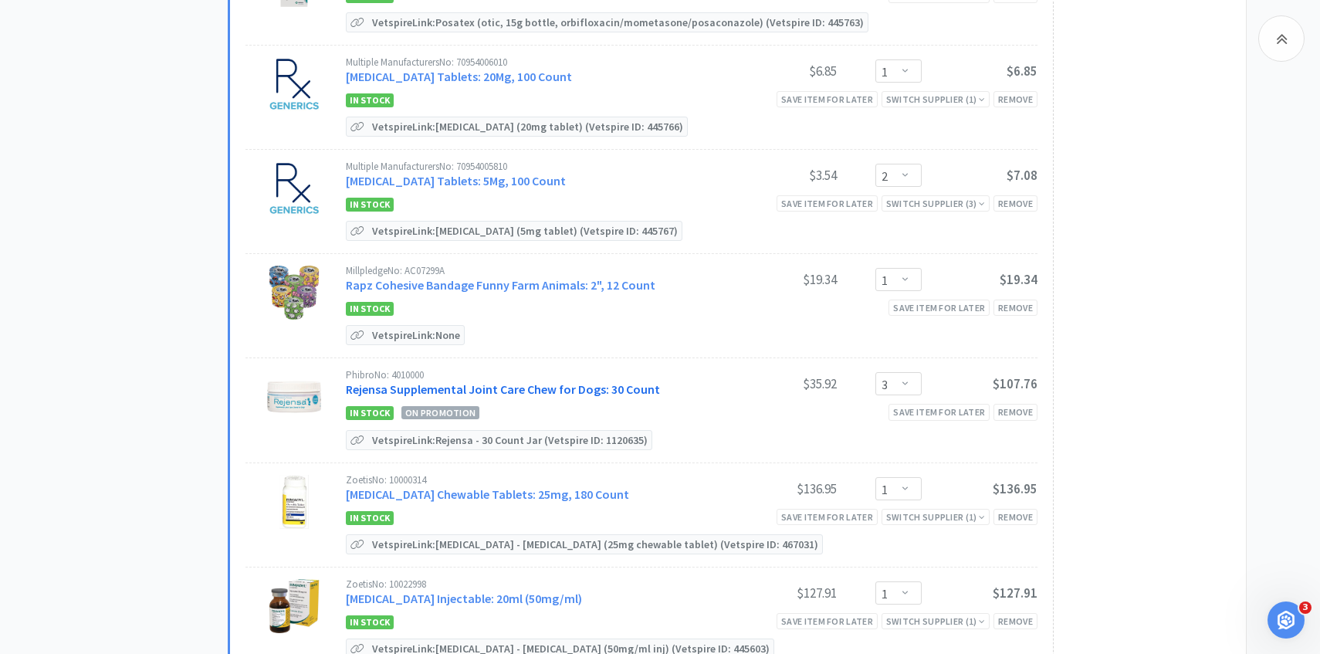
click at [556, 381] on link "Rejensa Supplemental Joint Care Chew for Dogs: 30 Count" at bounding box center [503, 388] width 314 height 15
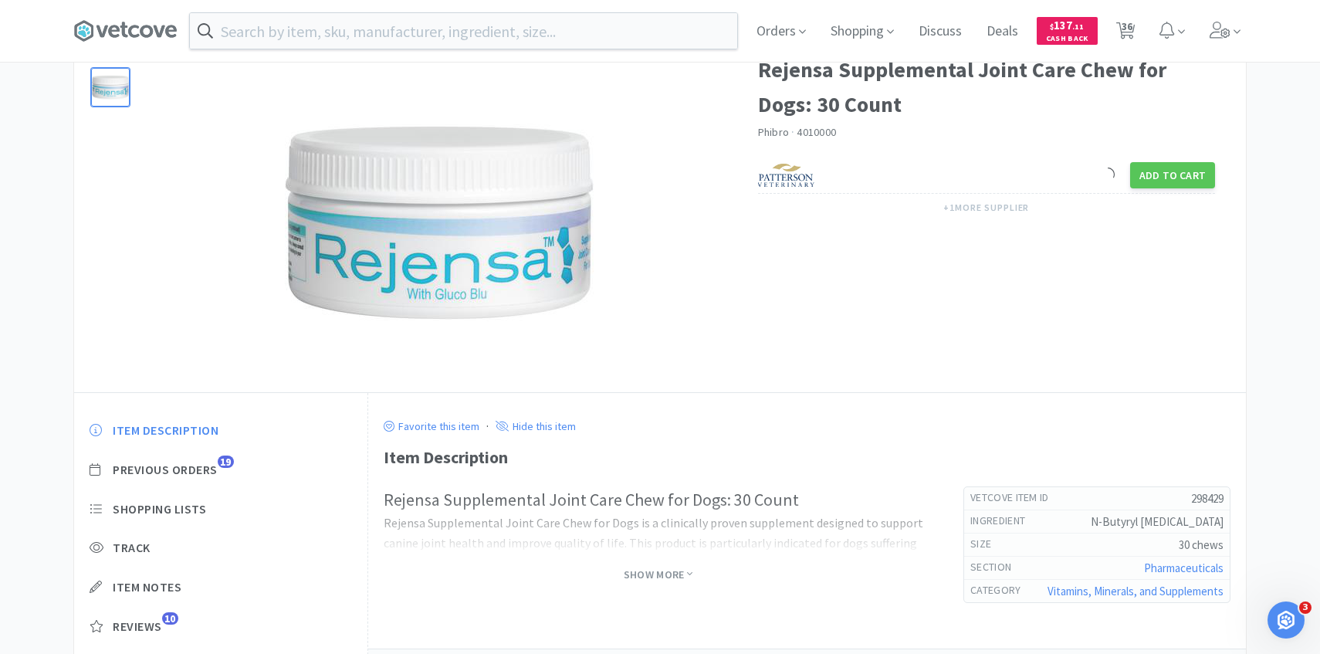
scroll to position [124, 0]
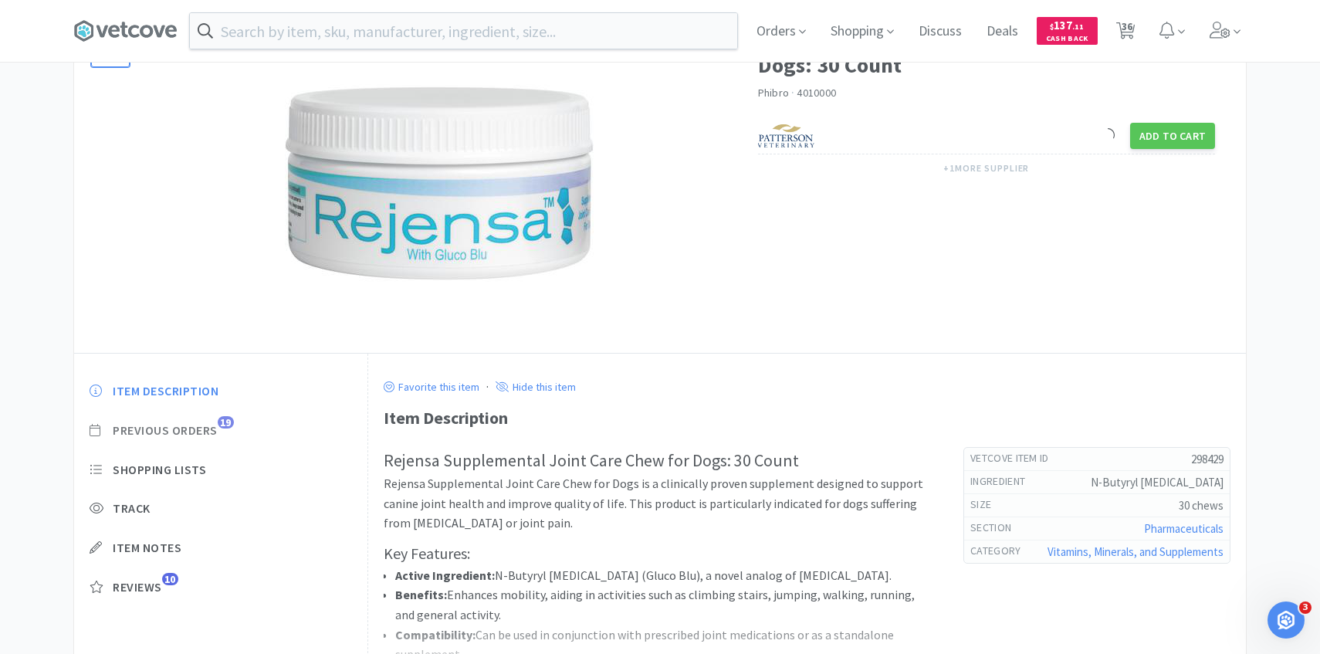
click at [208, 437] on span "Previous Orders" at bounding box center [165, 430] width 105 height 16
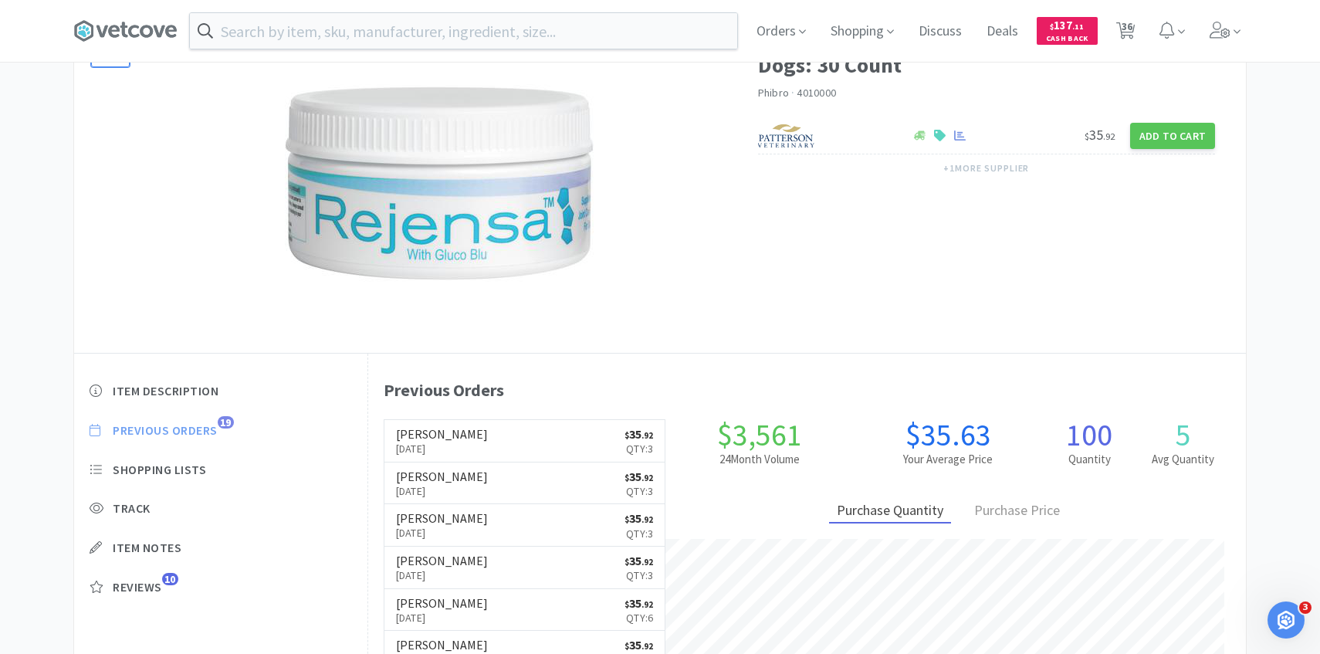
scroll to position [424, 878]
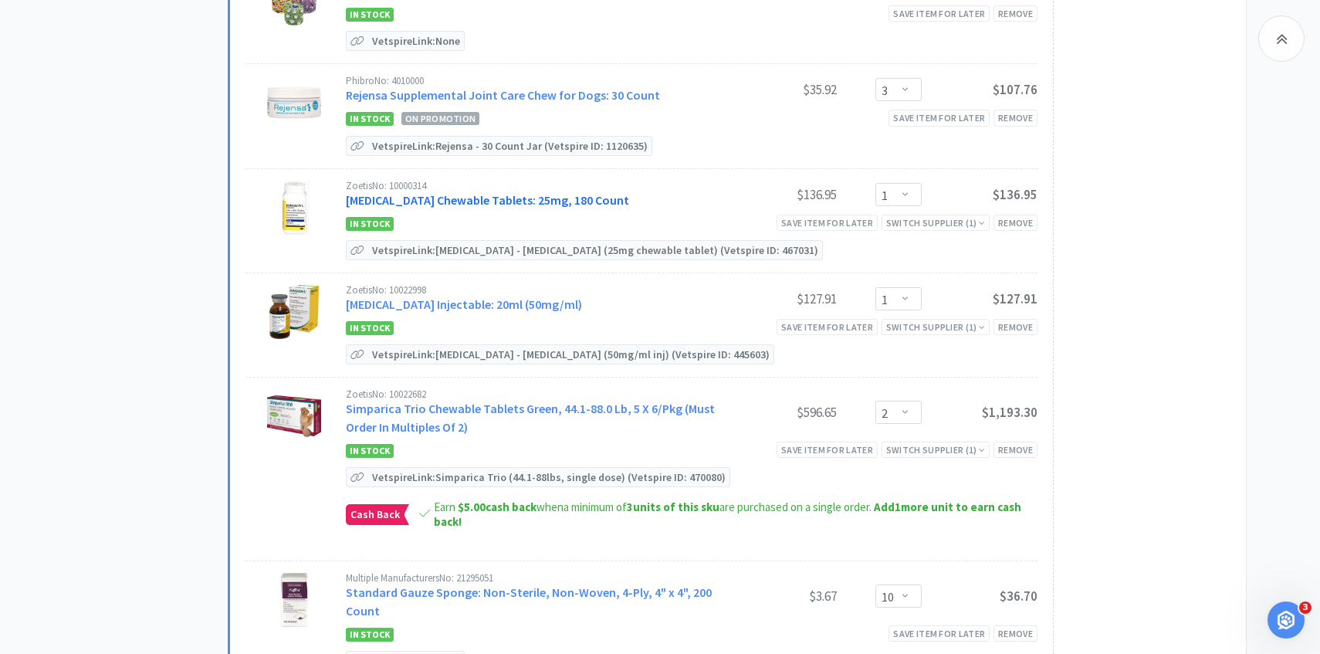
scroll to position [2780, 0]
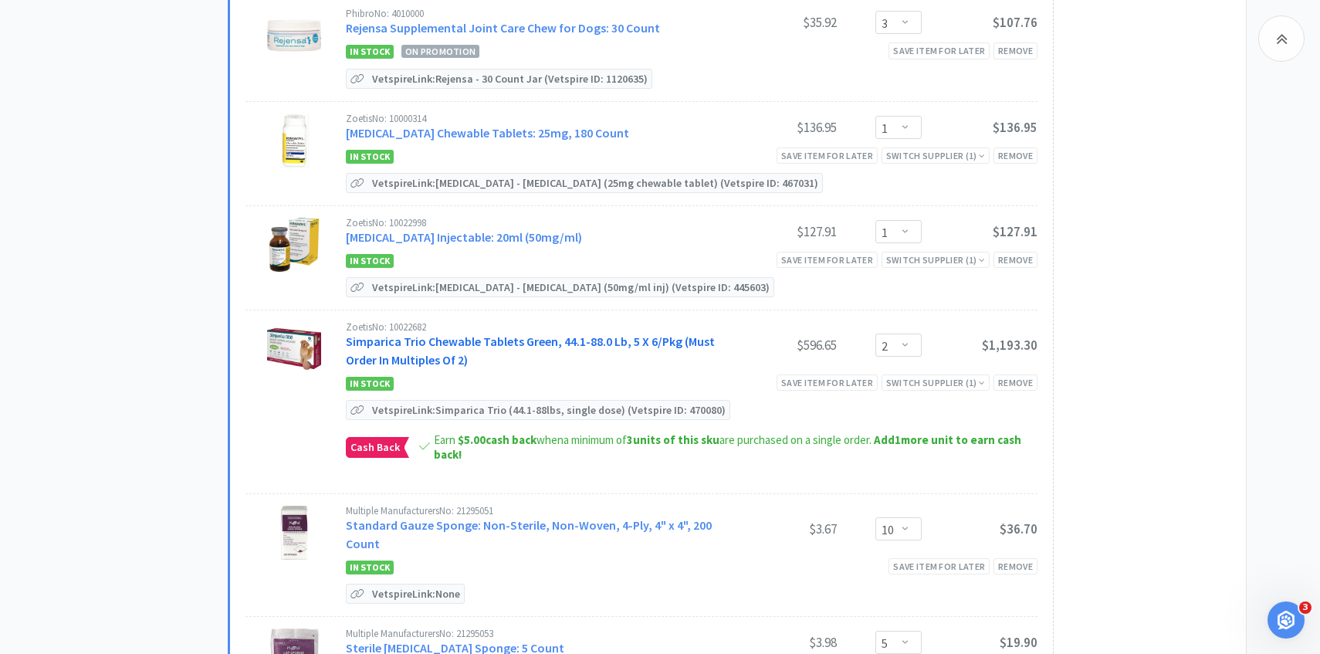
click at [445, 339] on link "Simparica Trio Chewable Tablets Green, 44.1-88.0 Lb, 5 X 6/Pkg (Must Order In M…" at bounding box center [530, 350] width 369 height 34
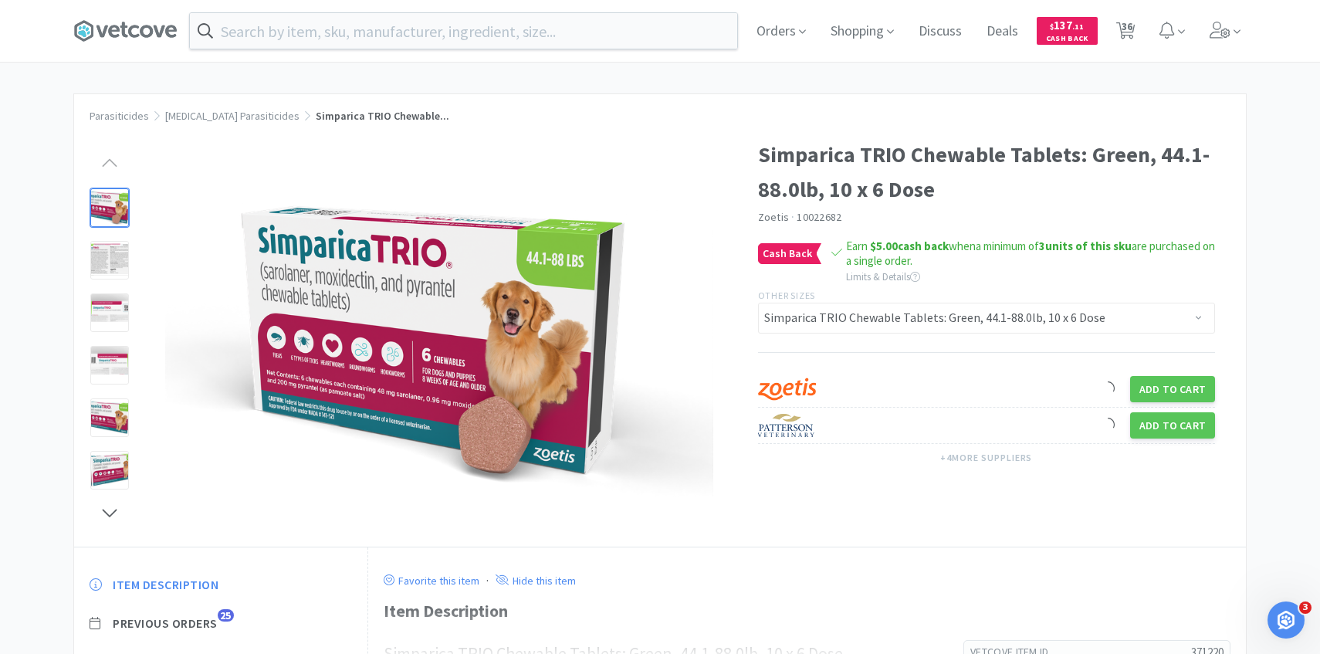
scroll to position [61, 0]
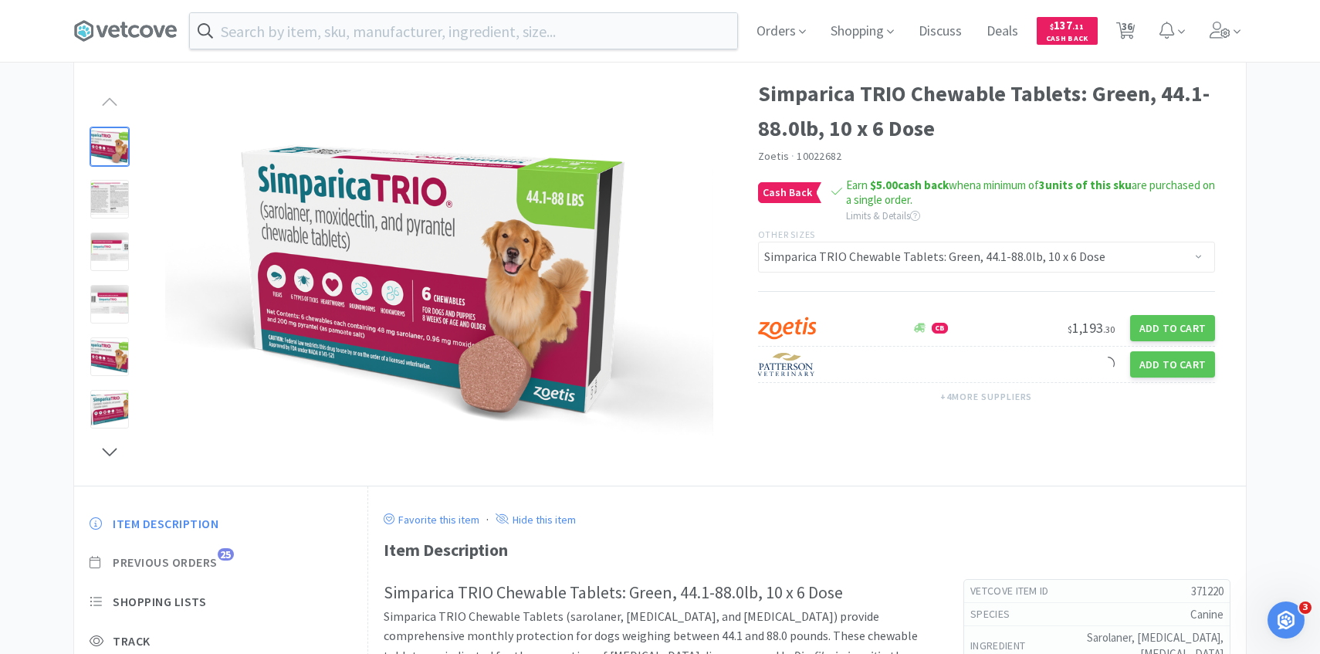
click at [201, 567] on span "Previous Orders" at bounding box center [165, 562] width 105 height 16
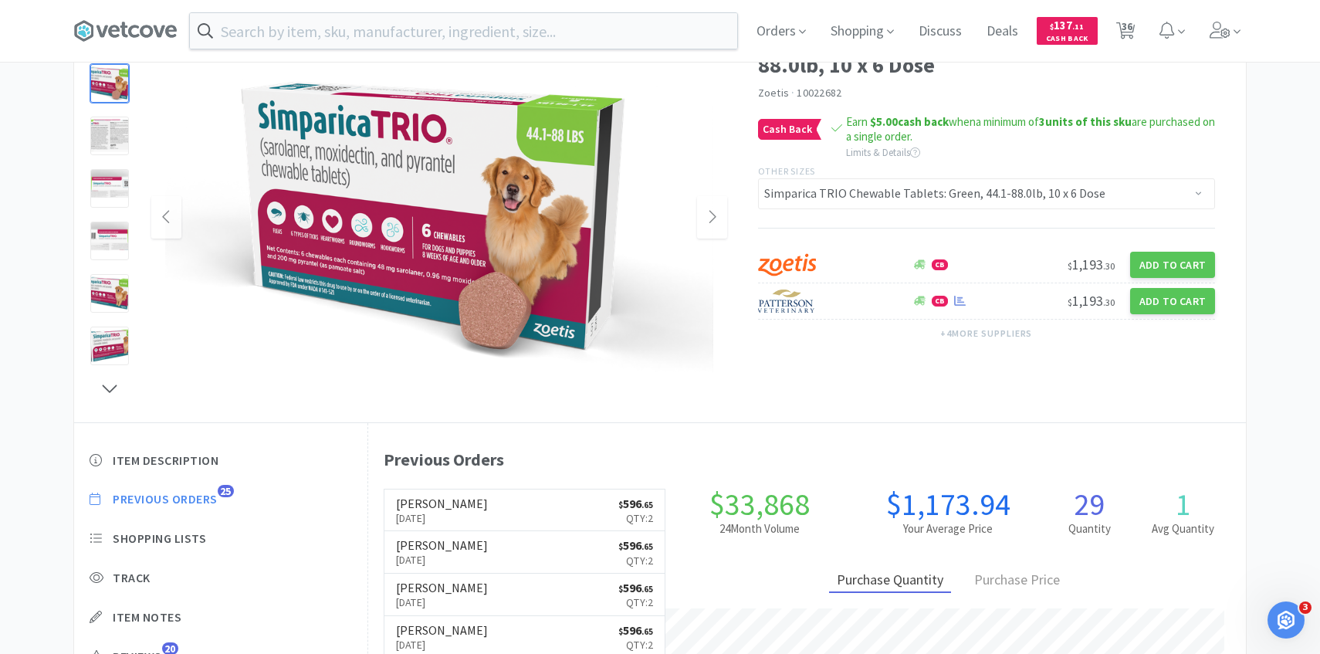
scroll to position [135, 0]
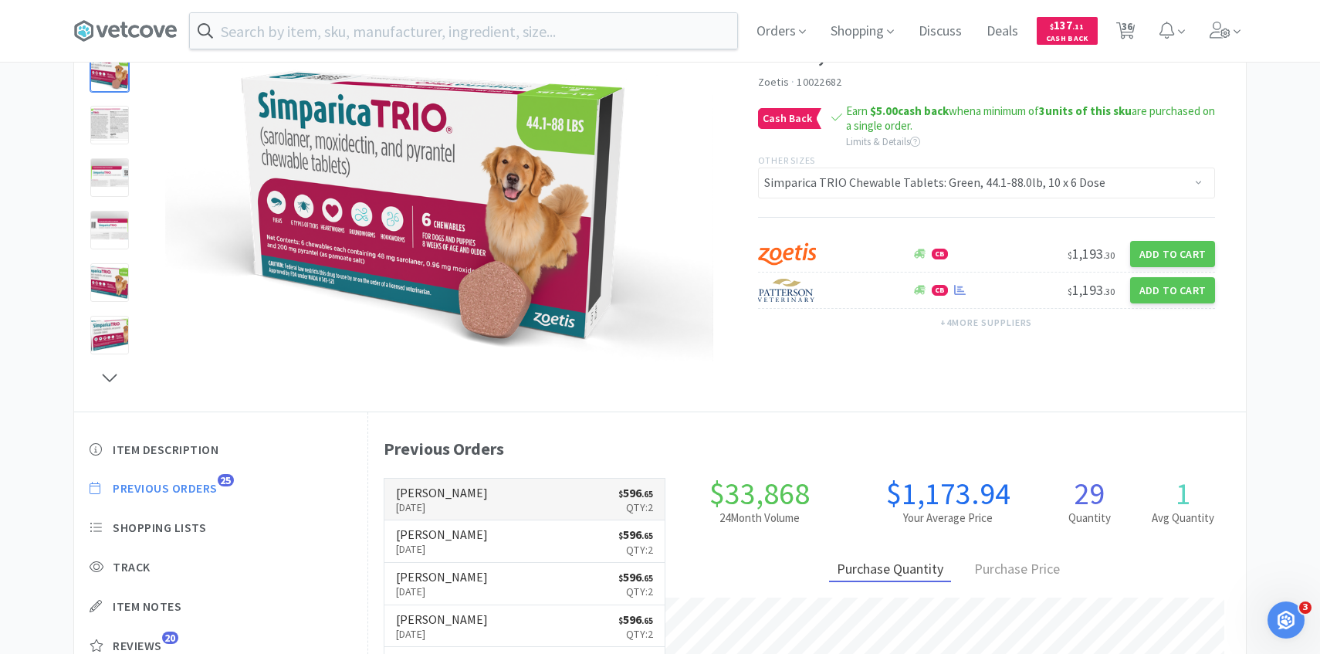
click at [469, 497] on h6 "[PERSON_NAME]" at bounding box center [442, 492] width 92 height 12
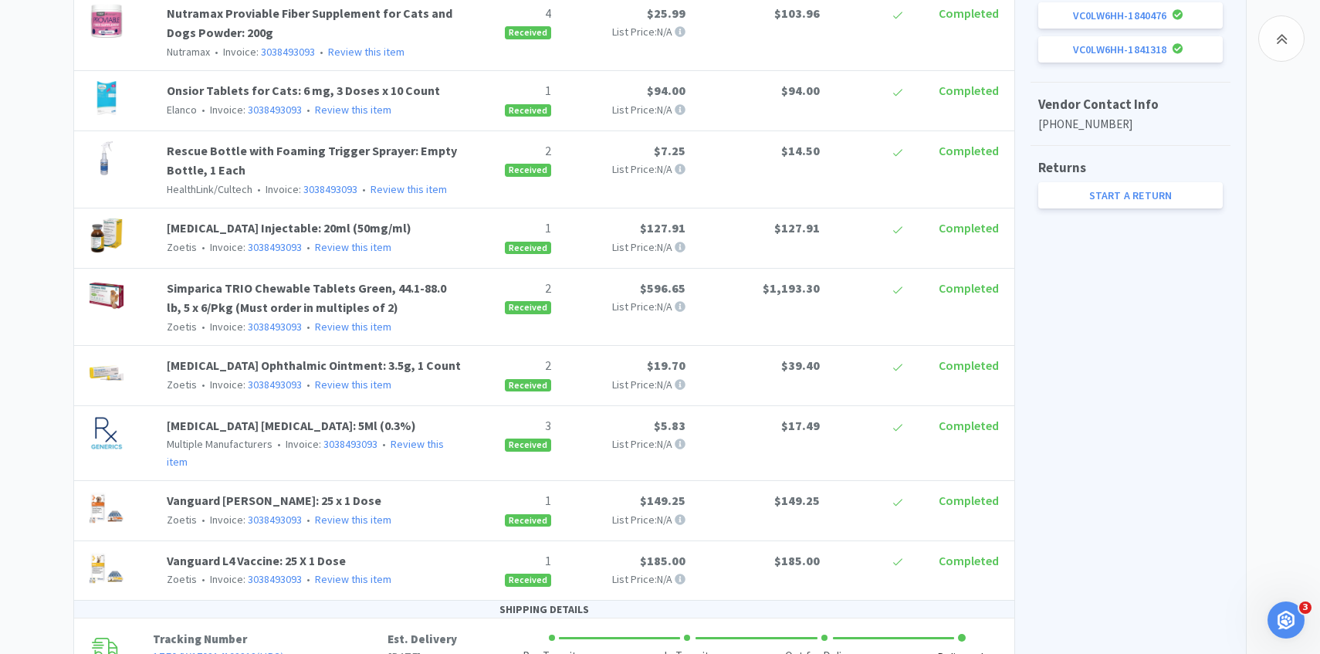
scroll to position [750, 0]
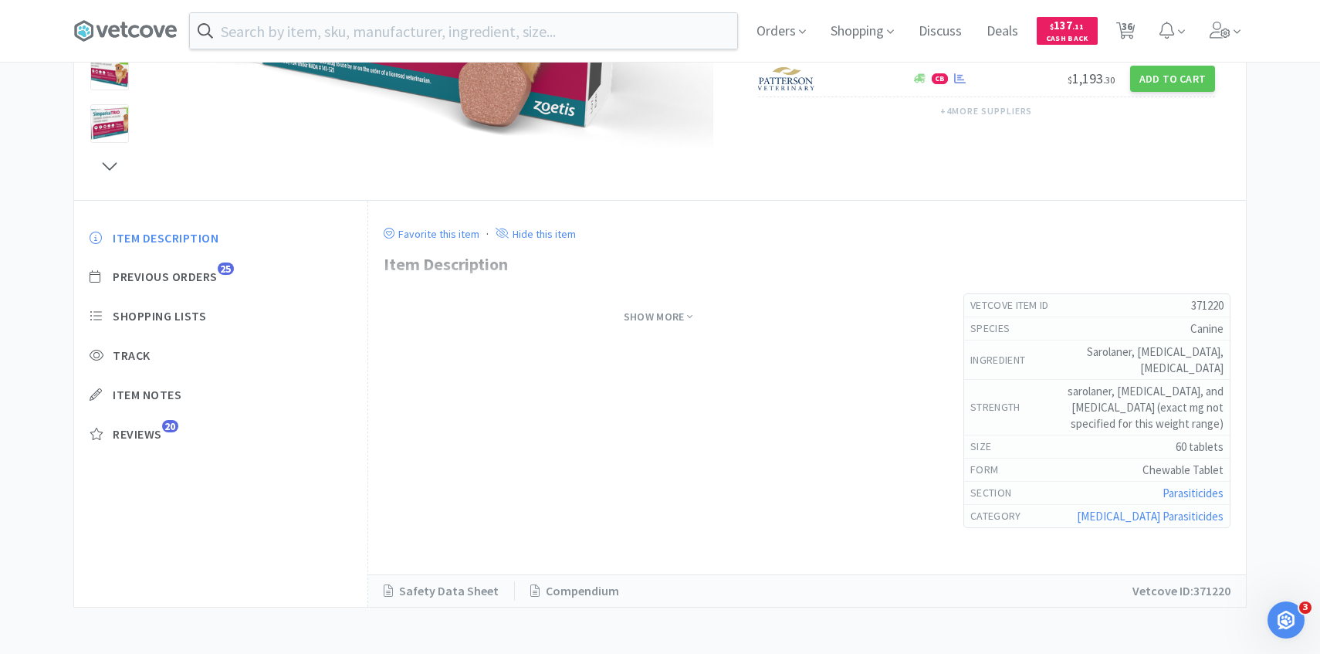
scroll to position [135, 0]
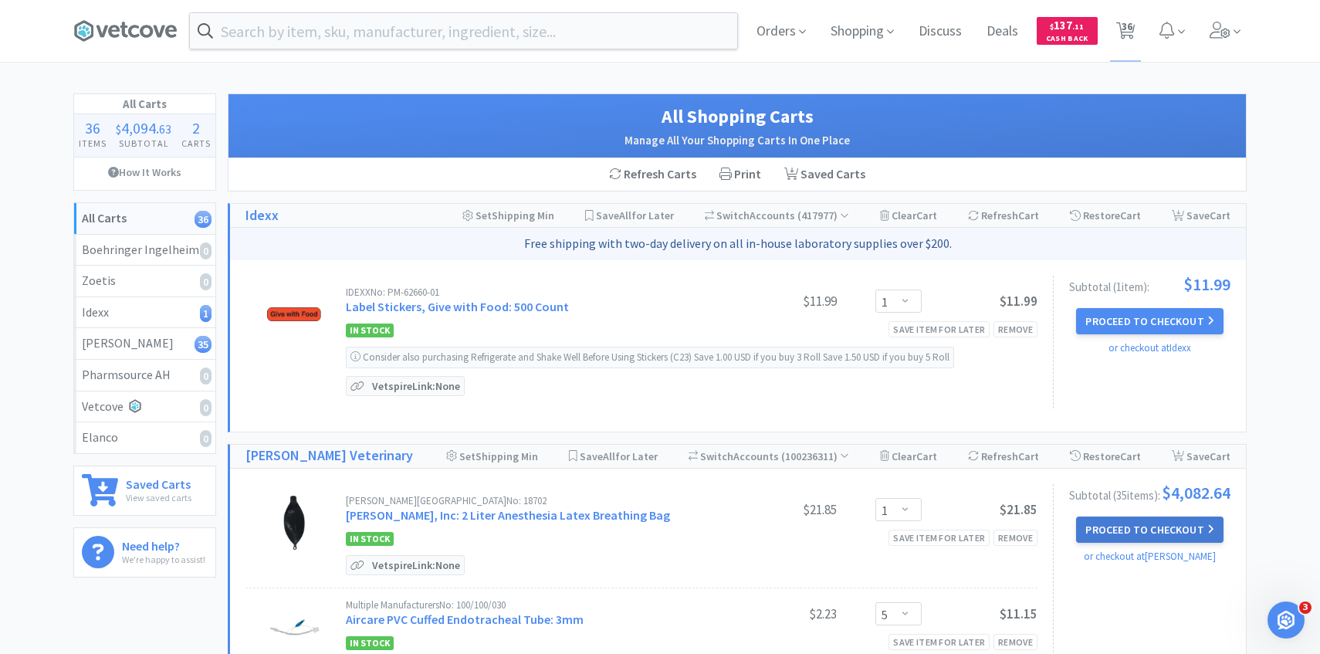
click at [1124, 529] on button "Proceed to Checkout" at bounding box center [1149, 529] width 147 height 26
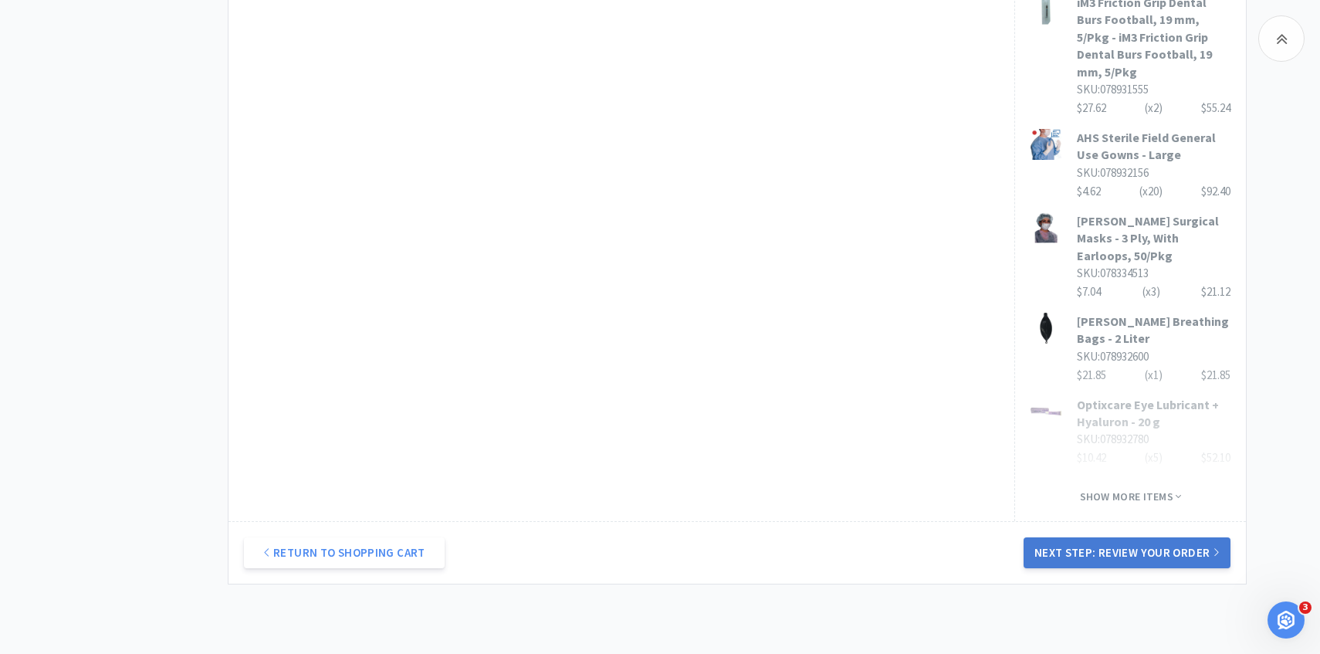
click at [1130, 537] on button "Next Step: Review Your Order" at bounding box center [1127, 552] width 207 height 31
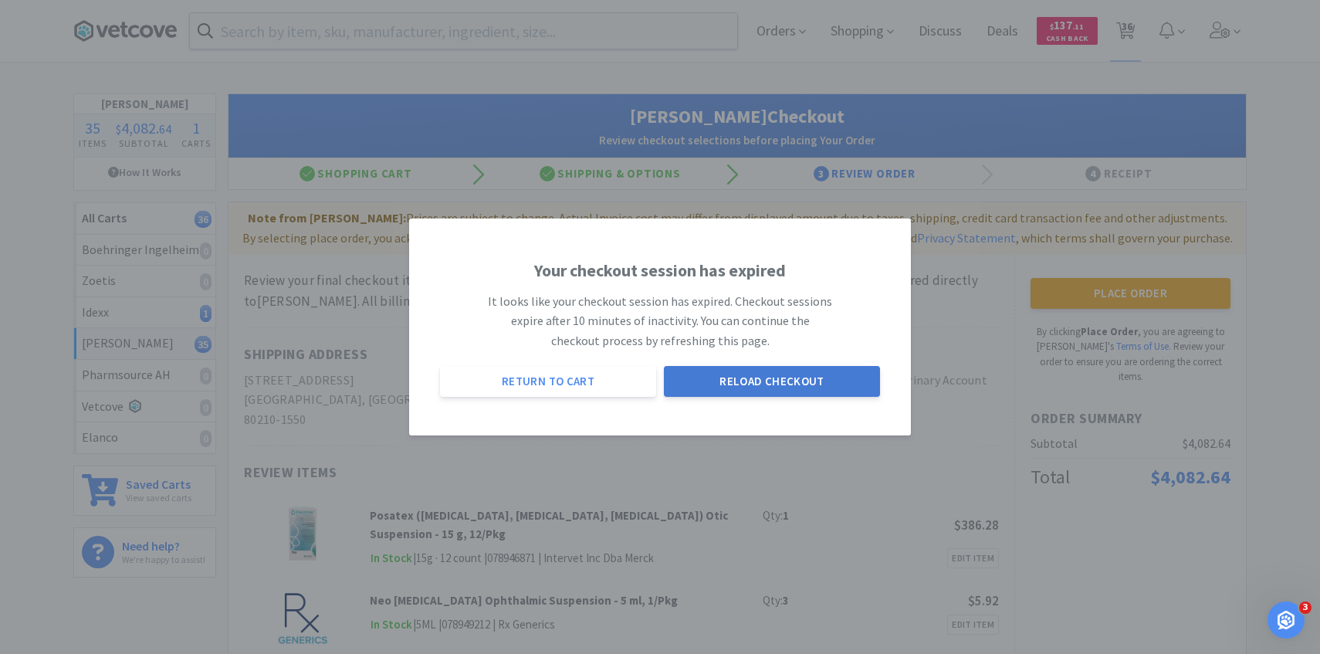
click at [712, 393] on button "Reload Checkout" at bounding box center [772, 381] width 216 height 31
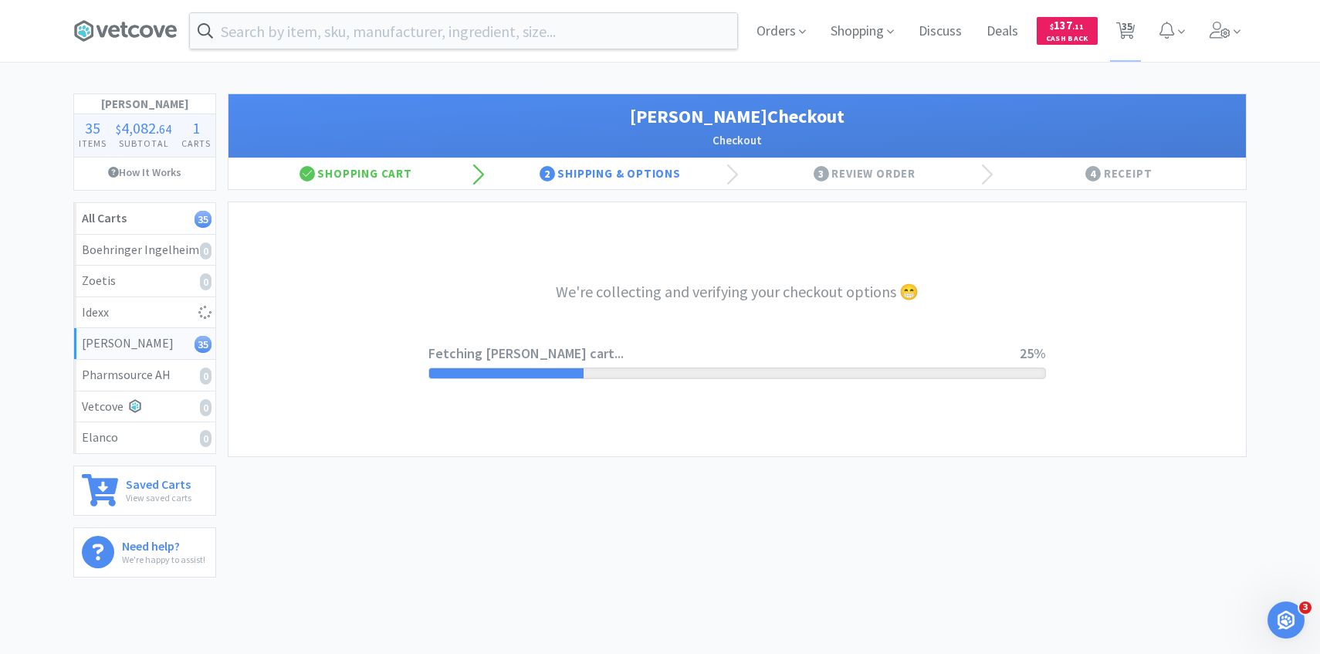
click at [604, 336] on div "We're collecting and verifying your checkout options 😁 Fetching [PERSON_NAME] c…" at bounding box center [737, 329] width 618 height 254
select select "1"
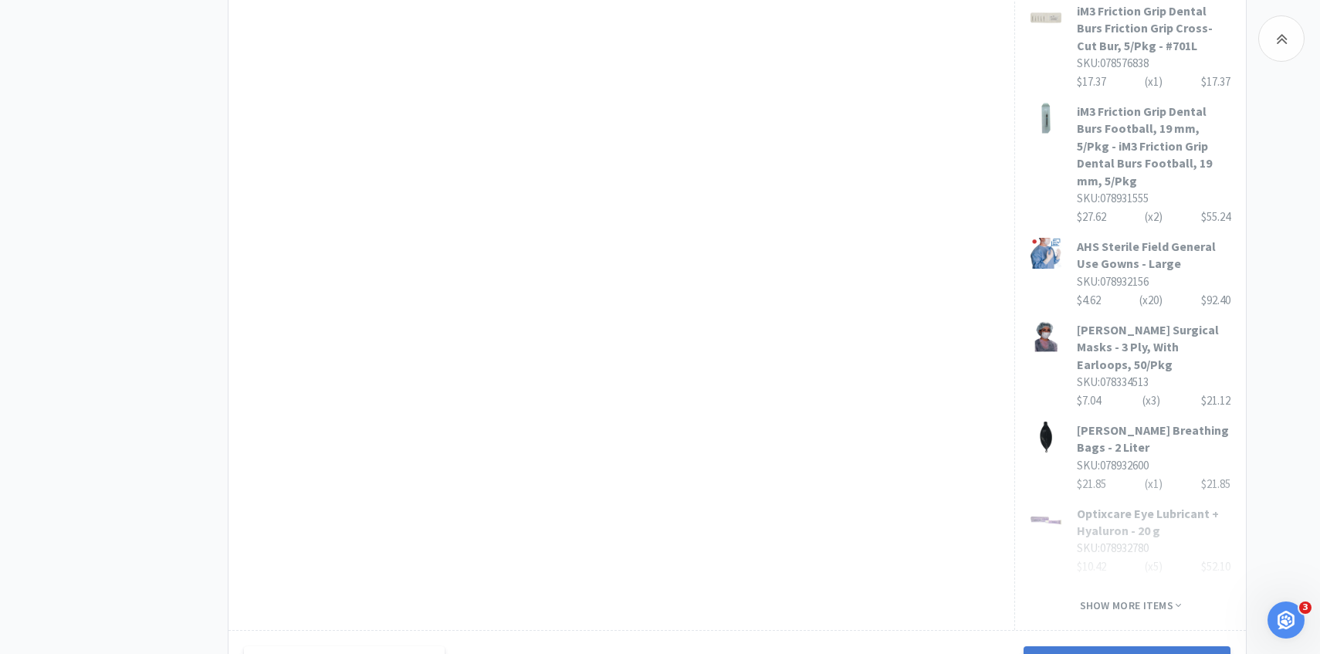
click at [1106, 646] on button "Next Step: Review Your Order" at bounding box center [1127, 661] width 207 height 31
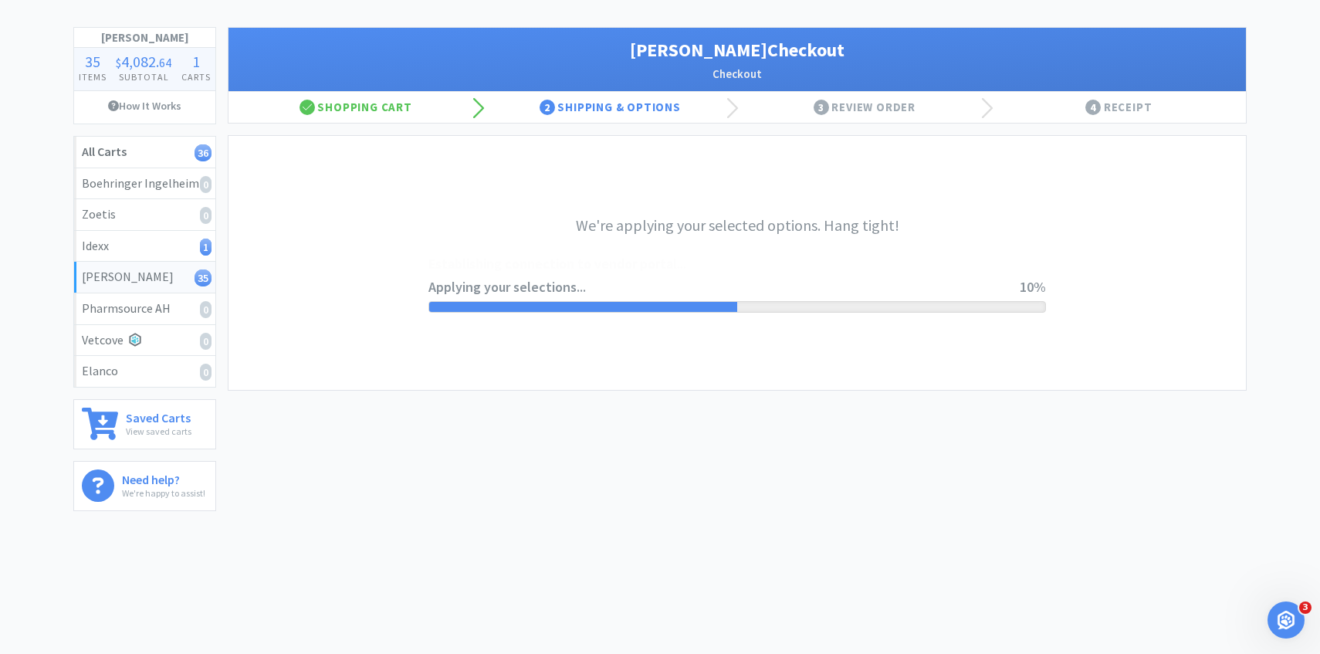
click at [636, 335] on div "We're applying your selected options. Hang tight! Applying your selections... E…" at bounding box center [737, 263] width 618 height 254
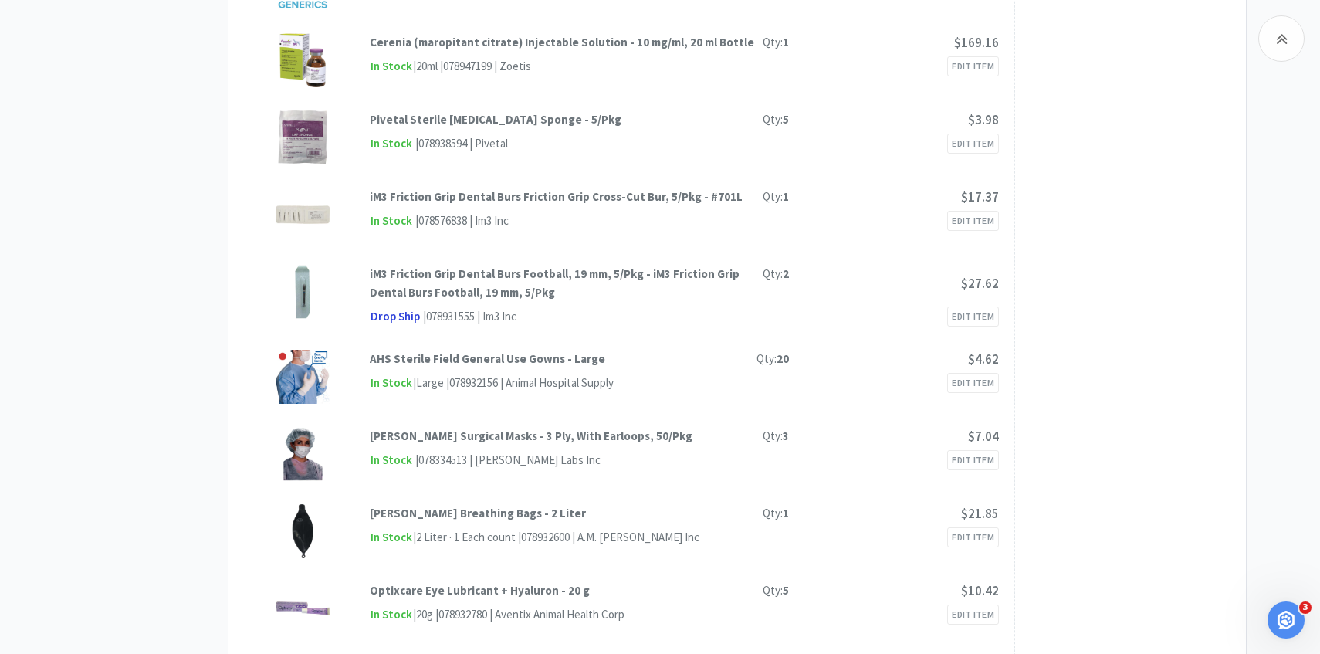
scroll to position [0, 0]
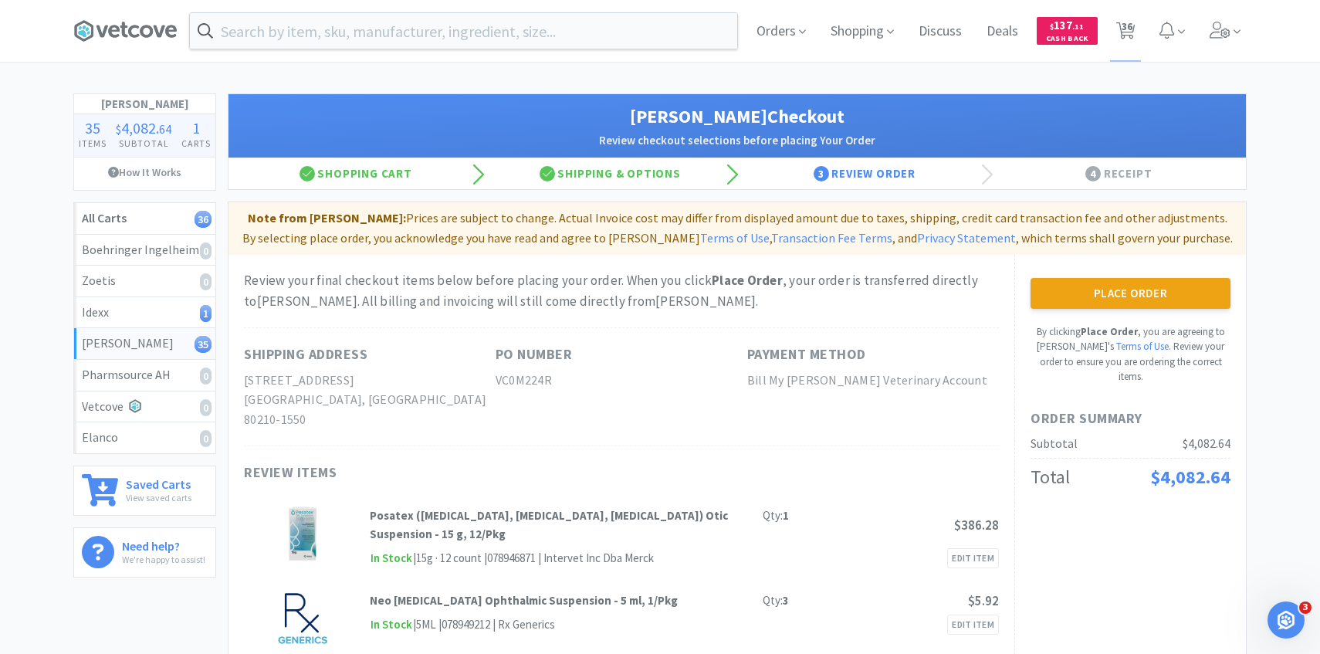
click at [1071, 303] on button "Place Order" at bounding box center [1130, 293] width 200 height 31
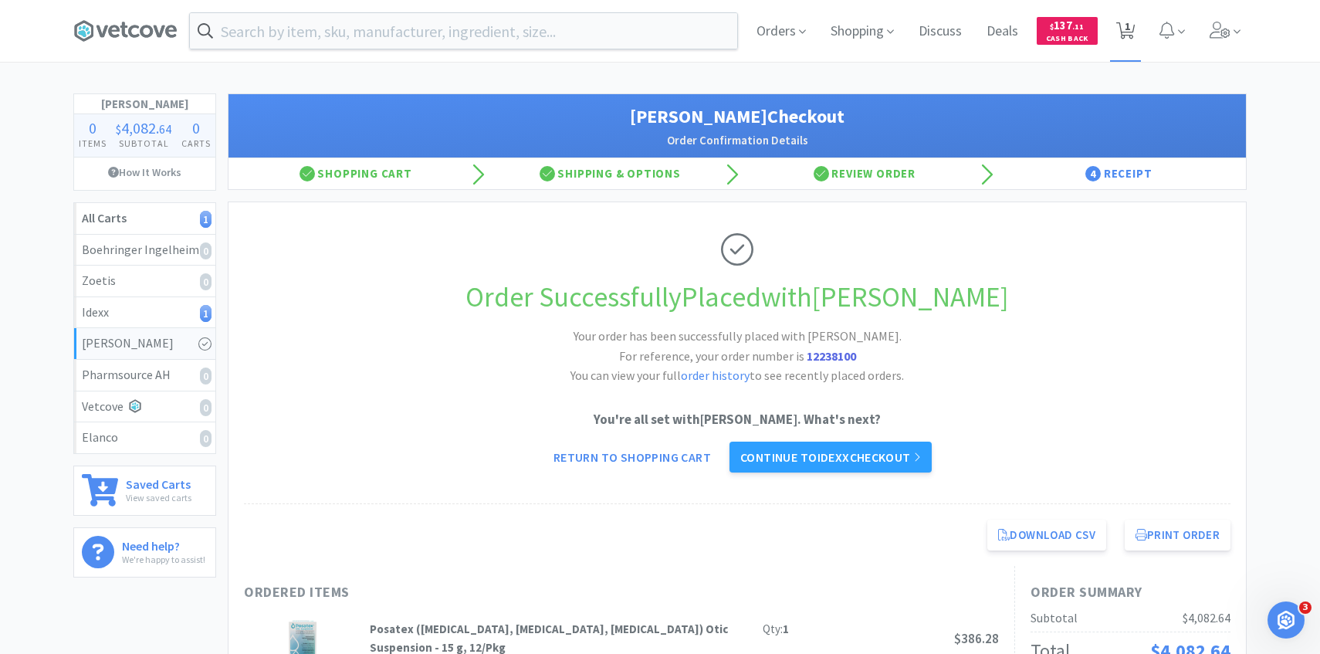
click at [1122, 32] on icon at bounding box center [1125, 30] width 19 height 17
select select "1"
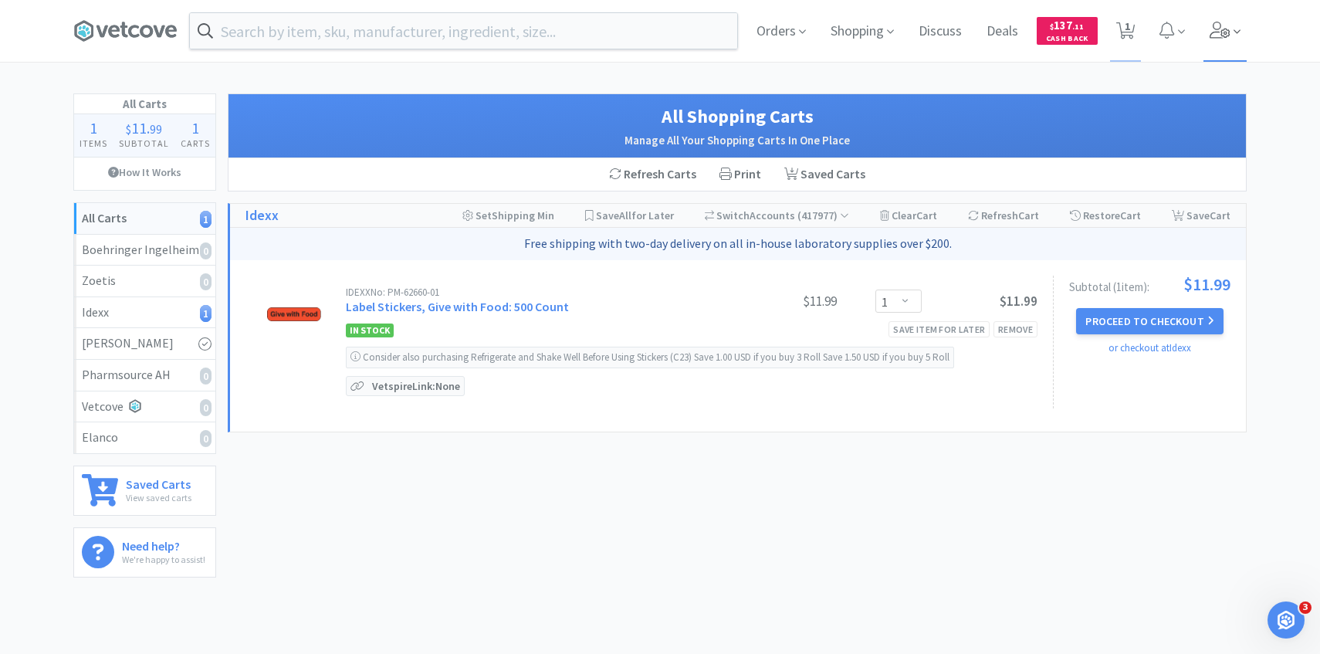
click at [1231, 44] on span at bounding box center [1225, 31] width 44 height 62
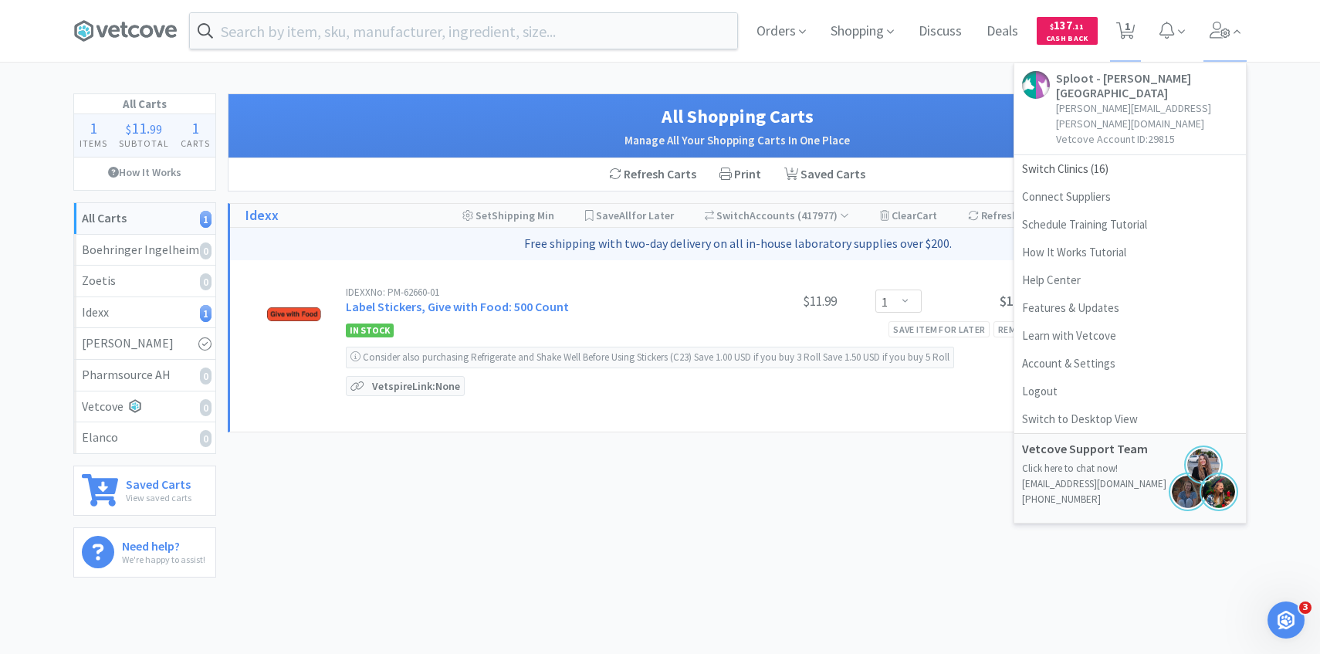
click at [898, 74] on div "Orders Shopping Discuss Discuss Deals Deals $ 137 . 11 Cash Back 1 1 Sploot - […" at bounding box center [660, 294] width 1320 height 589
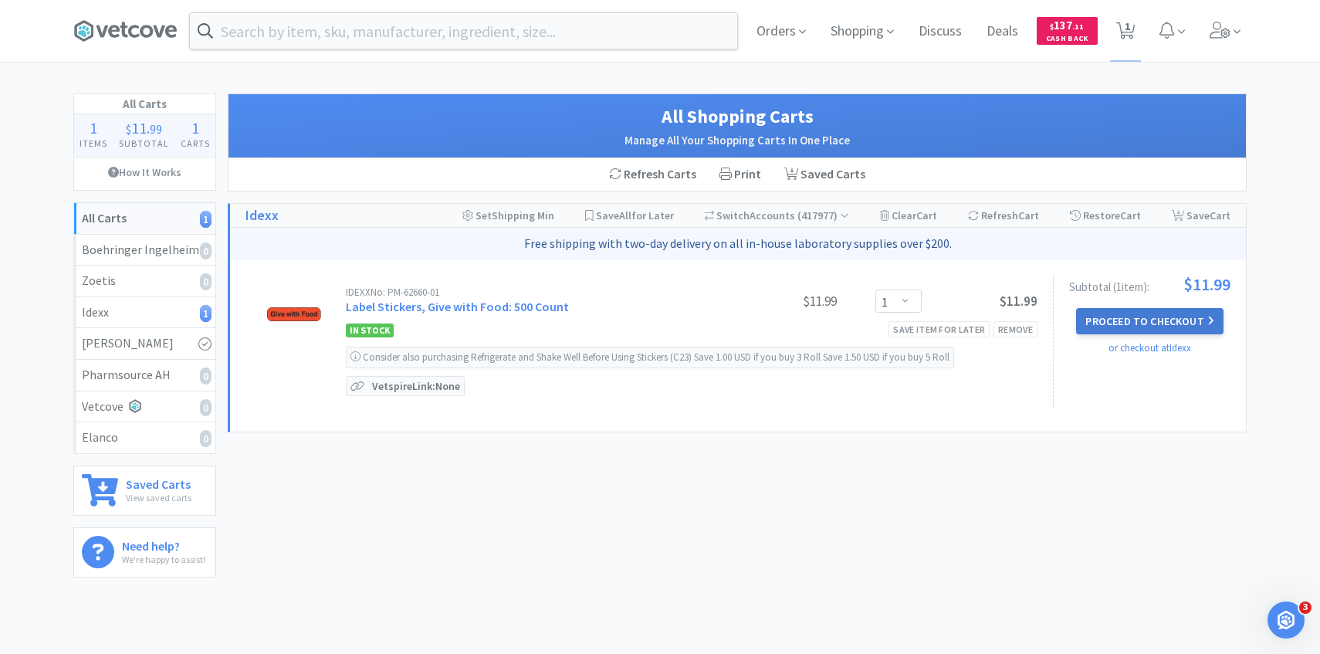
click at [1111, 315] on button "Proceed to Checkout" at bounding box center [1149, 321] width 147 height 26
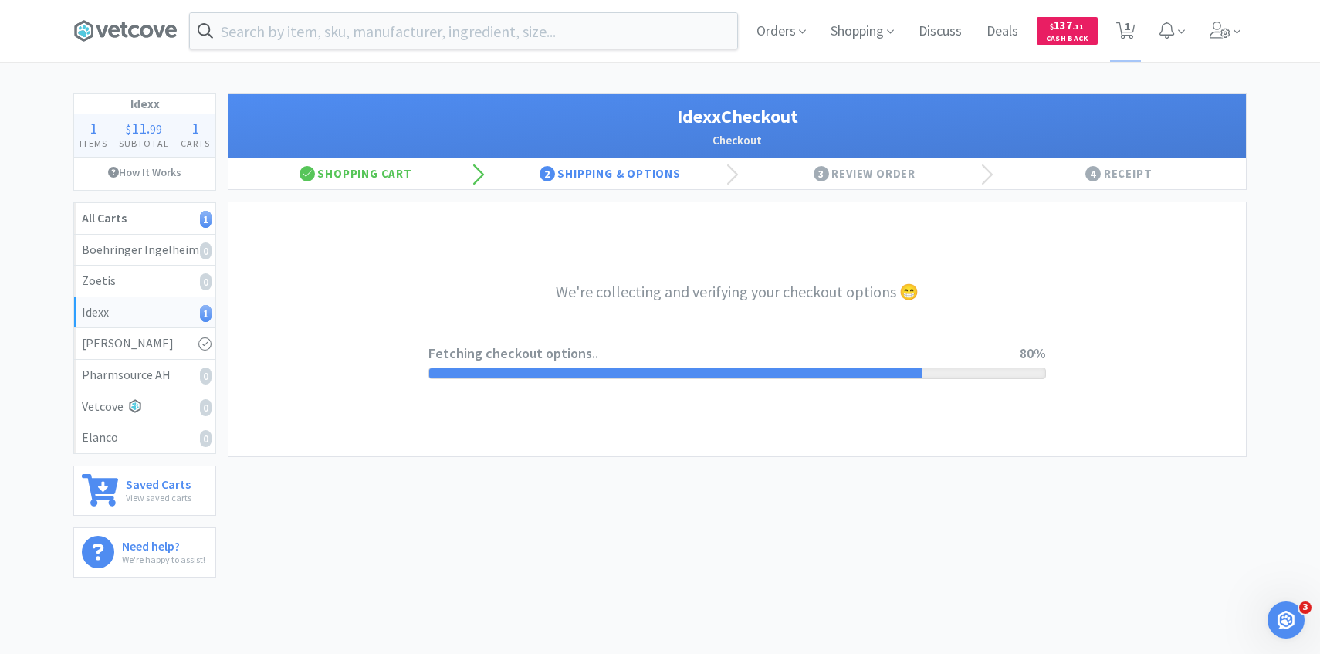
select select "900"
select select "003"
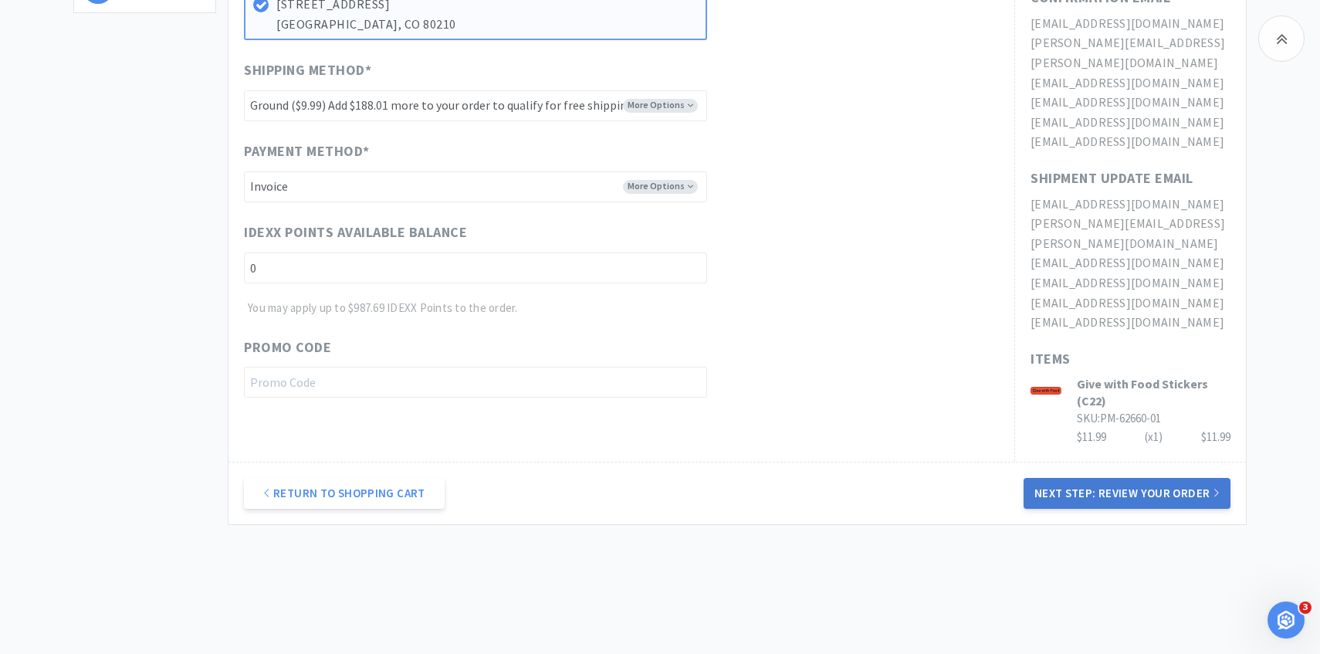
click at [1047, 478] on button "Next Step: Review Your Order" at bounding box center [1127, 493] width 207 height 31
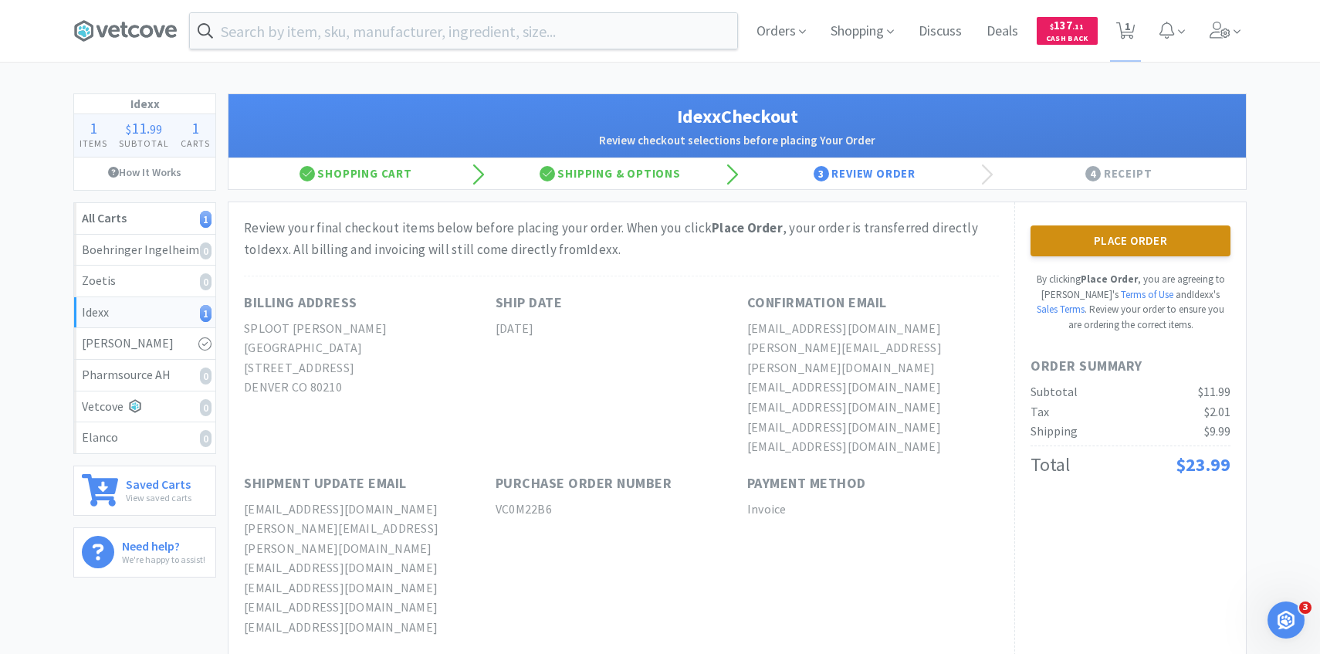
click at [1086, 252] on button "Place Order" at bounding box center [1130, 240] width 200 height 31
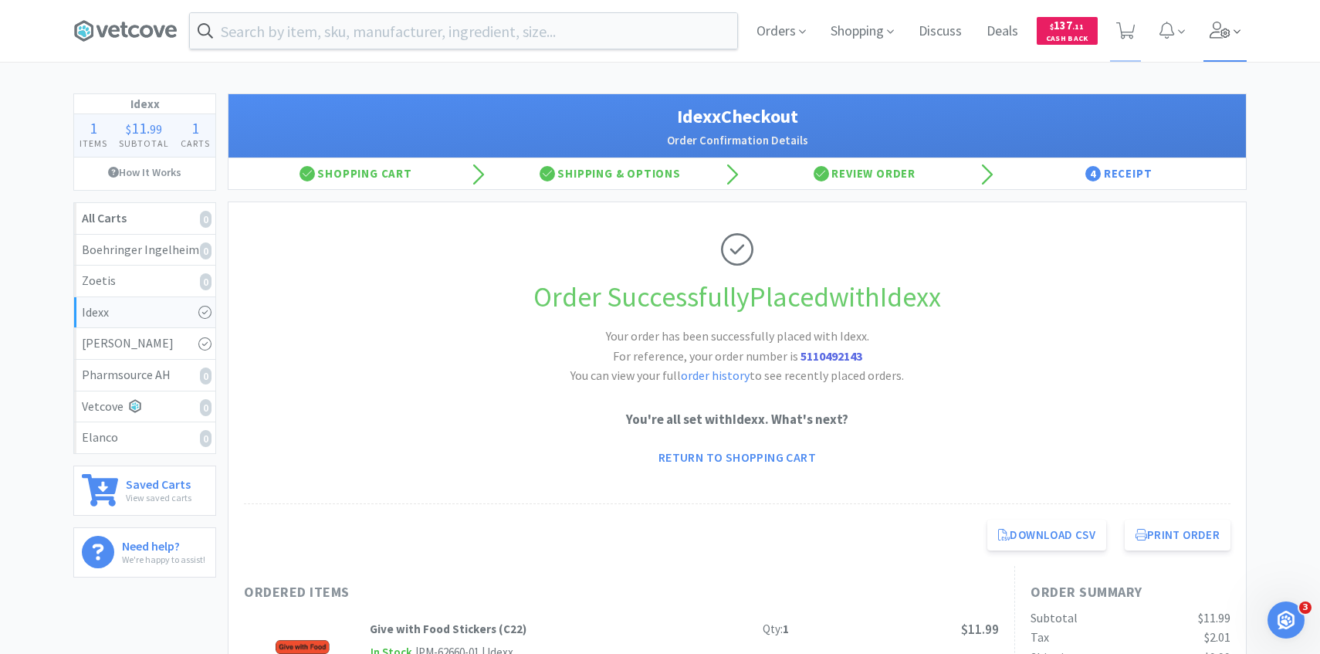
click at [1227, 38] on icon at bounding box center [1221, 30] width 22 height 17
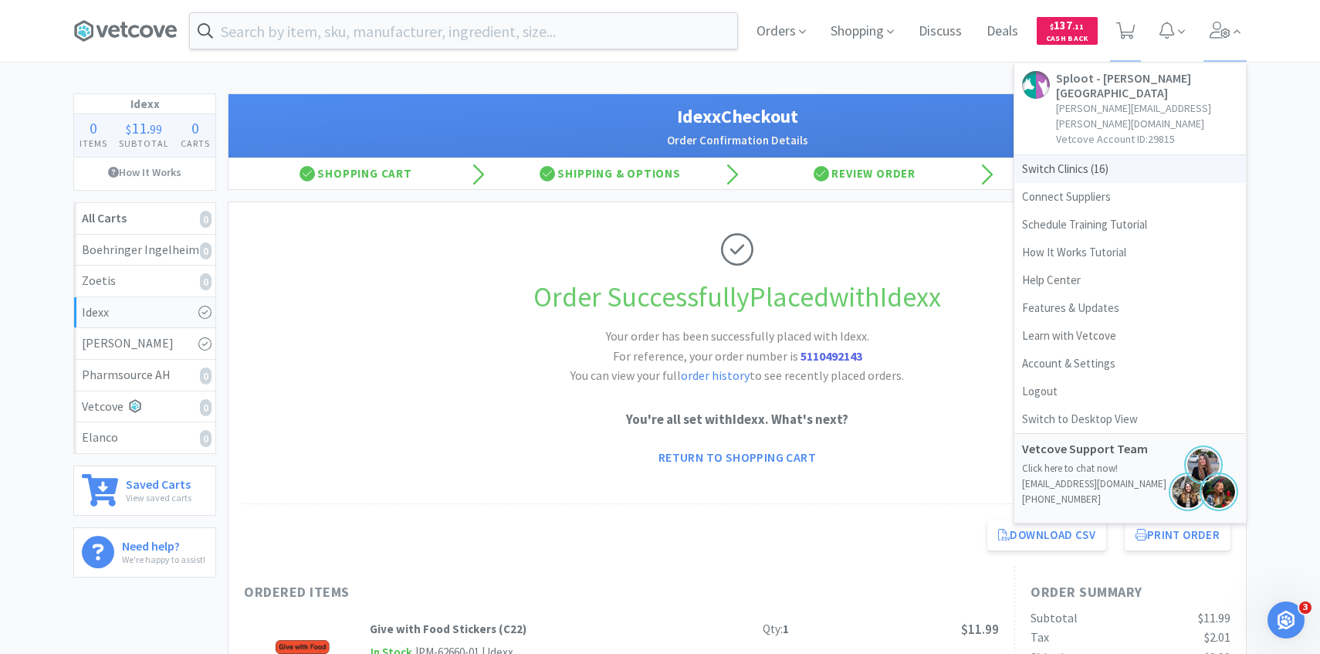
click at [1156, 155] on span "Switch Clinics ( 16 )" at bounding box center [1130, 169] width 232 height 28
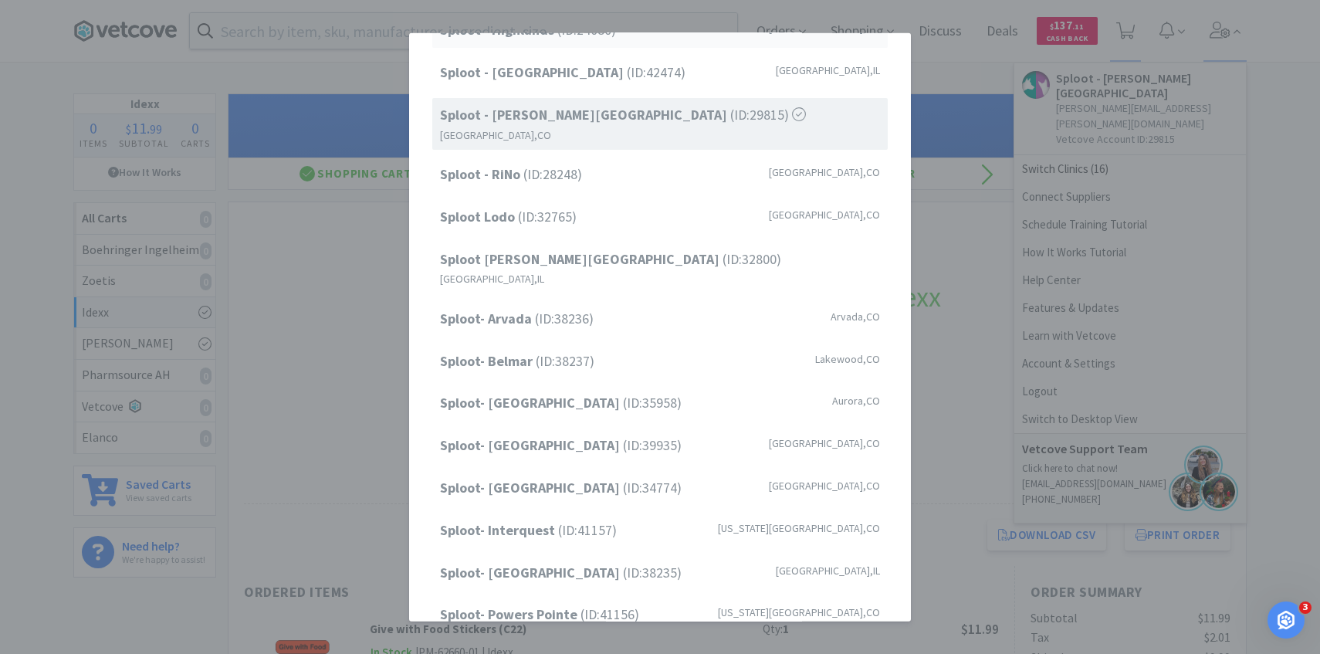
scroll to position [197, 0]
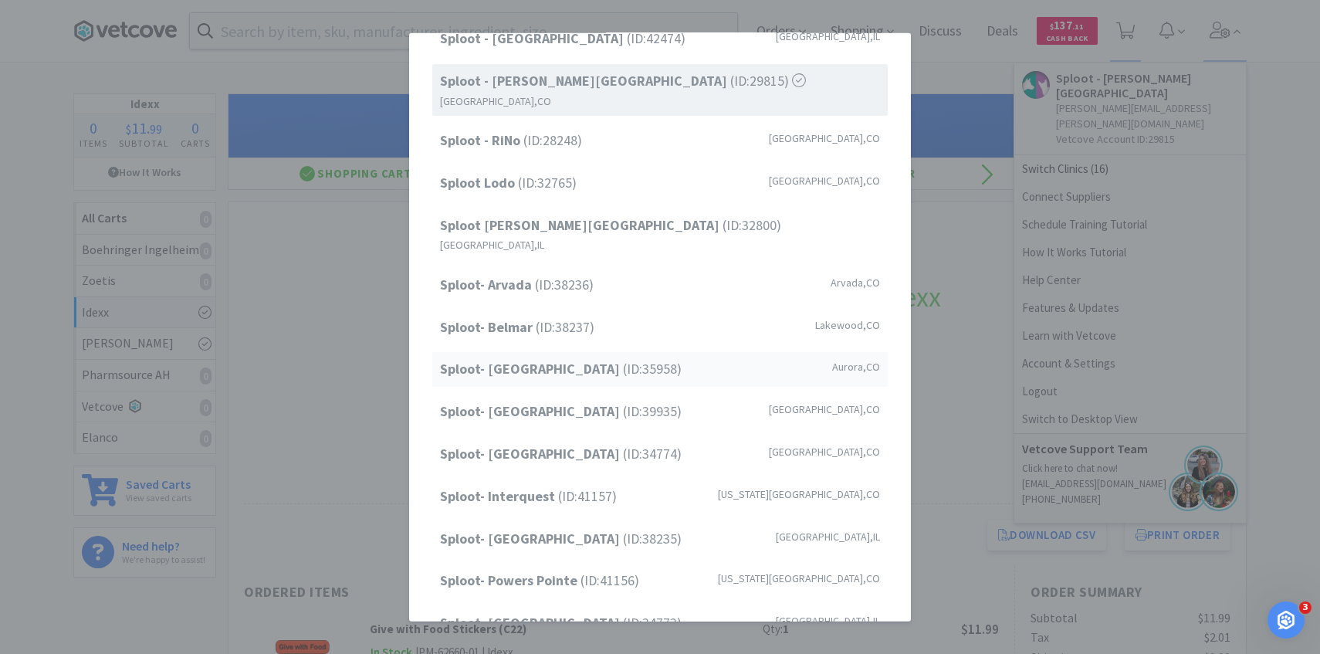
click at [619, 358] on span "Sploot- [GEOGRAPHIC_DATA] (ID: 35958 )" at bounding box center [561, 369] width 242 height 22
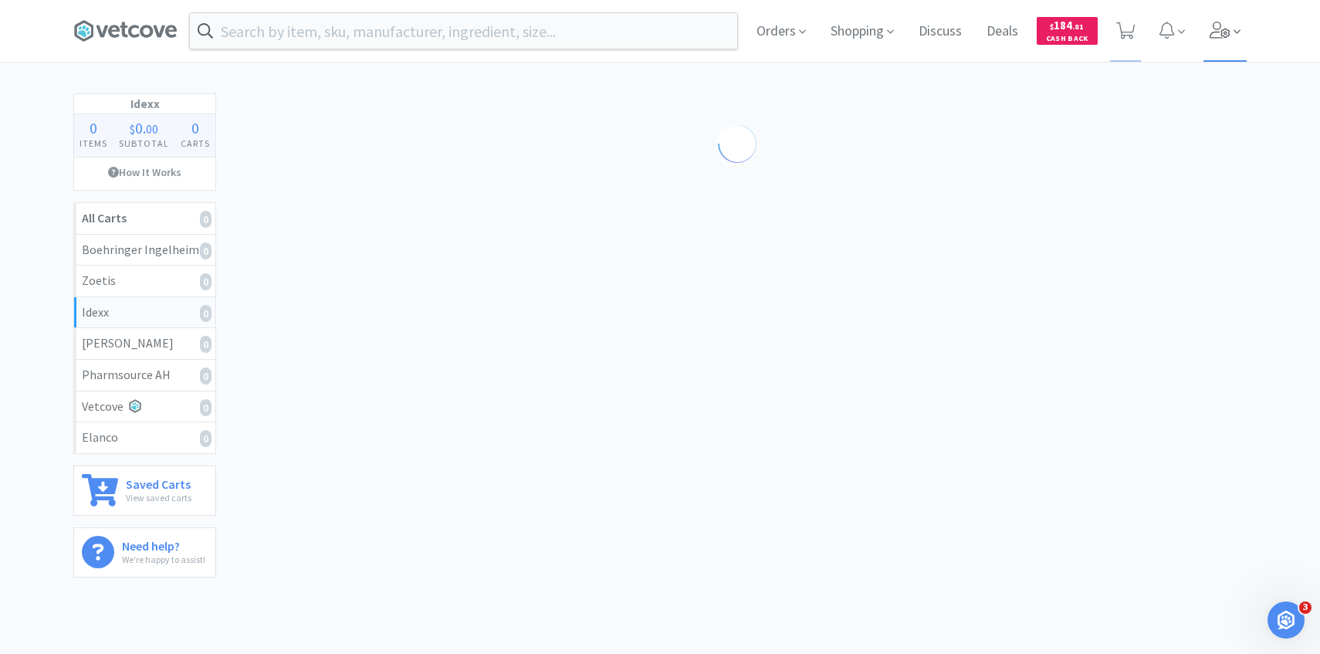
click at [1210, 30] on icon at bounding box center [1221, 30] width 22 height 17
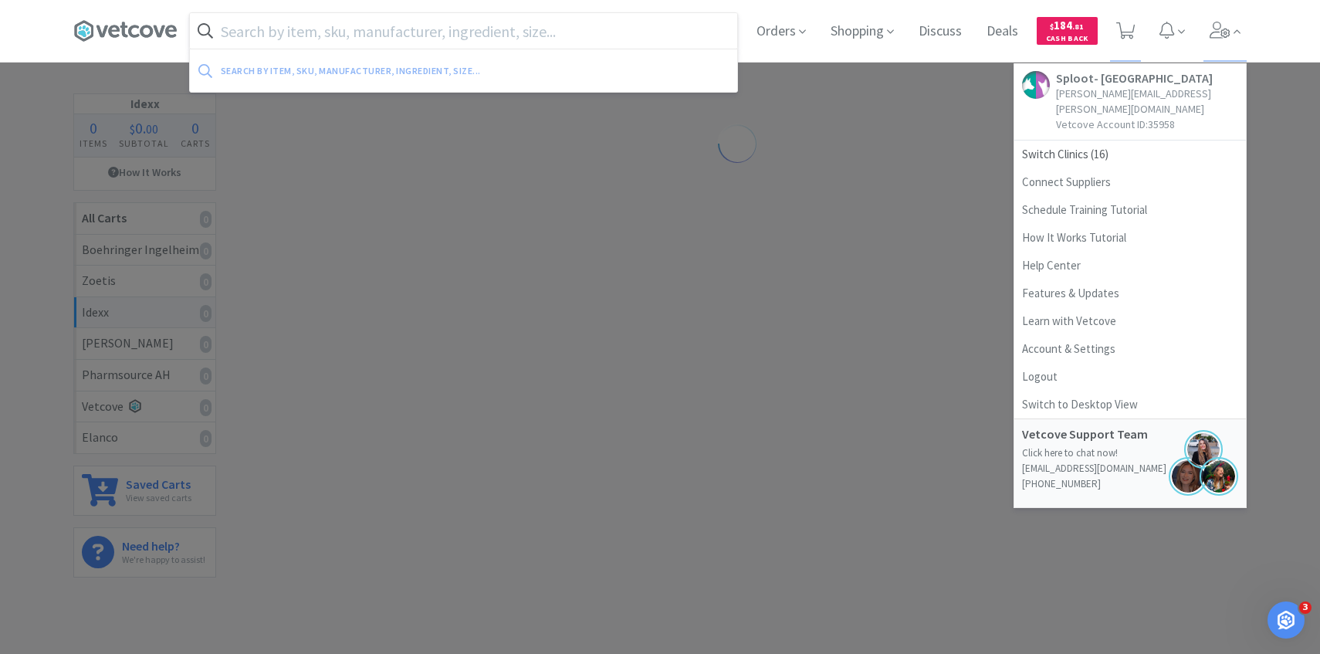
click at [628, 36] on input "text" at bounding box center [463, 31] width 547 height 36
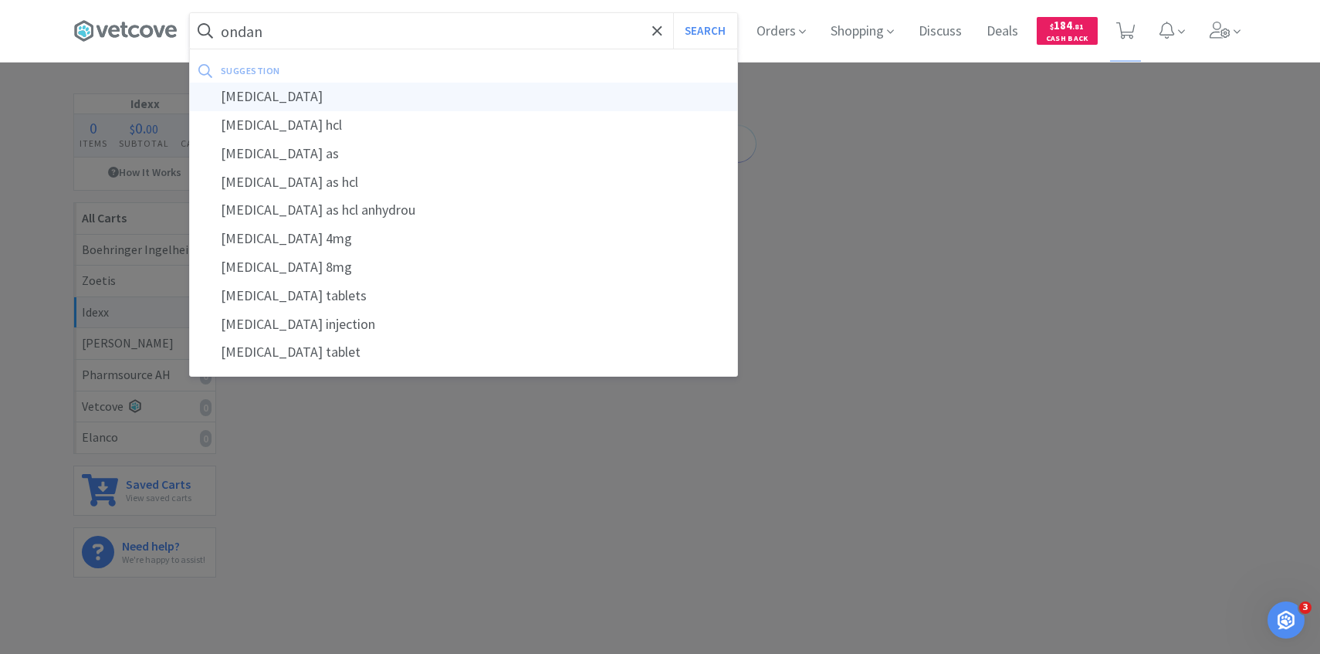
click at [598, 93] on div "[MEDICAL_DATA]" at bounding box center [463, 97] width 547 height 29
type input "[MEDICAL_DATA]"
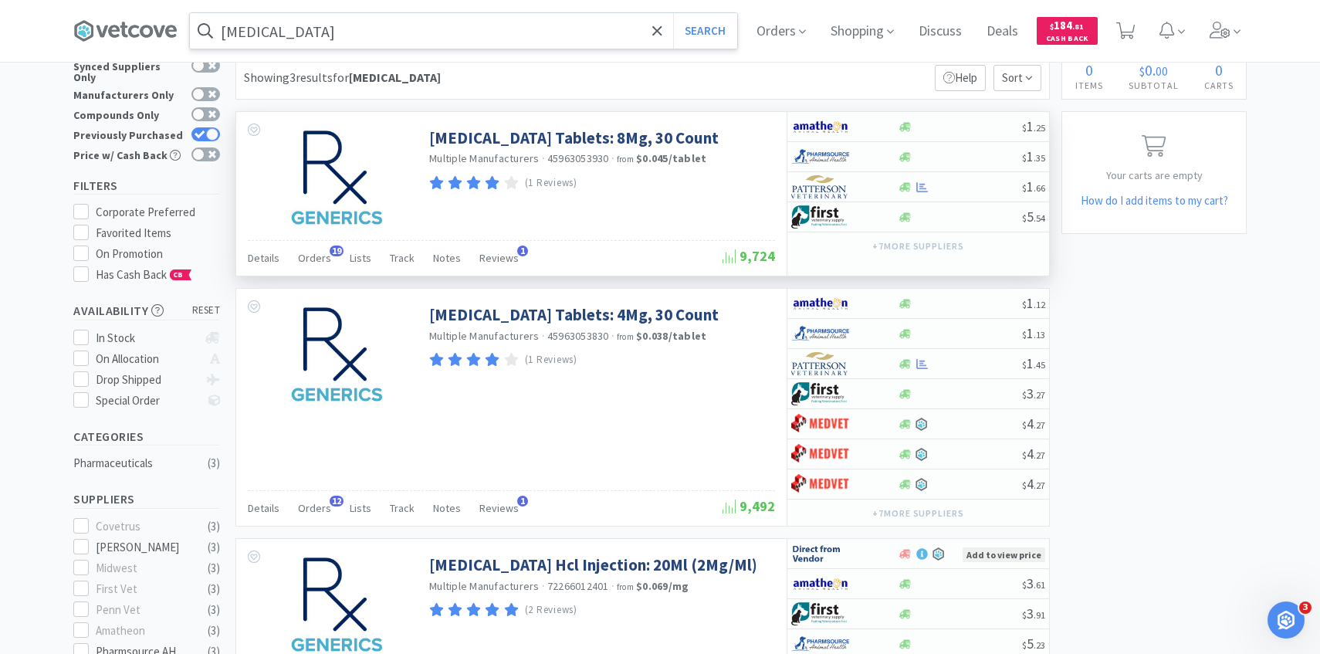
scroll to position [79, 0]
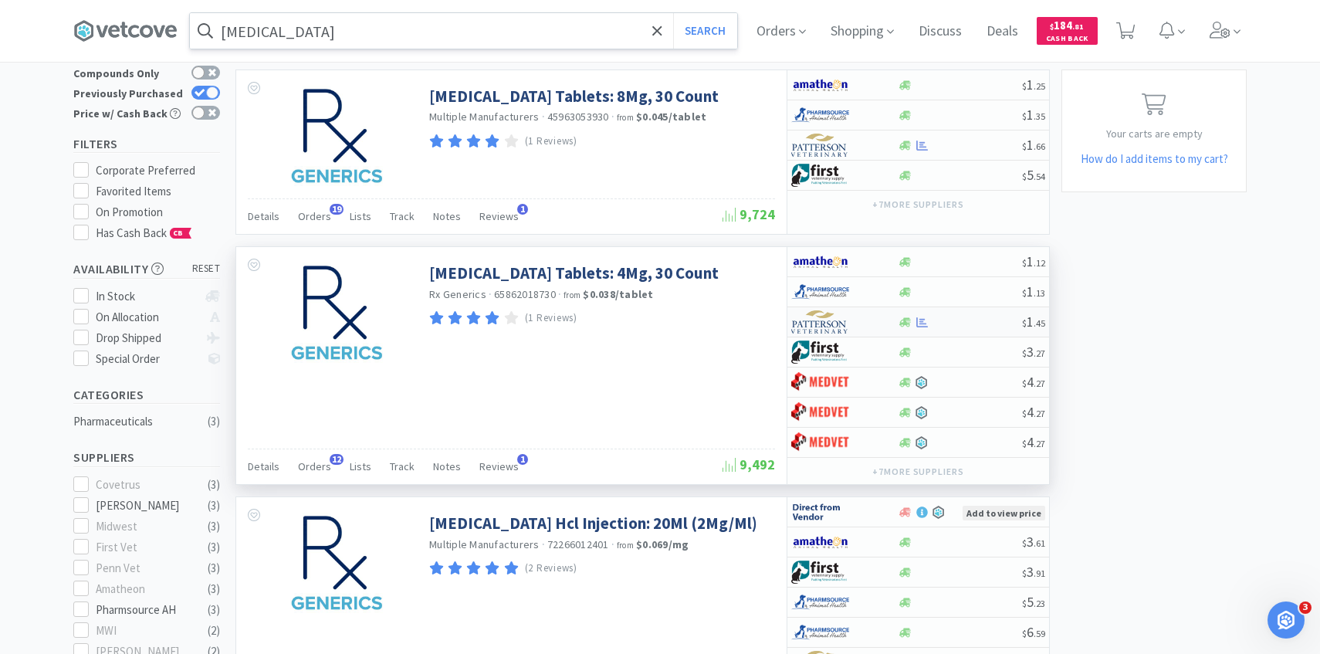
click at [818, 326] on img at bounding box center [820, 321] width 58 height 23
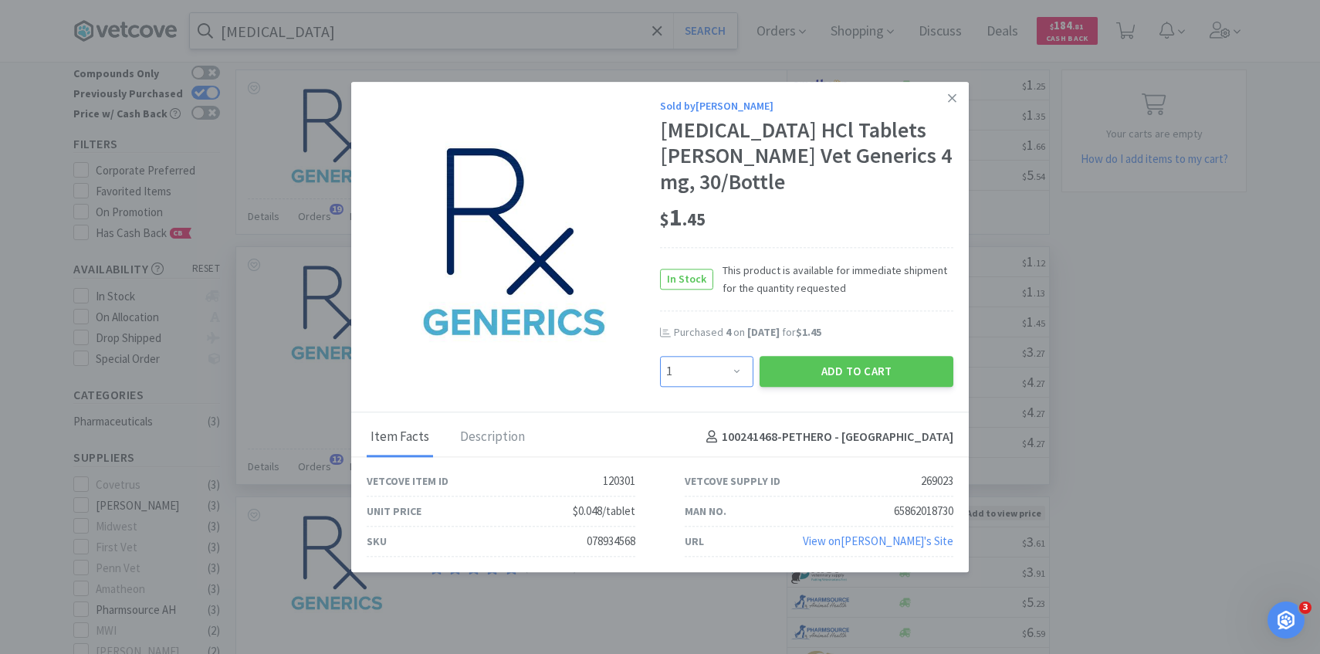
click at [689, 362] on select "Enter Quantity 1 2 3 4 5 6 7 8 9 10 11 12 13 14 15 16 17 18 19 20 Enter Quantity" at bounding box center [706, 371] width 93 height 31
select select "2"
click at [660, 356] on select "Enter Quantity 1 2 3 4 5 6 7 8 9 10 11 12 13 14 15 16 17 18 19 20 Enter Quantity" at bounding box center [706, 371] width 93 height 31
click at [810, 384] on button "Add to Cart" at bounding box center [857, 371] width 194 height 31
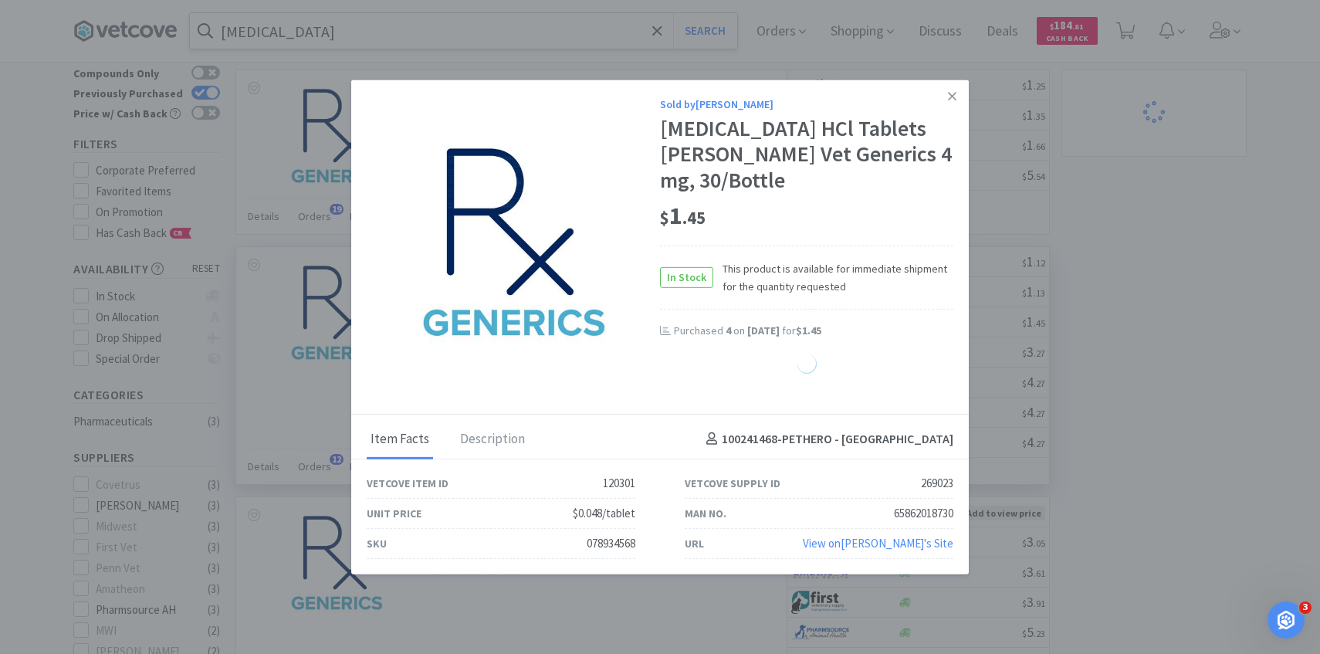
select select "2"
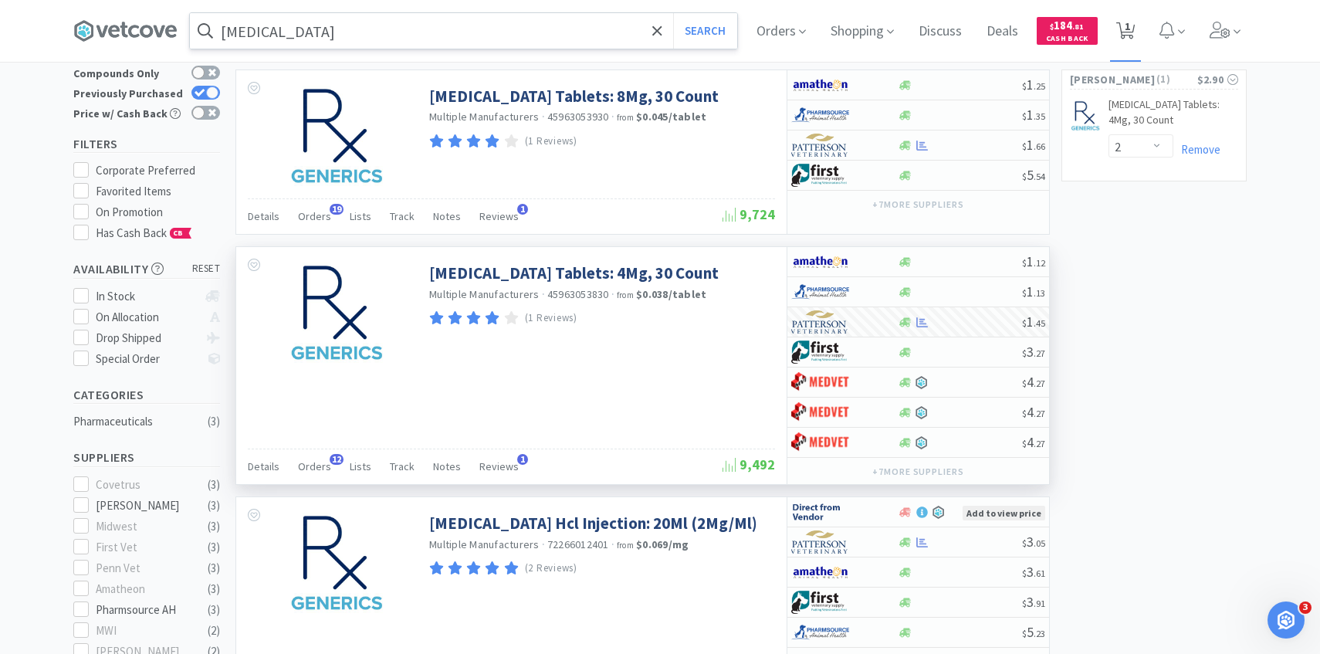
click at [1128, 48] on span "1" at bounding box center [1127, 26] width 5 height 62
select select "2"
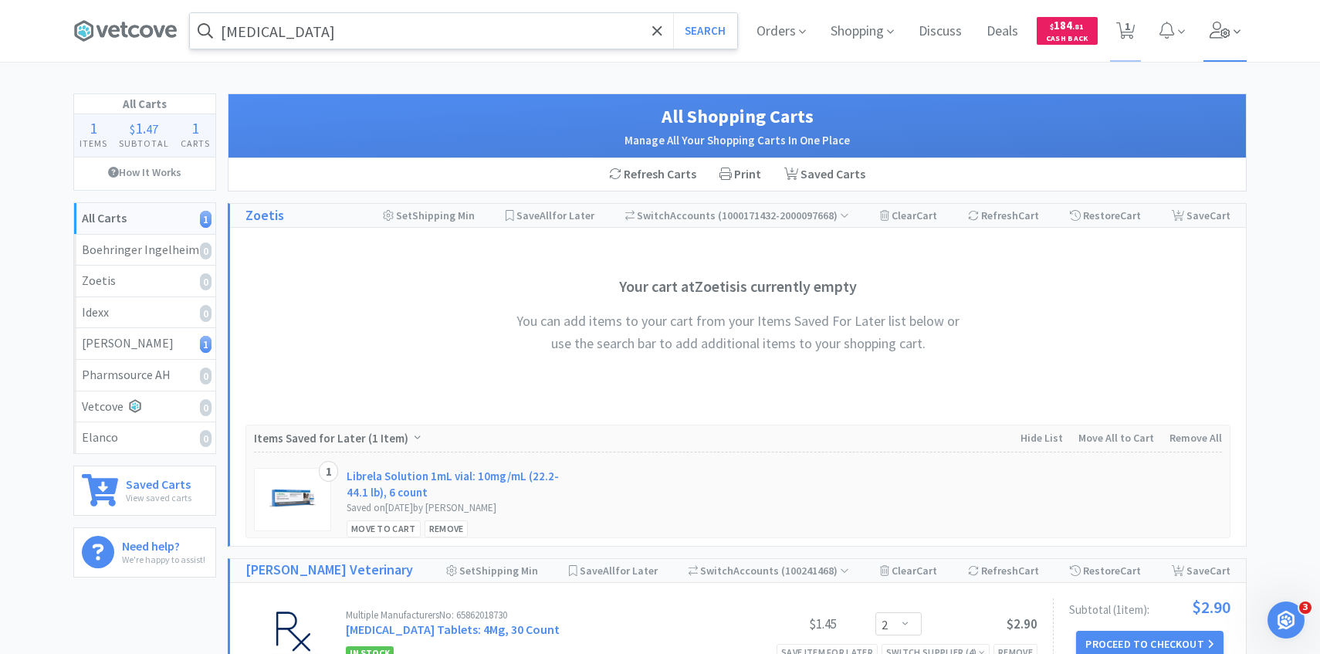
click at [1218, 45] on span at bounding box center [1225, 31] width 44 height 62
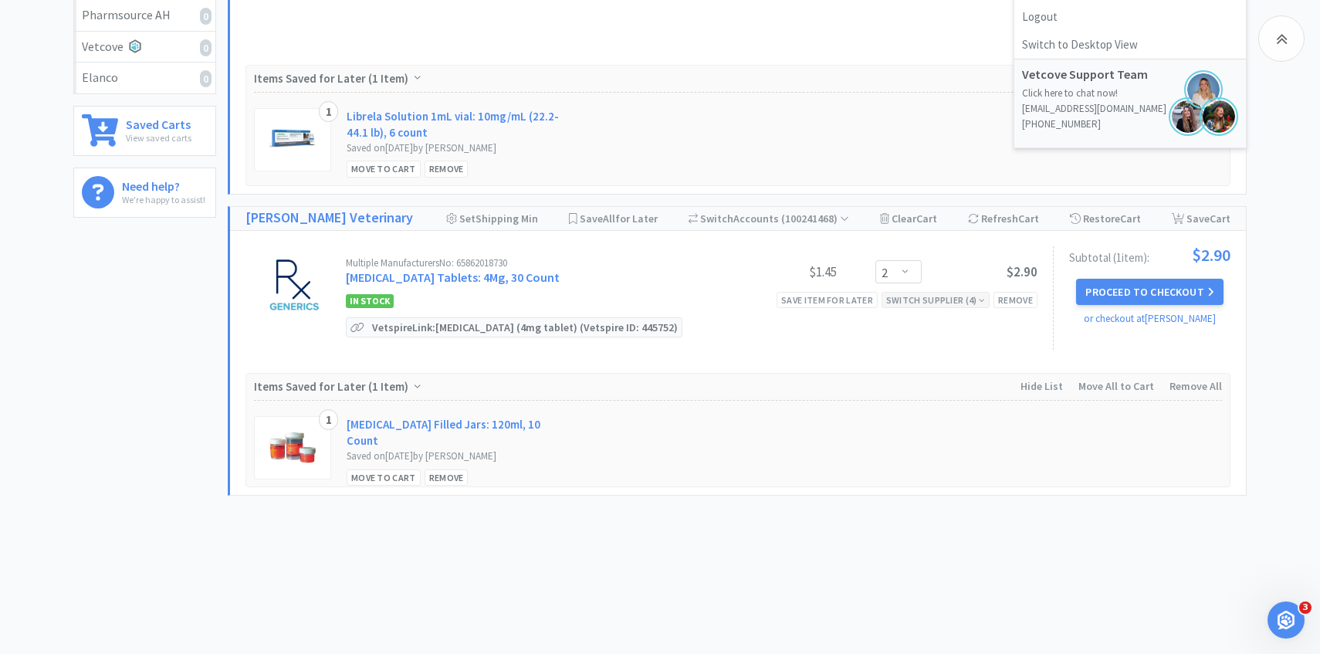
scroll to position [360, 0]
click at [1100, 293] on button "Proceed to Checkout" at bounding box center [1149, 292] width 147 height 26
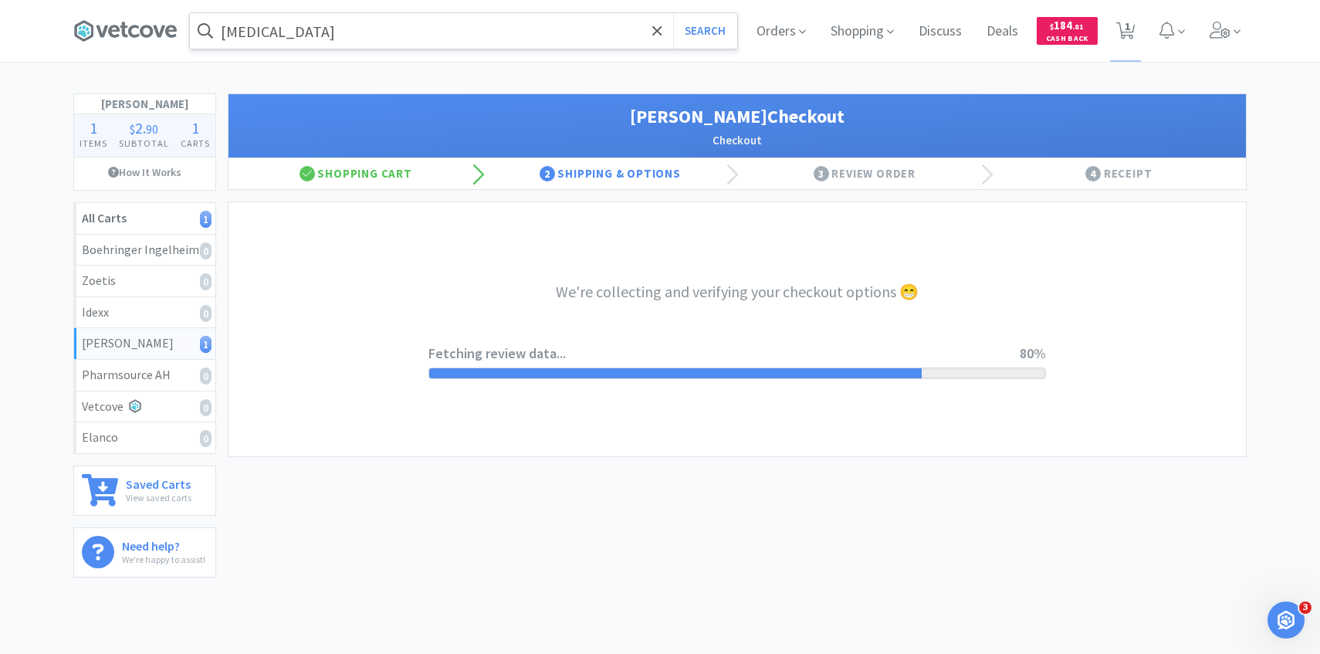
select select "1"
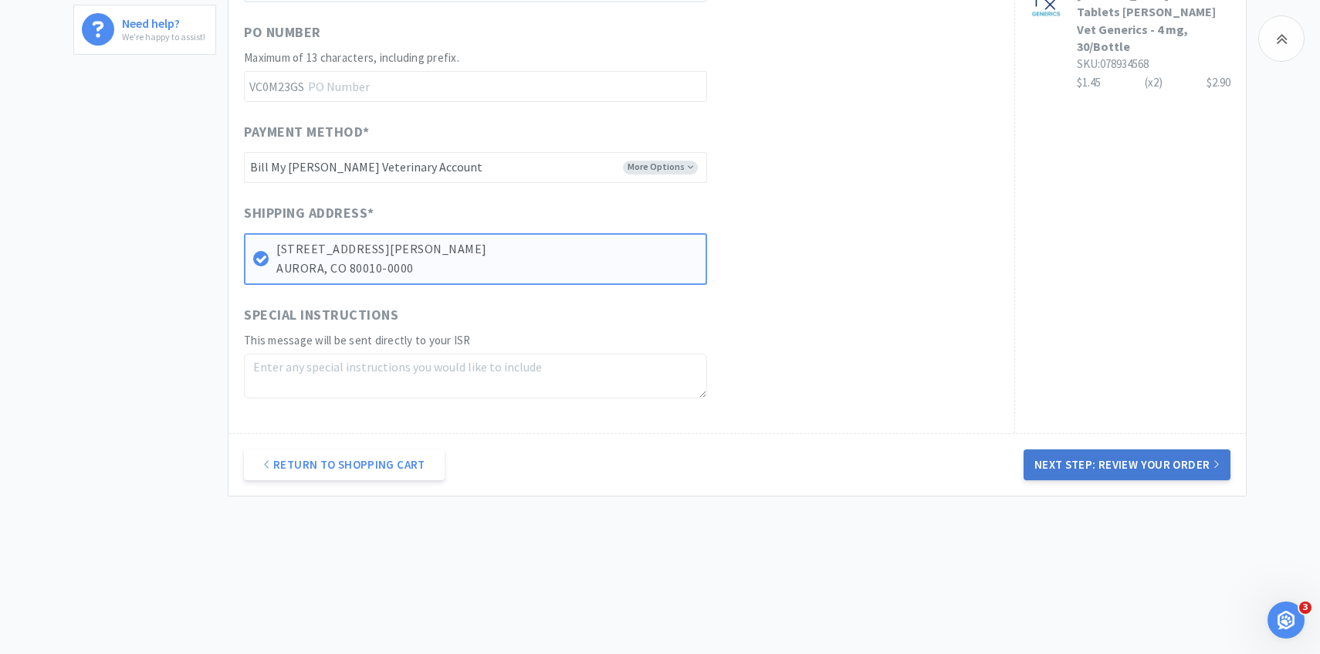
click at [1078, 468] on button "Next Step: Review Your Order" at bounding box center [1127, 464] width 207 height 31
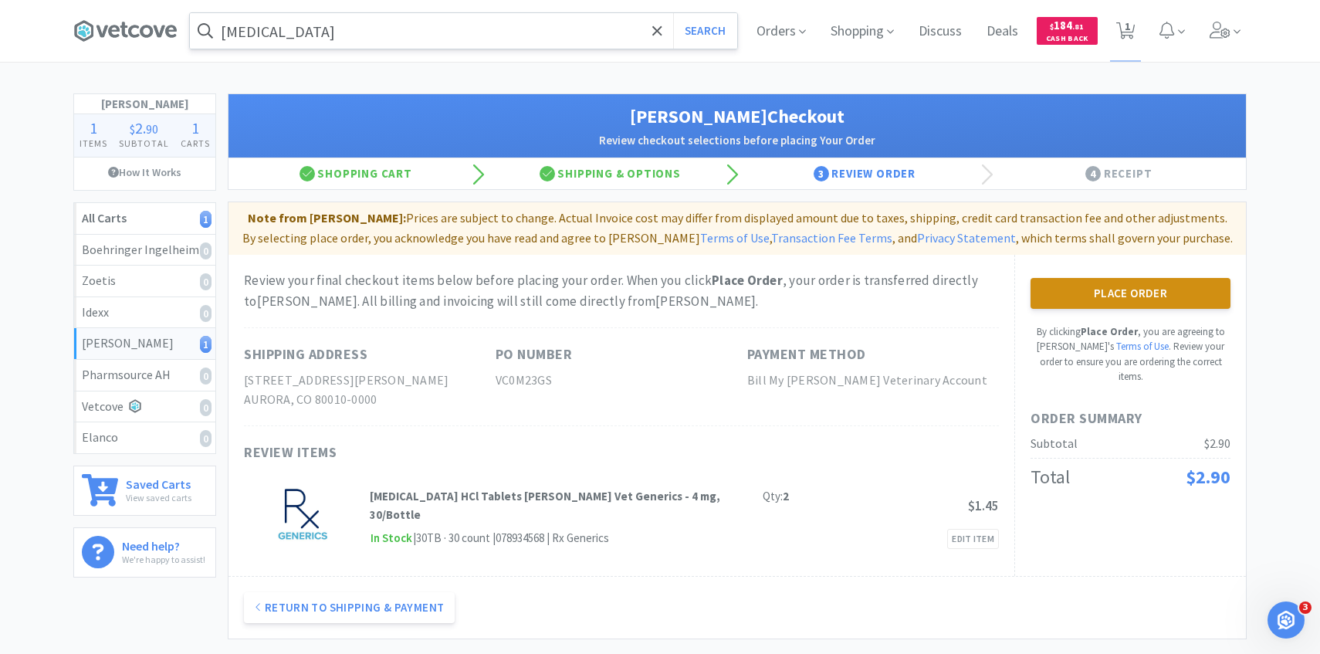
click at [1071, 307] on button "Place Order" at bounding box center [1130, 293] width 200 height 31
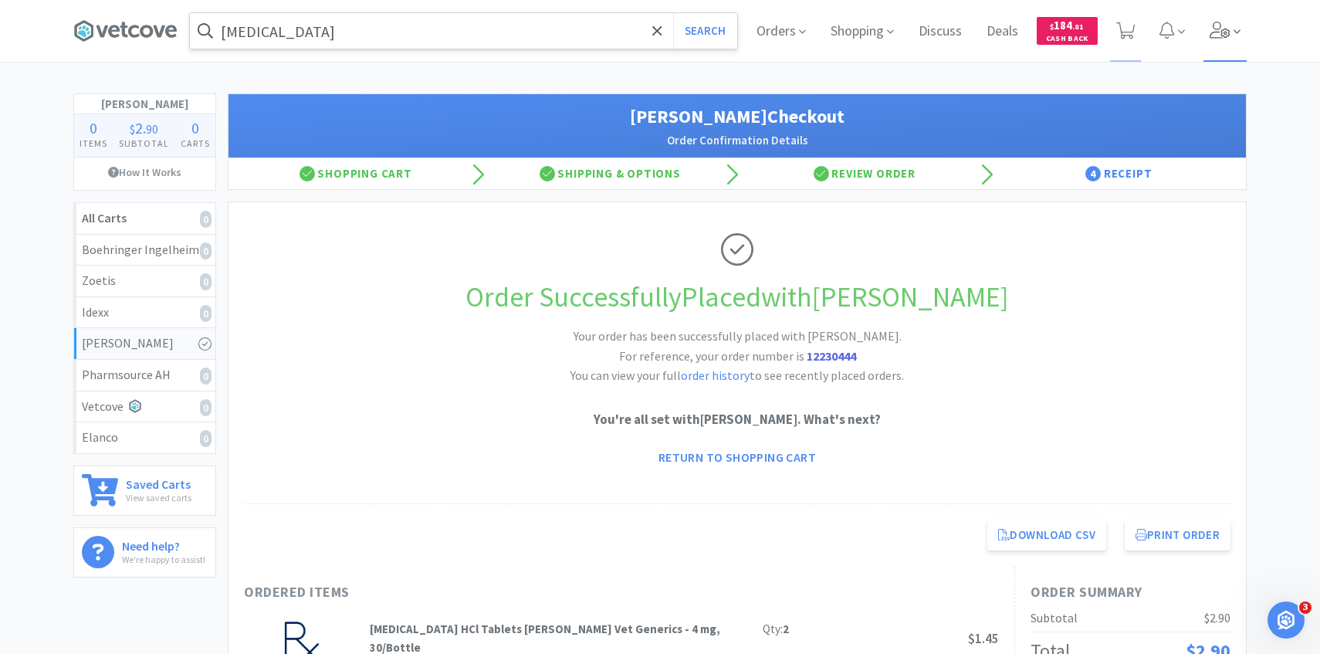
click at [1219, 43] on span at bounding box center [1225, 31] width 44 height 62
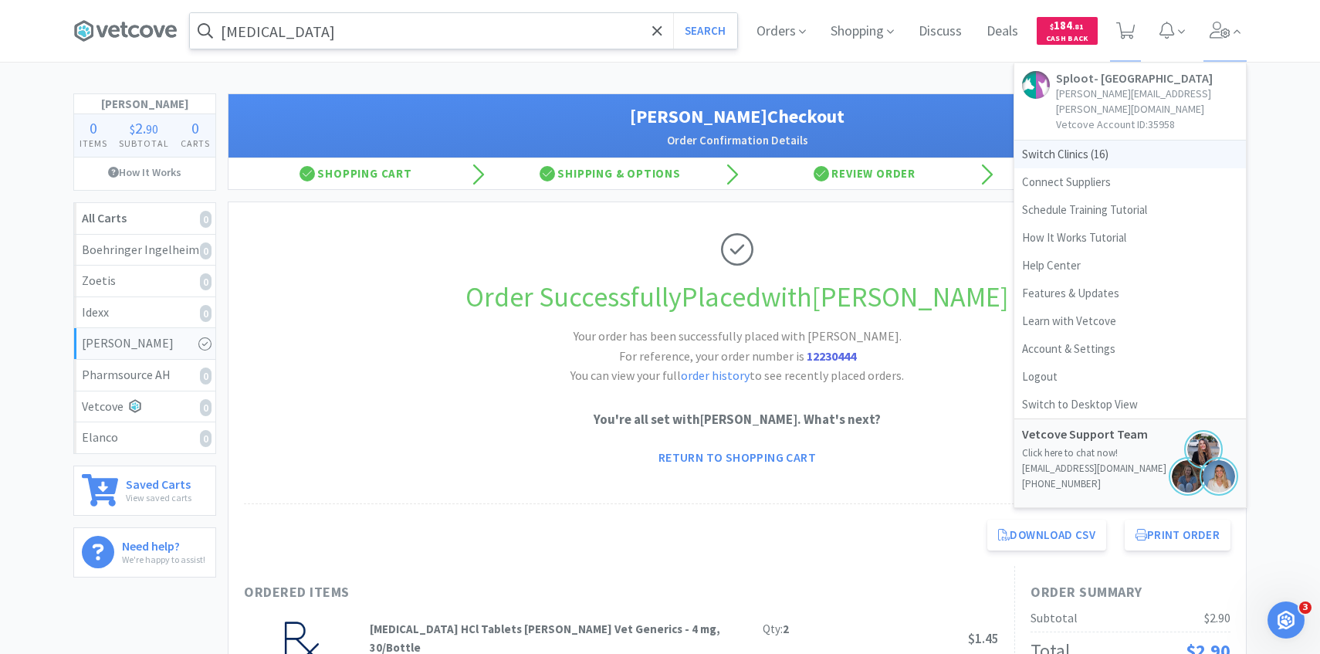
click at [1091, 140] on span "Switch Clinics ( 16 )" at bounding box center [1130, 154] width 232 height 28
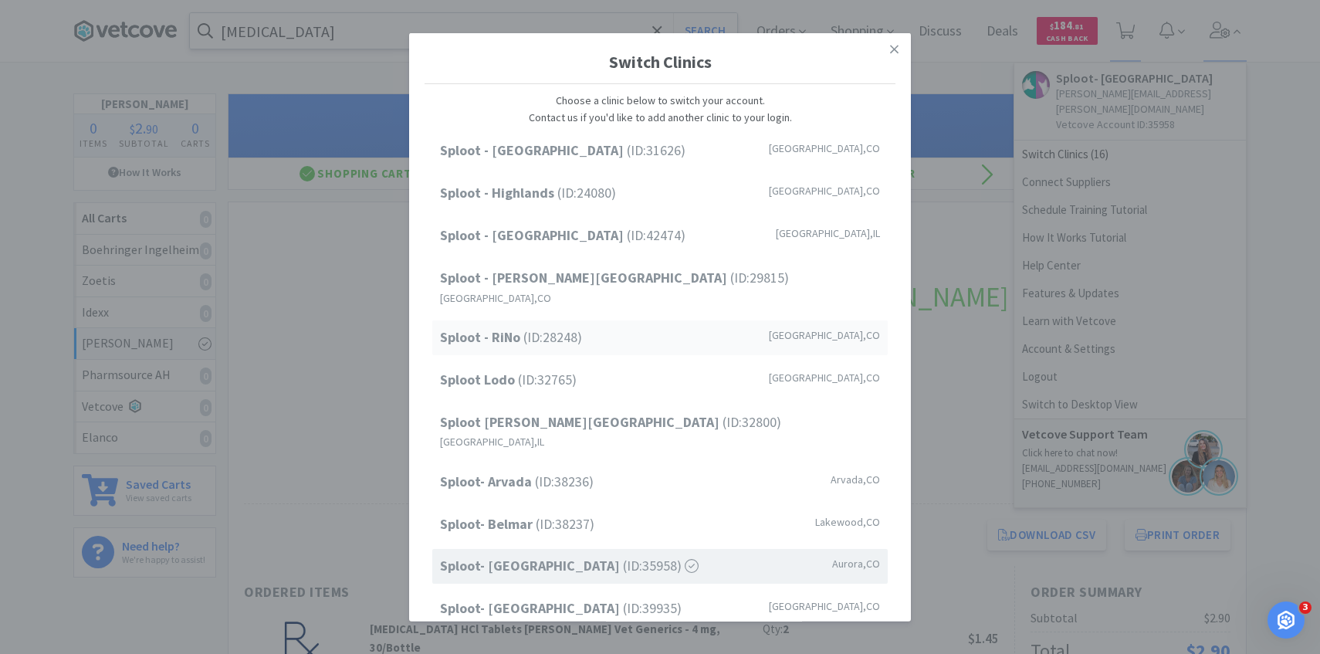
scroll to position [197, 0]
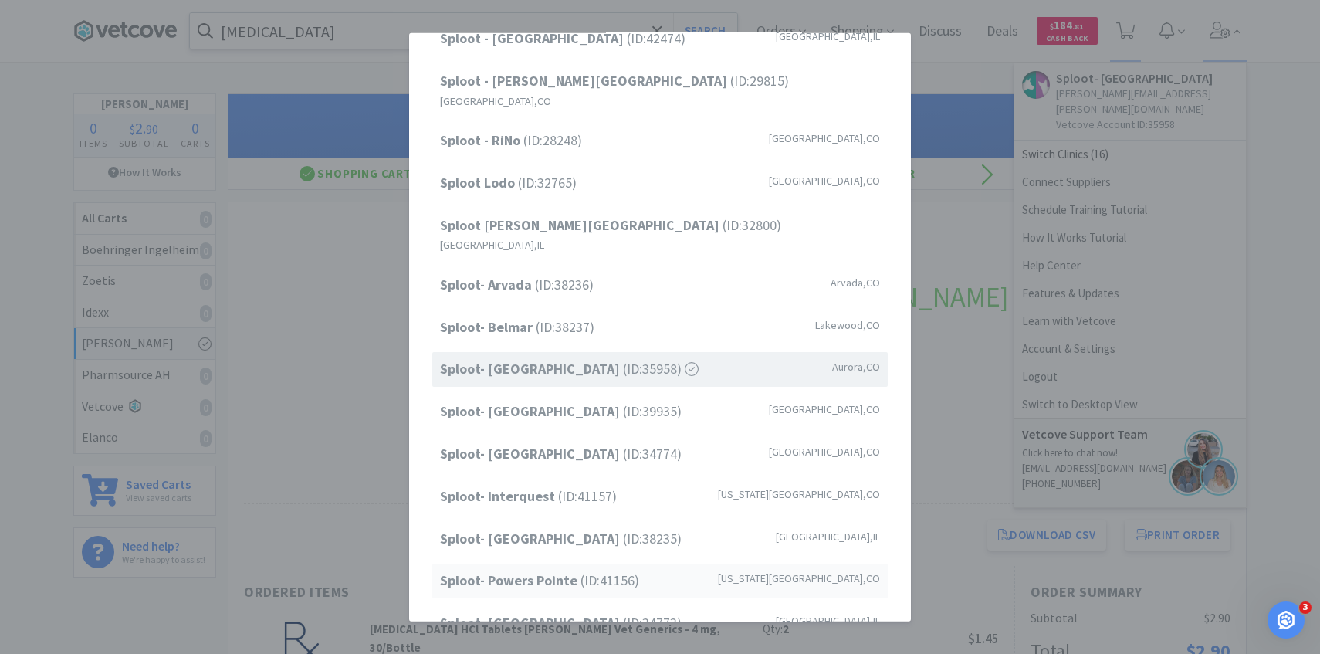
click at [545, 570] on span "Sploot- Powers Pointe (ID: 41156 )" at bounding box center [539, 581] width 199 height 22
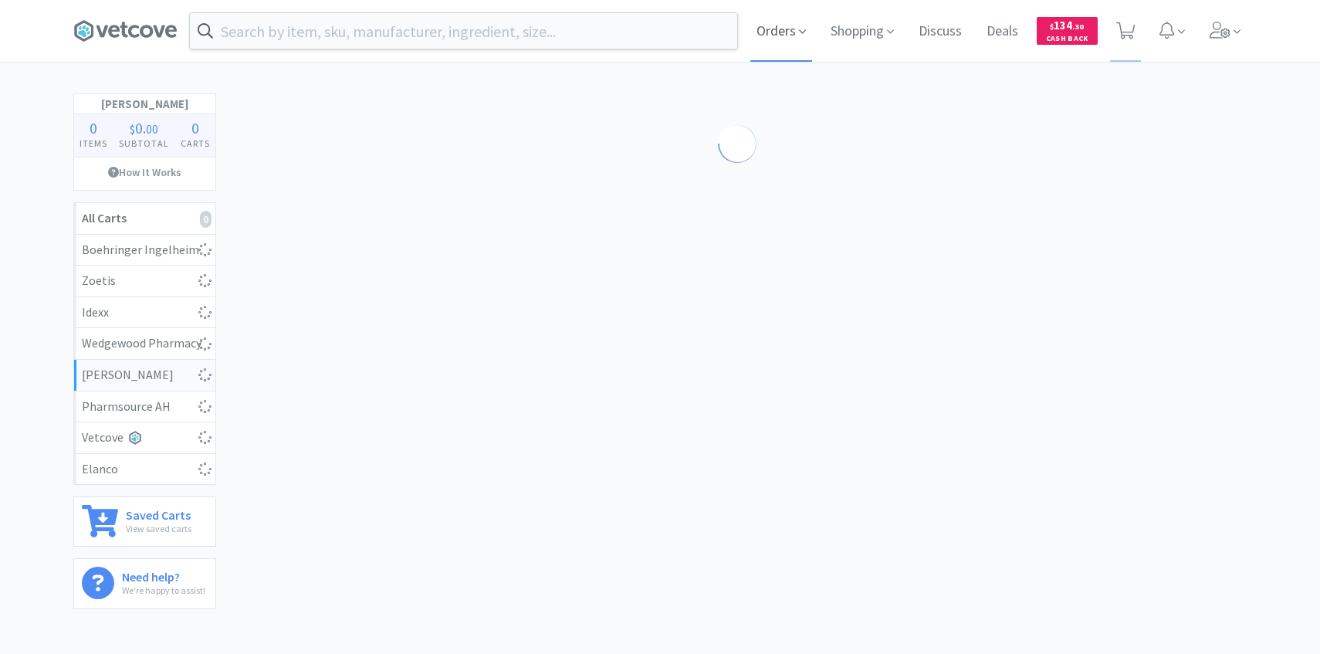
click at [772, 47] on span "Orders" at bounding box center [781, 31] width 62 height 62
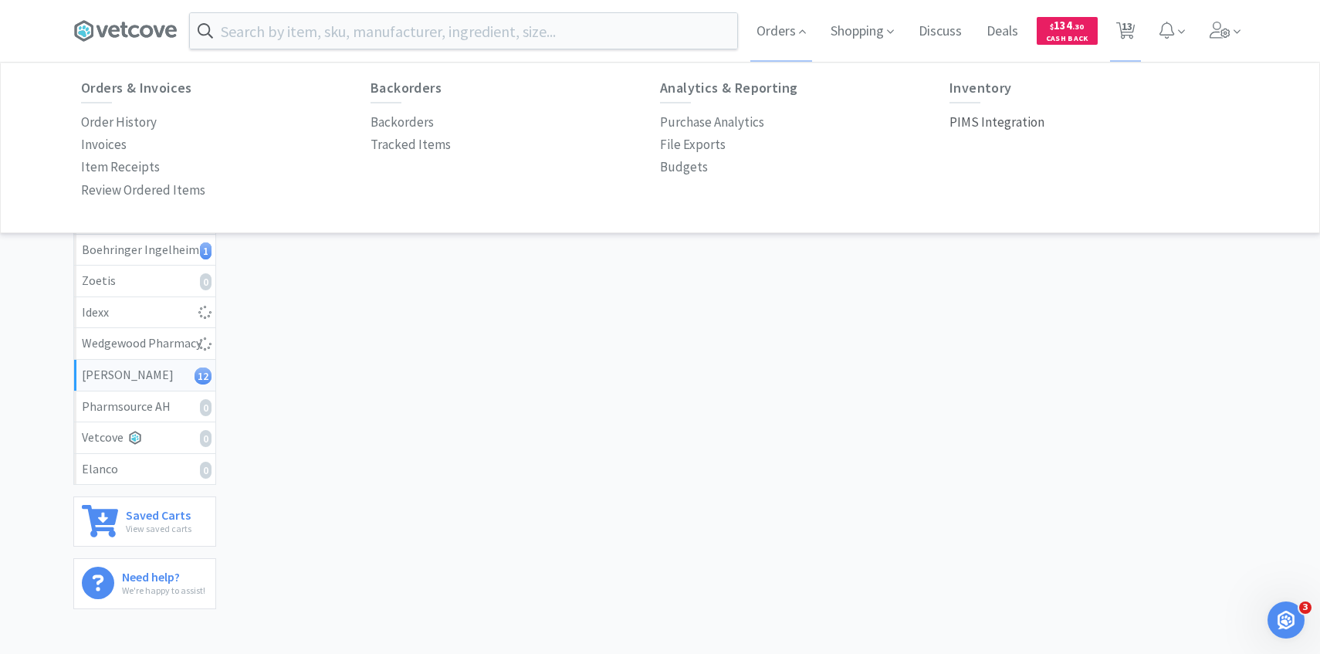
click at [999, 124] on p "PIMS Integration" at bounding box center [996, 122] width 95 height 21
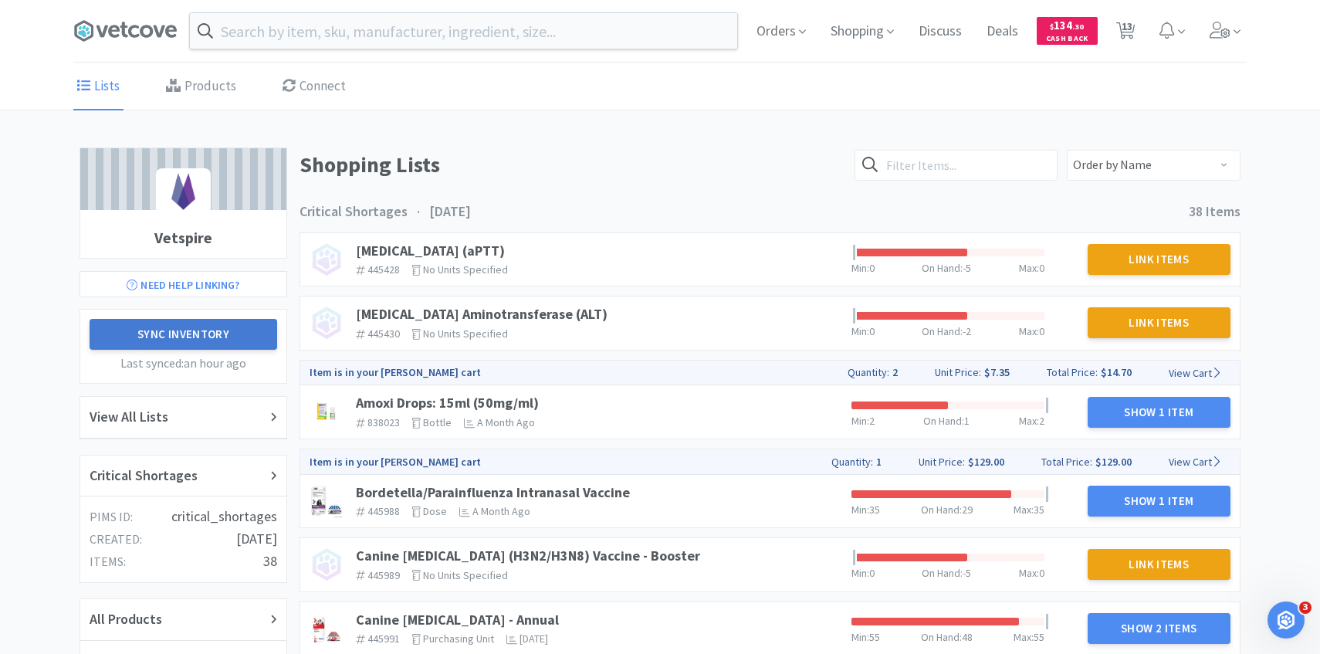
click at [222, 338] on button "Sync Inventory" at bounding box center [184, 334] width 188 height 31
click at [220, 470] on div "Critical Shortages" at bounding box center [184, 476] width 188 height 22
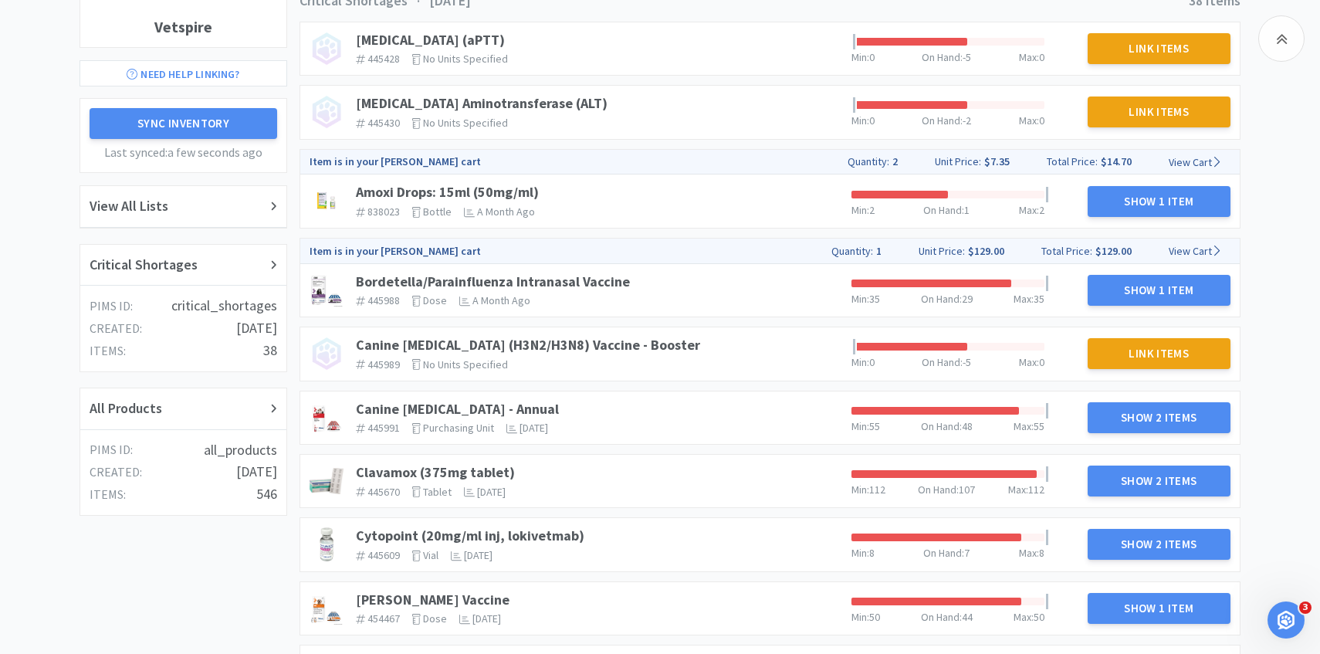
scroll to position [234, 0]
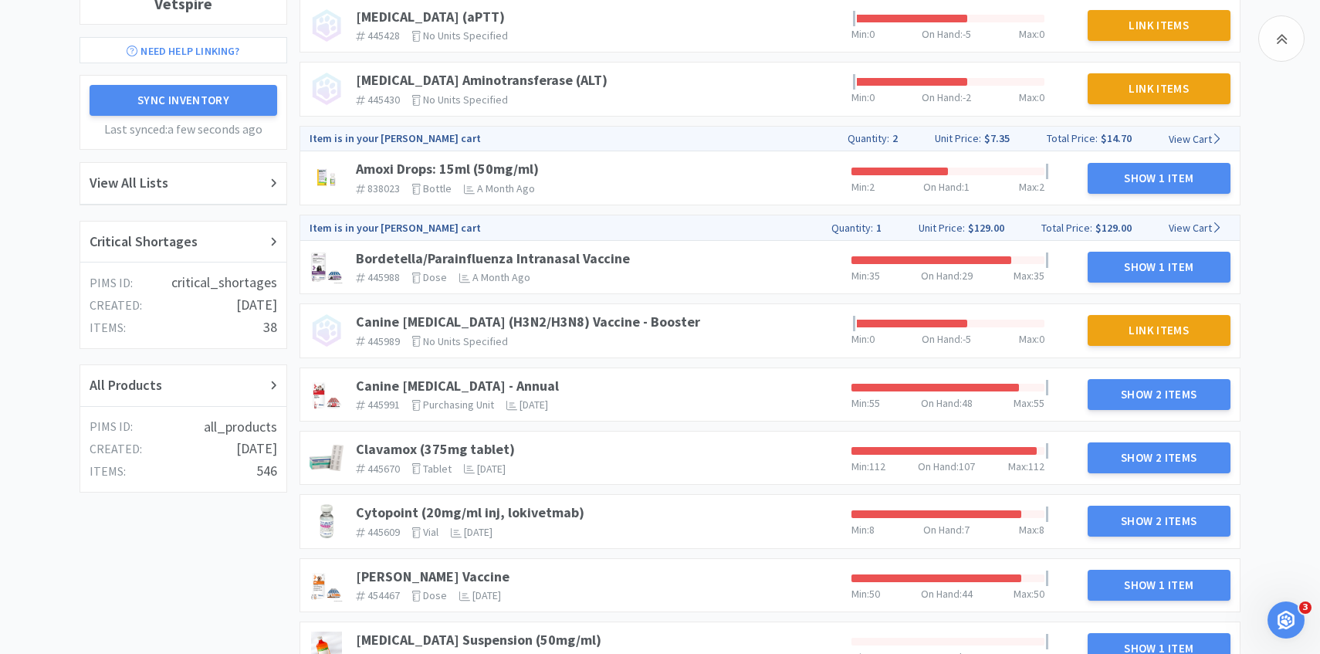
click at [484, 439] on div "Clavamox (375mg tablet) 445670 The identifier of the item in your PIMS tablet T…" at bounding box center [598, 458] width 496 height 46
click at [479, 448] on link "Clavamox (375mg tablet)" at bounding box center [435, 449] width 159 height 18
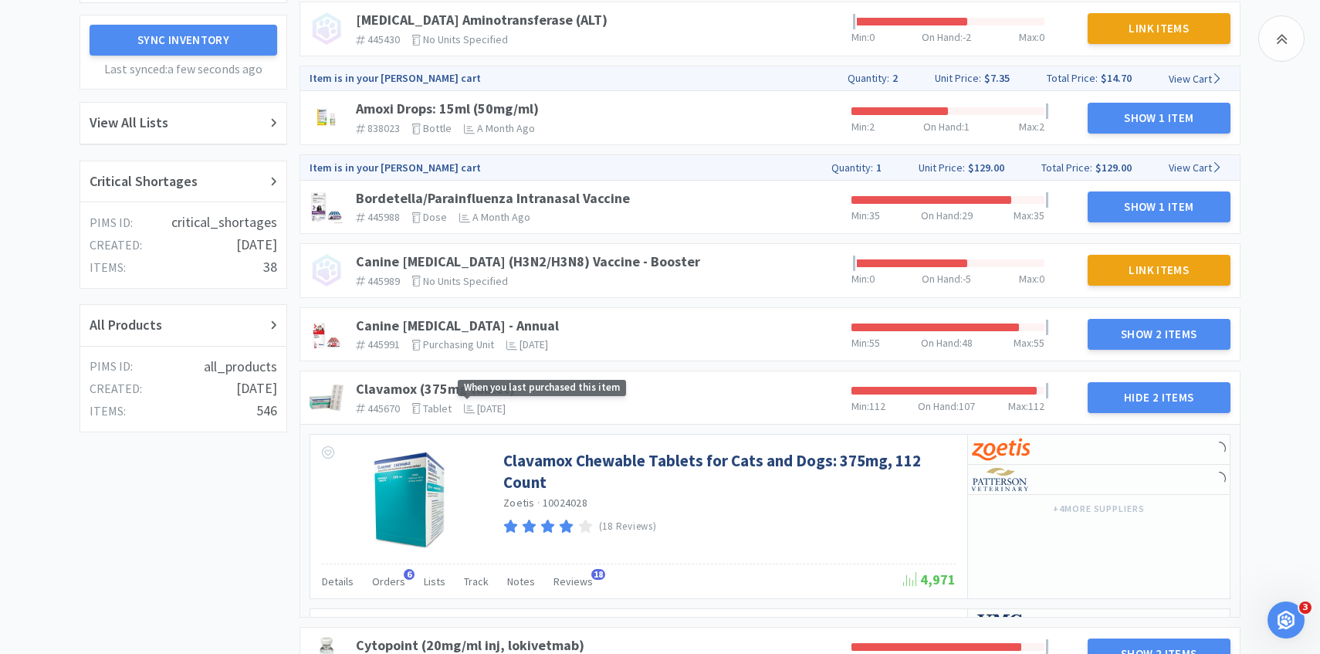
scroll to position [424, 0]
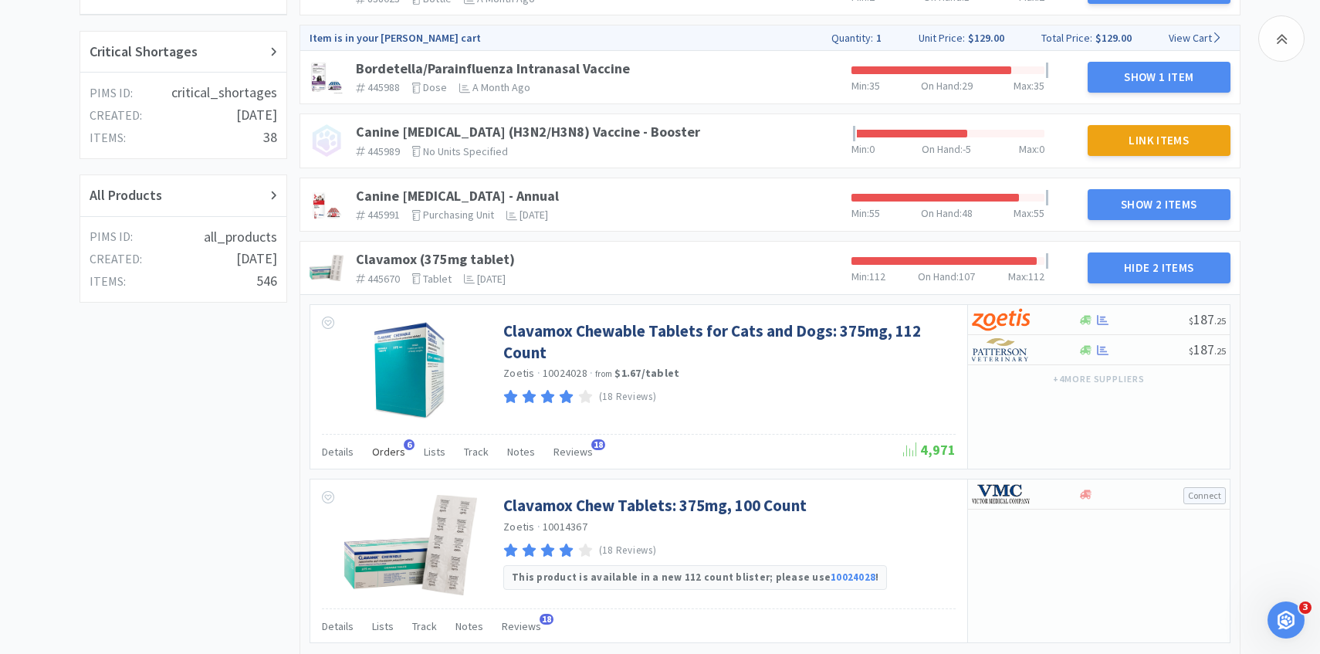
click at [373, 456] on span "Orders" at bounding box center [388, 452] width 33 height 14
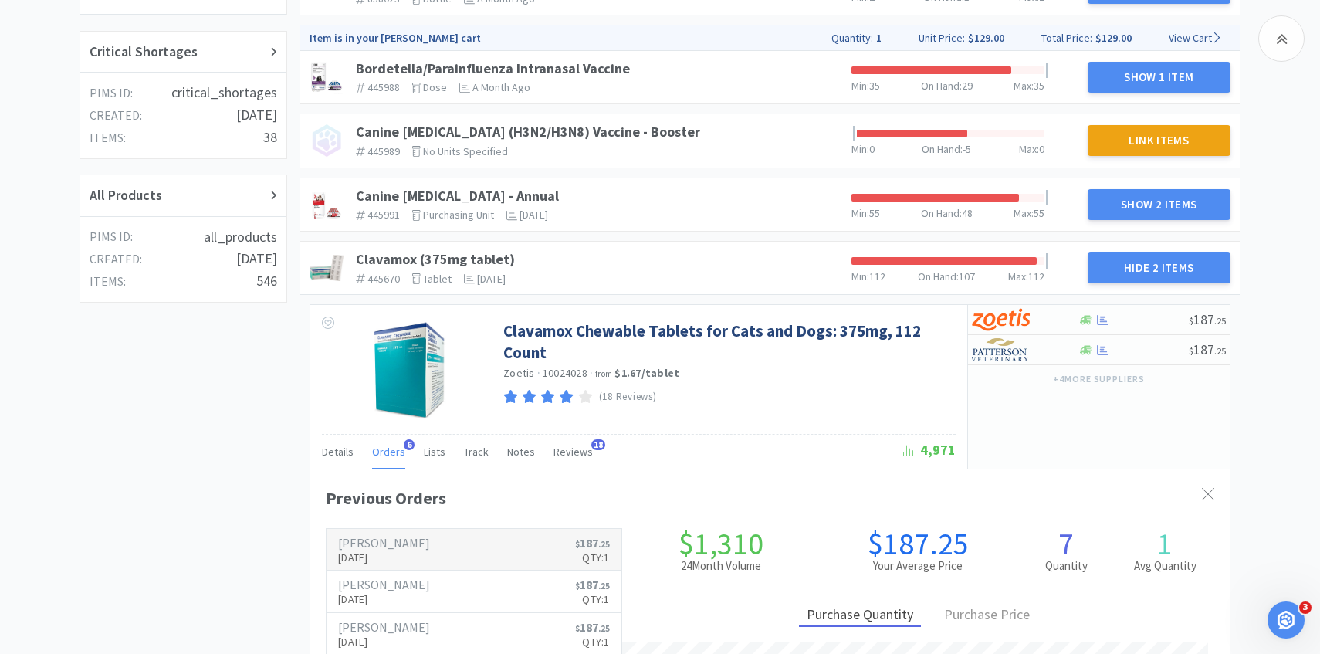
scroll to position [423, 919]
click at [404, 544] on h6 "[PERSON_NAME]" at bounding box center [384, 542] width 92 height 12
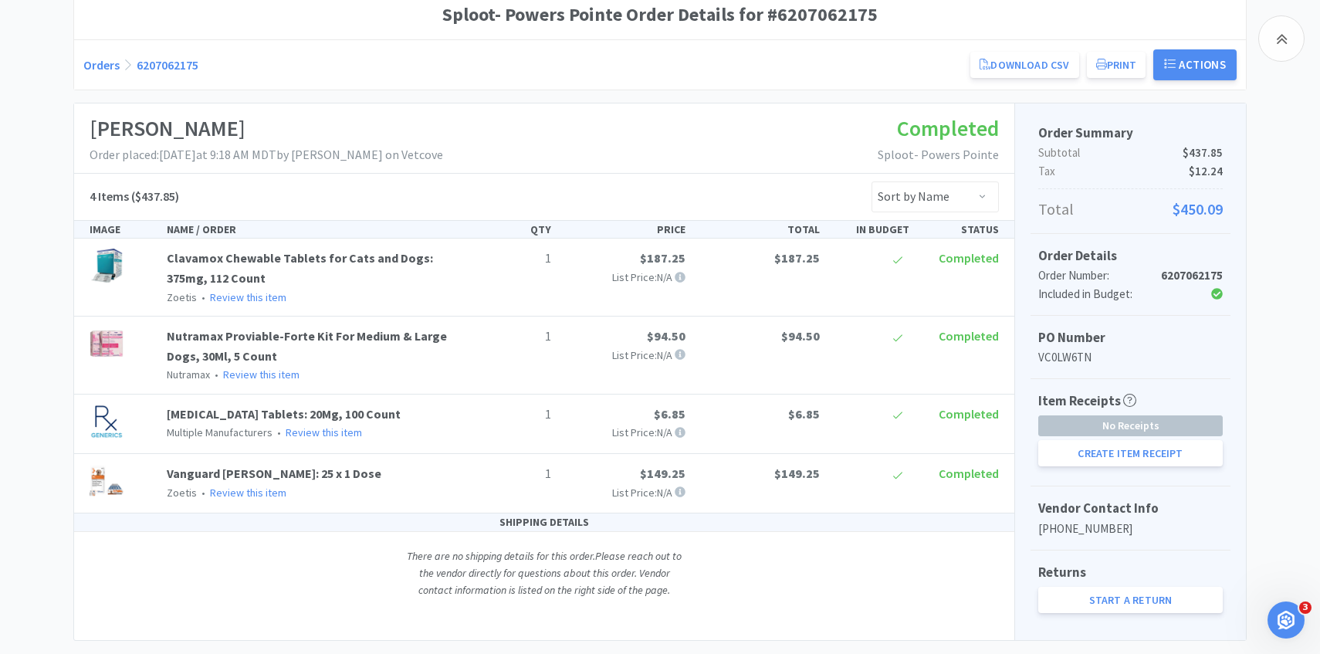
scroll to position [184, 0]
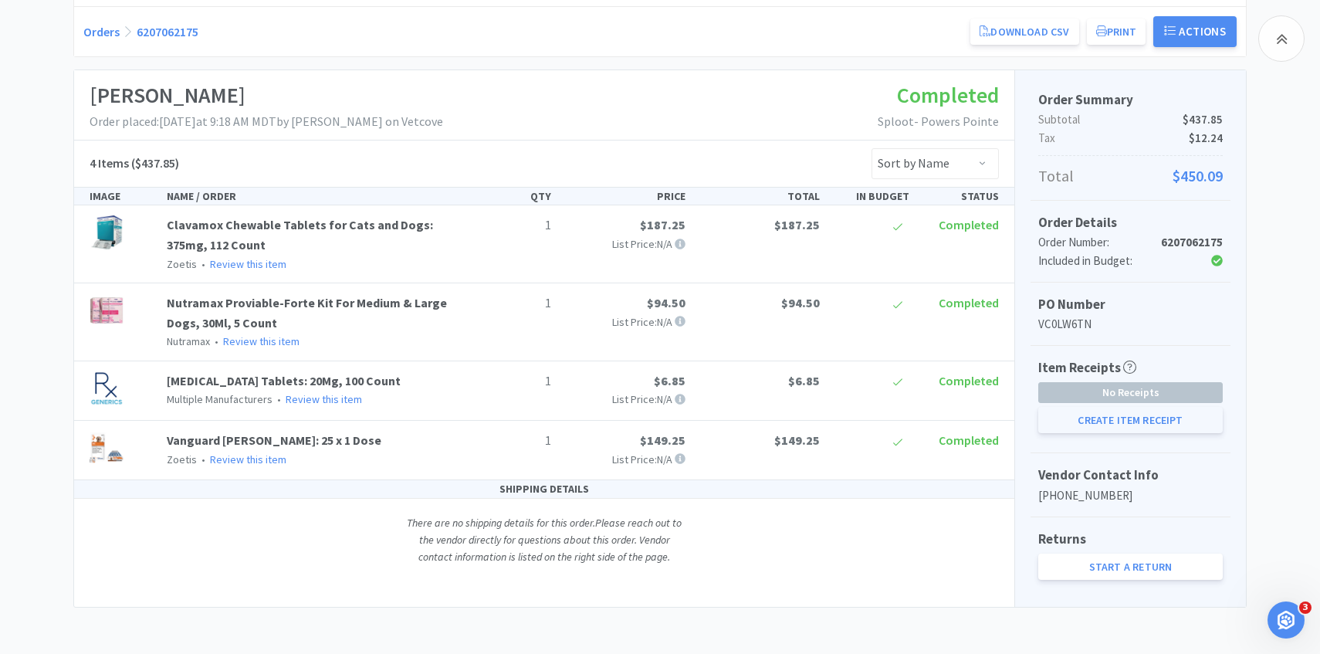
click at [1141, 431] on button "Create Item Receipt" at bounding box center [1130, 420] width 184 height 26
select select "1"
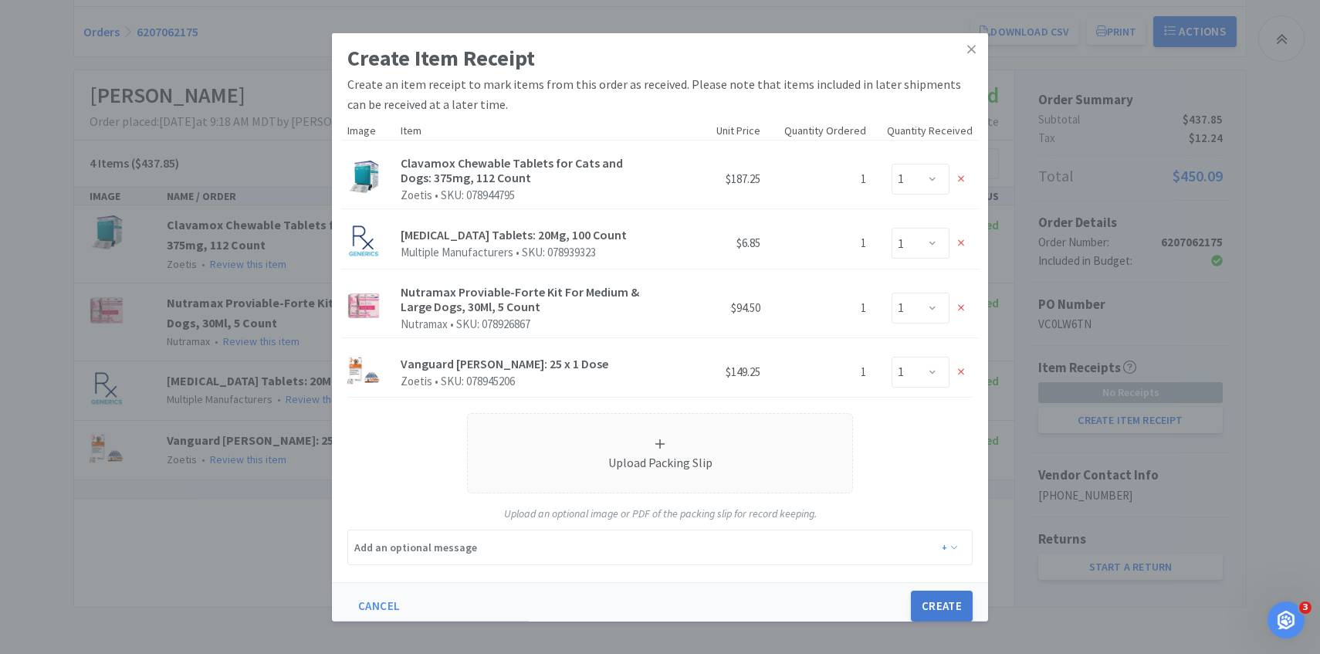
click at [923, 601] on button "Create" at bounding box center [942, 606] width 62 height 31
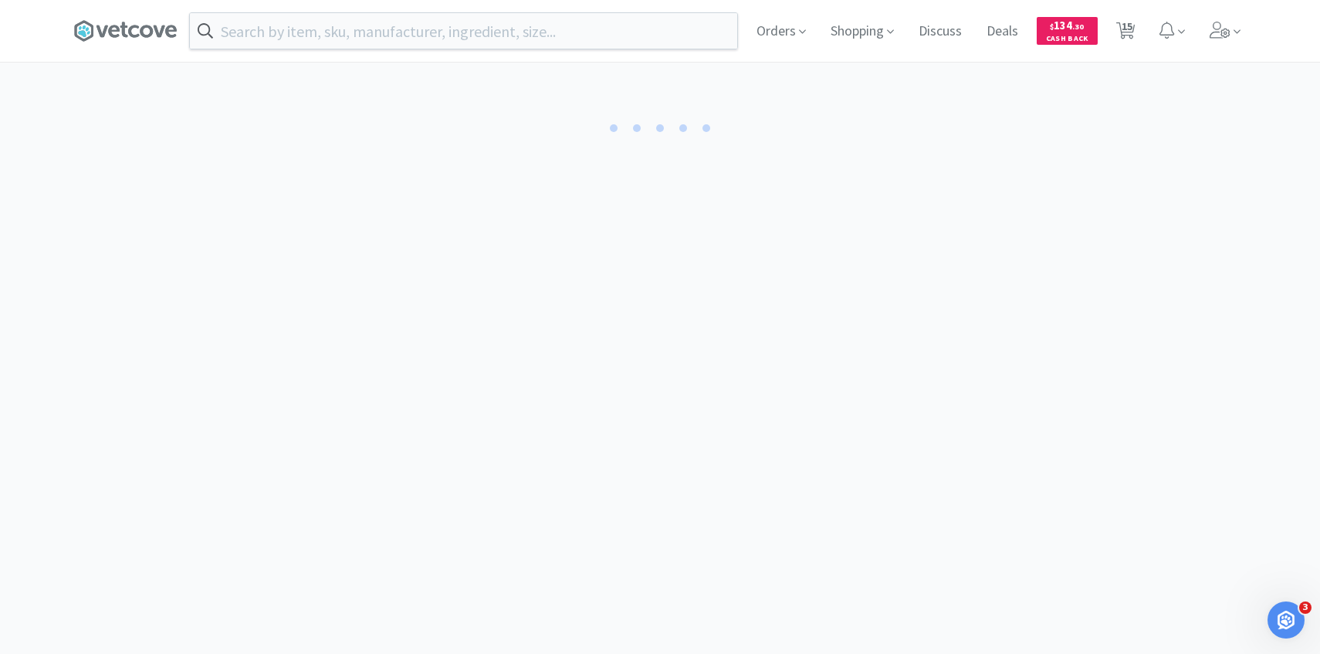
select select "1"
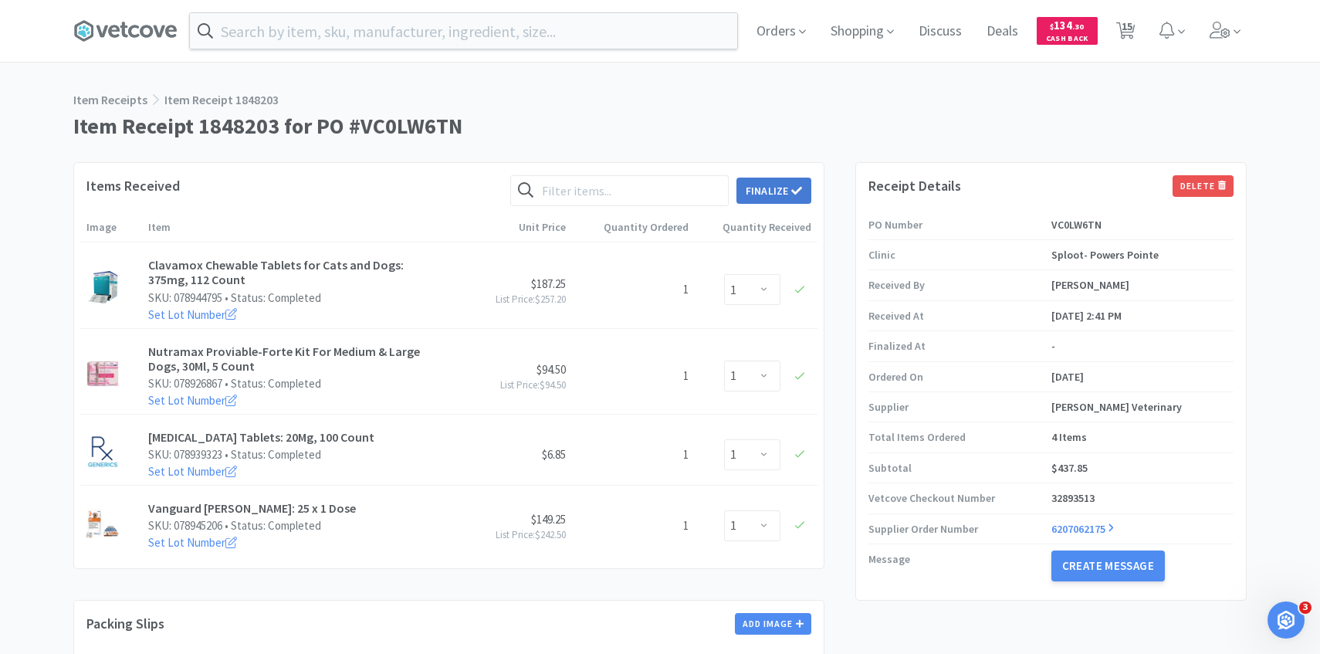
click at [769, 190] on button "Finalize" at bounding box center [773, 191] width 75 height 26
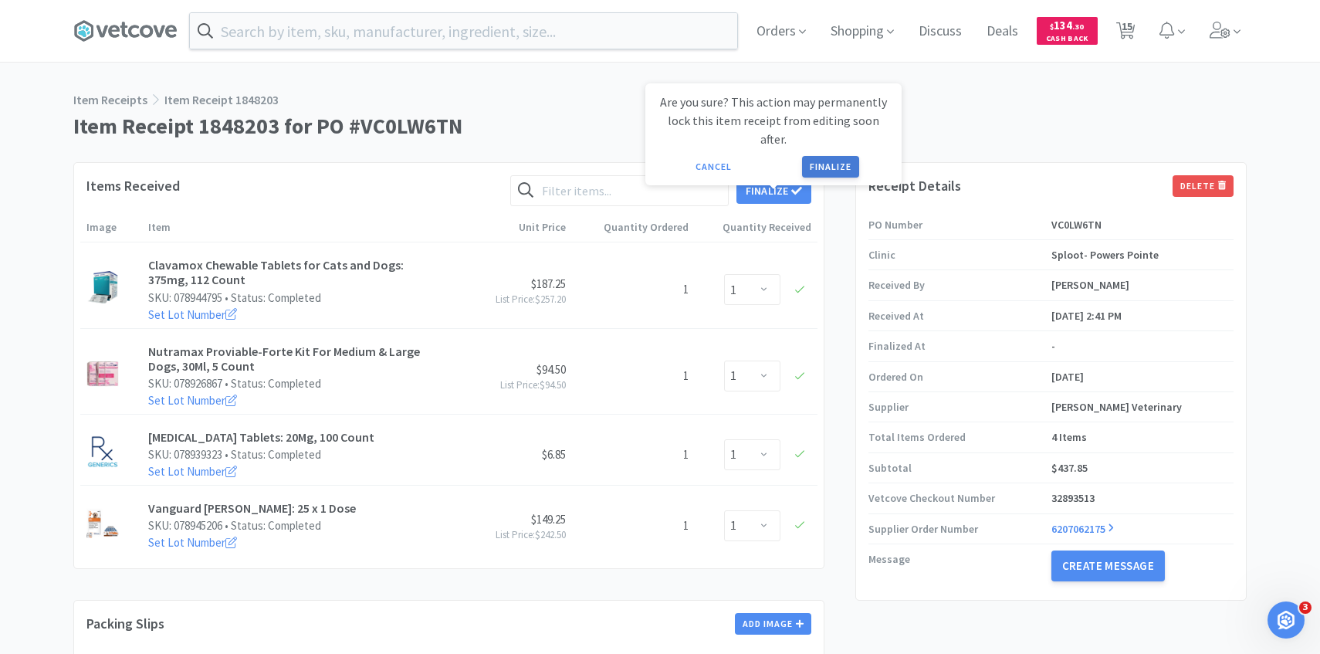
click at [841, 156] on button "Finalize" at bounding box center [830, 167] width 57 height 22
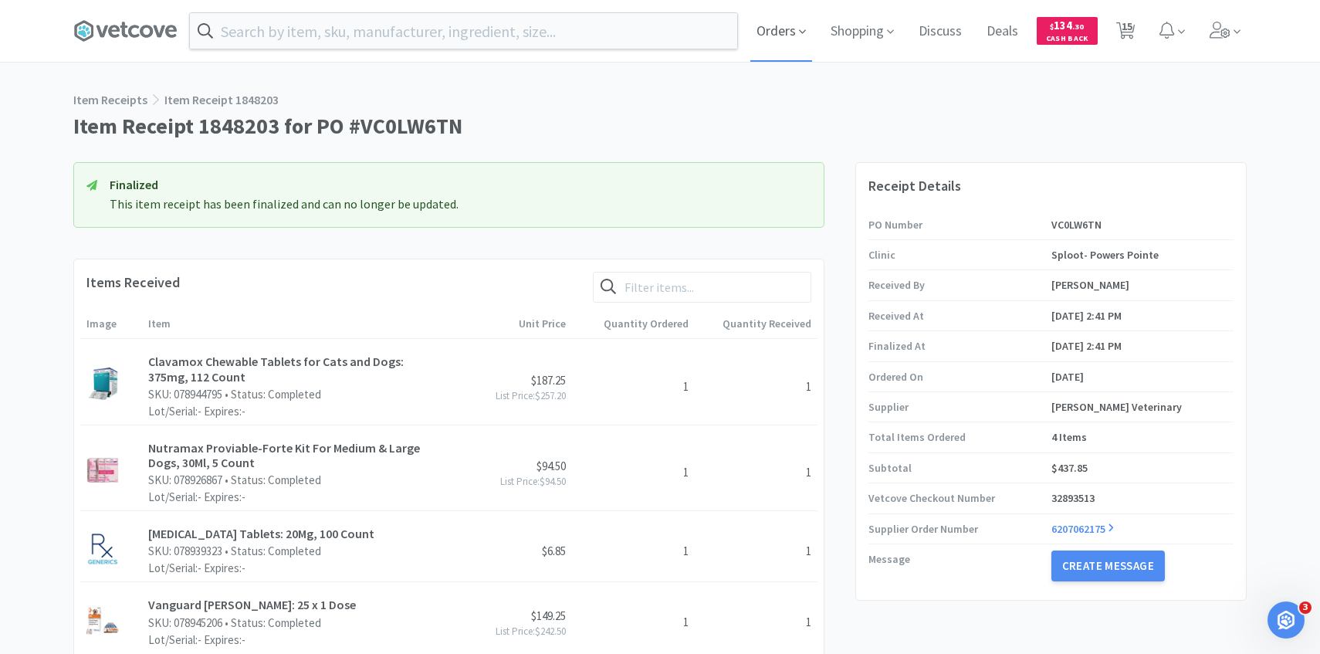
click at [777, 39] on span "Orders" at bounding box center [781, 31] width 62 height 62
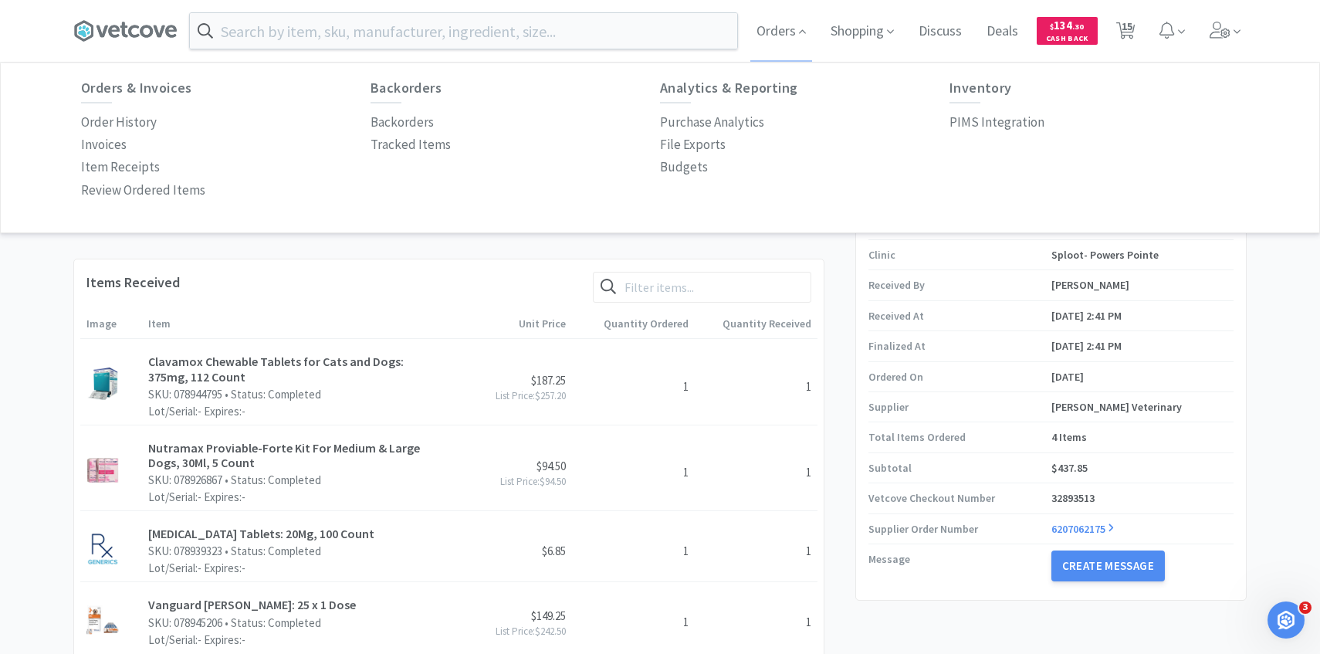
click at [996, 114] on p "PIMS Integration" at bounding box center [996, 122] width 95 height 21
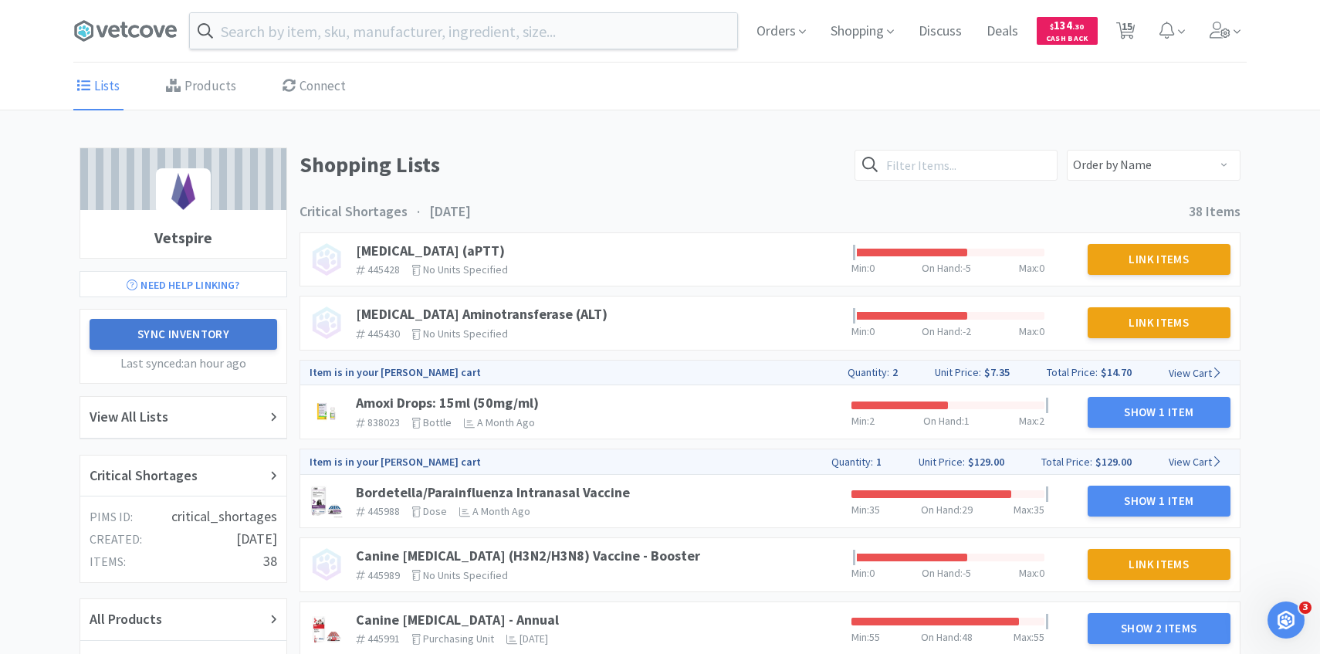
click at [229, 341] on button "Sync Inventory" at bounding box center [184, 334] width 188 height 31
click at [210, 461] on div "Critical Shortages" at bounding box center [183, 476] width 206 height 42
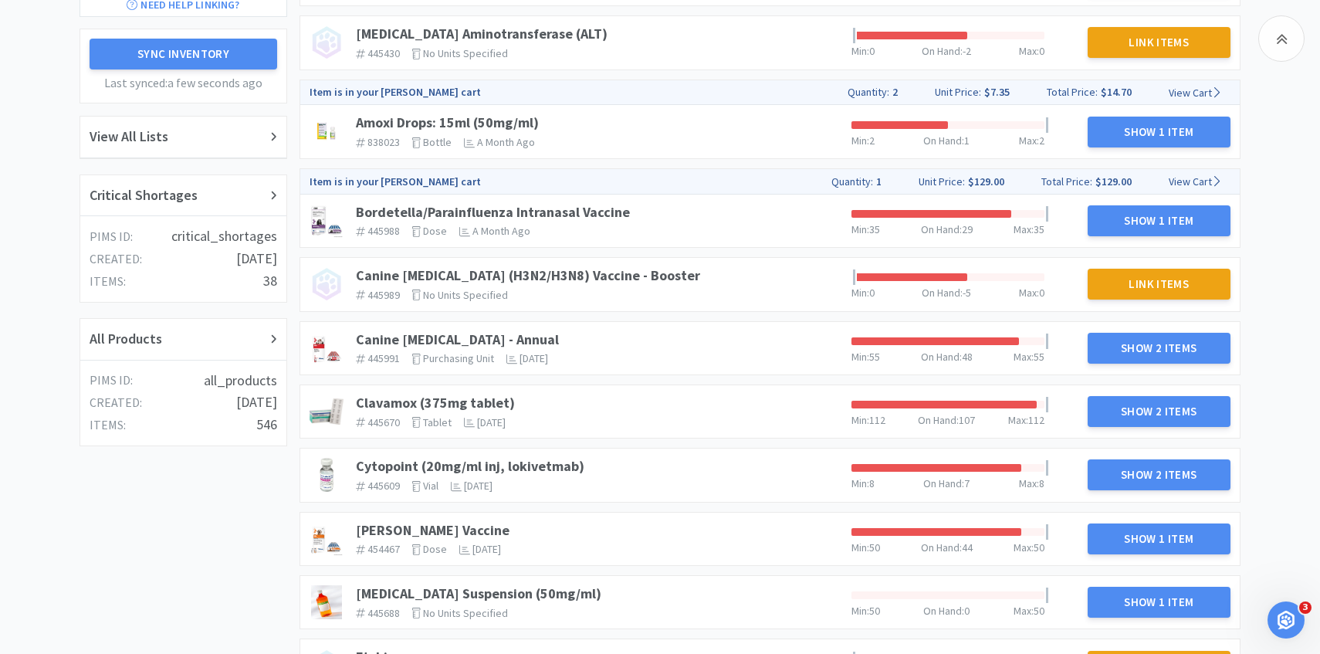
scroll to position [283, 0]
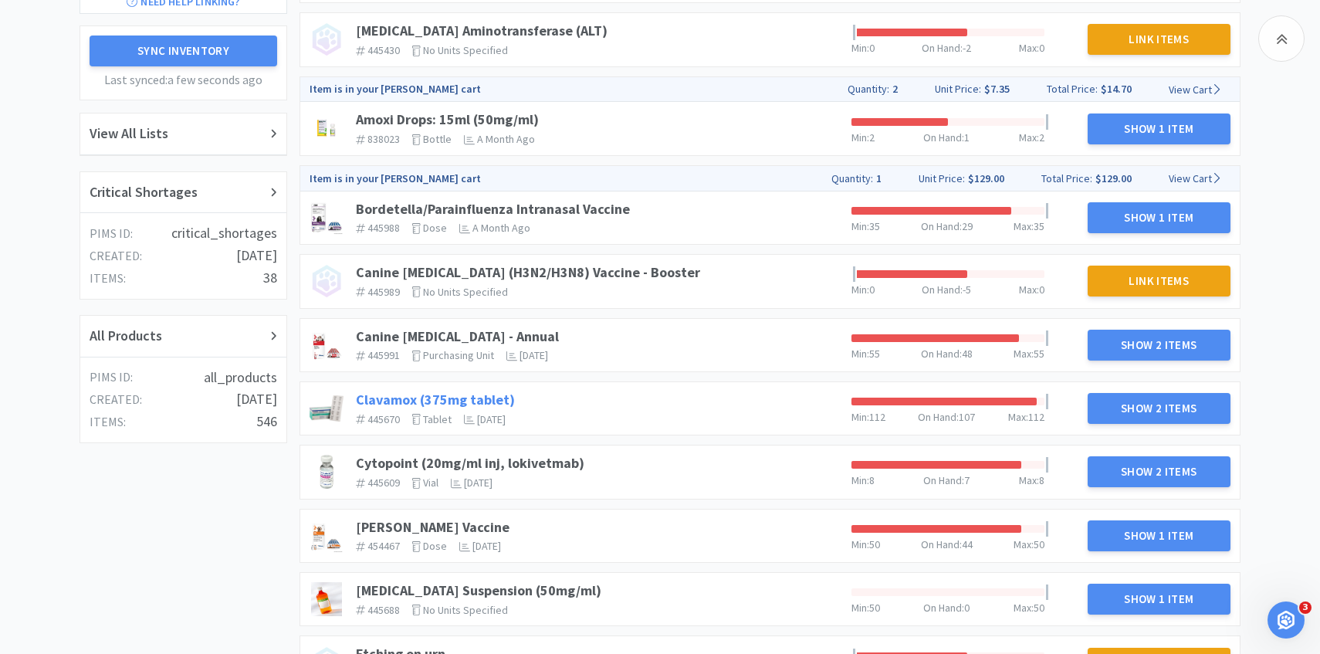
click at [458, 398] on link "Clavamox (375mg tablet)" at bounding box center [435, 400] width 159 height 18
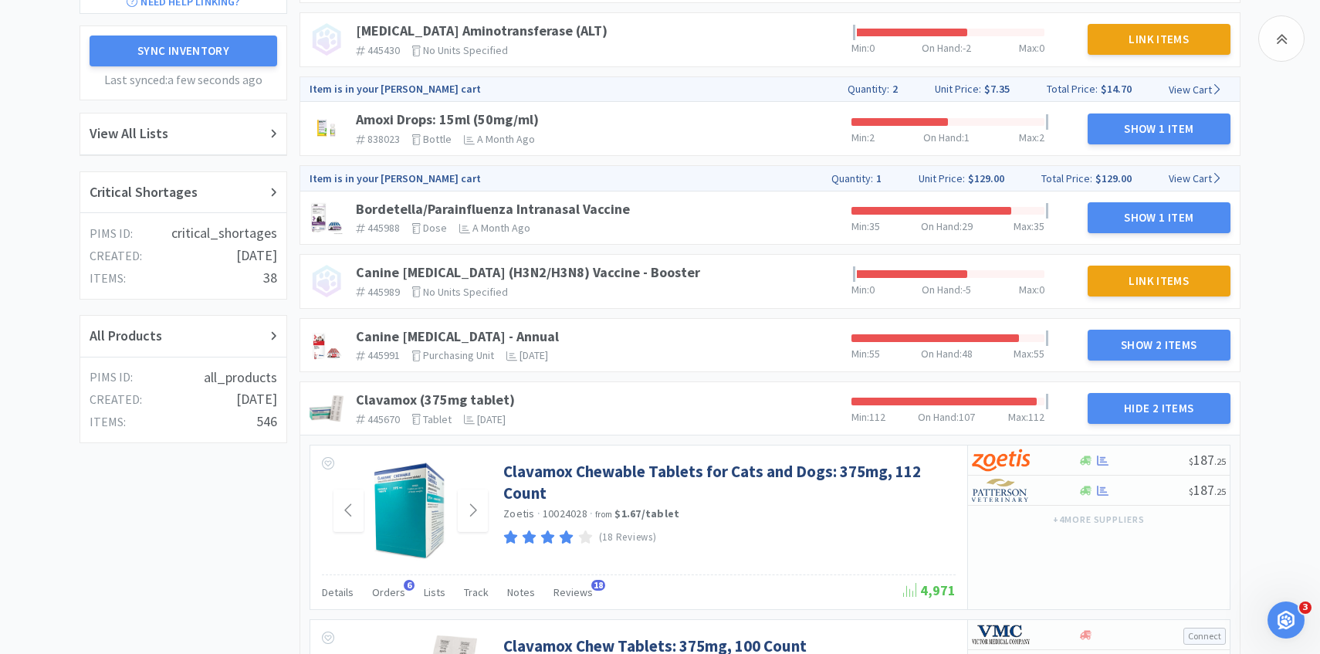
scroll to position [356, 0]
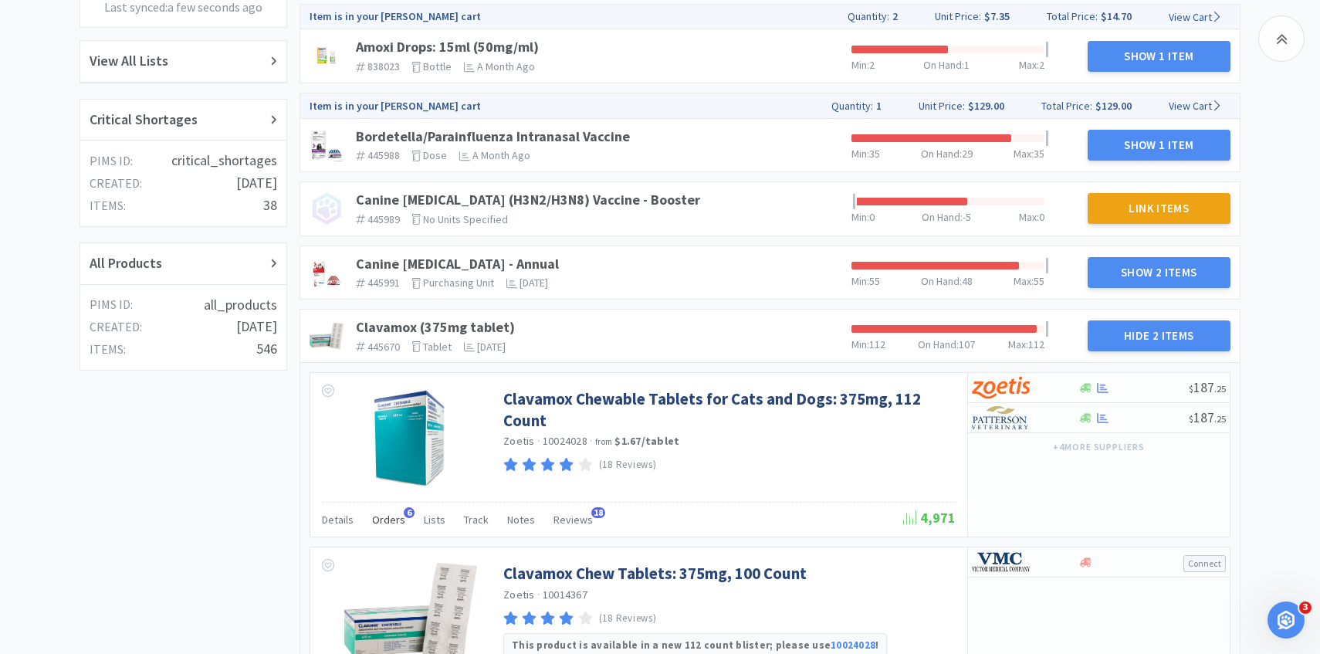
click at [384, 514] on span "Orders" at bounding box center [388, 520] width 33 height 14
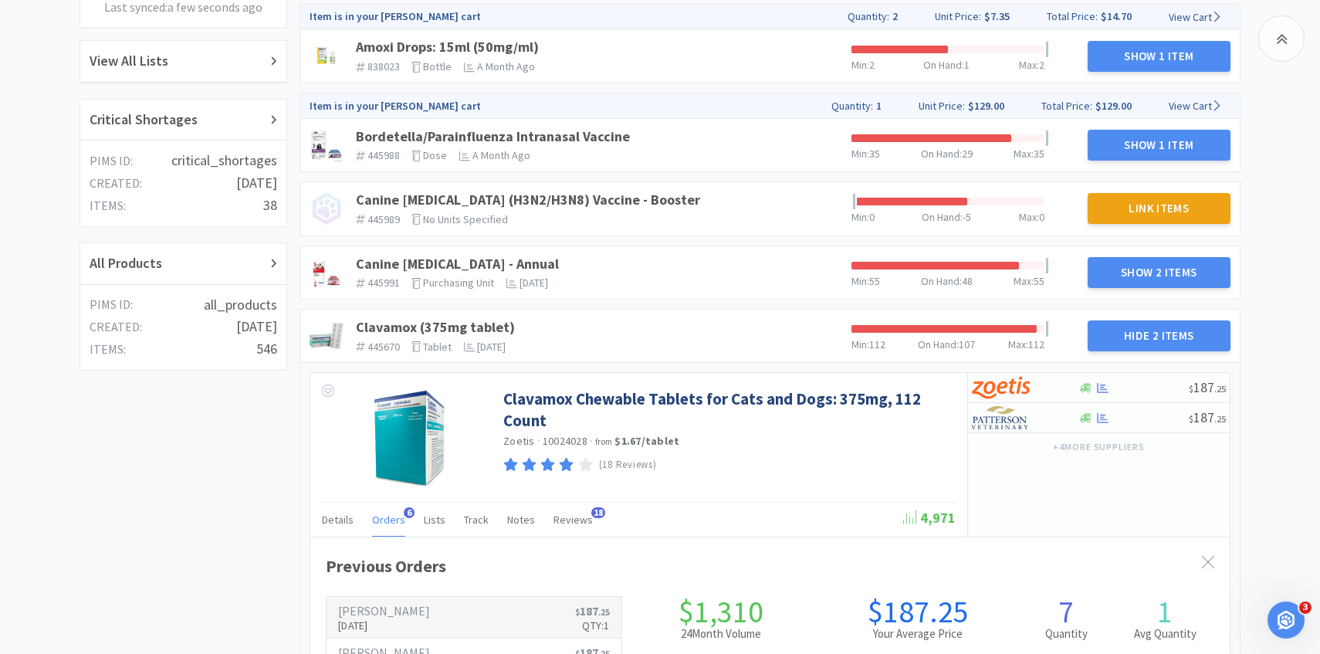
scroll to position [423, 919]
click at [391, 607] on h6 "[PERSON_NAME]" at bounding box center [384, 610] width 92 height 12
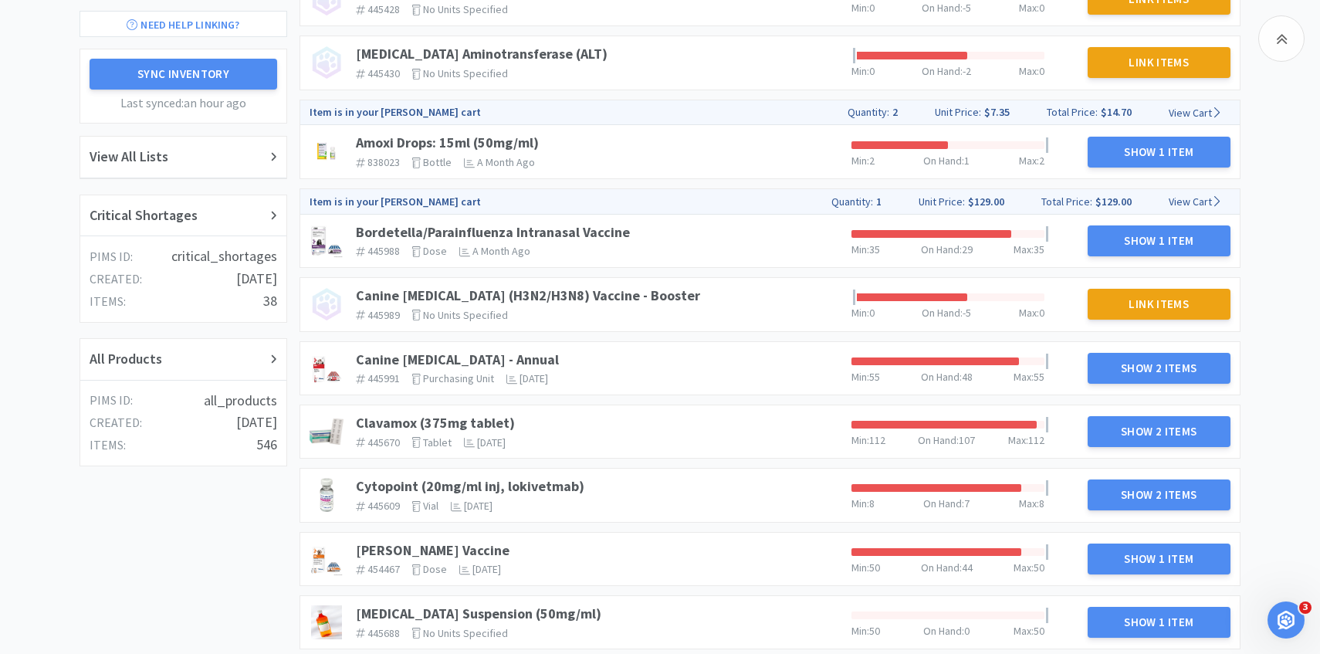
scroll to position [106, 0]
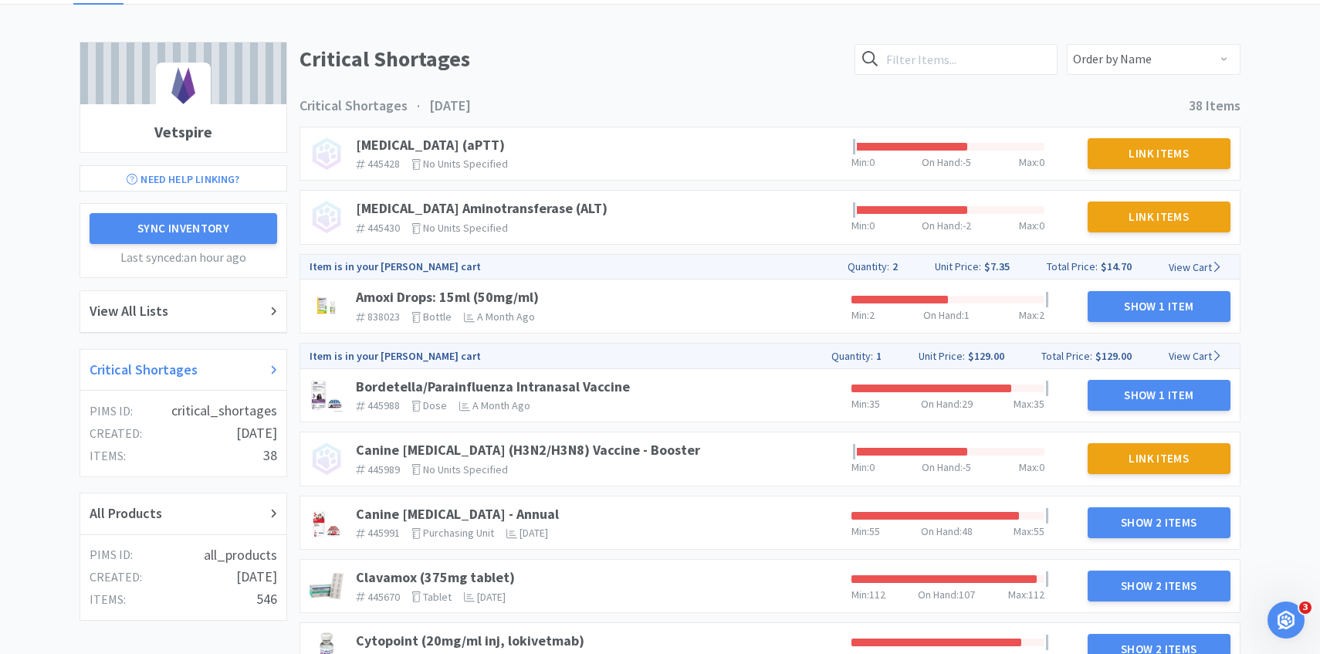
click at [242, 371] on div "Critical Shortages" at bounding box center [184, 370] width 188 height 22
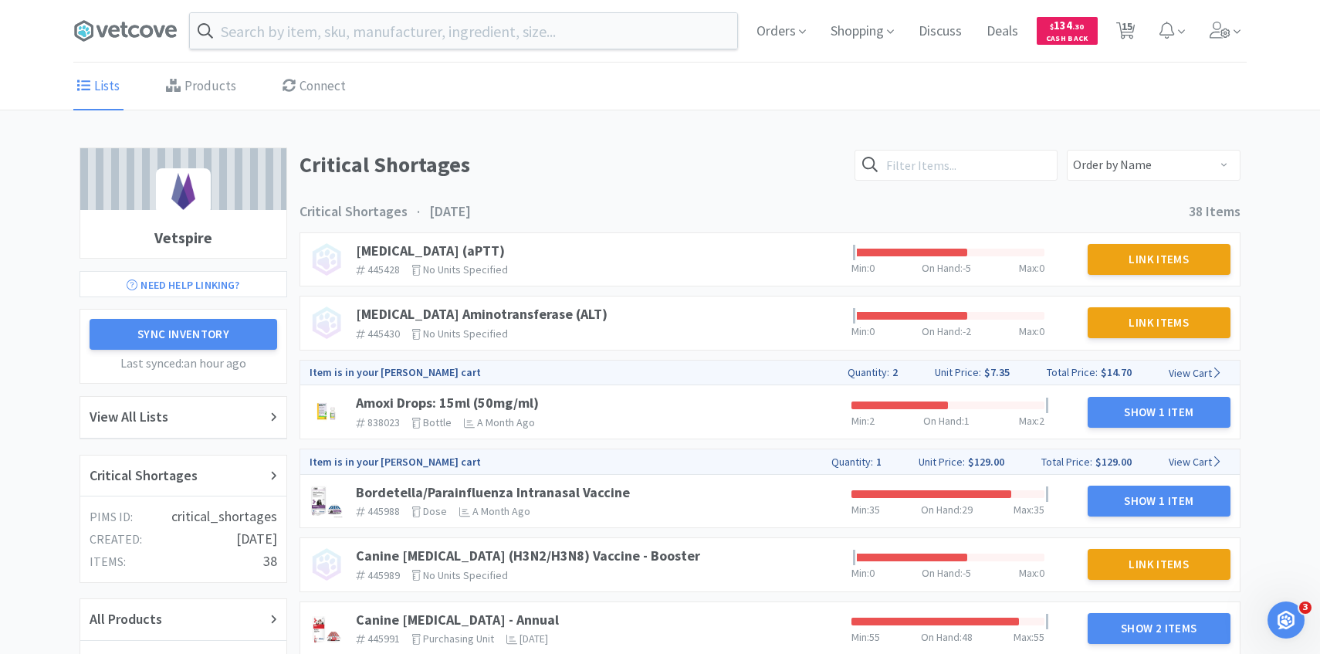
click at [460, 391] on div "Amoxi Drops: 15ml (50mg/ml) 838023 The identifier of the item in your PIMS bott…" at bounding box center [598, 411] width 496 height 46
click at [456, 400] on link "Amoxi Drops: 15ml (50mg/ml)" at bounding box center [447, 403] width 183 height 18
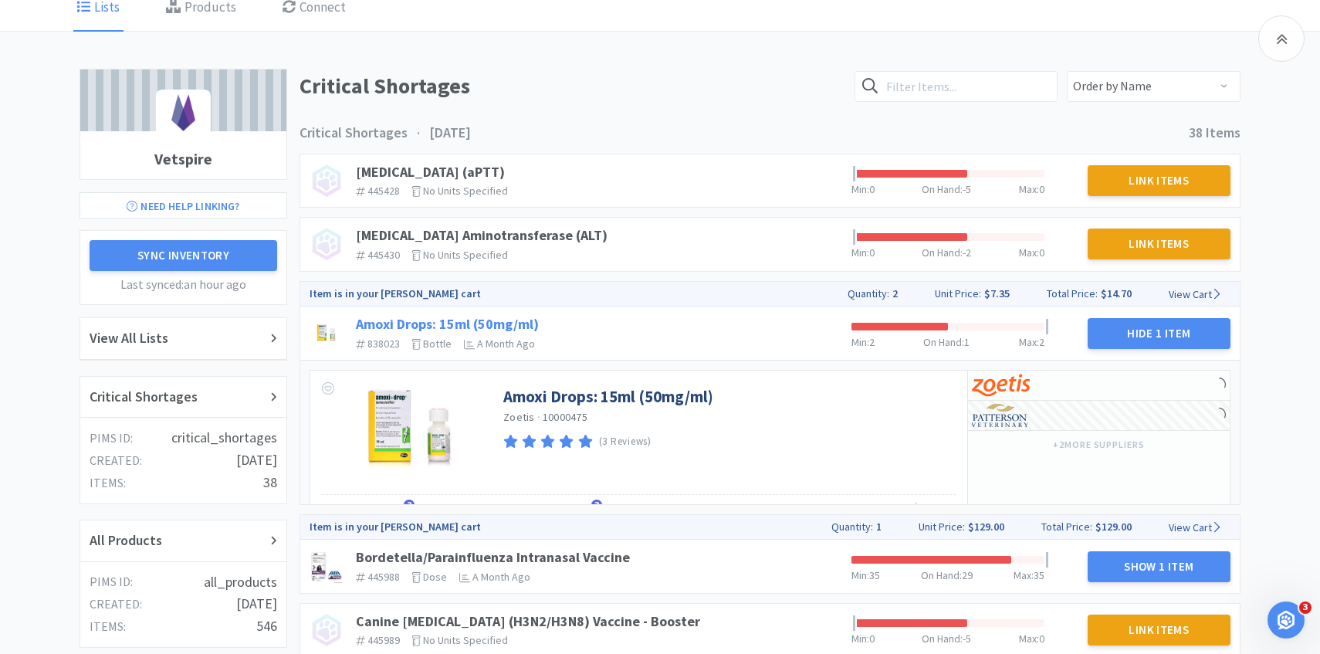
scroll to position [251, 0]
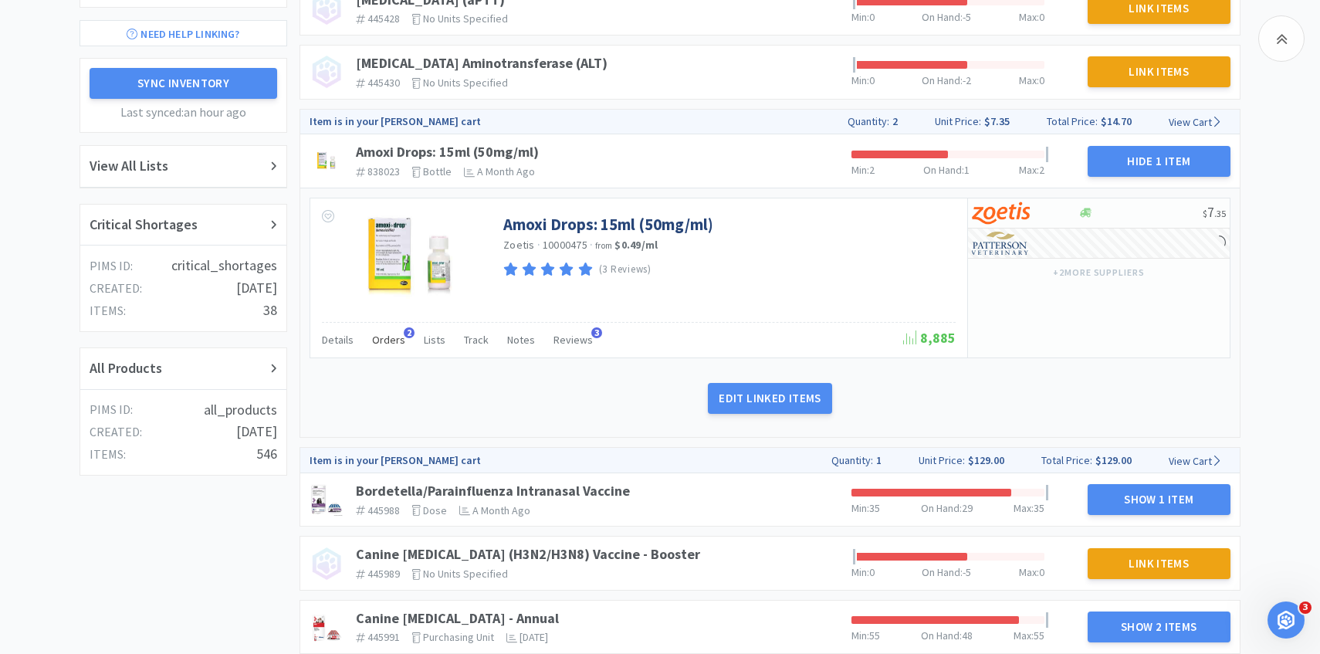
click at [391, 330] on div "Orders 2" at bounding box center [388, 341] width 33 height 29
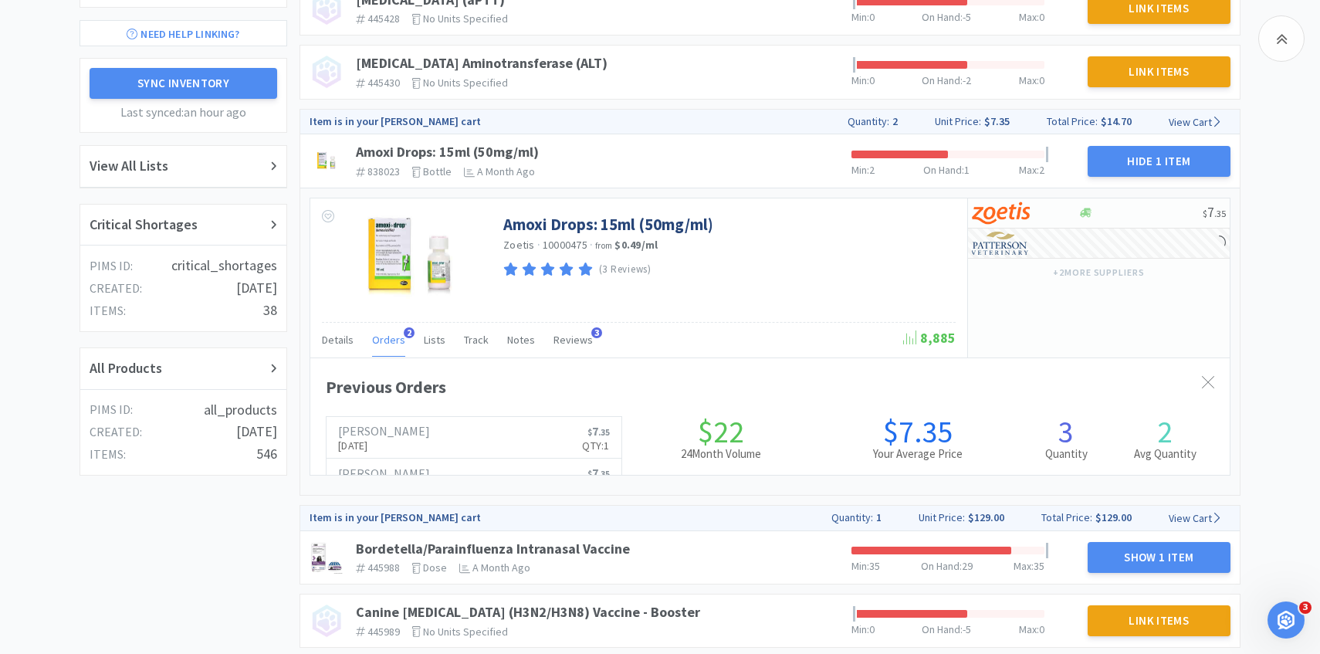
scroll to position [423, 919]
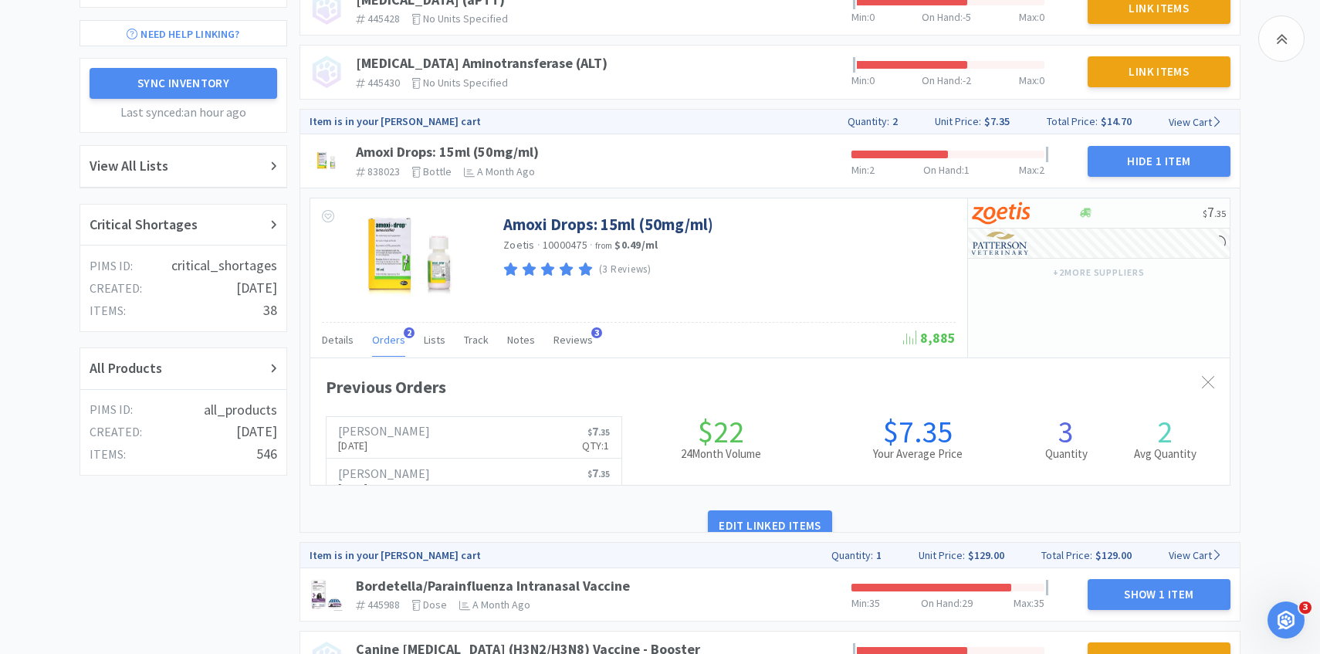
click at [391, 333] on span "Orders" at bounding box center [388, 340] width 33 height 14
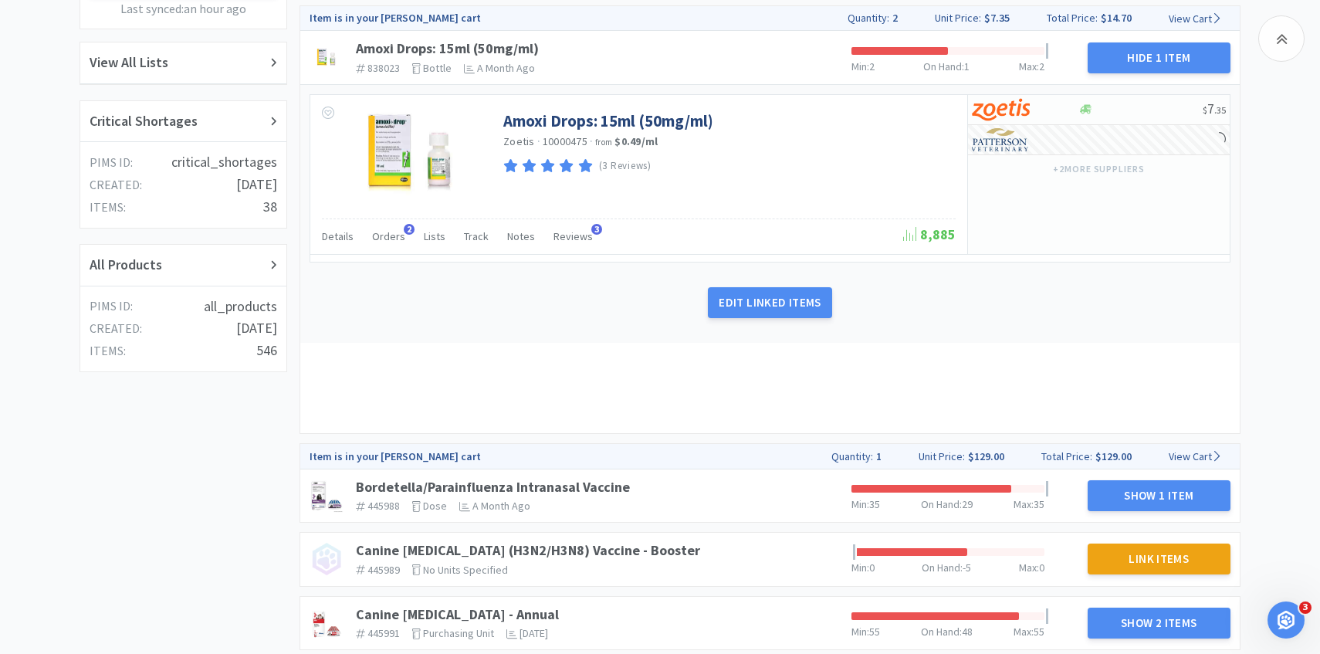
scroll to position [377, 0]
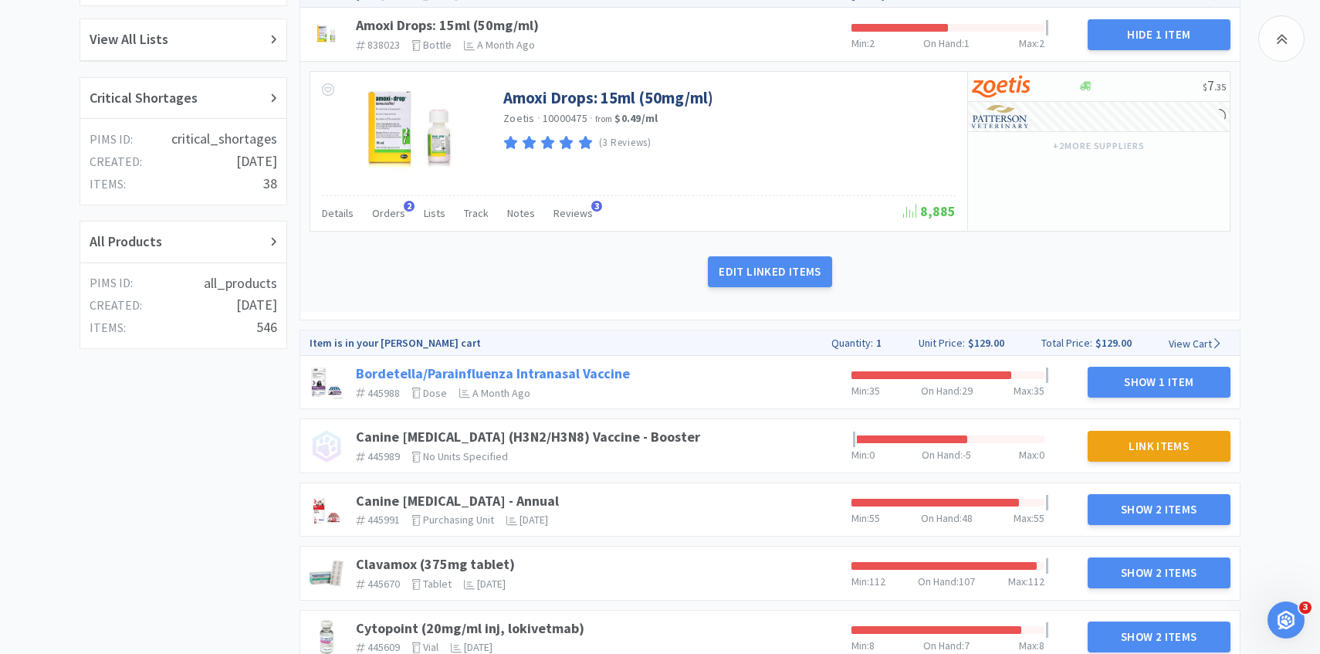
click at [584, 371] on link "Bordetella/Parainfluenza Intranasal Vaccine" at bounding box center [493, 373] width 274 height 18
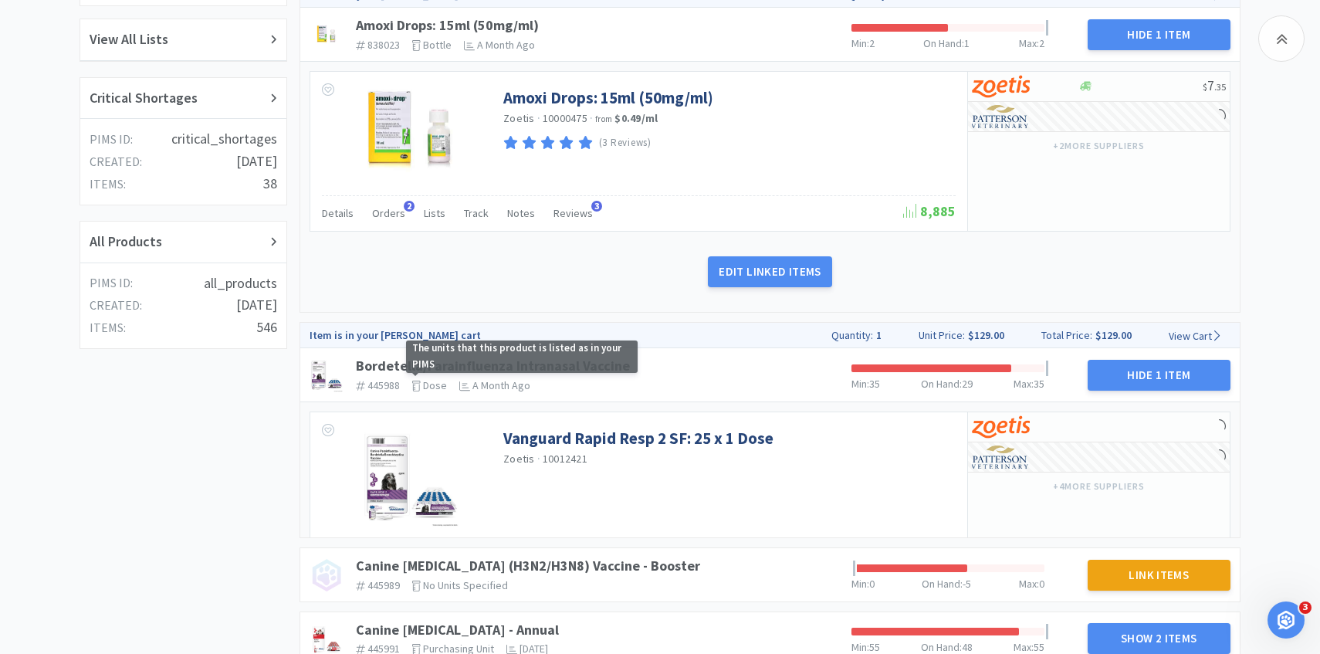
scroll to position [528, 0]
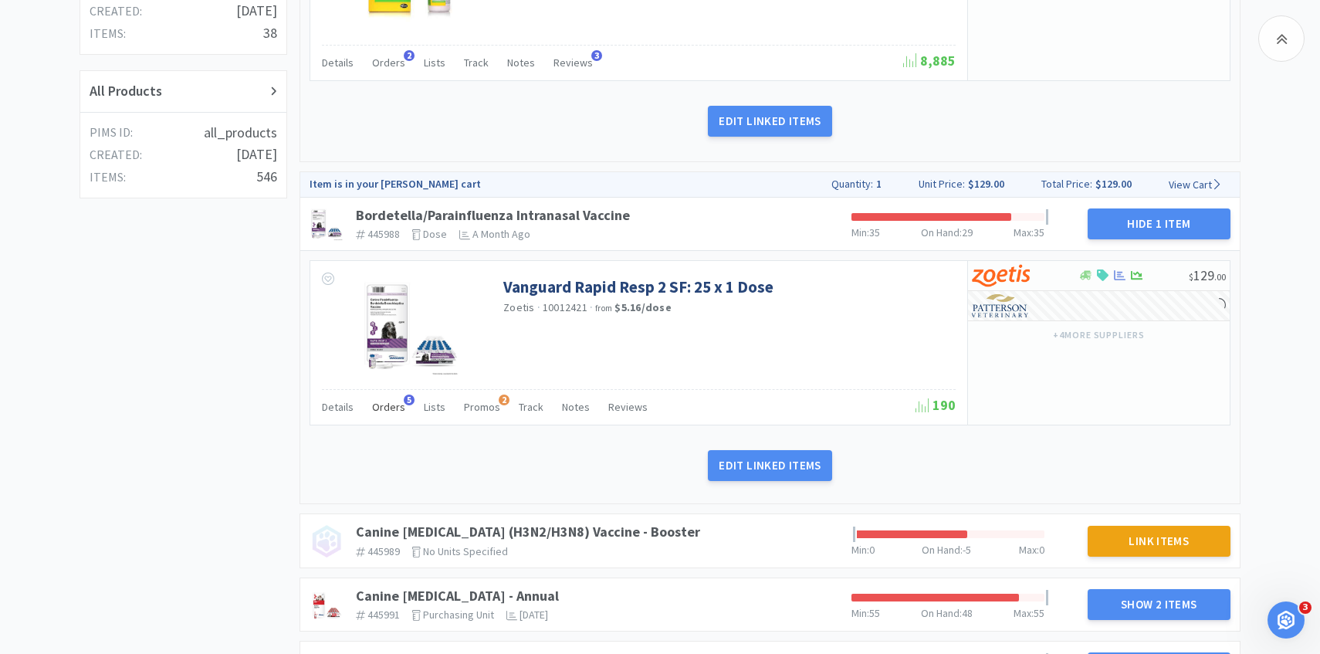
click at [391, 409] on span "Orders" at bounding box center [388, 407] width 33 height 14
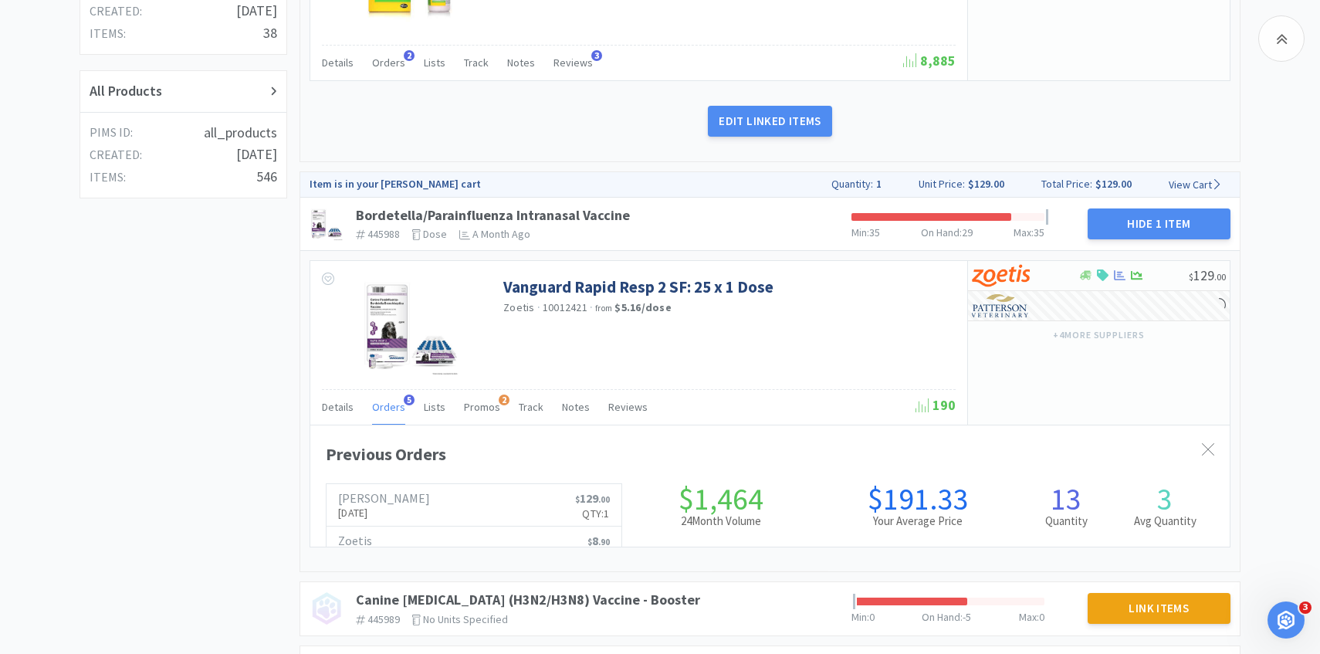
scroll to position [423, 919]
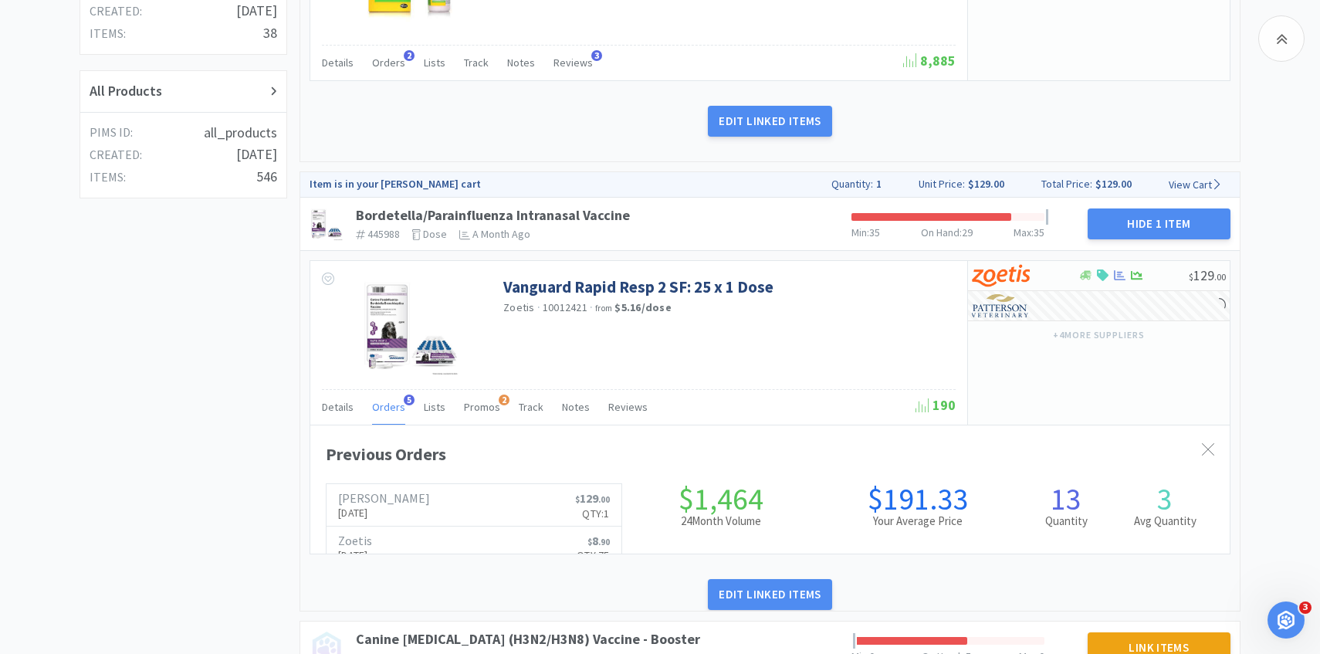
click at [391, 409] on span "Orders" at bounding box center [388, 407] width 33 height 14
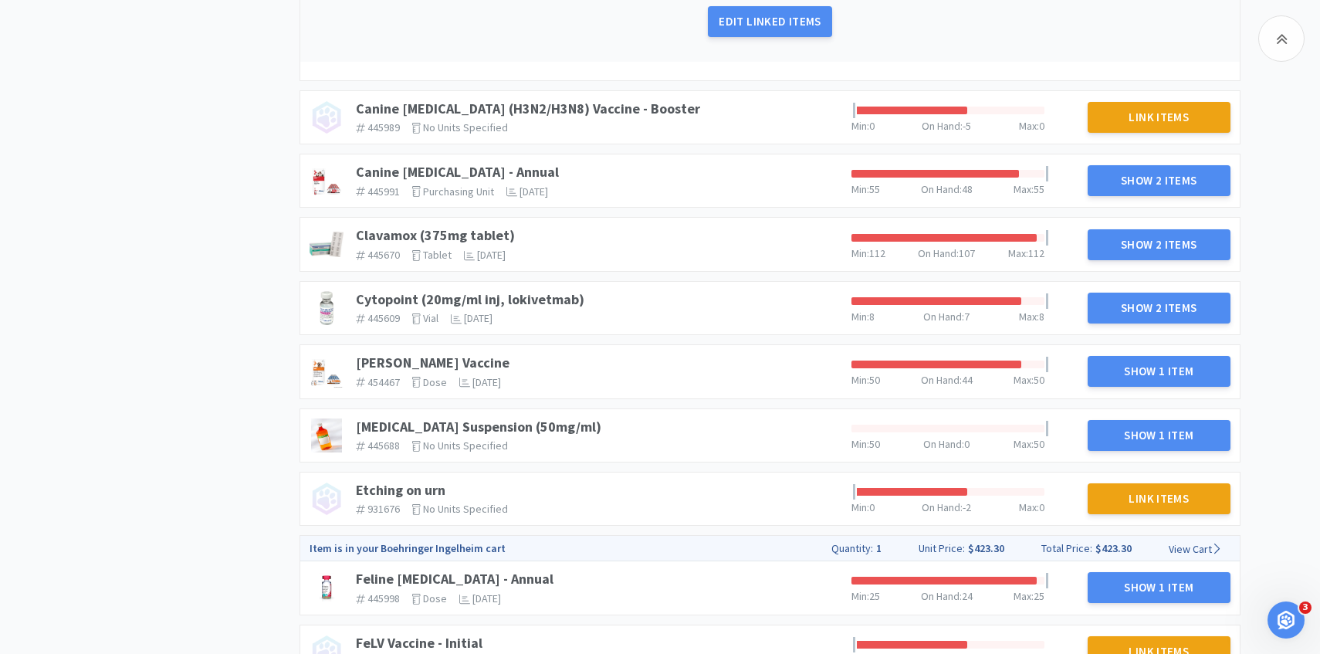
scroll to position [986, 0]
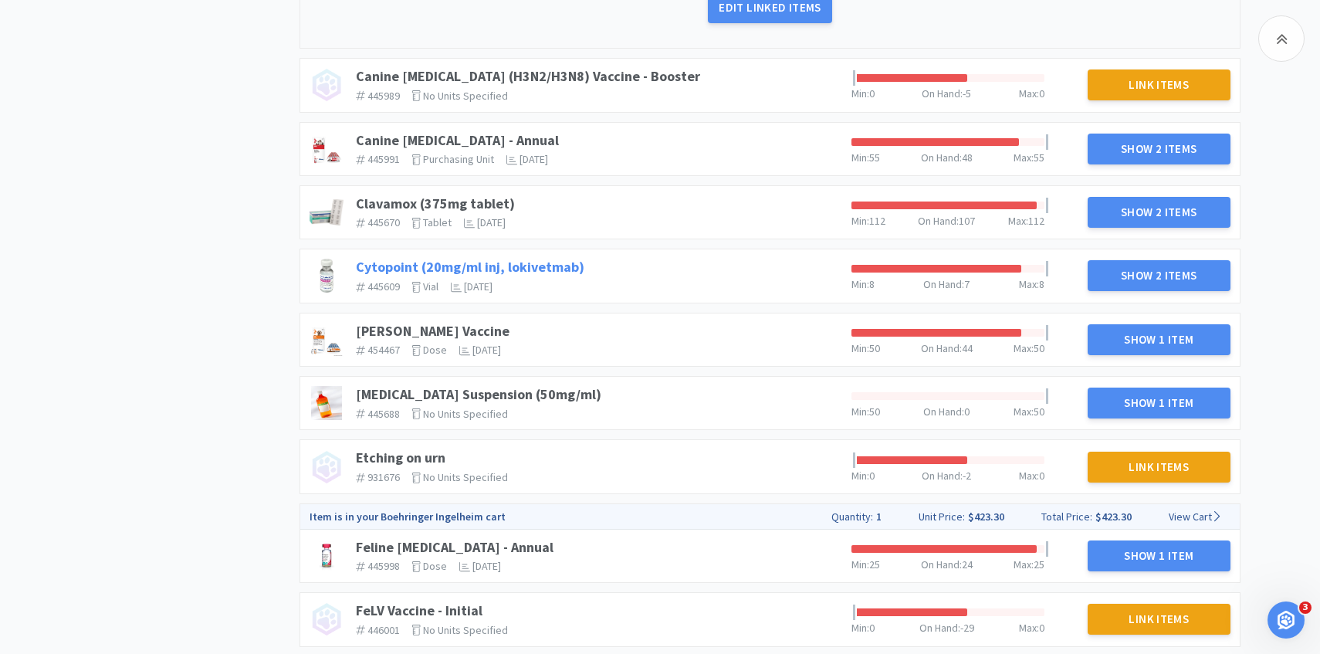
click at [461, 265] on link "Cytopoint (20mg/ml inj, lokivetmab)" at bounding box center [470, 267] width 228 height 18
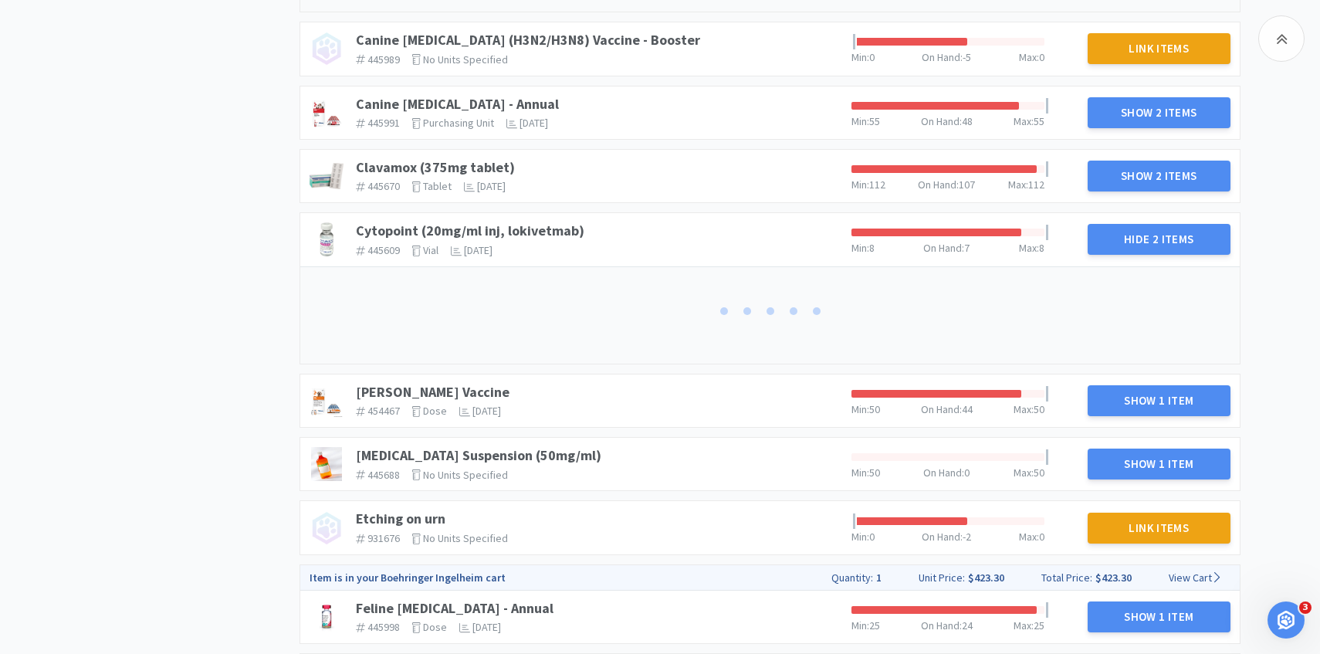
scroll to position [1074, 0]
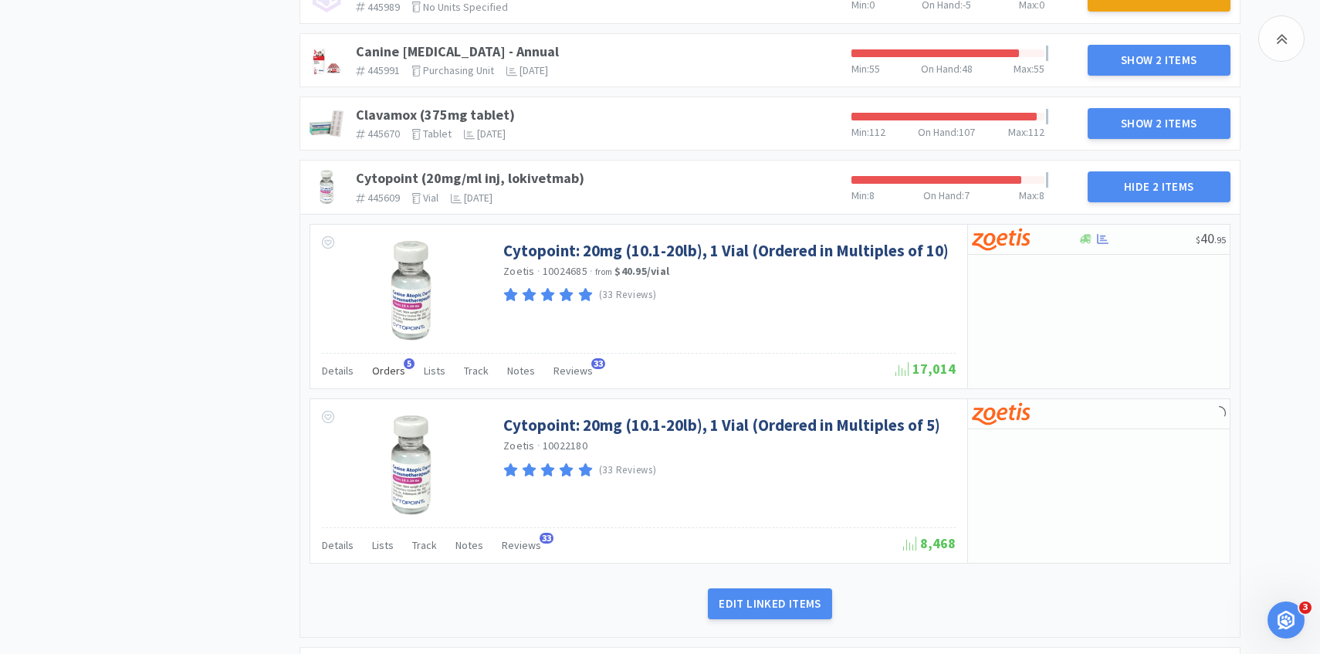
click at [384, 386] on div "Orders 5" at bounding box center [388, 372] width 33 height 29
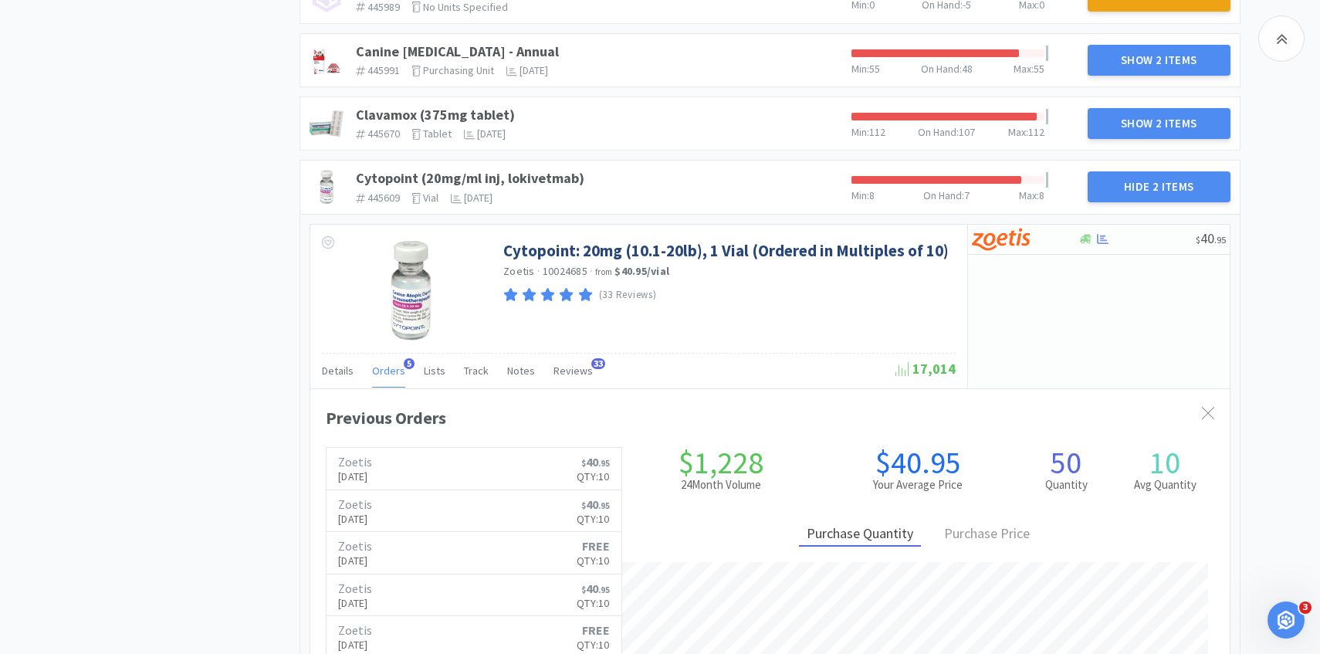
scroll to position [423, 919]
click at [384, 374] on span "Orders" at bounding box center [388, 371] width 33 height 14
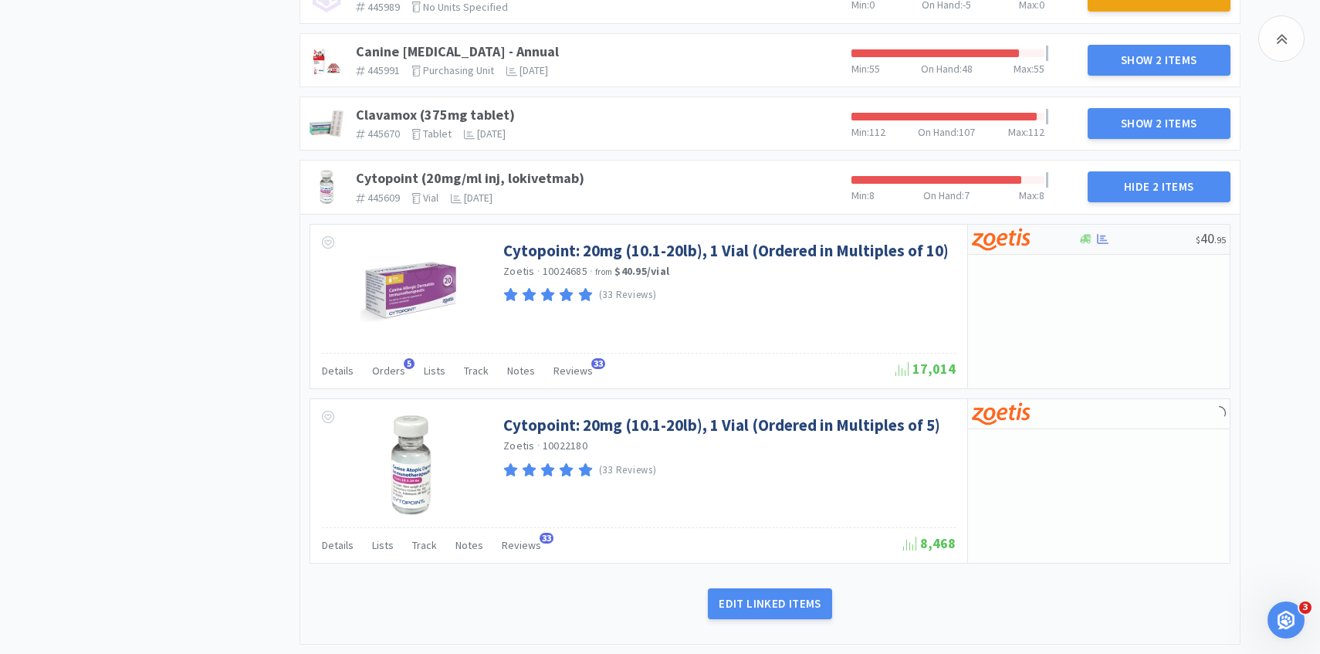
click at [997, 251] on div at bounding box center [1014, 239] width 85 height 26
select select "10"
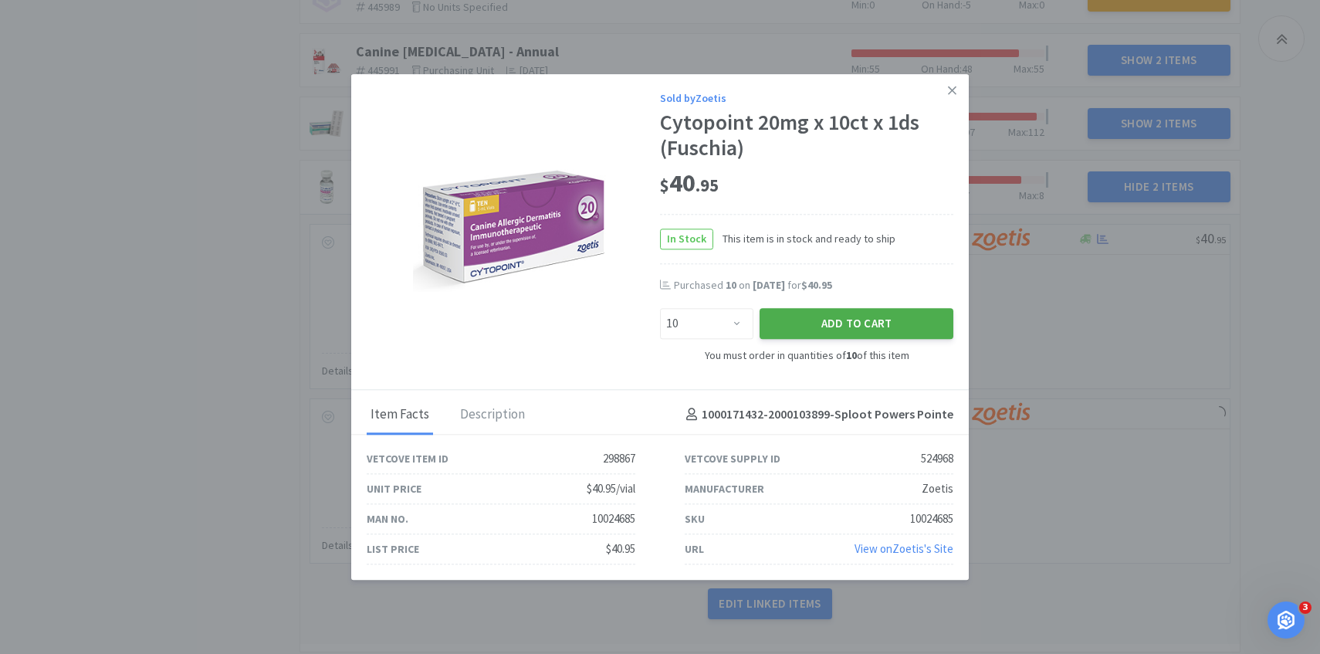
click at [799, 327] on button "Add to Cart" at bounding box center [857, 324] width 194 height 31
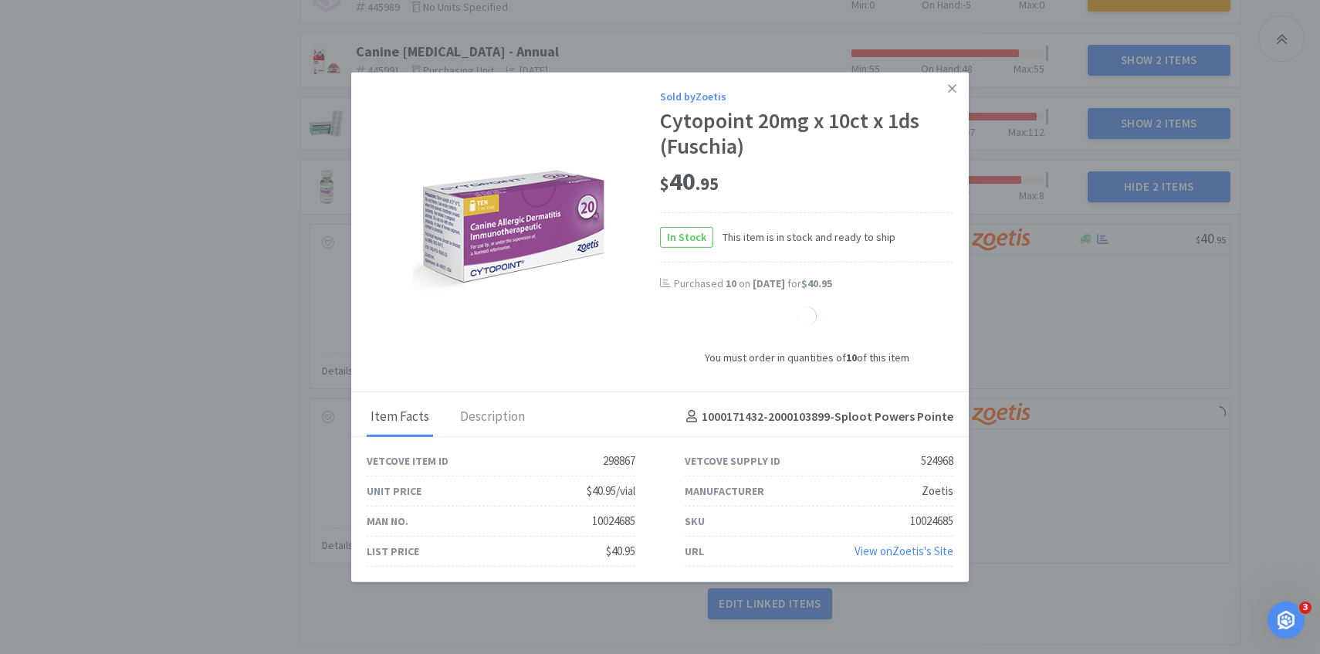
select select "1"
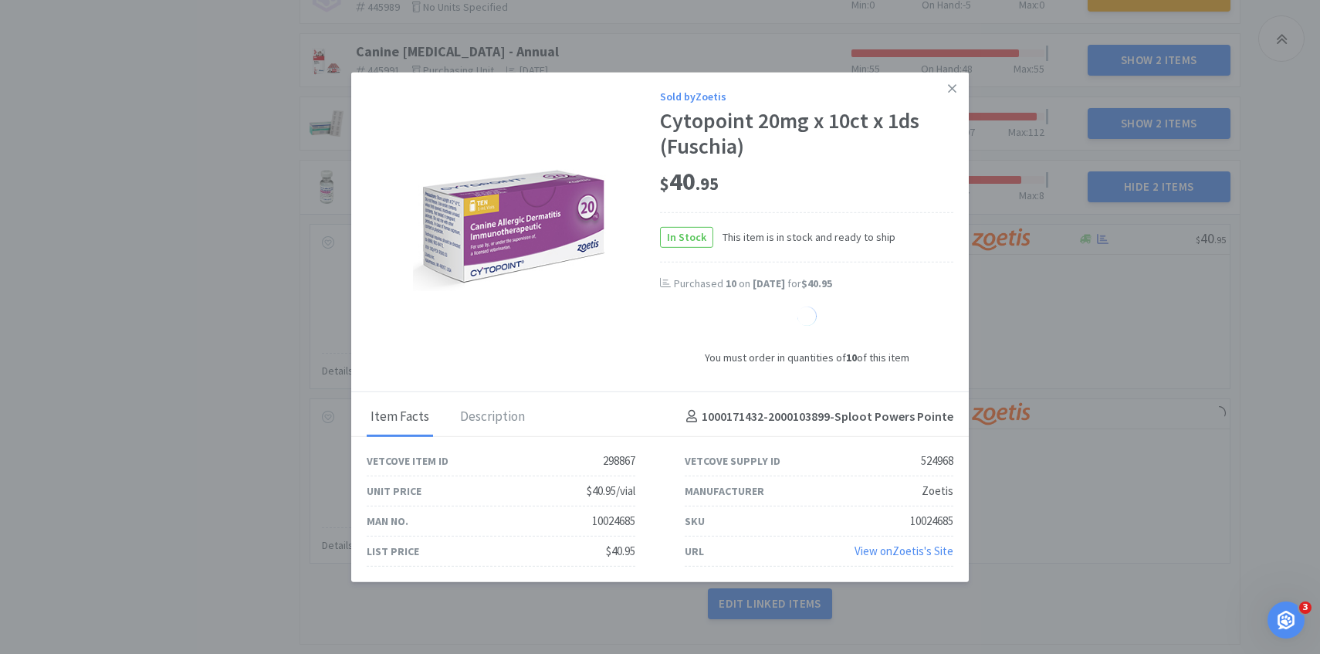
select select "1"
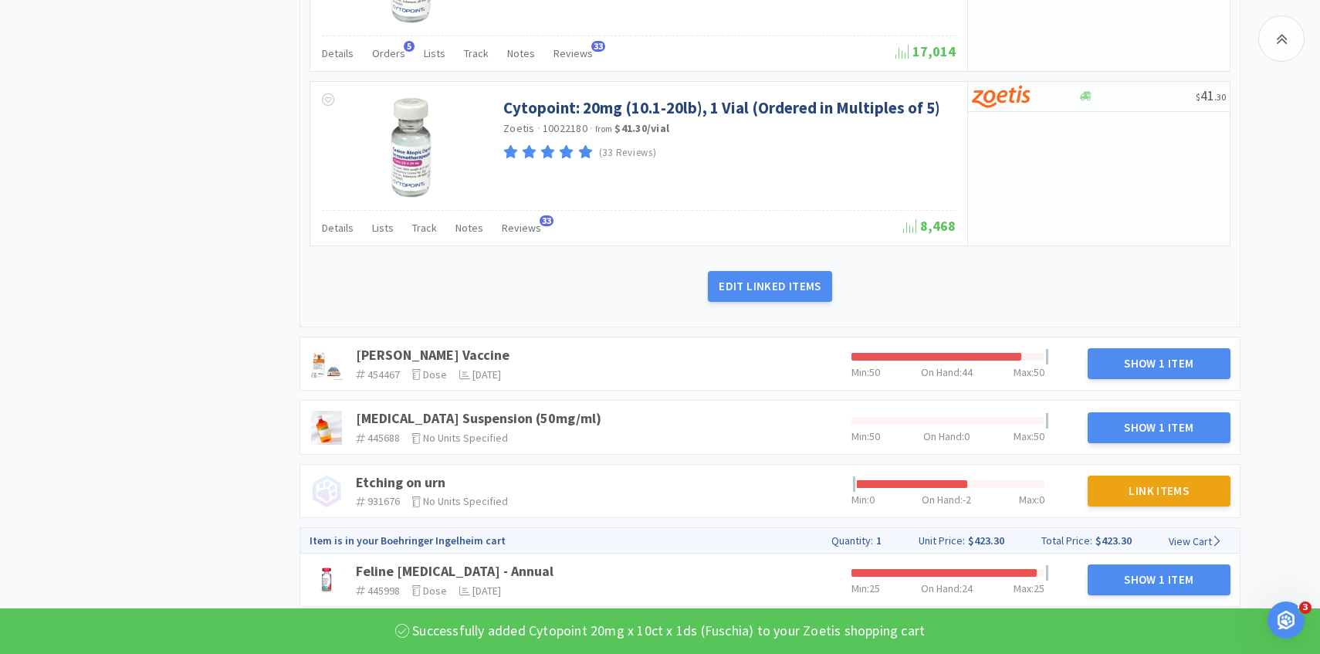
scroll to position [1483, 0]
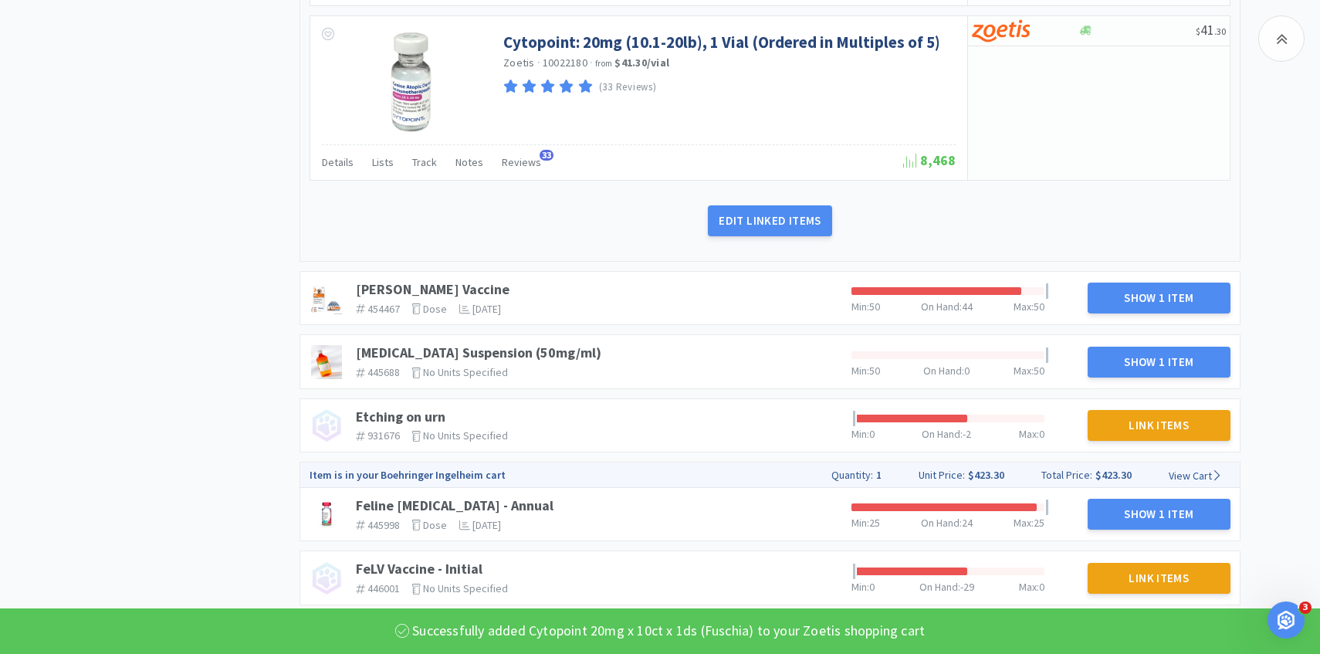
click at [425, 279] on div "[PERSON_NAME] Vaccine 454467 The identifier of the item in your PIMS dose The u…" at bounding box center [598, 298] width 496 height 46
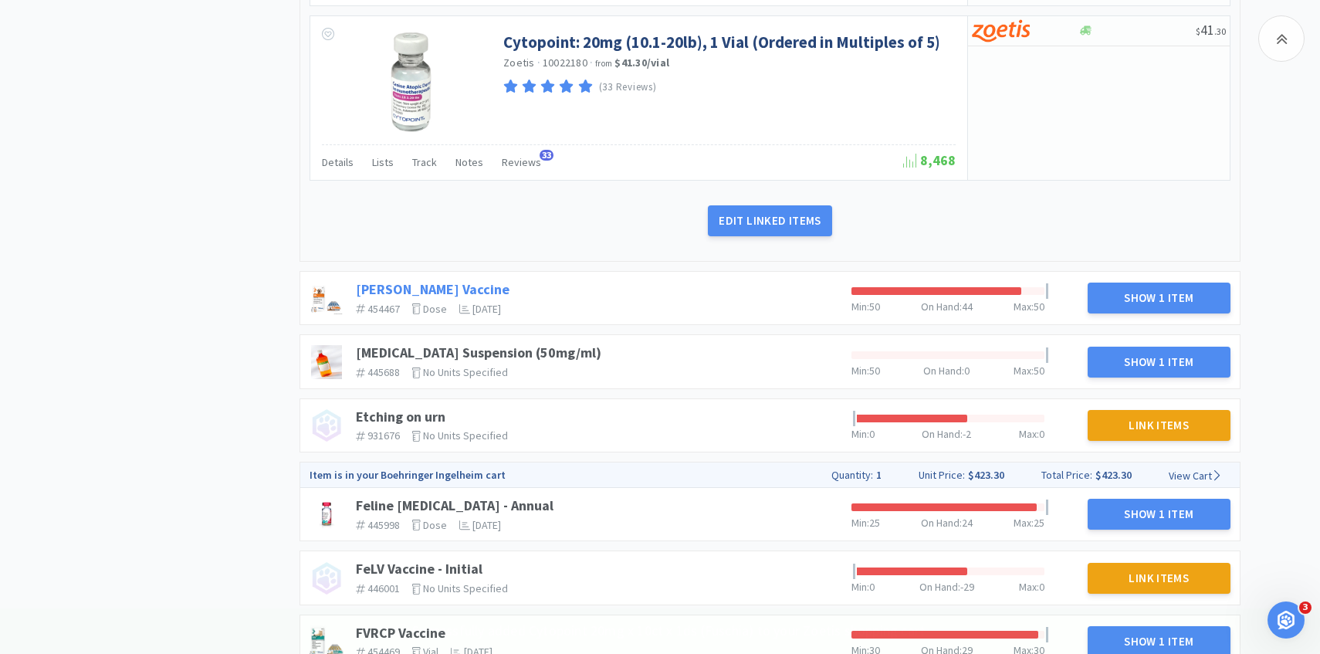
click at [419, 292] on link "[PERSON_NAME] Vaccine" at bounding box center [433, 289] width 154 height 18
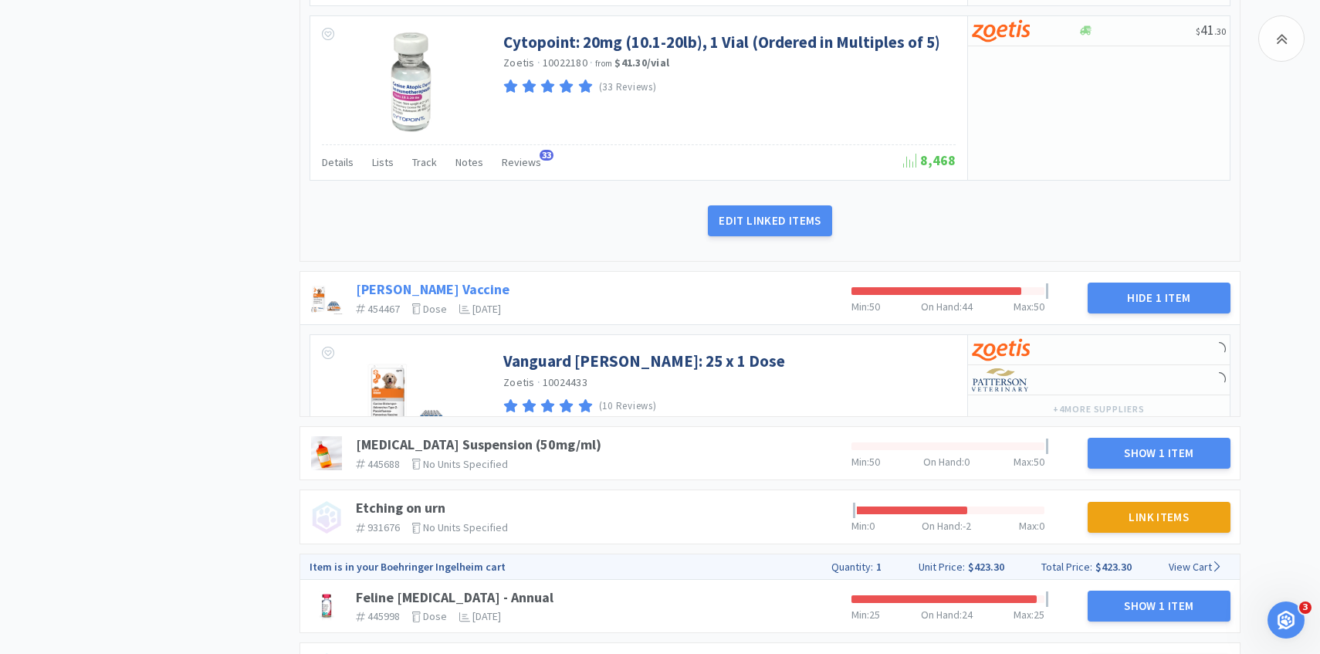
scroll to position [1640, 0]
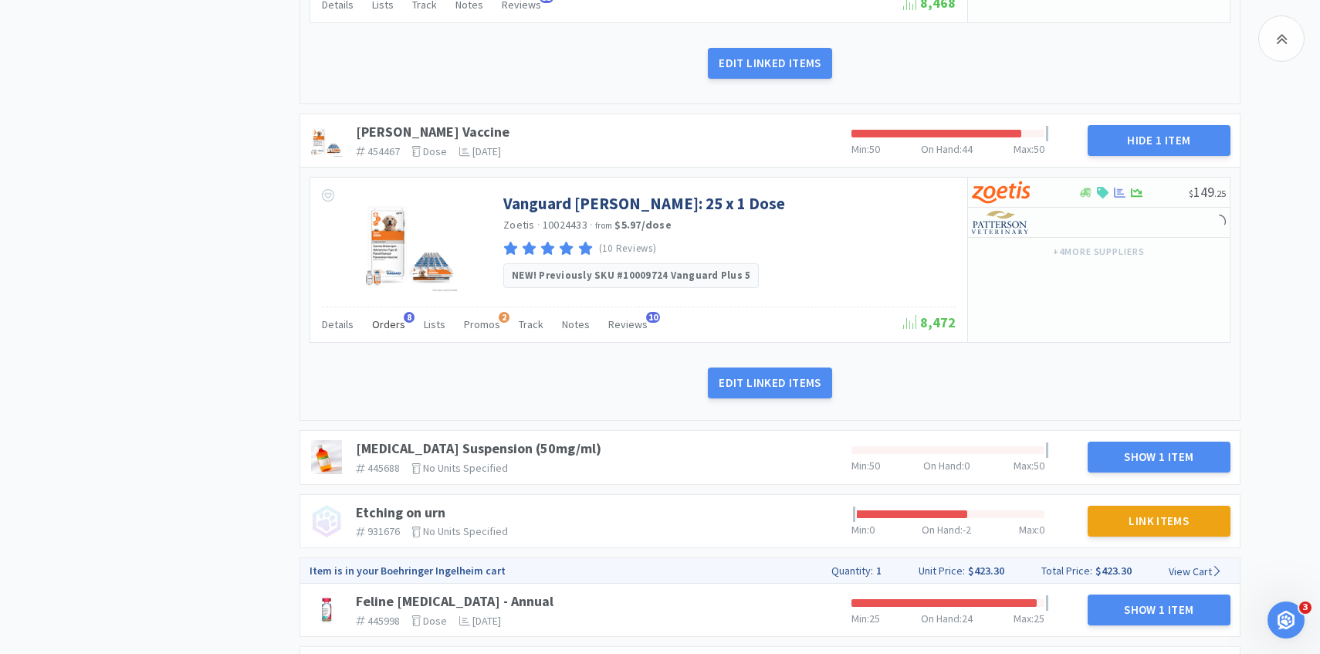
click at [390, 332] on div "Orders 8" at bounding box center [388, 326] width 33 height 29
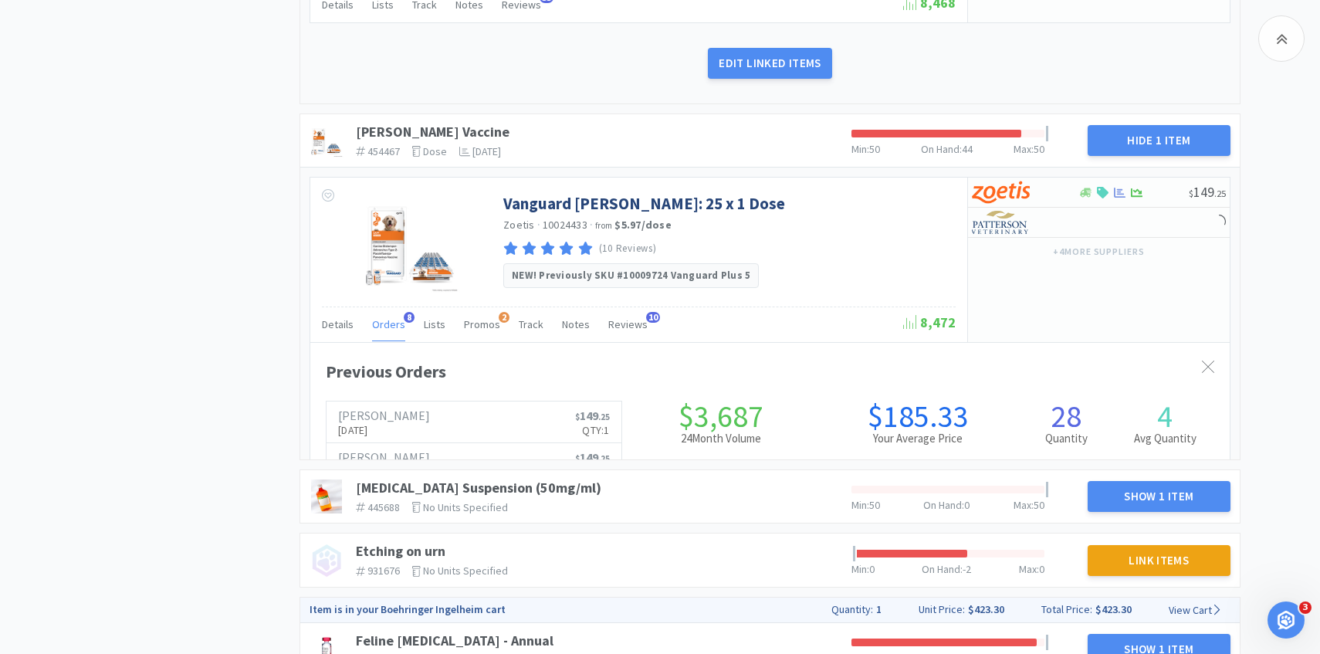
scroll to position [423, 919]
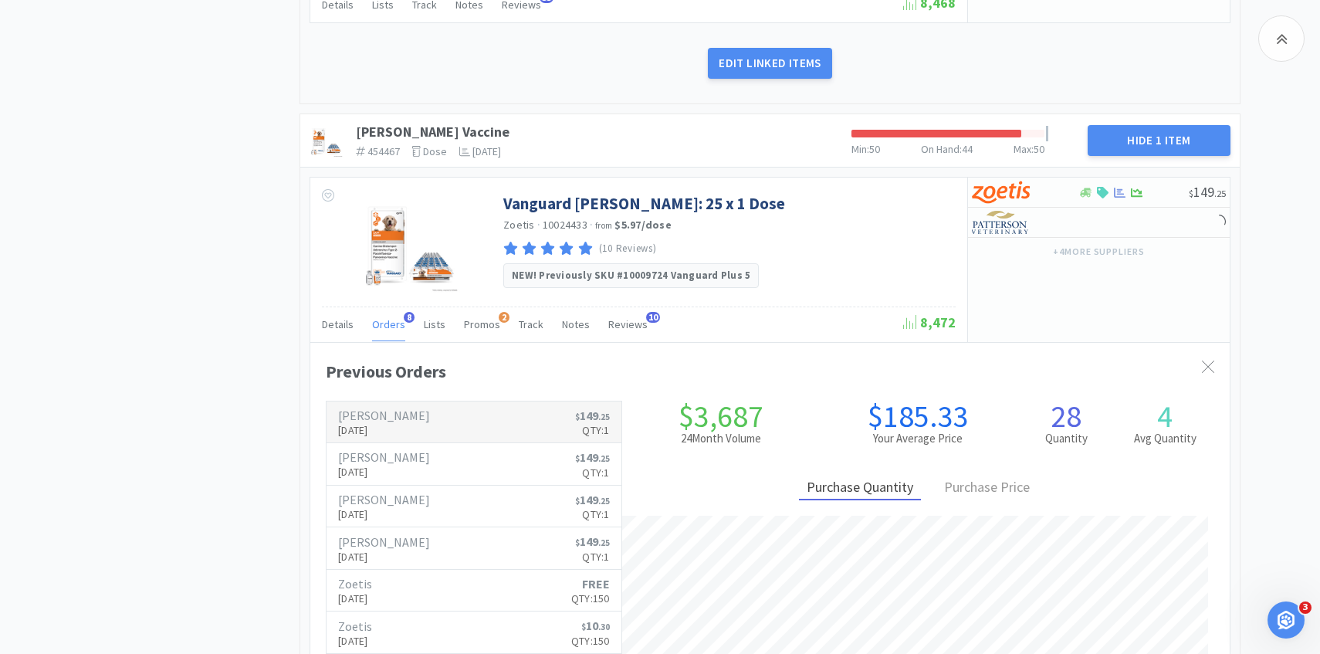
click at [394, 410] on h6 "[PERSON_NAME]" at bounding box center [384, 415] width 92 height 12
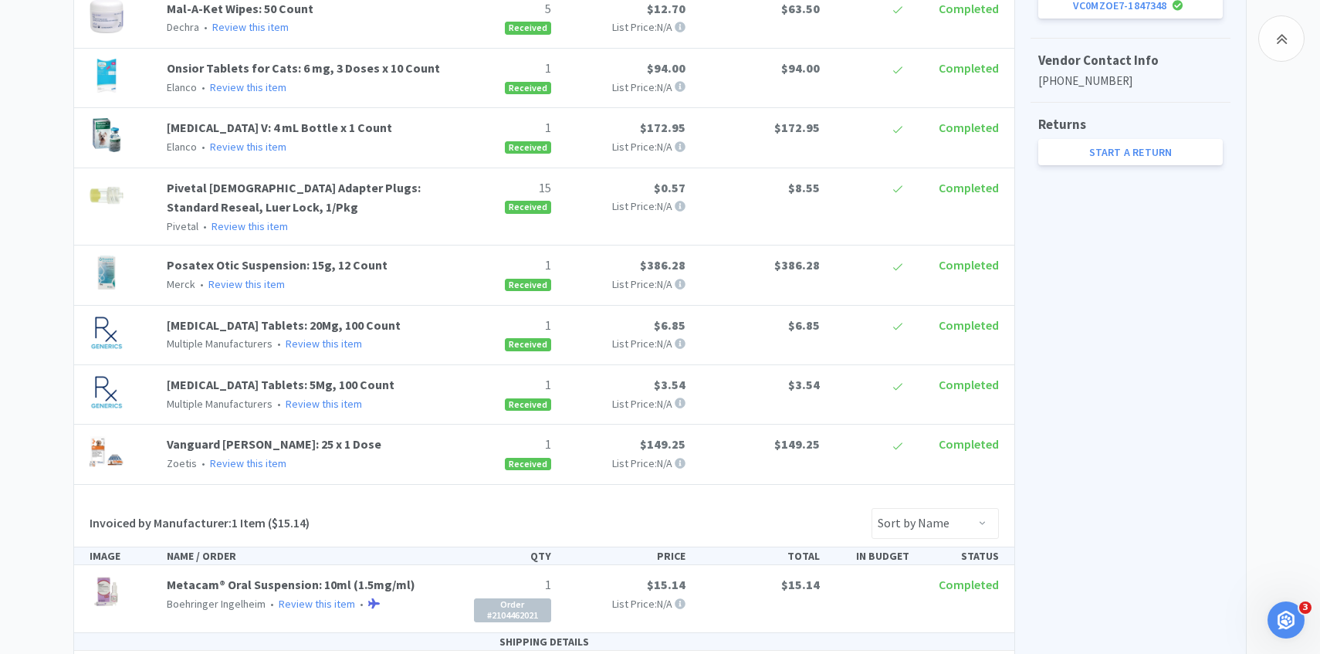
scroll to position [707, 0]
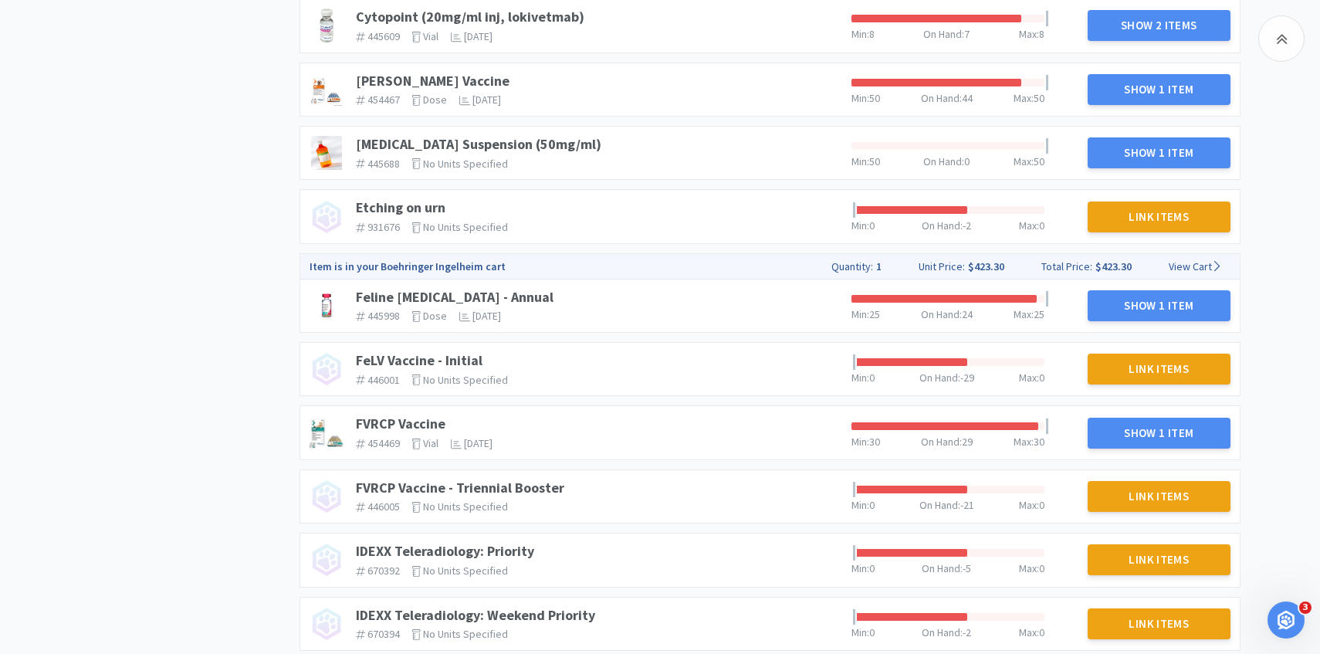
scroll to position [767, 0]
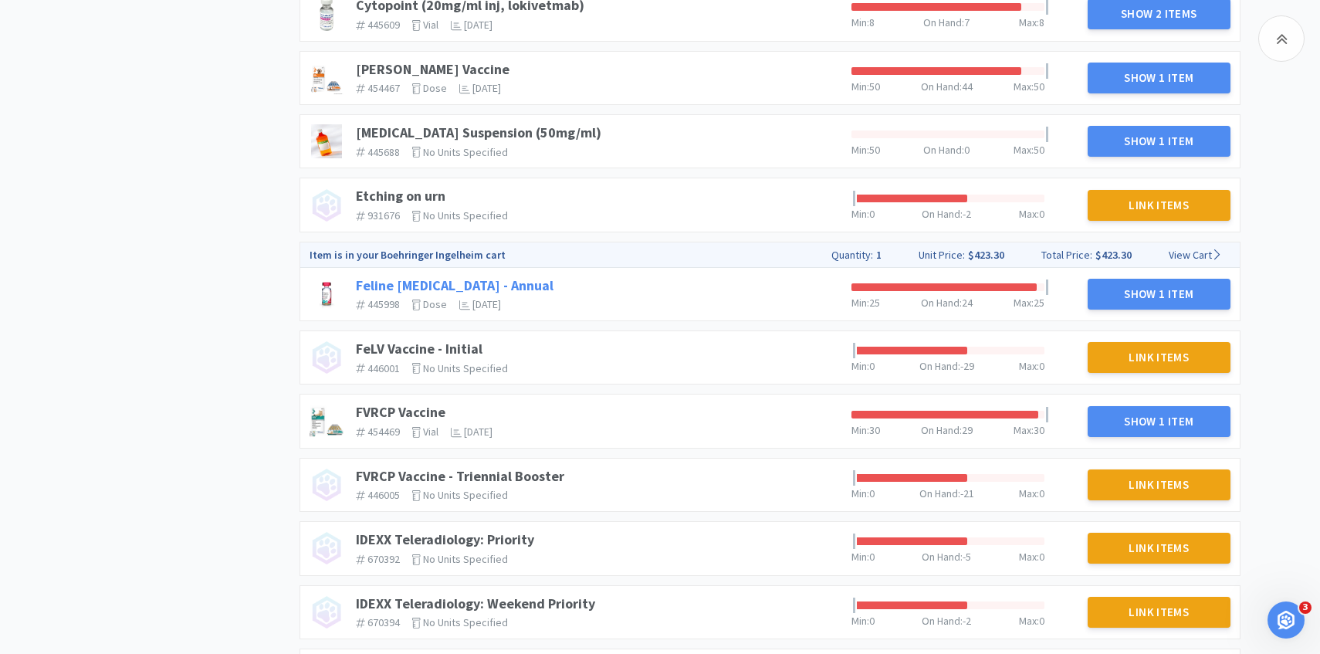
click at [387, 282] on link "Feline [MEDICAL_DATA] - Annual" at bounding box center [455, 285] width 198 height 18
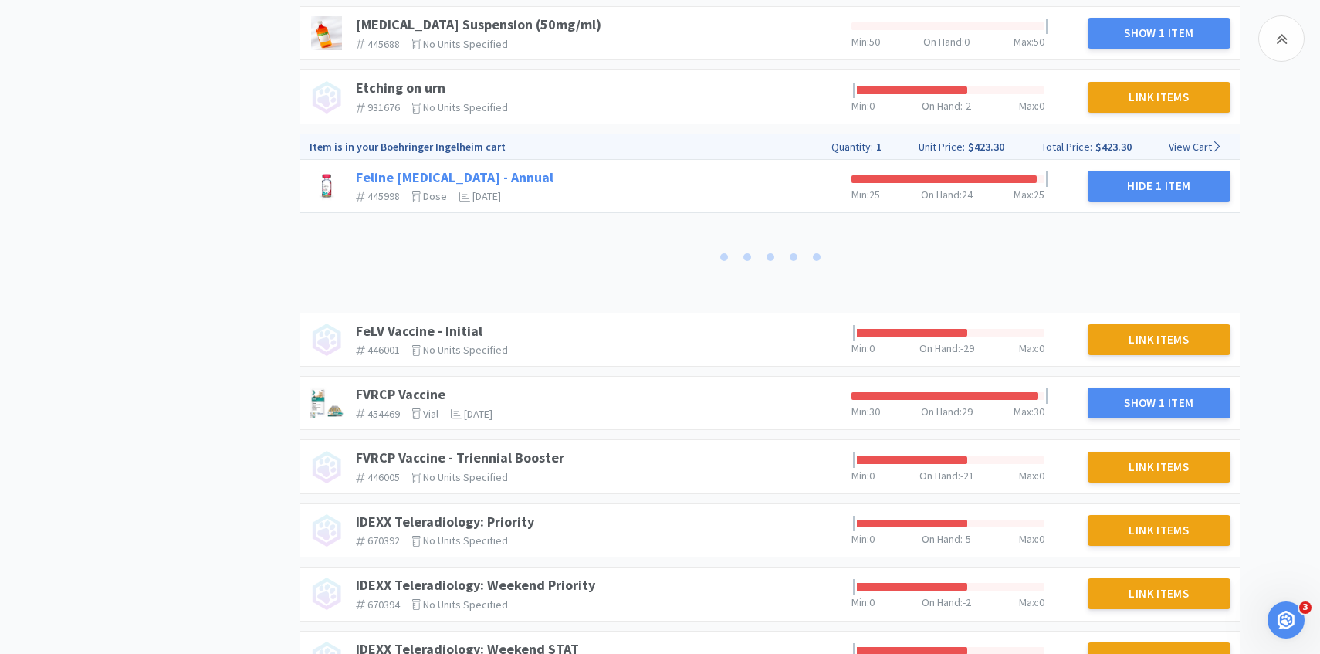
scroll to position [885, 0]
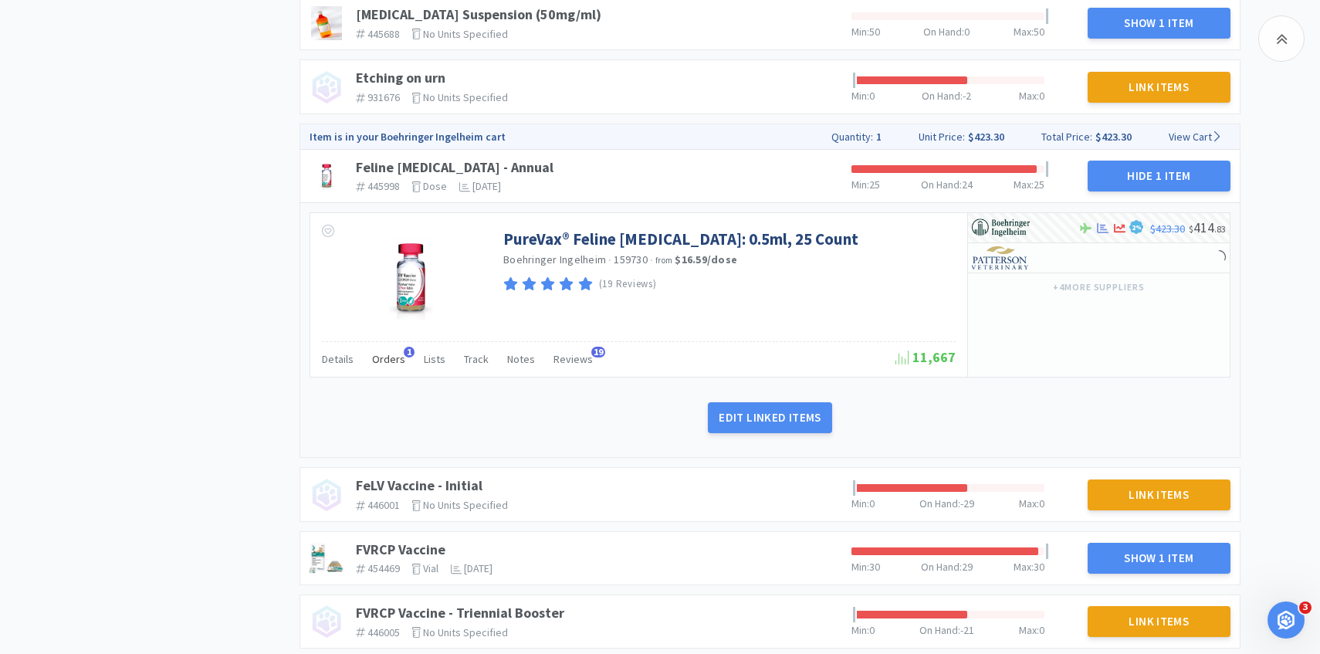
click at [387, 351] on div "Orders 1" at bounding box center [388, 361] width 33 height 29
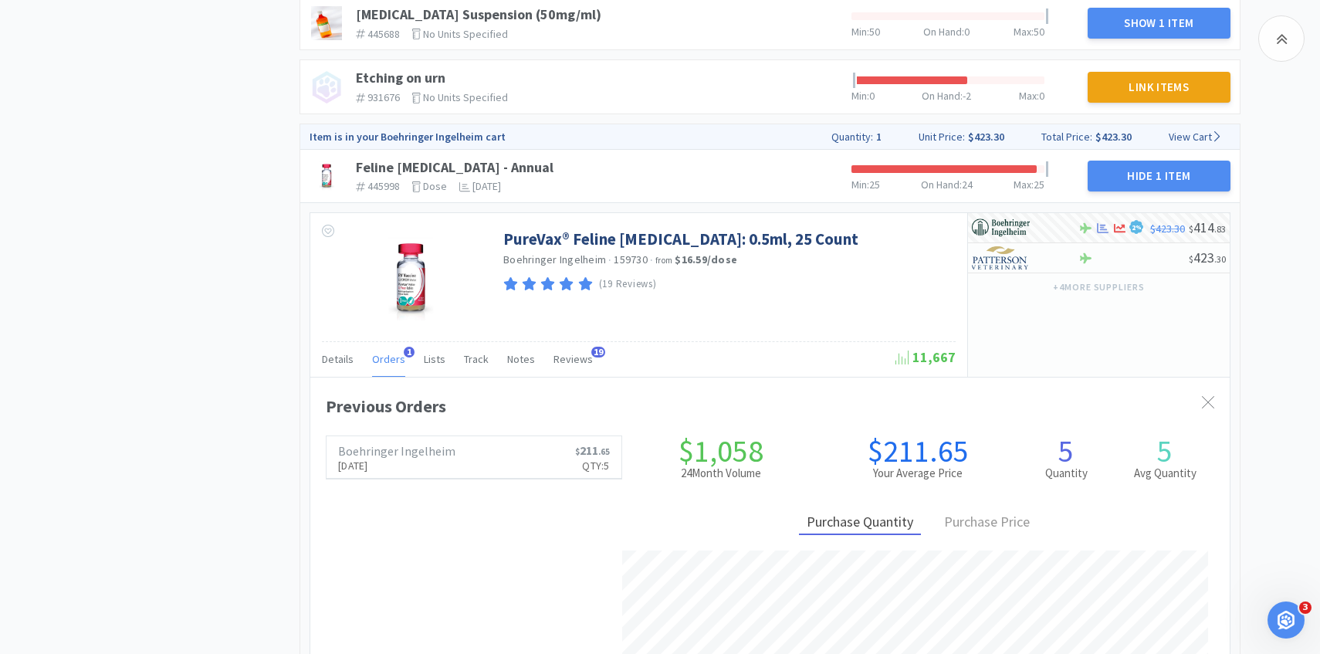
scroll to position [0, 0]
click at [387, 352] on span "Orders" at bounding box center [388, 359] width 33 height 14
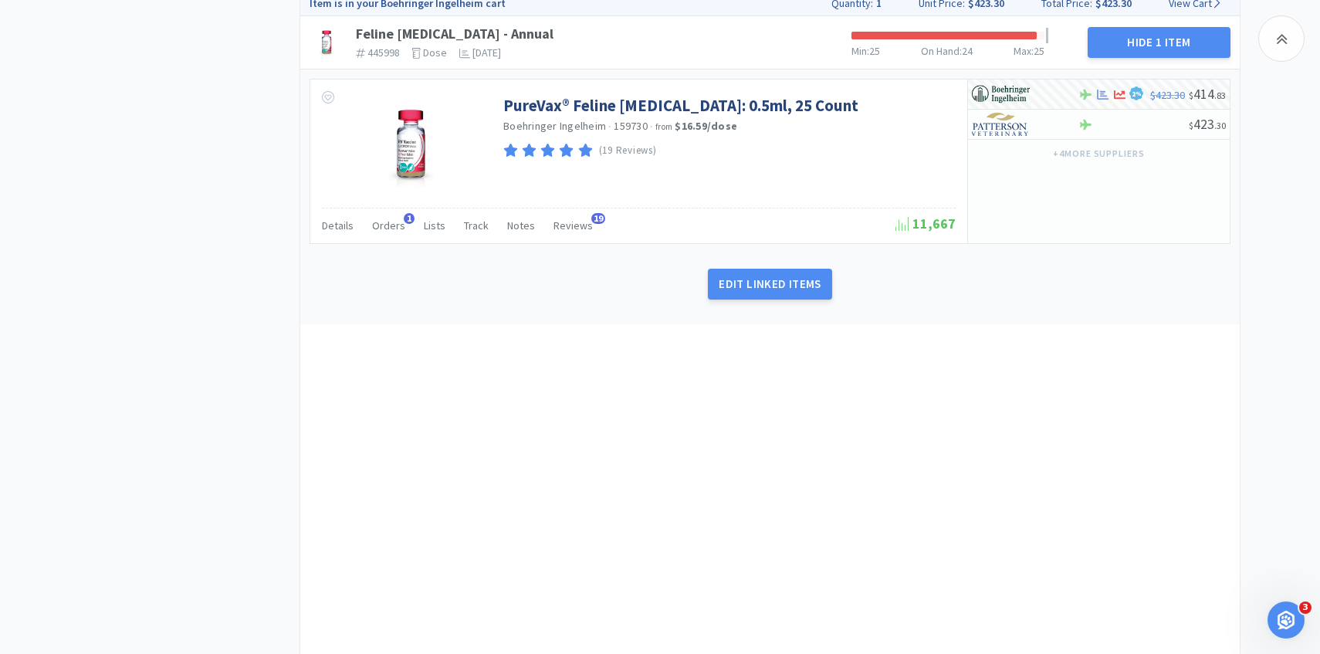
click at [379, 409] on div "[MEDICAL_DATA] (aPTT) 445428 The identifier of the item in your PIMS No units s…" at bounding box center [769, 361] width 941 height 2294
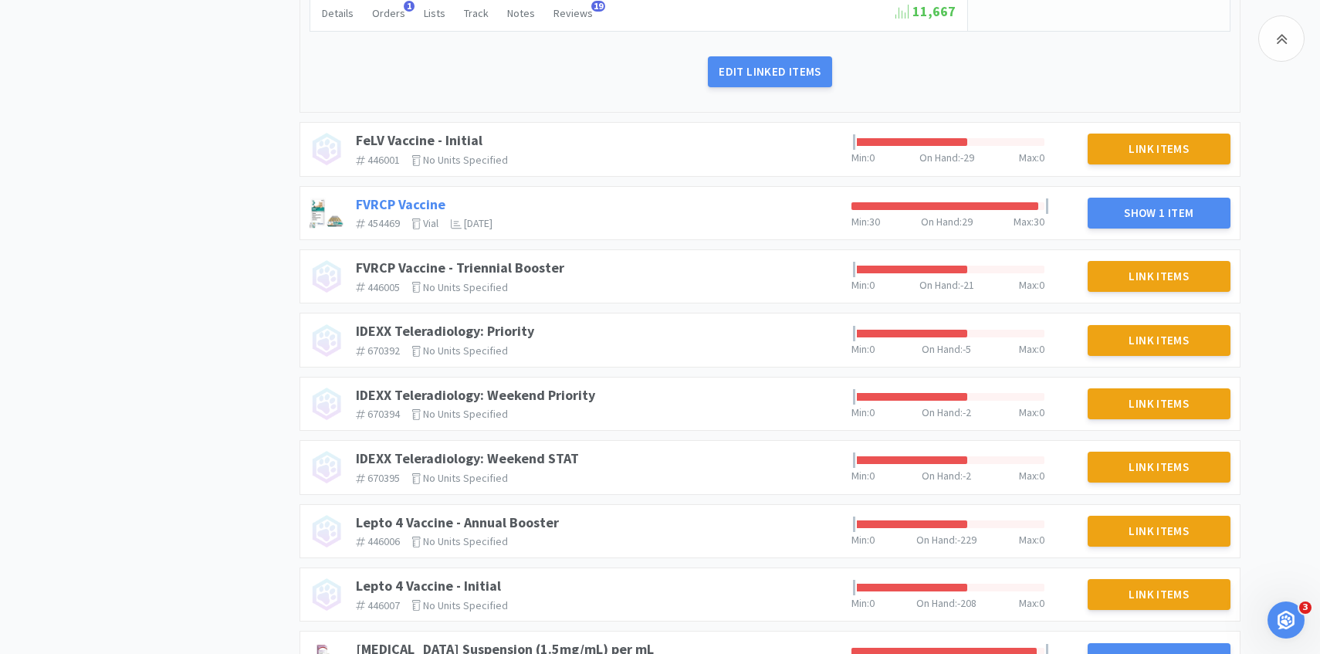
click at [391, 197] on link "FVRCP Vaccine" at bounding box center [401, 204] width 90 height 18
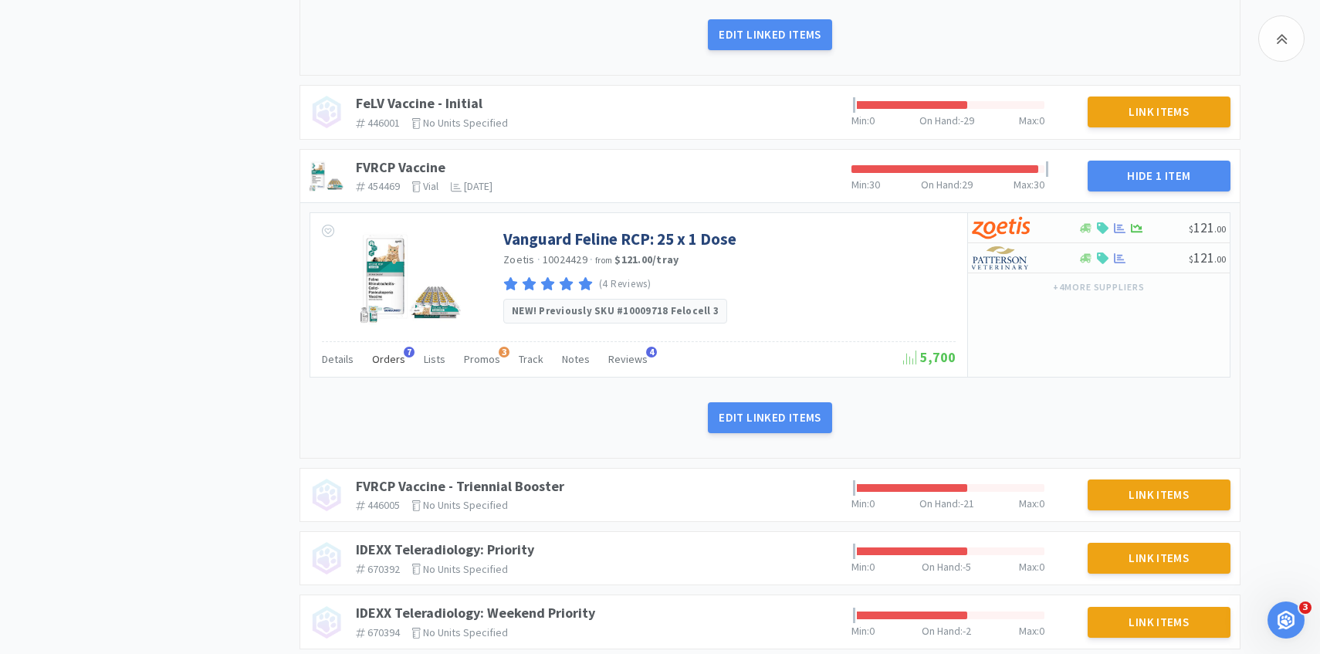
click at [384, 361] on span "Orders" at bounding box center [388, 359] width 33 height 14
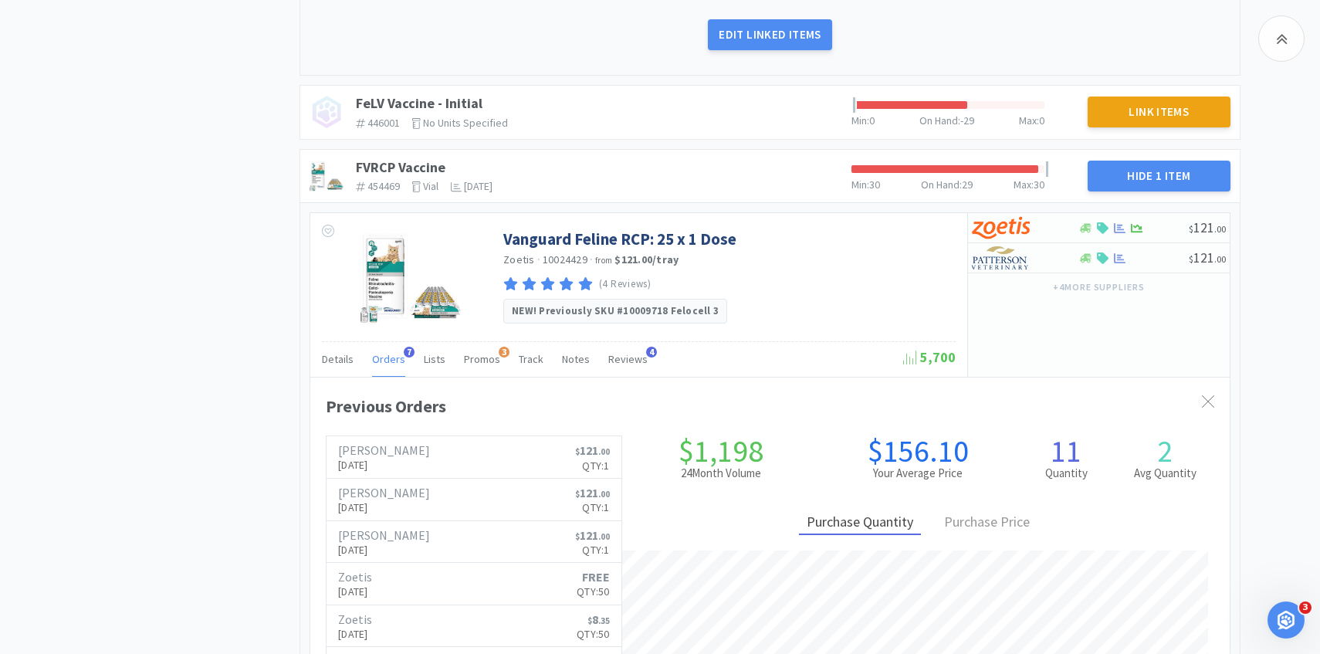
click at [384, 360] on span "Orders" at bounding box center [388, 359] width 33 height 14
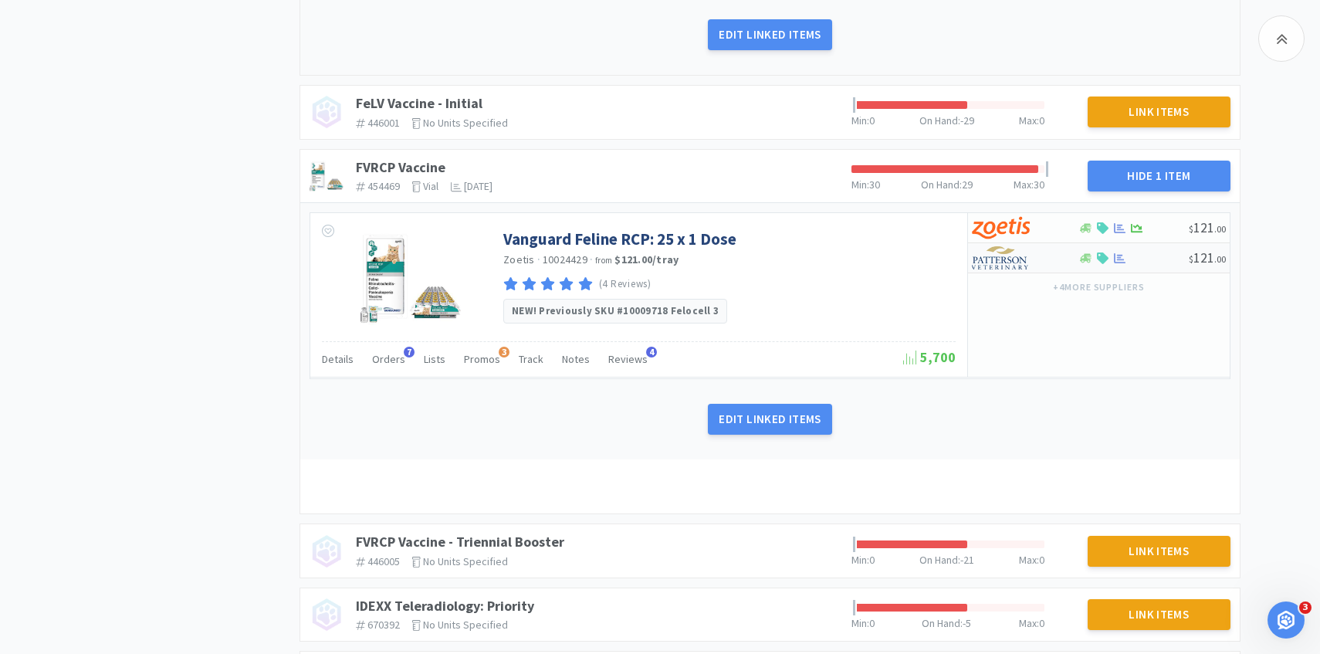
click at [1007, 262] on img at bounding box center [1001, 257] width 58 height 23
select select "1"
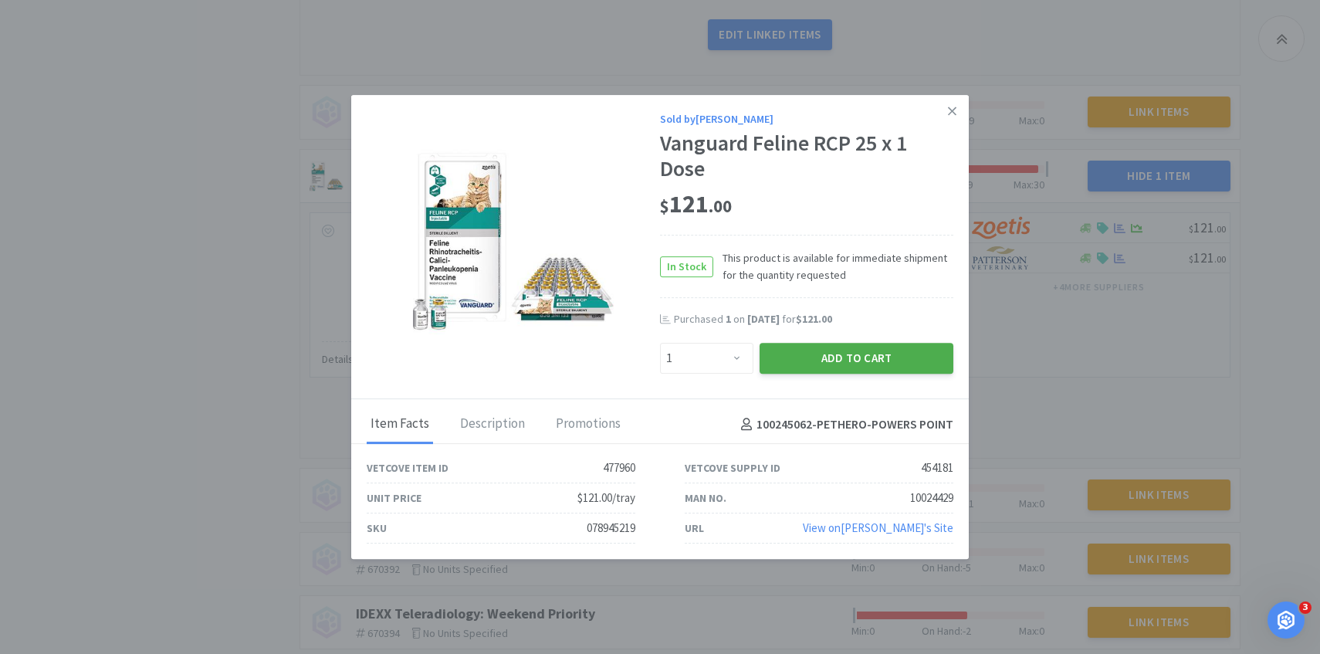
click at [835, 357] on button "Add to Cart" at bounding box center [857, 358] width 194 height 31
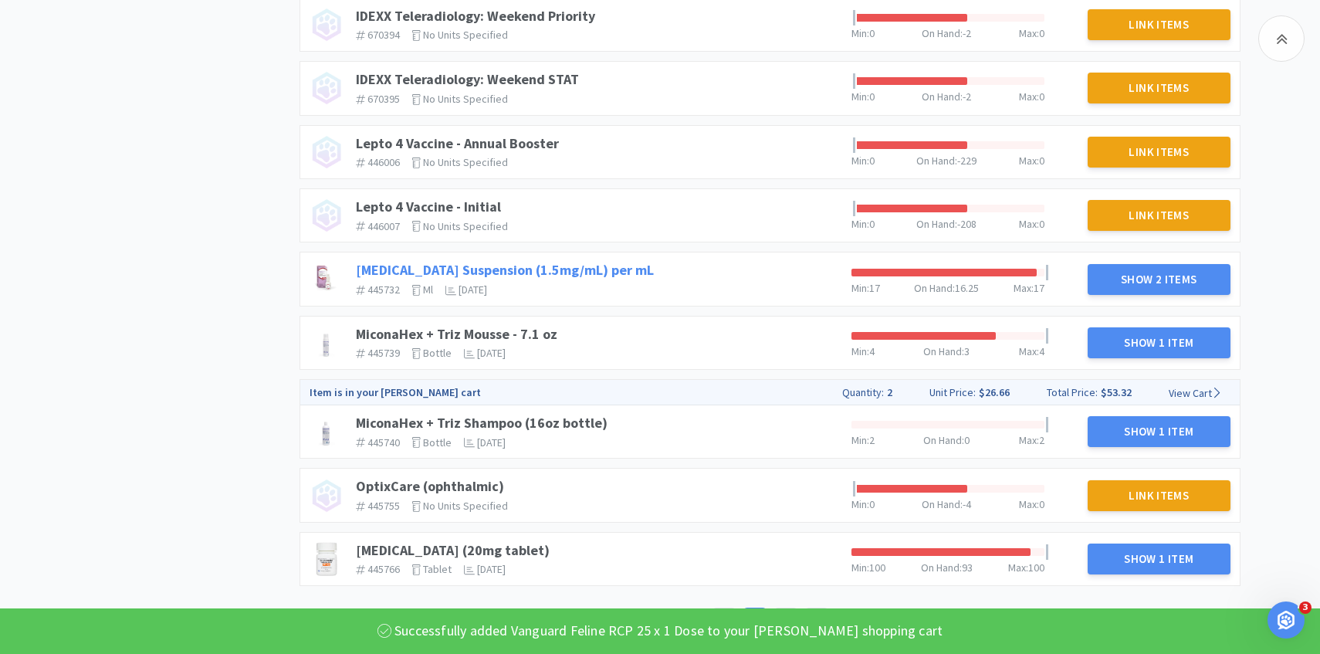
click at [564, 270] on link "[MEDICAL_DATA] Suspension (1.5mg/mL) per mL" at bounding box center [505, 270] width 298 height 18
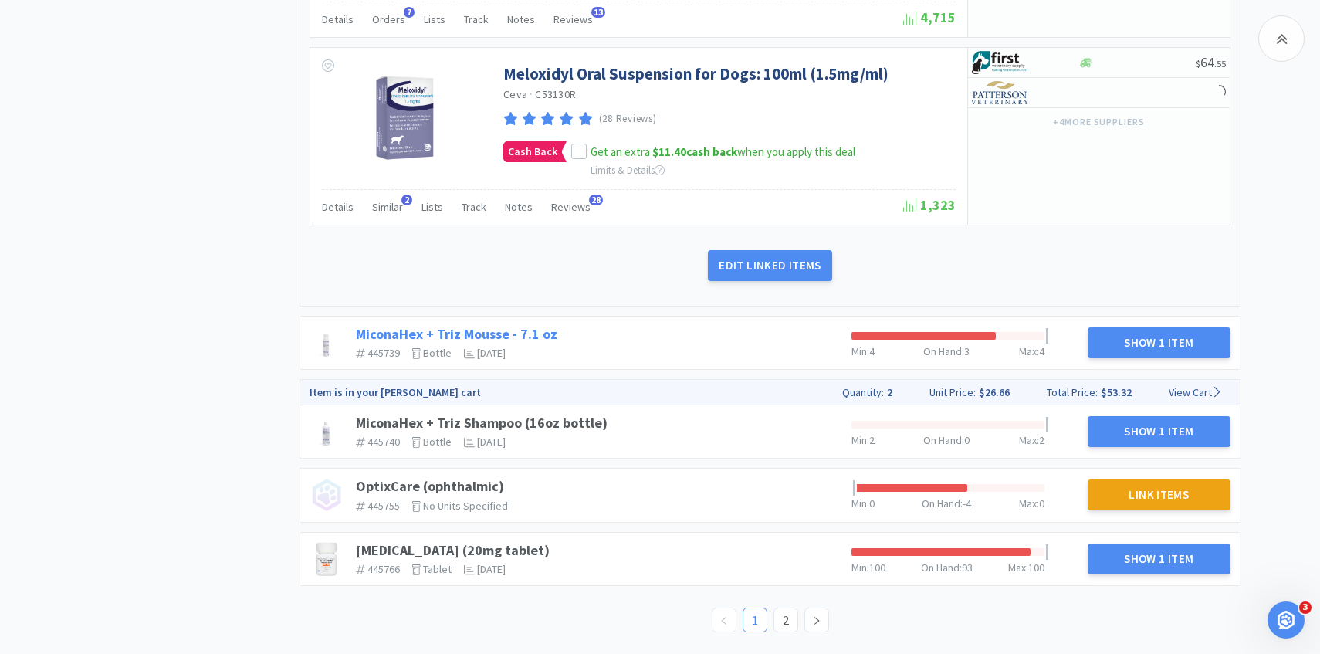
click at [423, 330] on link "MiconaHex + Triz Mousse - 7.1 oz" at bounding box center [456, 334] width 201 height 18
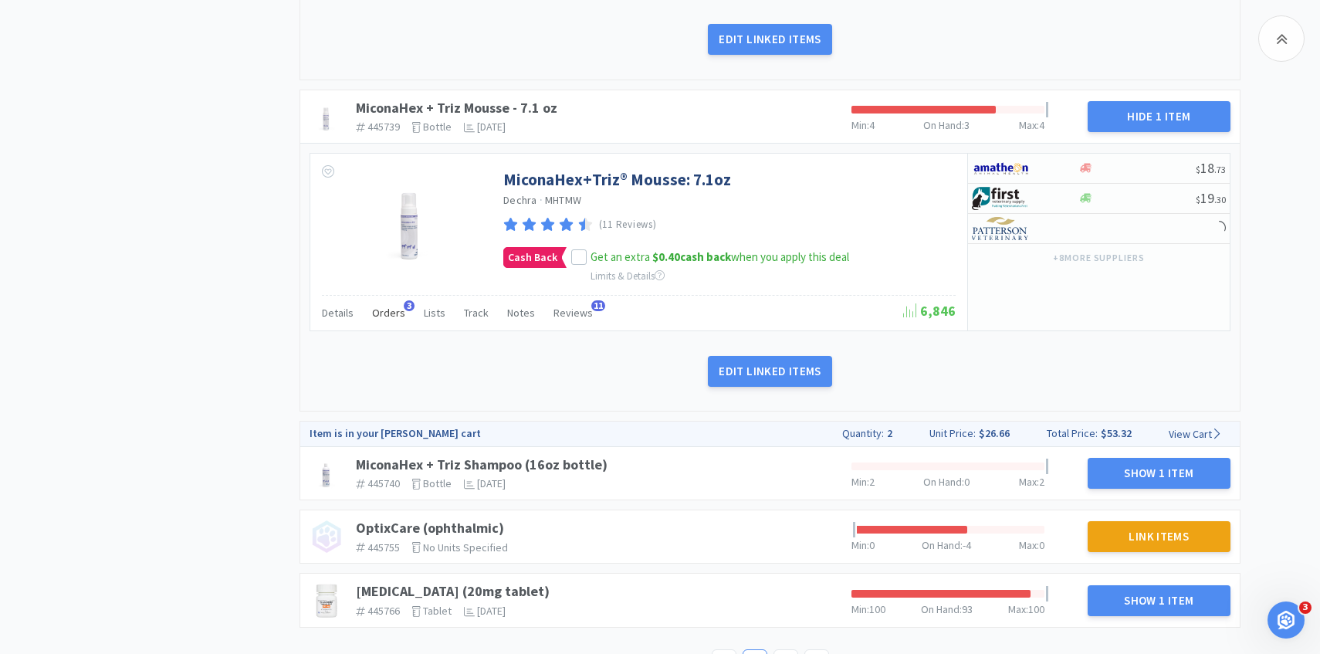
click at [399, 316] on span "Orders" at bounding box center [388, 313] width 33 height 14
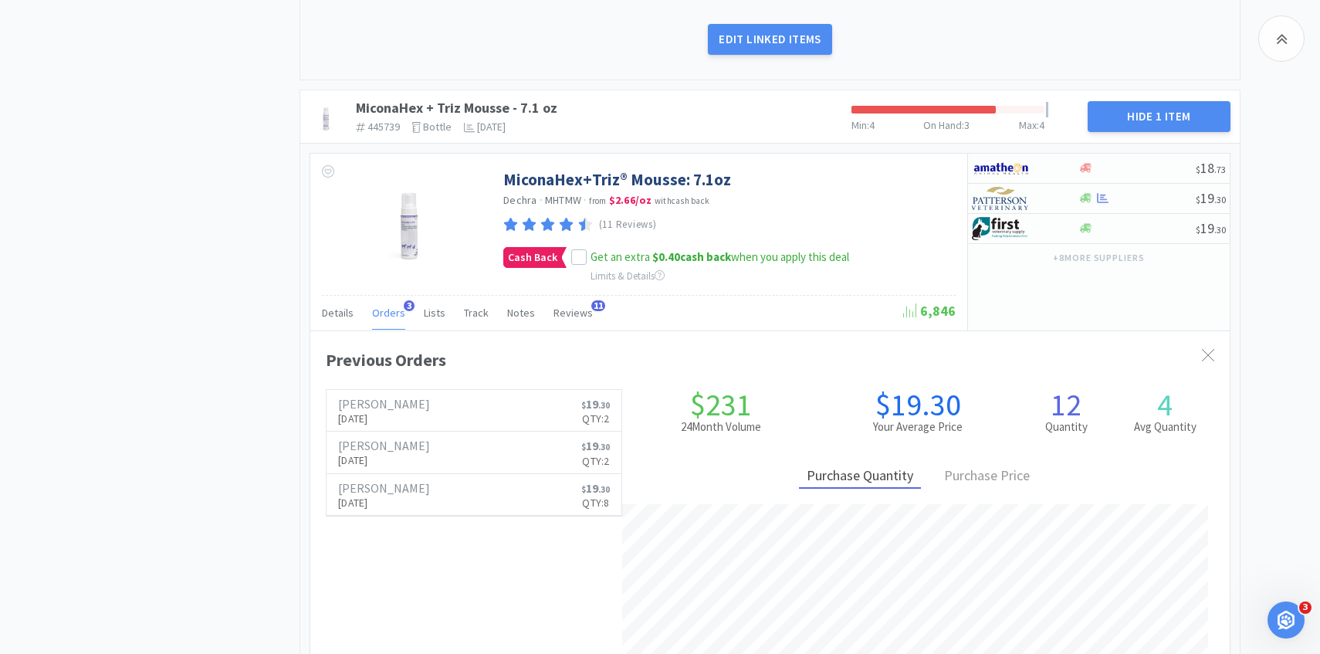
click at [392, 313] on span "Orders" at bounding box center [388, 313] width 33 height 14
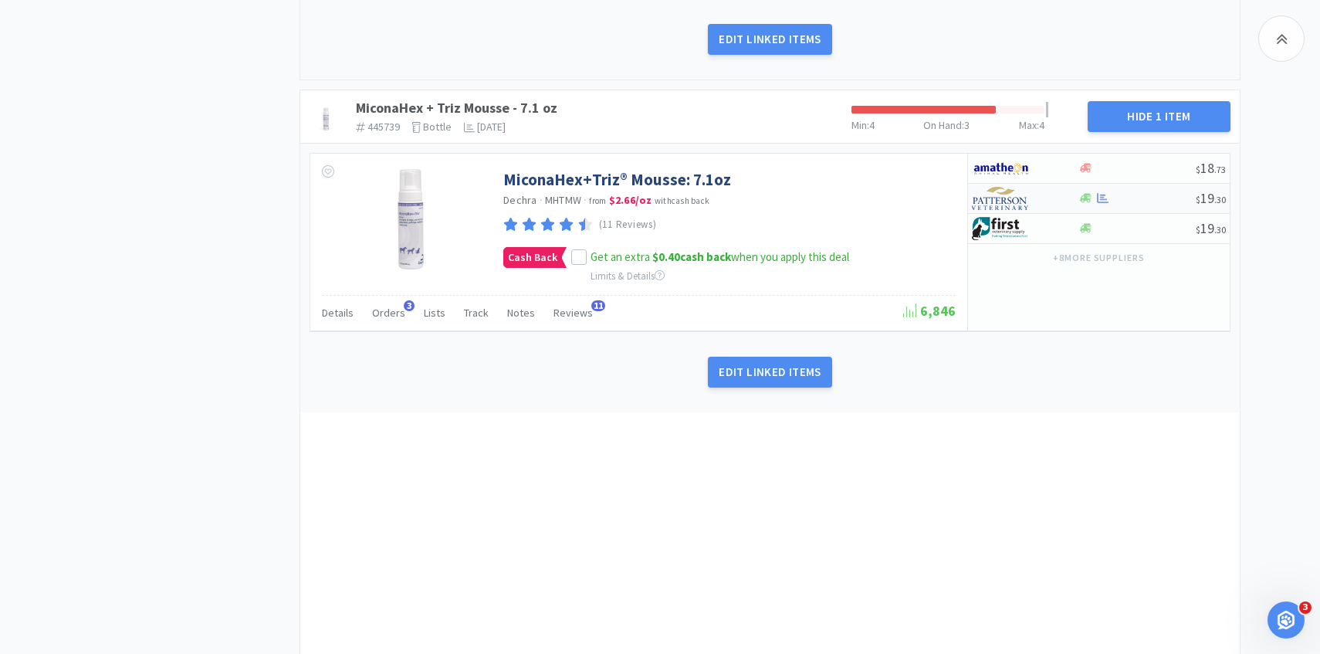
click at [1004, 194] on img at bounding box center [1001, 198] width 58 height 23
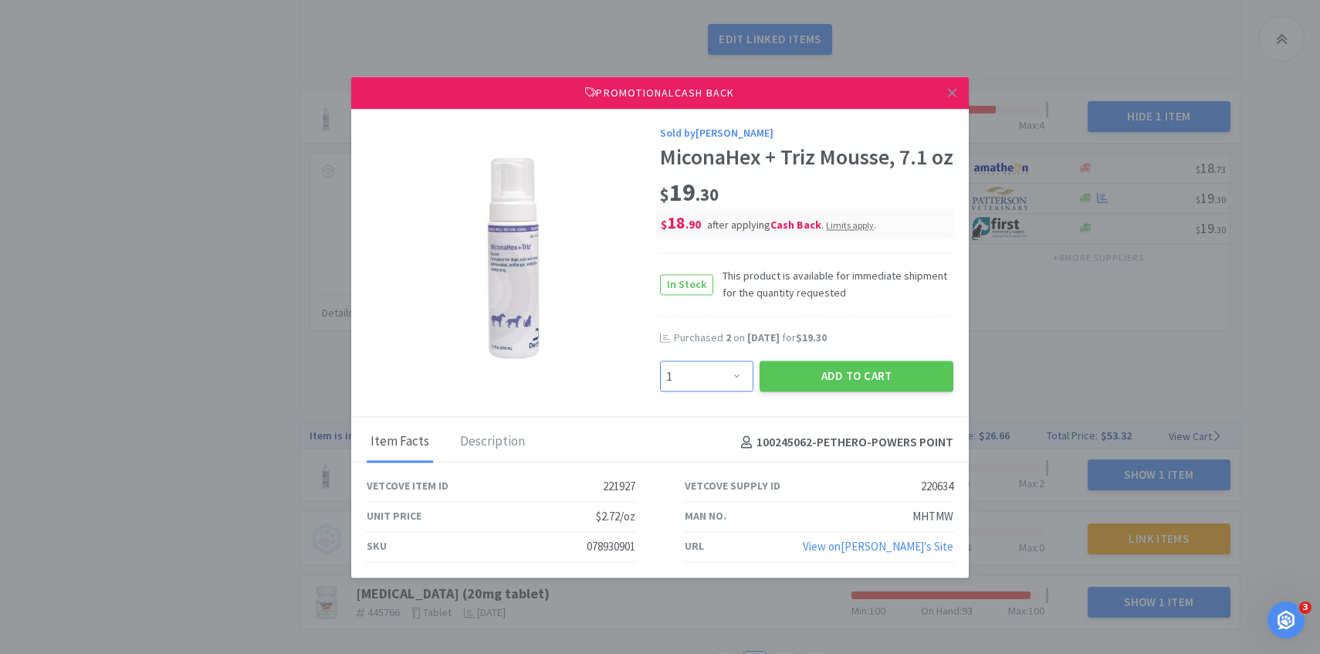
click at [701, 392] on select "Enter Quantity 1 2 3 4 5 6 7 8 9 10 11 12 13 14 15 16 17 18 19 20 Enter Quantity" at bounding box center [706, 376] width 93 height 31
select select "3"
click at [660, 374] on select "Enter Quantity 1 2 3 4 5 6 7 8 9 10 11 12 13 14 15 16 17 18 19 20 Enter Quantity" at bounding box center [706, 376] width 93 height 31
click at [814, 389] on button "Add to Cart" at bounding box center [857, 376] width 194 height 31
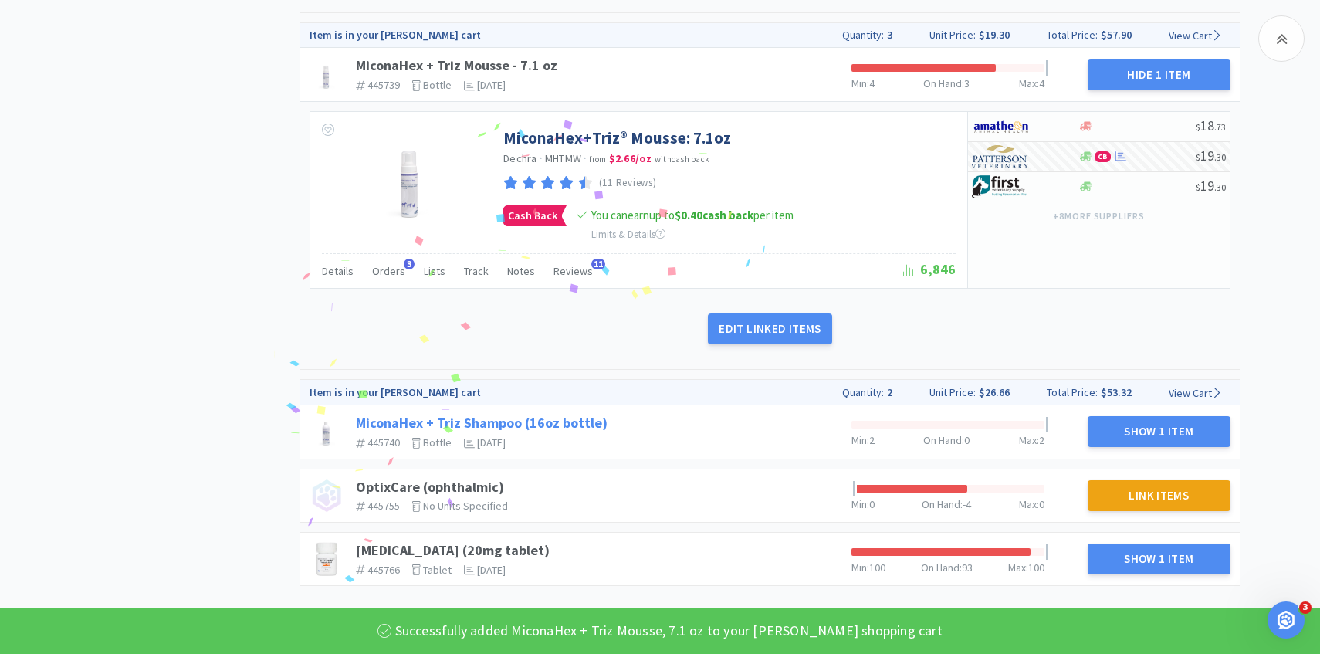
click at [537, 421] on link "MiconaHex + Triz Shampoo (16oz bottle)" at bounding box center [482, 423] width 252 height 18
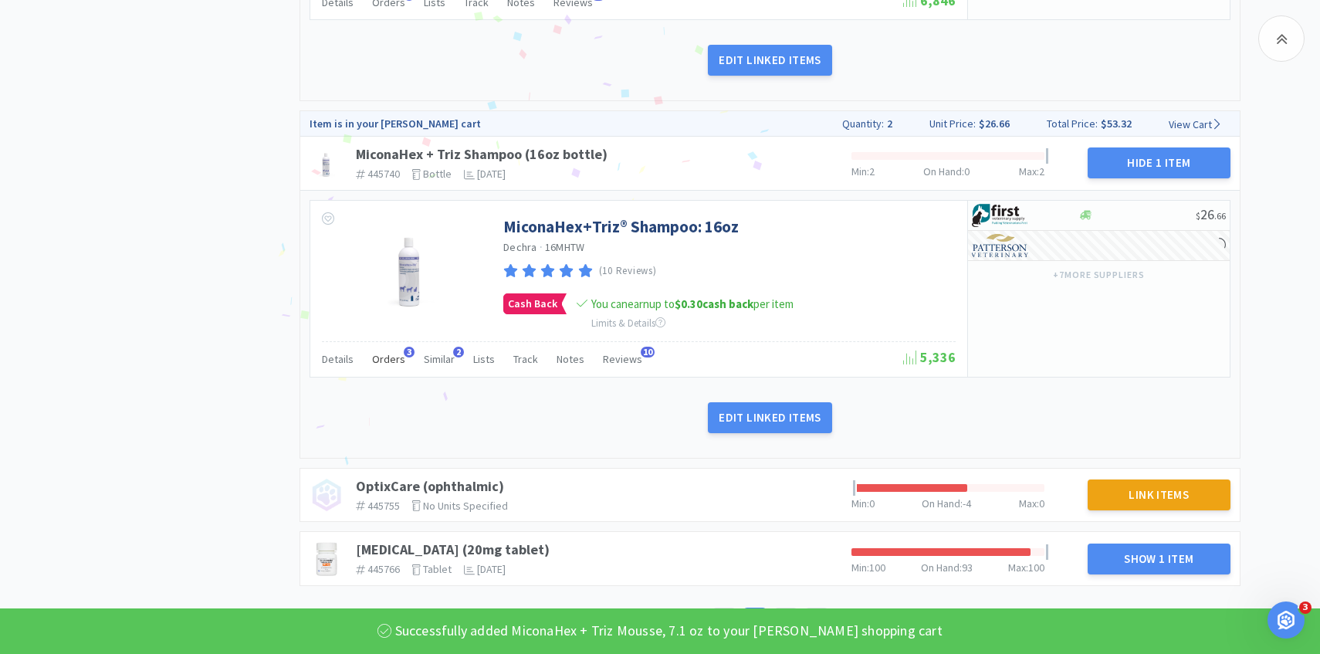
click at [398, 364] on span "Orders" at bounding box center [388, 359] width 33 height 14
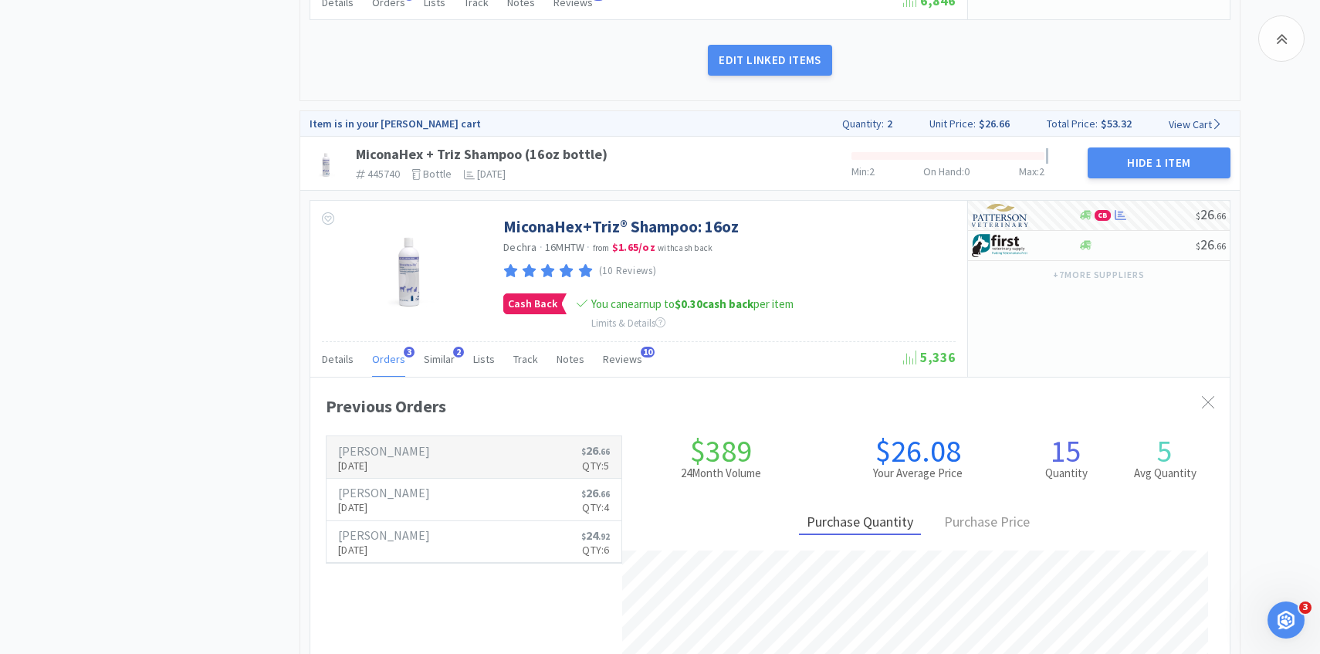
click at [398, 464] on p "[DATE]" at bounding box center [384, 465] width 92 height 17
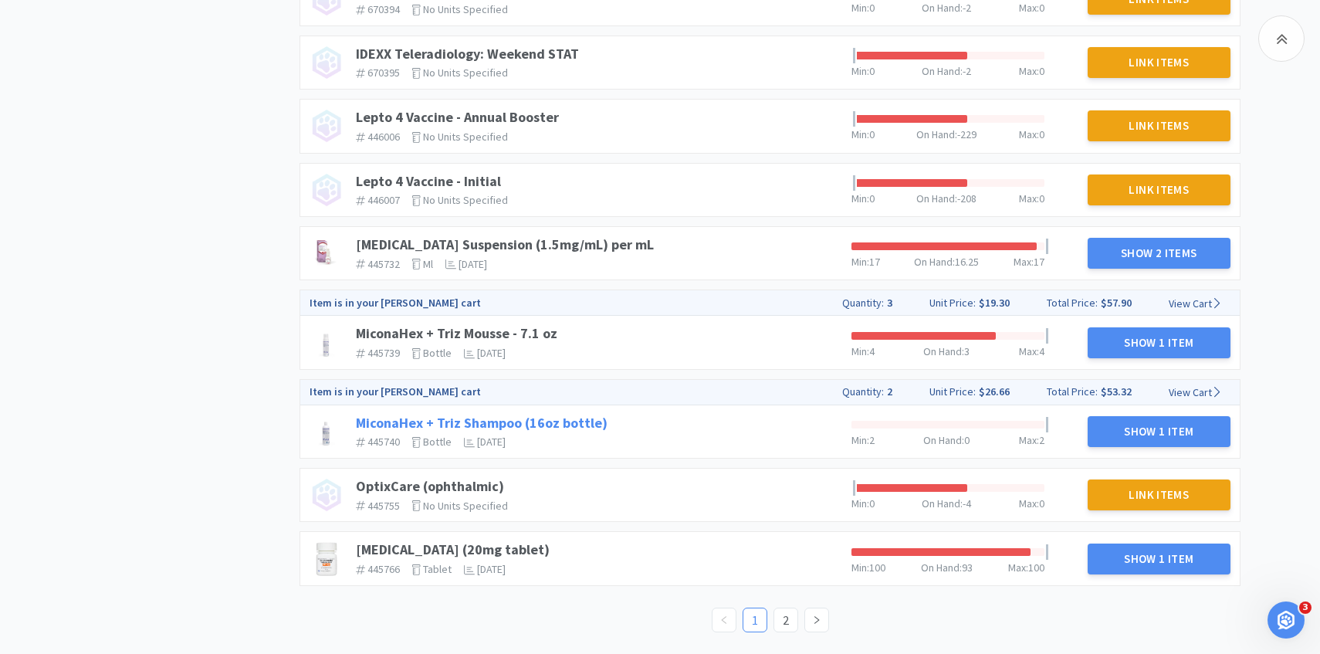
click at [564, 421] on link "MiconaHex + Triz Shampoo (16oz bottle)" at bounding box center [482, 423] width 252 height 18
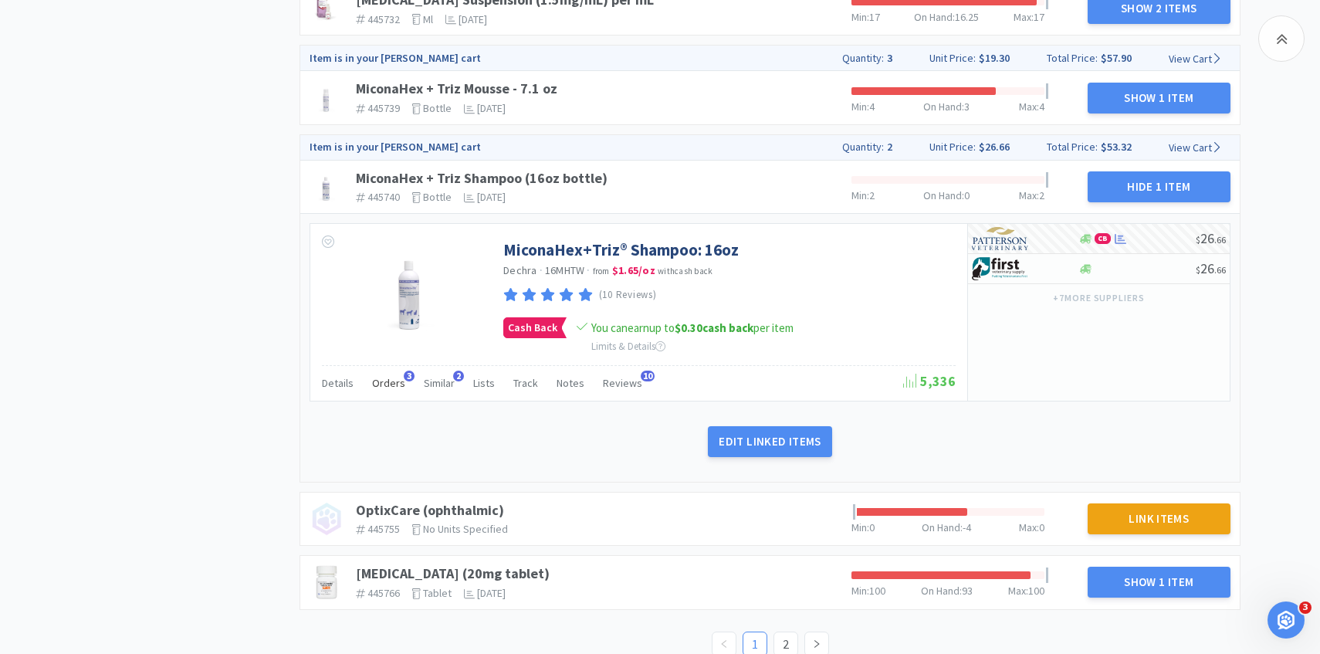
click at [387, 384] on span "Orders" at bounding box center [388, 383] width 33 height 14
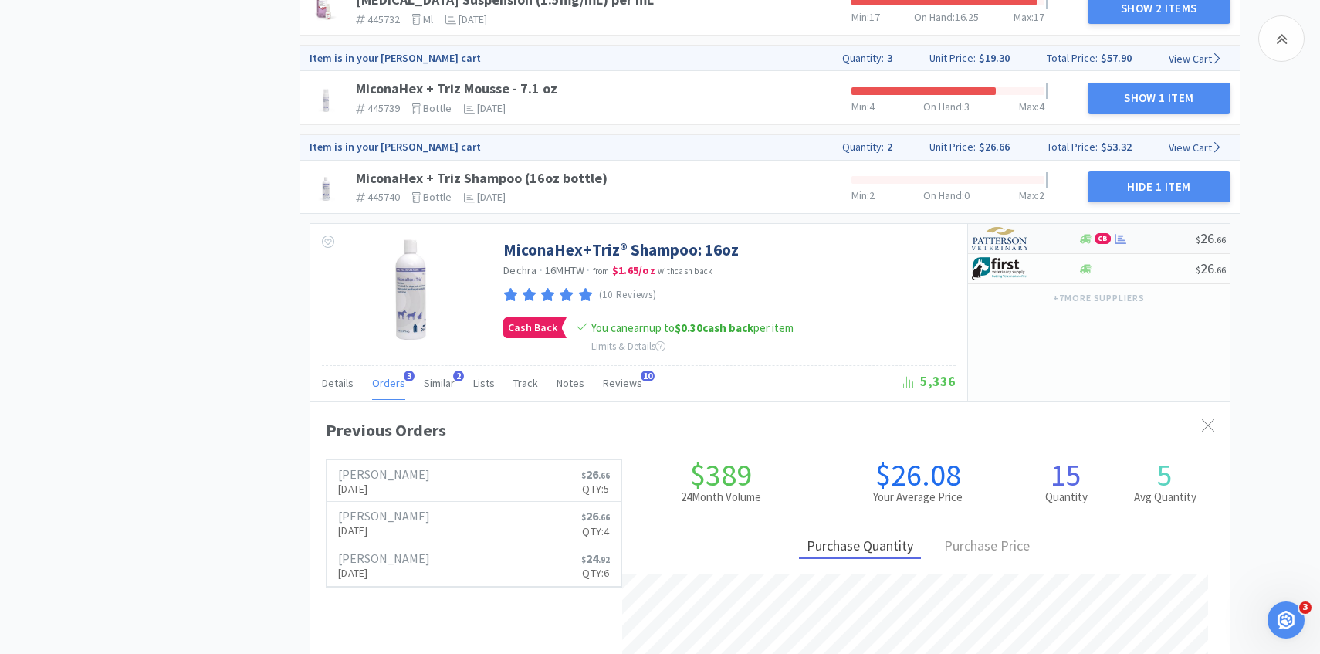
click at [1044, 234] on div at bounding box center [1014, 238] width 85 height 26
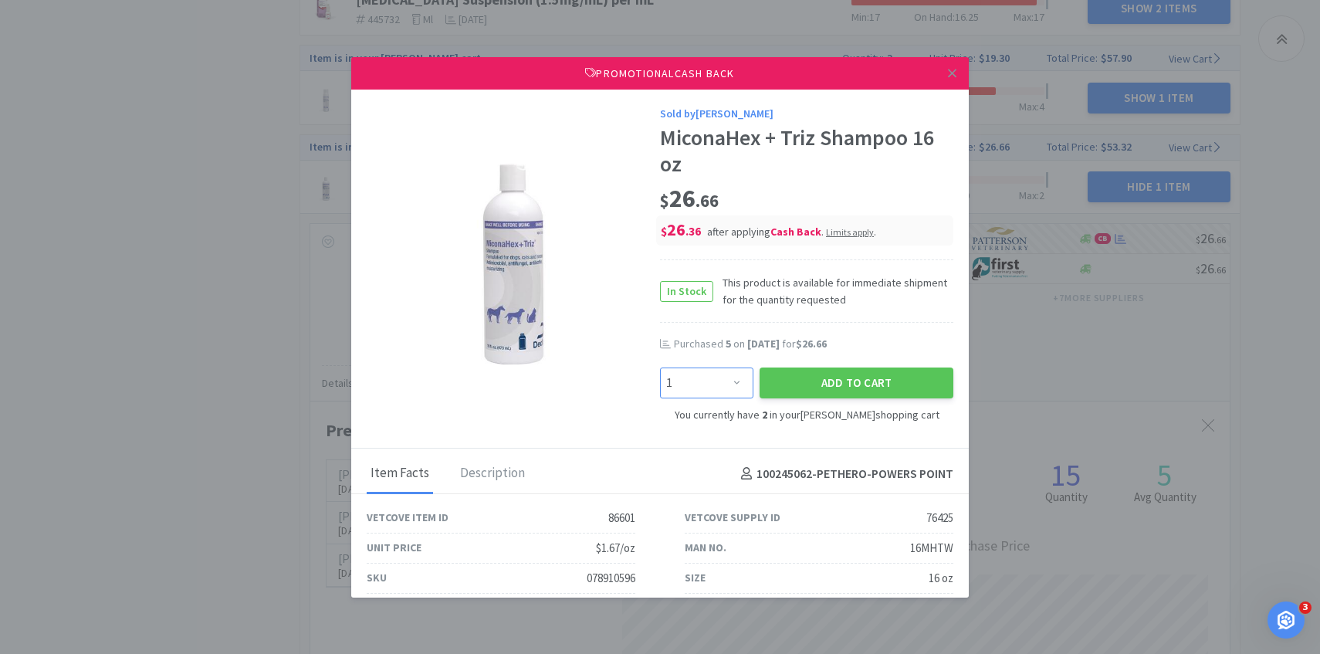
click at [733, 367] on select "Enter Quantity 1 2 3 4 5 6 7 8 9 10 11 12 13 14 15 16 17 18 19 20 Enter Quantity" at bounding box center [706, 382] width 93 height 31
select select "3"
click at [660, 367] on select "Enter Quantity 1 2 3 4 5 6 7 8 9 10 11 12 13 14 15 16 17 18 19 20 Enter Quantity" at bounding box center [706, 382] width 93 height 31
click at [829, 373] on button "Add to Cart" at bounding box center [857, 382] width 194 height 31
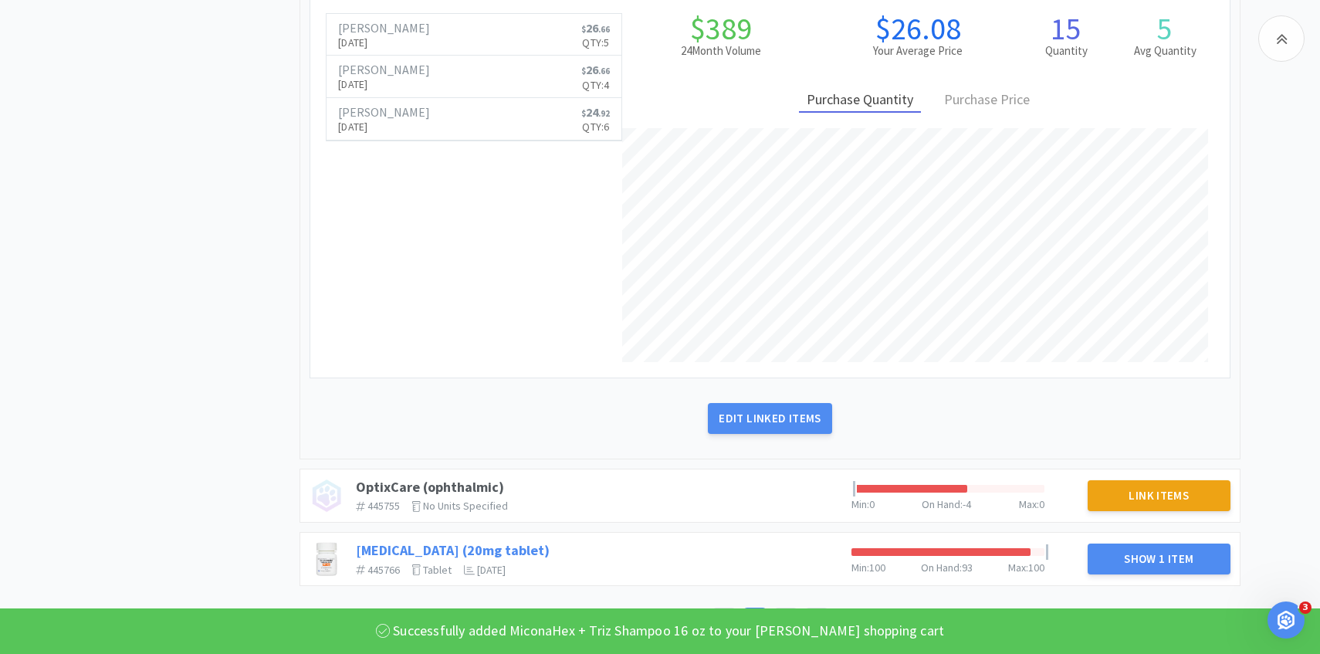
click at [473, 554] on link "[MEDICAL_DATA] (20mg tablet)" at bounding box center [453, 550] width 194 height 18
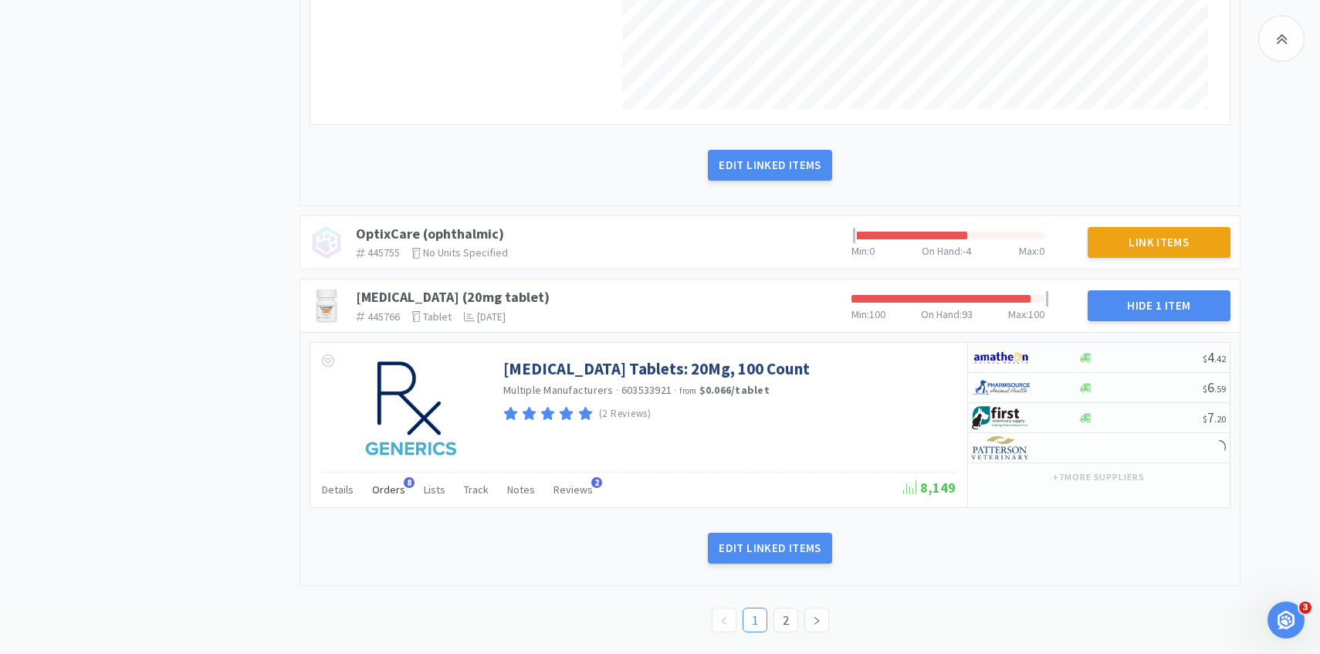
click at [396, 499] on div "Orders 8" at bounding box center [388, 491] width 33 height 29
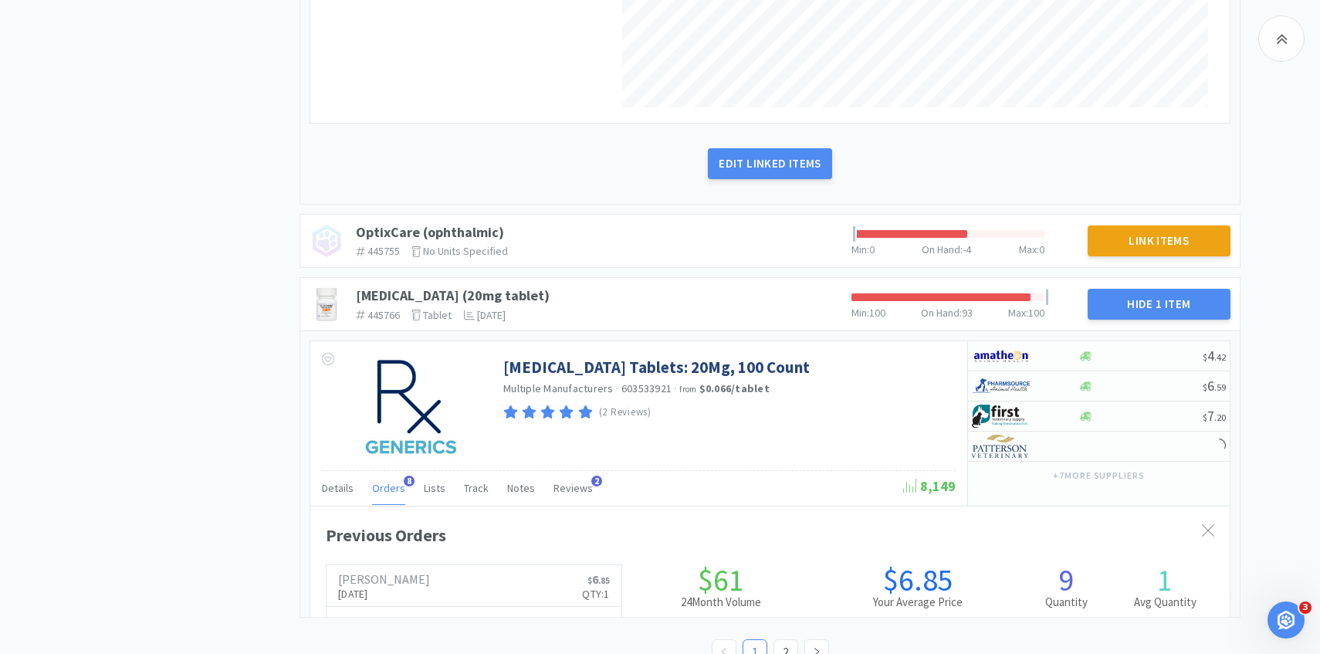
click at [394, 492] on span "Orders" at bounding box center [388, 488] width 33 height 14
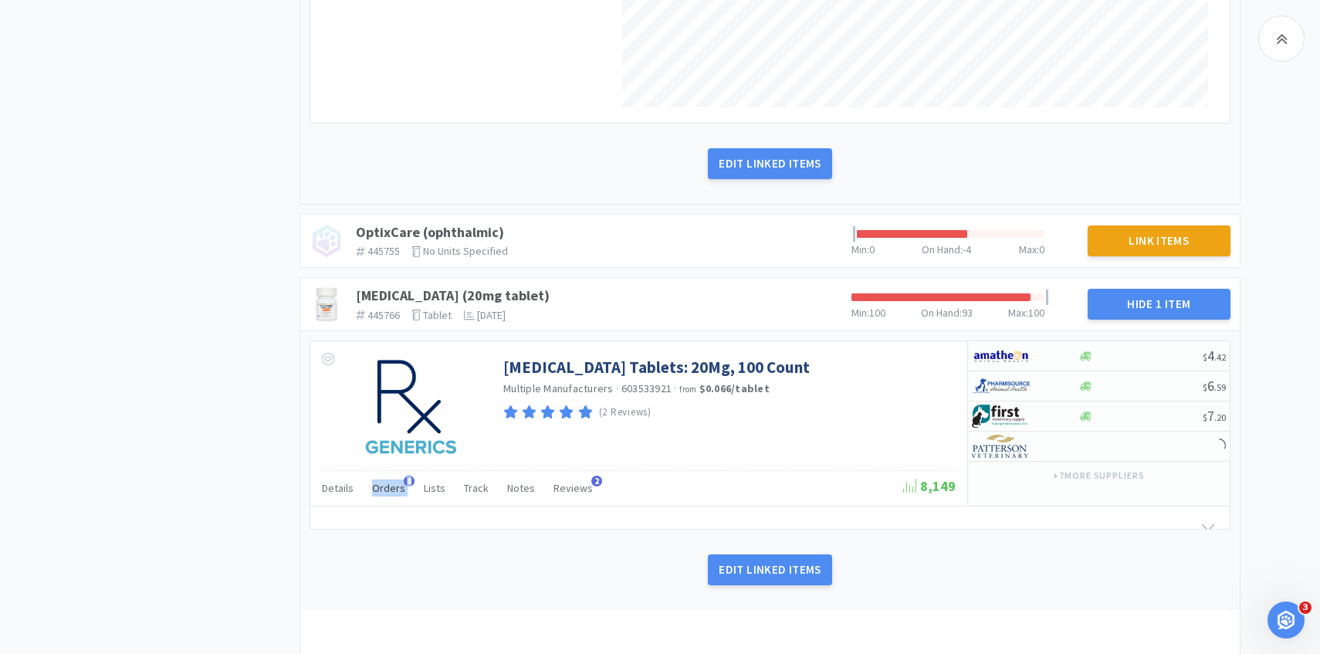
click at [394, 492] on span "Orders" at bounding box center [388, 488] width 33 height 14
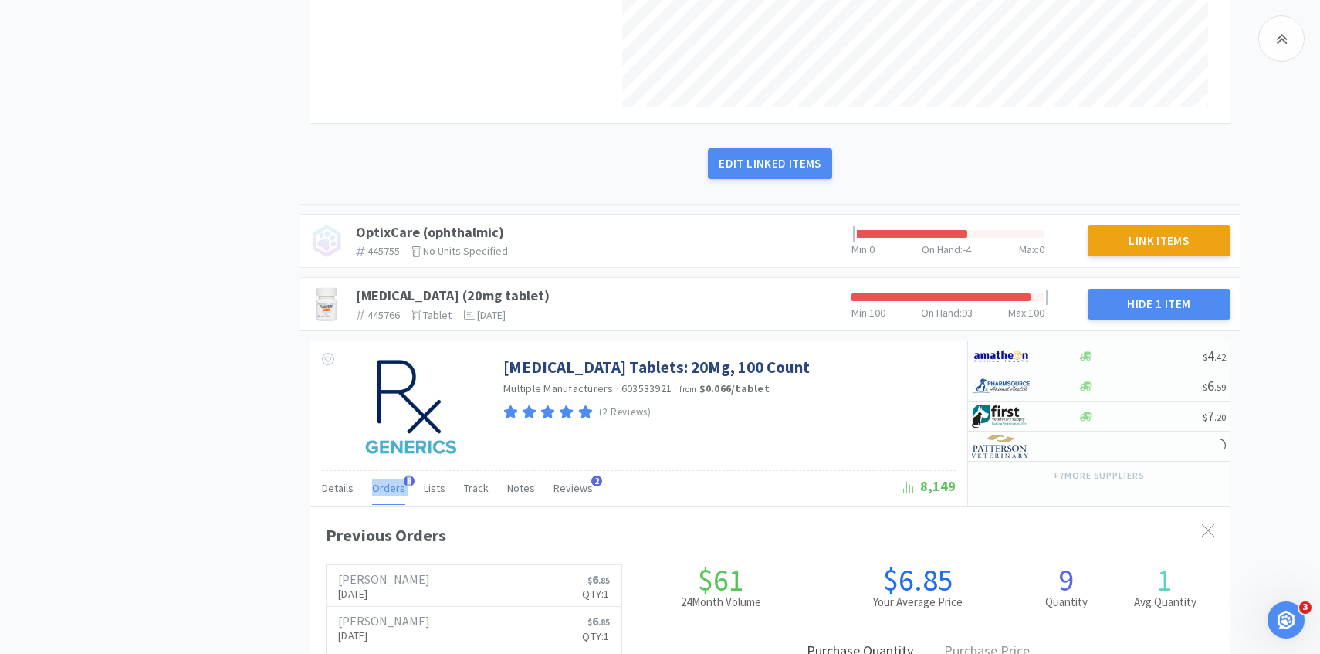
click at [394, 492] on span "Orders" at bounding box center [388, 488] width 33 height 14
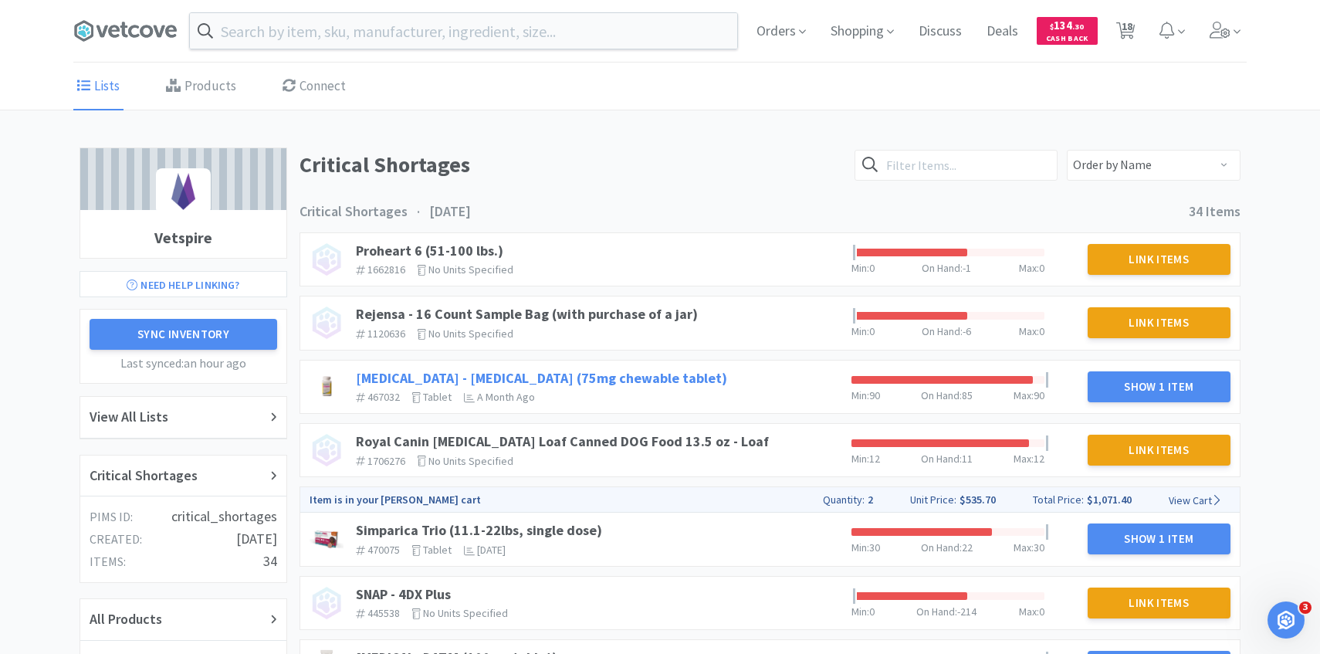
click at [575, 378] on link "[MEDICAL_DATA] - [MEDICAL_DATA] (75mg chewable tablet)" at bounding box center [541, 378] width 371 height 18
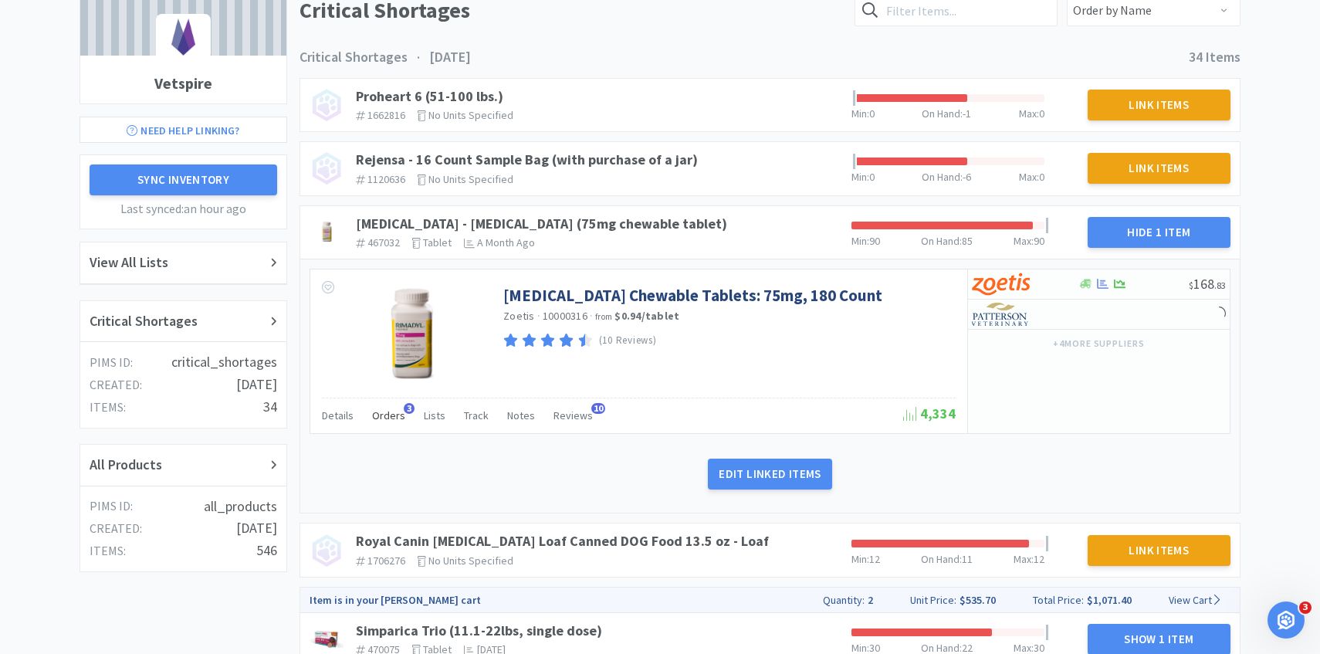
click at [384, 423] on div "Orders 3" at bounding box center [388, 417] width 33 height 29
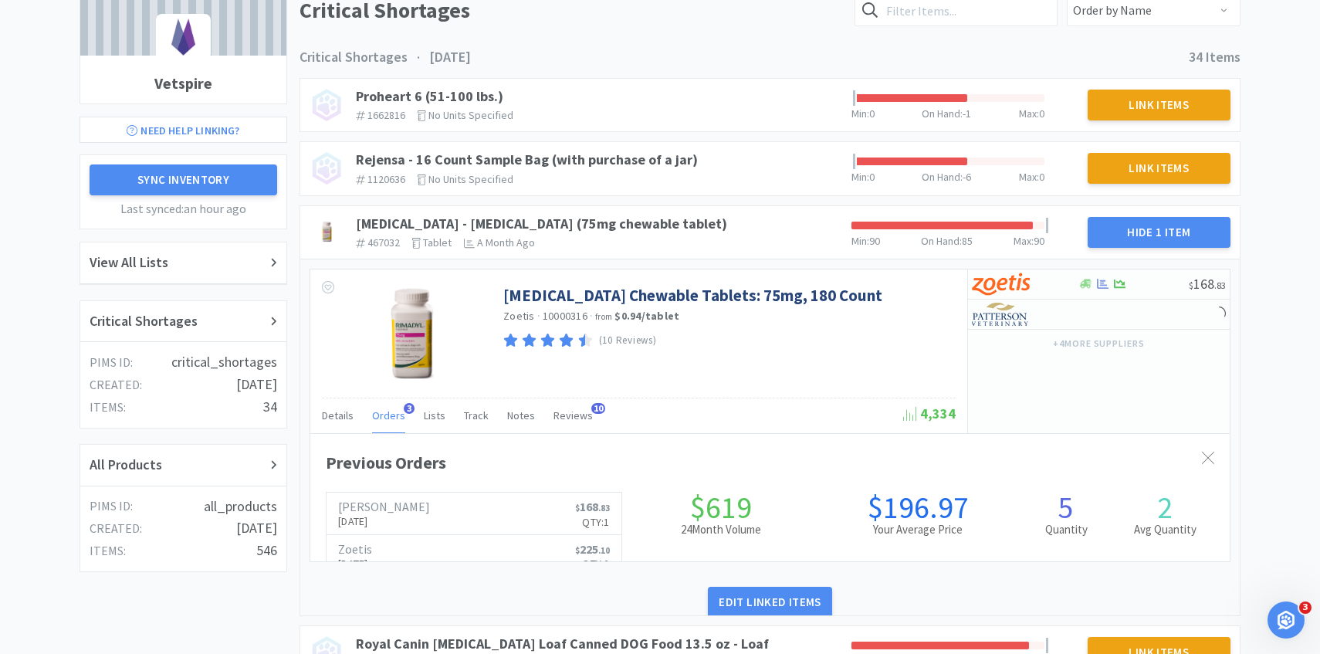
click at [384, 421] on span "Orders" at bounding box center [388, 415] width 33 height 14
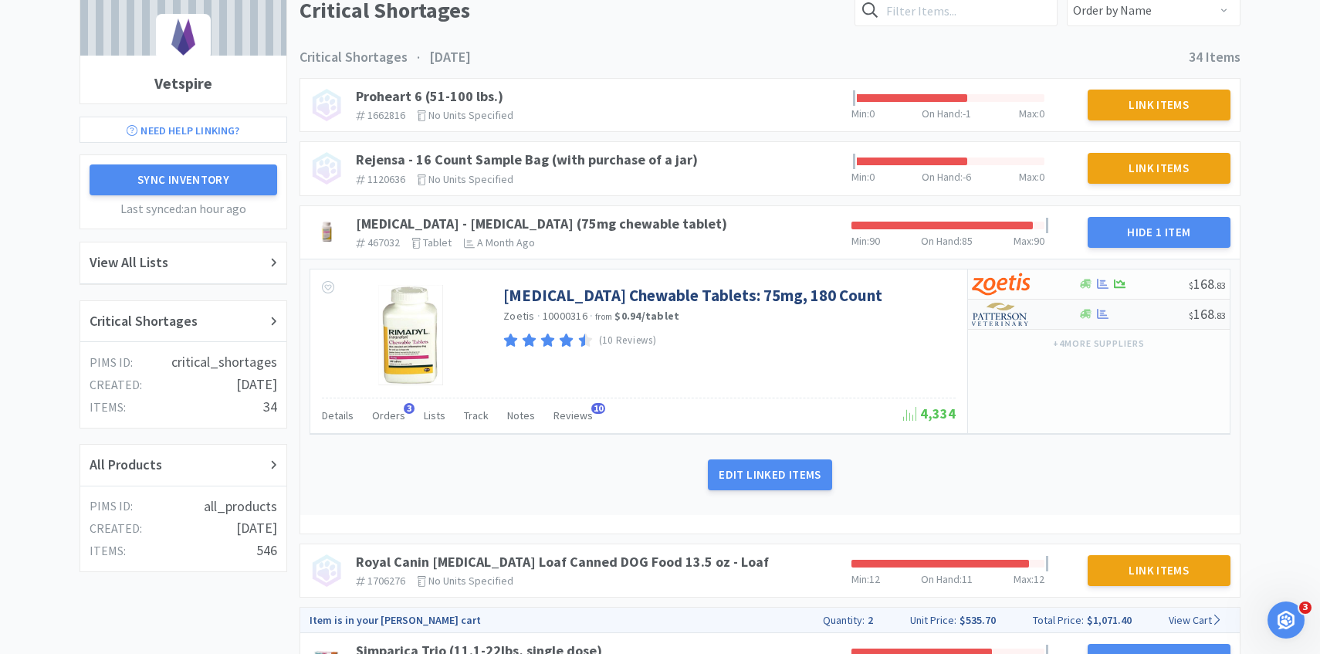
click at [1007, 317] on img at bounding box center [1001, 314] width 58 height 23
select select "1"
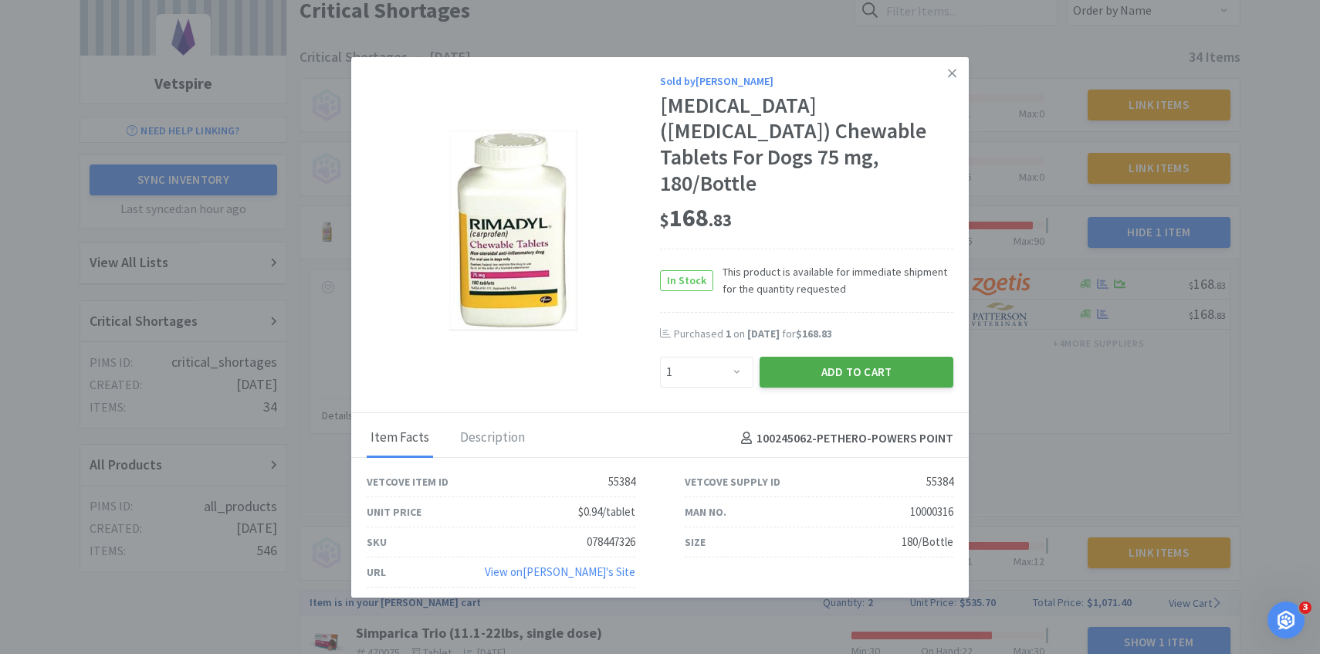
click at [893, 357] on button "Add to Cart" at bounding box center [857, 372] width 194 height 31
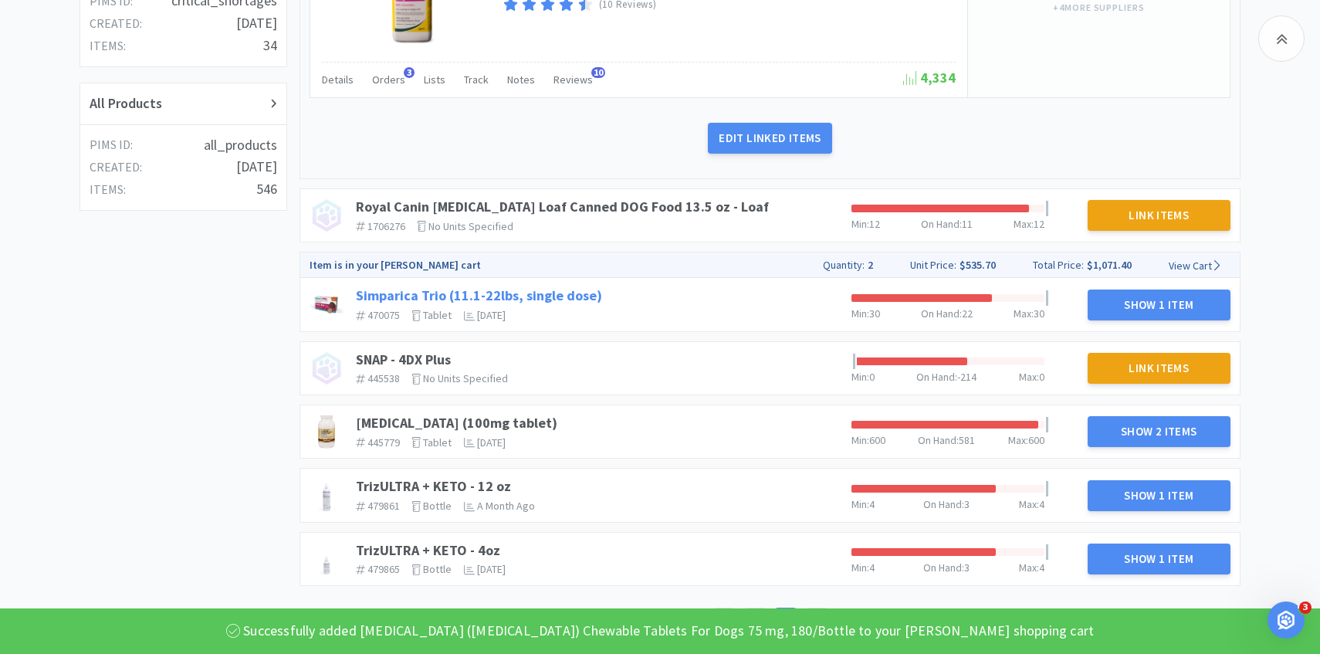
click at [570, 291] on link "Simparica Trio (11.1-22lbs, single dose)" at bounding box center [479, 295] width 246 height 18
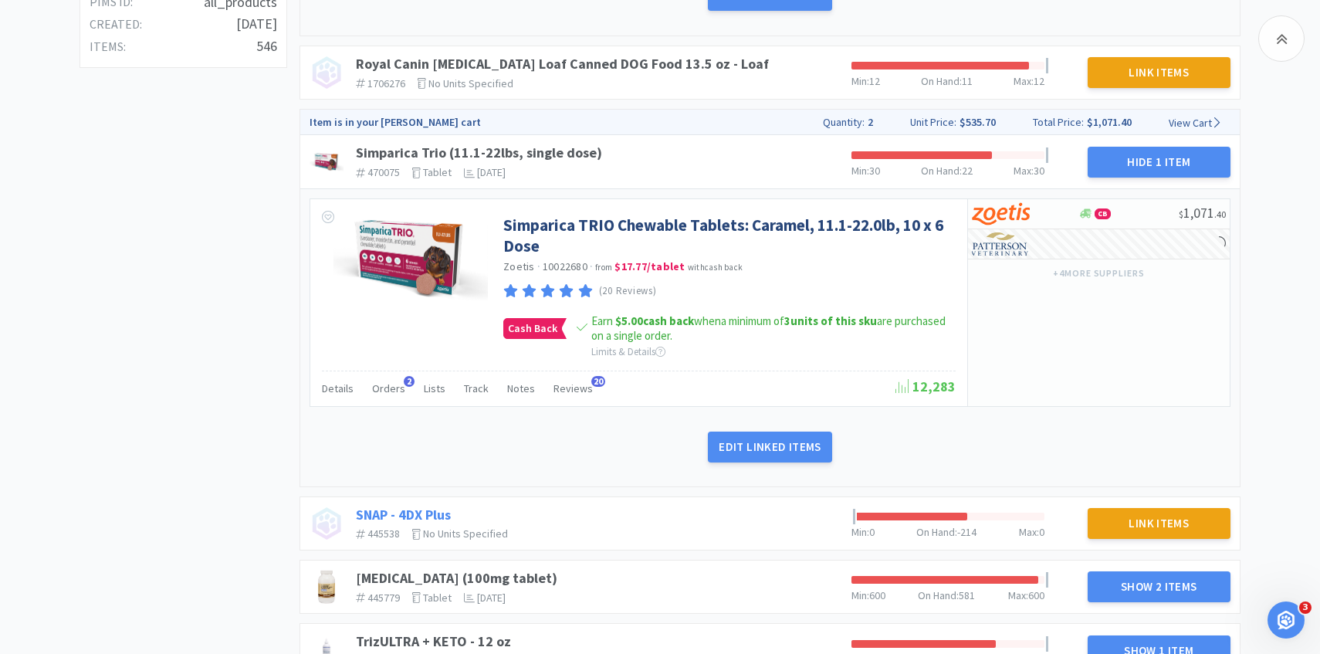
click at [386, 386] on span "Orders" at bounding box center [388, 388] width 33 height 14
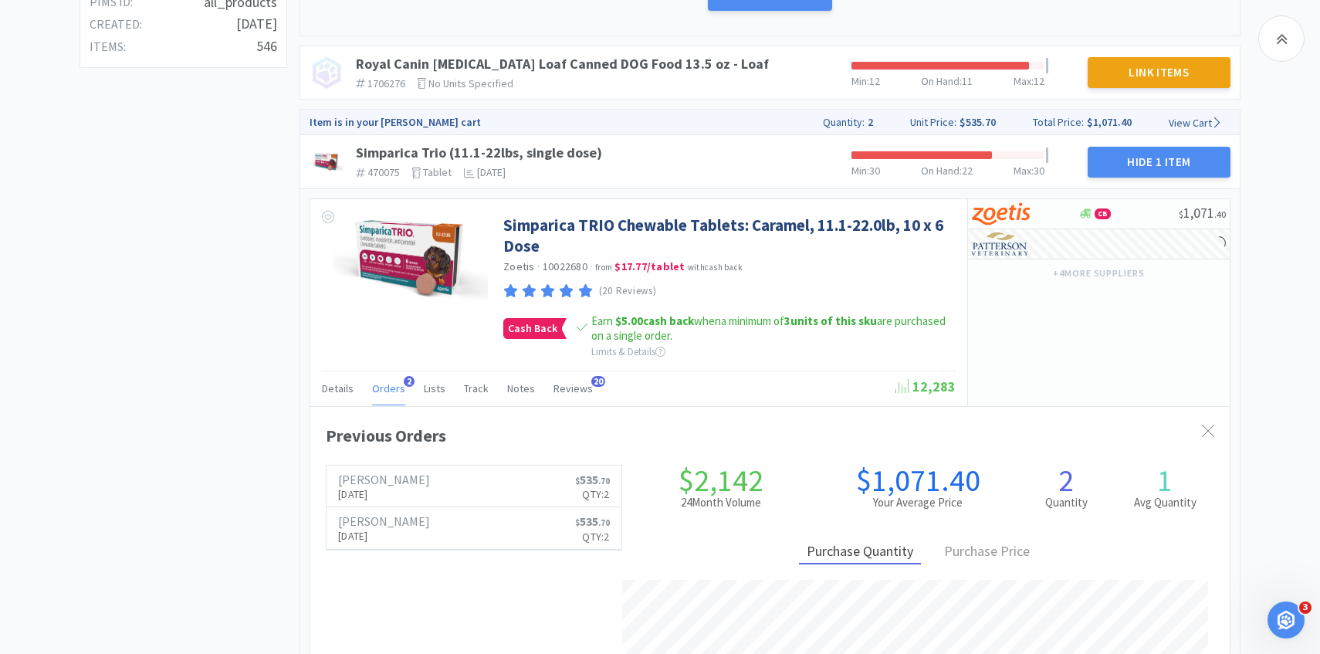
click at [385, 387] on span "Orders" at bounding box center [388, 388] width 33 height 14
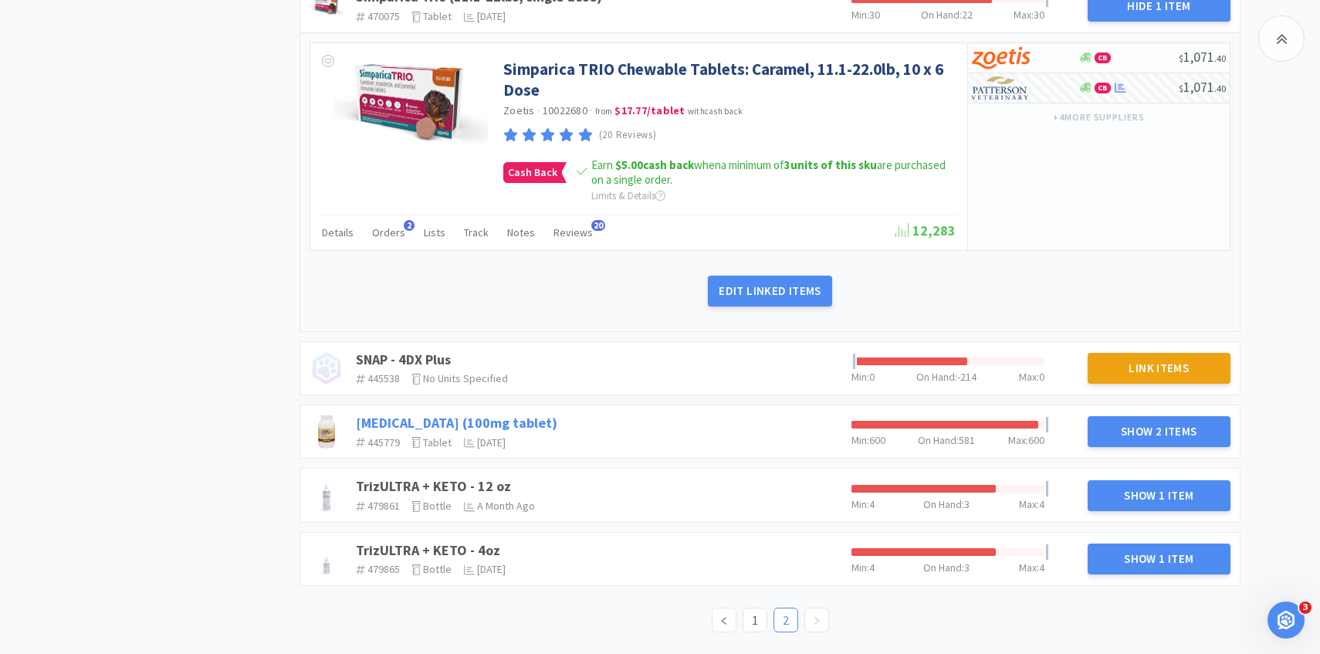
click at [481, 420] on link "[MEDICAL_DATA] (100mg tablet)" at bounding box center [456, 423] width 201 height 18
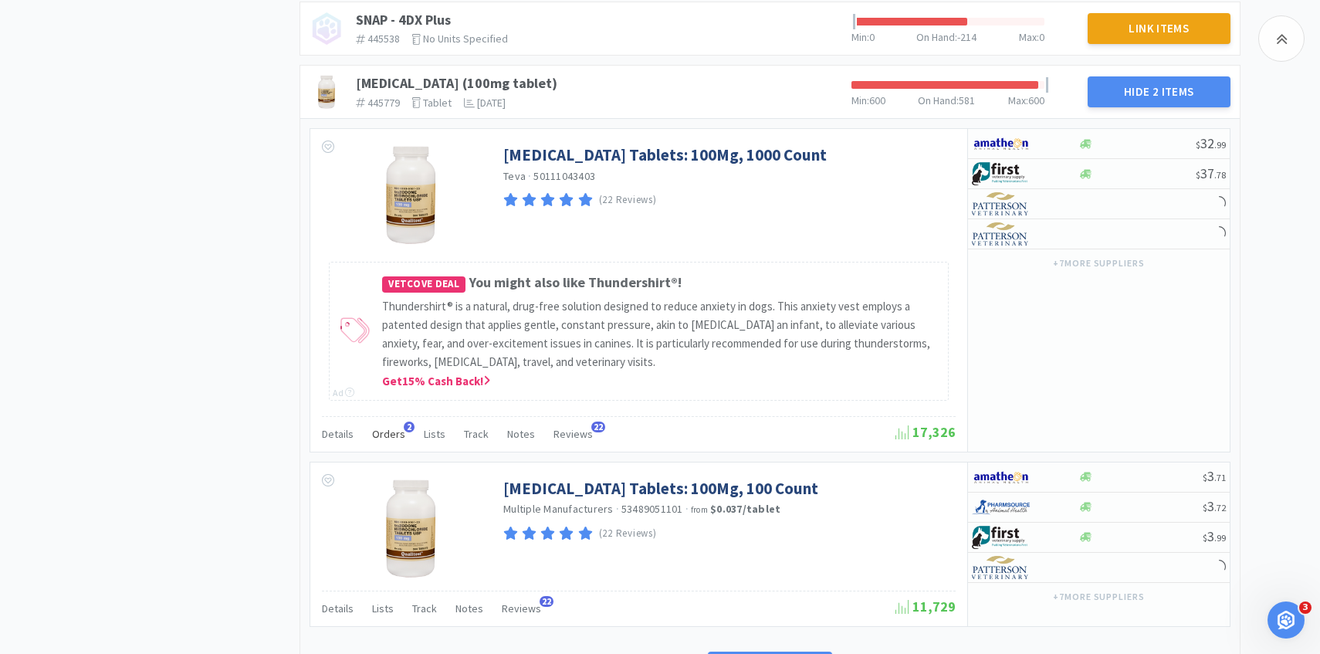
click at [392, 443] on div "Orders 2" at bounding box center [388, 435] width 33 height 29
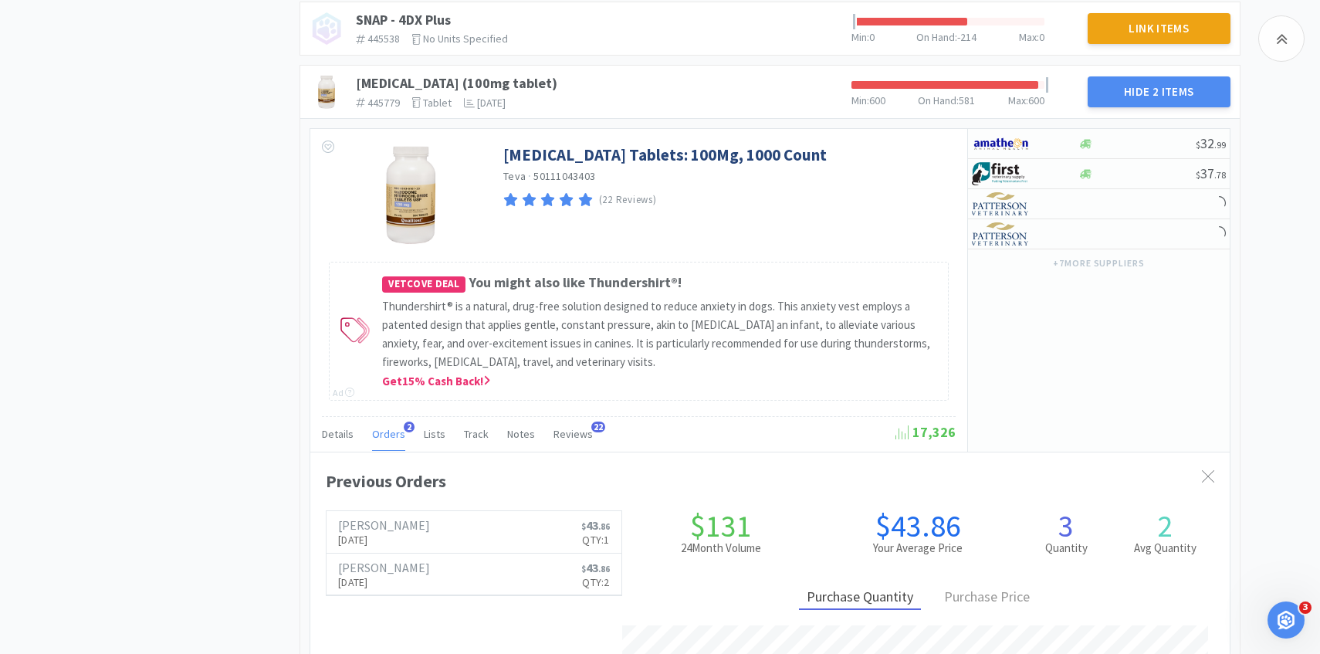
click at [392, 433] on span "Orders" at bounding box center [388, 434] width 33 height 14
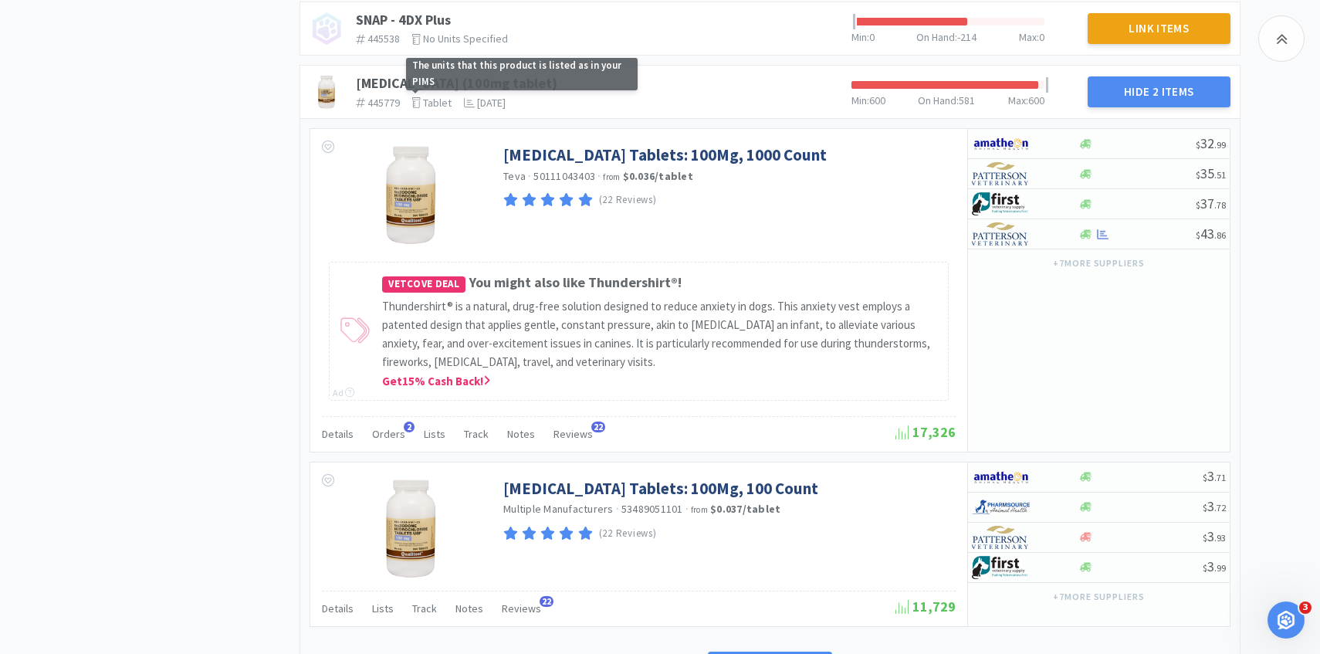
click at [475, 82] on span "The units that this product is listed as in your PIMS" at bounding box center [522, 74] width 232 height 32
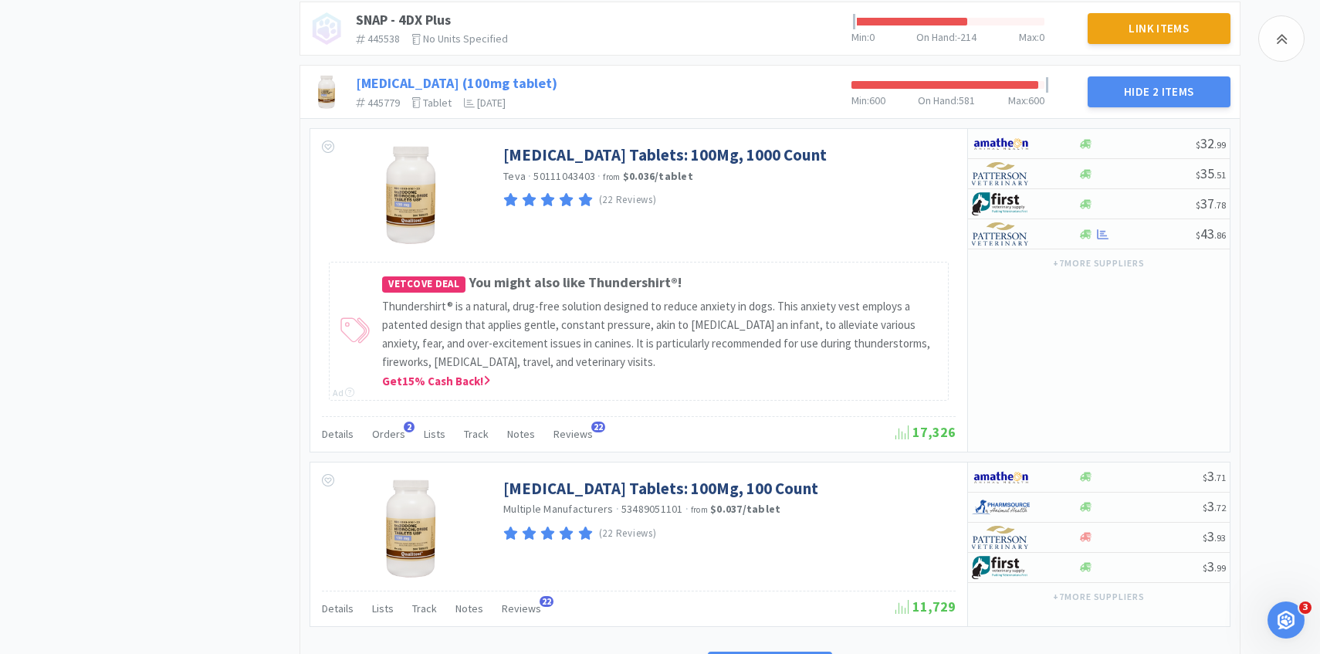
click at [387, 82] on link "[MEDICAL_DATA] (100mg tablet)" at bounding box center [456, 83] width 201 height 18
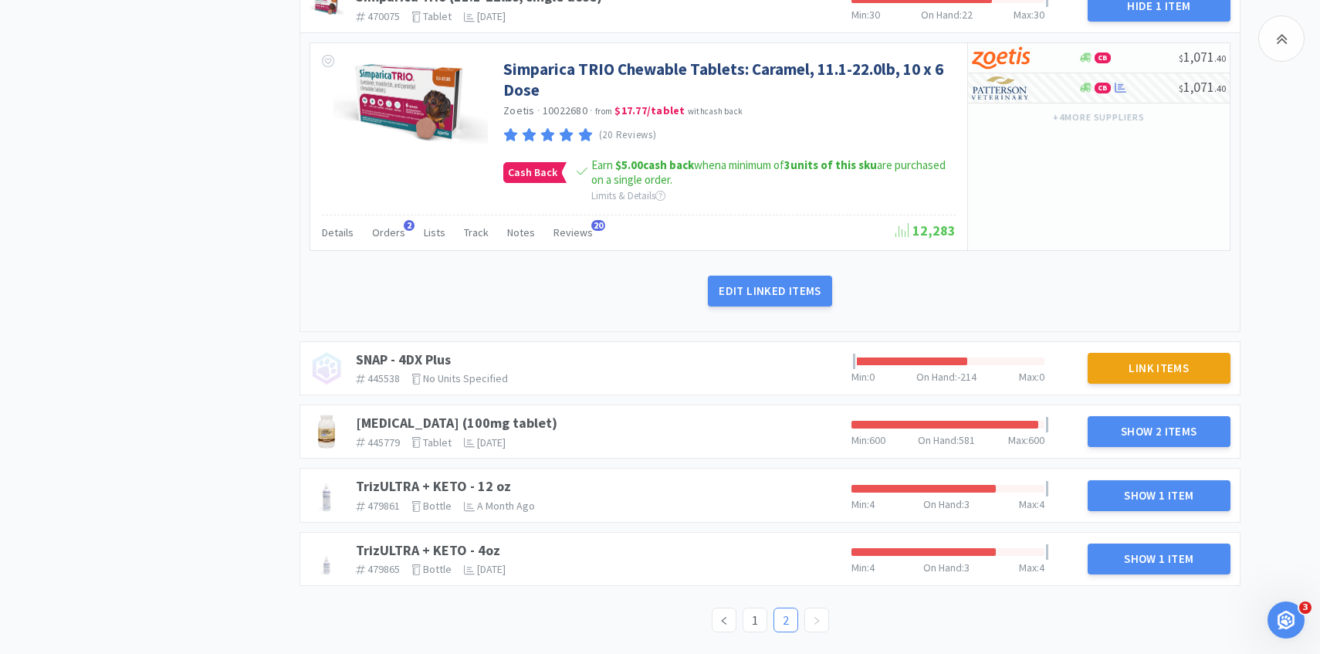
scroll to position [814, 0]
click at [483, 421] on link "[MEDICAL_DATA] (100mg tablet)" at bounding box center [456, 423] width 201 height 18
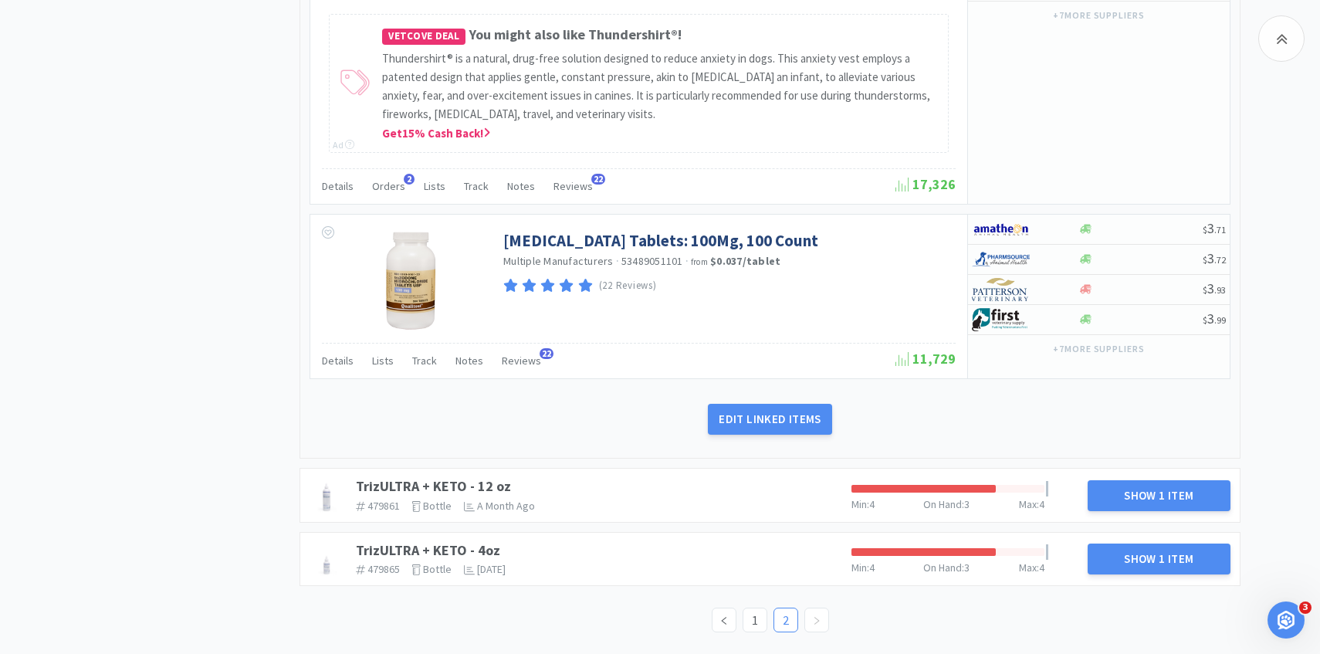
scroll to position [1403, 0]
click at [391, 188] on span "Orders" at bounding box center [388, 185] width 33 height 14
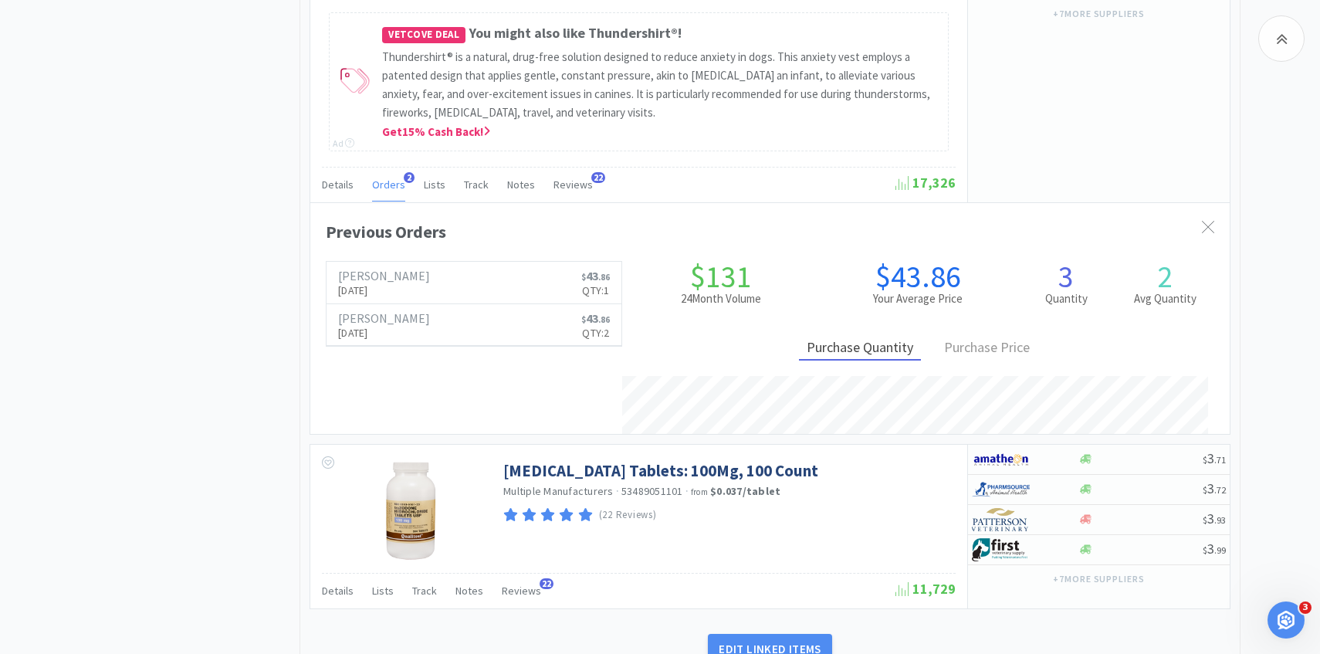
scroll to position [423, 919]
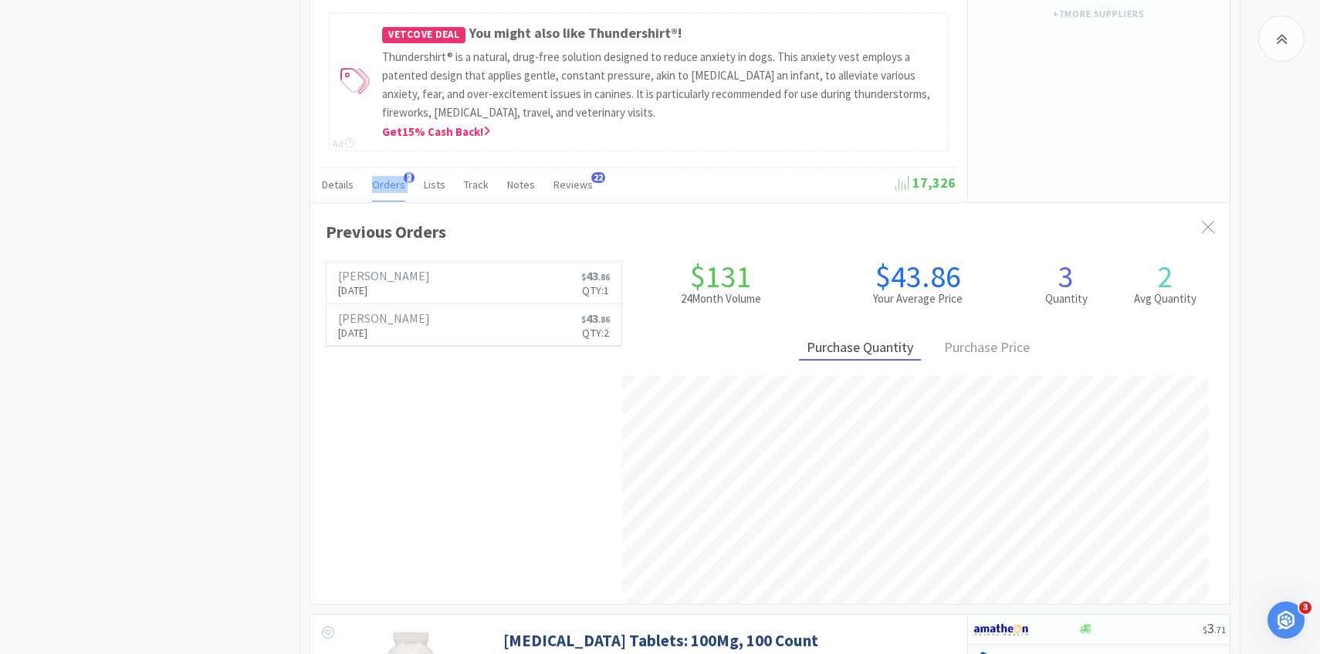
click at [391, 188] on span "Orders" at bounding box center [388, 185] width 33 height 14
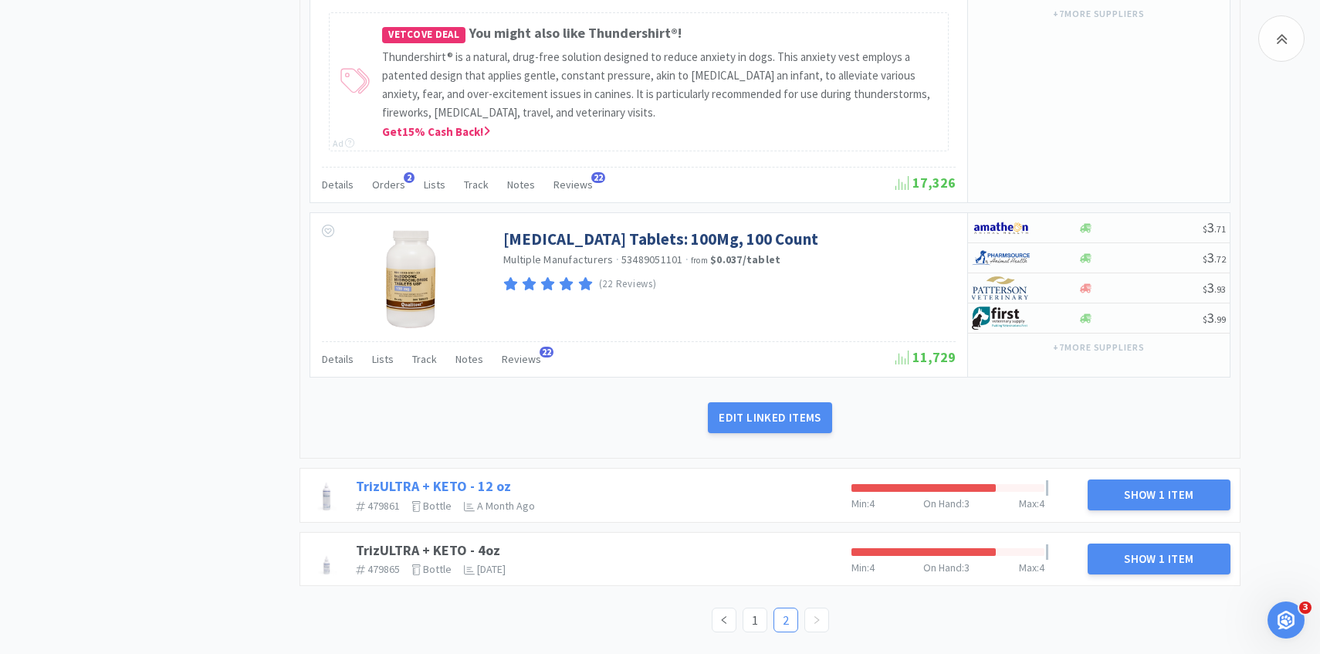
click at [472, 478] on link "TrizULTRA + KETO - 12 oz" at bounding box center [433, 486] width 155 height 18
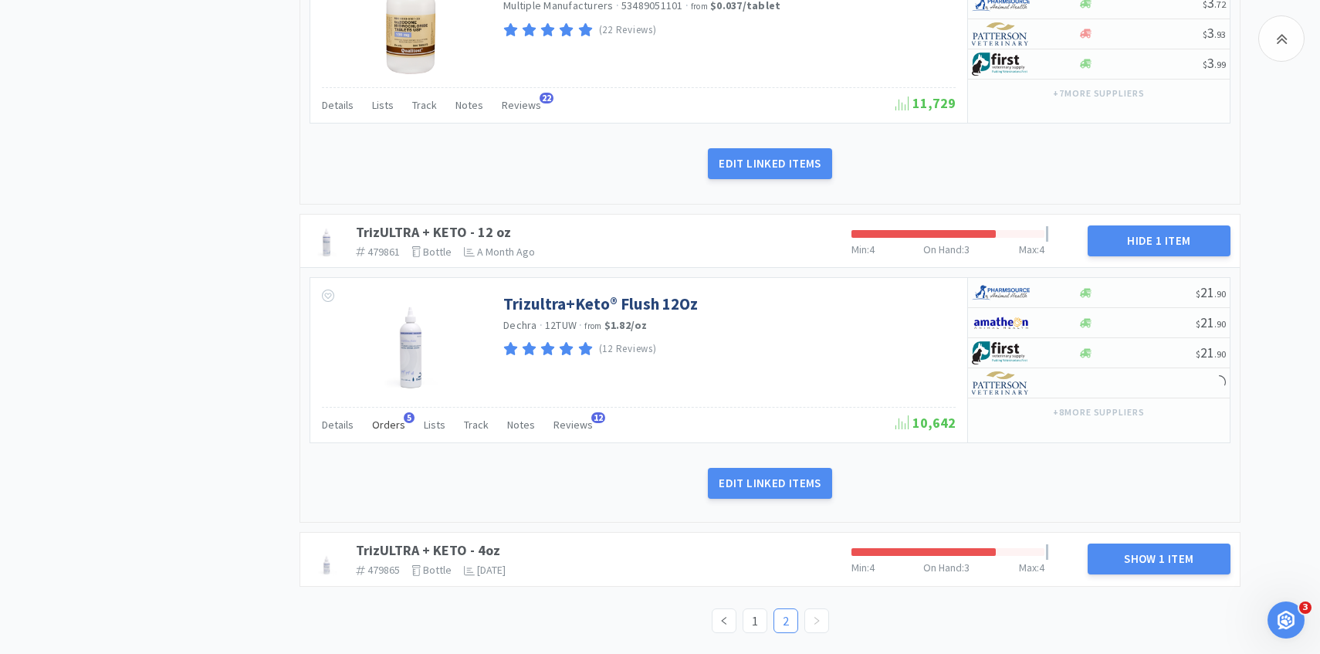
scroll to position [1658, 0]
click at [390, 432] on div "Orders 5" at bounding box center [388, 425] width 33 height 29
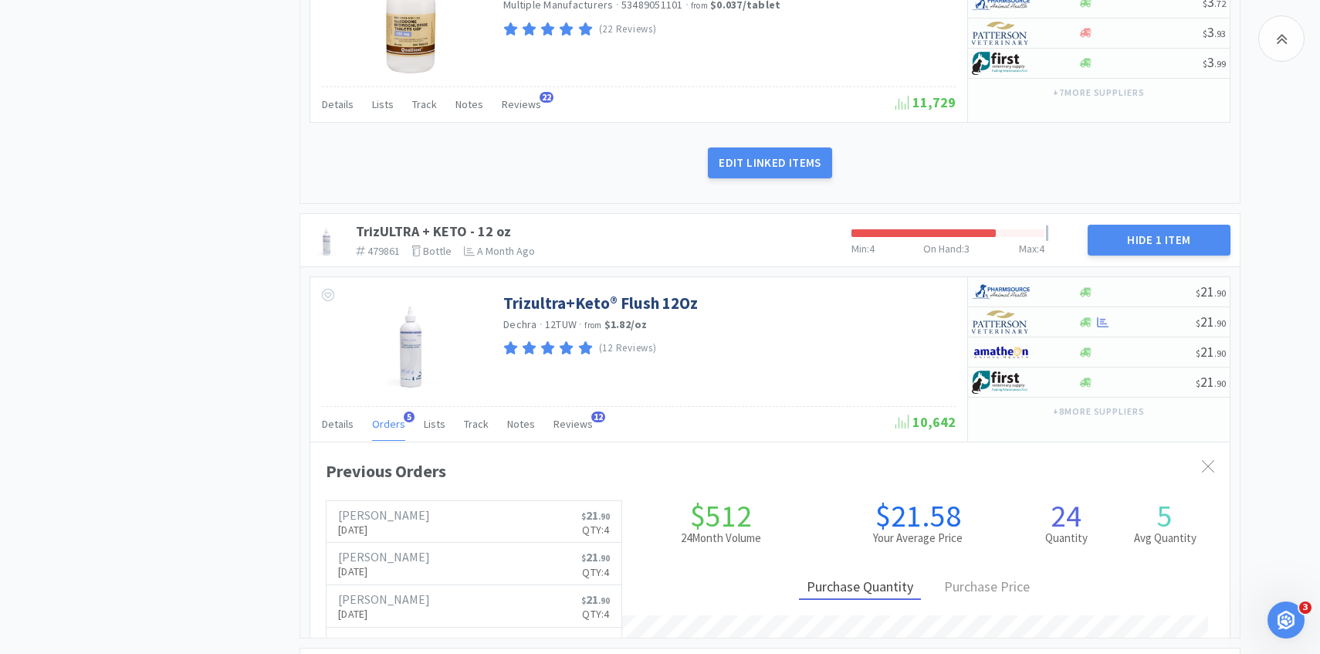
scroll to position [423, 919]
click at [390, 432] on div "Orders 5" at bounding box center [388, 425] width 33 height 29
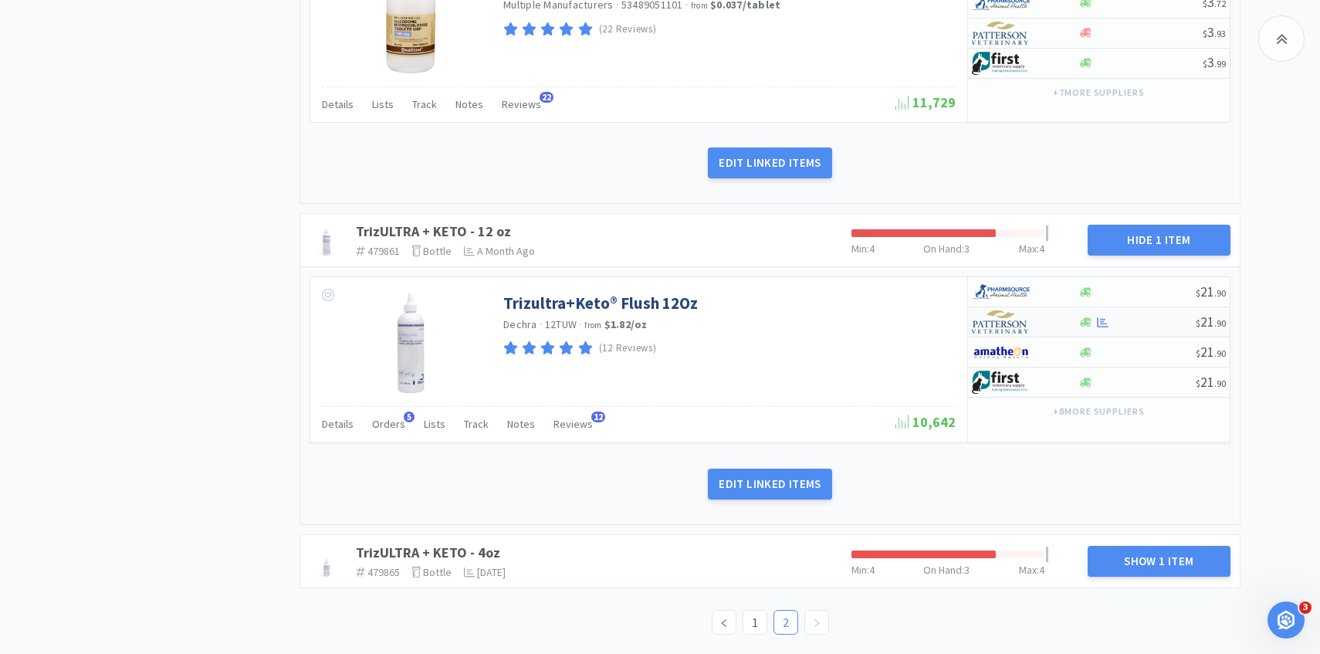
click at [1012, 324] on img at bounding box center [1001, 321] width 58 height 23
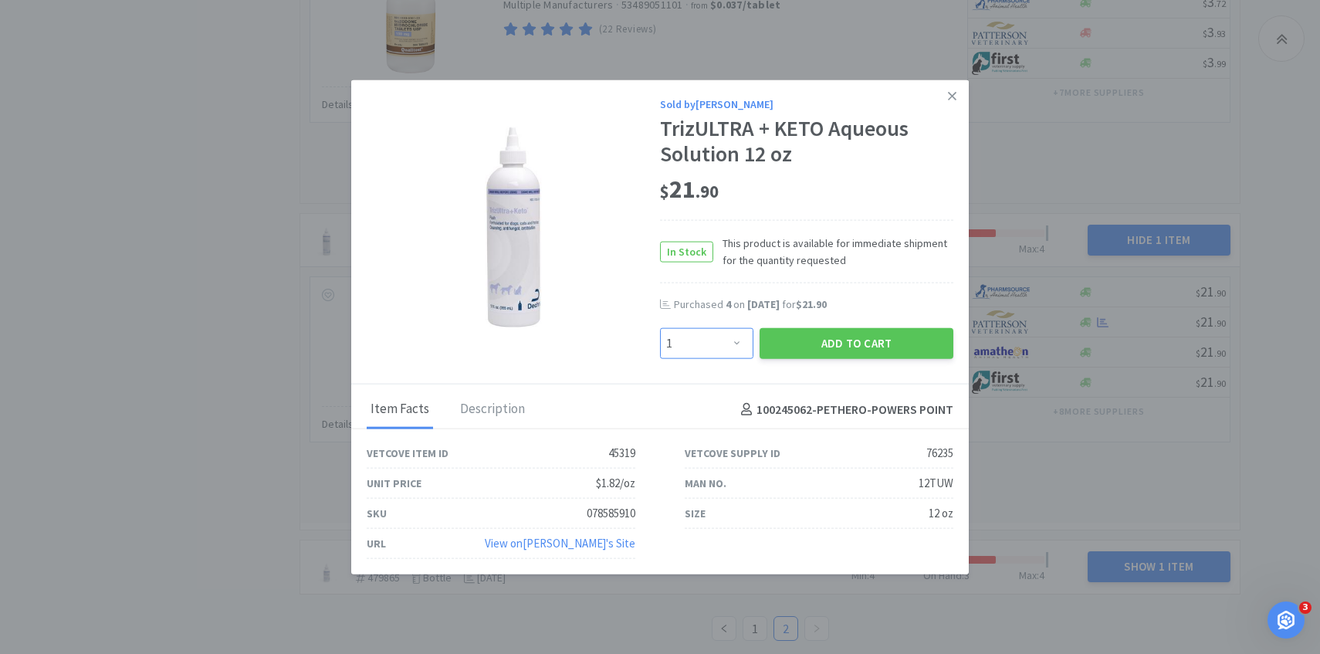
click at [726, 336] on select "Enter Quantity 1 2 3 4 5 6 7 8 9 10 11 12 13 14 15 16 17 18 19 20 Enter Quantity" at bounding box center [706, 343] width 93 height 31
select select "4"
click at [660, 328] on select "Enter Quantity 1 2 3 4 5 6 7 8 9 10 11 12 13 14 15 16 17 18 19 20 Enter Quantity" at bounding box center [706, 343] width 93 height 31
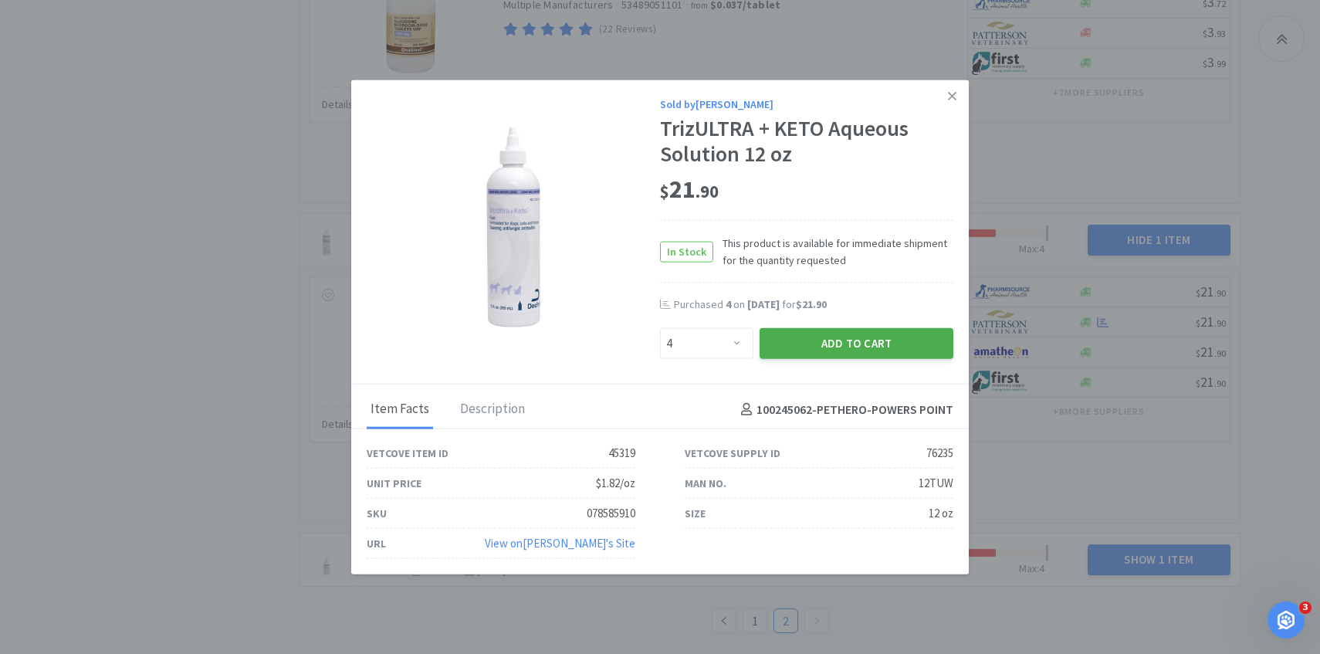
click at [834, 344] on button "Add to Cart" at bounding box center [857, 343] width 194 height 31
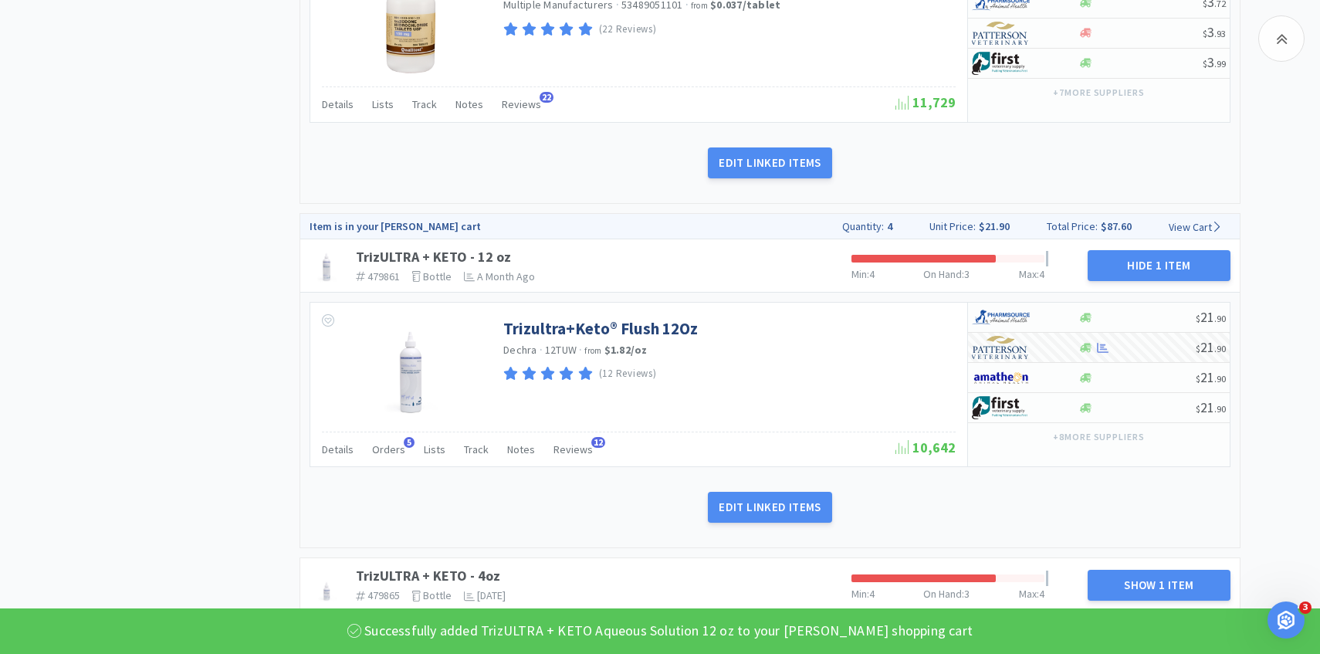
scroll to position [1684, 0]
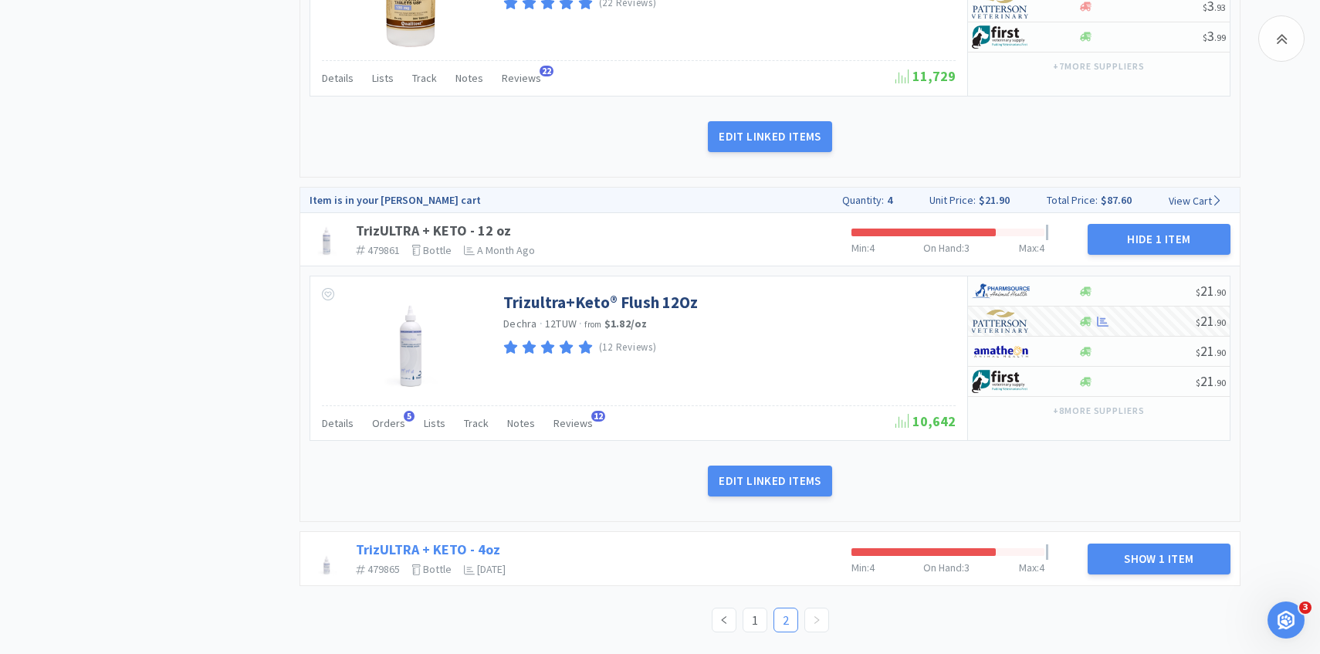
click at [415, 548] on link "TrizULTRA + KETO - 4oz" at bounding box center [428, 549] width 144 height 18
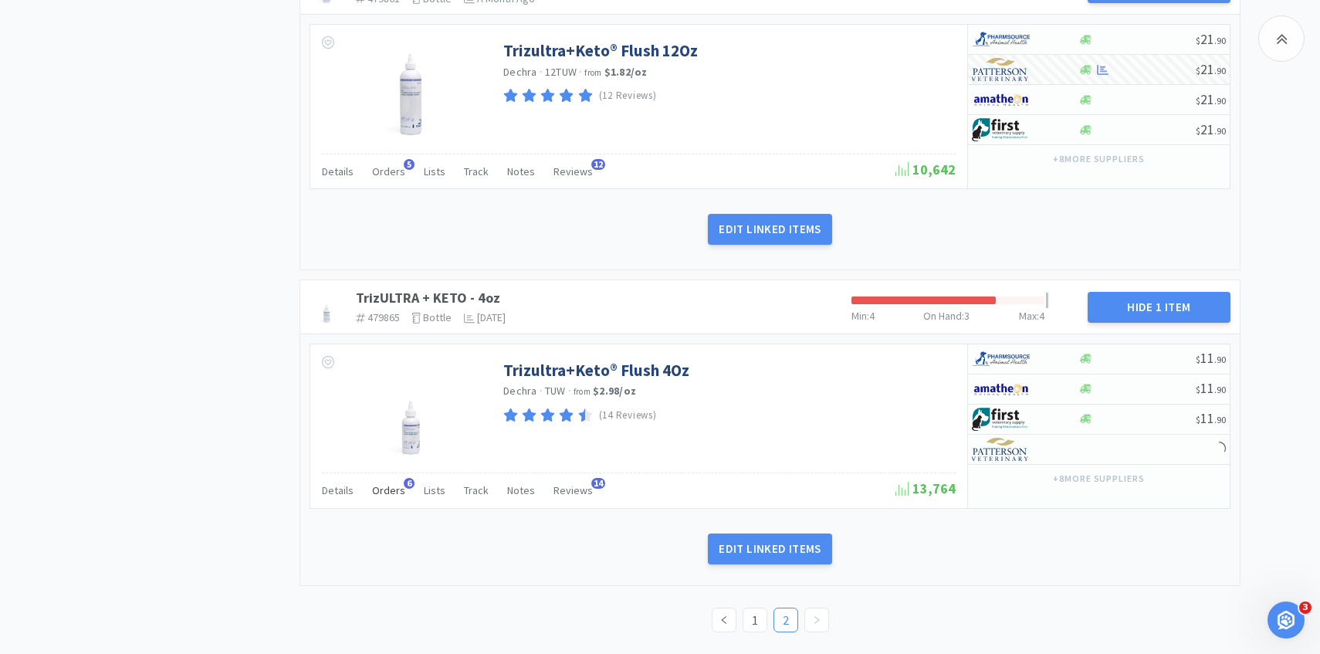
click at [388, 496] on div "Orders 6" at bounding box center [388, 492] width 33 height 29
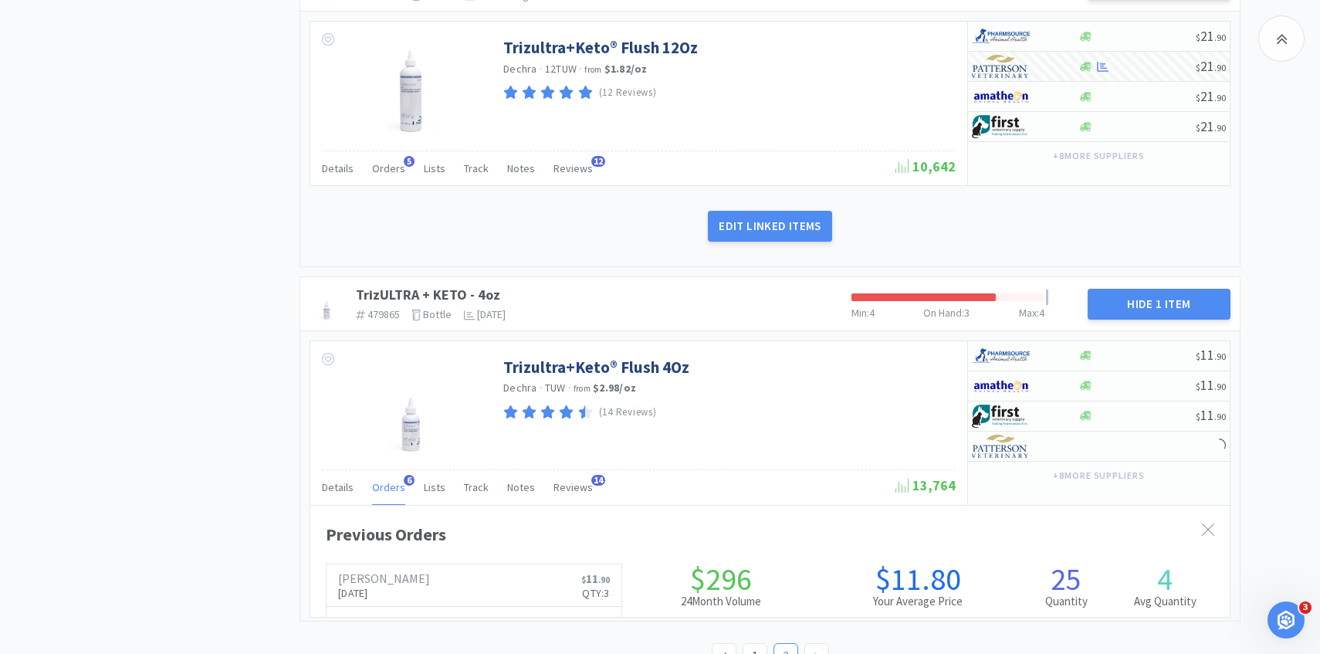
scroll to position [423, 919]
click at [388, 495] on div "Orders 6" at bounding box center [388, 489] width 33 height 29
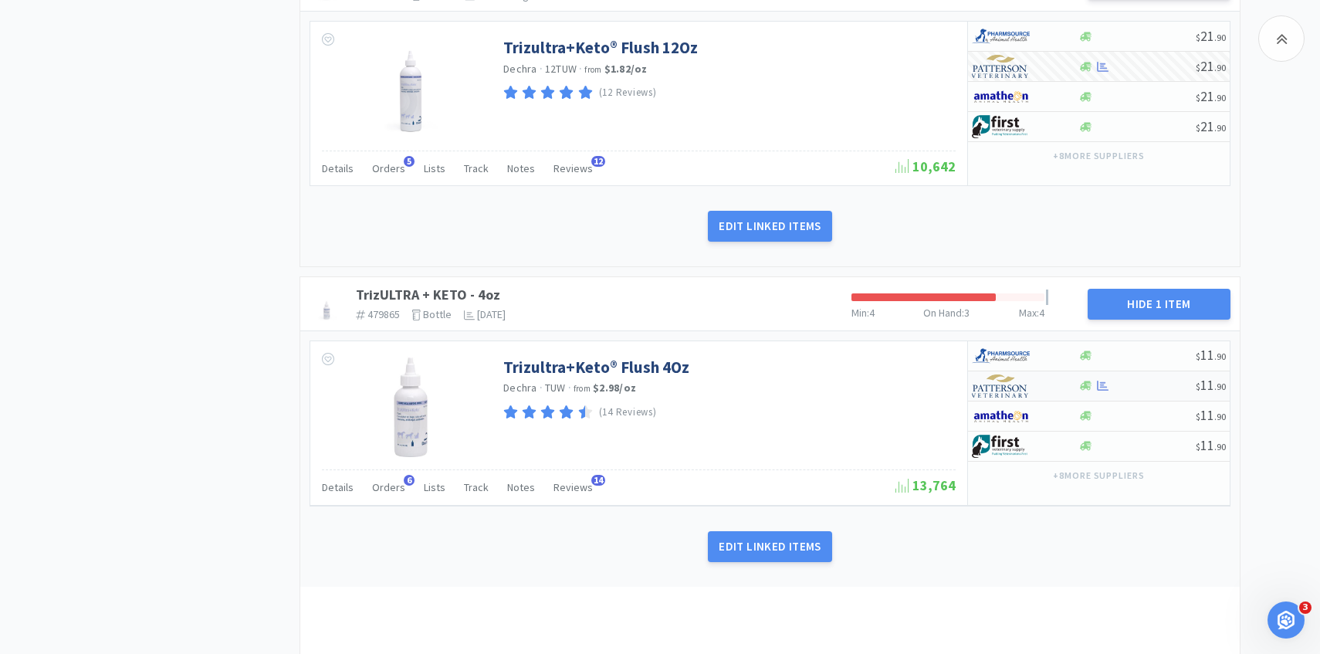
click at [1012, 391] on img at bounding box center [1001, 385] width 58 height 23
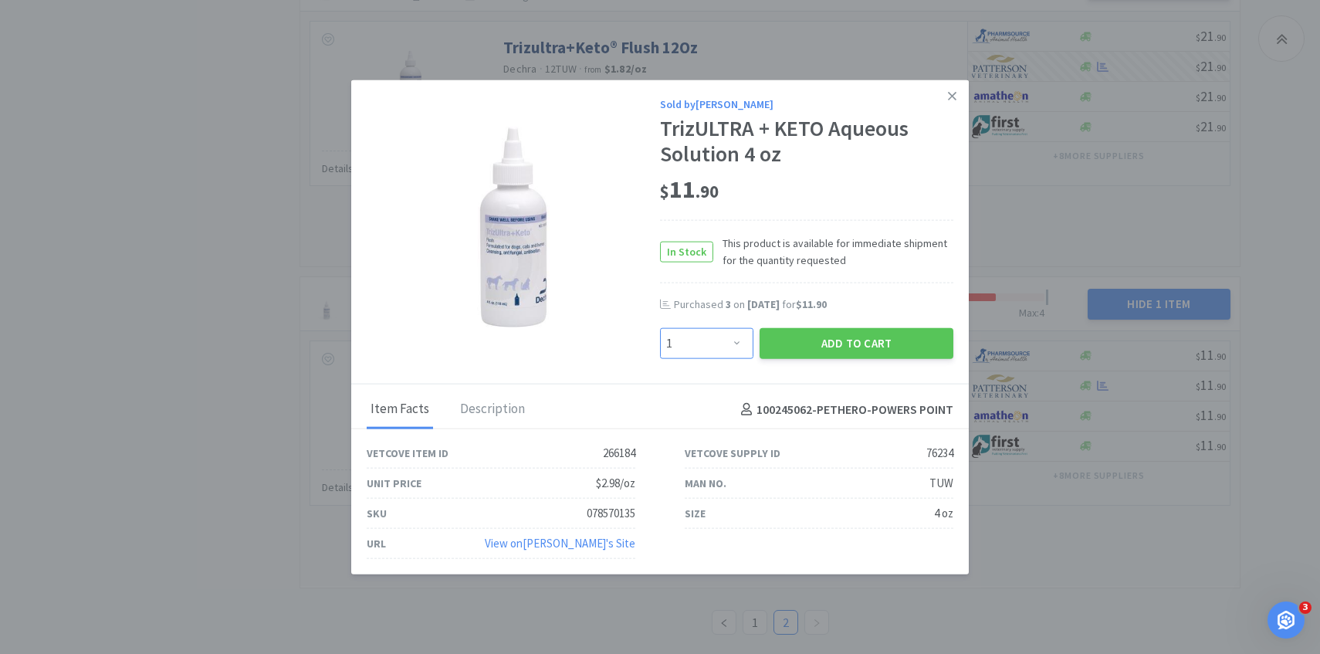
click at [740, 350] on select "Enter Quantity 1 2 3 4 5 6 7 8 9 10 11 12 13 14 15 16 17 18 19 20 Enter Quantity" at bounding box center [706, 343] width 93 height 31
select select "3"
click at [660, 328] on select "Enter Quantity 1 2 3 4 5 6 7 8 9 10 11 12 13 14 15 16 17 18 19 20 Enter Quantity" at bounding box center [706, 343] width 93 height 31
click at [821, 350] on button "Add to Cart" at bounding box center [857, 343] width 194 height 31
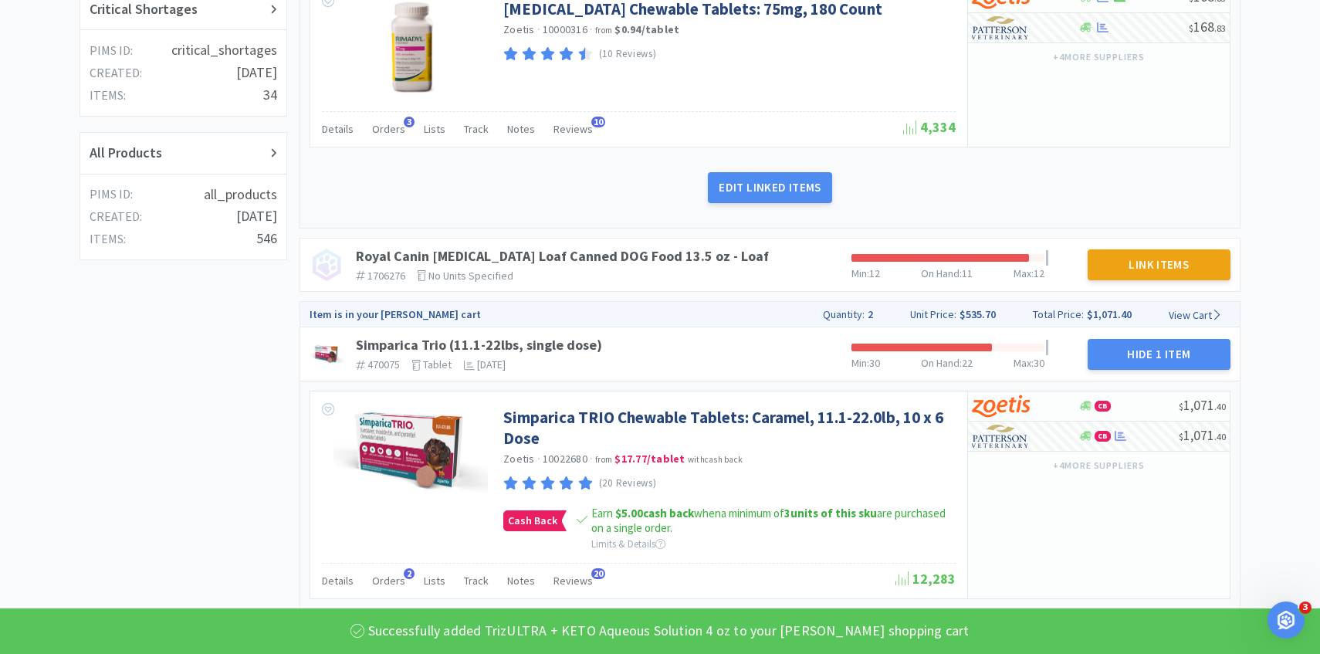
scroll to position [0, 0]
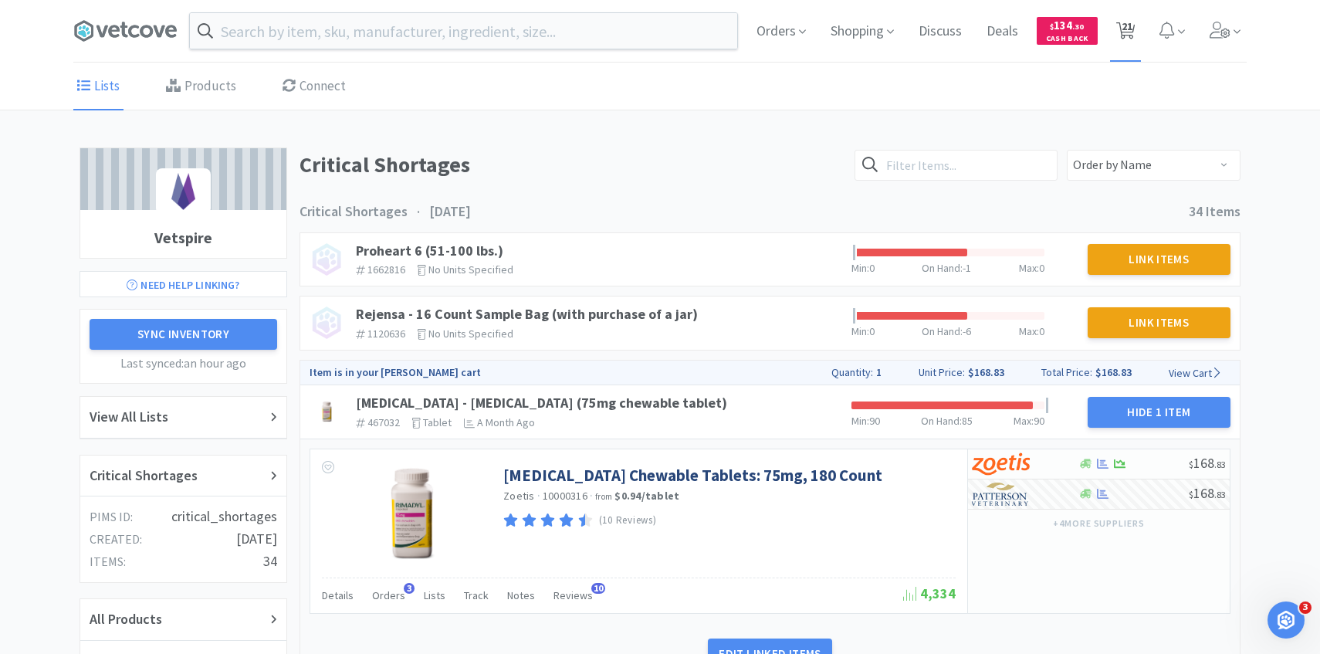
click at [1134, 17] on span "21" at bounding box center [1126, 31] width 32 height 62
select select "1"
select select "10"
select select "2"
select select "1"
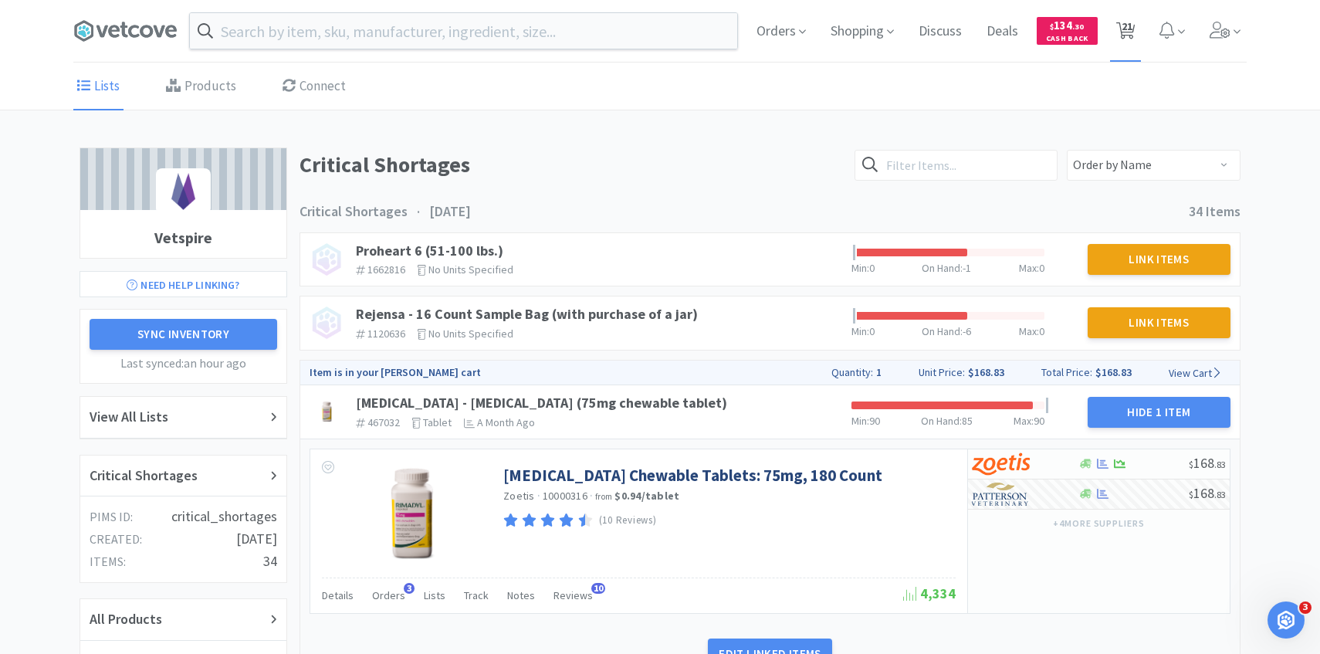
select select "2"
select select "3"
select select "2"
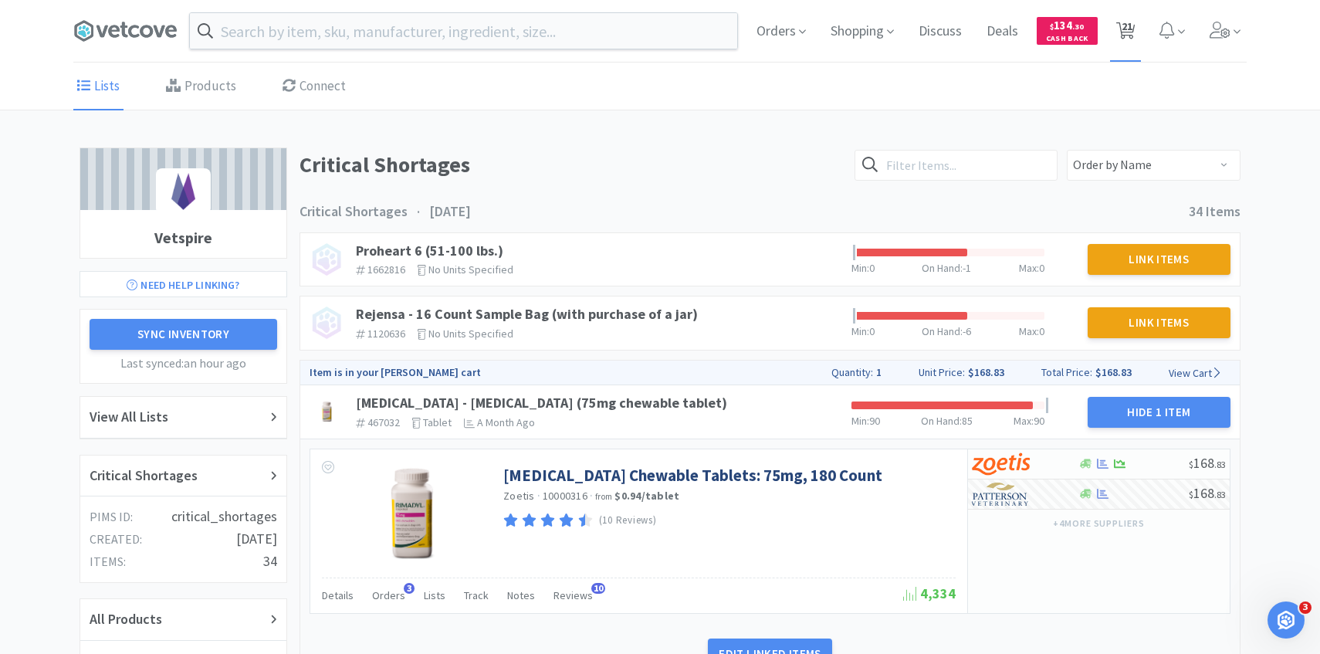
select select "3"
select select "5"
select select "2"
select select "1"
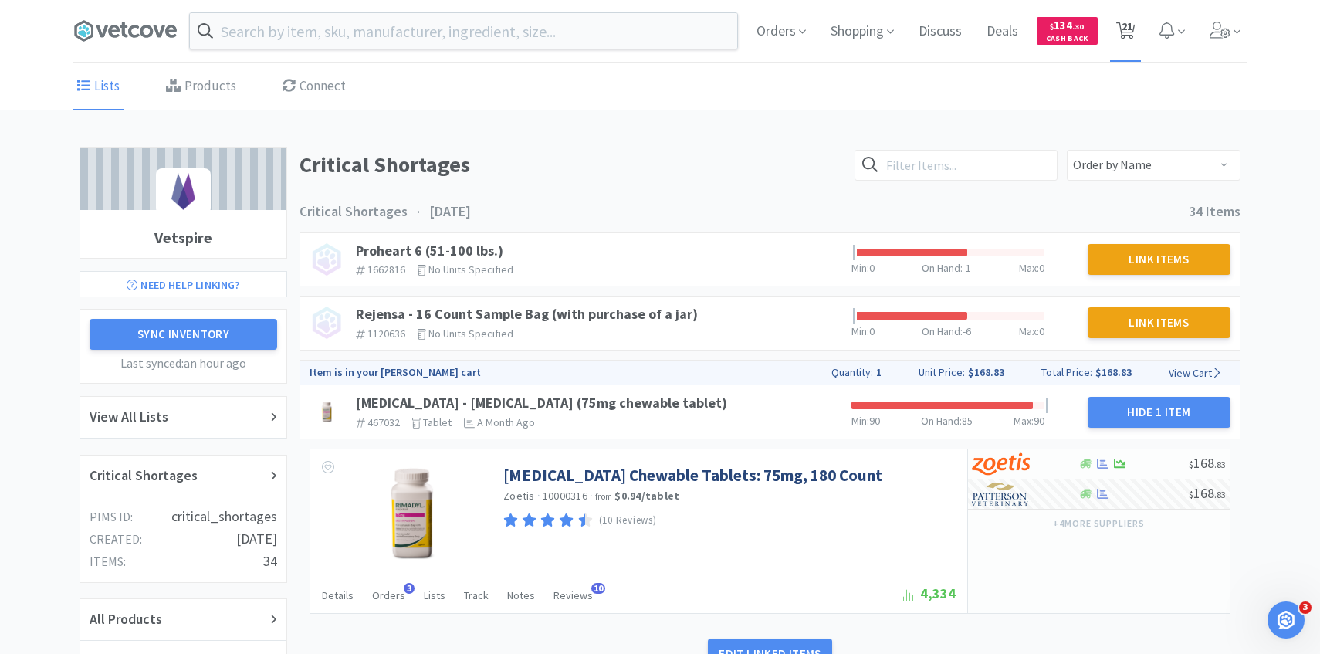
select select "1"
select select "2"
select select "4"
select select "3"
select select "1"
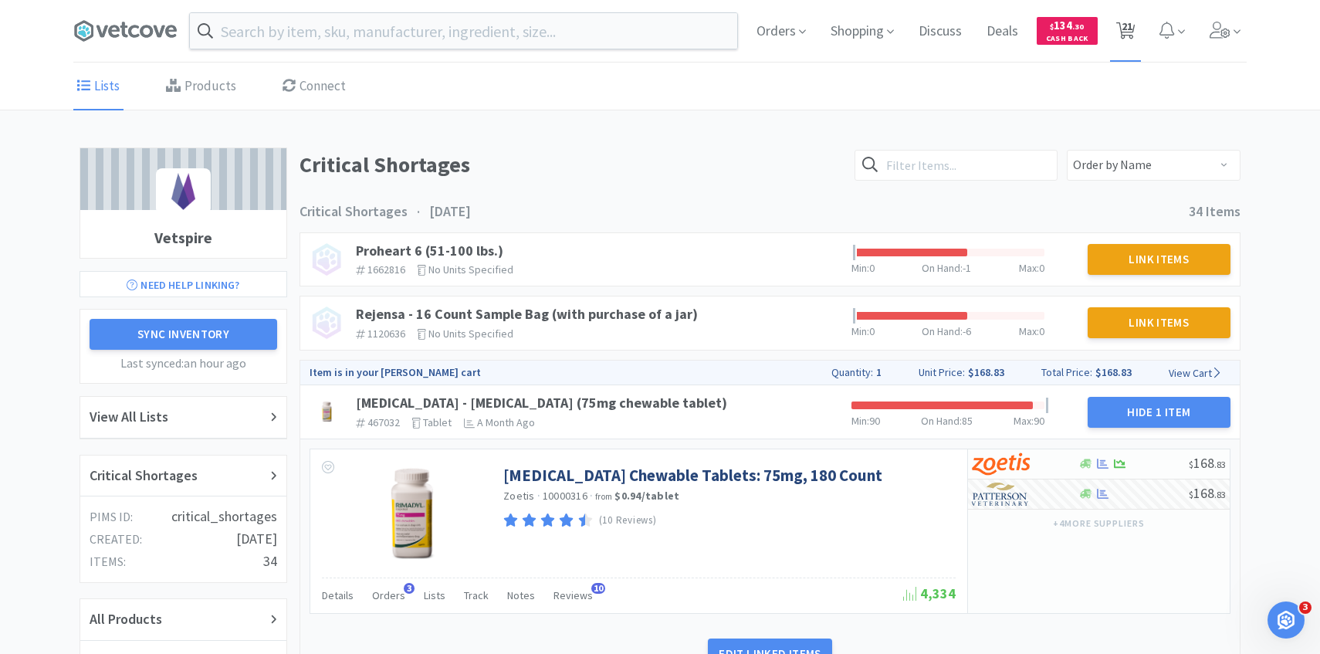
select select "1"
select select "2"
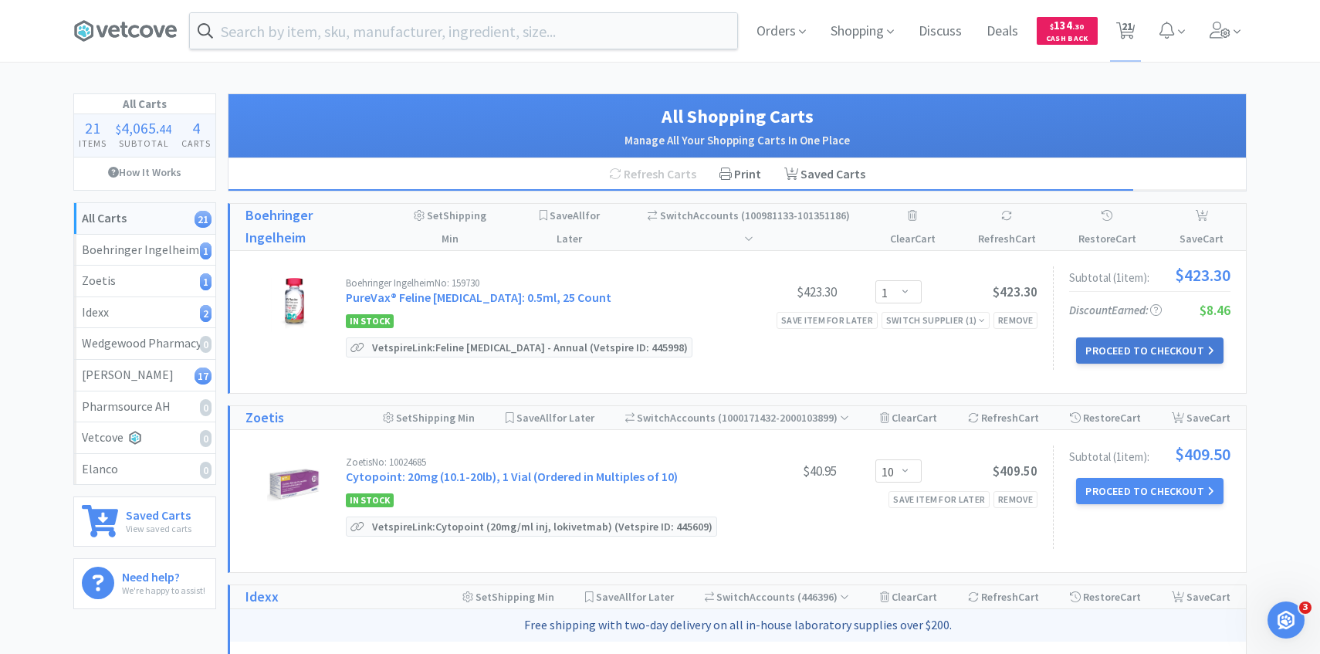
click at [1142, 352] on button "Proceed to Checkout" at bounding box center [1149, 350] width 147 height 26
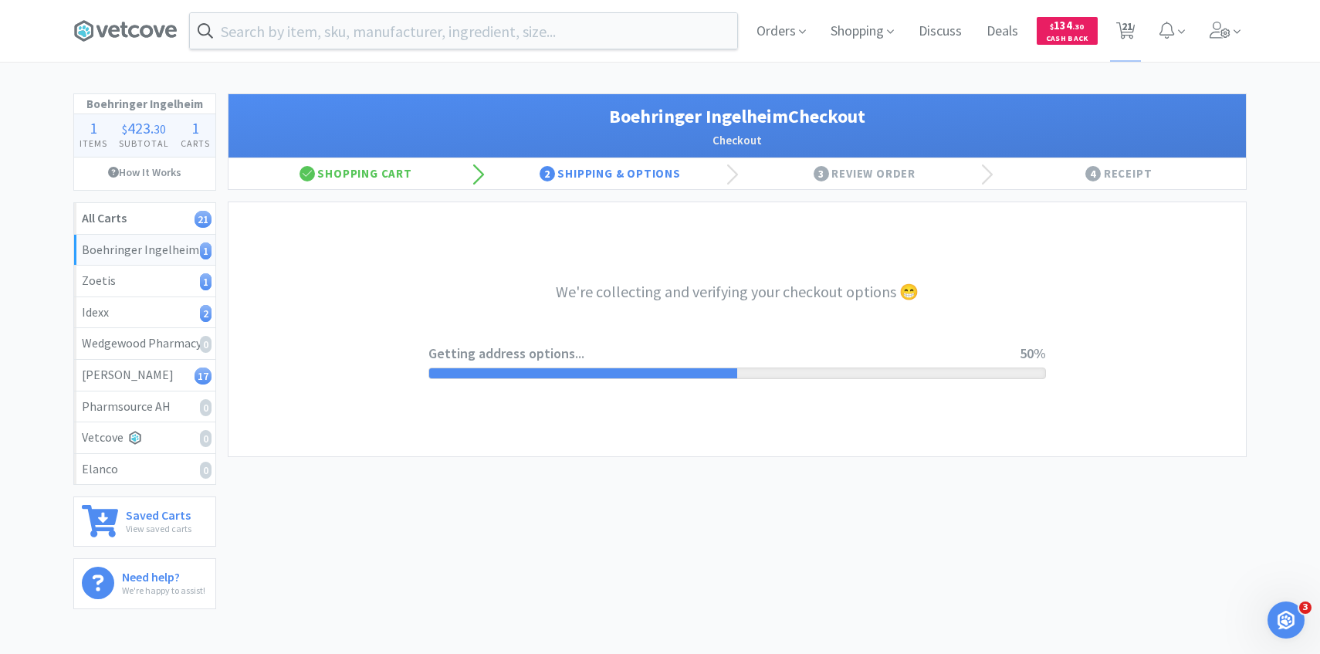
select select "invoice"
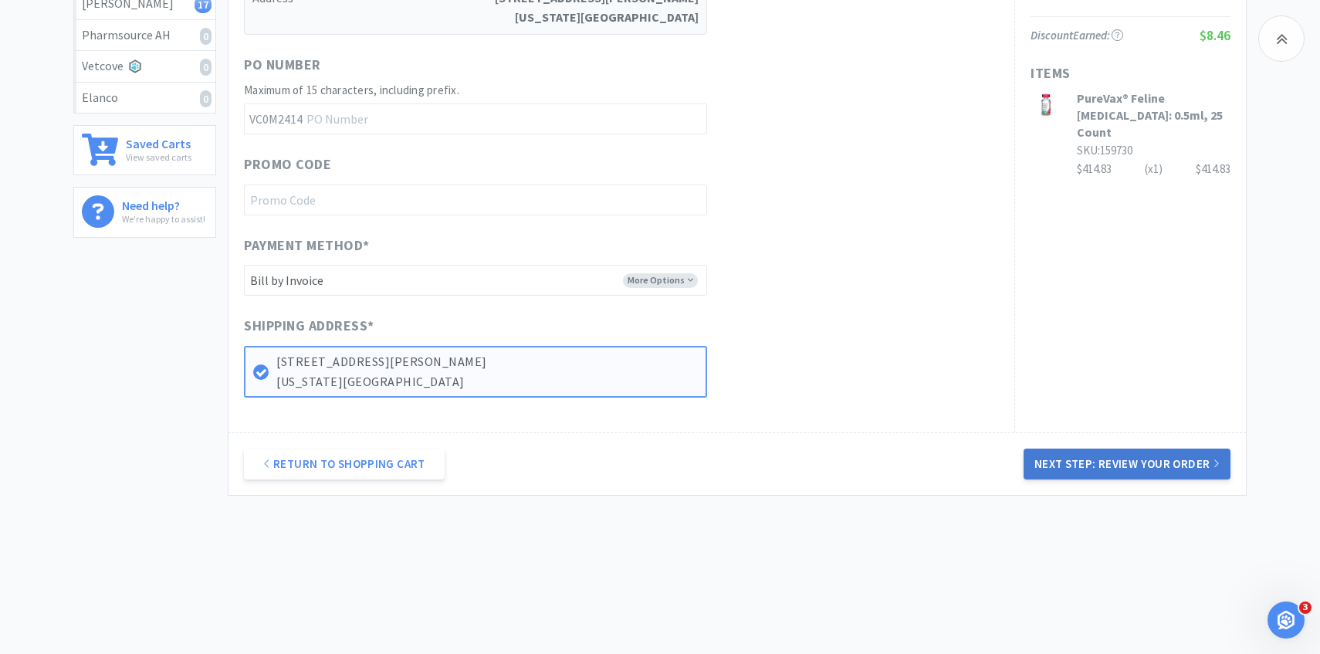
click at [1076, 458] on button "Next Step: Review Your Order" at bounding box center [1127, 463] width 207 height 31
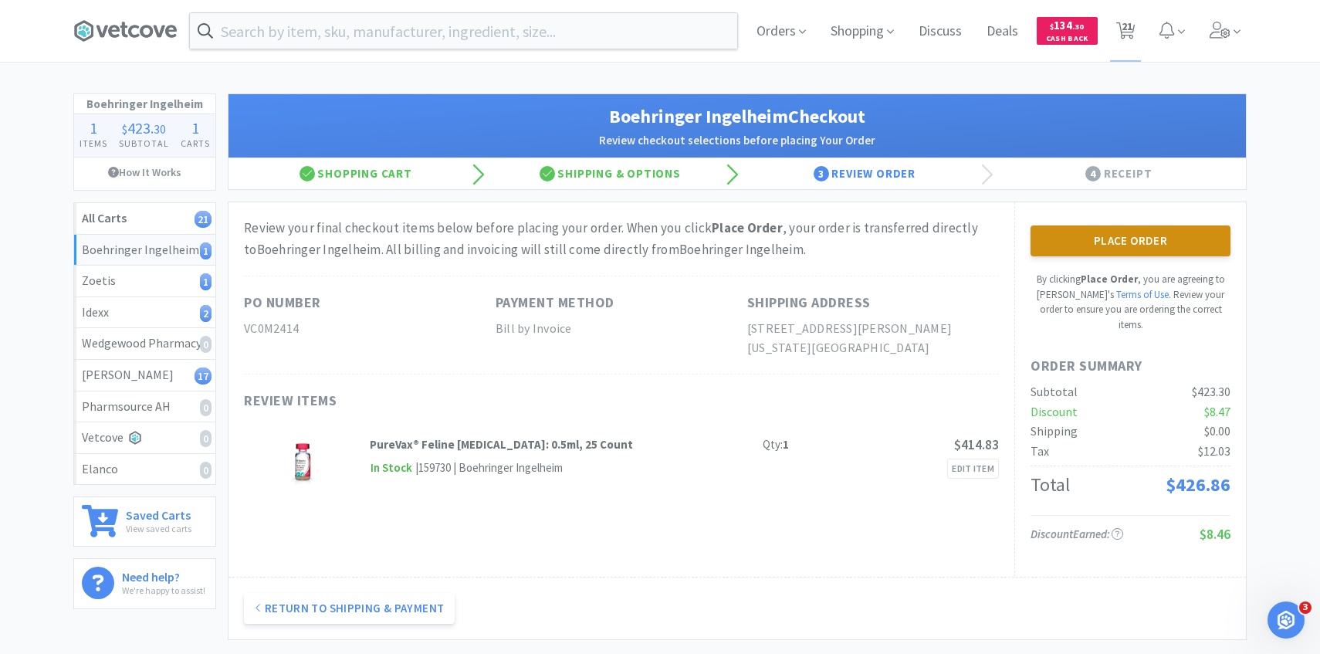
click at [1132, 235] on button "Place Order" at bounding box center [1130, 240] width 200 height 31
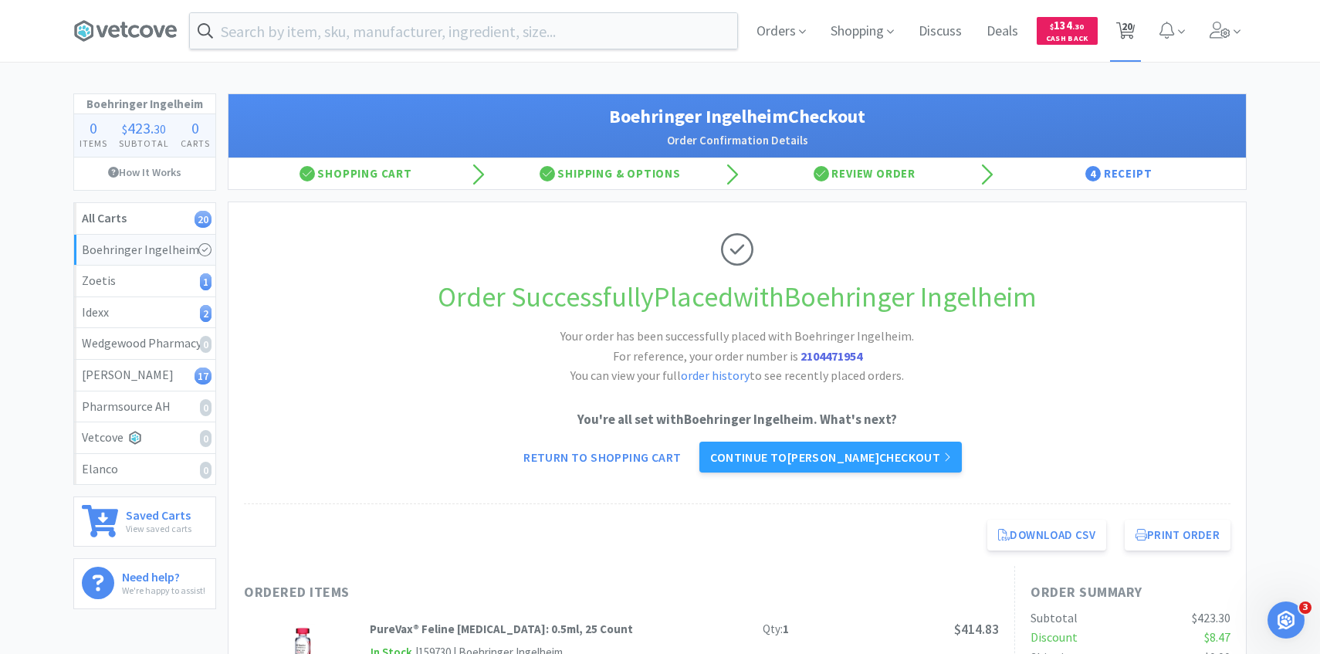
click at [1125, 26] on span "20" at bounding box center [1127, 26] width 11 height 62
select select "10"
select select "2"
select select "1"
select select "2"
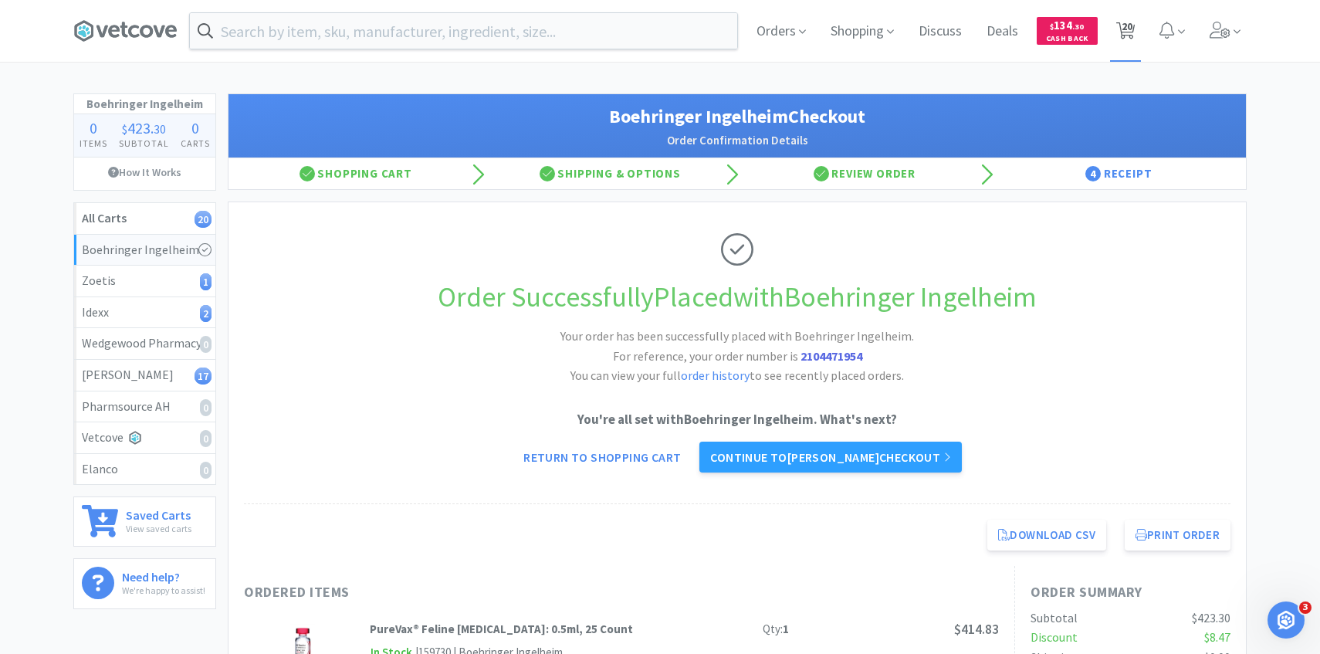
select select "3"
select select "2"
select select "3"
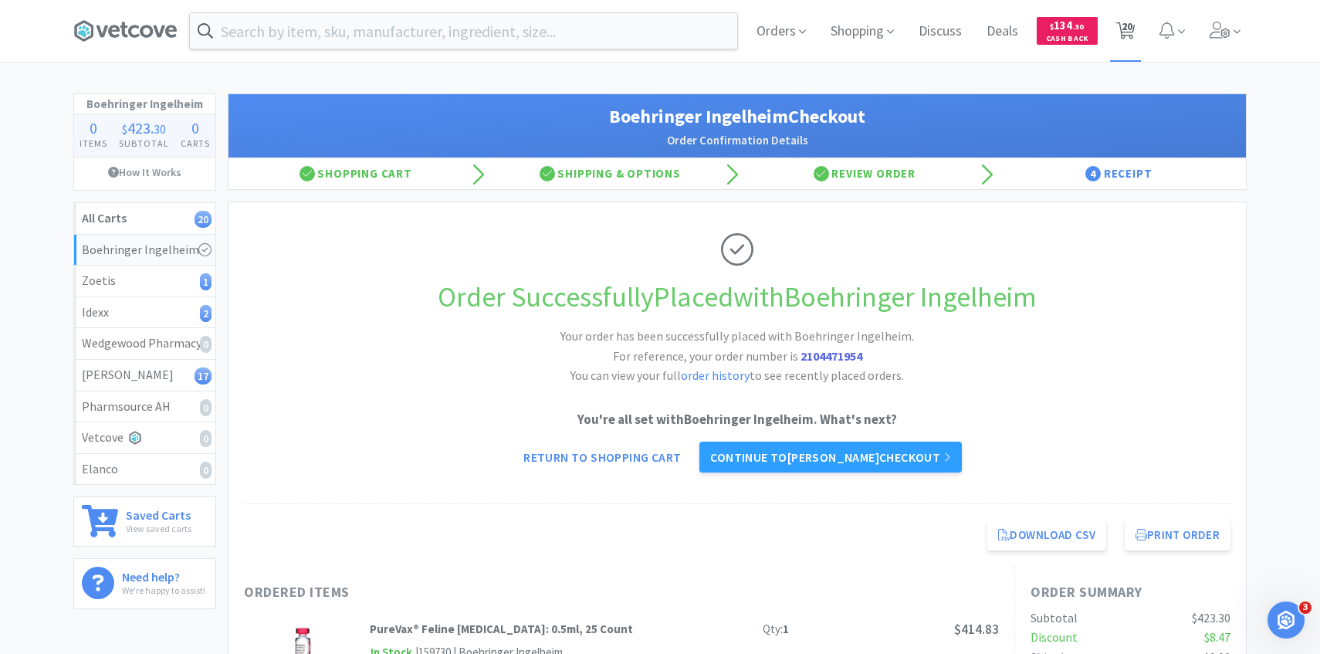
select select "5"
select select "2"
select select "1"
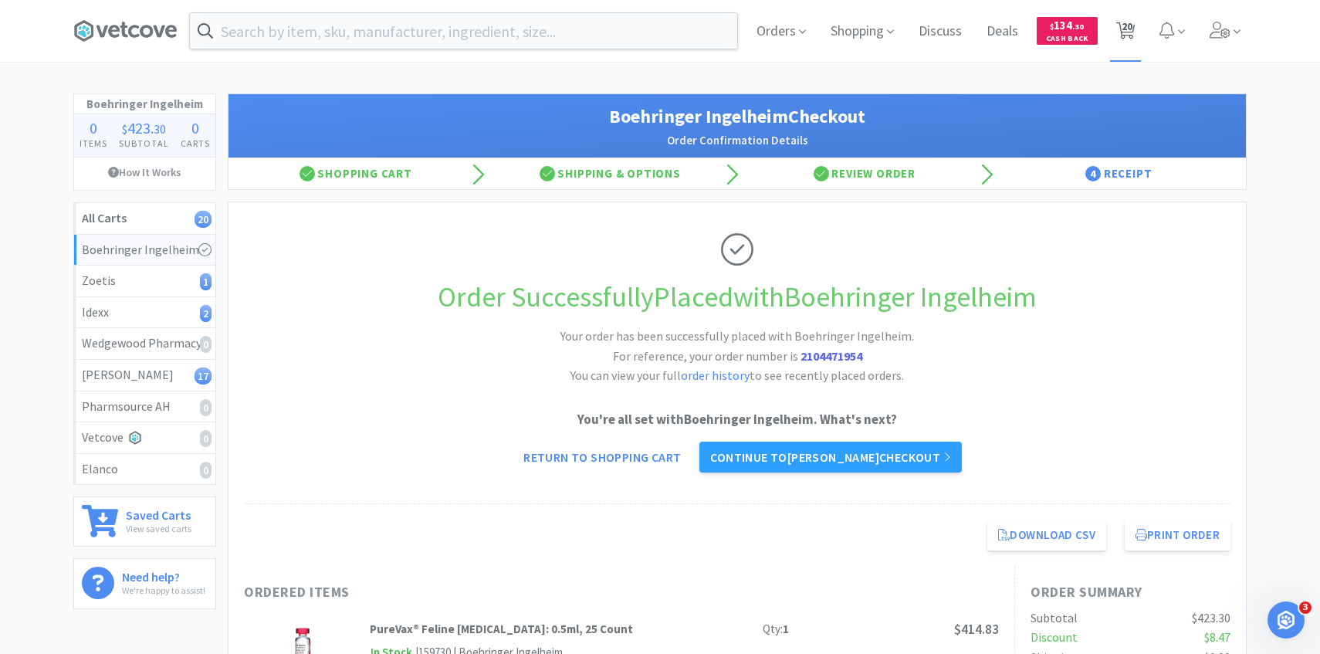
select select "2"
select select "4"
select select "3"
select select "1"
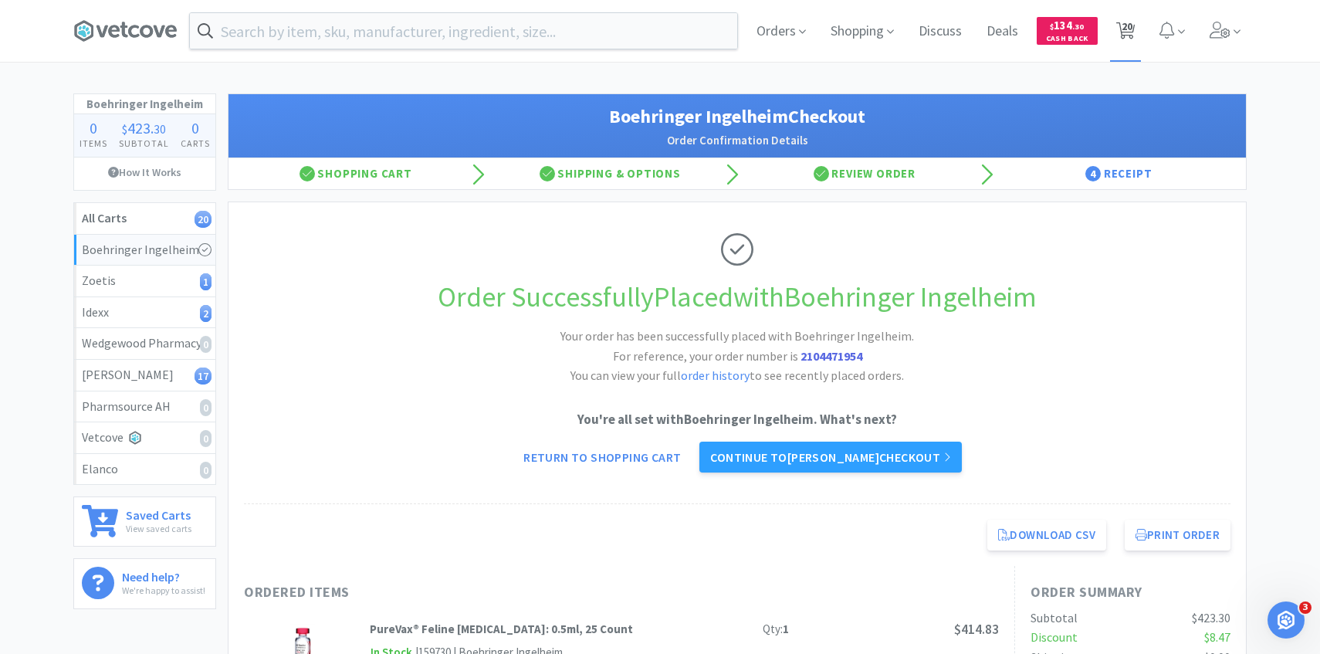
select select "2"
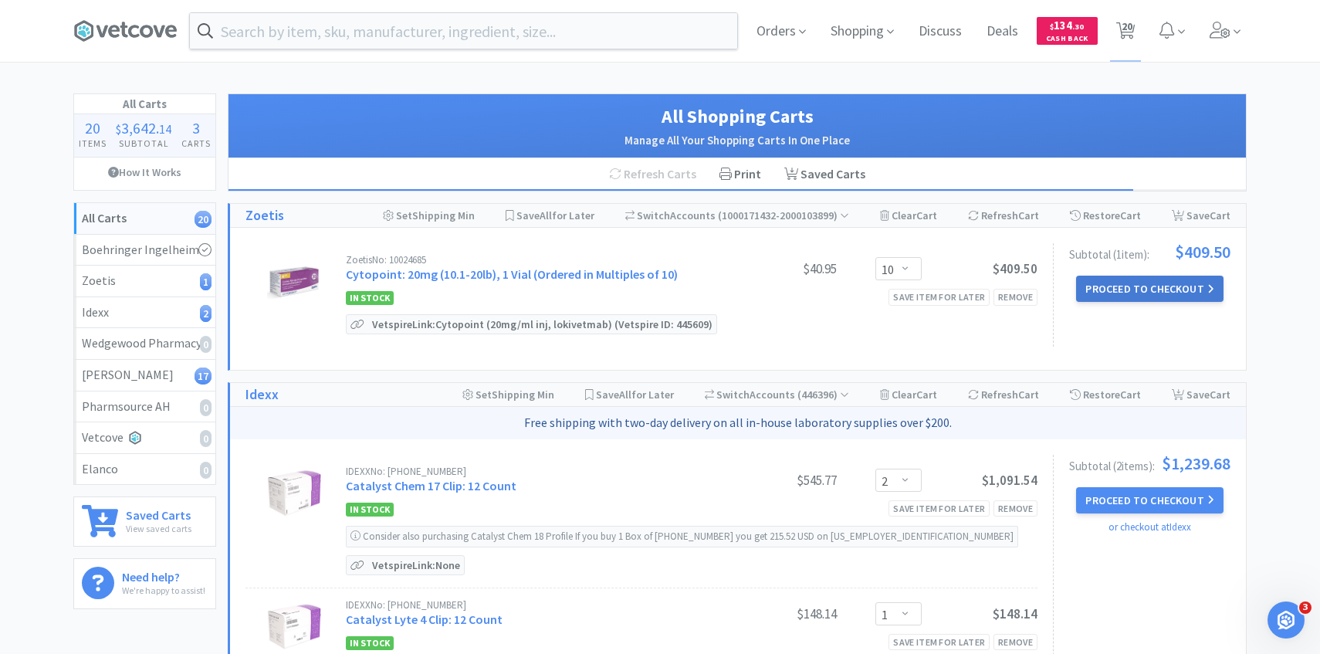
click at [1125, 284] on button "Proceed to Checkout" at bounding box center [1149, 289] width 147 height 26
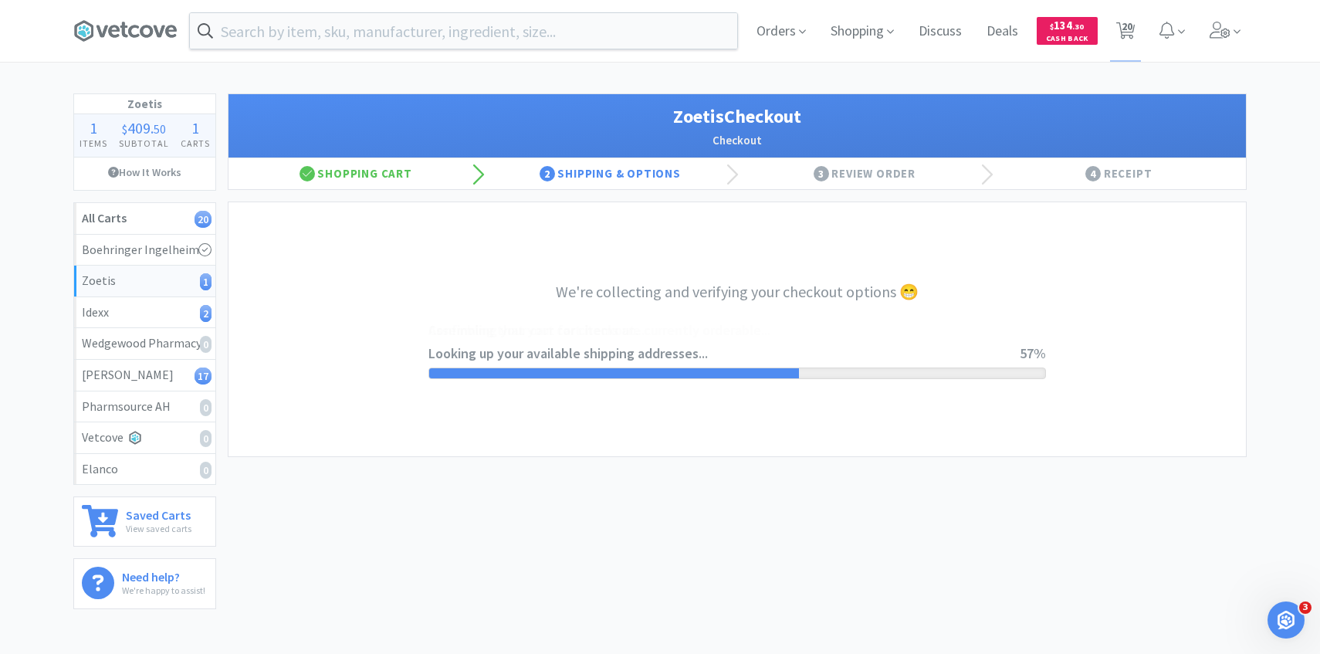
select select "invoice"
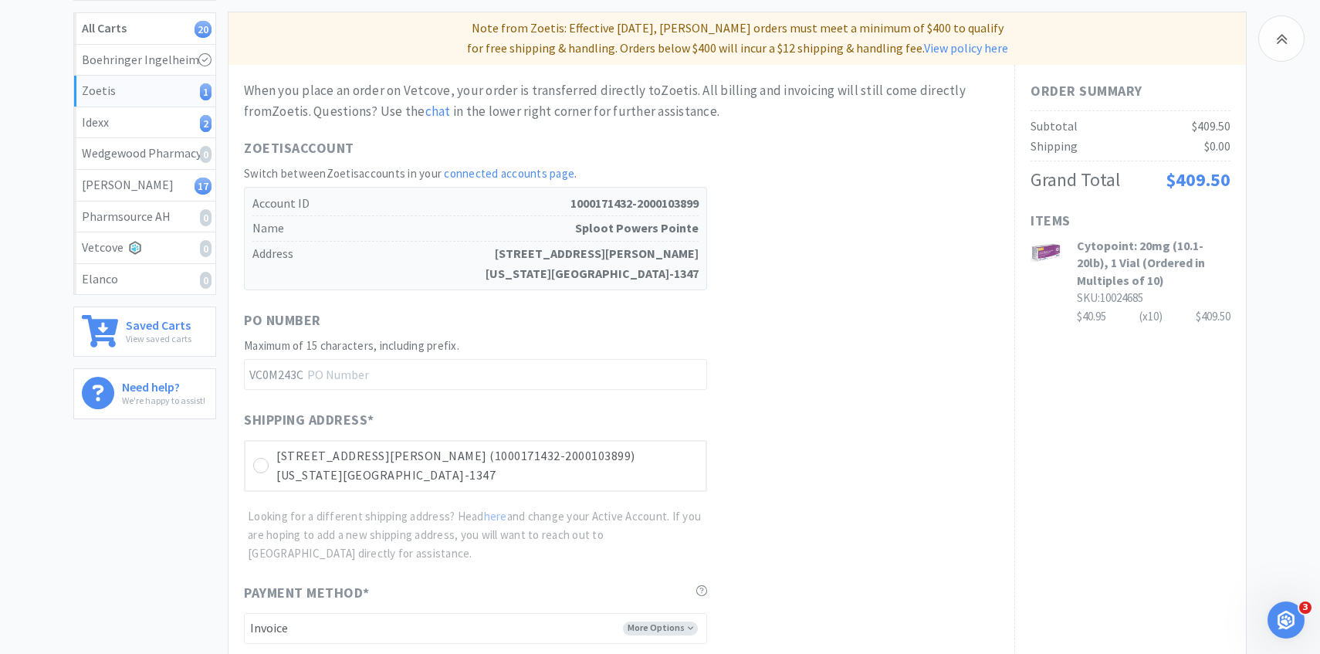
scroll to position [435, 0]
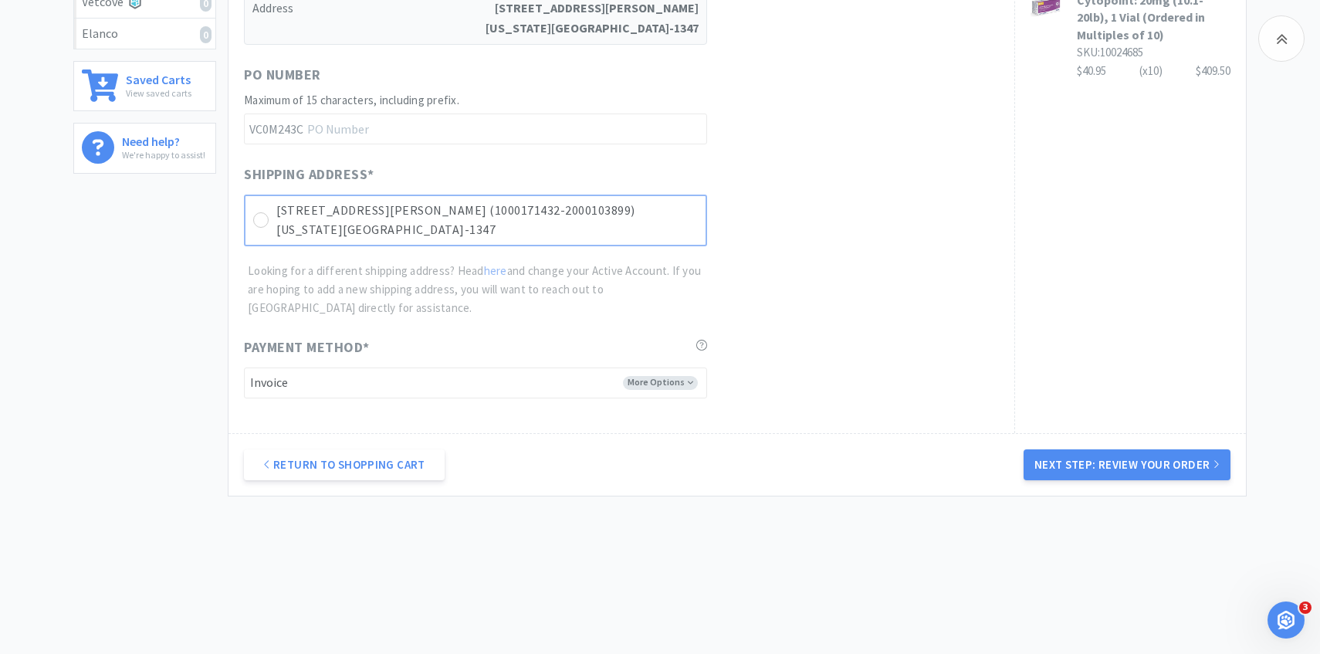
click at [650, 237] on p "[US_STATE][GEOGRAPHIC_DATA]-1347" at bounding box center [486, 230] width 421 height 20
click at [1089, 472] on button "Next Step: Review Your Order" at bounding box center [1127, 464] width 207 height 31
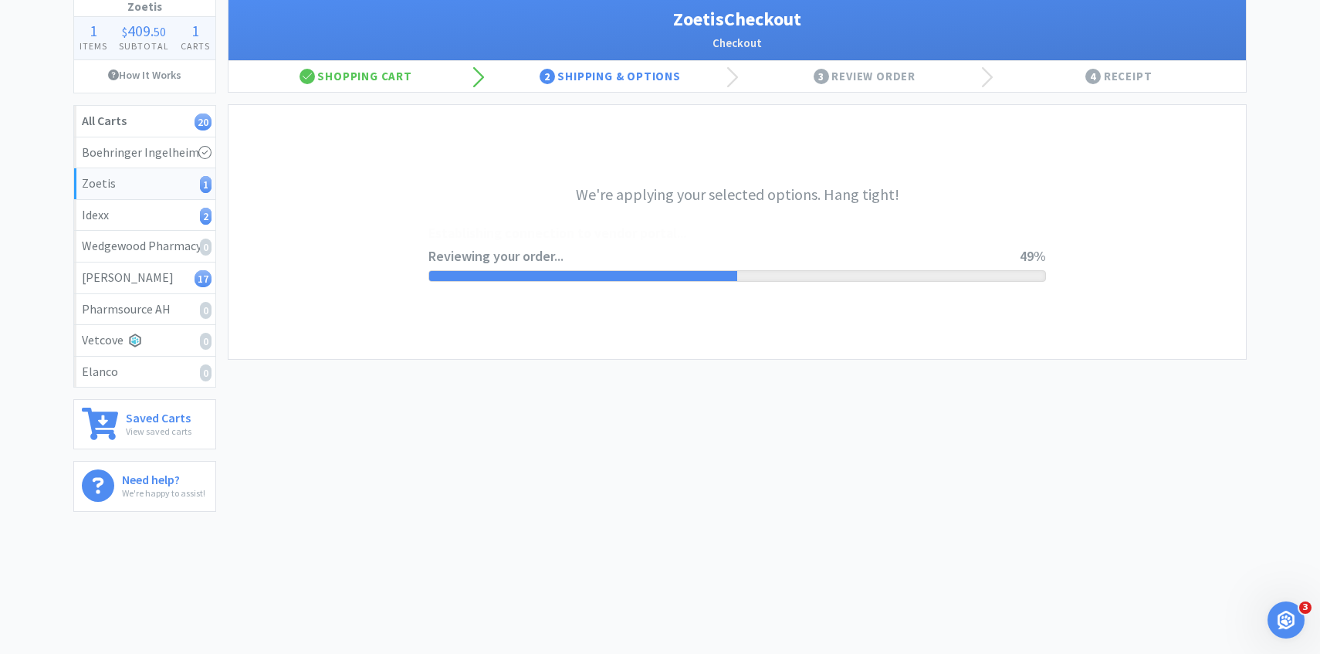
scroll to position [0, 0]
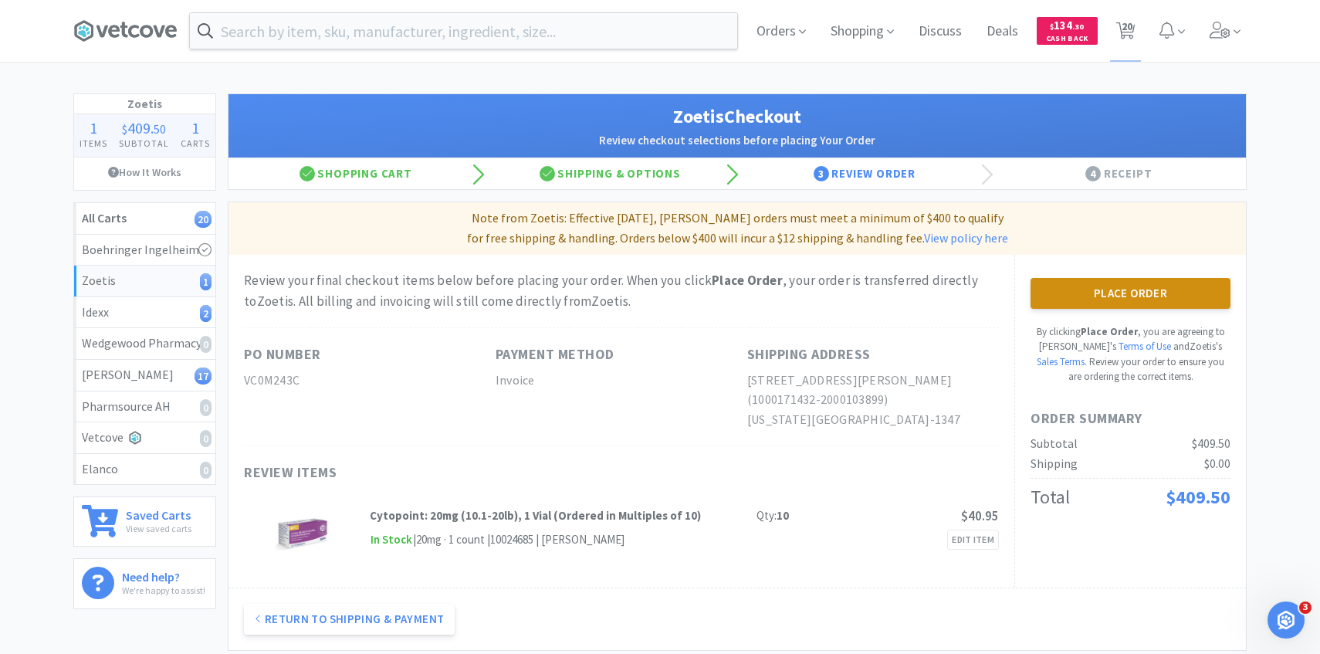
click at [1079, 301] on button "Place Order" at bounding box center [1130, 293] width 200 height 31
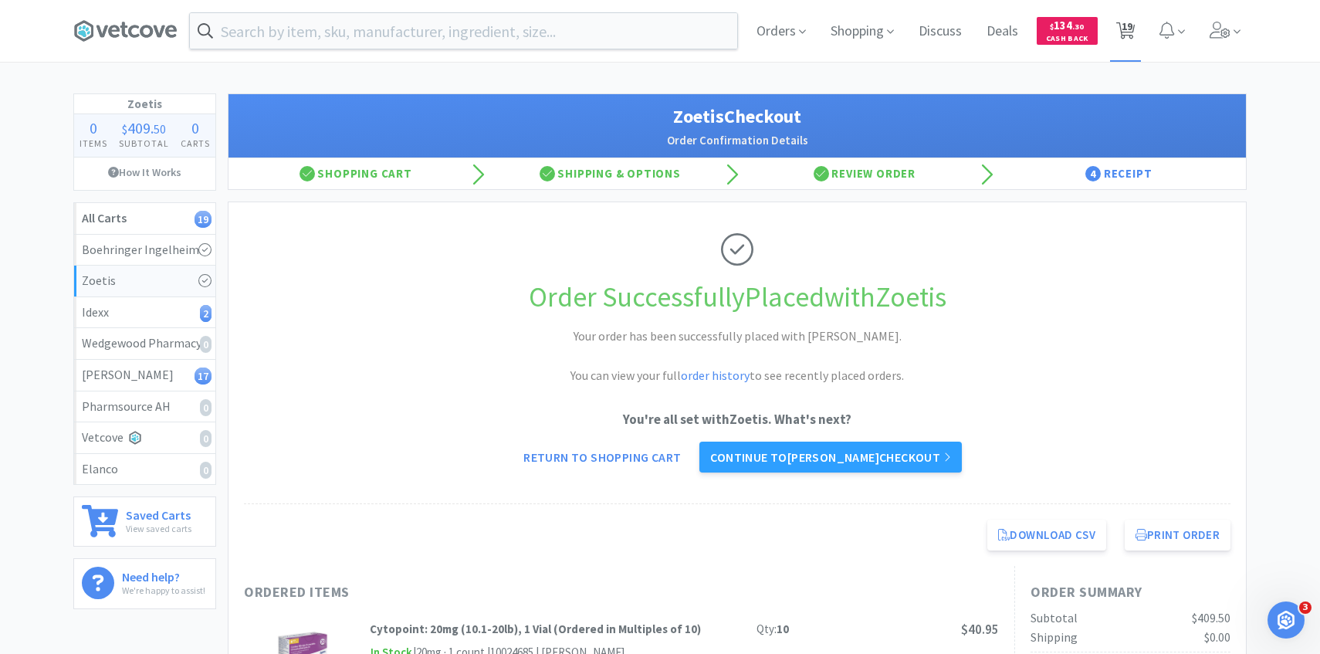
click at [1126, 27] on span "19" at bounding box center [1127, 26] width 11 height 62
select select "2"
select select "1"
select select "2"
select select "3"
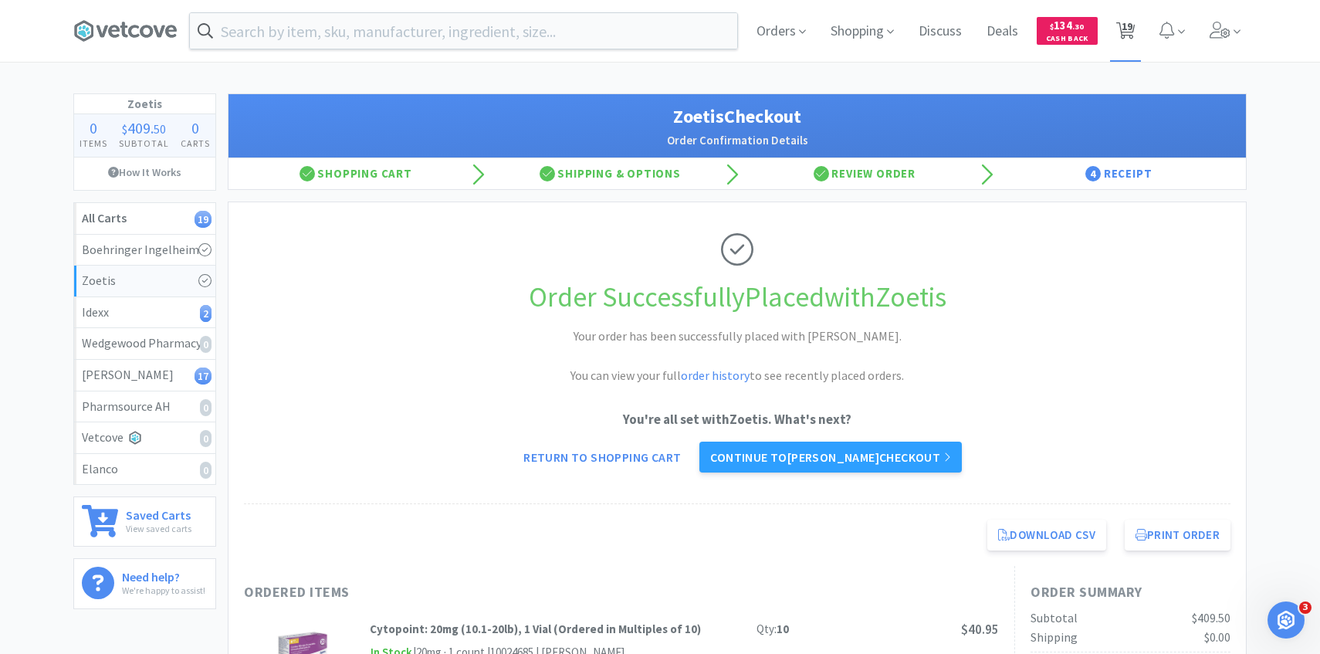
select select "3"
select select "2"
select select "3"
select select "5"
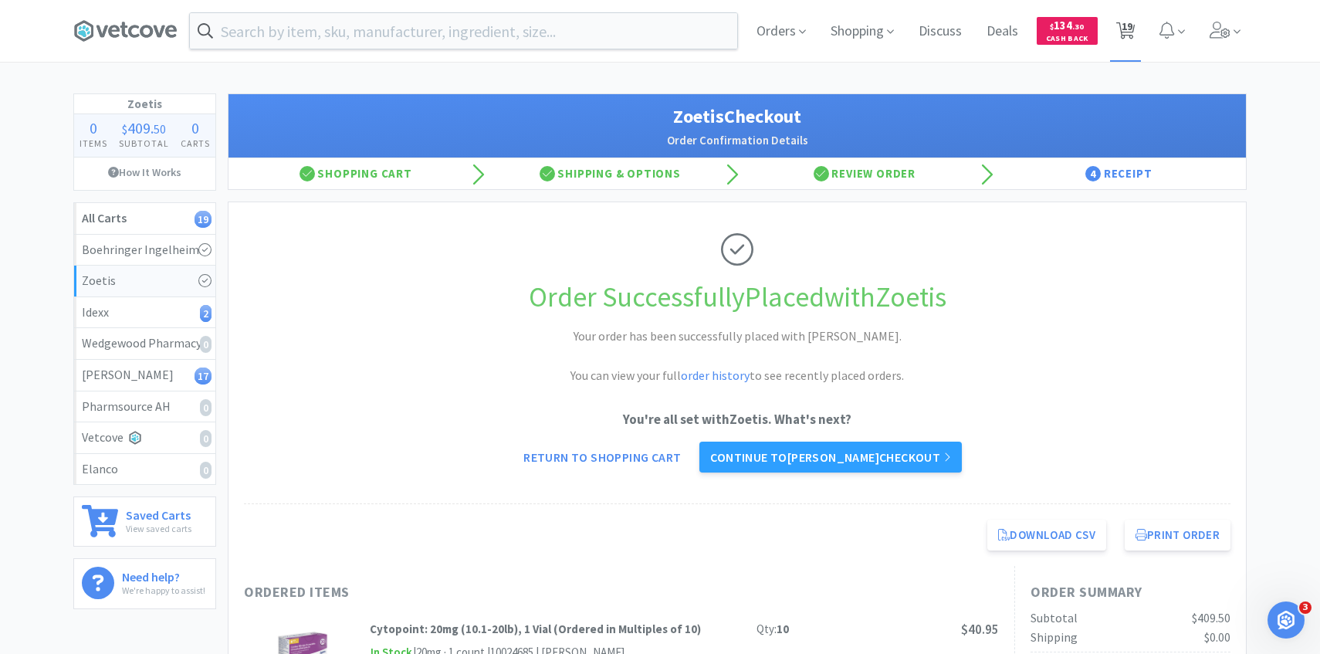
select select "2"
select select "1"
select select "2"
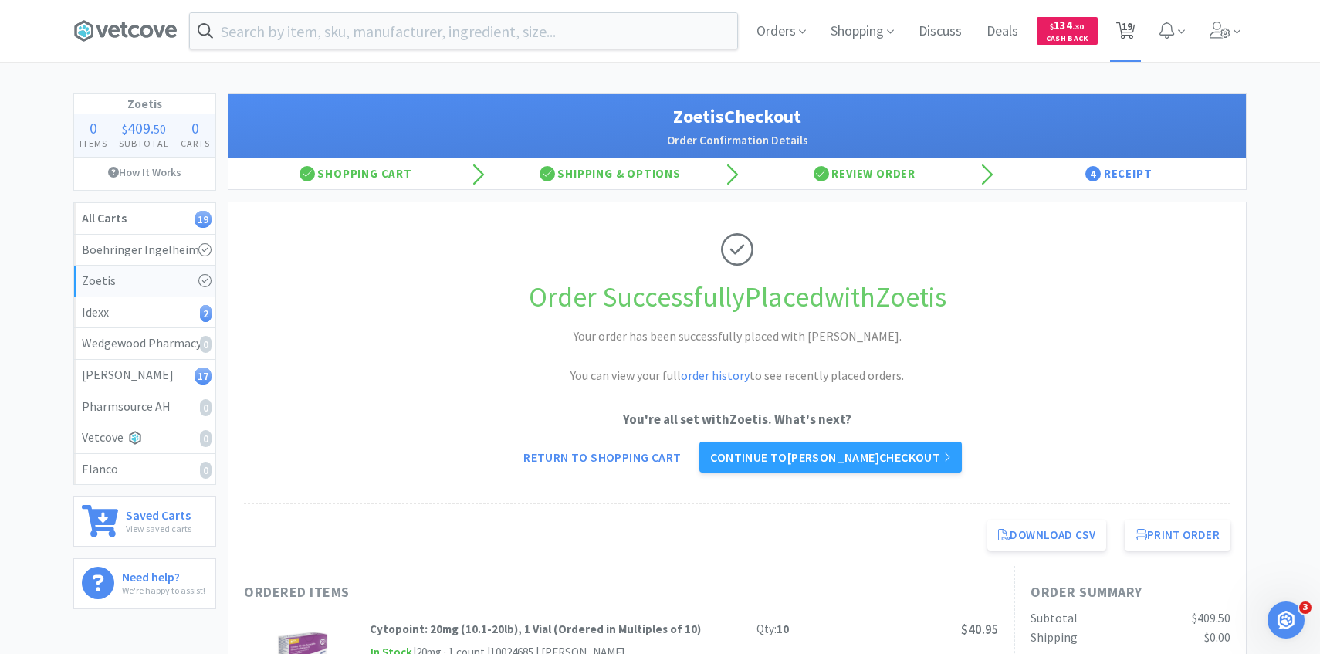
select select "4"
select select "3"
select select "1"
select select "2"
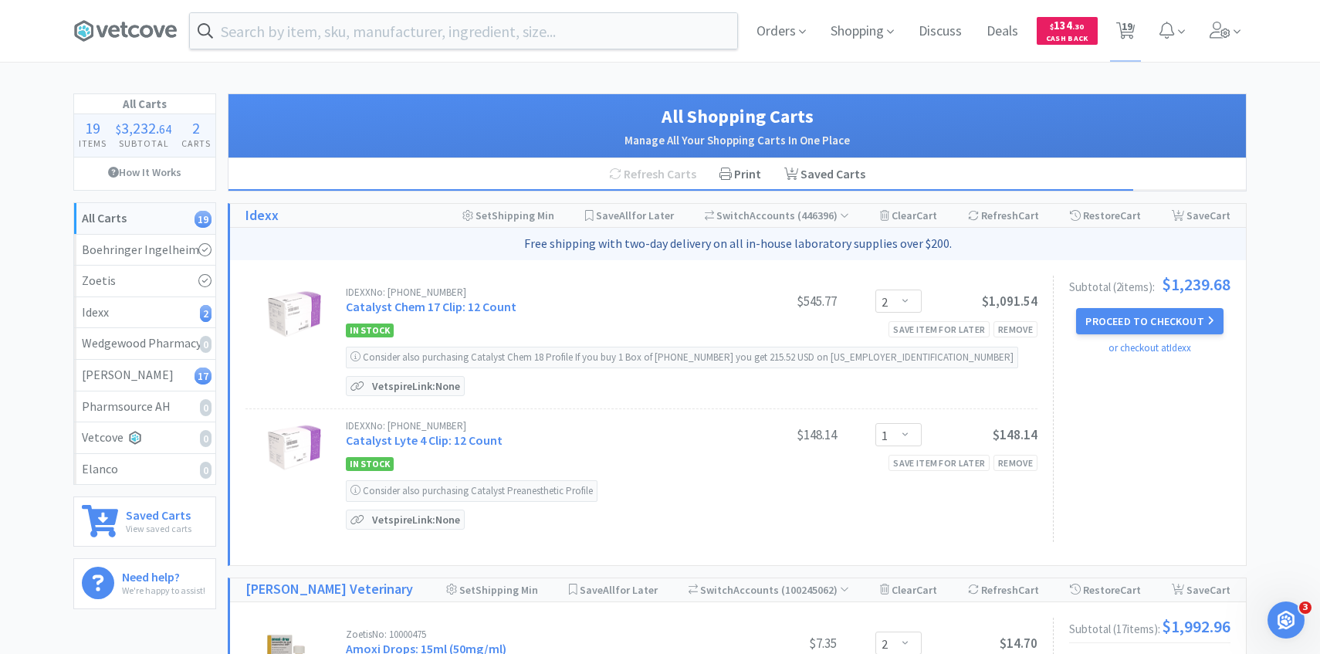
click at [1126, 303] on div "Subtotal ( 2 item s ): $1,239.68 Proceed to Checkout or checkout at Idexx" at bounding box center [1142, 409] width 178 height 266
click at [1130, 321] on button "Proceed to Checkout" at bounding box center [1149, 321] width 147 height 26
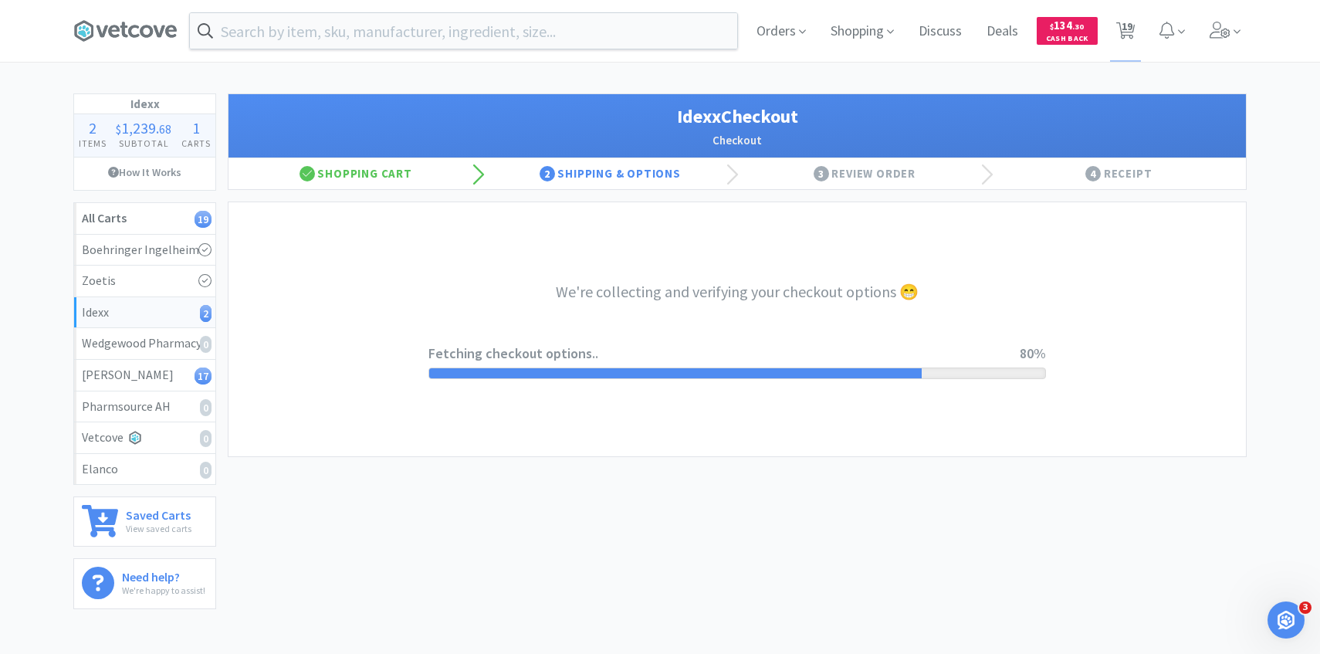
select select "904"
select select "003"
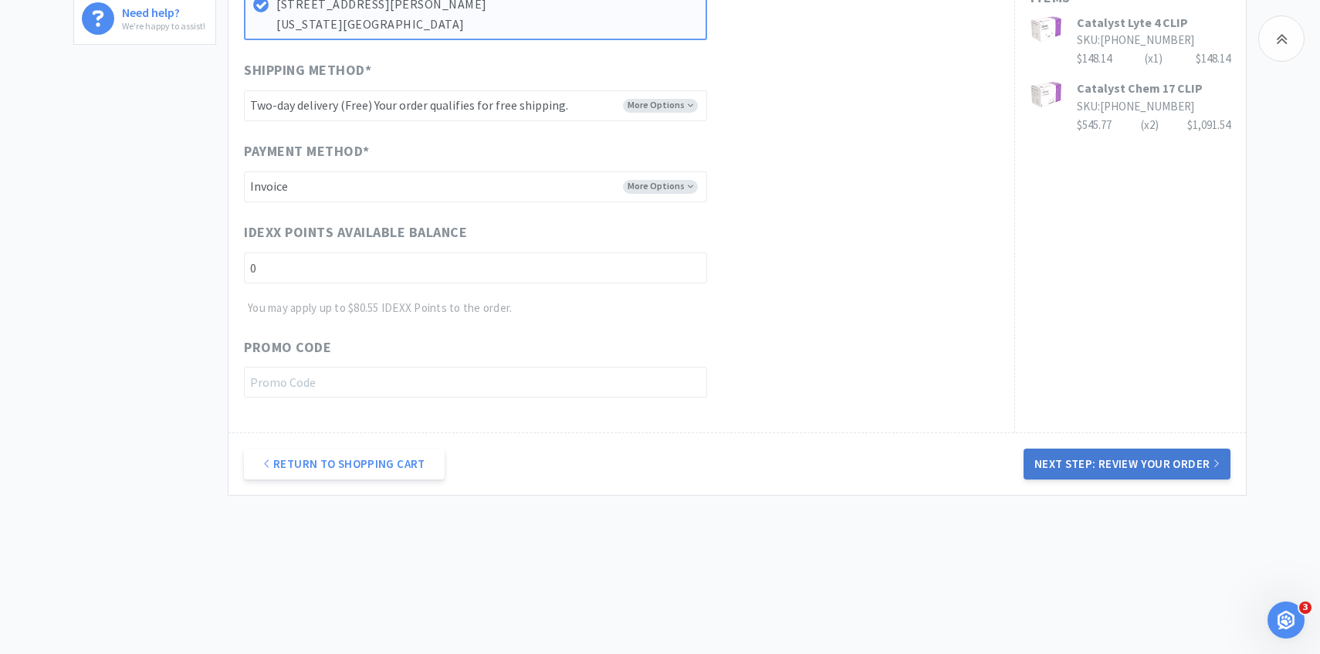
click at [1078, 464] on button "Next Step: Review Your Order" at bounding box center [1127, 463] width 207 height 31
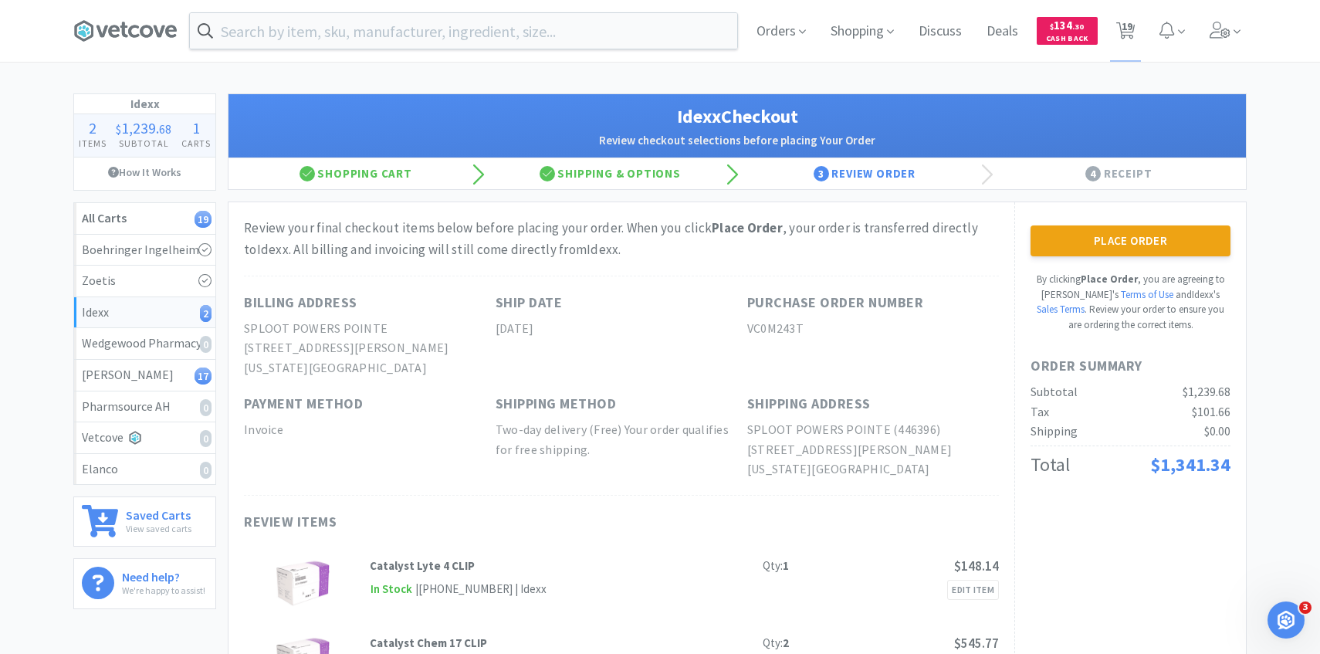
scroll to position [51, 0]
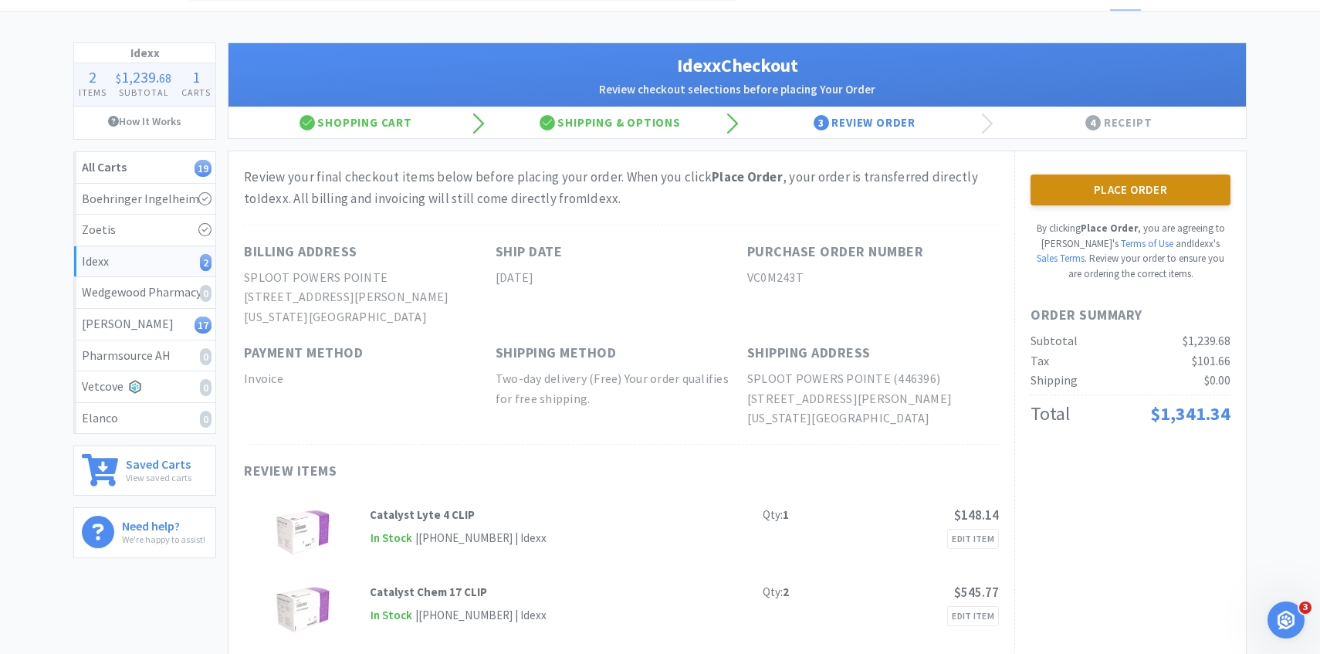
click at [1064, 178] on button "Place Order" at bounding box center [1130, 189] width 200 height 31
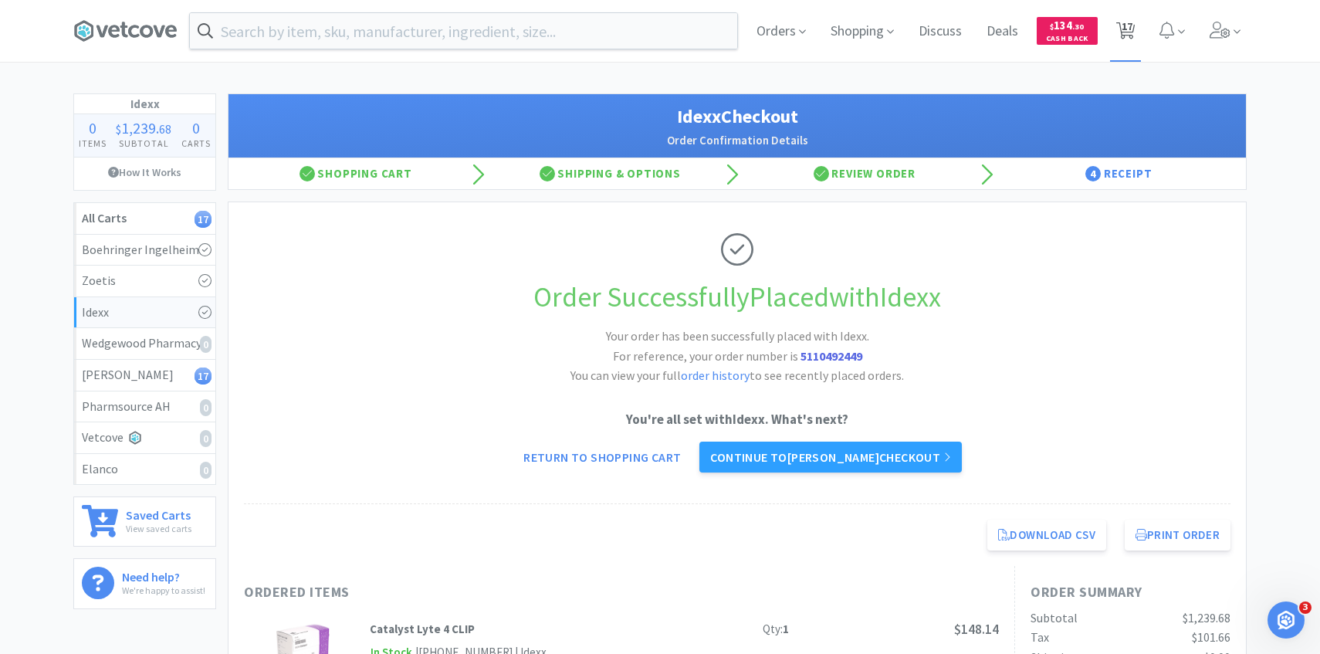
click at [1120, 32] on icon at bounding box center [1125, 30] width 19 height 17
select select "2"
select select "3"
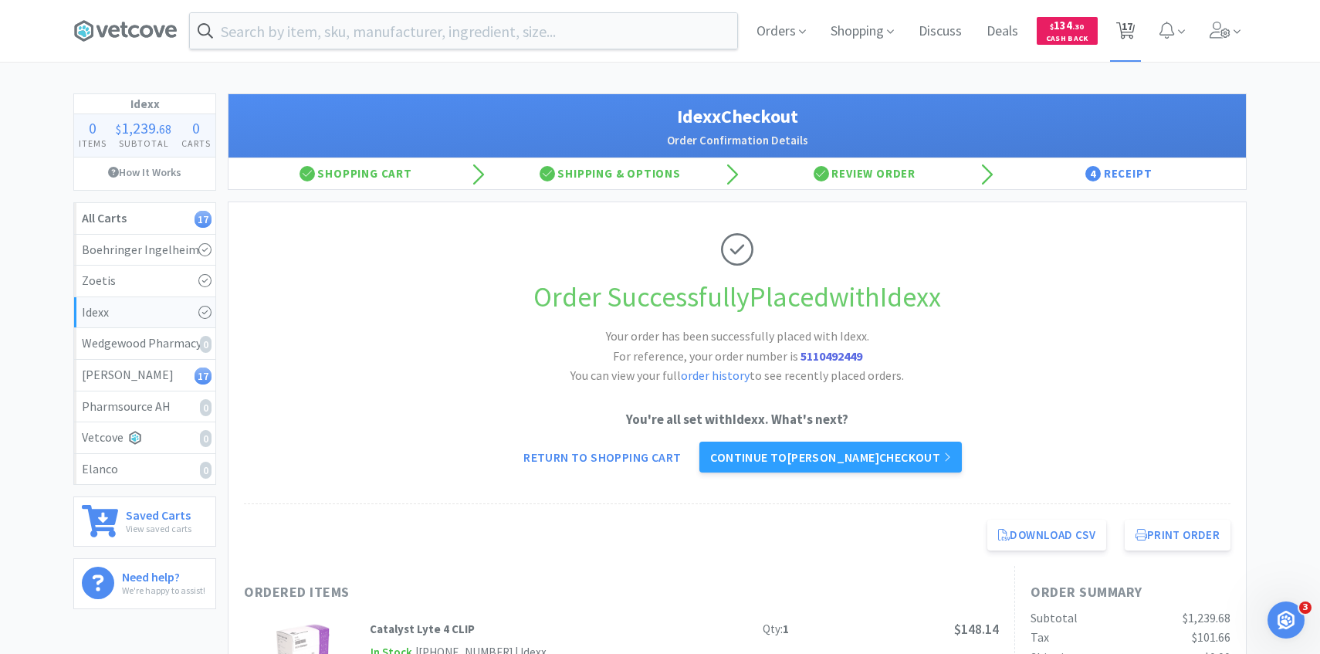
select select "2"
select select "3"
select select "5"
select select "2"
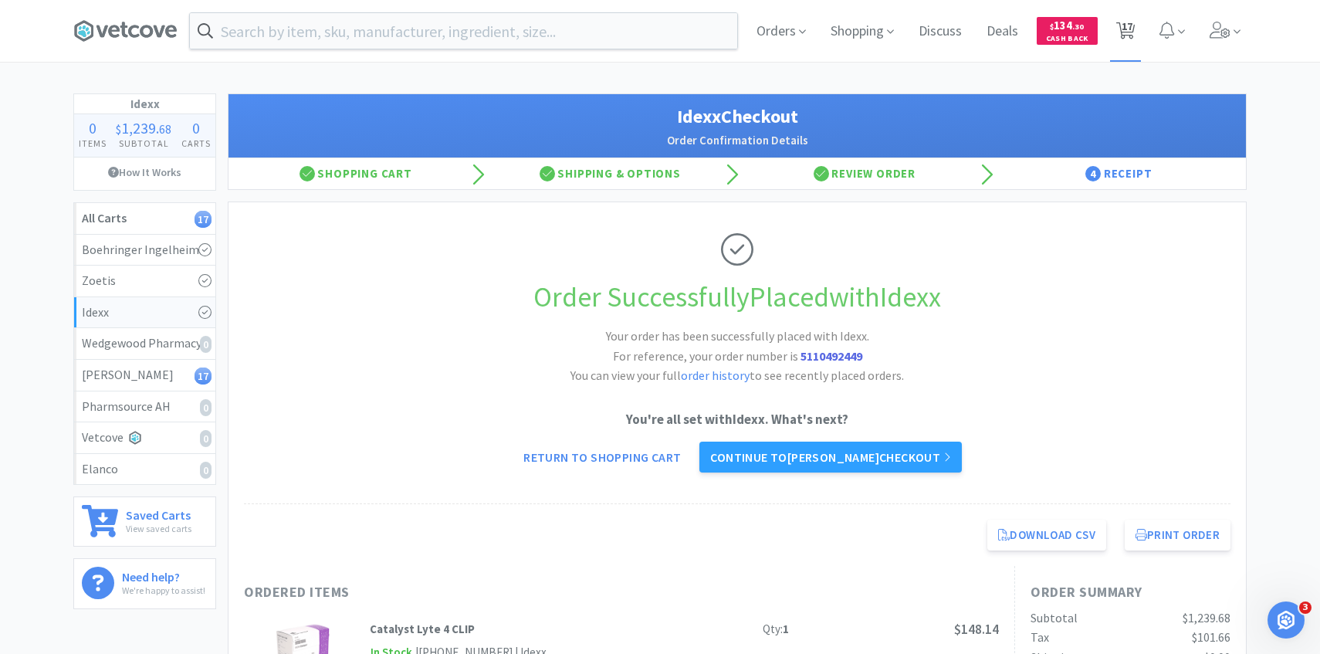
select select "1"
select select "2"
select select "4"
select select "3"
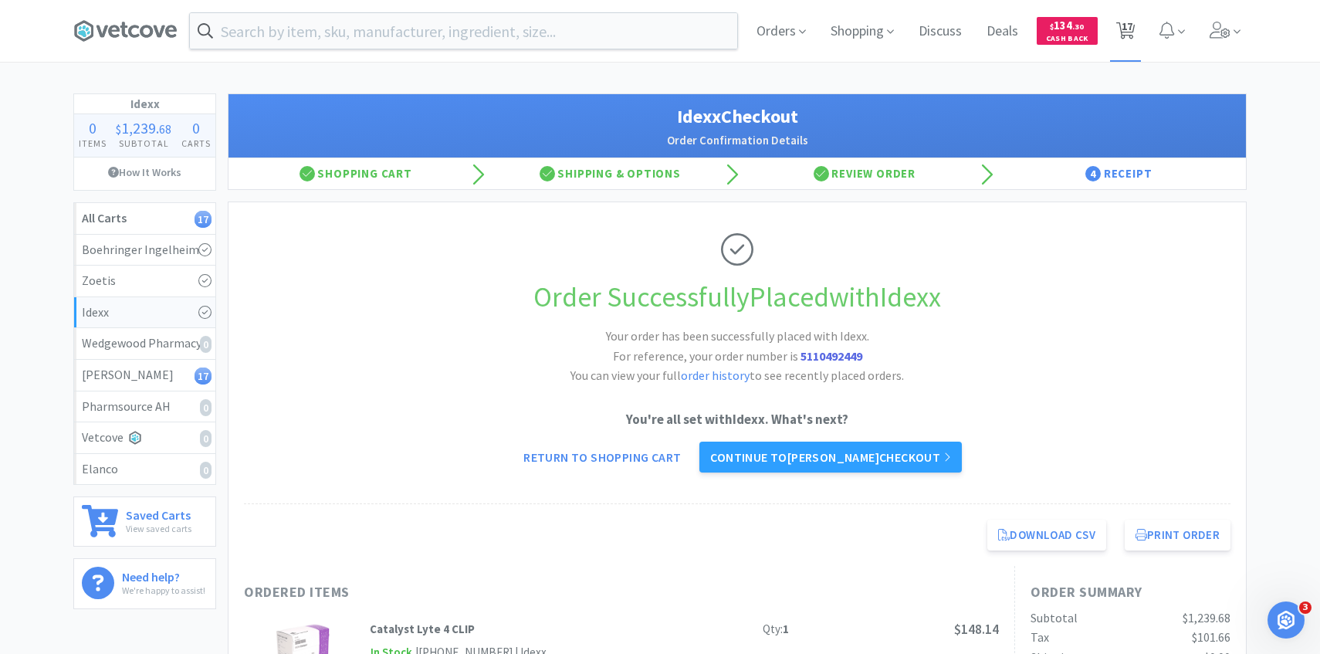
select select "1"
select select "2"
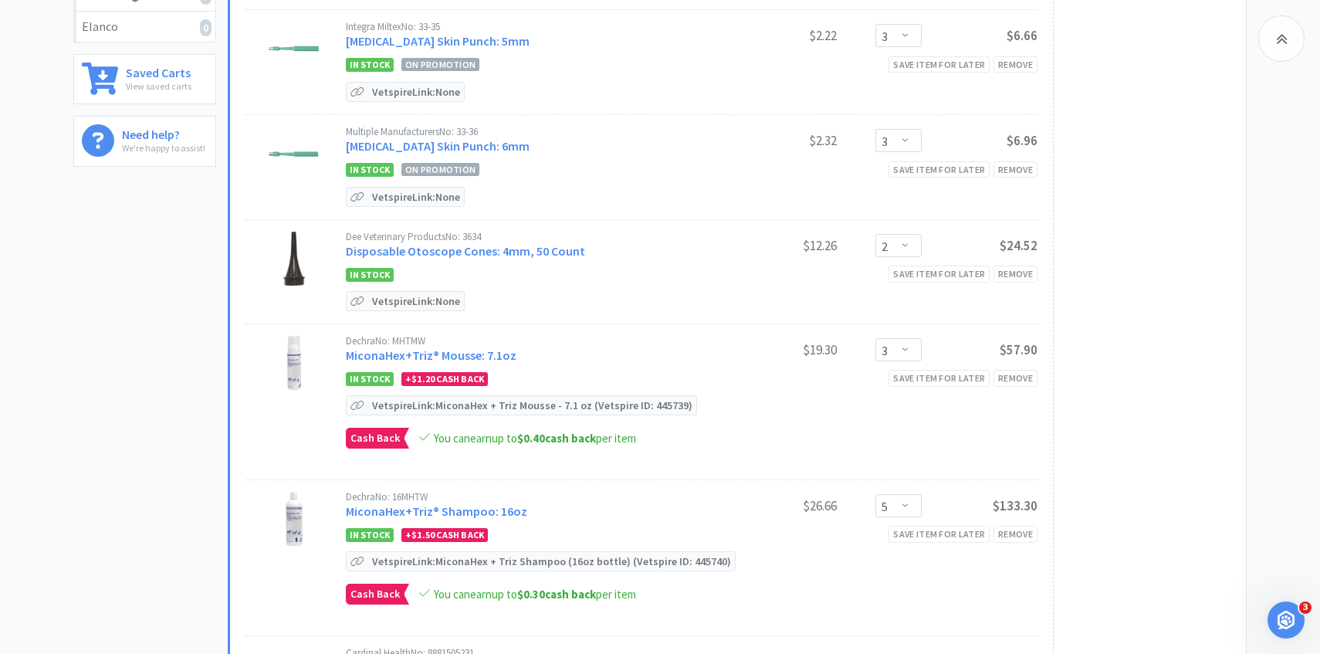
scroll to position [449, 0]
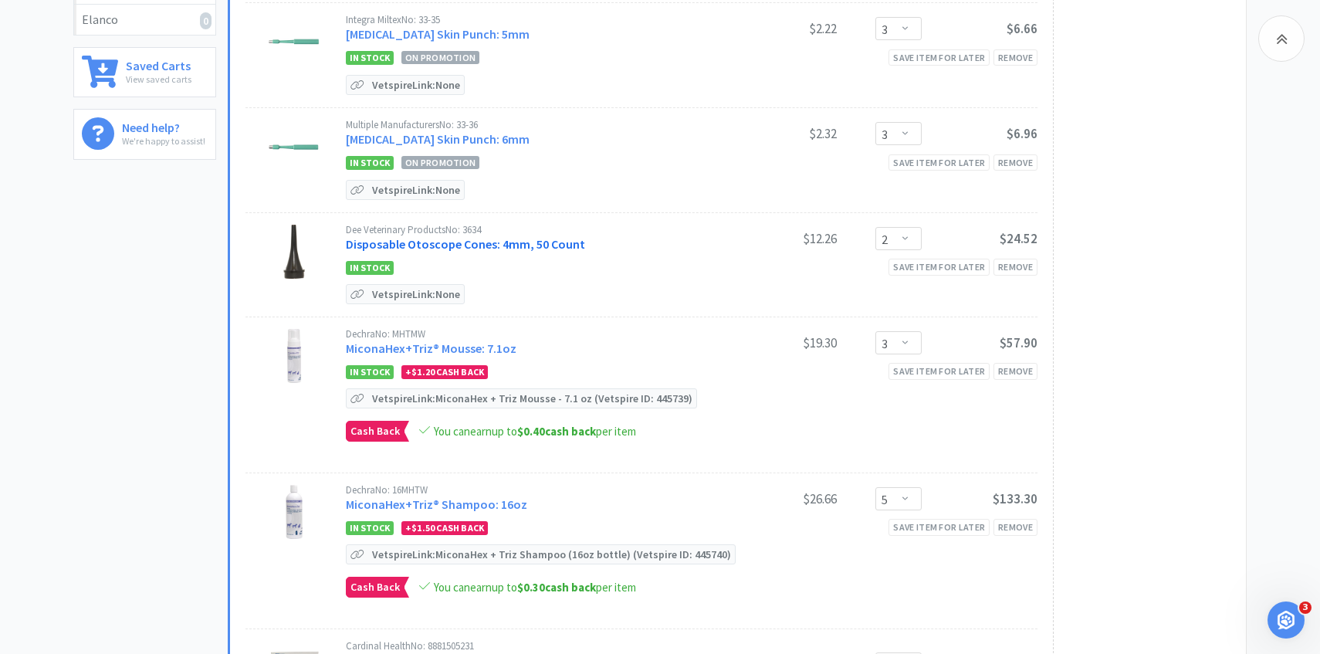
click at [557, 245] on link "Disposable Otoscope Cones: 4mm, 50 Count" at bounding box center [465, 243] width 239 height 15
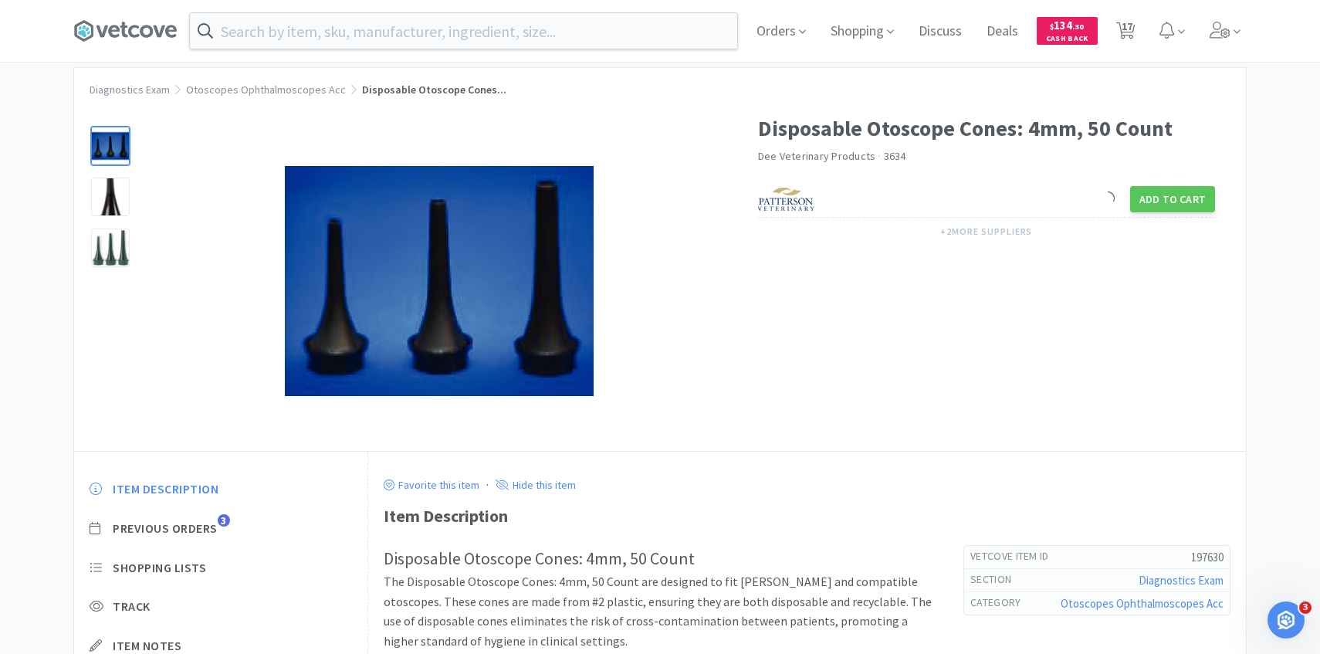
scroll to position [49, 0]
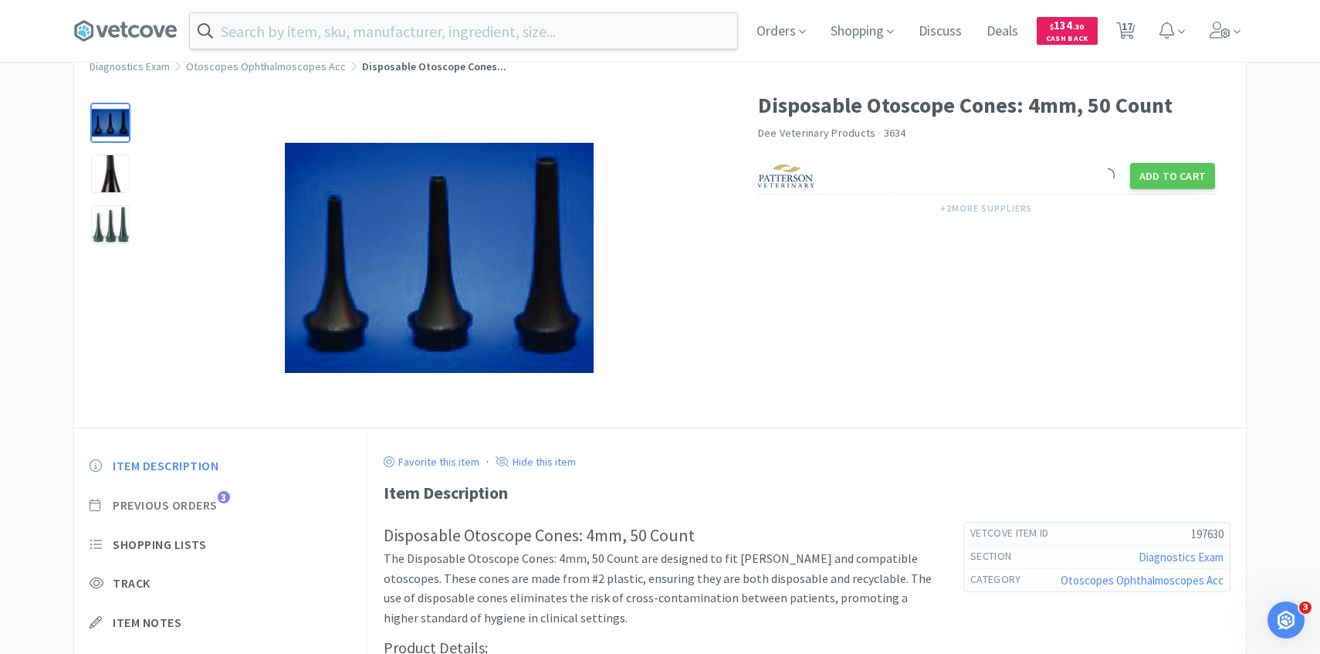
click at [216, 499] on span "Previous Orders" at bounding box center [165, 505] width 105 height 16
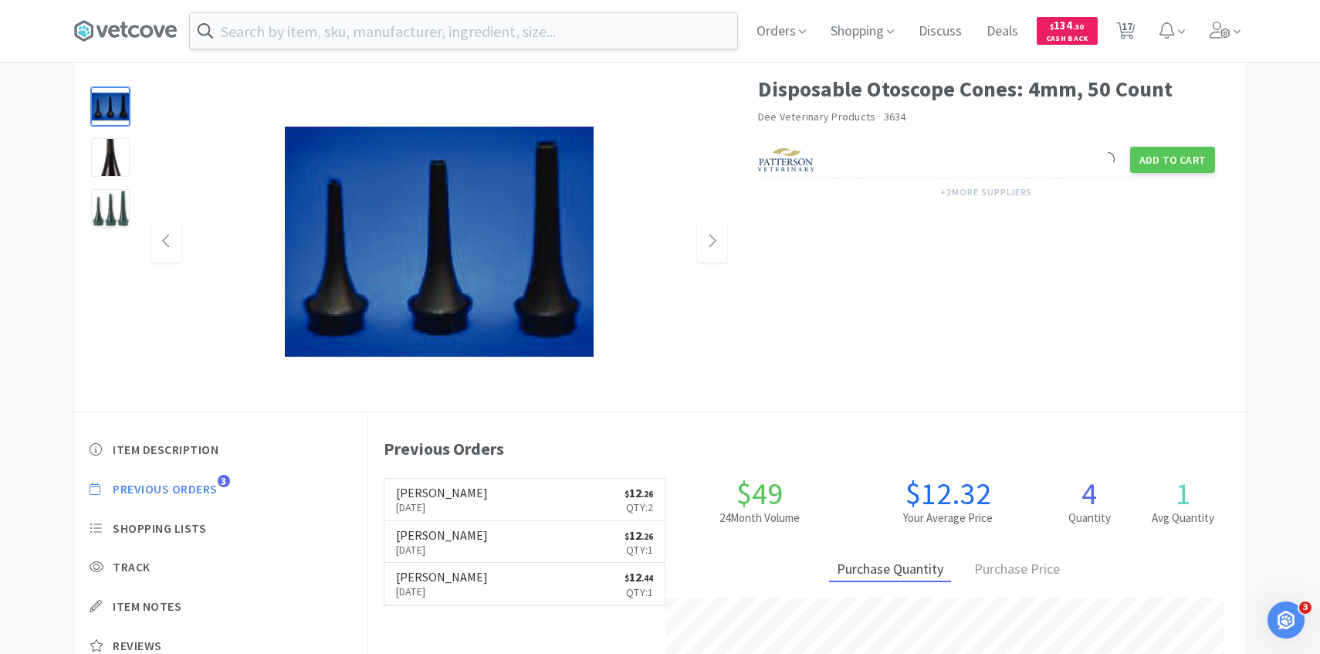
scroll to position [84, 0]
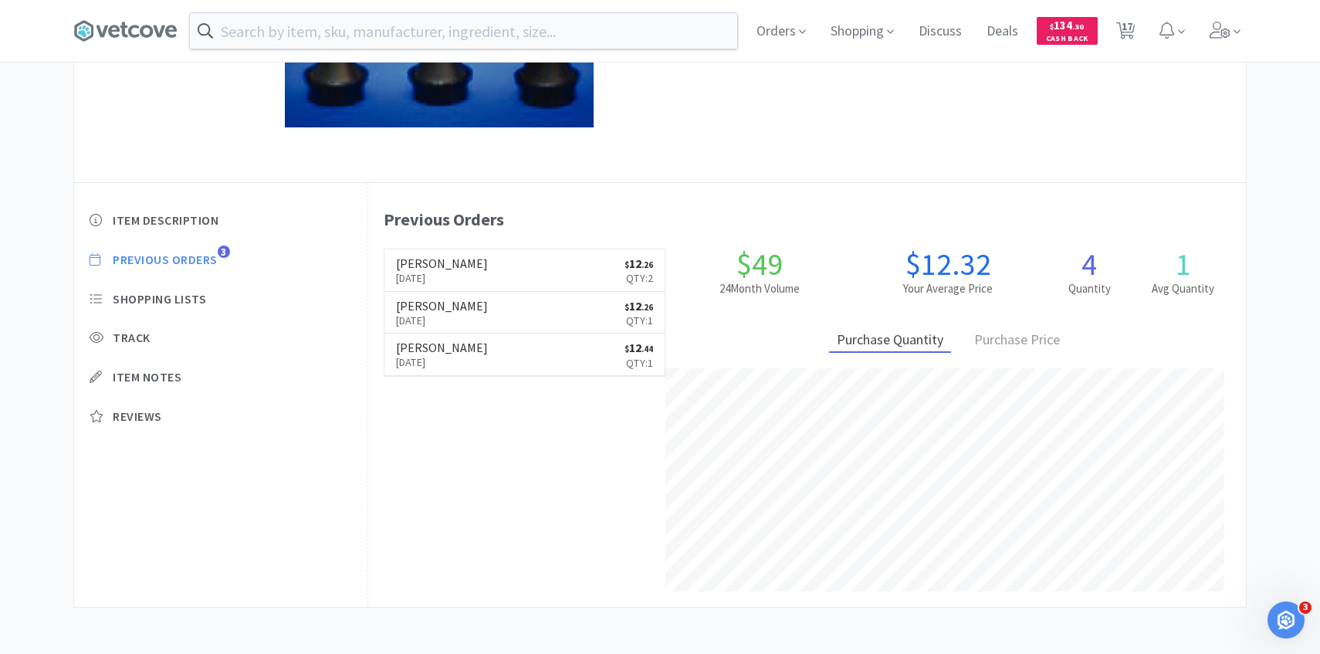
select select "2"
select select "3"
select select "2"
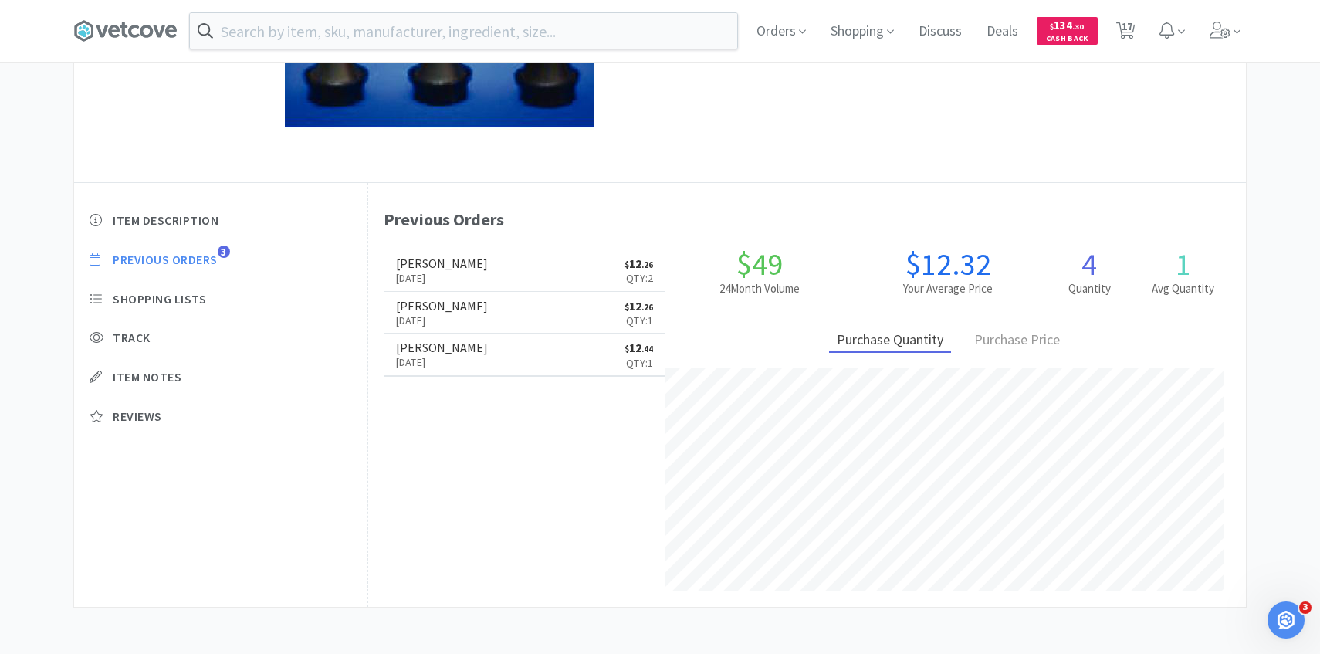
select select "3"
select select "5"
select select "2"
select select "1"
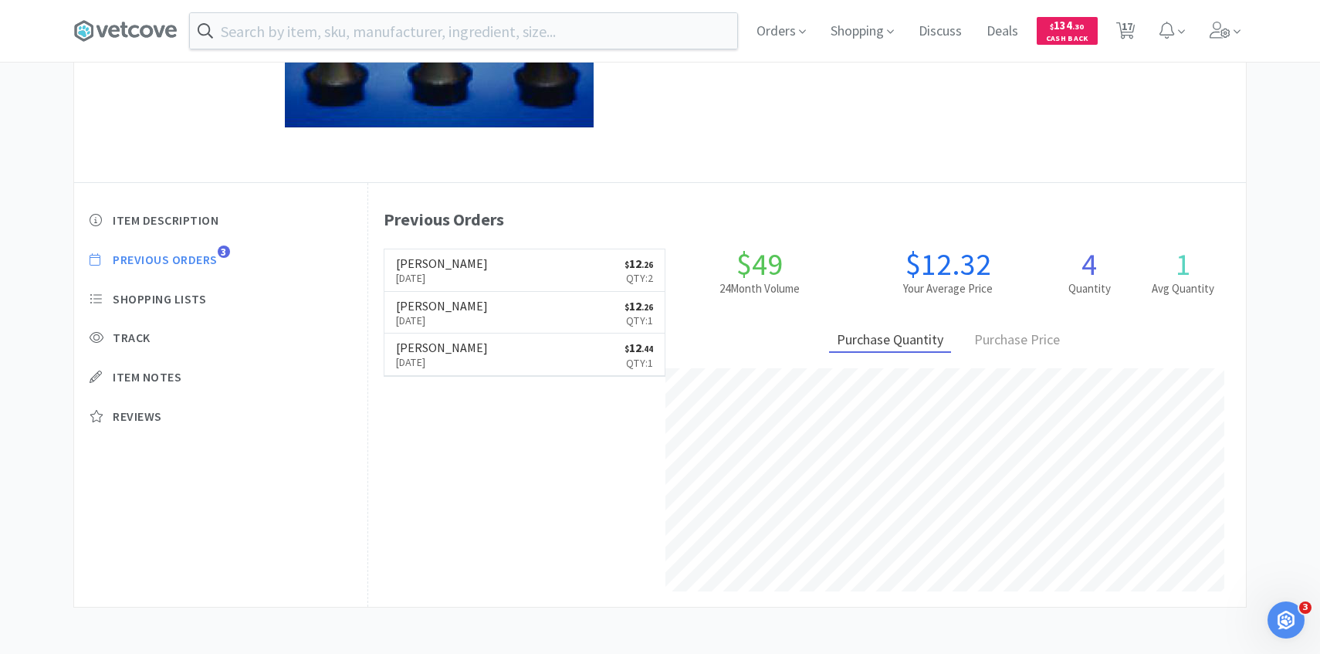
select select "1"
select select "2"
select select "4"
select select "3"
select select "1"
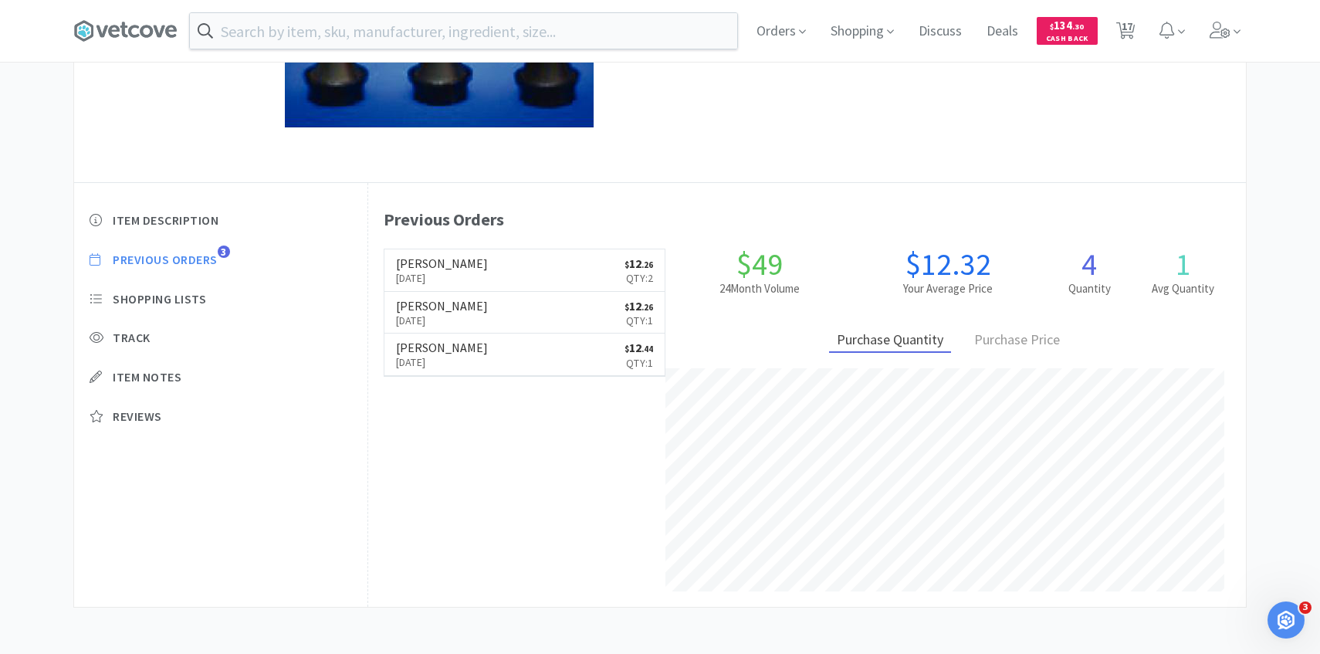
select select "1"
select select "2"
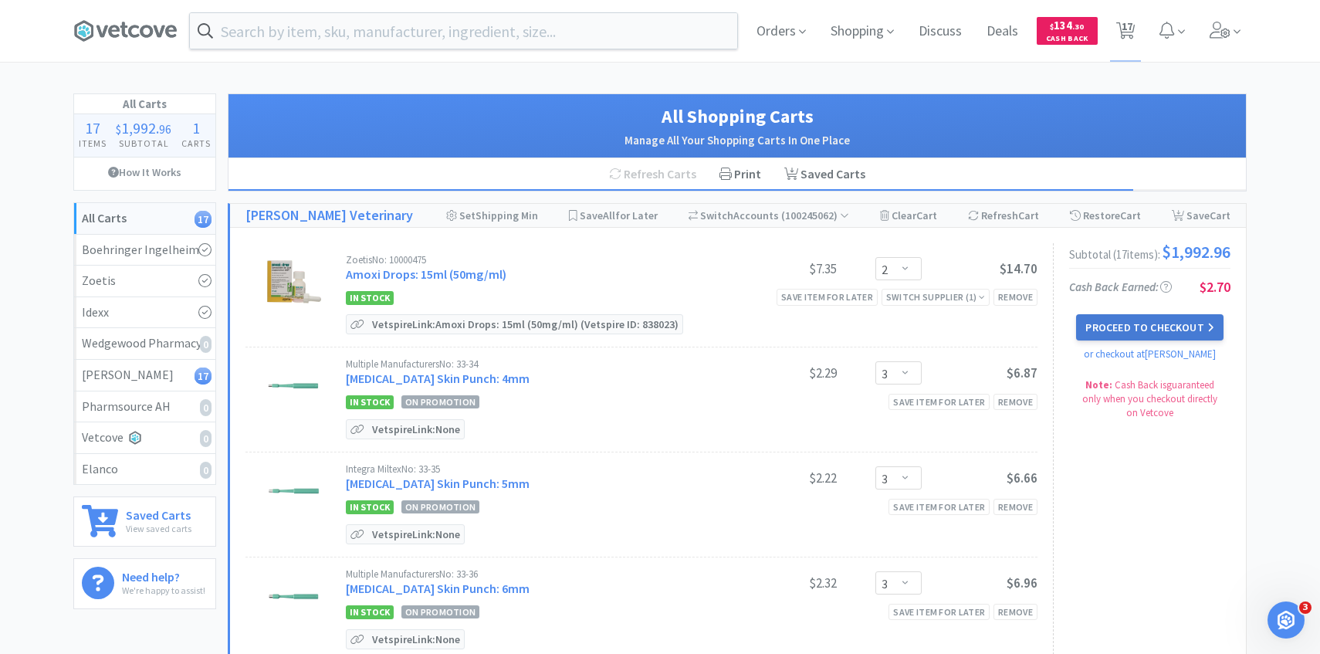
click at [1097, 339] on button "Proceed to Checkout" at bounding box center [1149, 327] width 147 height 26
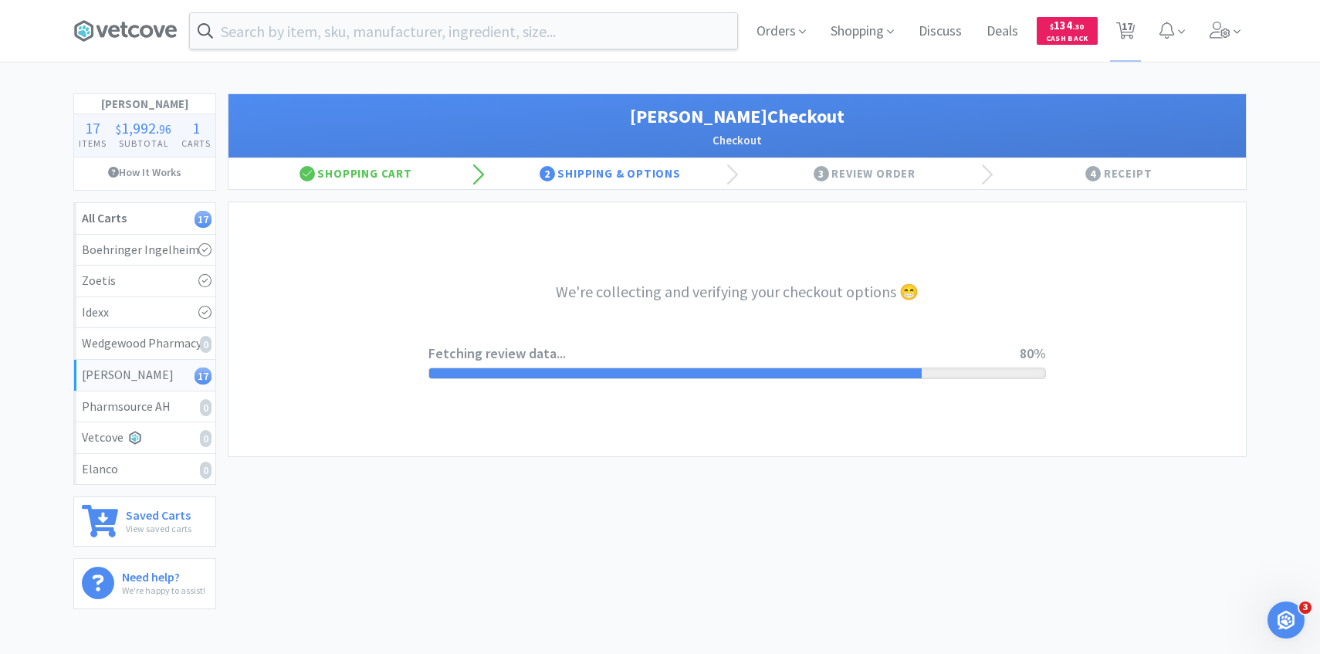
select select "1"
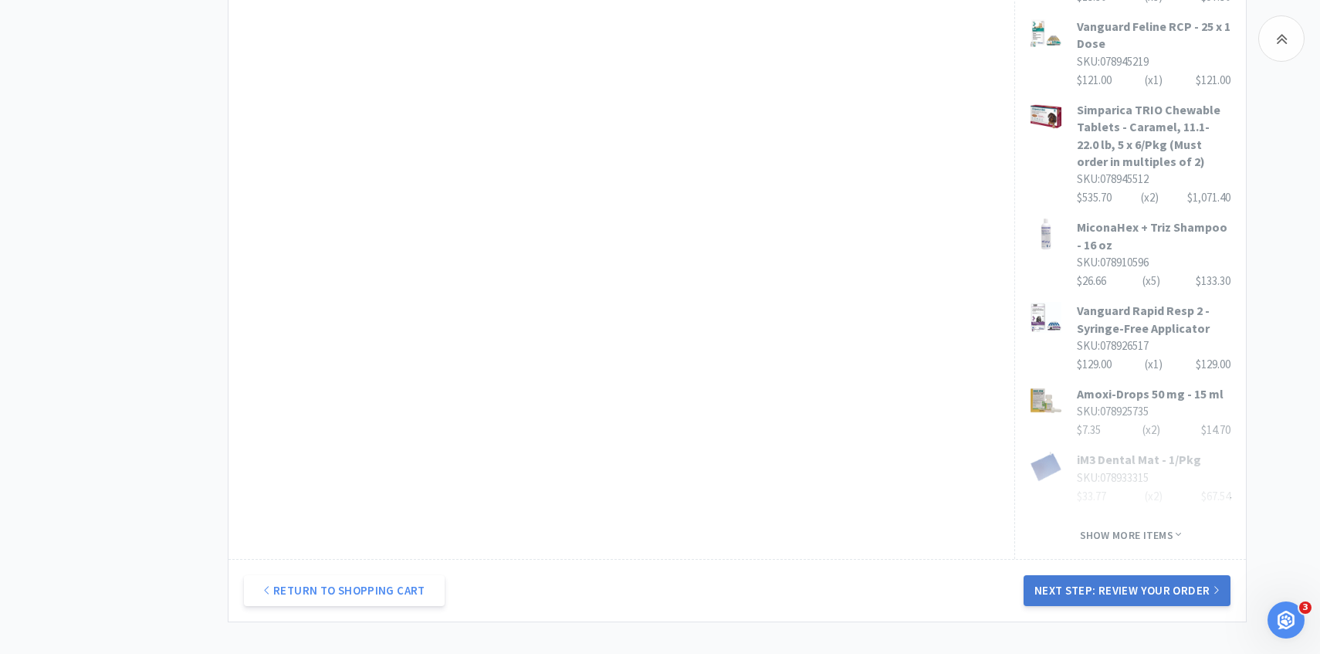
click at [1100, 575] on button "Next Step: Review Your Order" at bounding box center [1127, 590] width 207 height 31
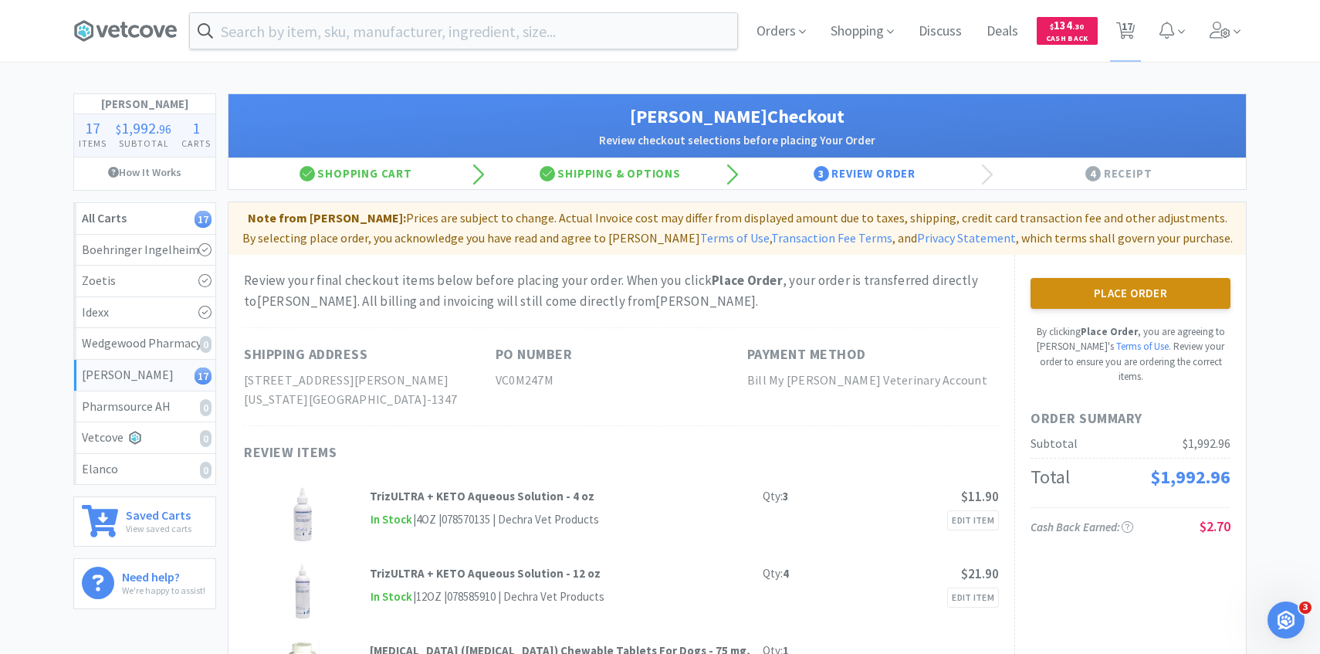
click at [1113, 286] on button "Place Order" at bounding box center [1130, 293] width 200 height 31
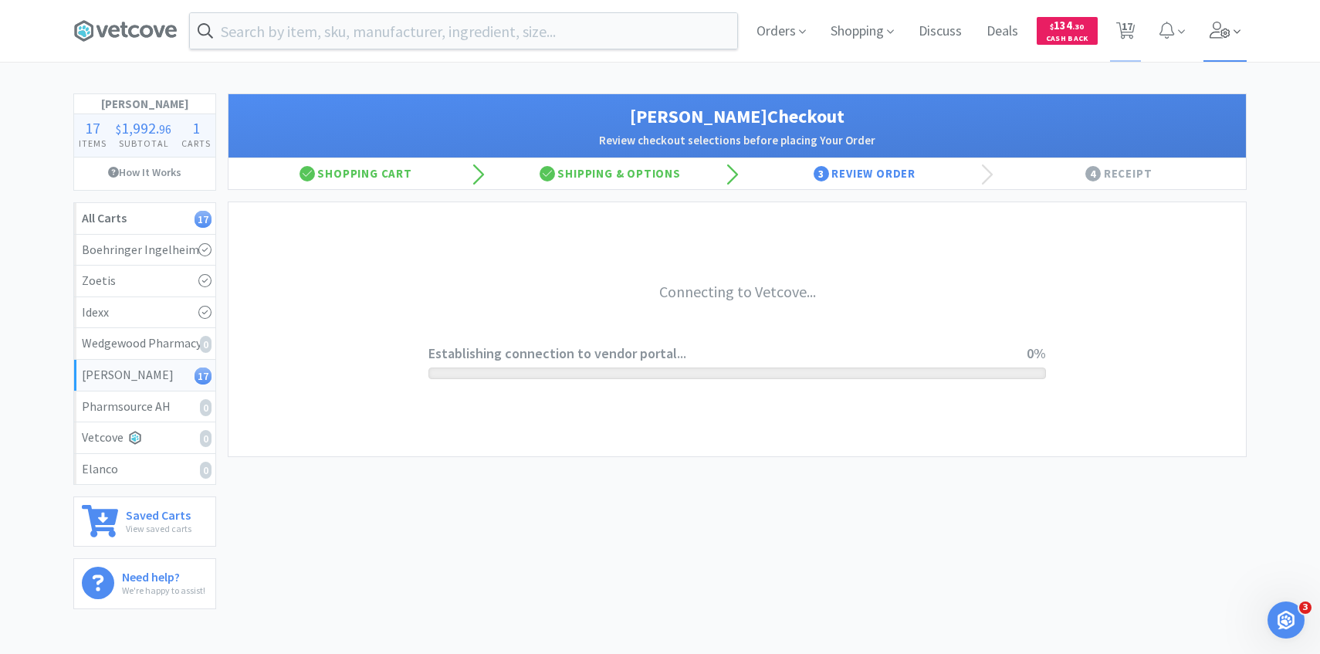
click at [1213, 23] on icon at bounding box center [1220, 30] width 21 height 17
